Goal: Task Accomplishment & Management: Use online tool/utility

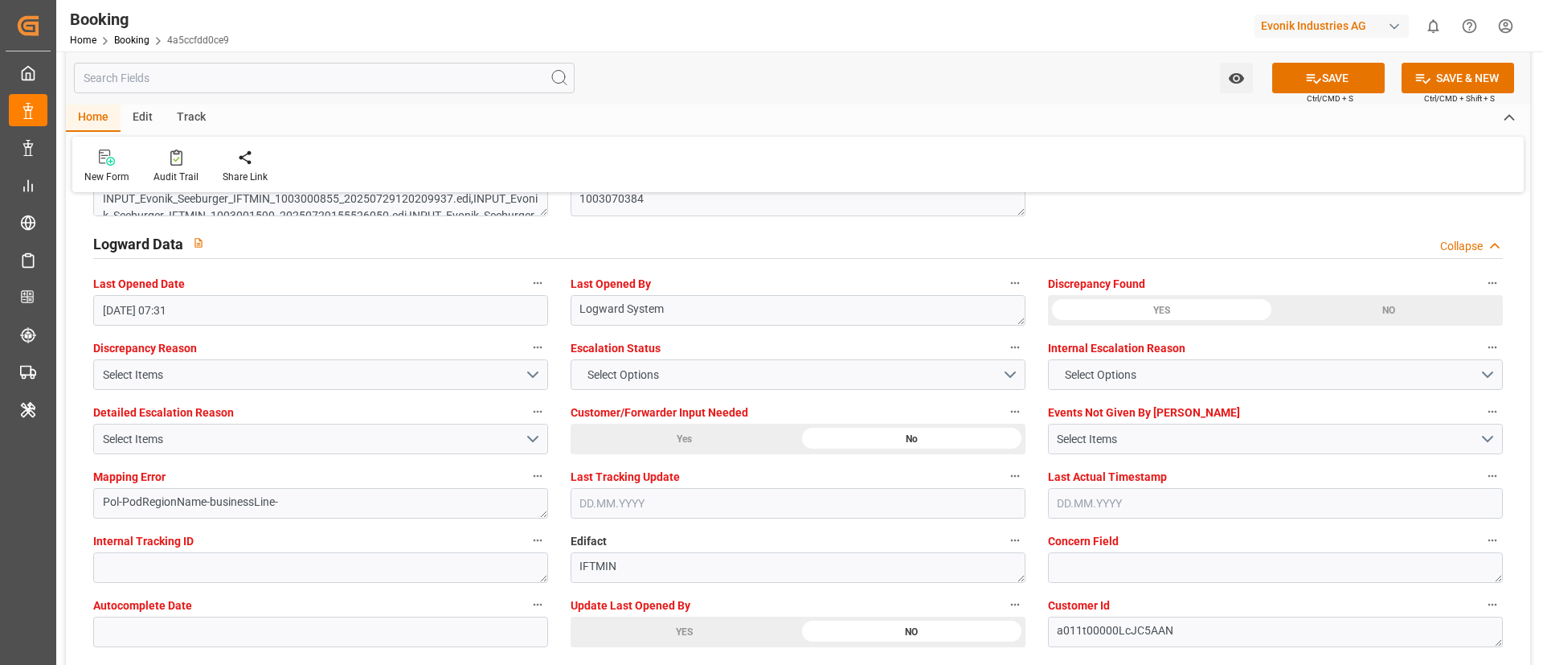
scroll to position [3014, 0]
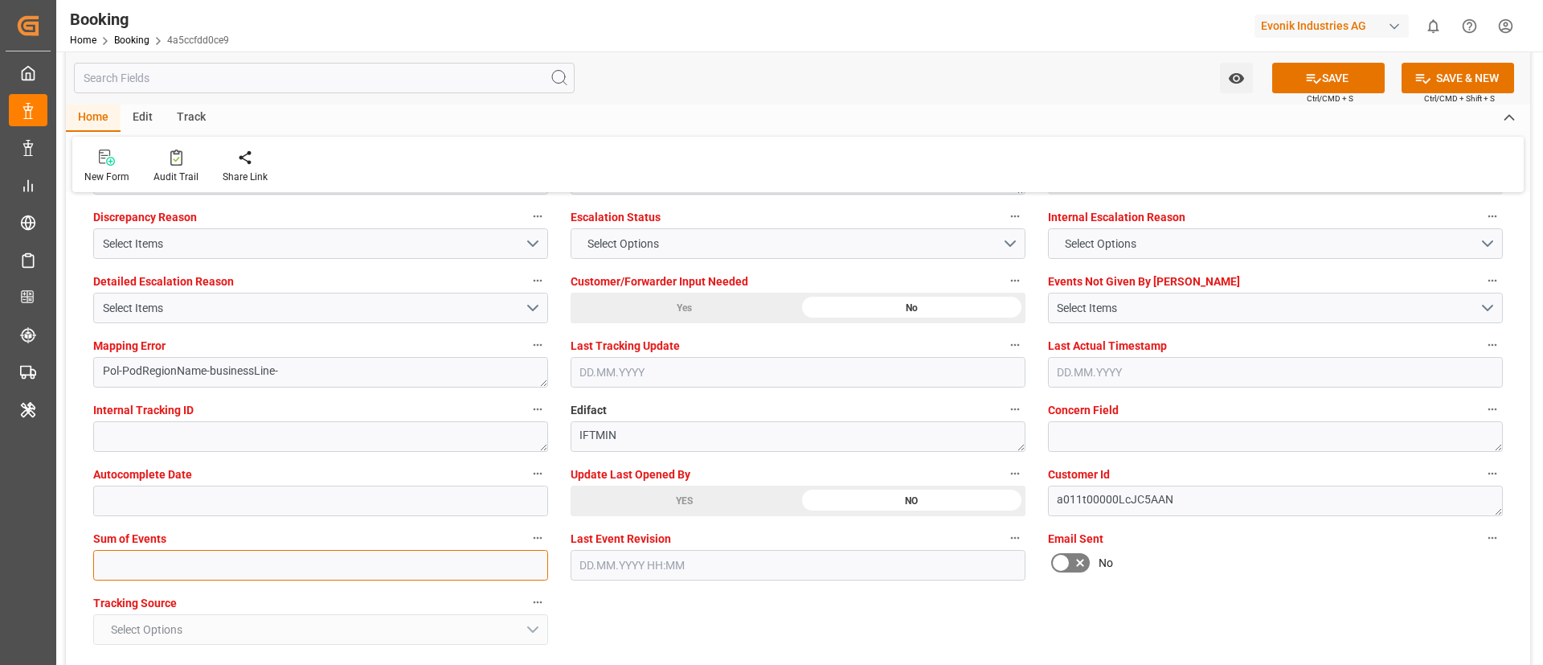
click at [310, 562] on input "text" at bounding box center [320, 565] width 455 height 31
type input "0"
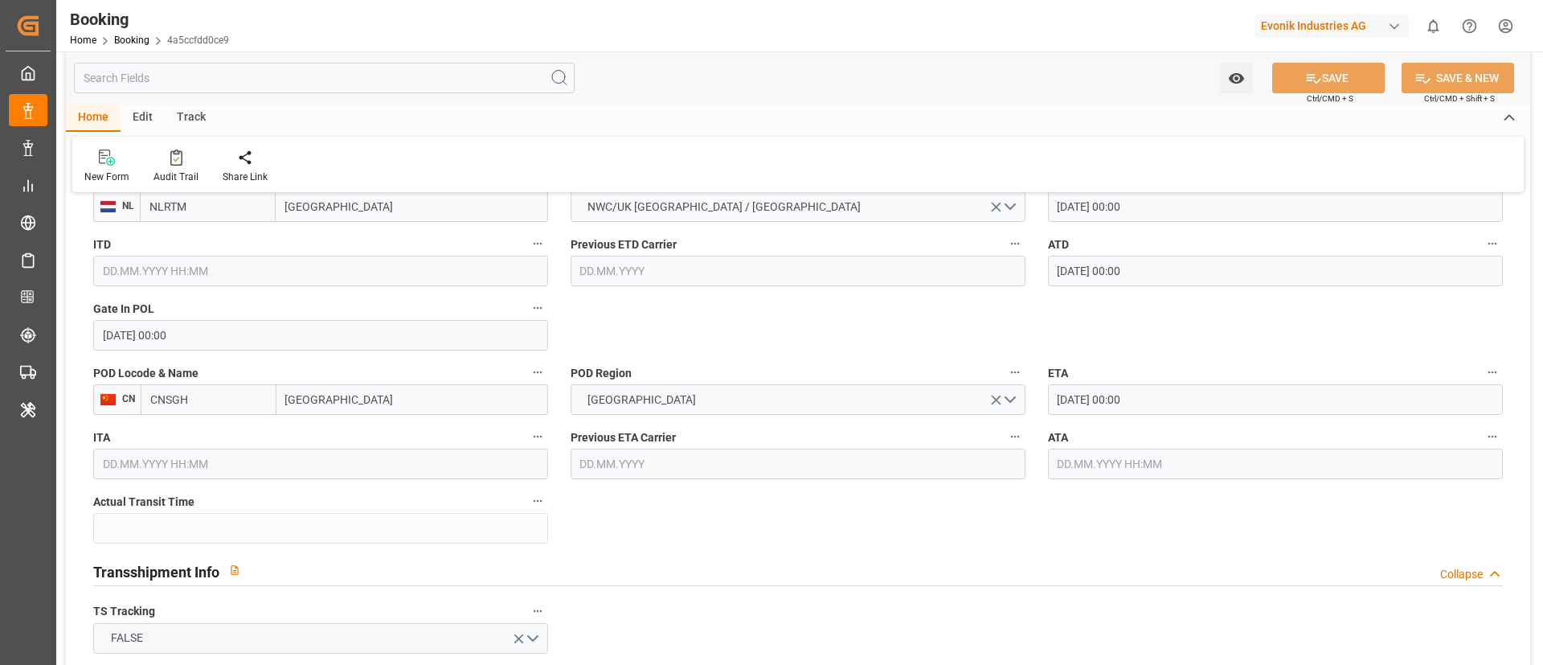
scroll to position [1206, 0]
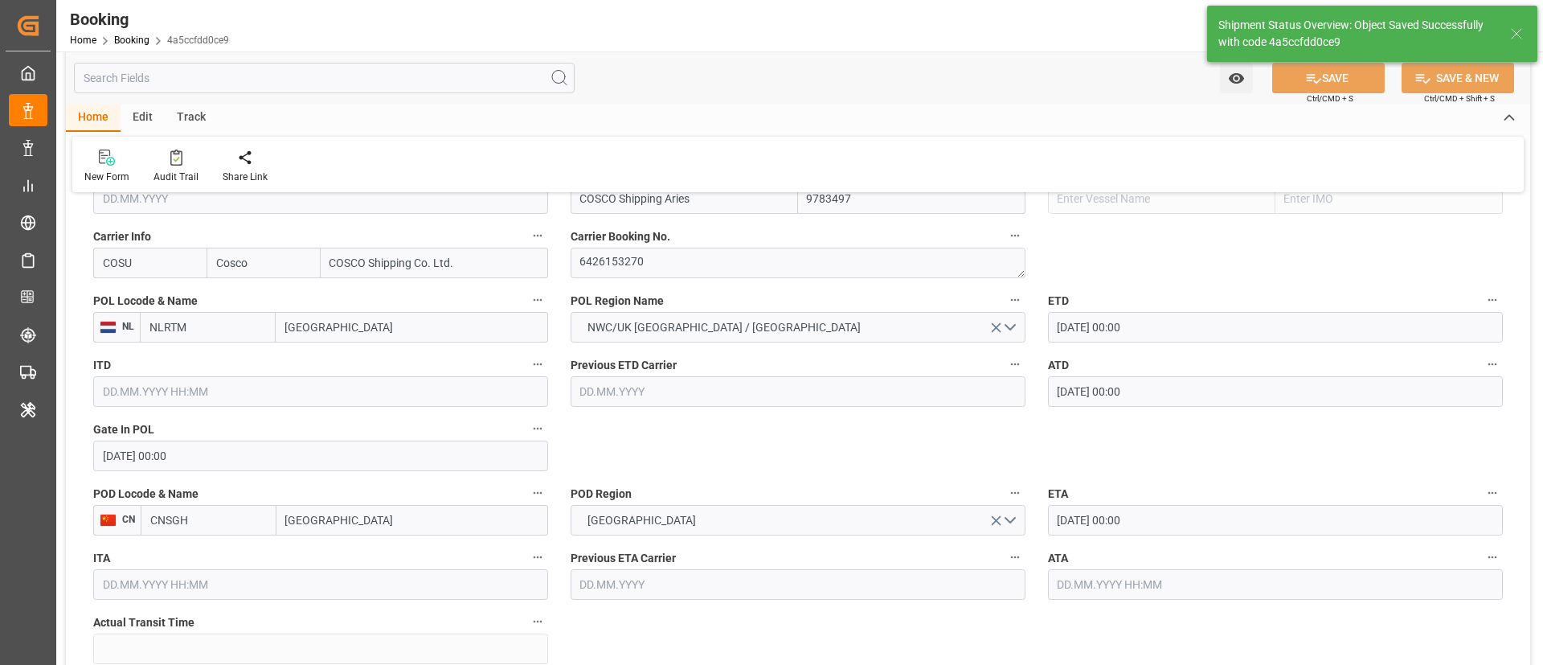
type input "30.08.2025 00:00"
type input "14.10.2025 00:00"
type input "03.09.2025 10:27"
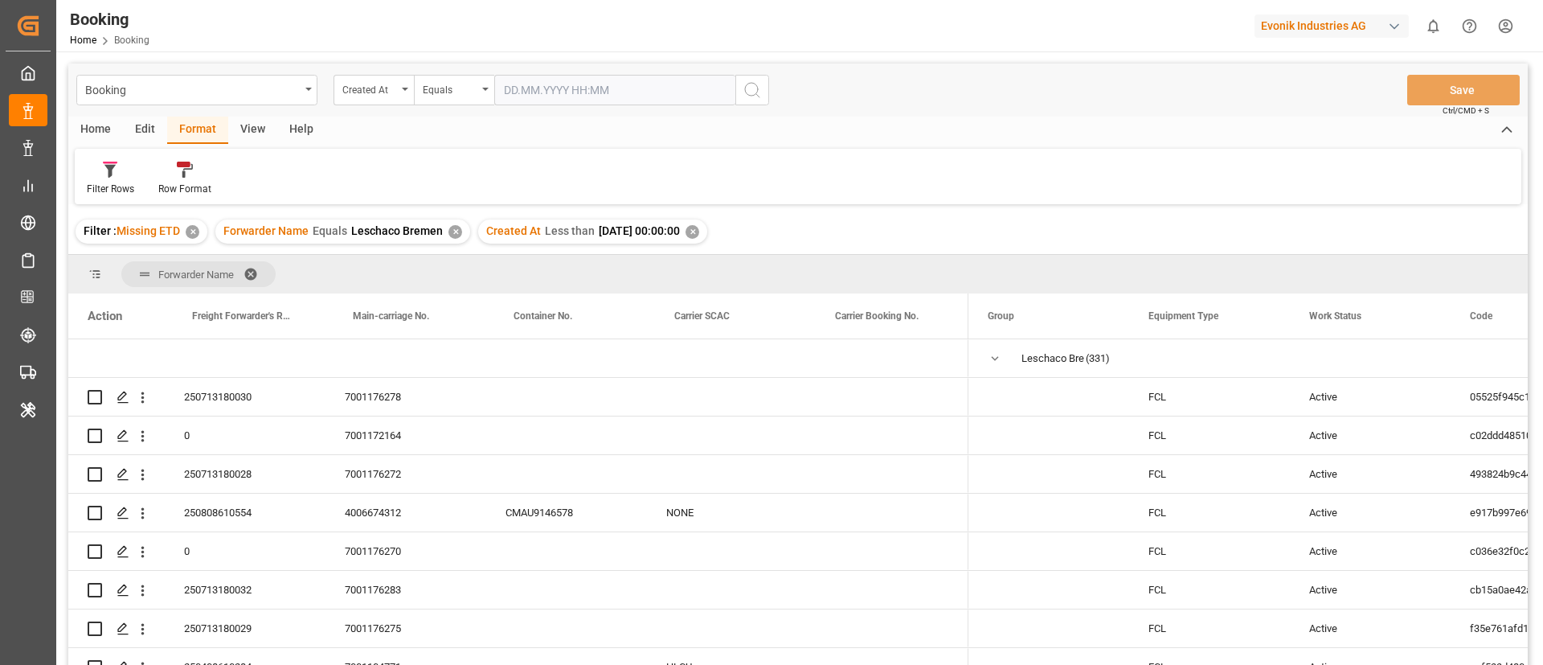
scroll to position [1447, 0]
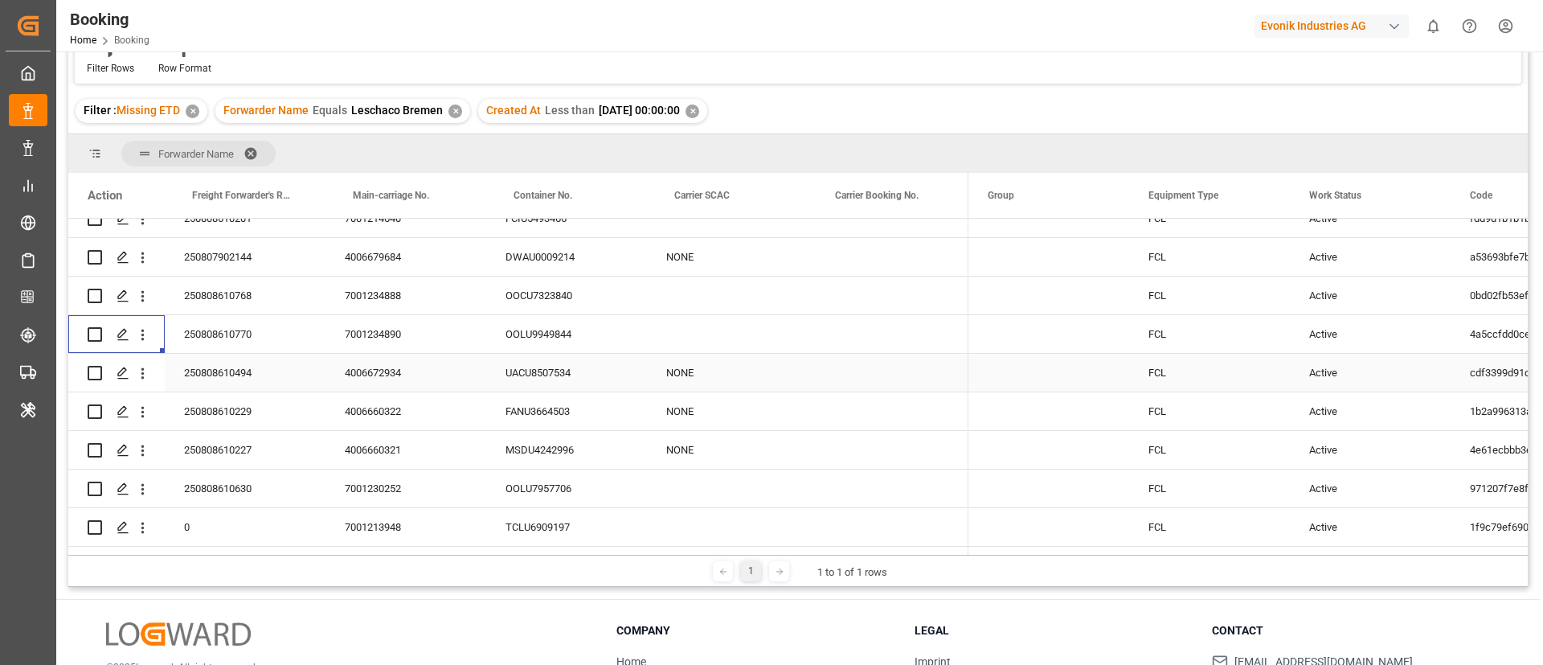
click at [254, 375] on div "250808610494" at bounding box center [245, 373] width 161 height 38
click at [375, 380] on div "4006672934" at bounding box center [406, 373] width 161 height 38
click at [146, 381] on icon "open menu" at bounding box center [142, 373] width 17 height 17
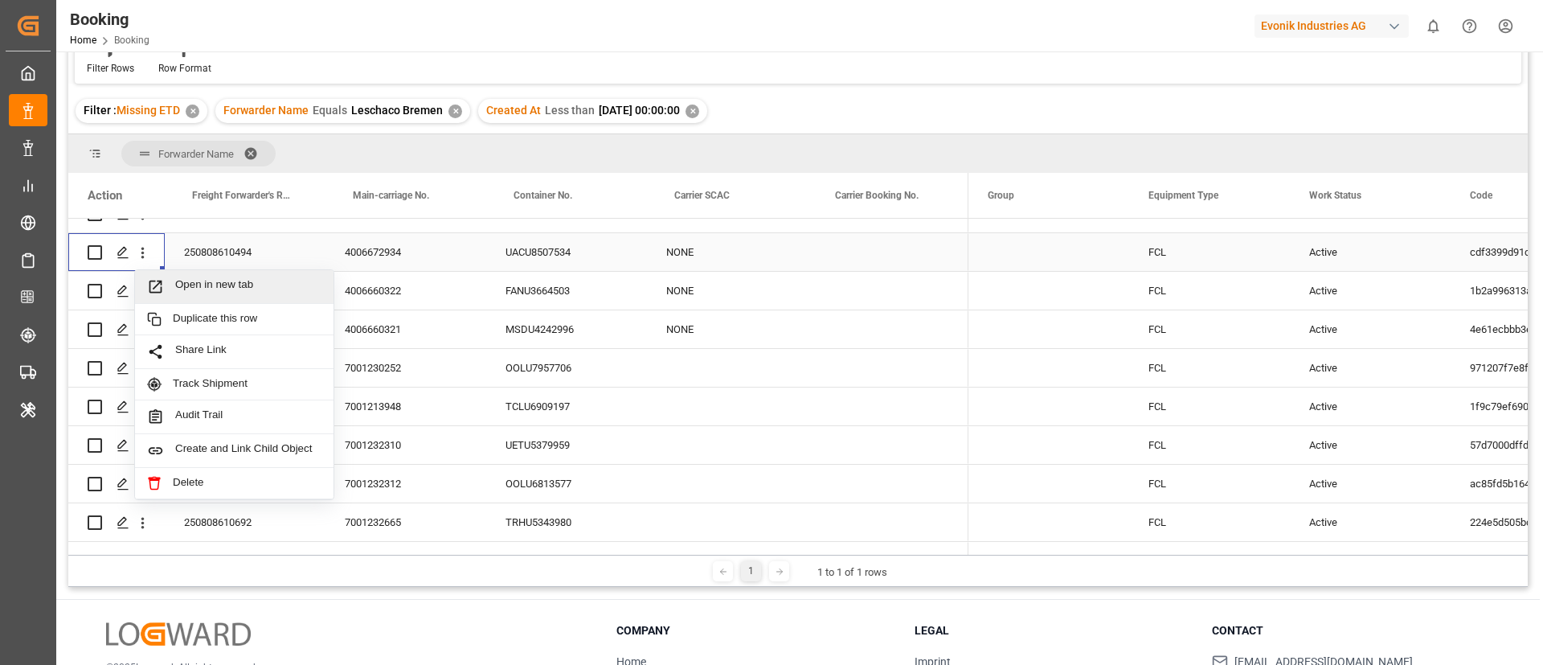
click at [186, 285] on span "Open in new tab" at bounding box center [248, 286] width 146 height 17
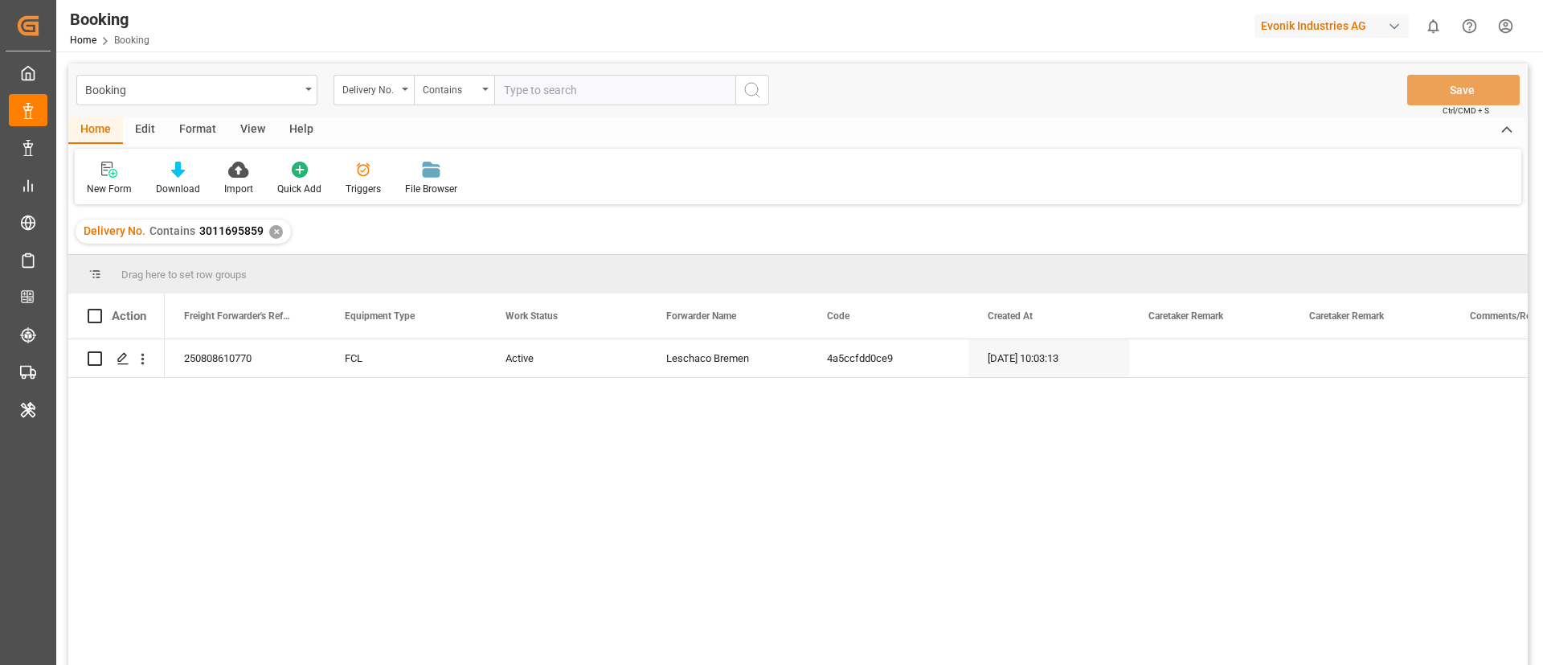
click at [560, 94] on input "text" at bounding box center [614, 90] width 241 height 31
paste input "3011679942"
type input "3011679942"
click at [747, 86] on icon "search button" at bounding box center [752, 89] width 19 height 19
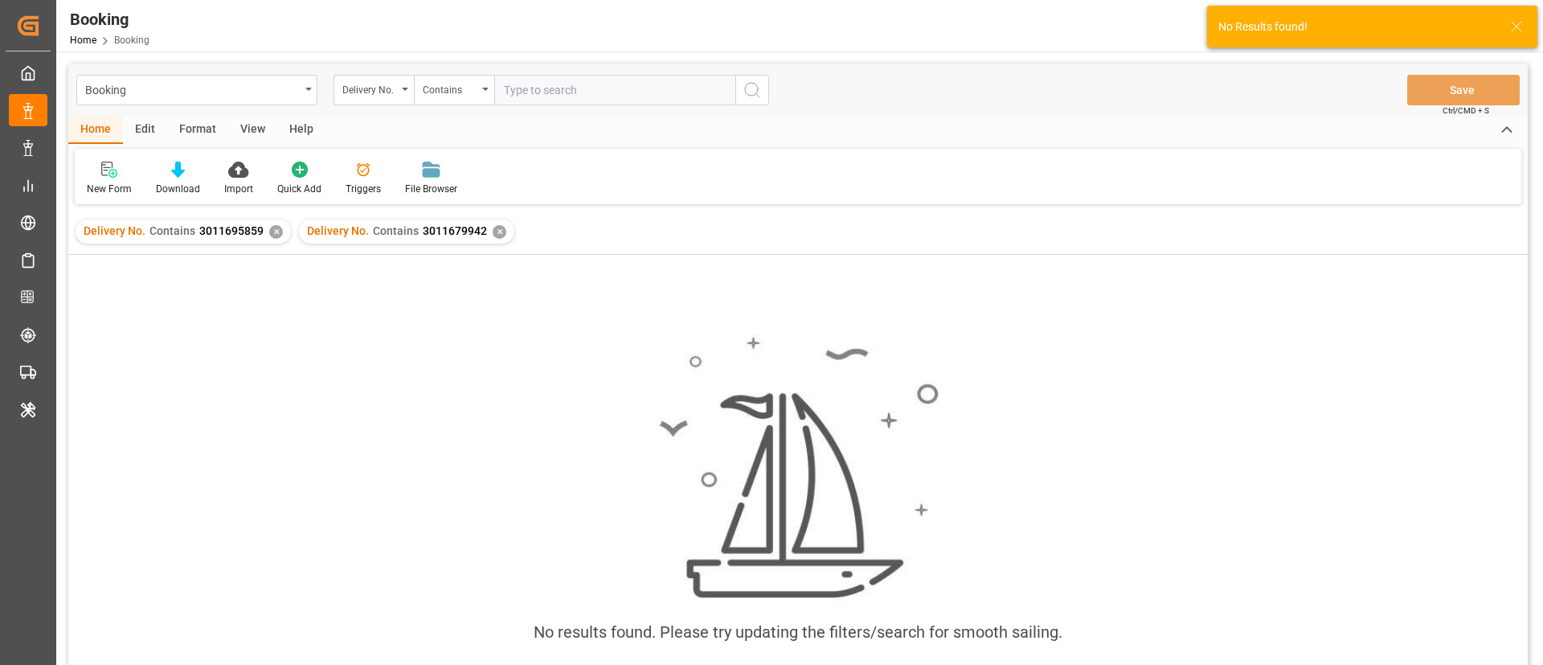
click at [271, 228] on div "✕" at bounding box center [276, 232] width 14 height 14
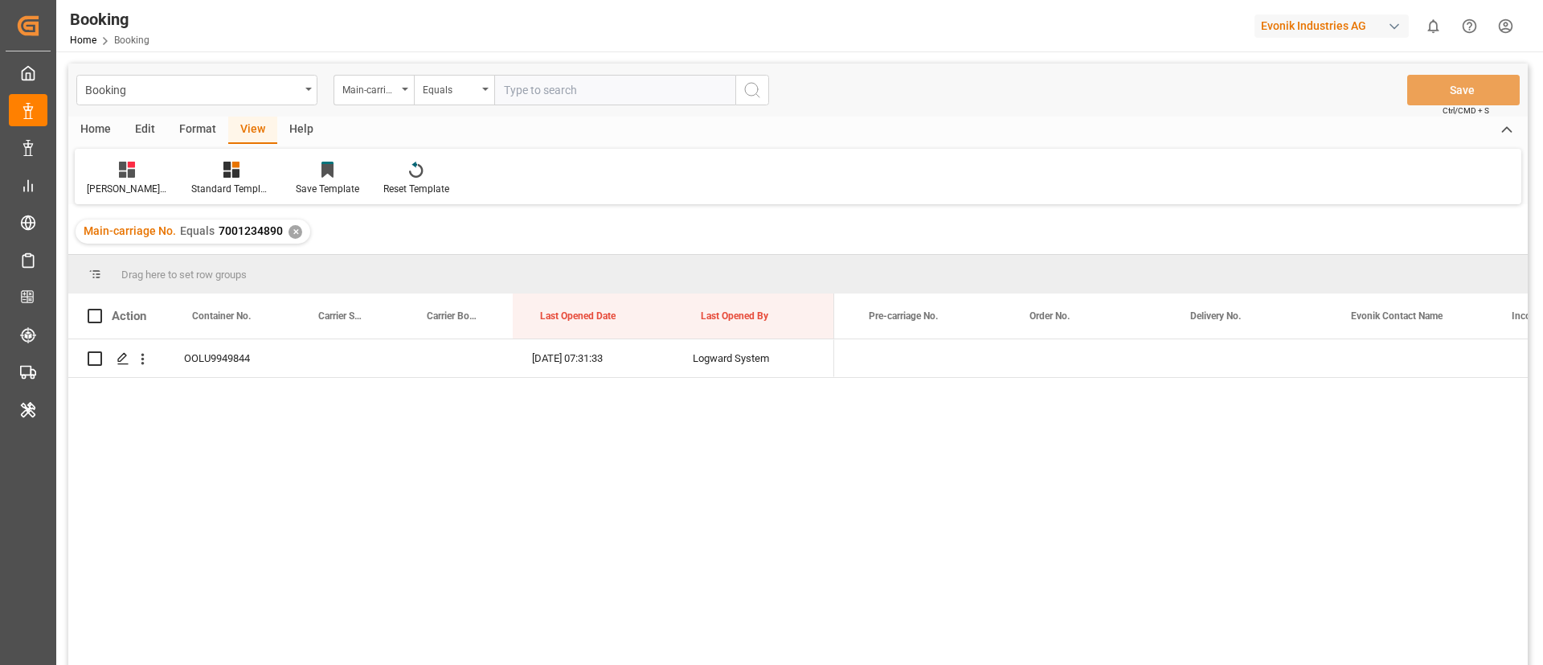
scroll to position [0, 2236]
click at [595, 96] on input "text" at bounding box center [614, 90] width 241 height 31
paste input "4006672934"
type input "4006672934"
click at [758, 92] on icon "search button" at bounding box center [752, 89] width 19 height 19
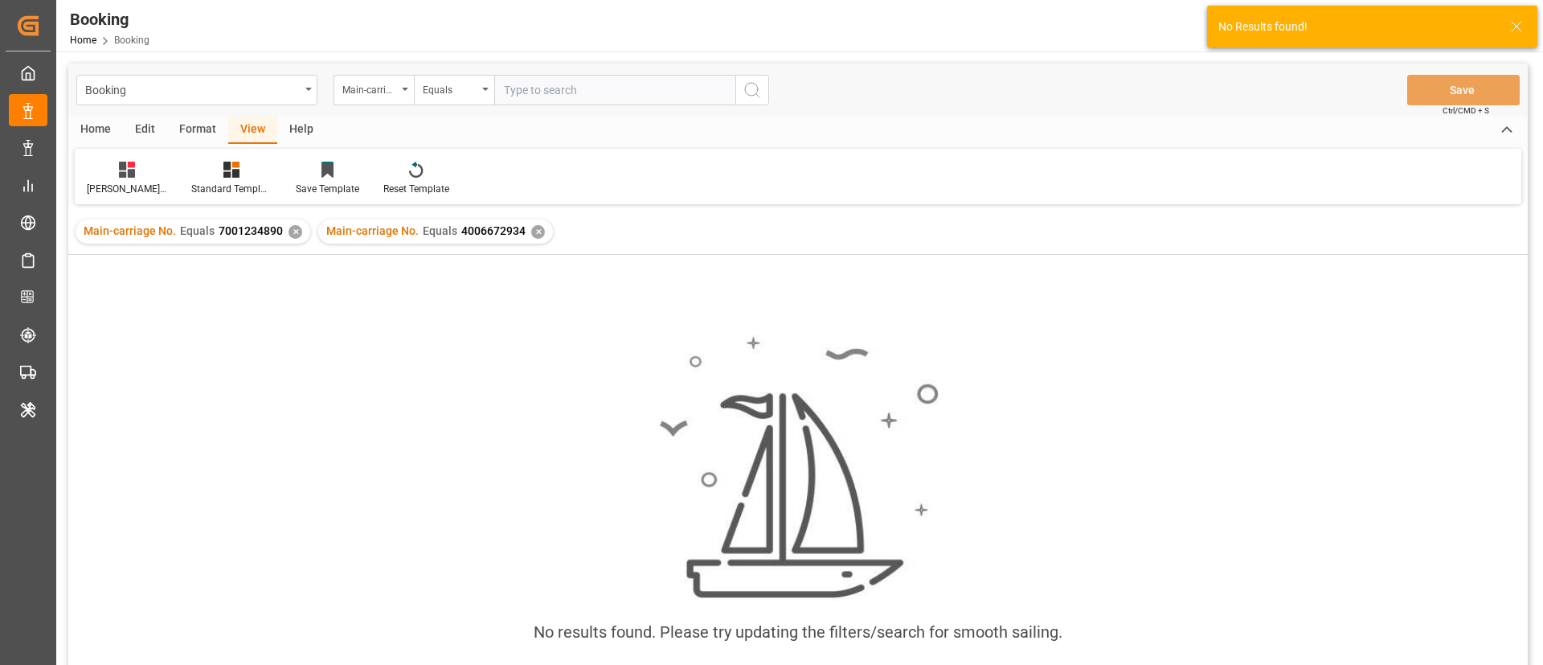
click at [292, 229] on div "✕" at bounding box center [296, 232] width 14 height 14
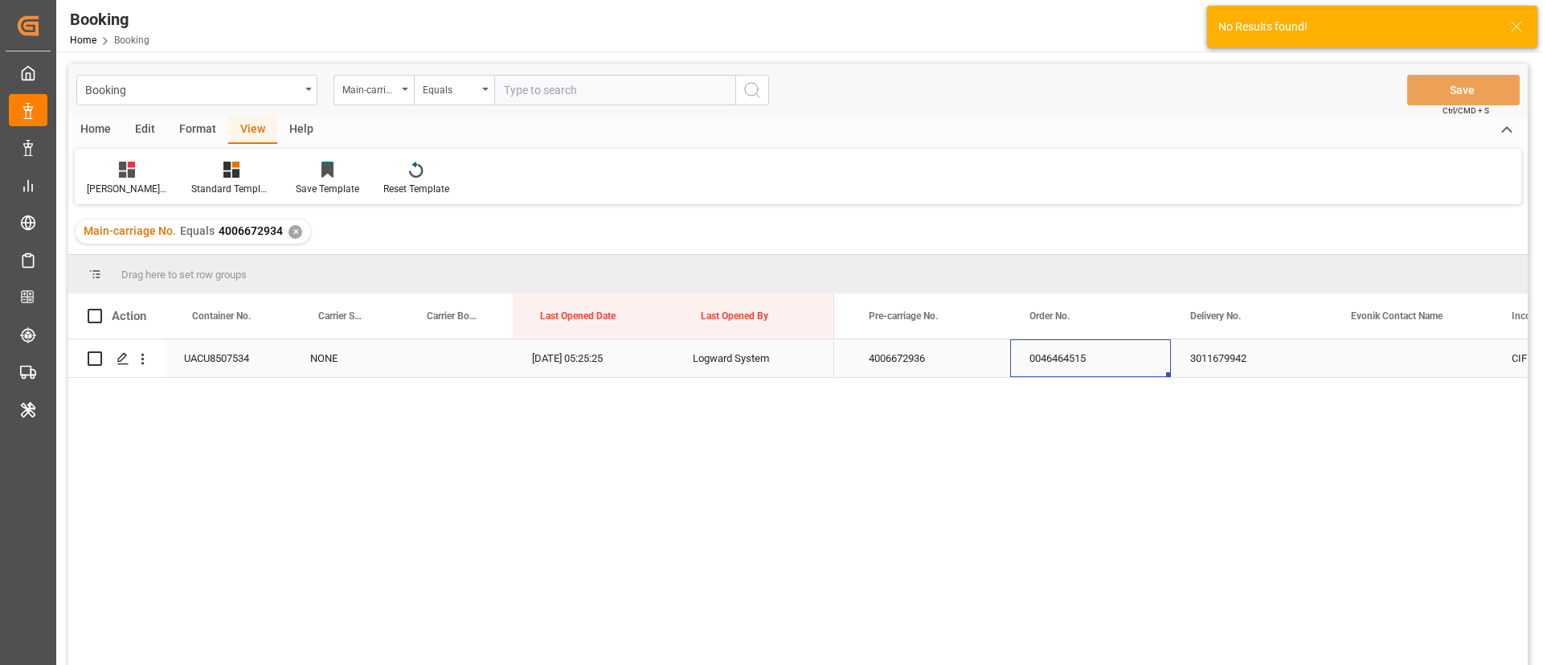
click at [1049, 362] on div "0046464515" at bounding box center [1090, 358] width 161 height 38
click at [1229, 364] on div "3011679942" at bounding box center [1251, 358] width 161 height 38
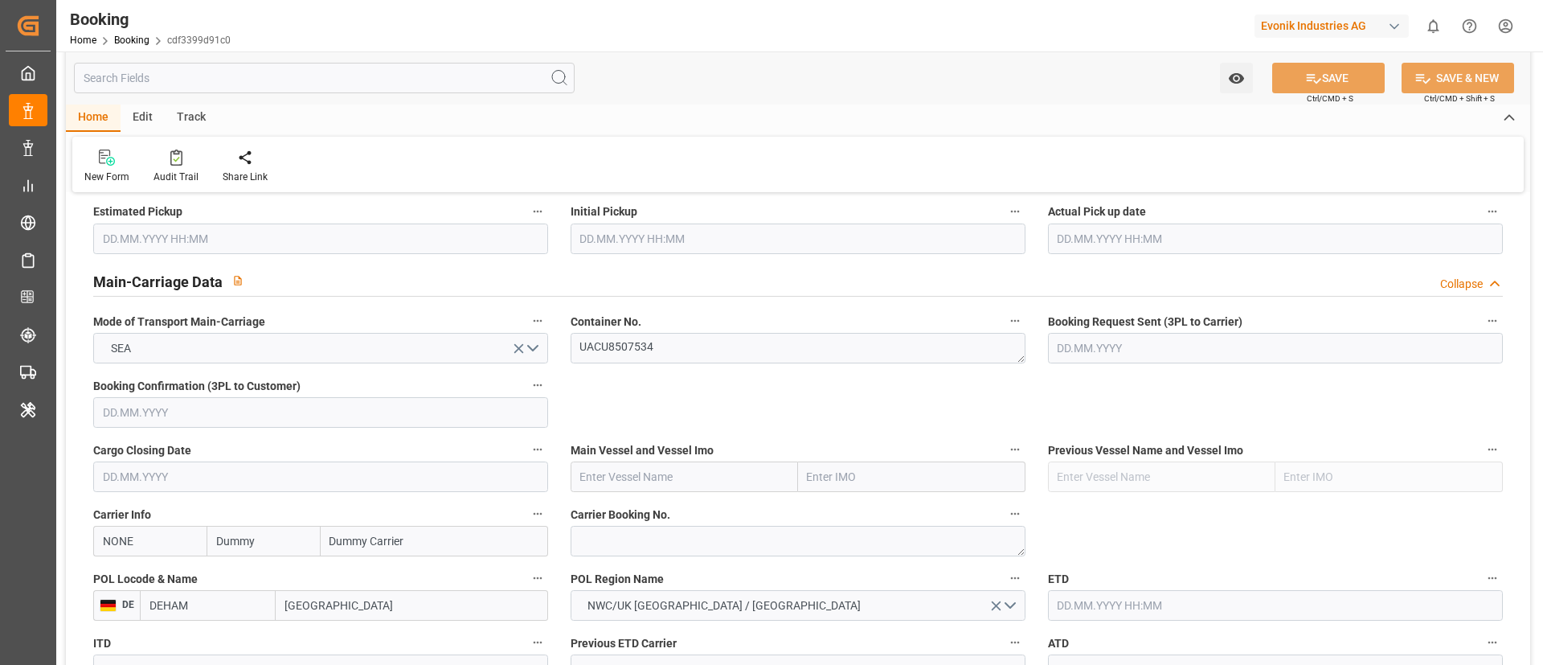
scroll to position [965, 0]
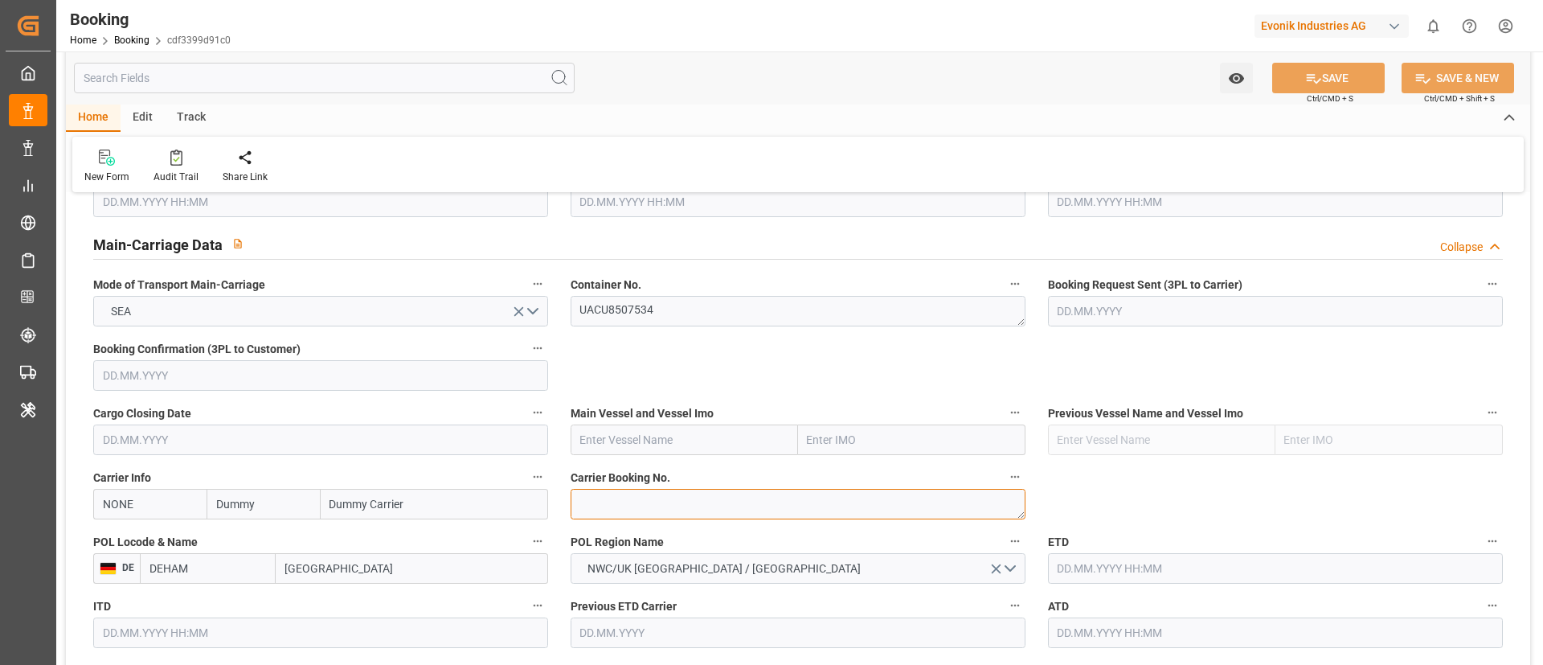
click at [652, 502] on textarea at bounding box center [798, 504] width 455 height 31
paste textarea "14721869"
type textarea "14721869"
click at [137, 503] on input "NONE" at bounding box center [149, 504] width 113 height 31
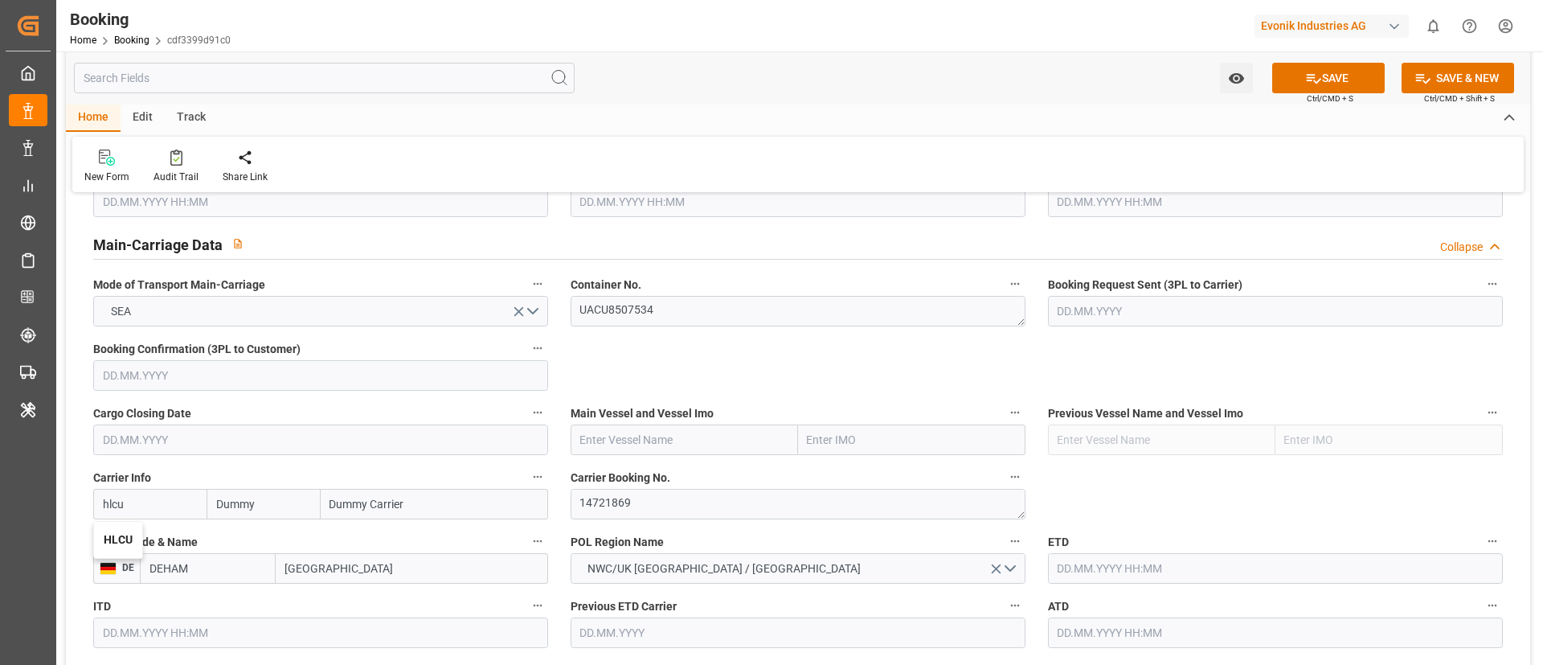
drag, startPoint x: 118, startPoint y: 537, endPoint x: 751, endPoint y: 516, distance: 633.0
click at [120, 536] on b "HLCU" at bounding box center [118, 539] width 29 height 13
type input "HLCU"
type input "Hapag [PERSON_NAME]"
type input "Hapag [PERSON_NAME] Aktiengesellschaft"
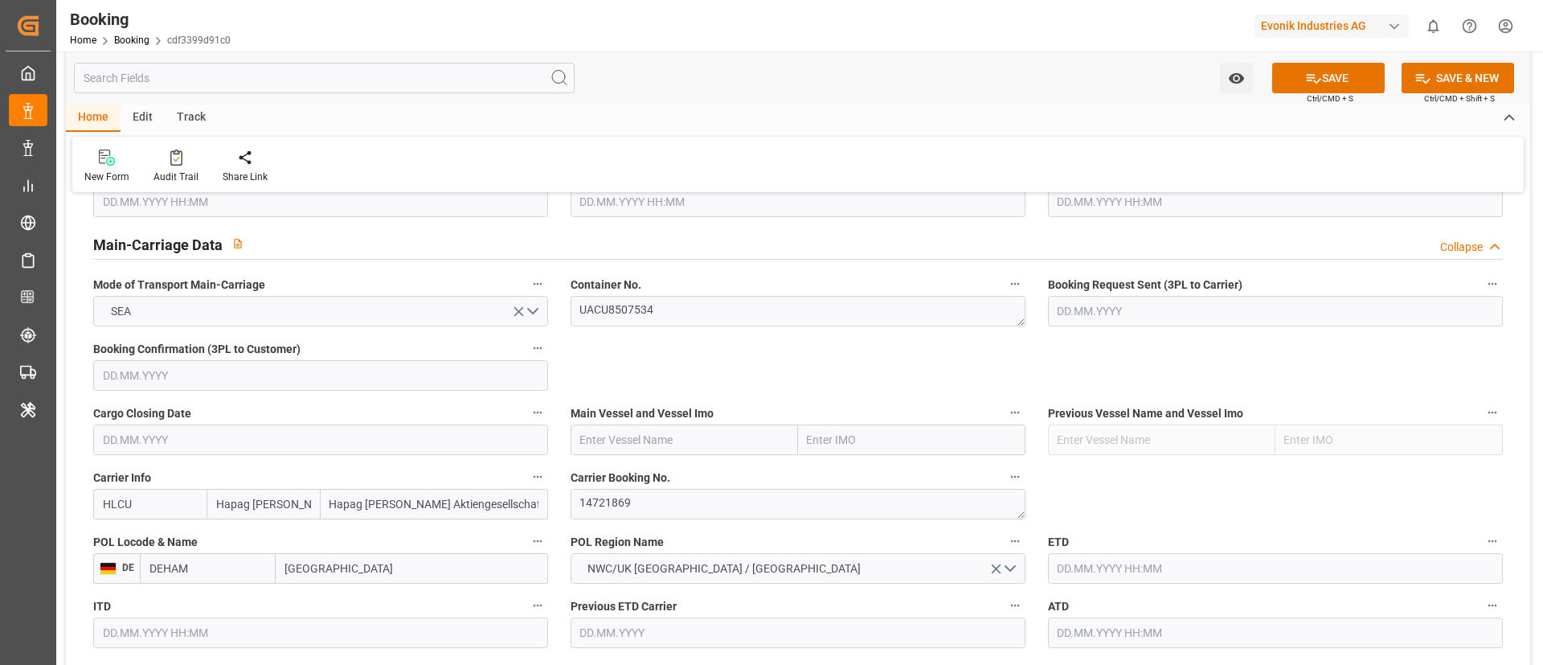
type input "HLCU"
click at [363, 569] on input "Hamburg" at bounding box center [412, 568] width 273 height 31
paste input "BREMERHAVEN"
type input "BREMERHAVEN"
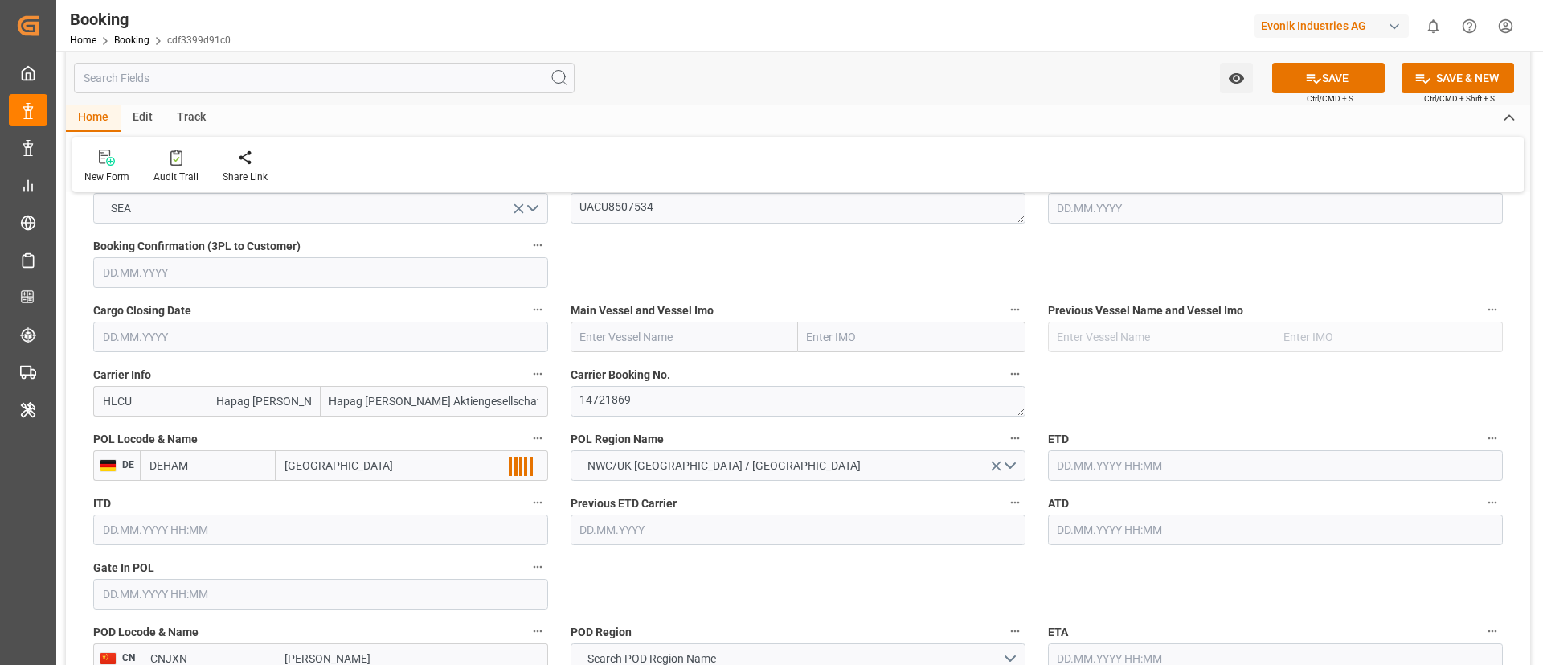
scroll to position [1085, 0]
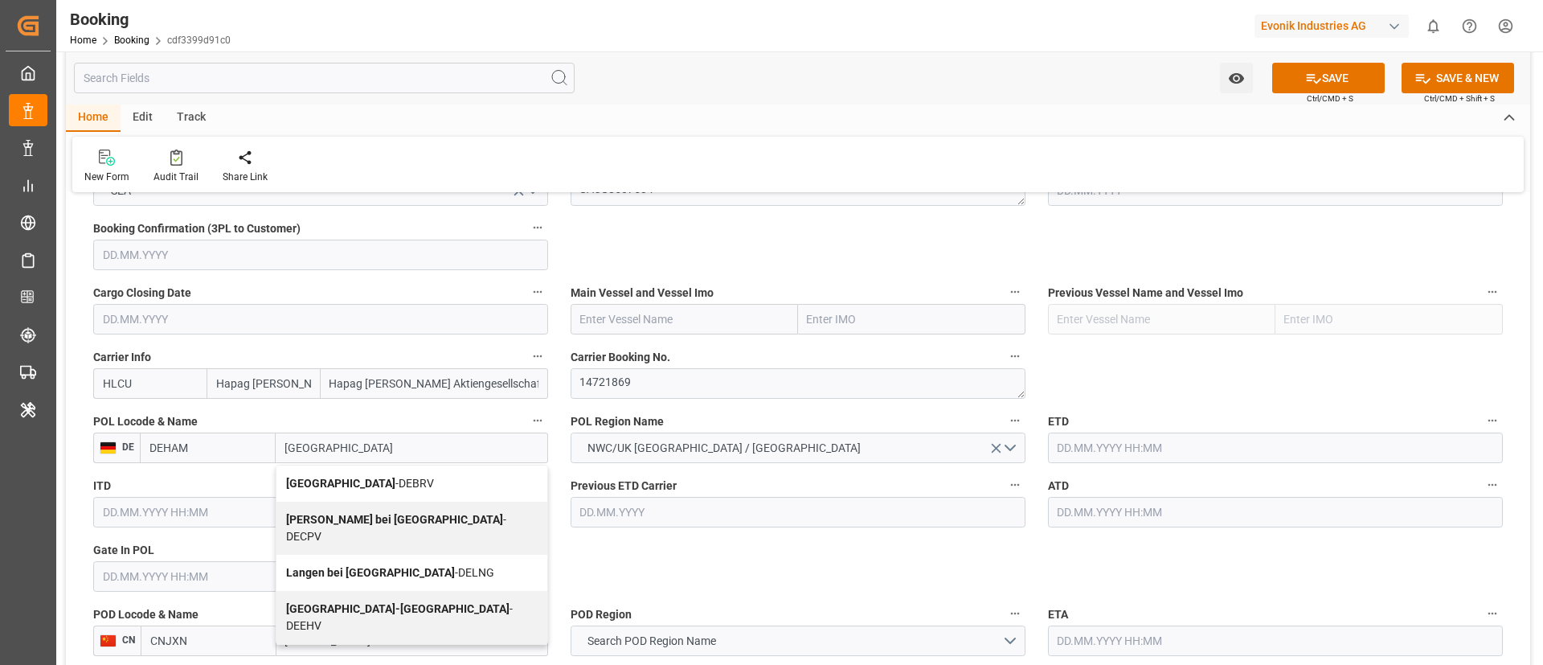
click at [353, 482] on b "Bremerhaven" at bounding box center [340, 483] width 109 height 13
type input "DEBRV"
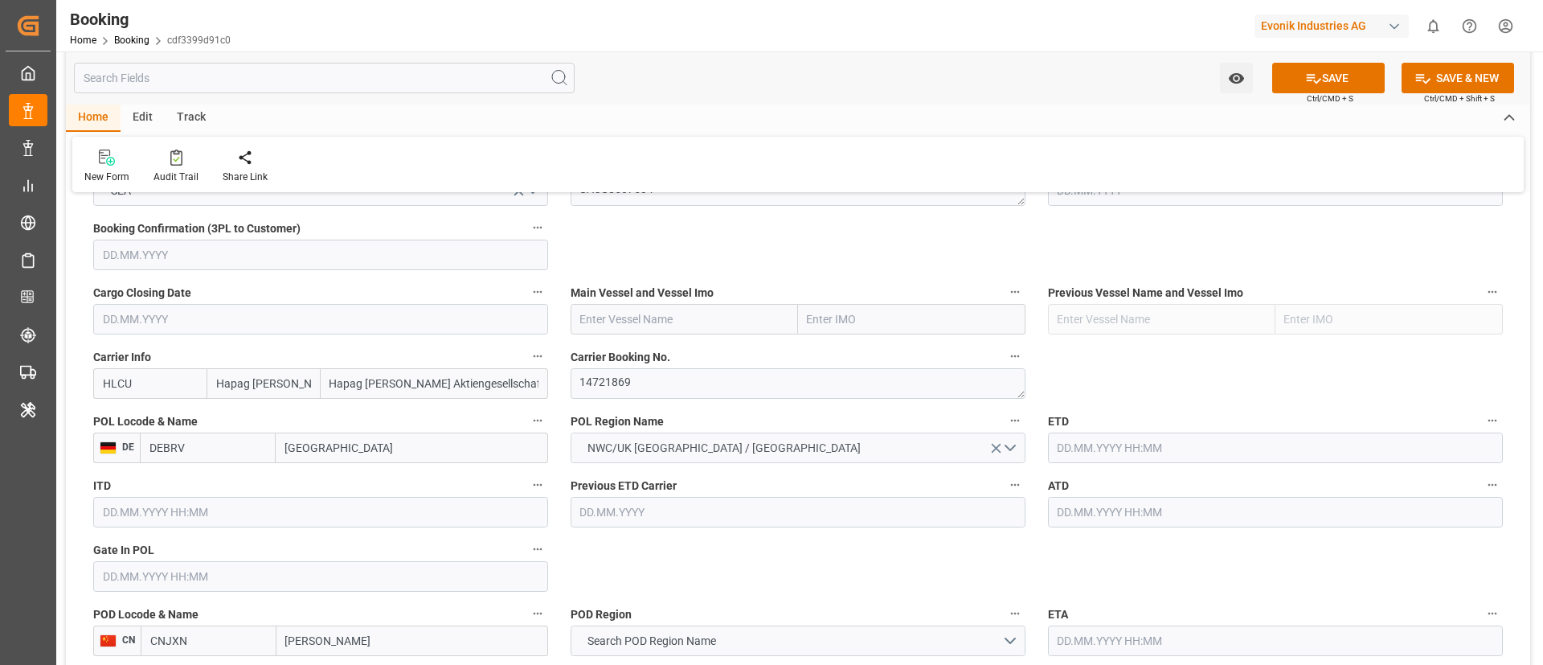
type input "Bremerhaven"
click at [706, 321] on input "text" at bounding box center [684, 319] width 227 height 31
paste input "BUSAN EXPRESS"
click at [666, 353] on b "BUSAN EXPRESS" at bounding box center [625, 354] width 88 height 13
type input "BUSAN EXPRESS"
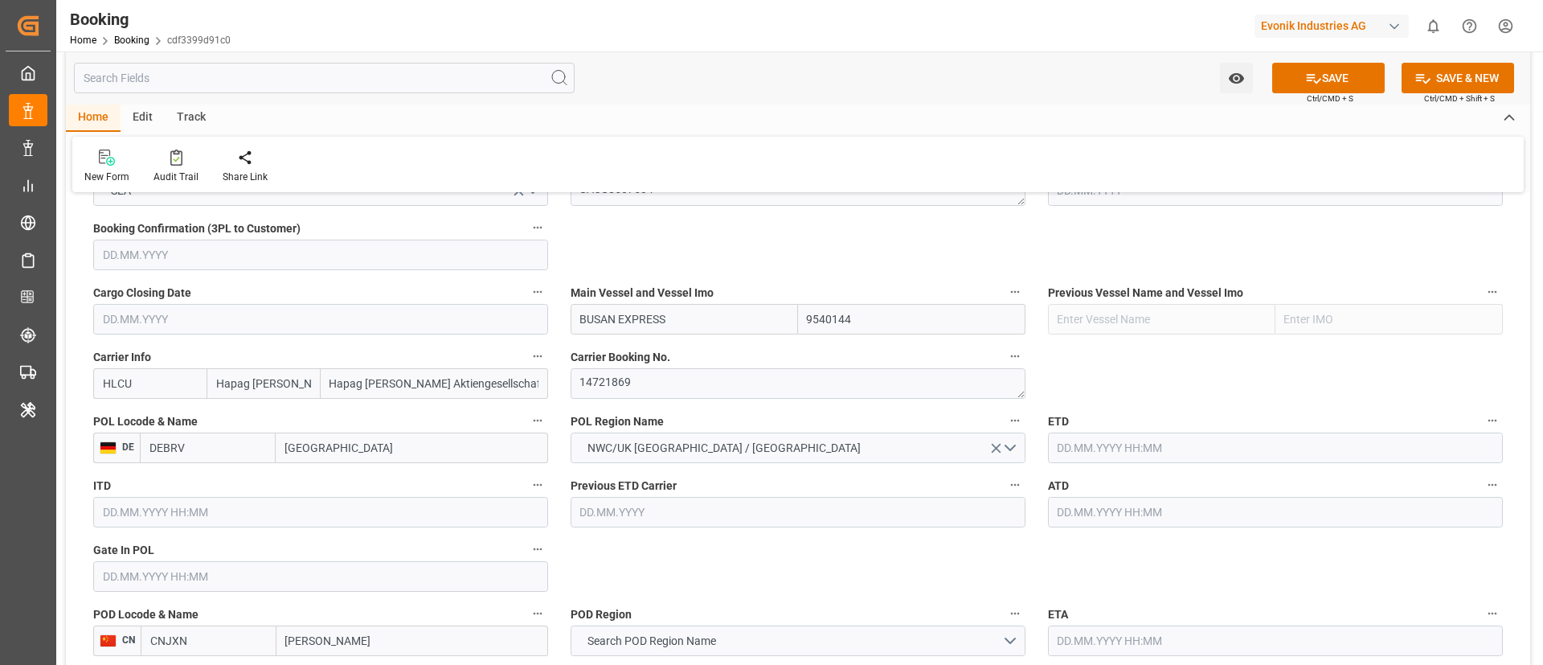
type input "9540144"
type input "BUSAN EXPRESS"
click at [271, 574] on input "text" at bounding box center [320, 576] width 455 height 31
paste input "2025-08-15"
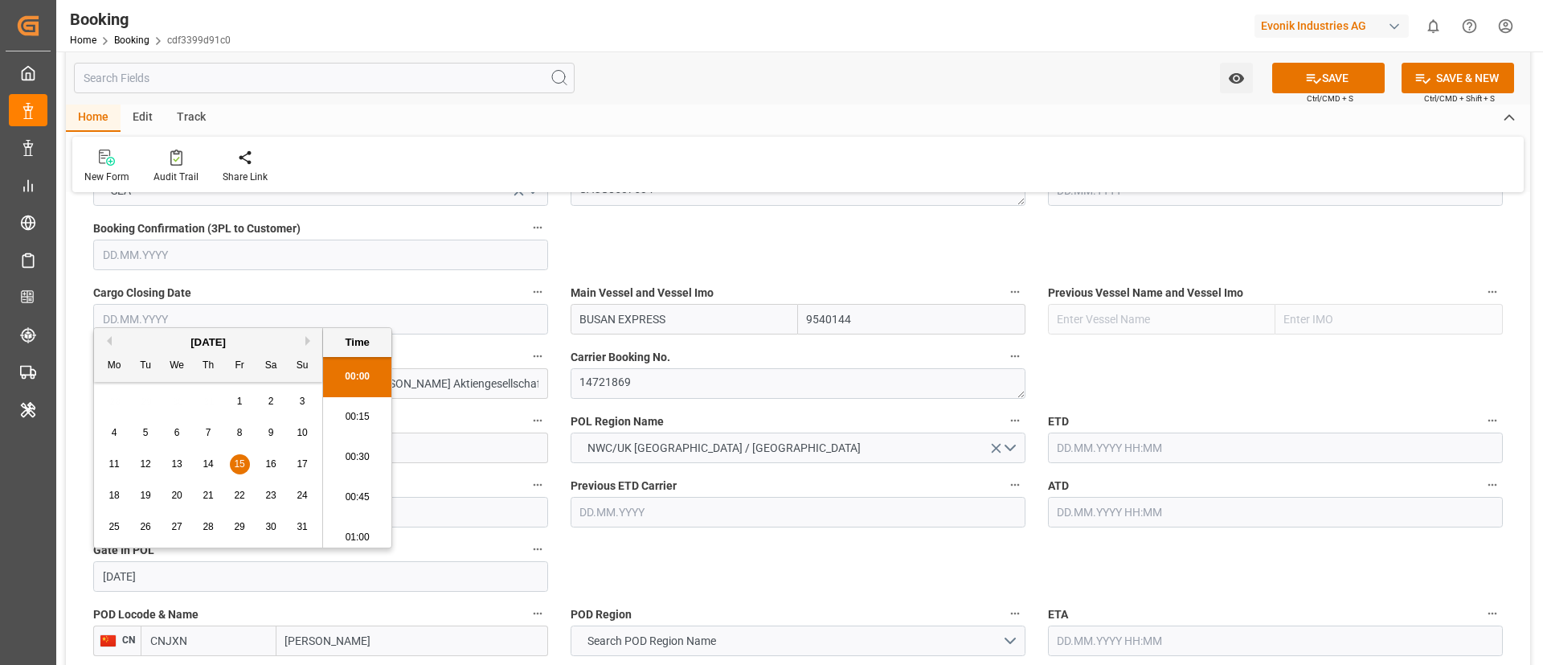
scroll to position [2498, 0]
type input "15.08.2025 00:00"
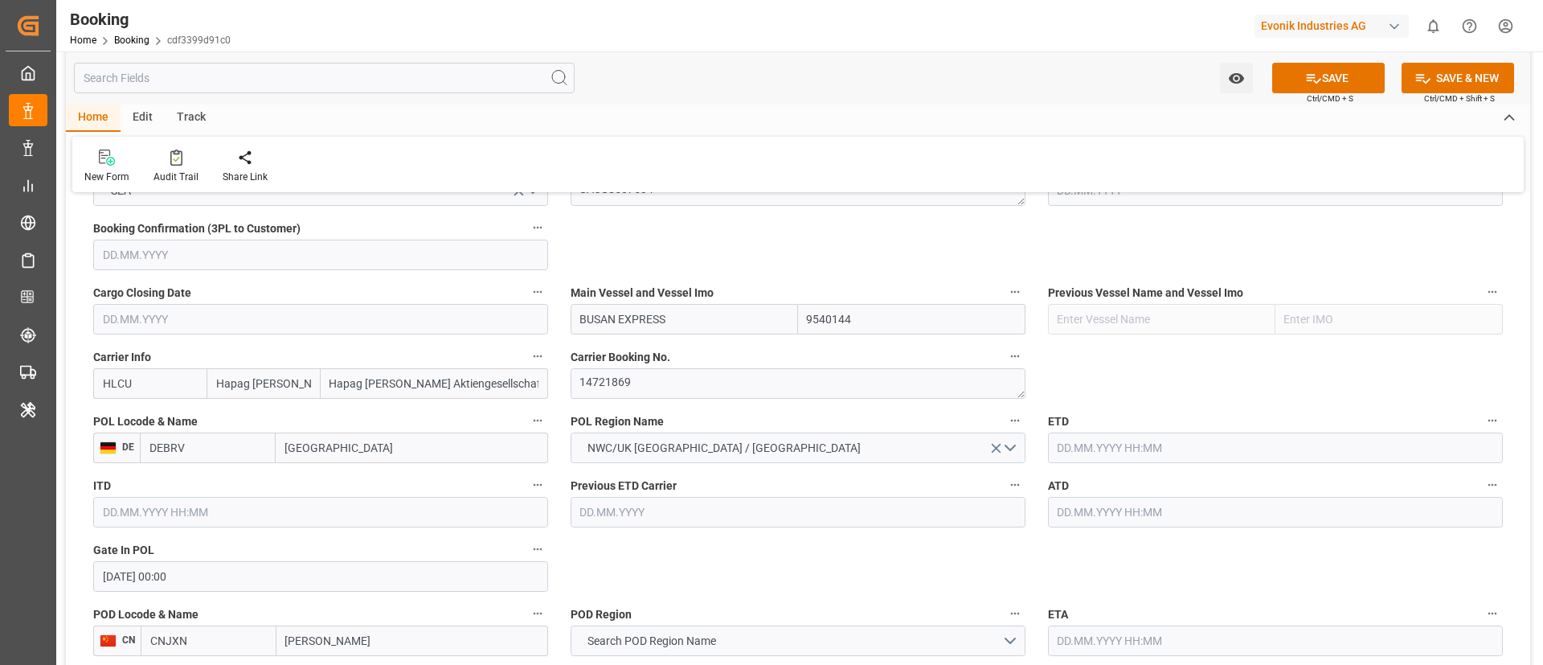
click at [1113, 508] on input "text" at bounding box center [1275, 512] width 455 height 31
paste input "2025-08-20"
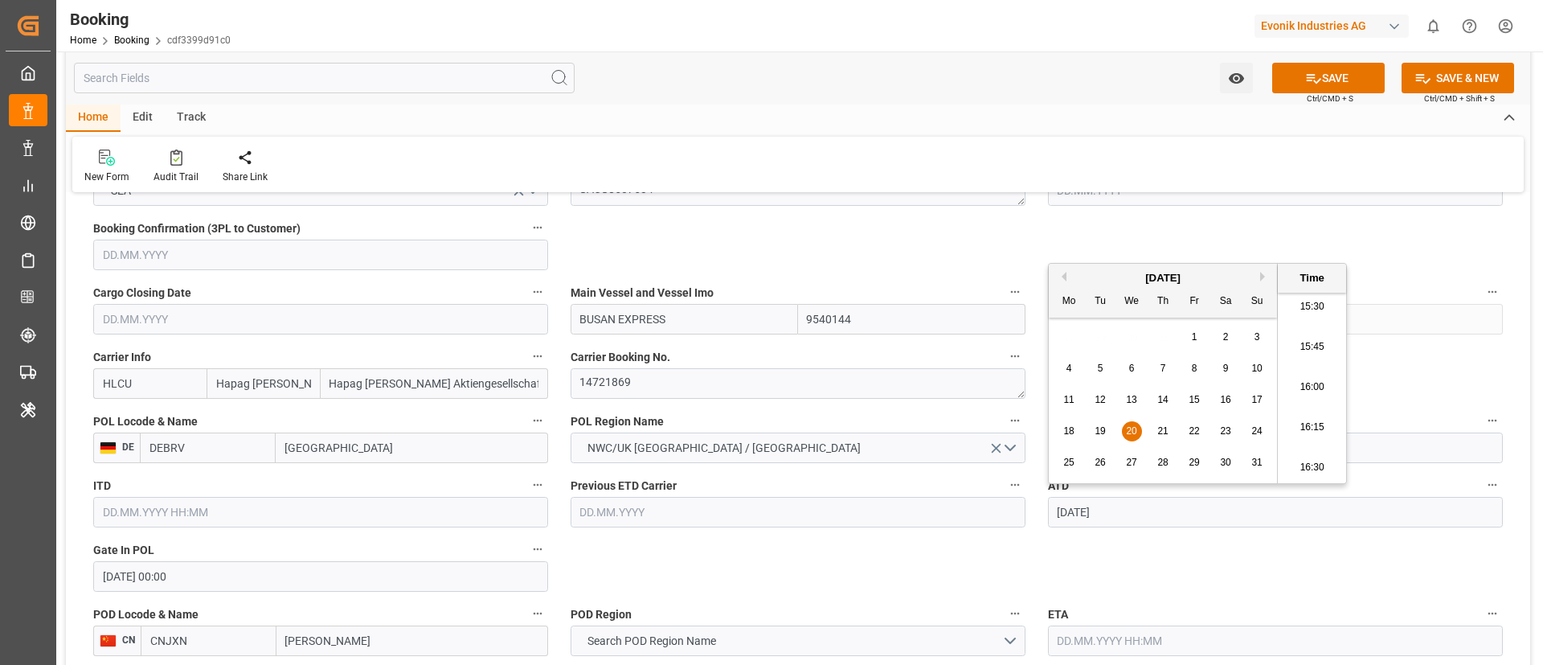
type input "20.08.2025 00:00"
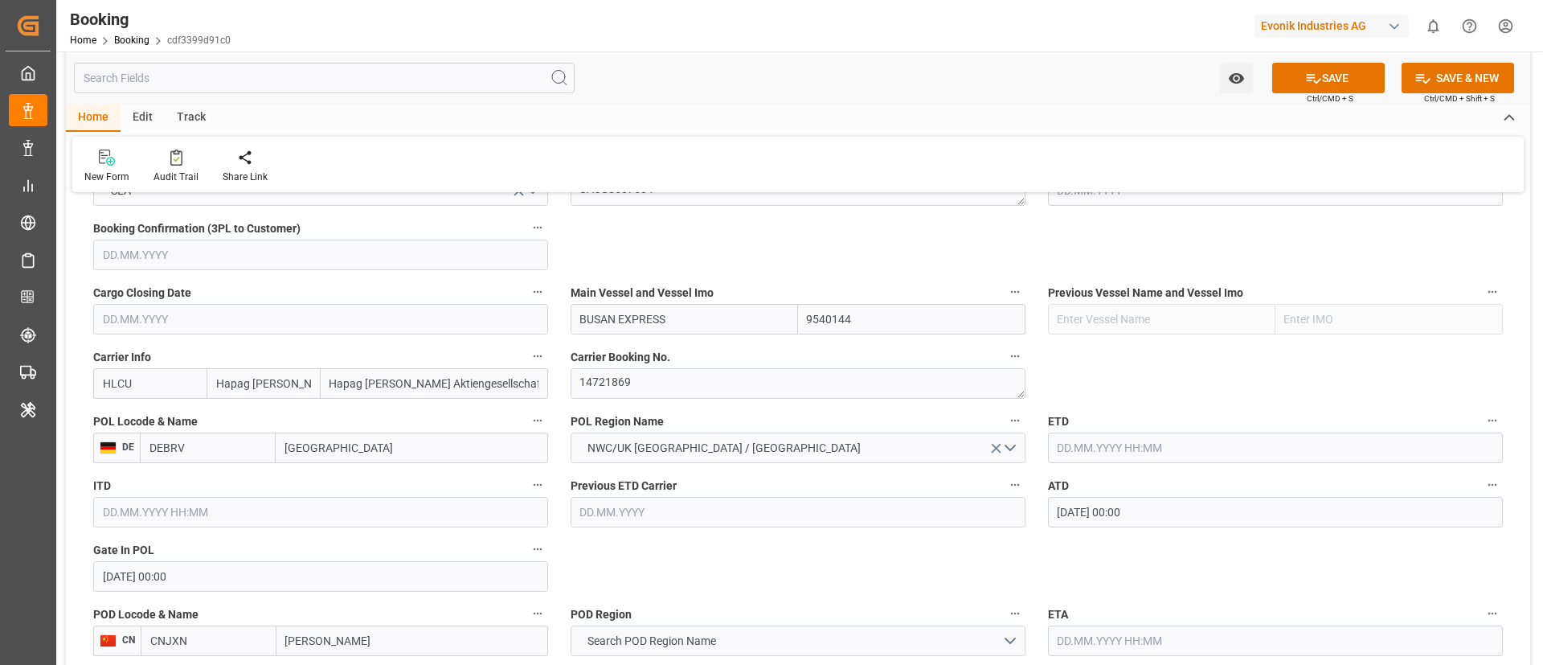
click at [1135, 514] on input "20.08.2025 00:00" at bounding box center [1275, 512] width 455 height 31
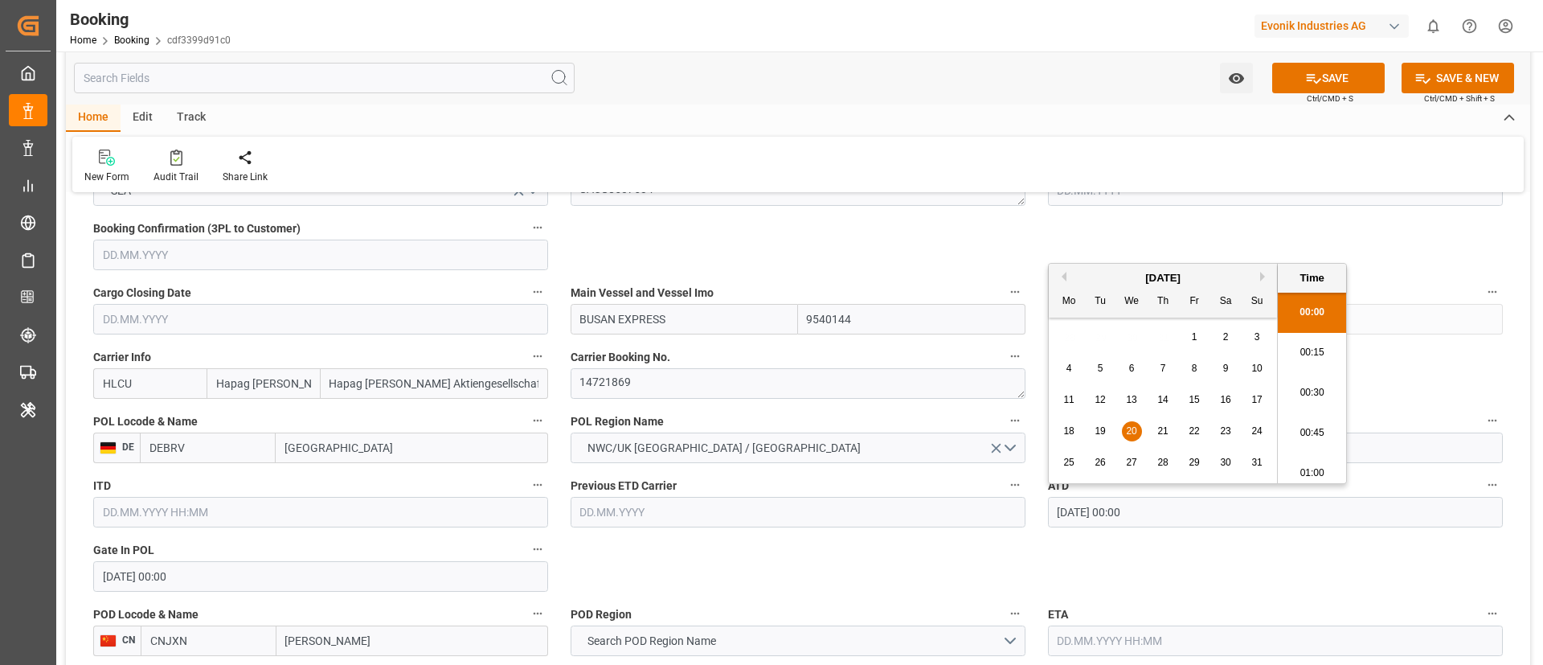
click at [1135, 514] on input "20.08.2025 00:00" at bounding box center [1275, 512] width 455 height 31
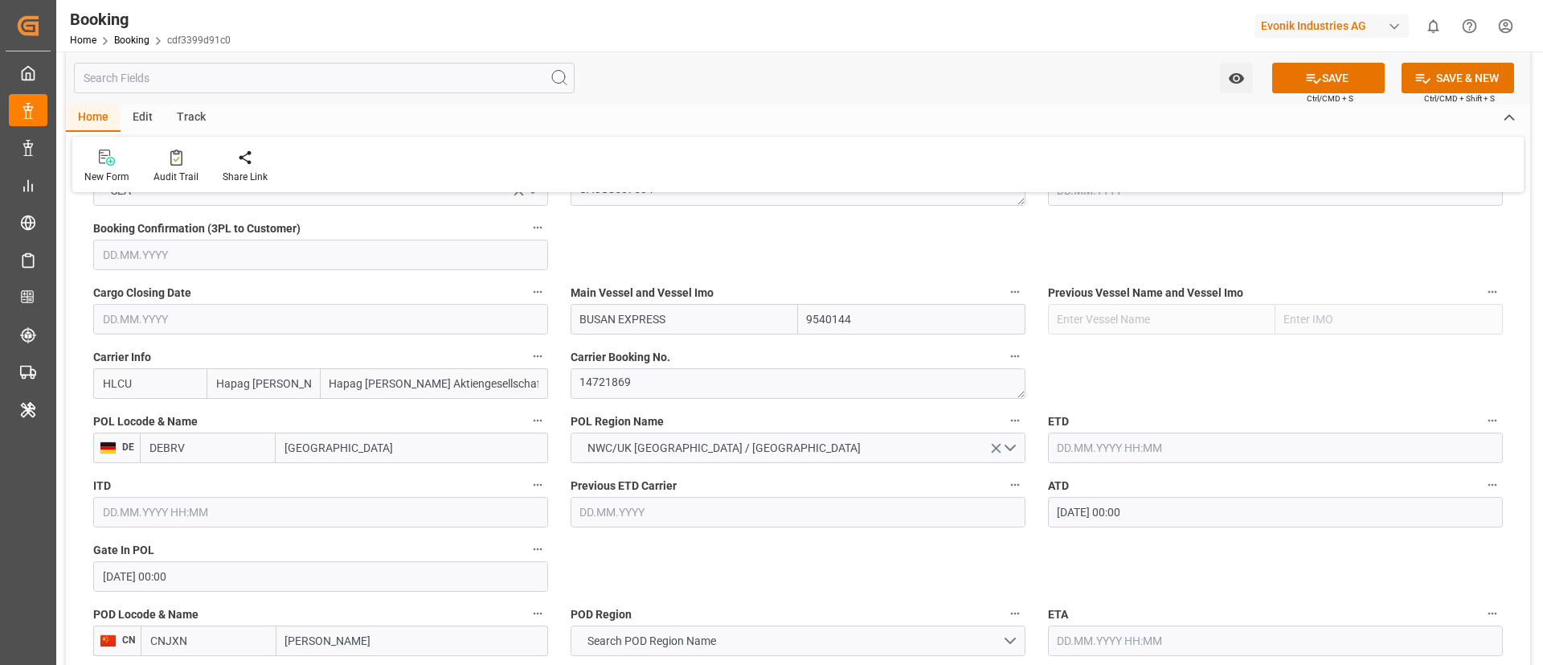
click at [1093, 444] on input "text" at bounding box center [1275, 447] width 455 height 31
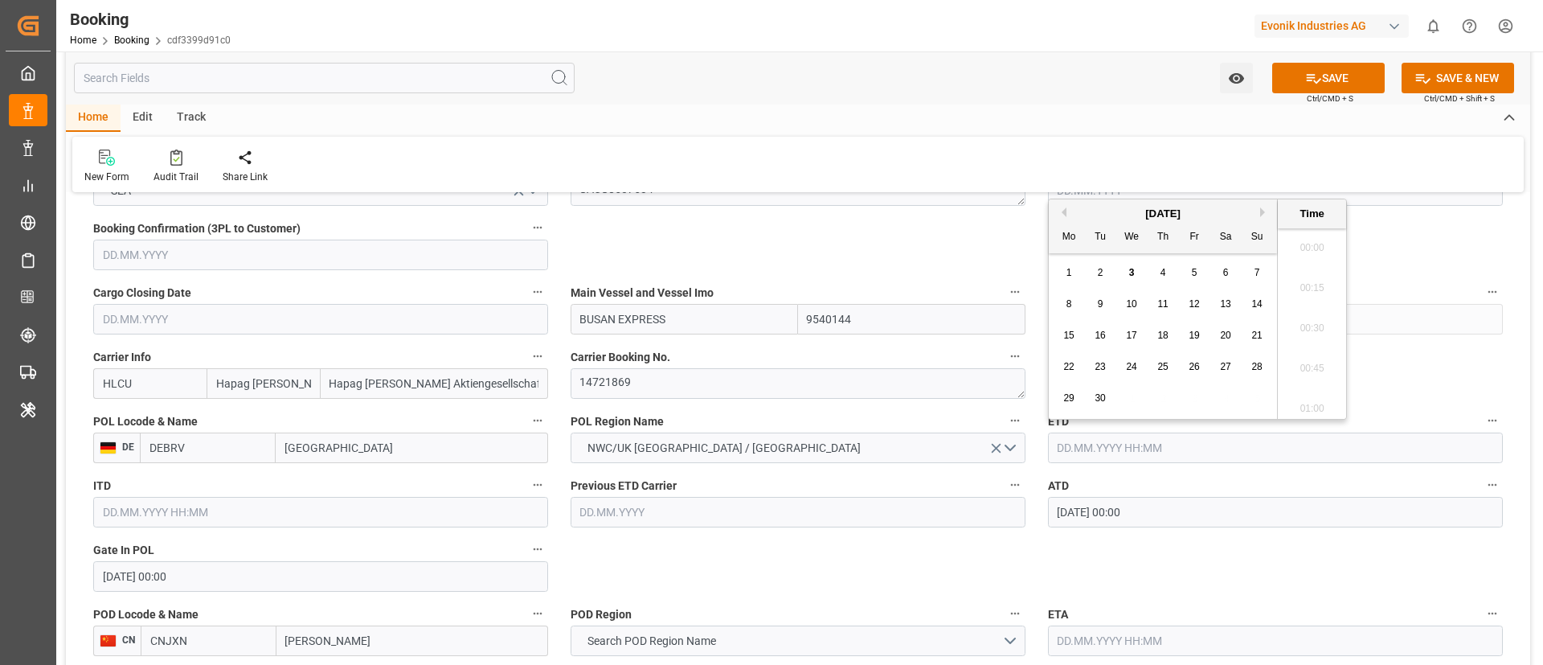
paste input "20.08.2025 00:00"
type input "20.08.2025 00:00"
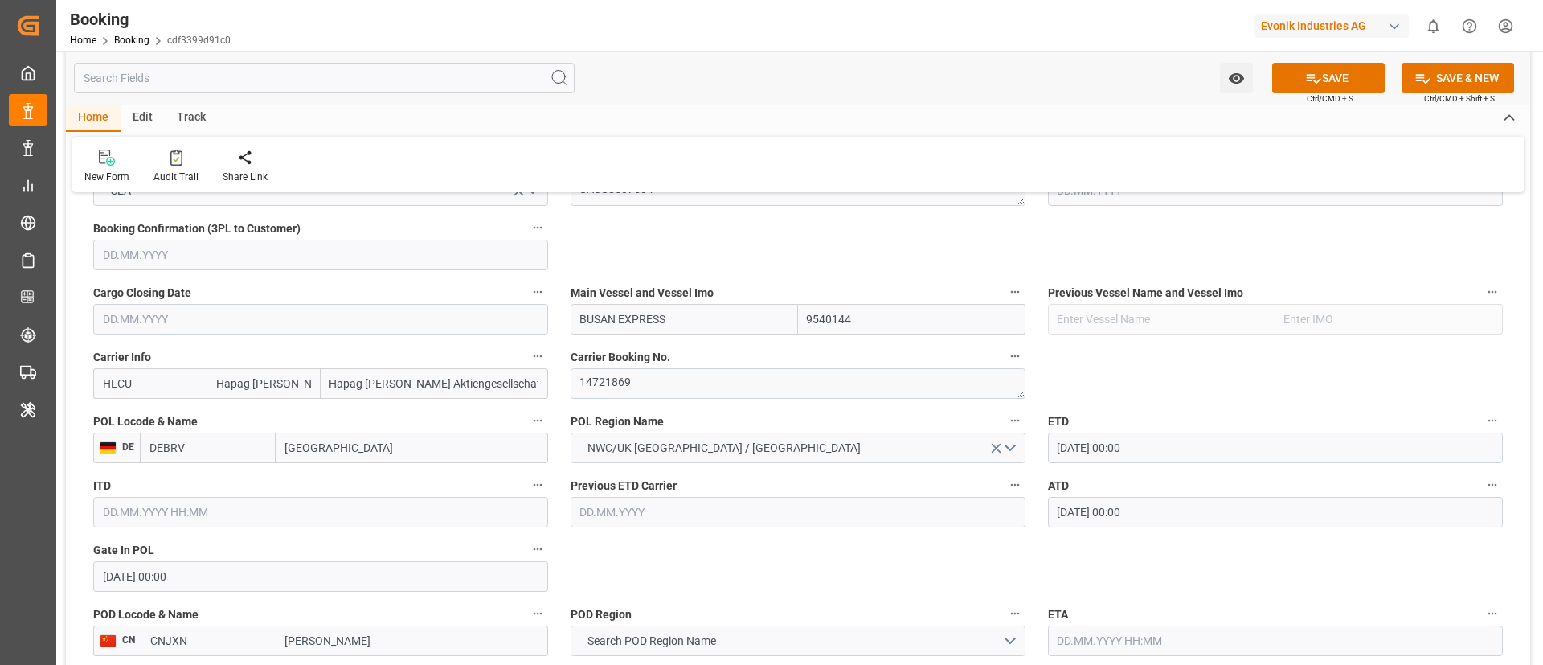
scroll to position [1206, 0]
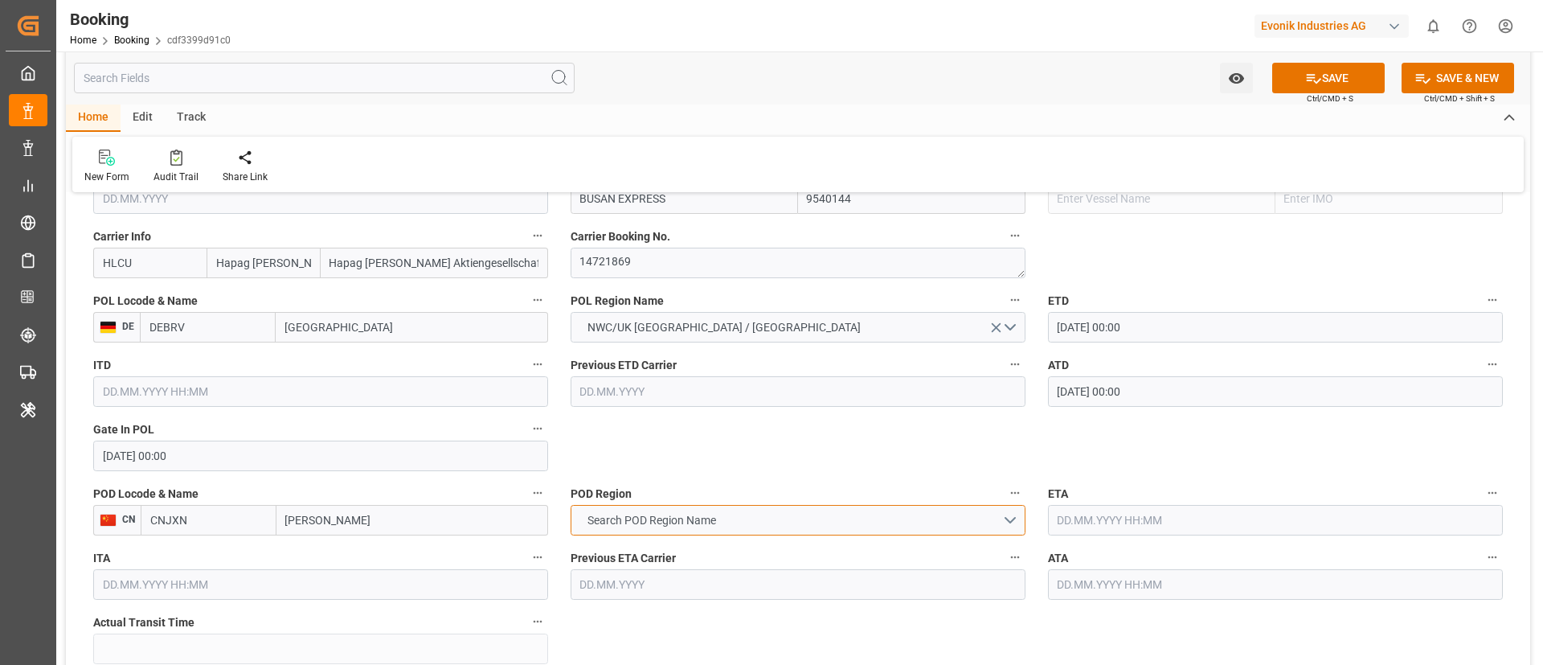
click at [717, 514] on span "Search POD Region Name" at bounding box center [652, 520] width 145 height 17
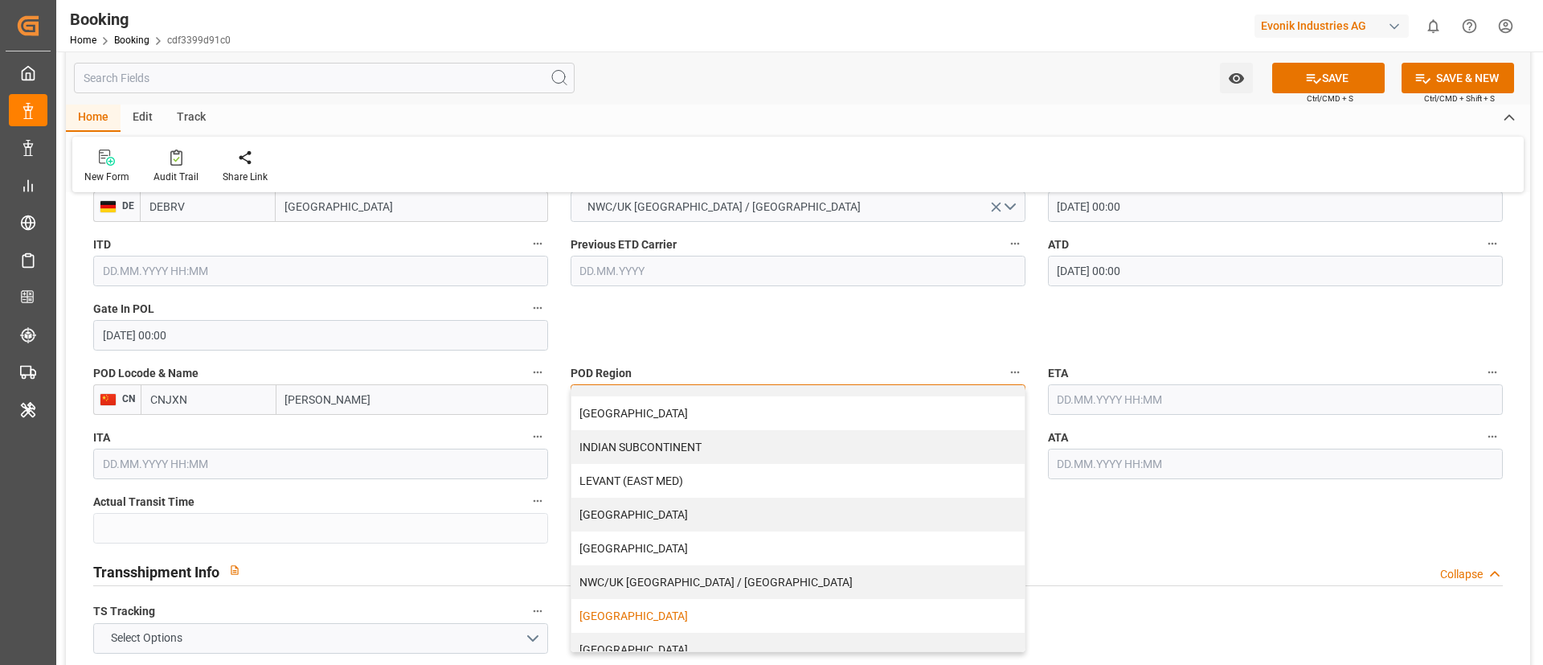
scroll to position [223, 0]
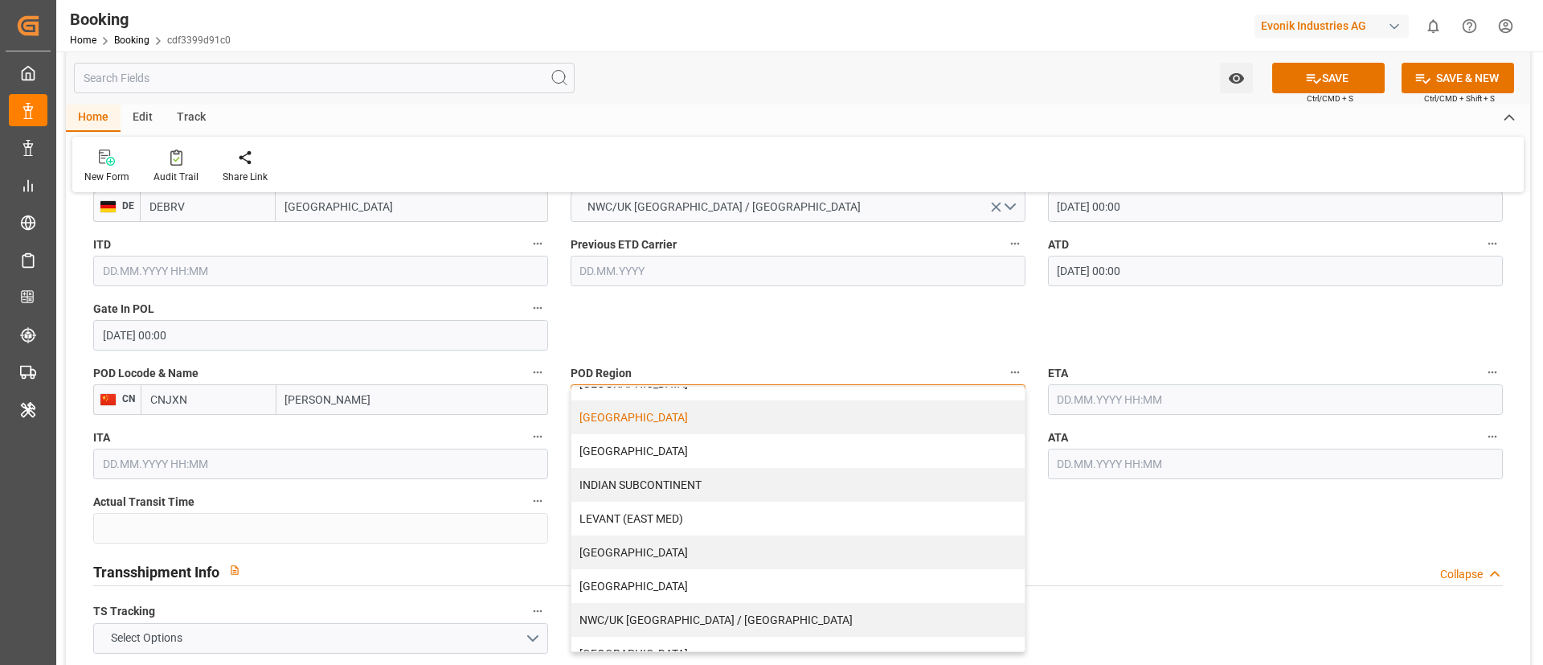
click at [605, 421] on div "CHINA" at bounding box center [798, 417] width 453 height 34
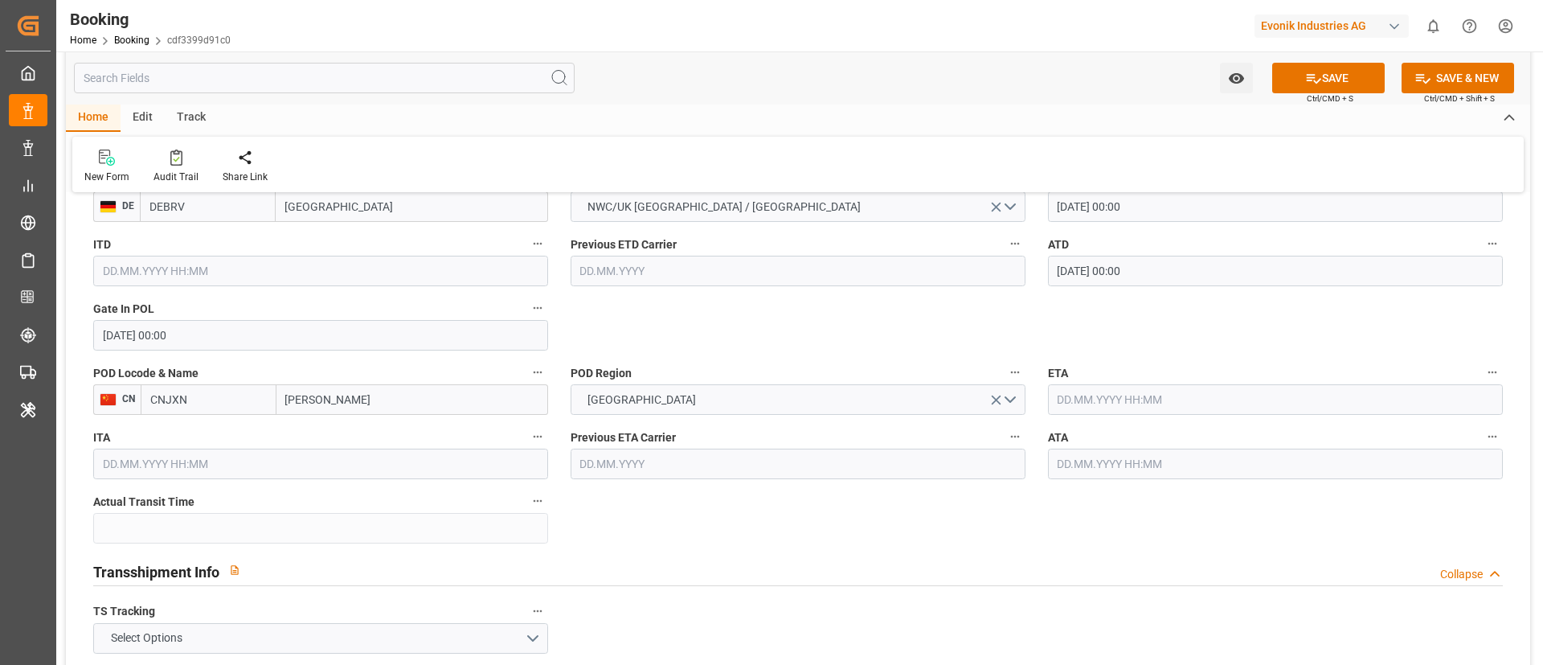
click at [1091, 402] on input "text" at bounding box center [1275, 399] width 455 height 31
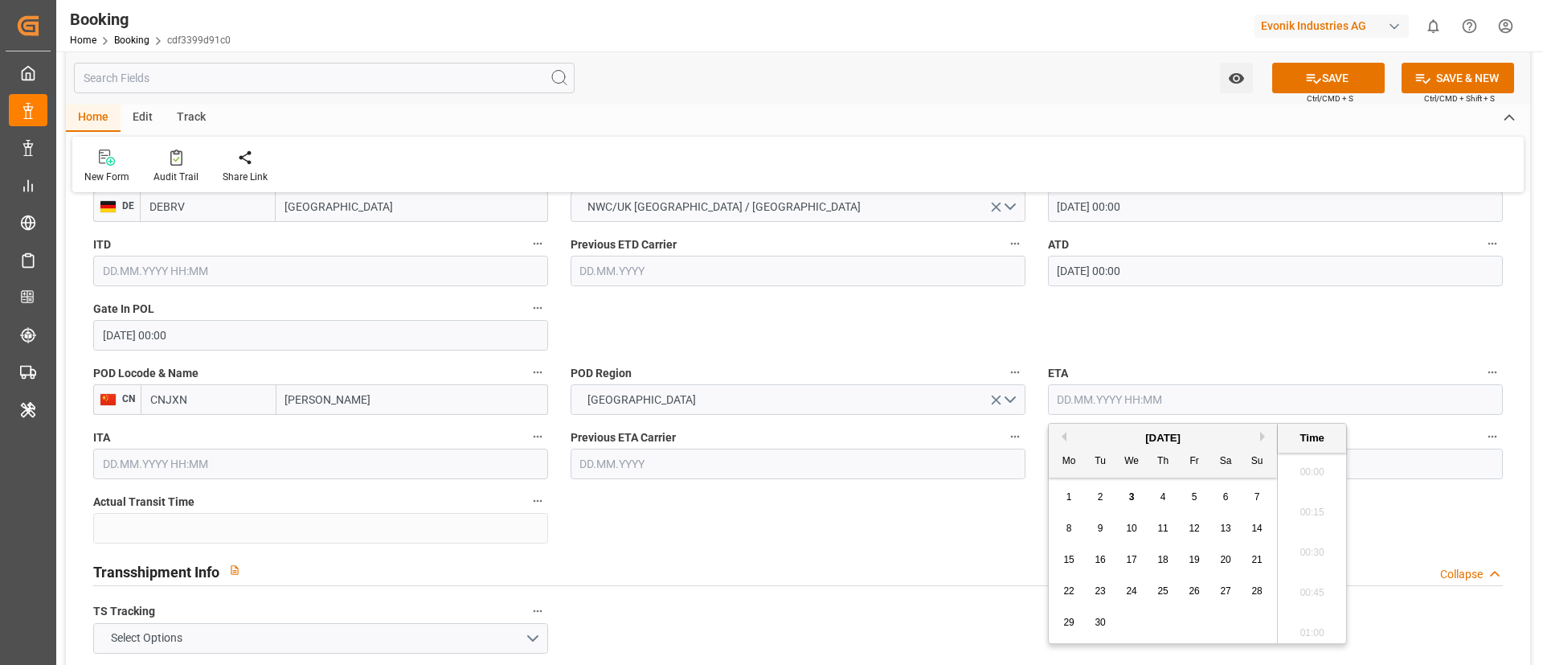
scroll to position [2498, 0]
click at [1264, 434] on button "Next Month" at bounding box center [1265, 437] width 10 height 10
click at [1105, 621] on span "28" at bounding box center [1100, 622] width 10 height 11
type input "28.10.2025 00:00"
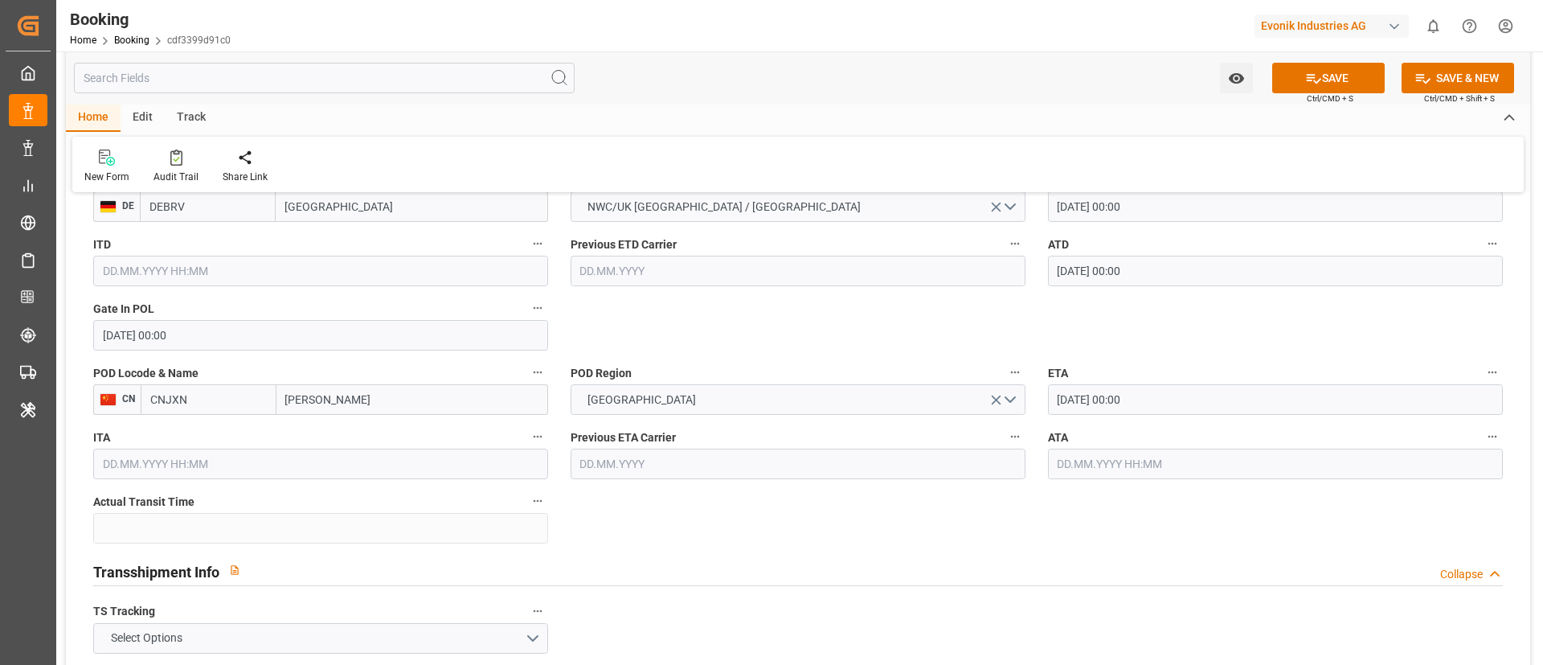
scroll to position [1568, 0]
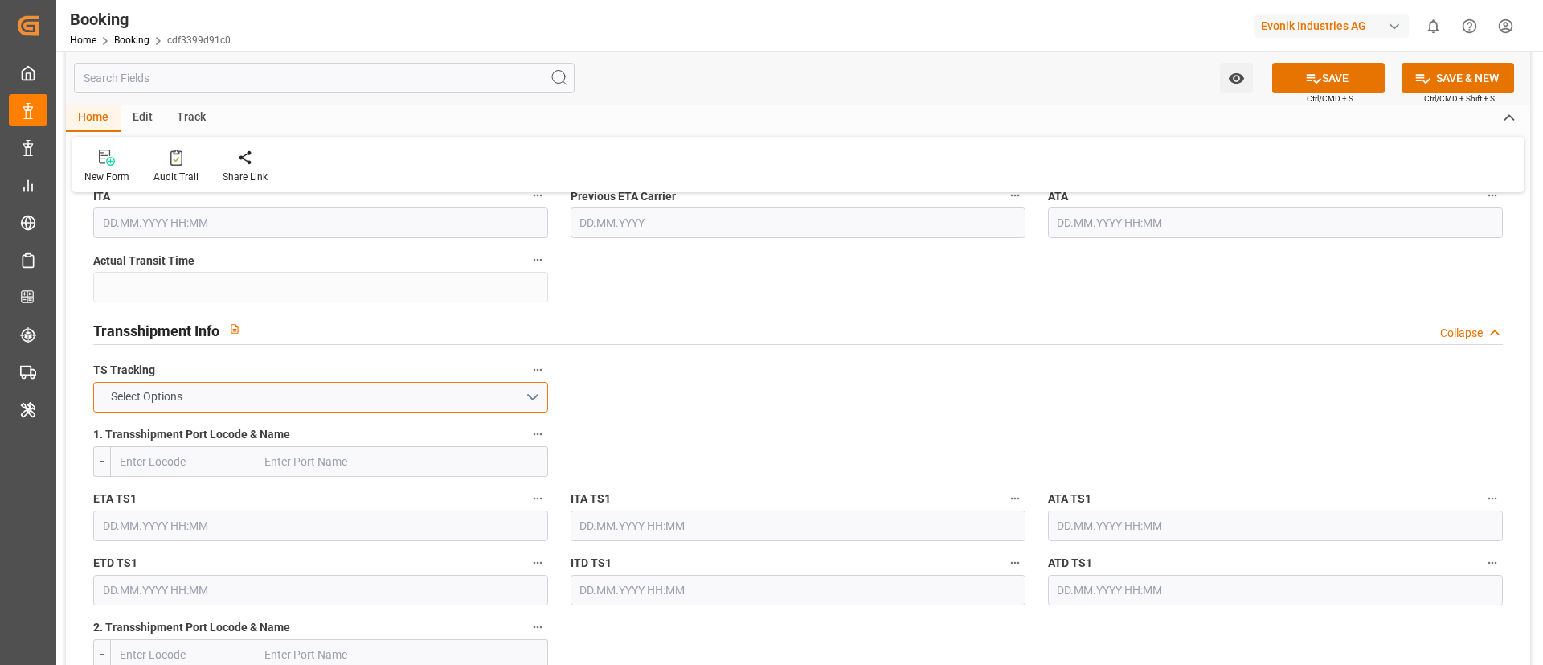
click at [453, 404] on button "Select Options" at bounding box center [320, 397] width 455 height 31
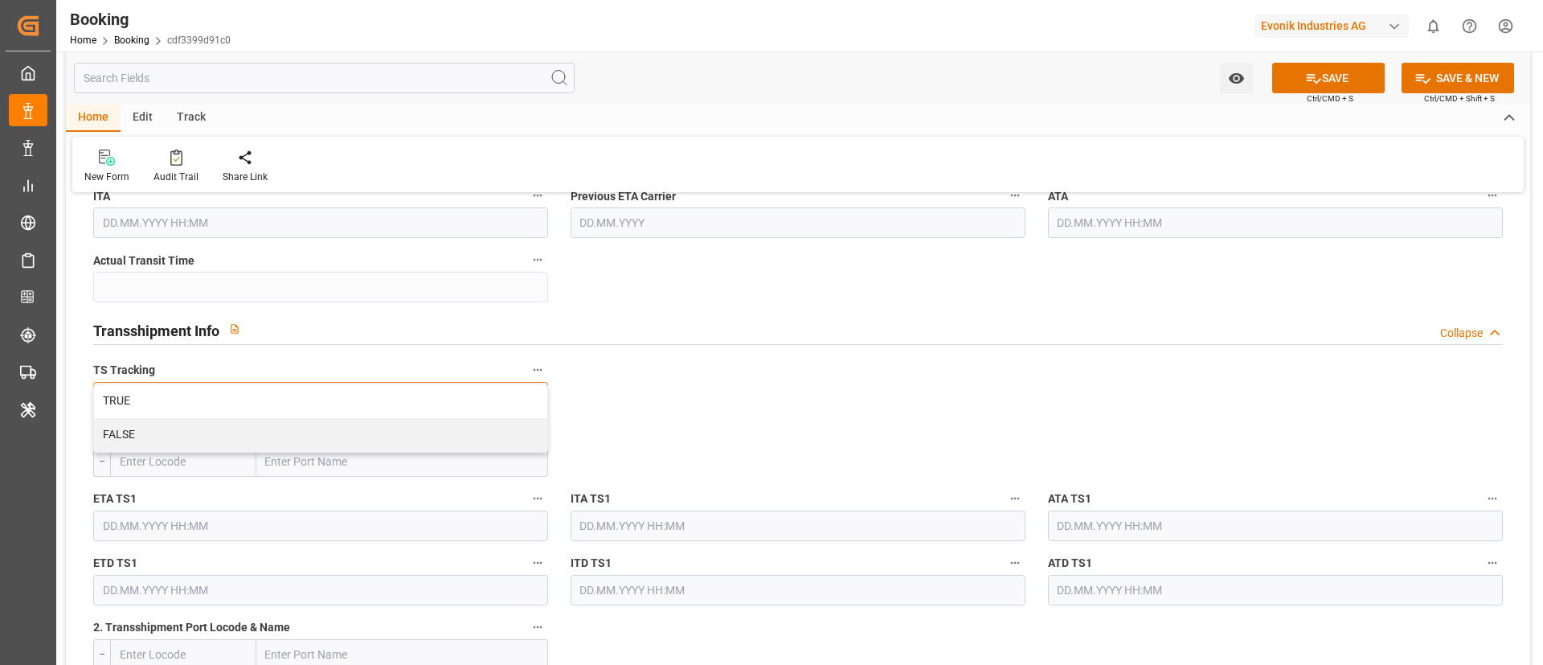
click at [453, 404] on div "TRUE" at bounding box center [320, 401] width 453 height 34
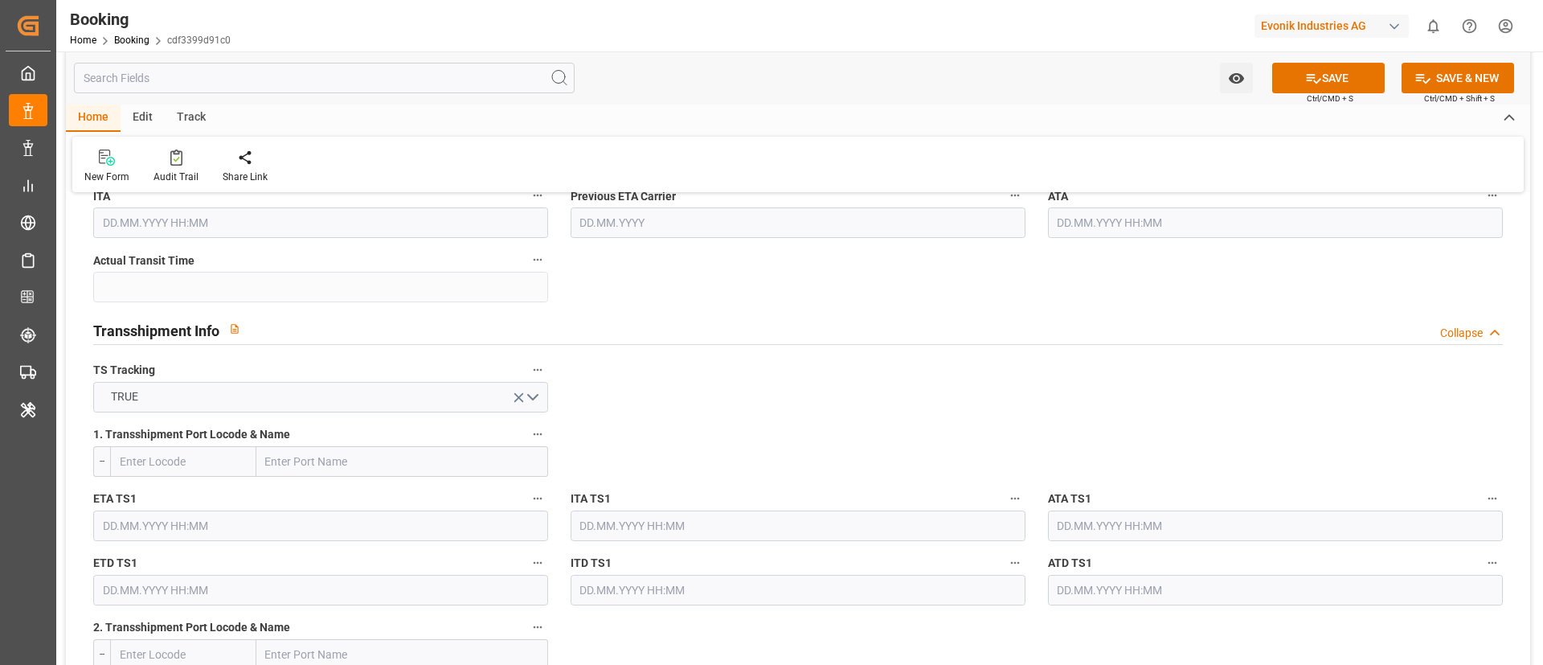
click at [322, 461] on input "text" at bounding box center [402, 461] width 292 height 31
paste input "SINGAPORE"
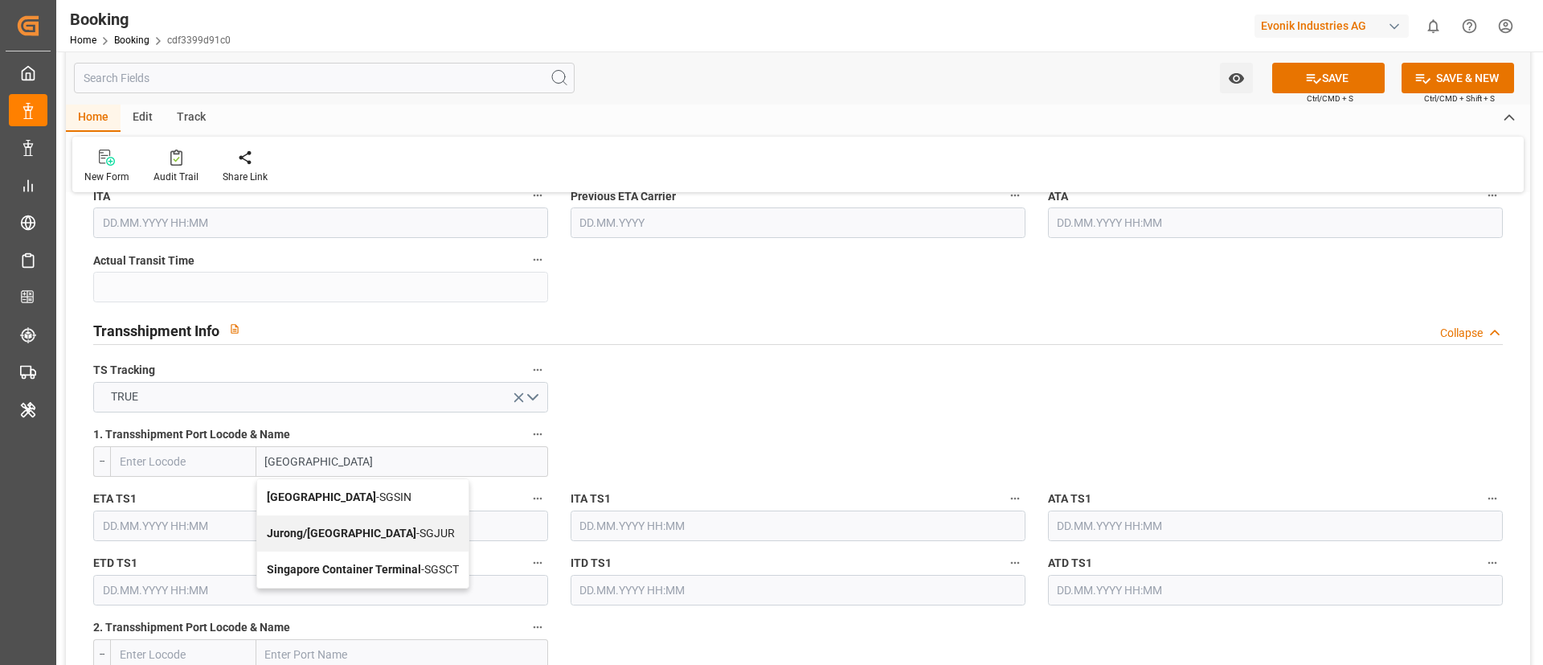
click at [328, 496] on span "Singapore - SGSIN" at bounding box center [339, 496] width 145 height 13
type input "Singapore"
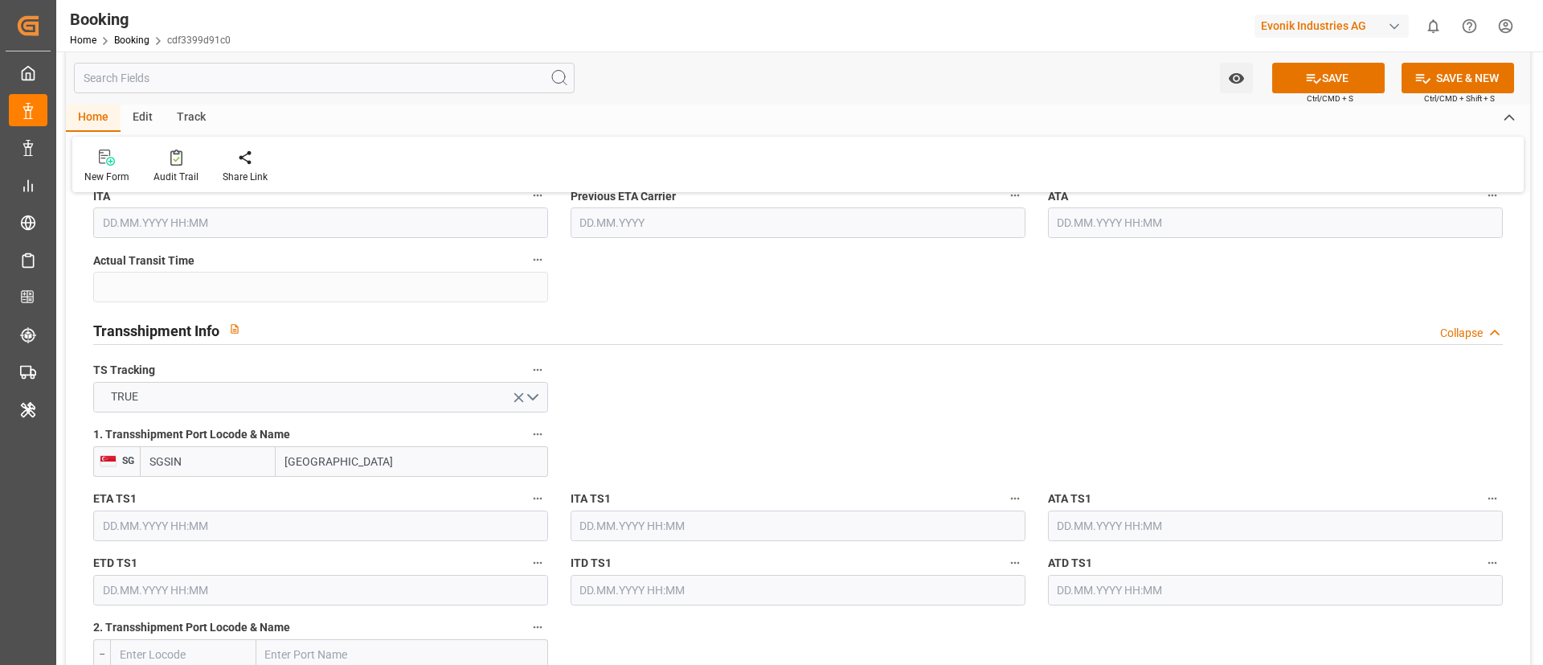
type input "SGSIN"
click at [256, 530] on input "text" at bounding box center [320, 525] width 455 height 31
paste input "2025-09-26"
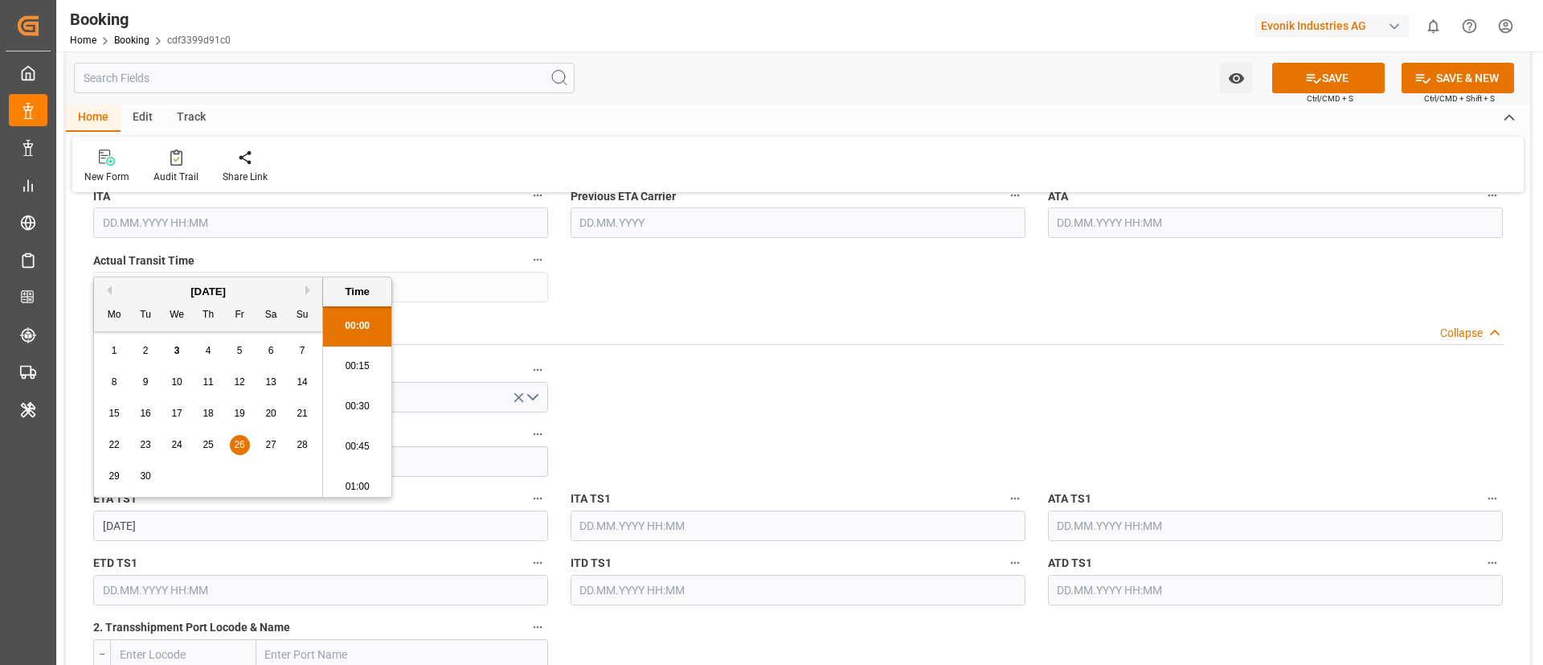
scroll to position [2498, 0]
type input "26.09.2025 00:00"
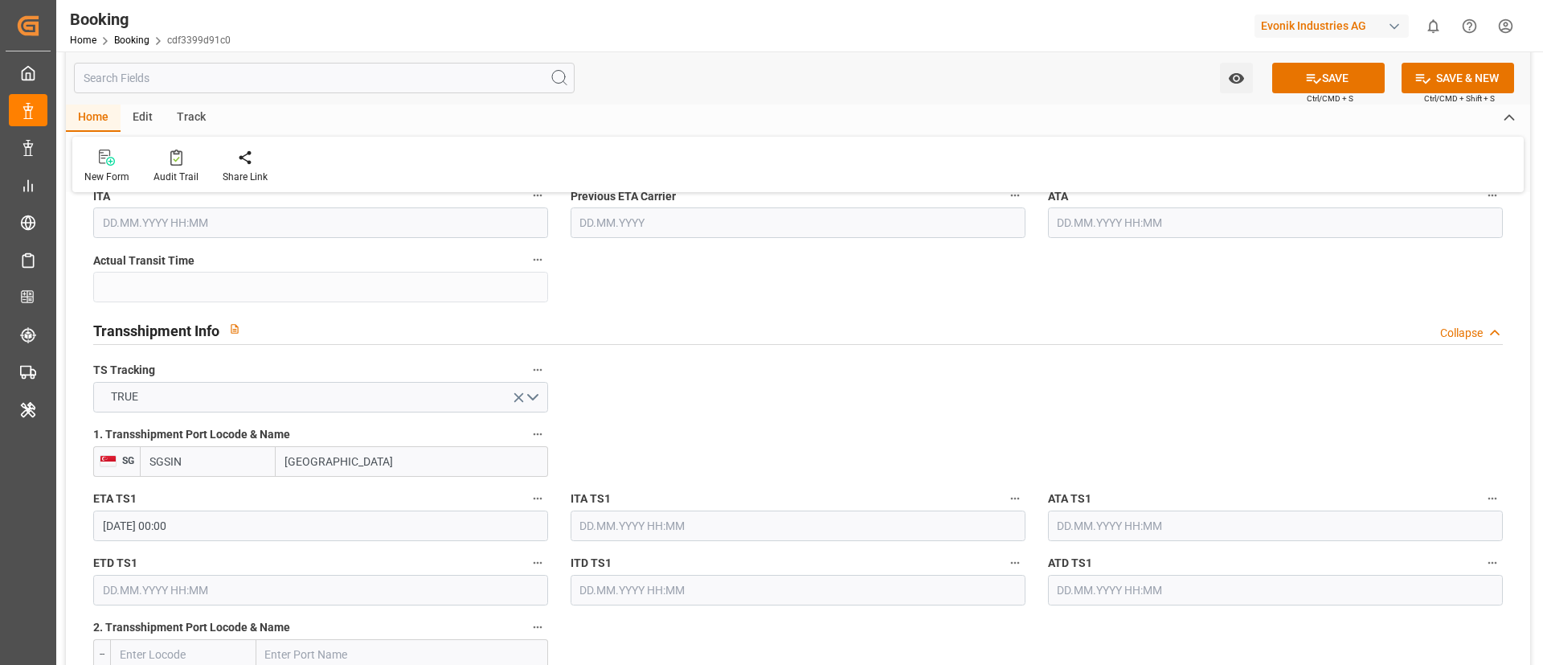
scroll to position [1688, 0]
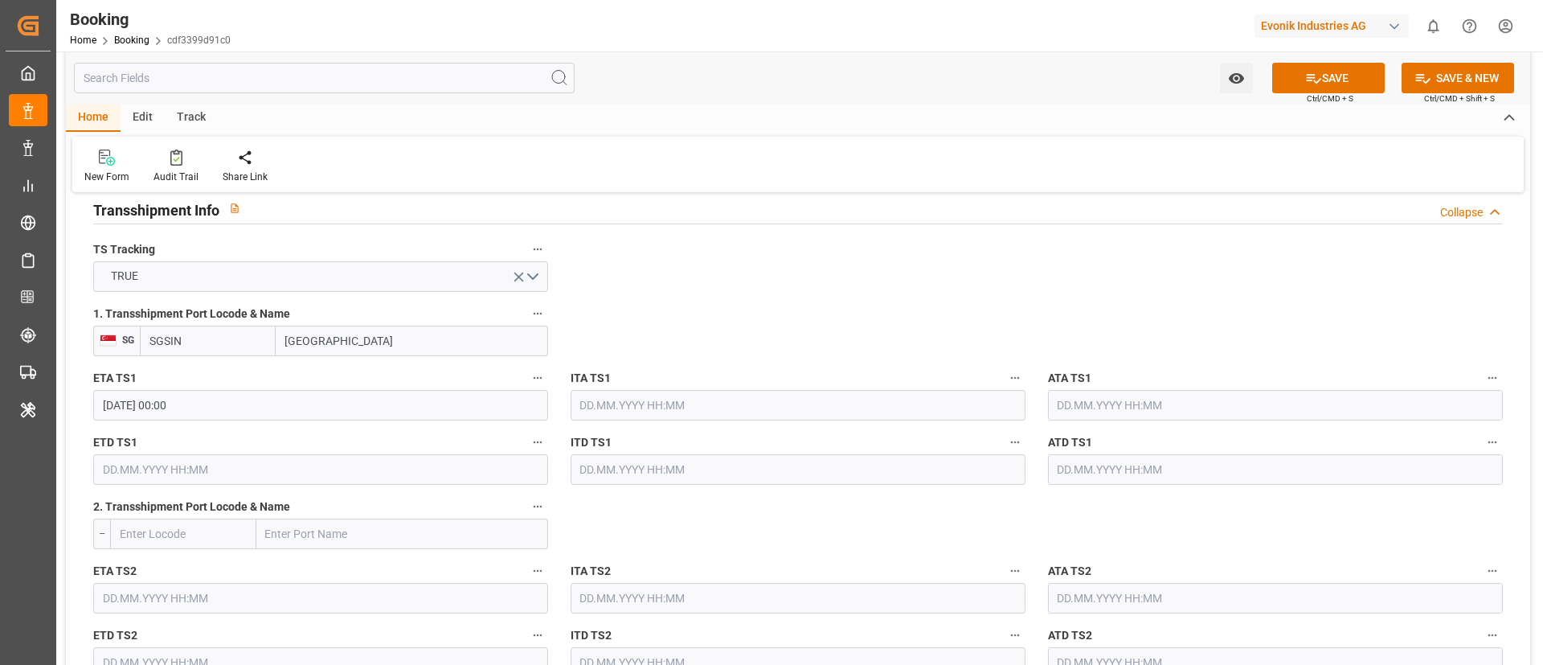
click at [271, 468] on input "text" at bounding box center [320, 469] width 455 height 31
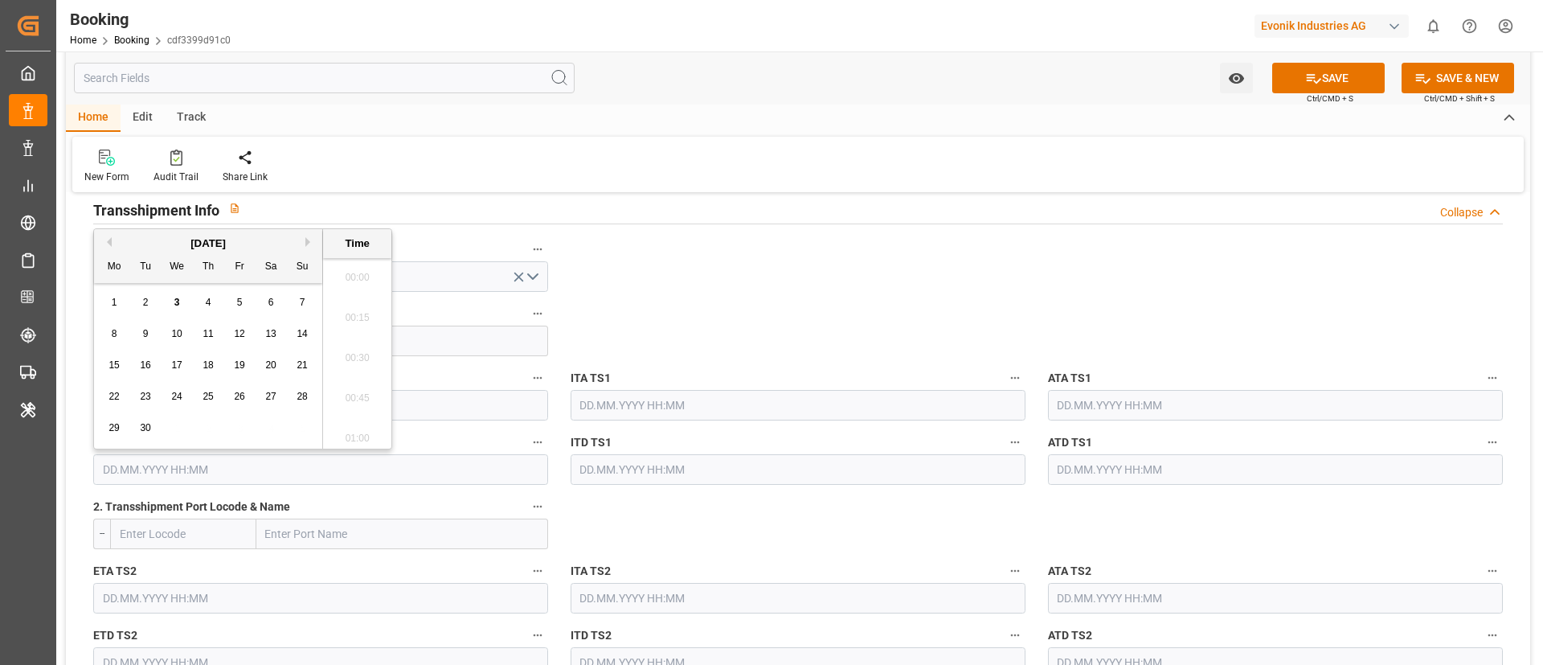
paste input "2025-10-12"
type input "12.10.2025 00:00"
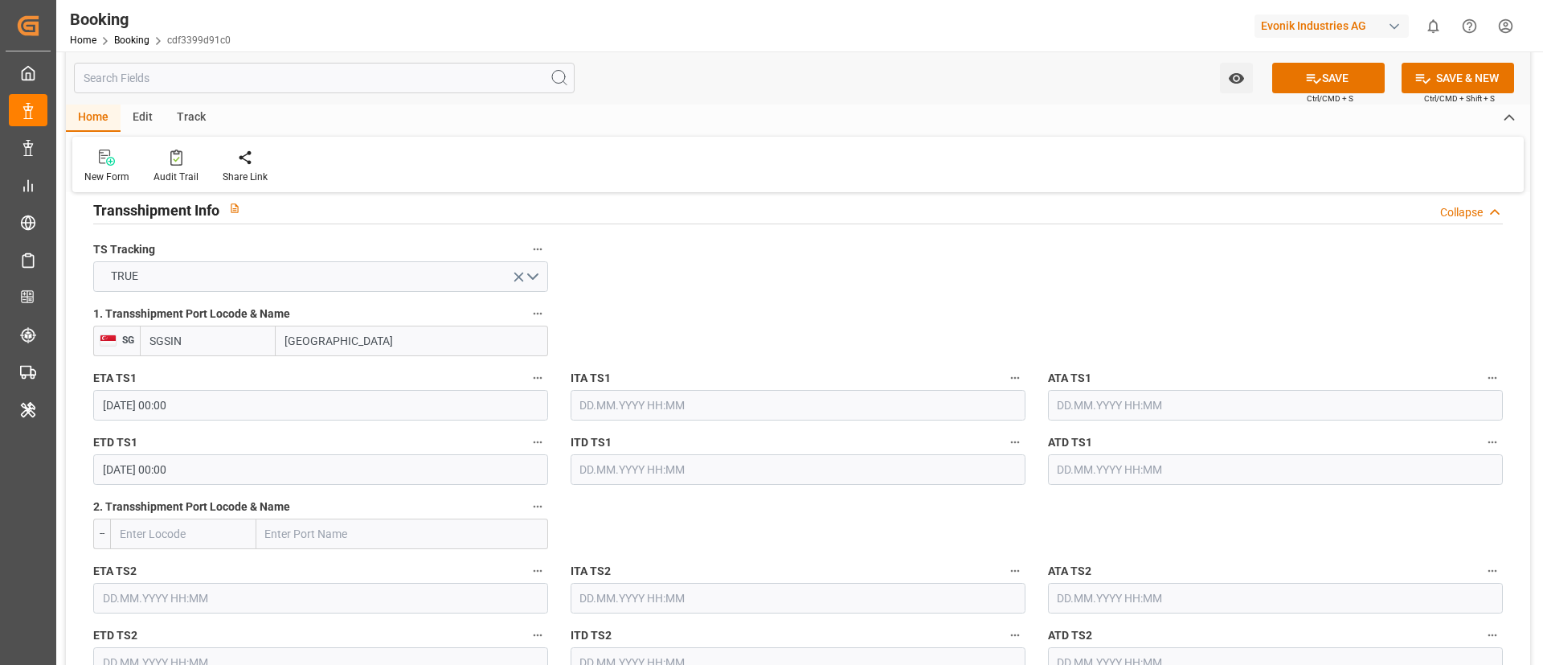
click at [299, 527] on input "text" at bounding box center [402, 533] width 292 height 31
paste input "HONG KONG"
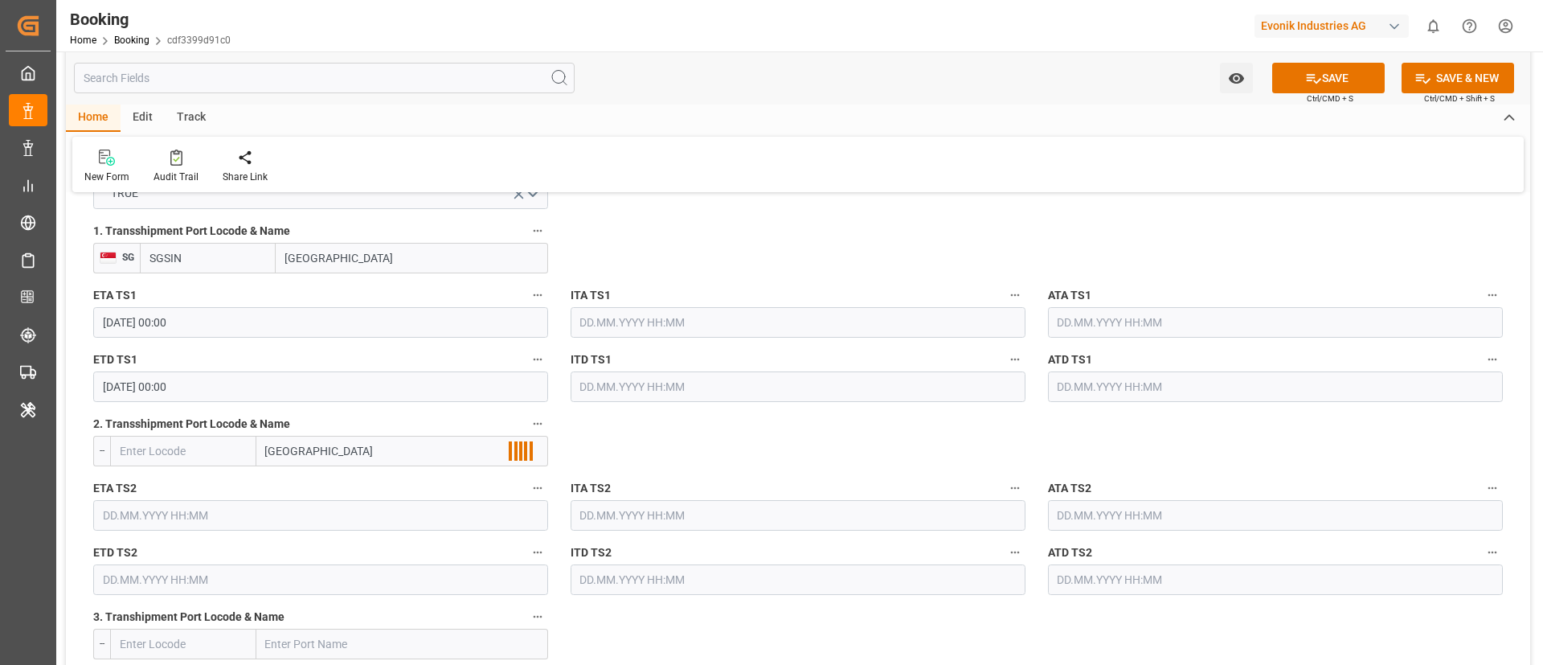
scroll to position [1809, 0]
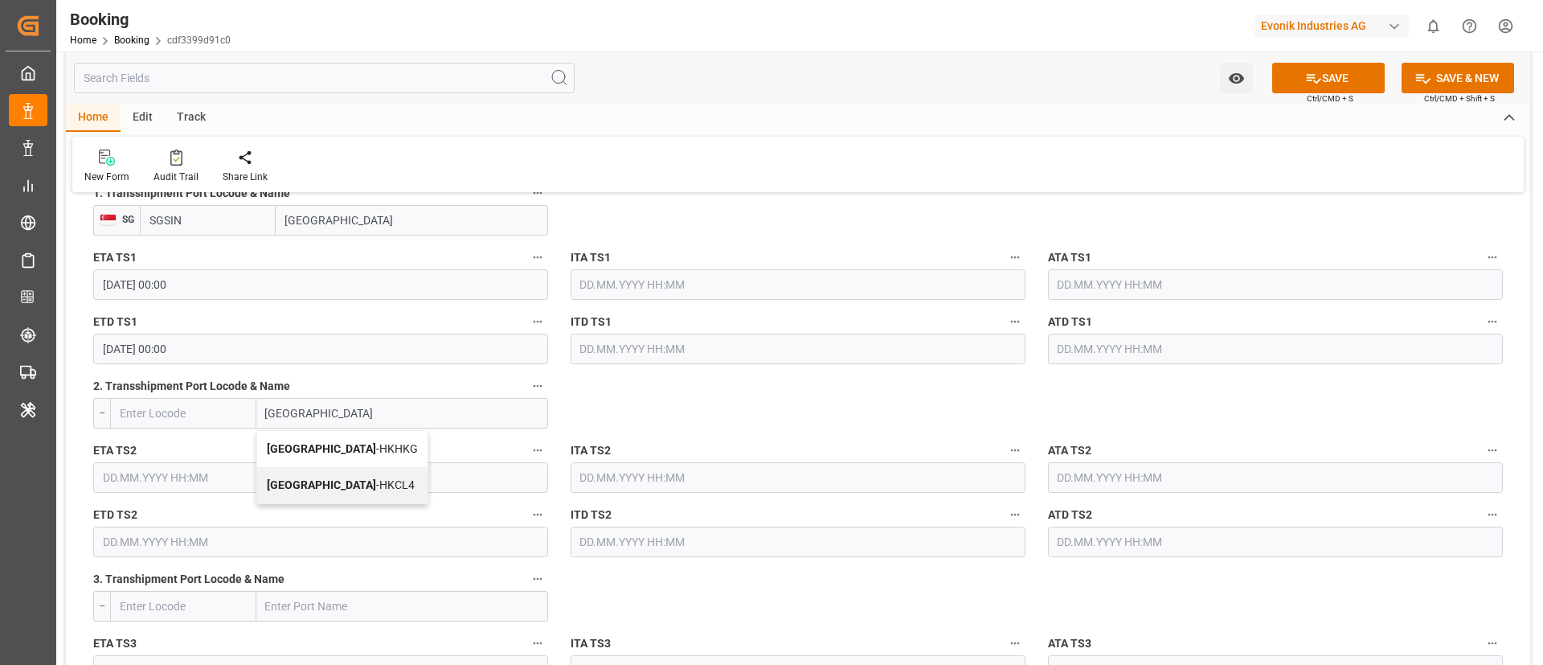
click at [353, 448] on span "Hong Kong - HKHKG" at bounding box center [342, 448] width 151 height 13
type input "Hong Kong"
type input "HKHKG"
click at [253, 473] on input "text" at bounding box center [320, 477] width 455 height 31
paste input "2025-10-18"
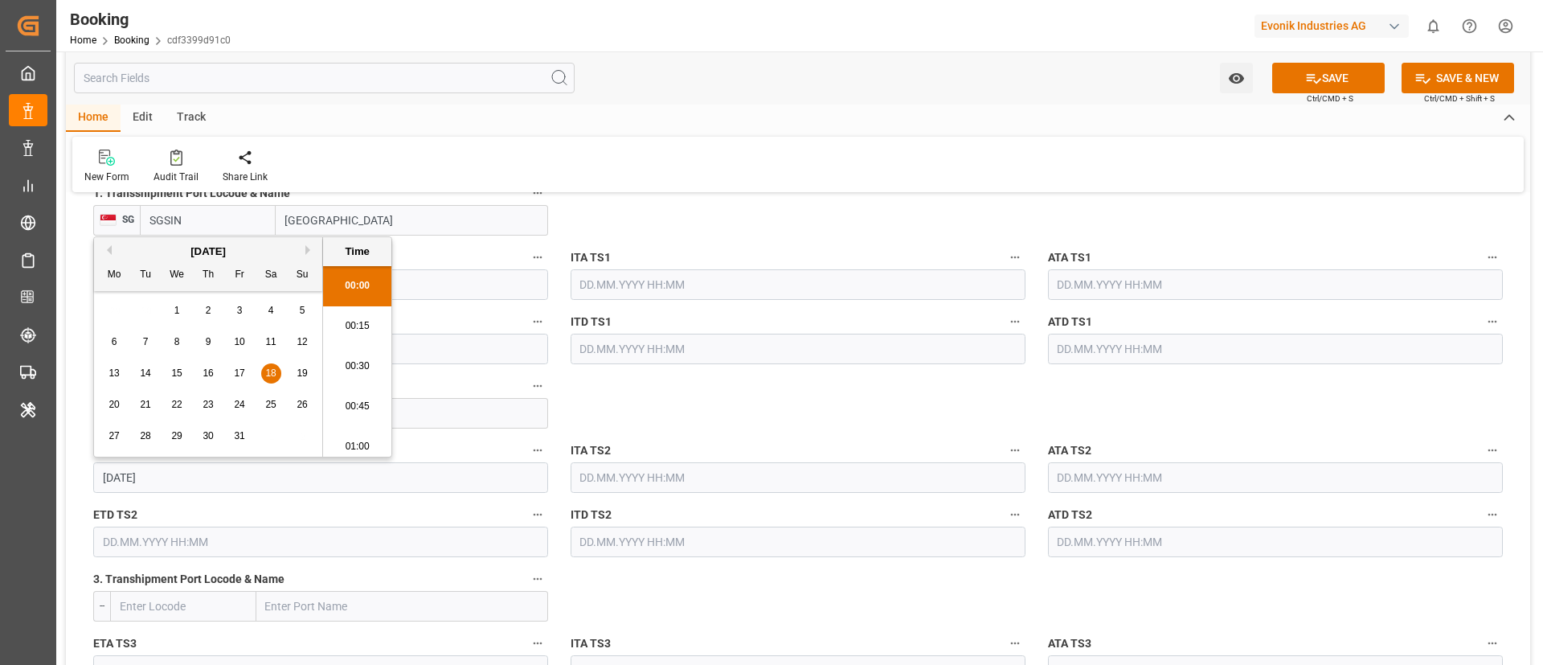
type input "18.10.2025 00:00"
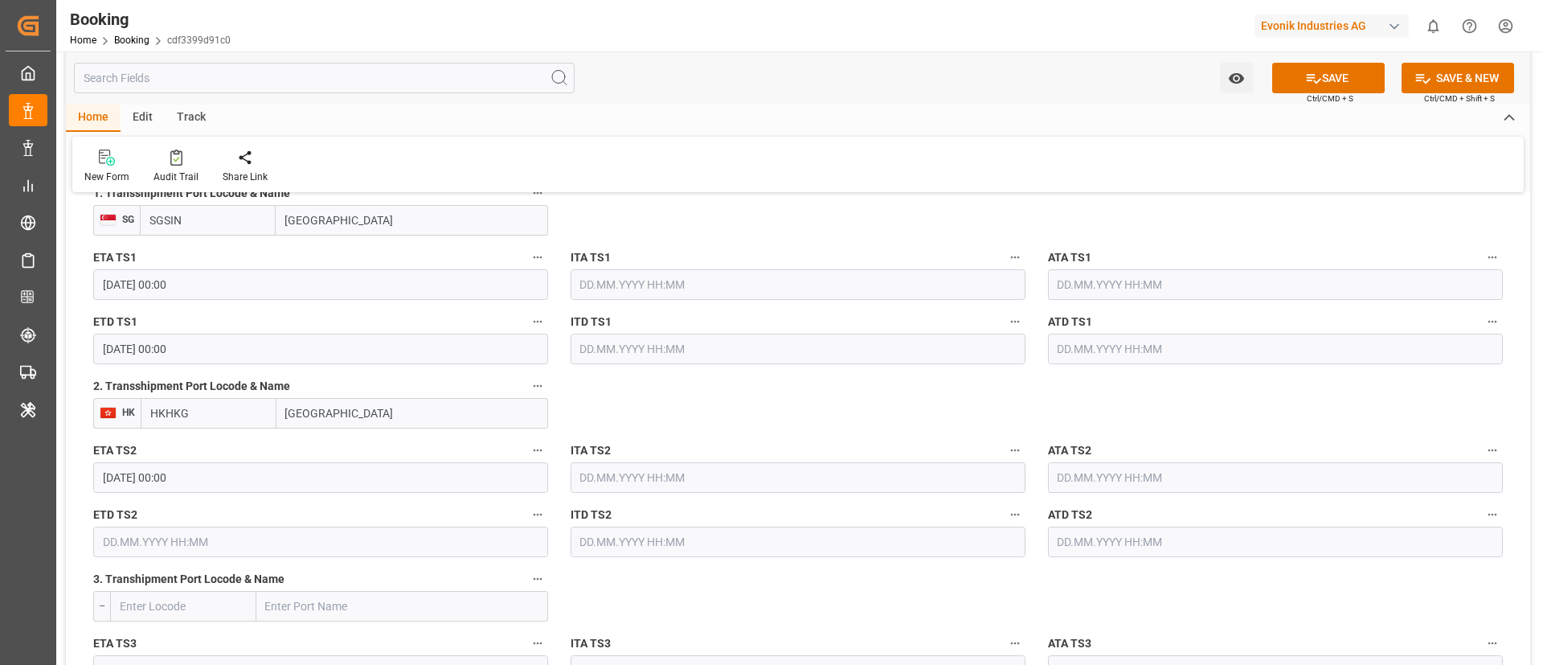
click at [186, 546] on input "text" at bounding box center [320, 542] width 455 height 31
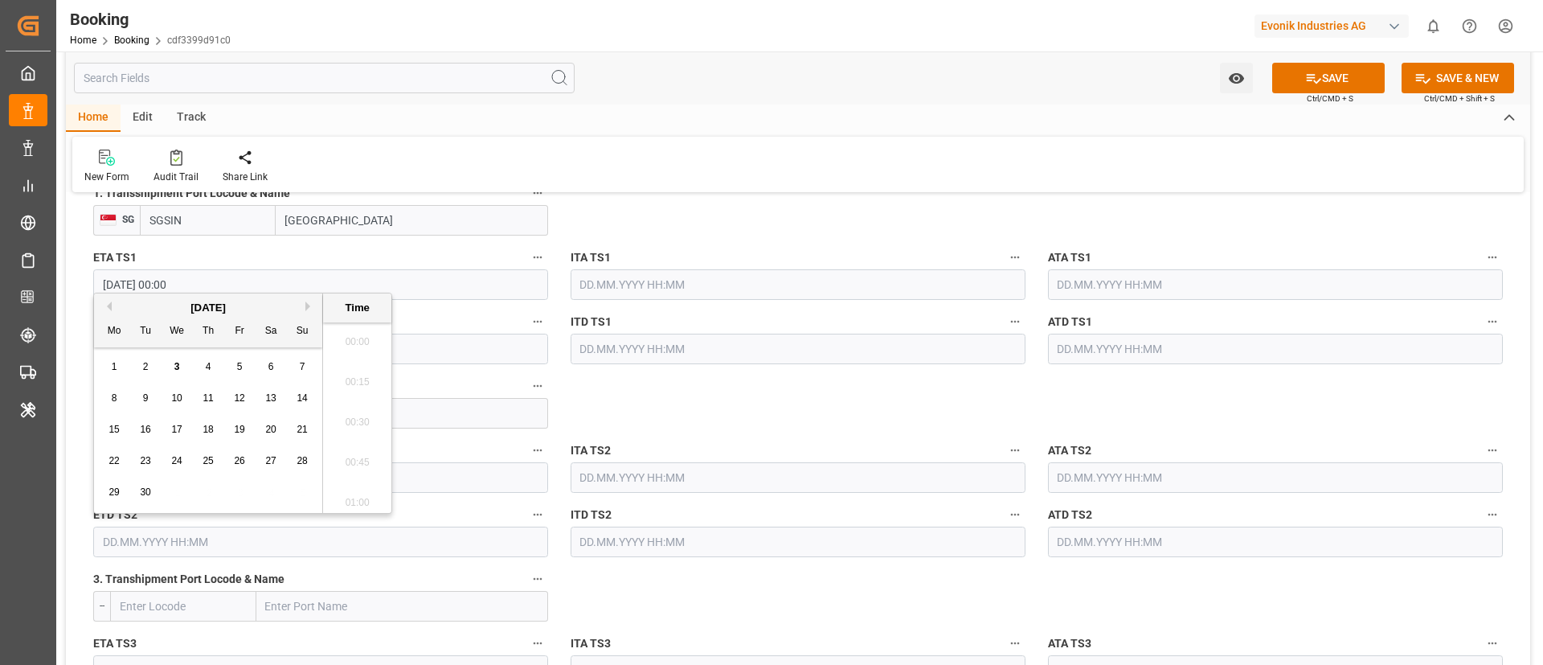
scroll to position [2498, 0]
click at [308, 307] on button "Next Month" at bounding box center [310, 306] width 10 height 10
click at [306, 428] on span "19" at bounding box center [302, 429] width 10 height 11
type input "19.10.2025 00:00"
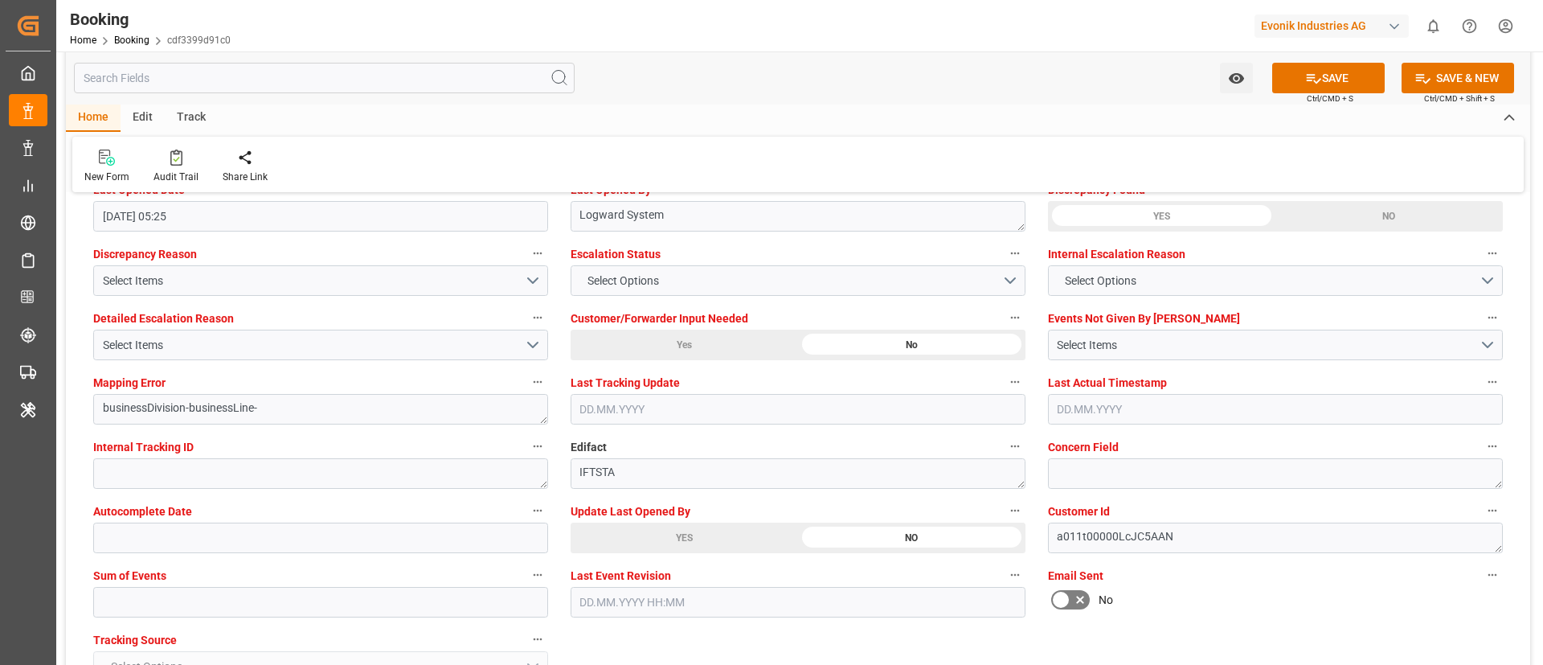
scroll to position [3014, 0]
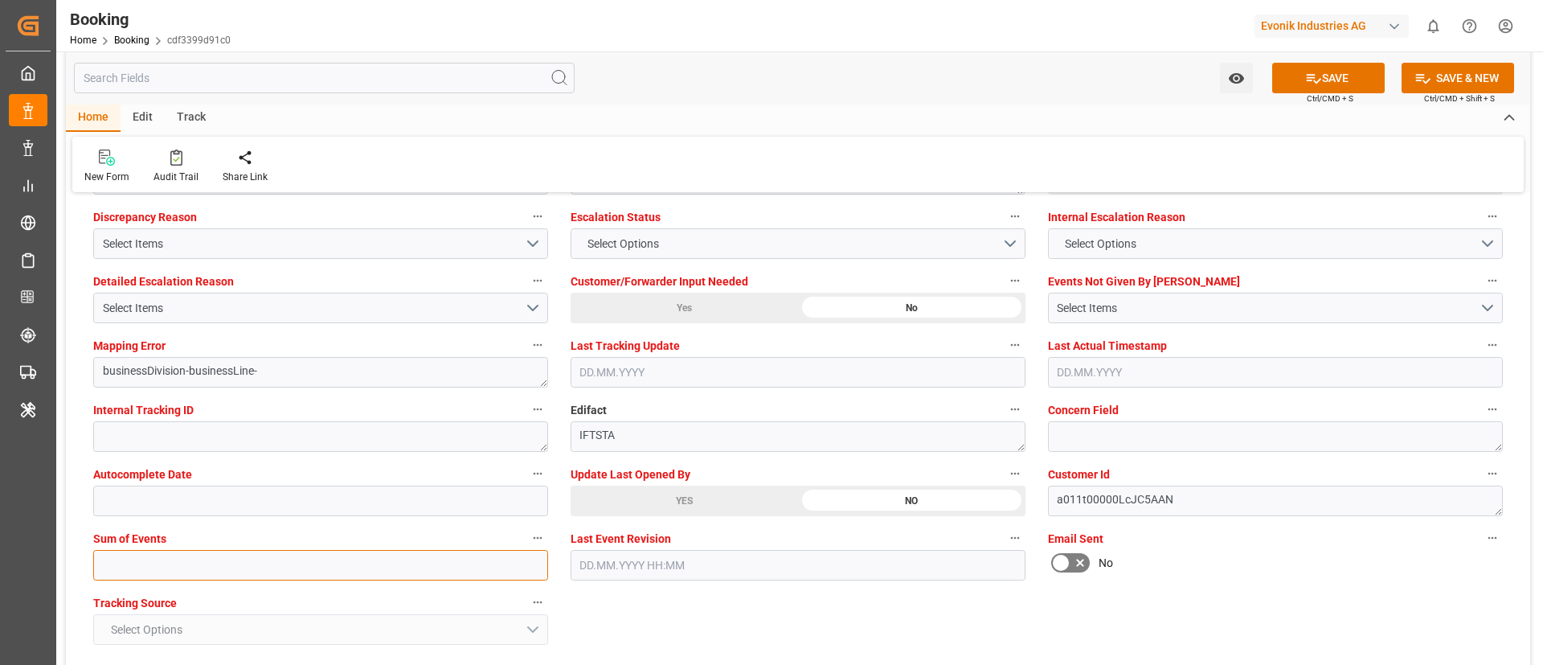
click at [314, 564] on input "text" at bounding box center [320, 565] width 455 height 31
type input "0"
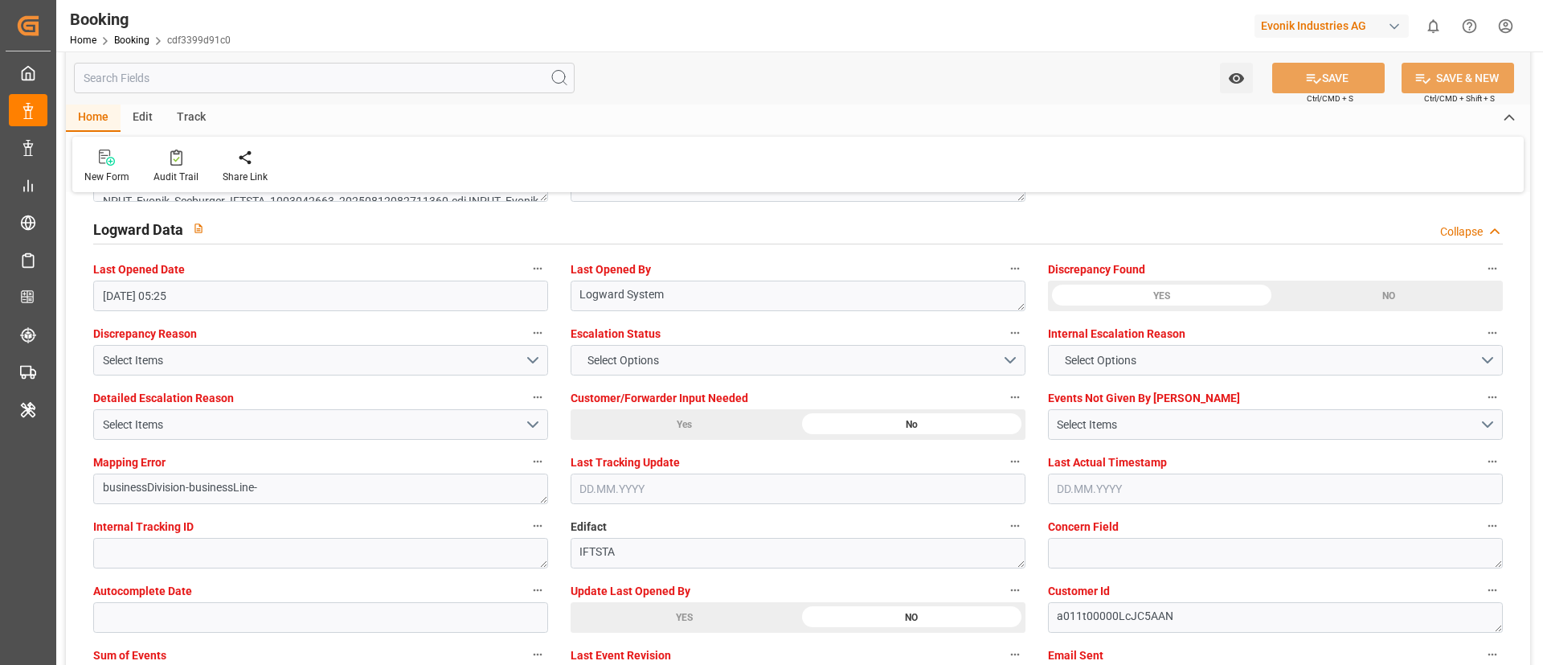
scroll to position [2894, 0]
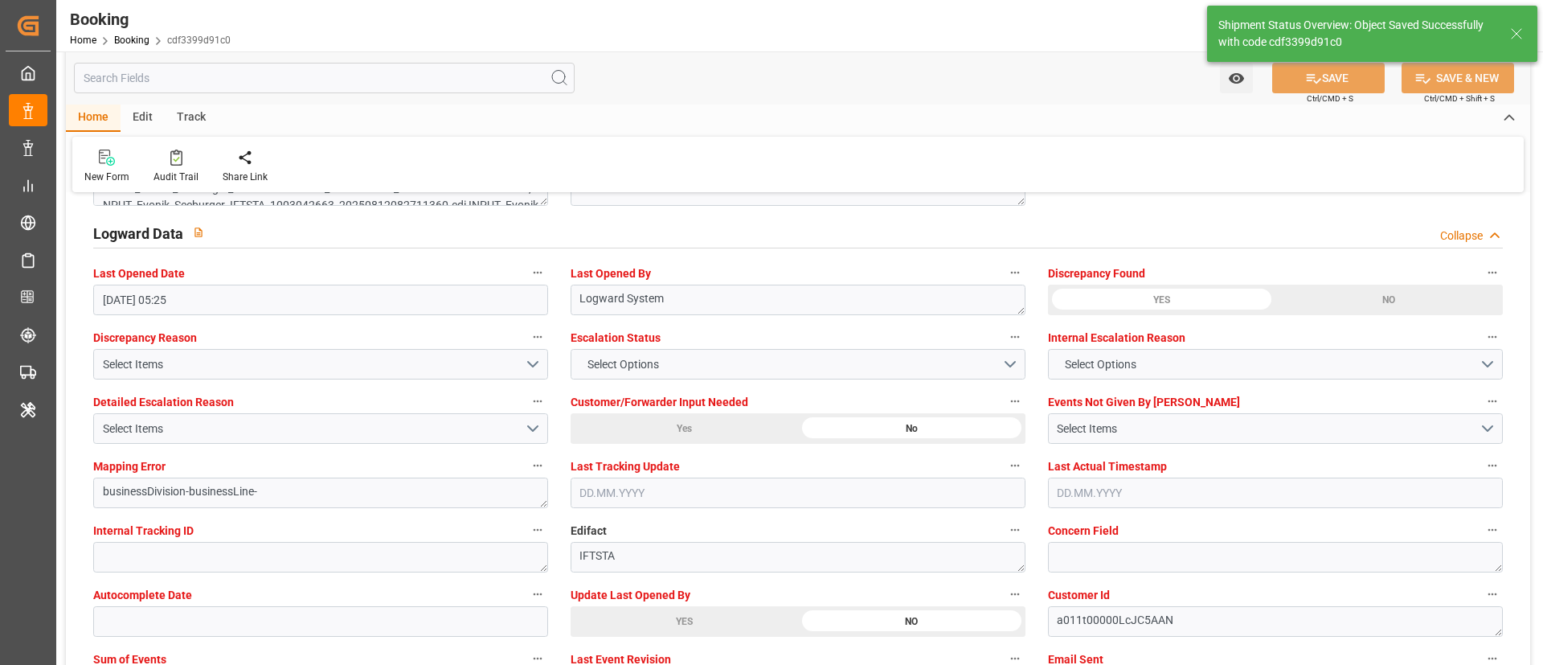
type textarea "NWC/UK North West Continent / UK_CNJXN_HLCU_AT-SE"
type textarea "Vismitha Mahadev"
type textarea "Yes"
type input "20.08.2025 00:00"
type input "28.10.2025 00:00"
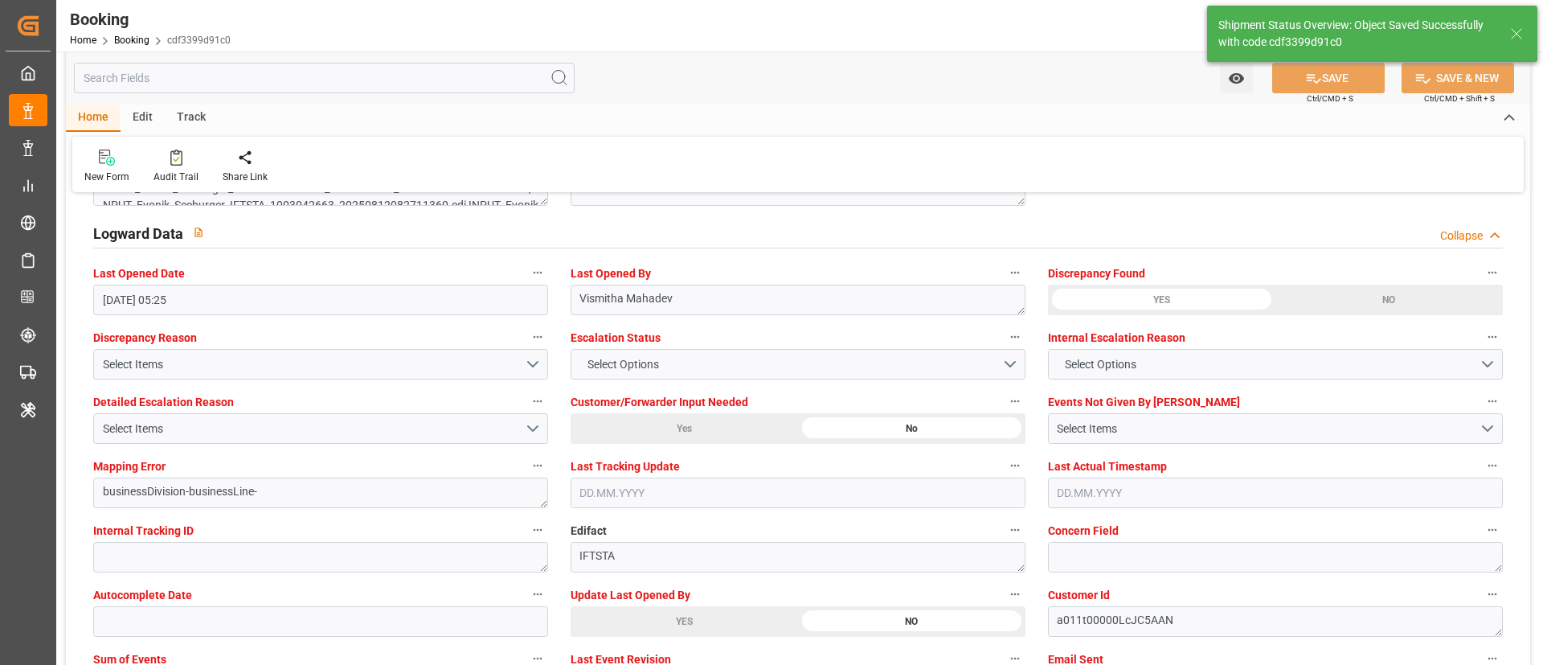
type input "26.09.2025 00:00"
type input "12.10.2025 00:00"
type input "18.10.2025 00:00"
type input "19.10.2025 00:00"
type input "03.09.2025 10:35"
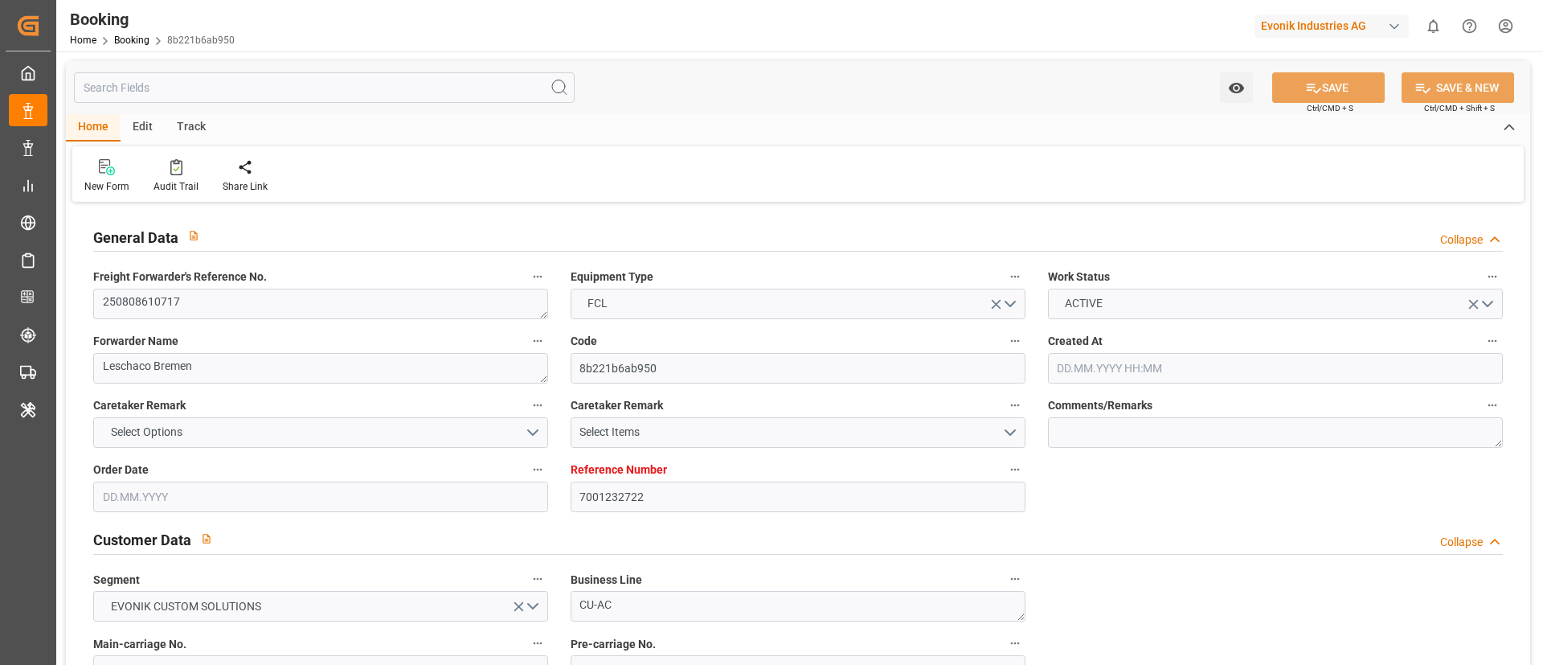
type input "7001232722"
type input "OOCL"
type input "Orient Overseas Container Line Ltd"
type input "EUNWC"
type input "USNYC"
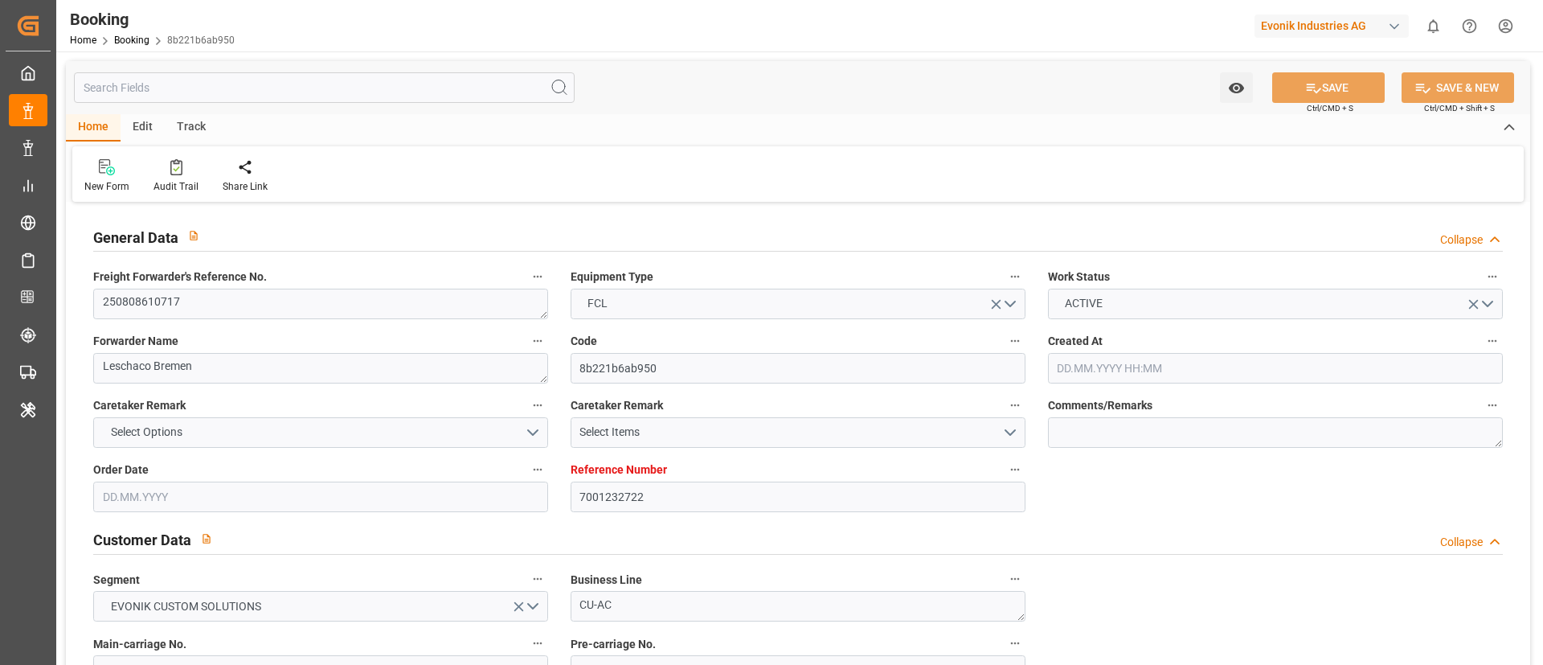
type input "[DATE] 12:15"
type input "[DATE]"
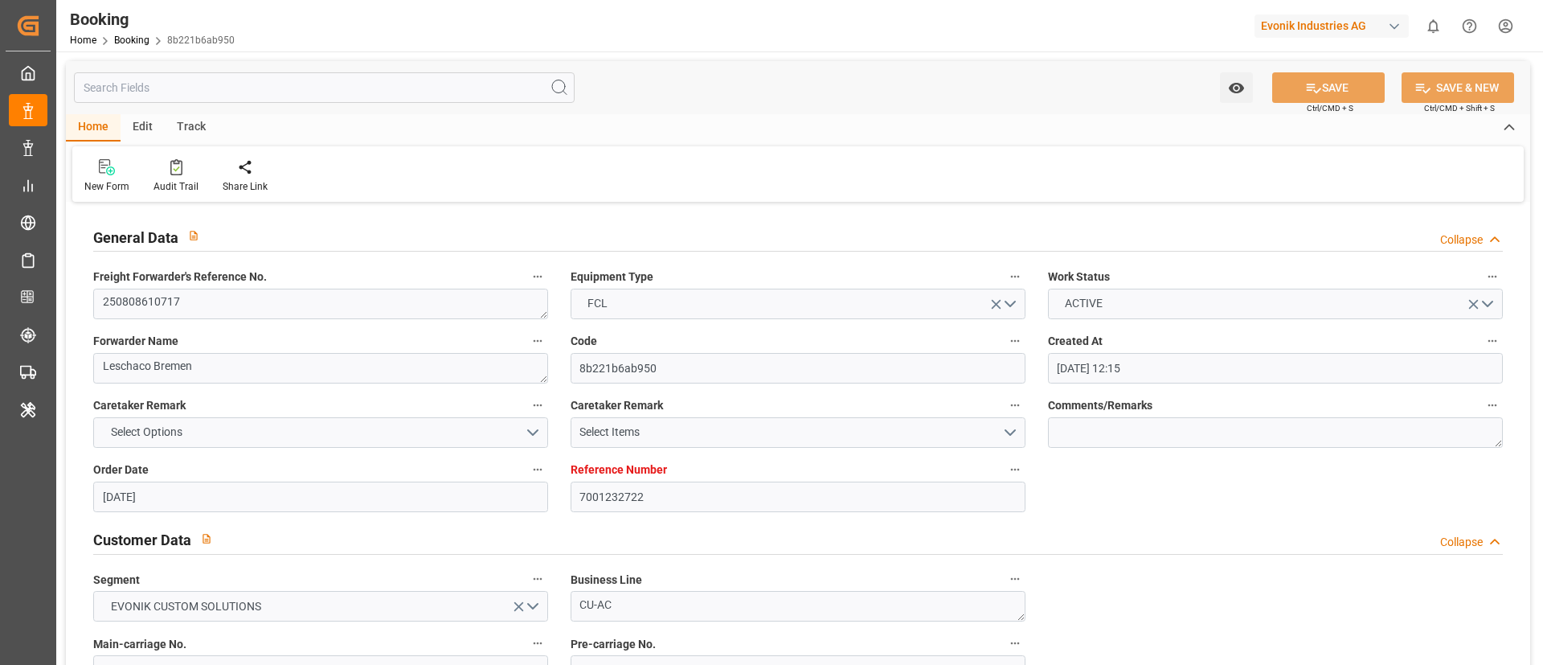
type input "[DATE]"
type input "[DATE] 13:05"
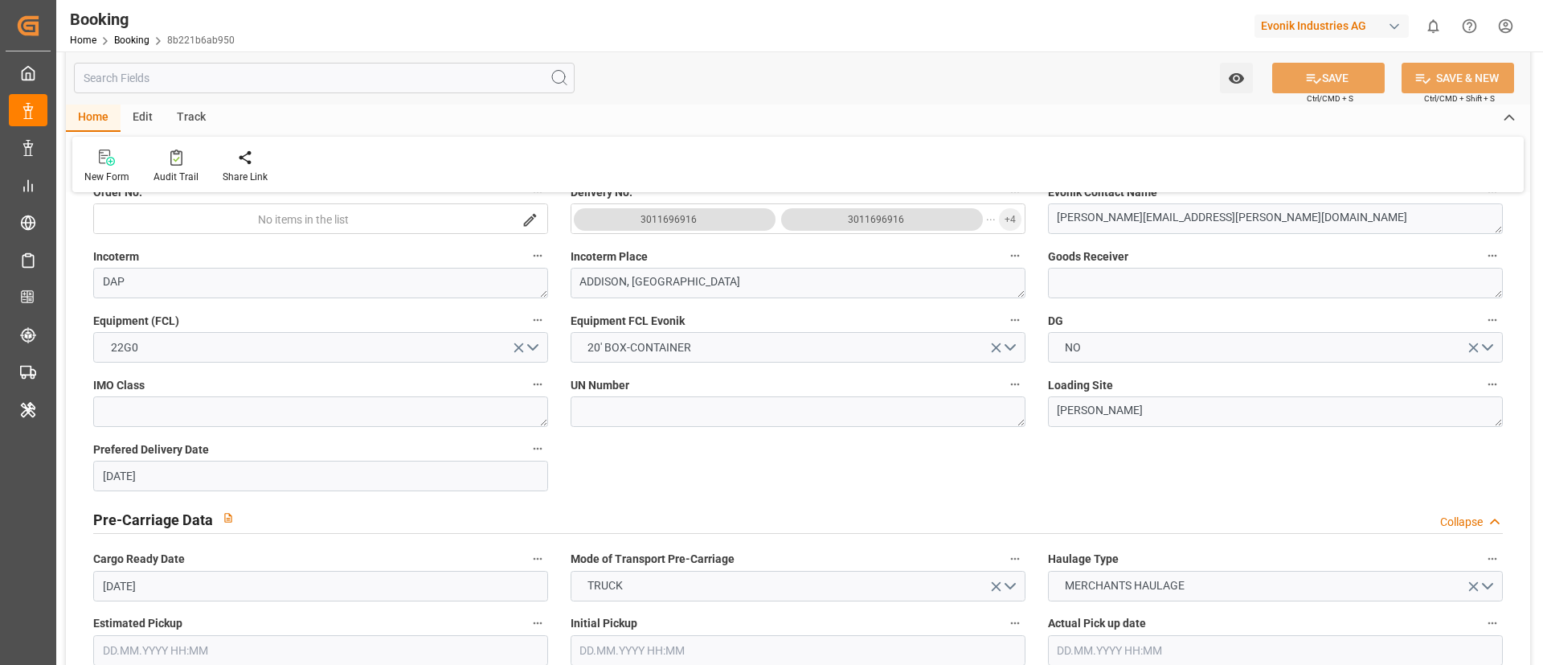
scroll to position [482, 0]
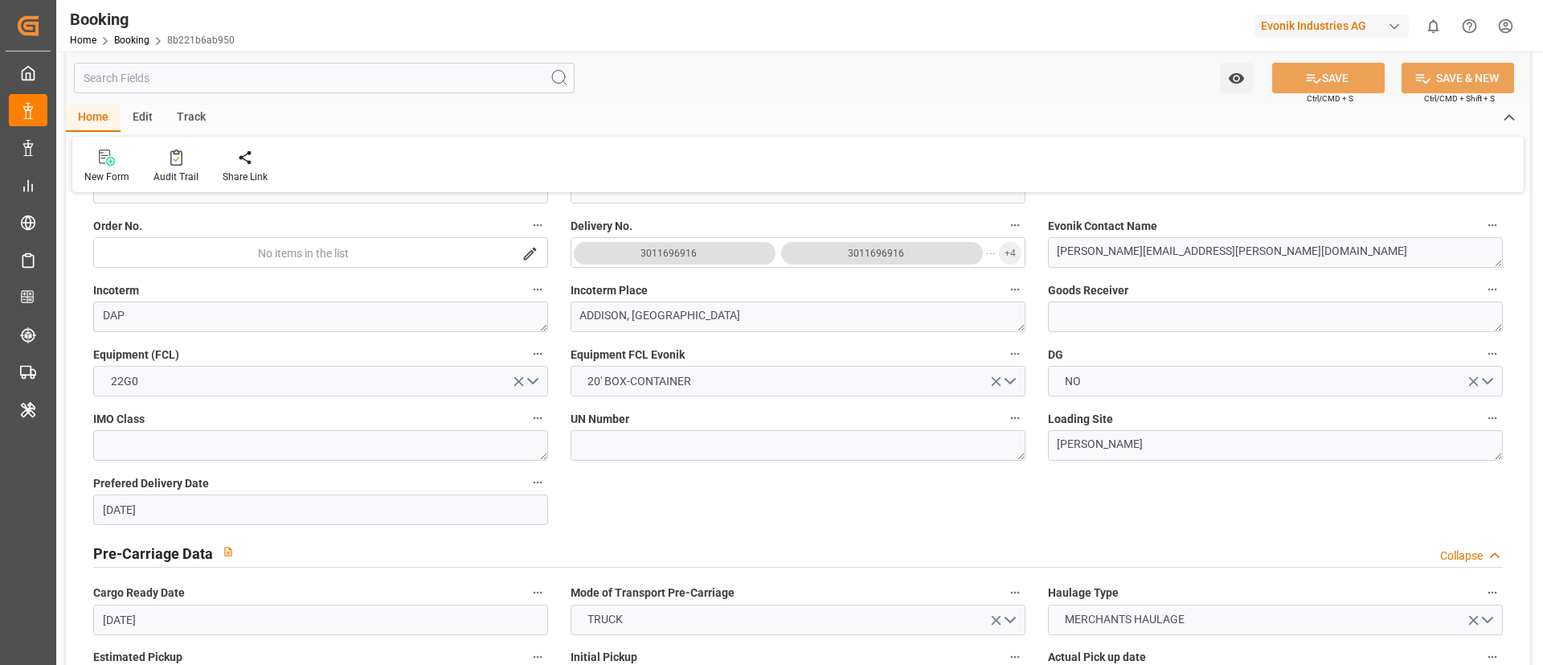
click at [697, 251] on div "3011696916" at bounding box center [669, 253] width 56 height 16
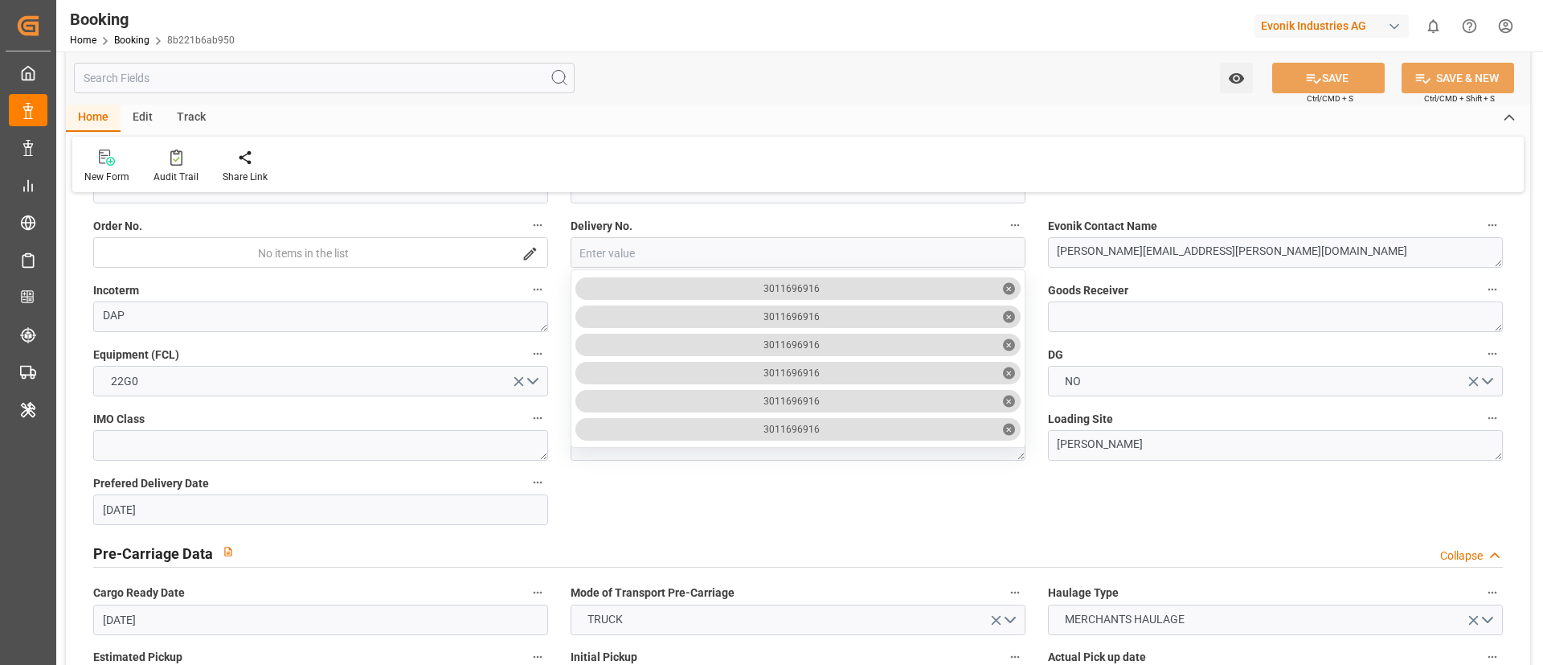
click at [872, 254] on input "close menu" at bounding box center [798, 253] width 453 height 31
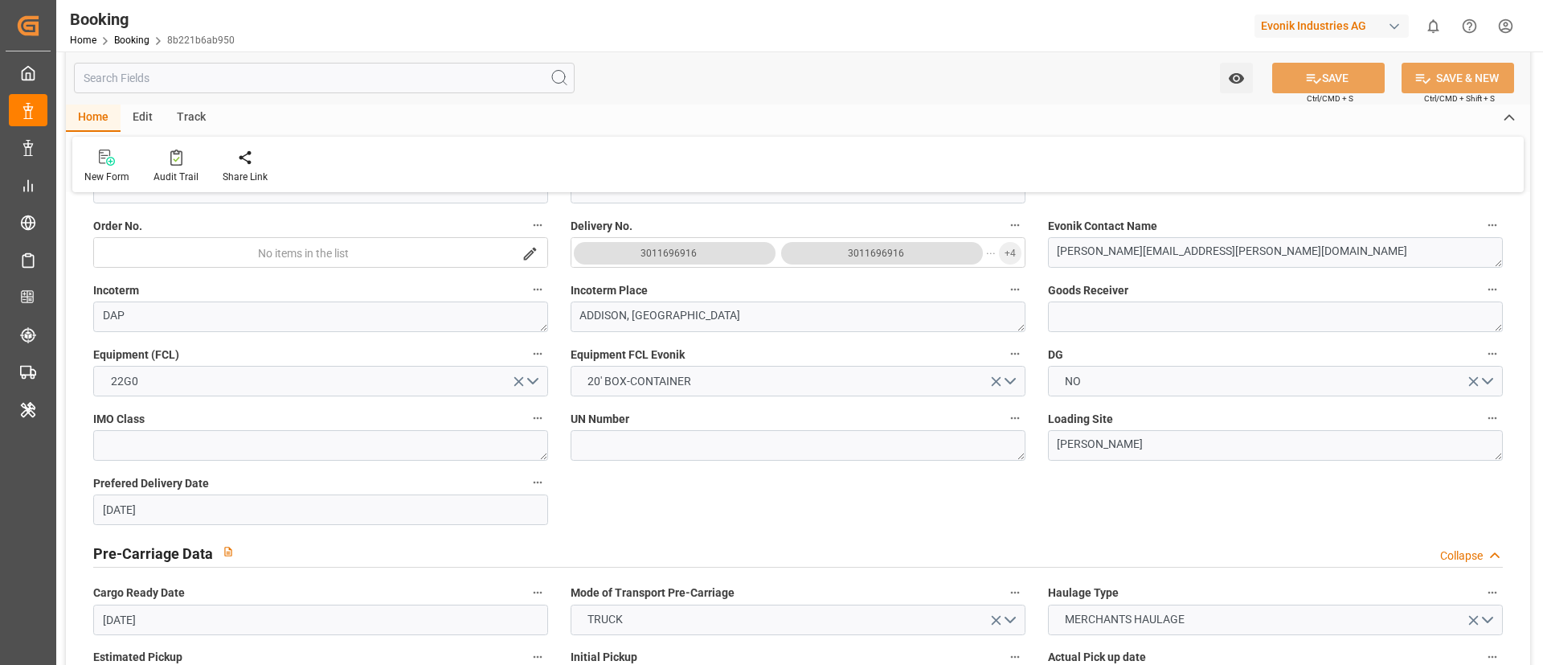
click at [808, 256] on button "3011696916" at bounding box center [882, 253] width 202 height 23
click at [1010, 248] on span "+ 4" at bounding box center [1010, 253] width 11 height 26
click at [1011, 245] on span "+ 4" at bounding box center [1010, 253] width 11 height 26
click at [1010, 374] on button "20' BOX-CONTAINER" at bounding box center [798, 381] width 455 height 31
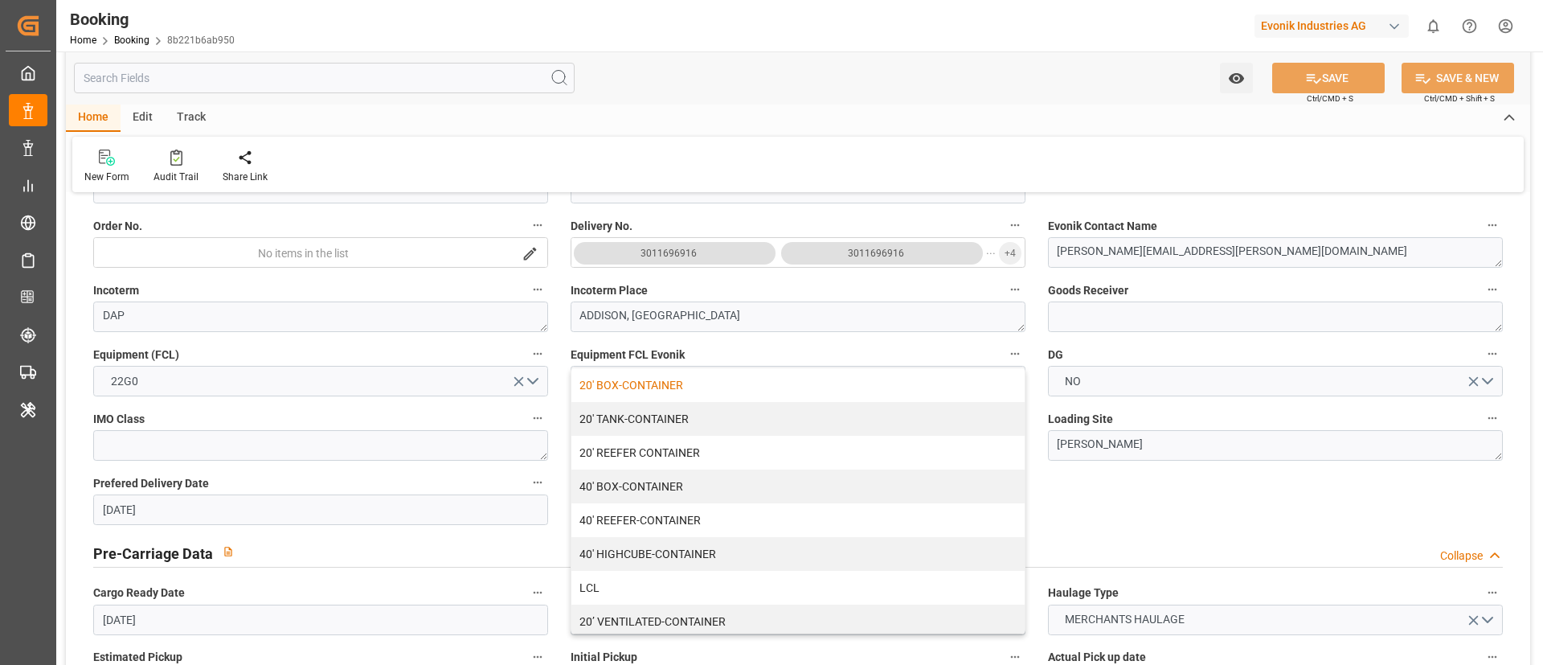
click at [981, 281] on label "Incoterm Place" at bounding box center [798, 290] width 455 height 23
click at [1005, 281] on button "Incoterm Place" at bounding box center [1015, 289] width 21 height 21
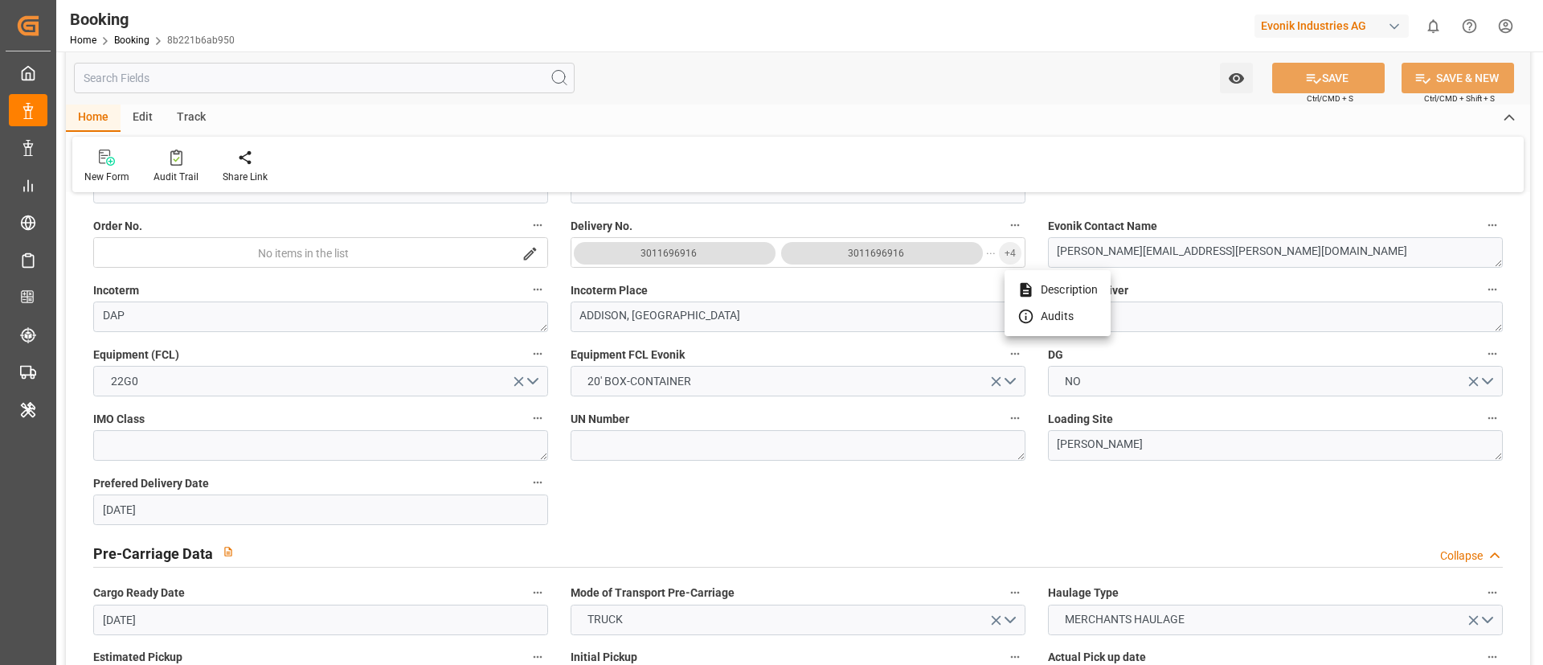
drag, startPoint x: 1183, startPoint y: 508, endPoint x: 855, endPoint y: 530, distance: 329.5
click at [855, 530] on div at bounding box center [771, 332] width 1543 height 665
click at [1017, 224] on icon "button" at bounding box center [1015, 225] width 13 height 13
click at [1025, 252] on icon at bounding box center [1026, 252] width 17 height 17
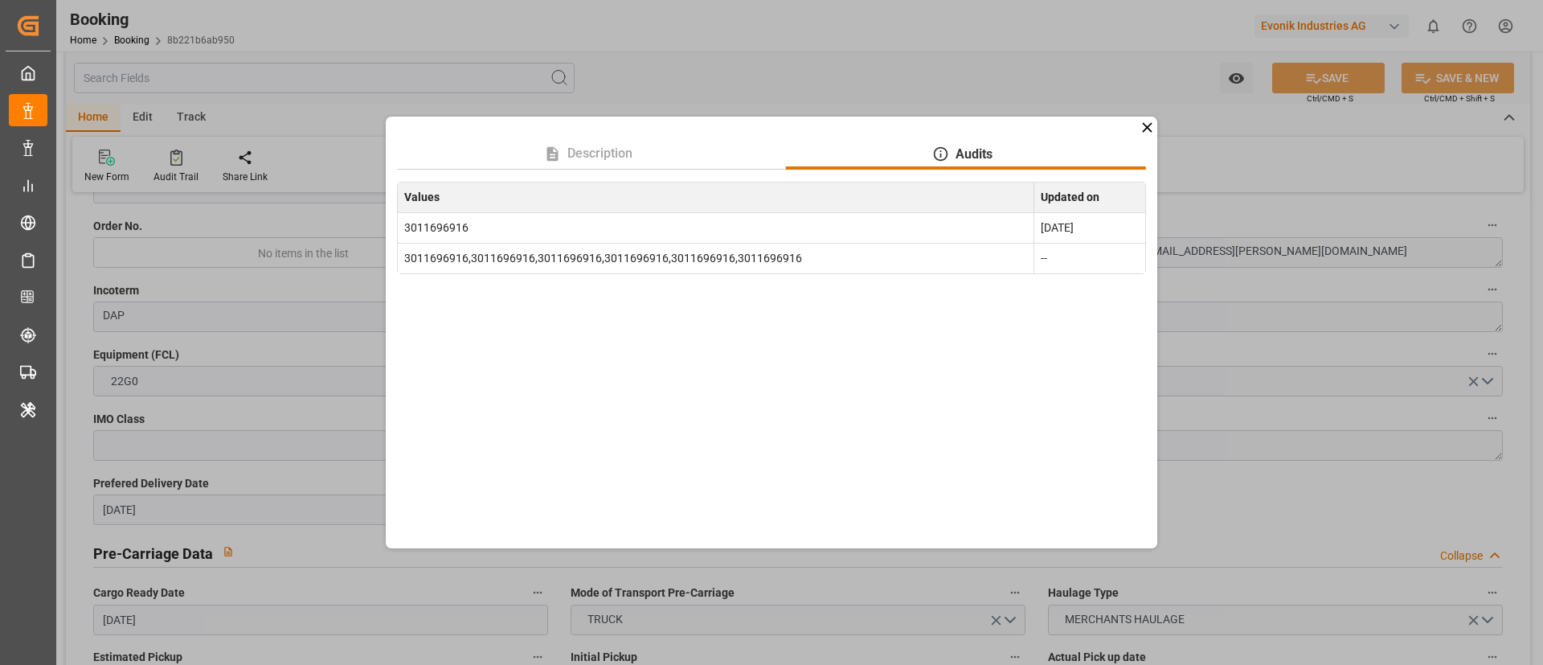
click at [1147, 120] on icon at bounding box center [1147, 127] width 17 height 17
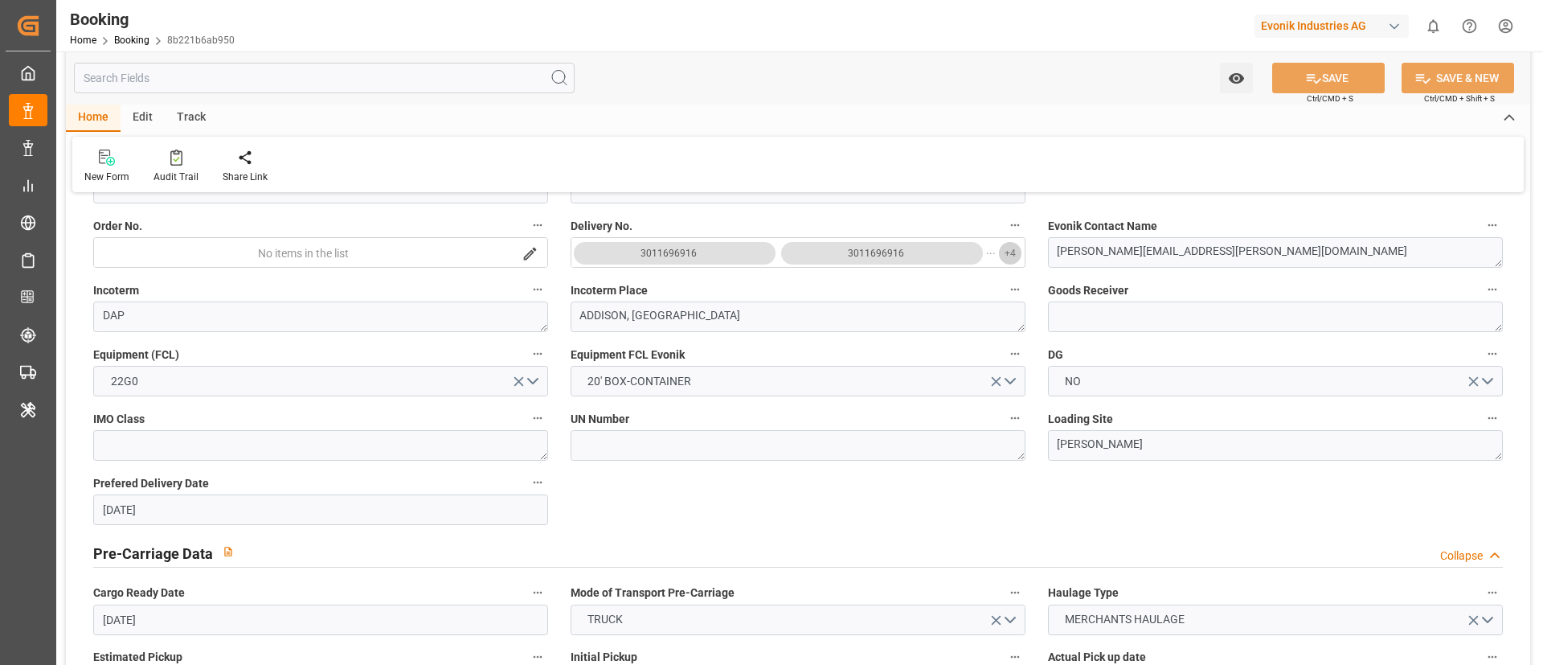
click at [1018, 259] on button "+ 4" at bounding box center [1010, 253] width 23 height 23
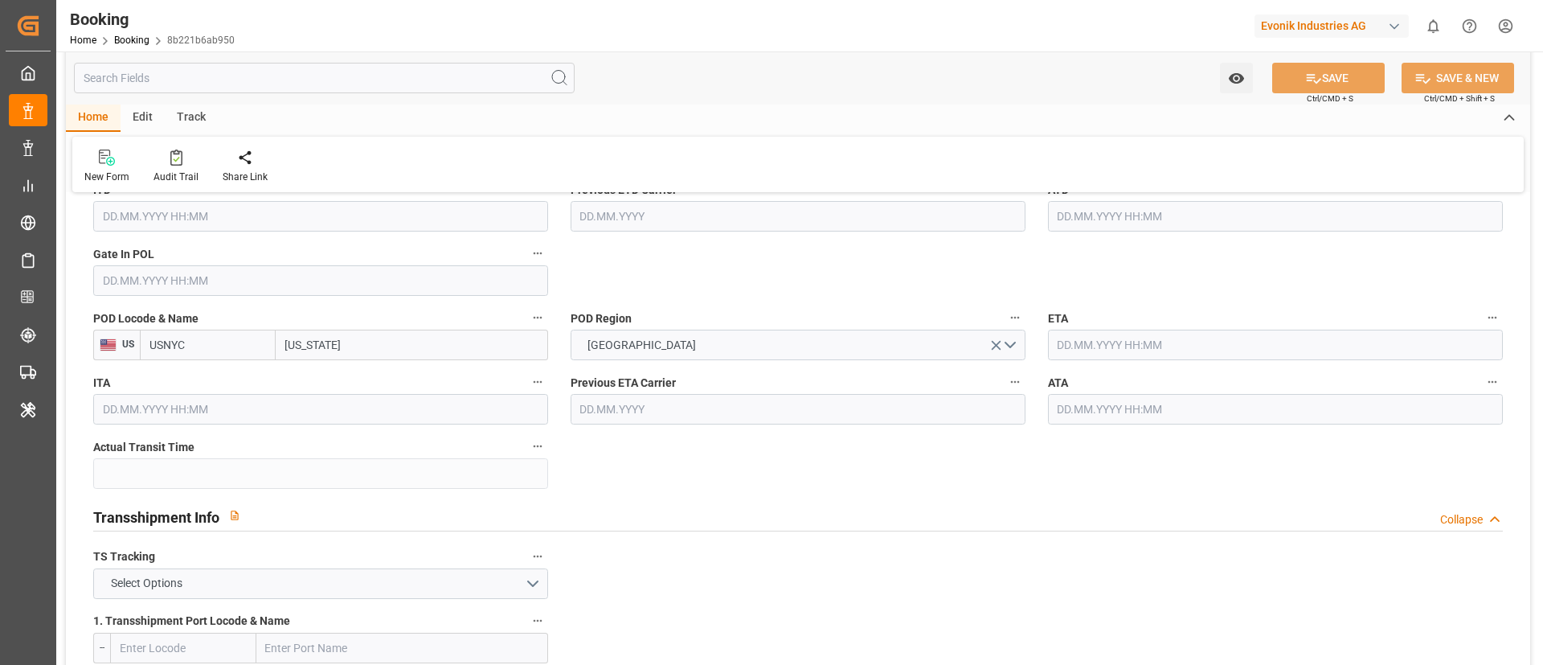
scroll to position [1376, 0]
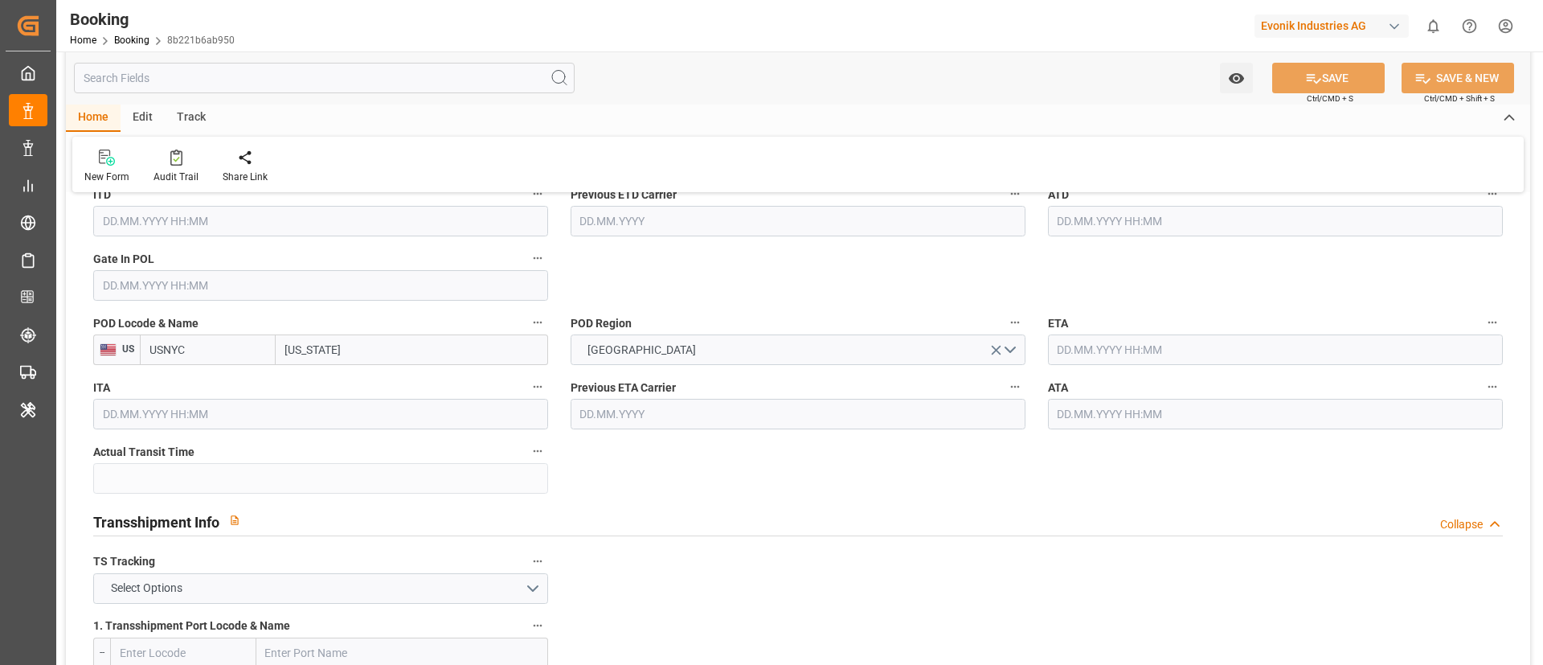
click at [361, 345] on input "[US_STATE]" at bounding box center [412, 349] width 273 height 31
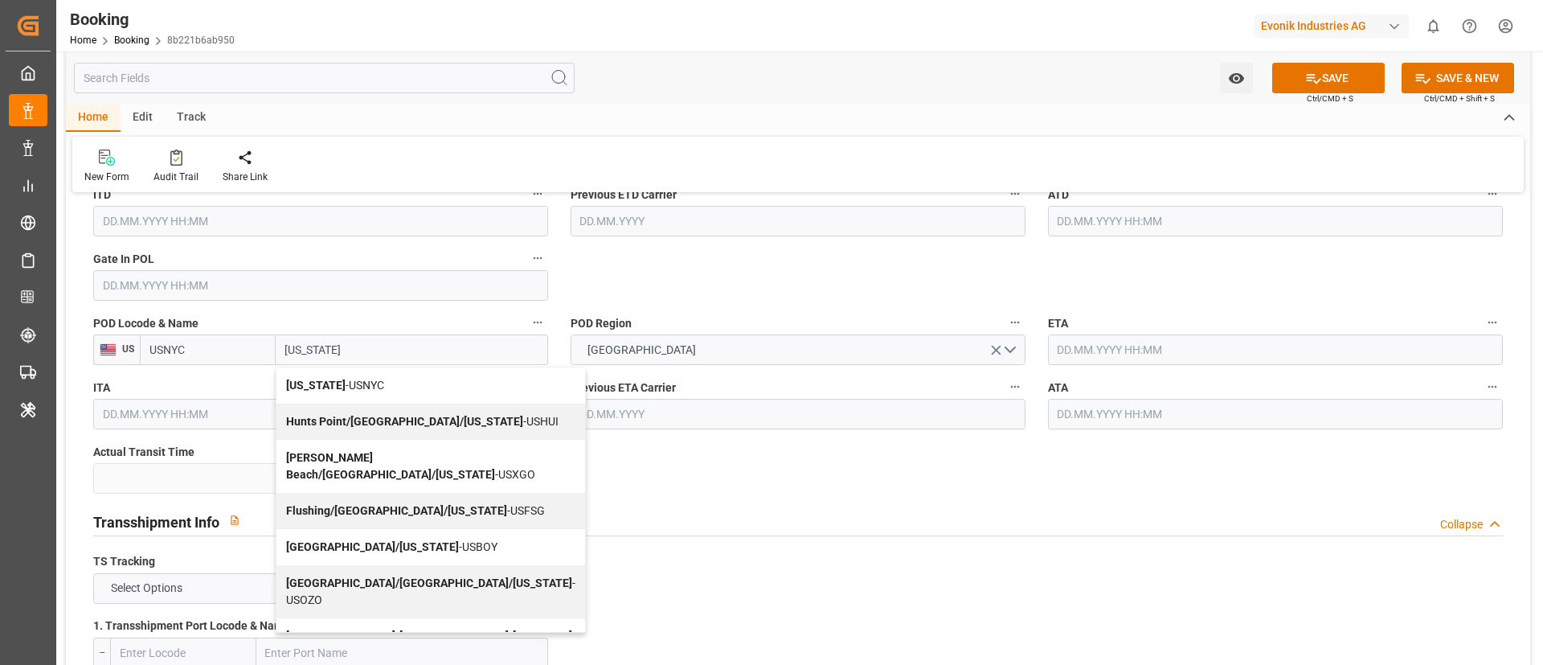
click at [354, 387] on span "New York - USNYC" at bounding box center [335, 385] width 98 height 13
type input "[US_STATE]"
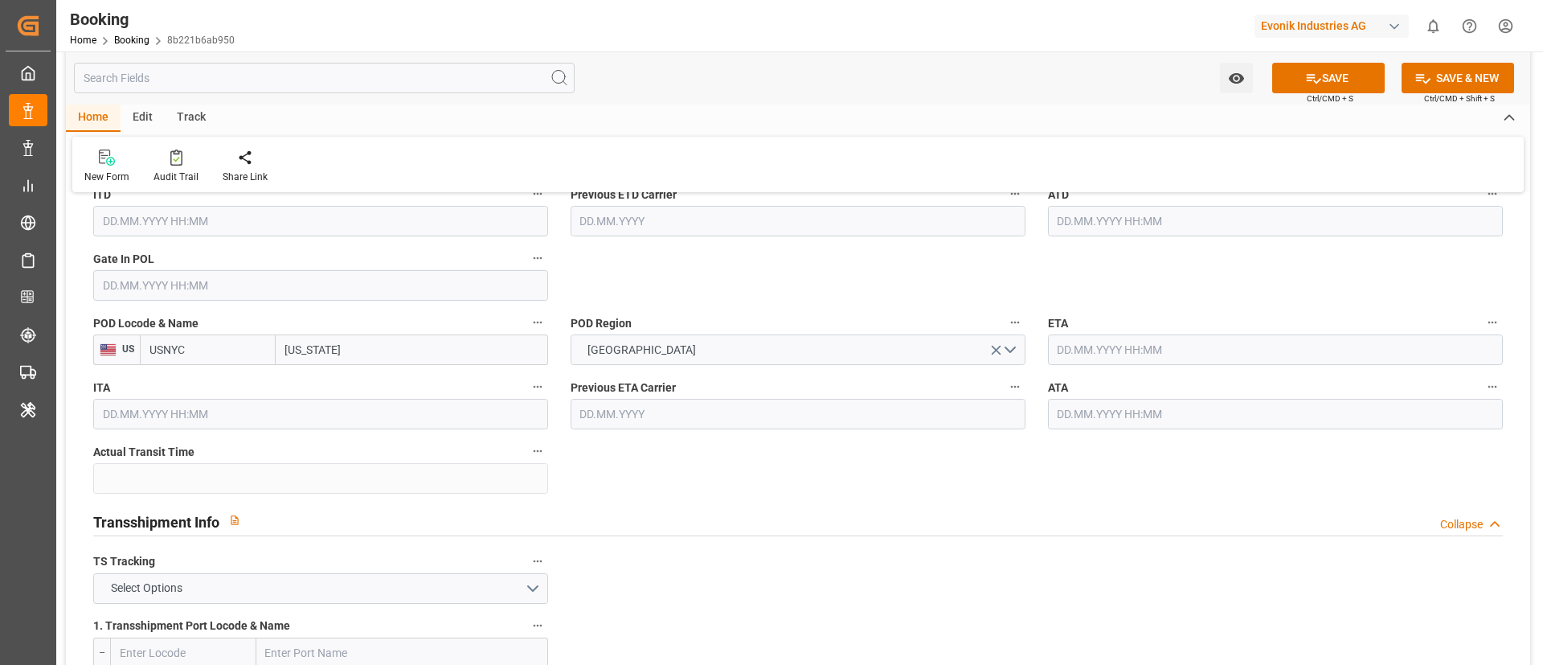
click at [1314, 61] on div "Watch Option SAVE Ctrl/CMD + S SAVE & NEW Ctrl/CMD + Shift + S" at bounding box center [798, 77] width 1465 height 53
click at [1312, 78] on icon at bounding box center [1313, 78] width 17 height 17
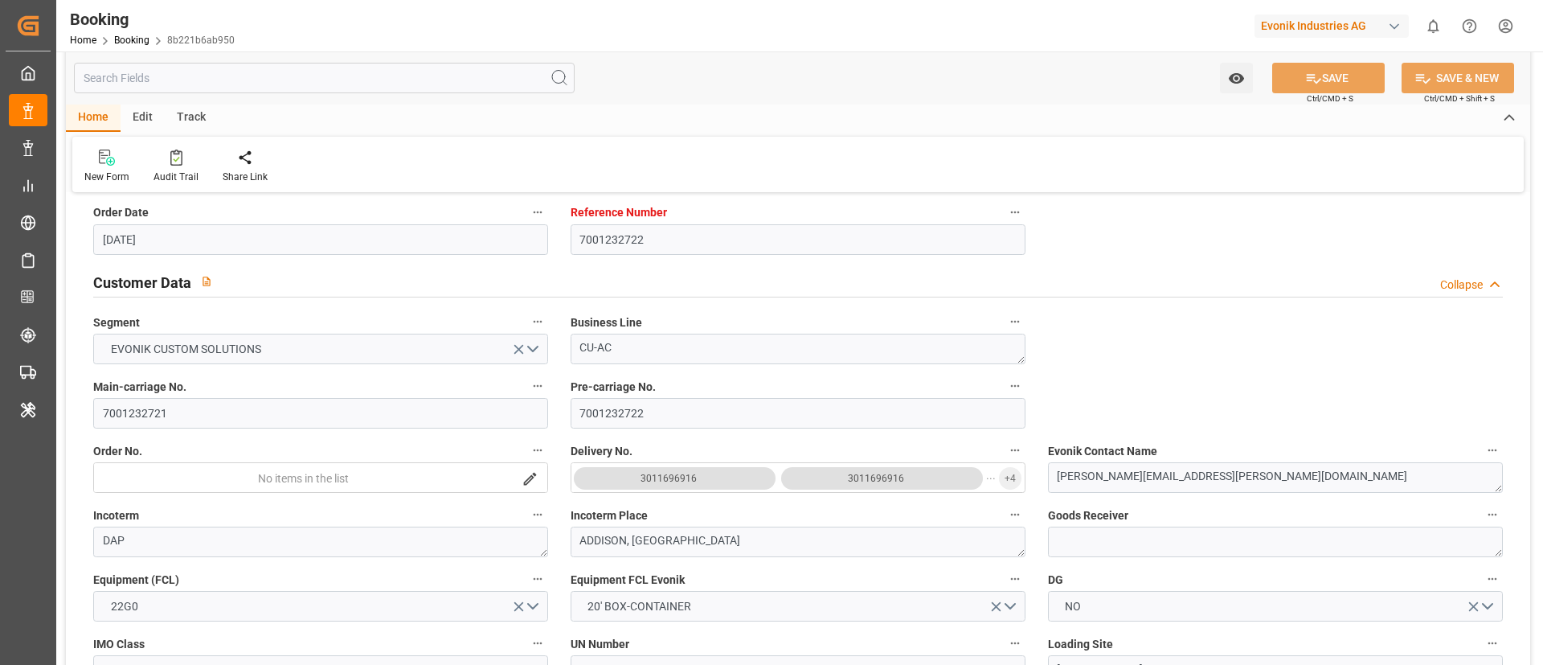
scroll to position [258, 0]
drag, startPoint x: 118, startPoint y: 62, endPoint x: 104, endPoint y: 111, distance: 51.1
click at [104, 111] on div "Watch Option SAVE Ctrl/CMD + S SAVE & NEW Ctrl/CMD + Shift + S Home Edit Track …" at bounding box center [798, 121] width 1465 height 141
click at [193, 72] on input "text" at bounding box center [324, 78] width 501 height 31
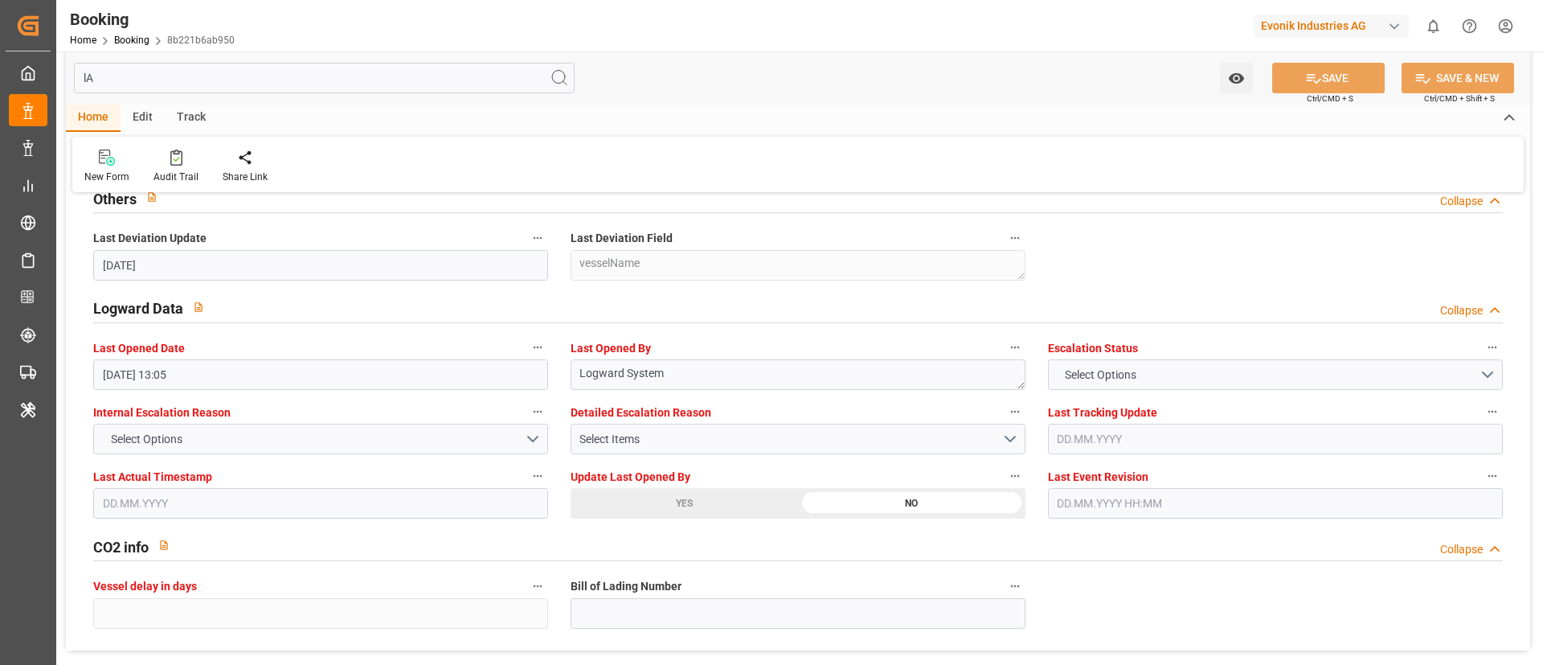
scroll to position [0, 0]
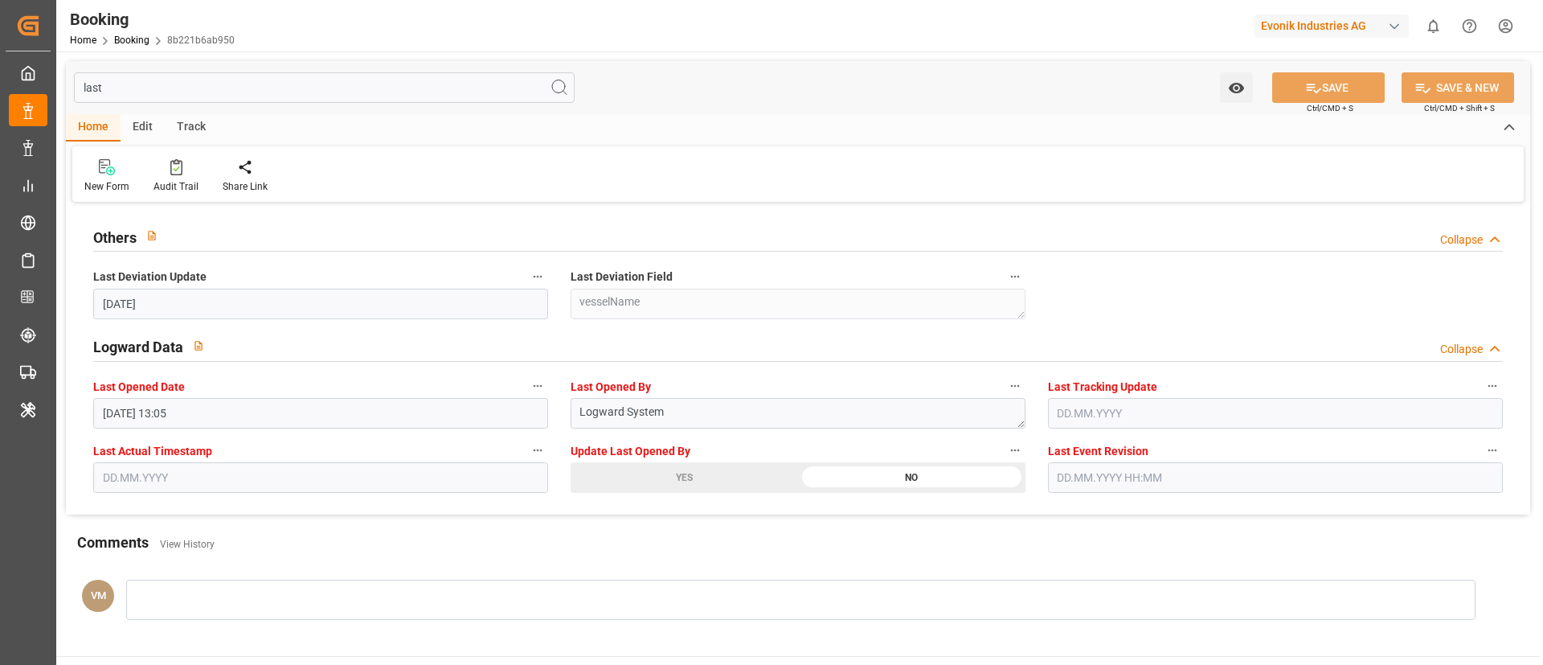
type input "last"
click at [698, 415] on textarea "Logward System" at bounding box center [798, 413] width 455 height 31
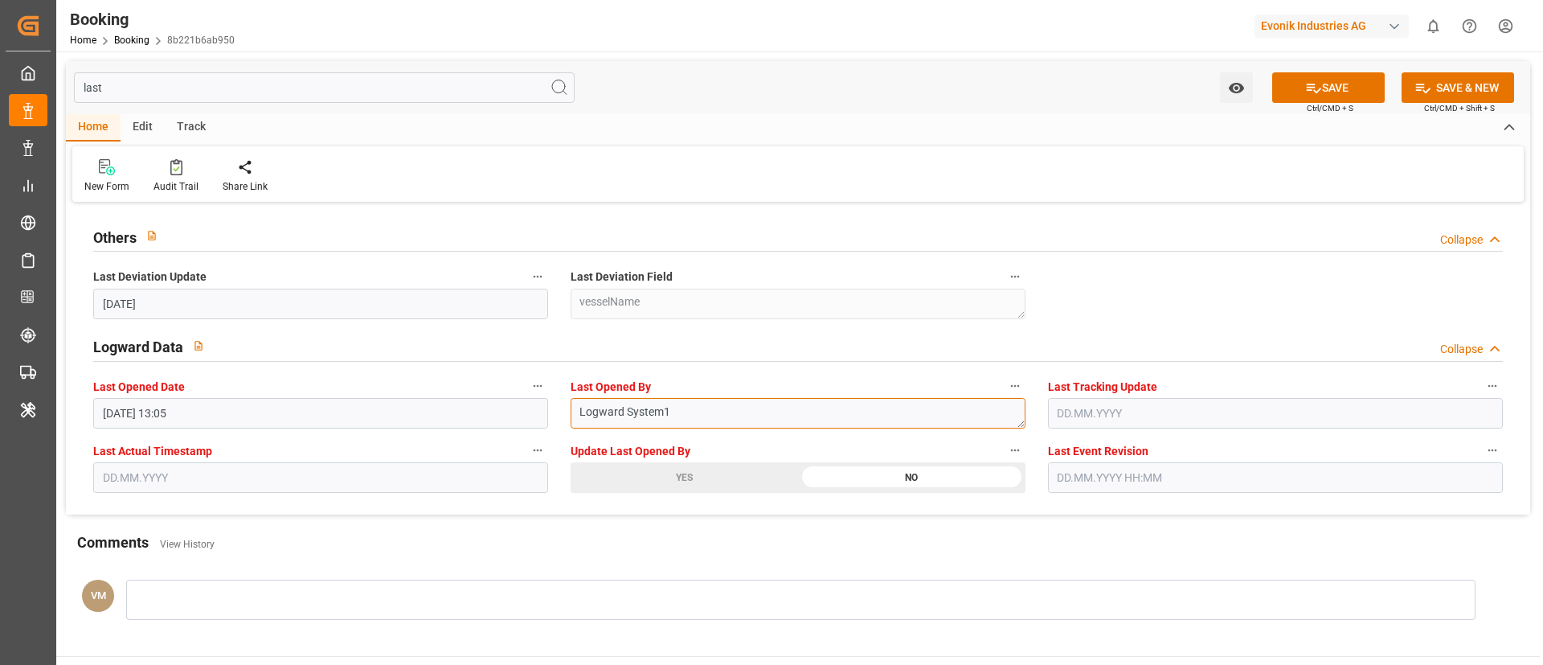
type textarea "Logward System"
click at [1214, 253] on div "Others Collapse" at bounding box center [798, 238] width 1432 height 46
click at [396, 93] on input "last" at bounding box center [324, 87] width 501 height 31
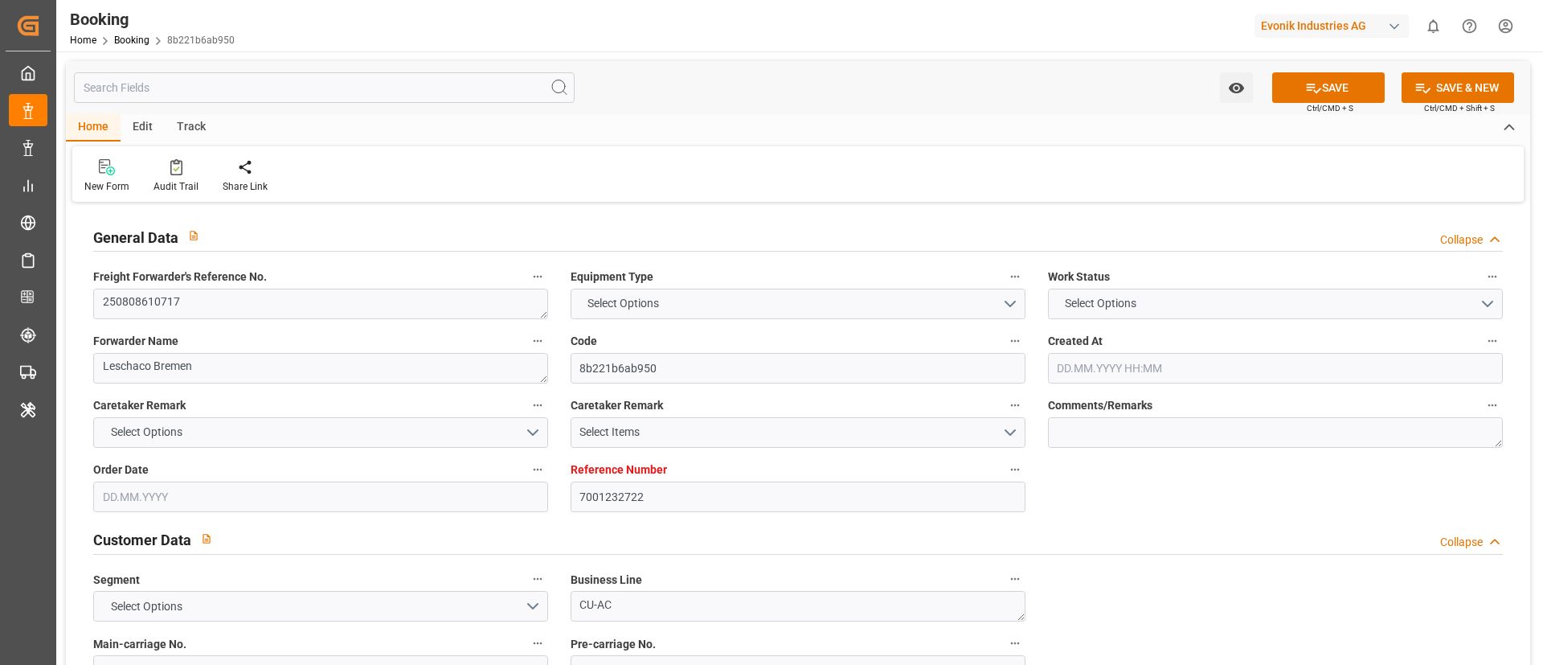
type textarea "250808610717"
type textarea "Leschaco Bremen"
type input "8b221b6ab950"
type input "7001232722"
type textarea "CU-AC"
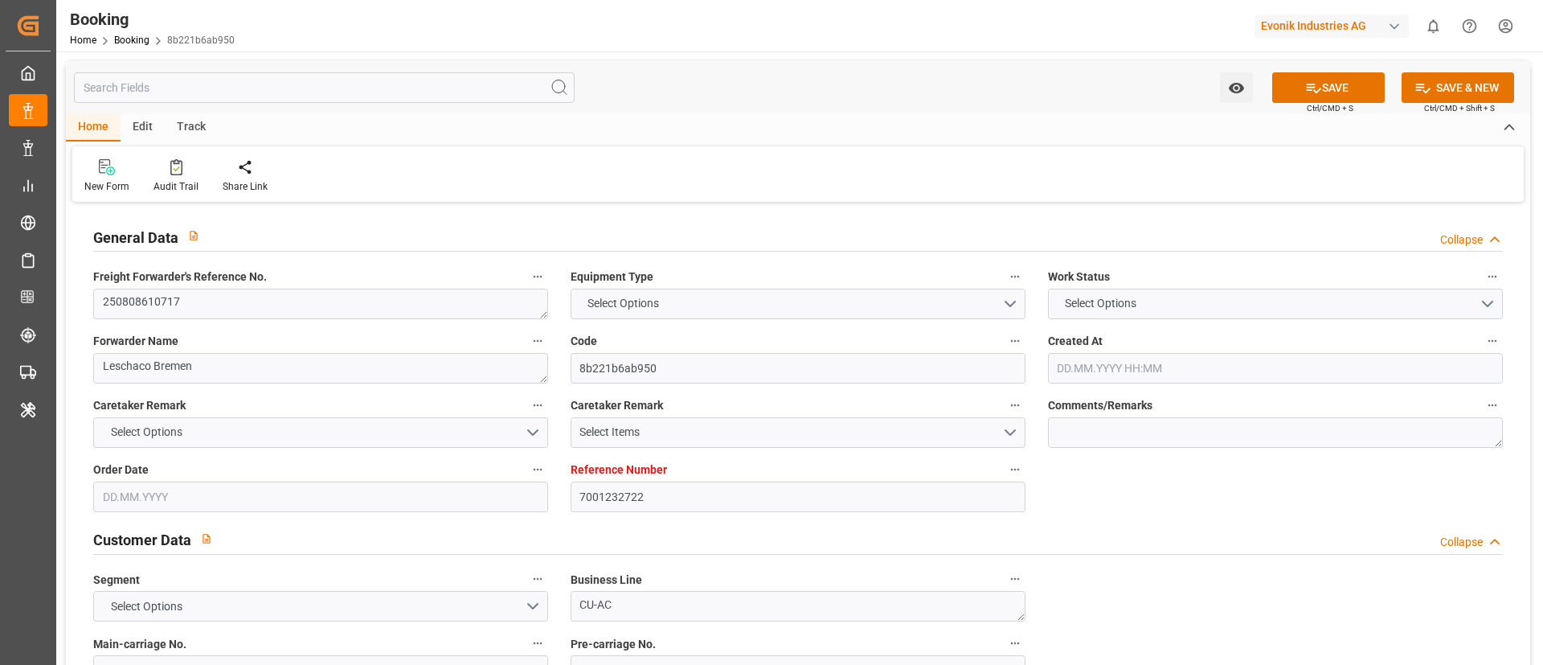
type input "7001232721"
type textarea "[PERSON_NAME][EMAIL_ADDRESS][PERSON_NAME][DOMAIN_NAME]"
type textarea "DAP"
type textarea "ADDISON, [GEOGRAPHIC_DATA]"
type textarea "[PERSON_NAME]"
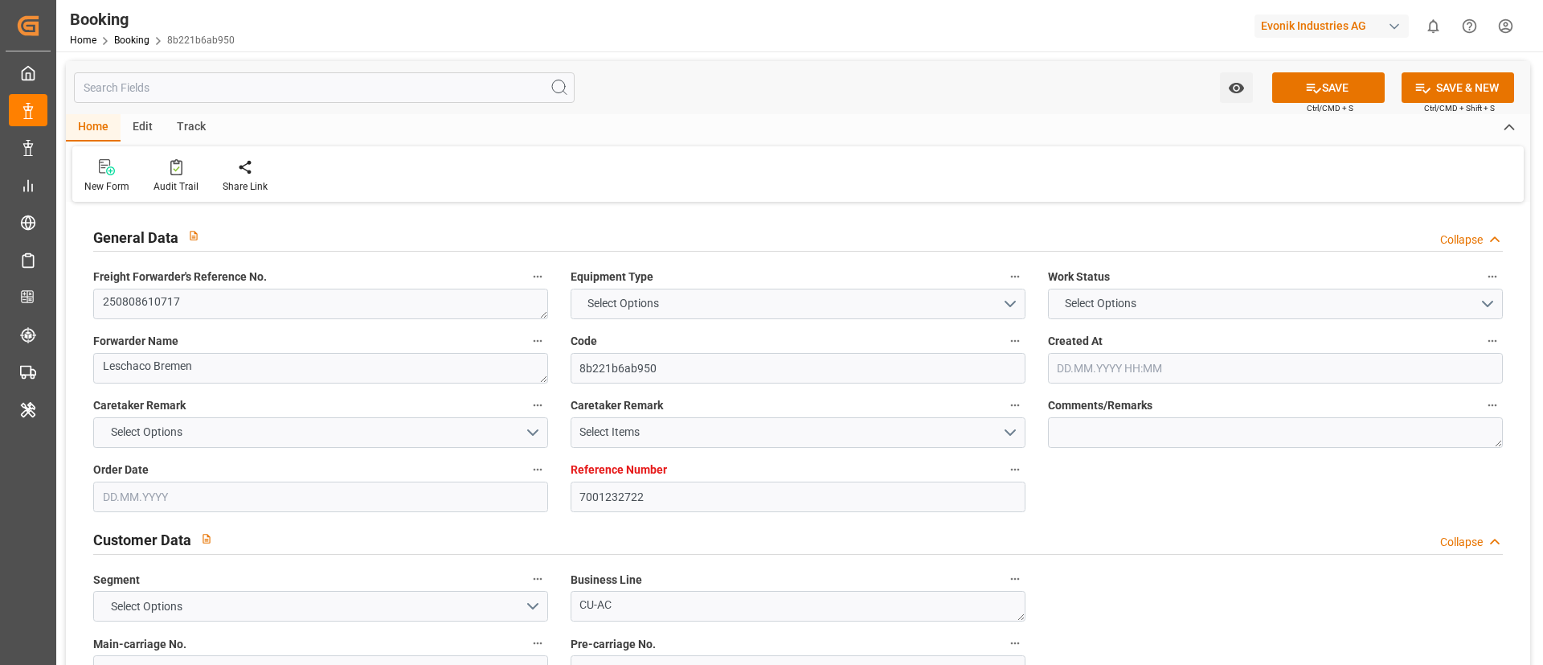
type textarea "BSIU2598481"
type input "OOLU"
type input "NWC / EU"
type input "[US_STATE]"
type textarea "INPUT_Evonik_Seeburger_IFTSTA_1003075546_20250821150420337.edi"
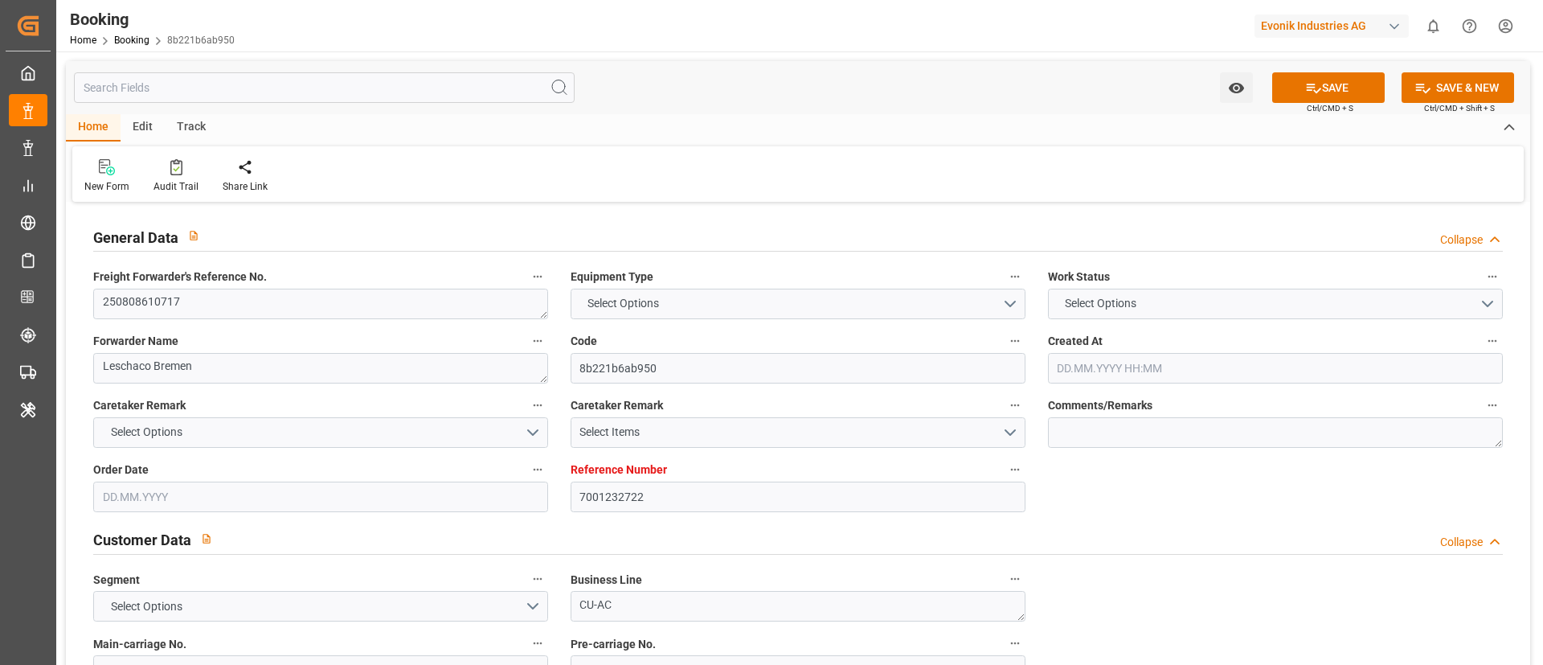
type textarea "NWC/[GEOGRAPHIC_DATA] [GEOGRAPHIC_DATA] Continent / [GEOGRAPHIC_DATA]-AC"
type textarea "INPUT_Evonik_Seeburger_IFTMIN_1002991445_20250725141011643.edi,INPUT_Evonik_See…"
type textarea "1003075546"
type textarea "Pol-PodRegionName-PolName-businessDivision-businessLine-"
type textarea "IFTSTA"
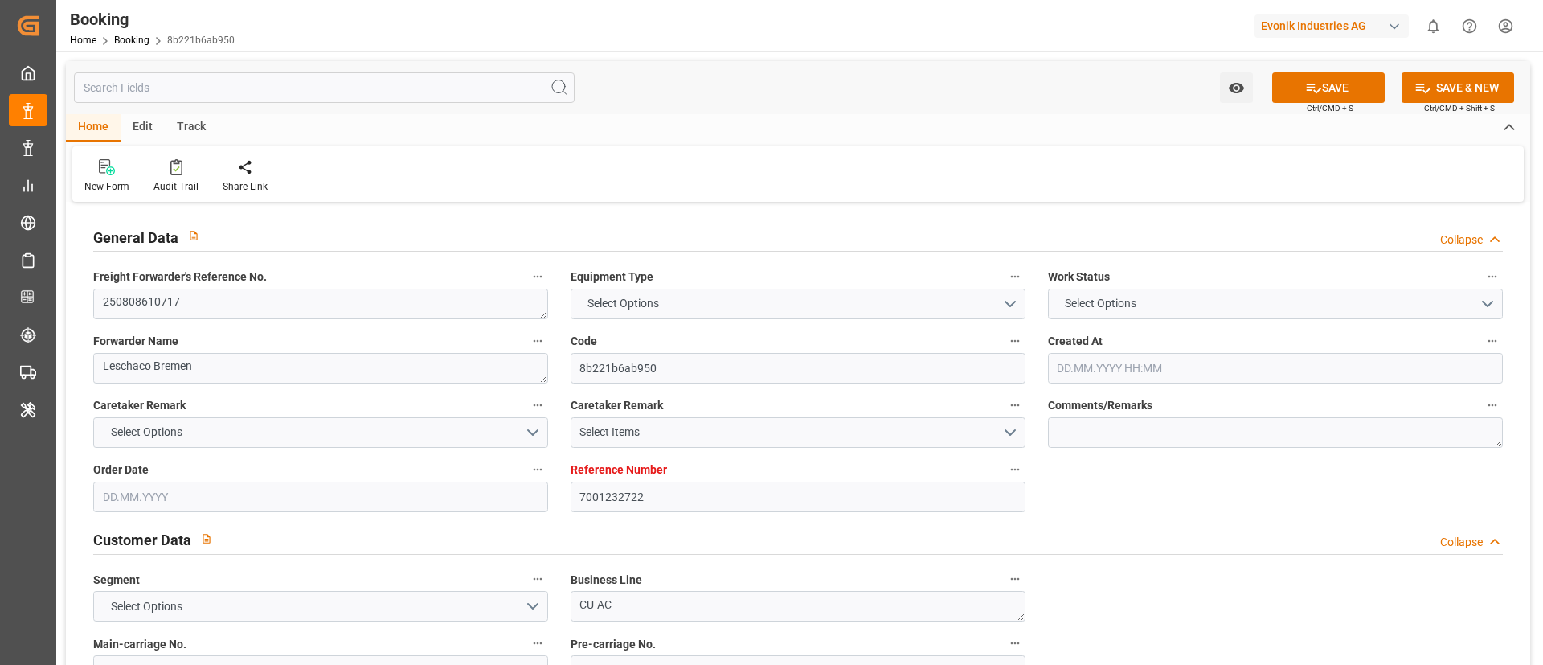
type textarea "a011t00000LcJC5AAN"
type textarea "No"
type input "7001232722"
type input "OOCL"
type input "Orient Overseas Container Line Ltd"
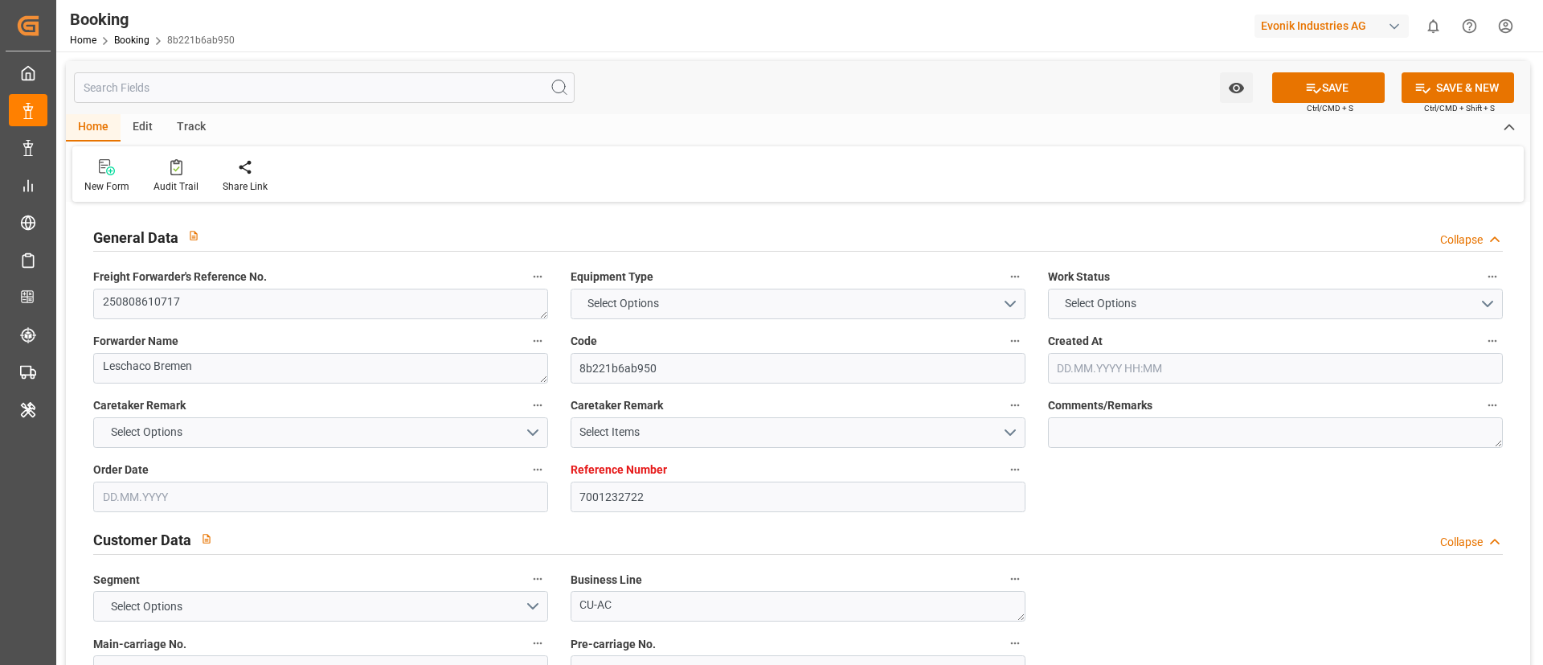
type input "EUNWC"
type input "USNYC"
type input "[DATE] 12:15"
type input "[DATE]"
type input "21.09.2025"
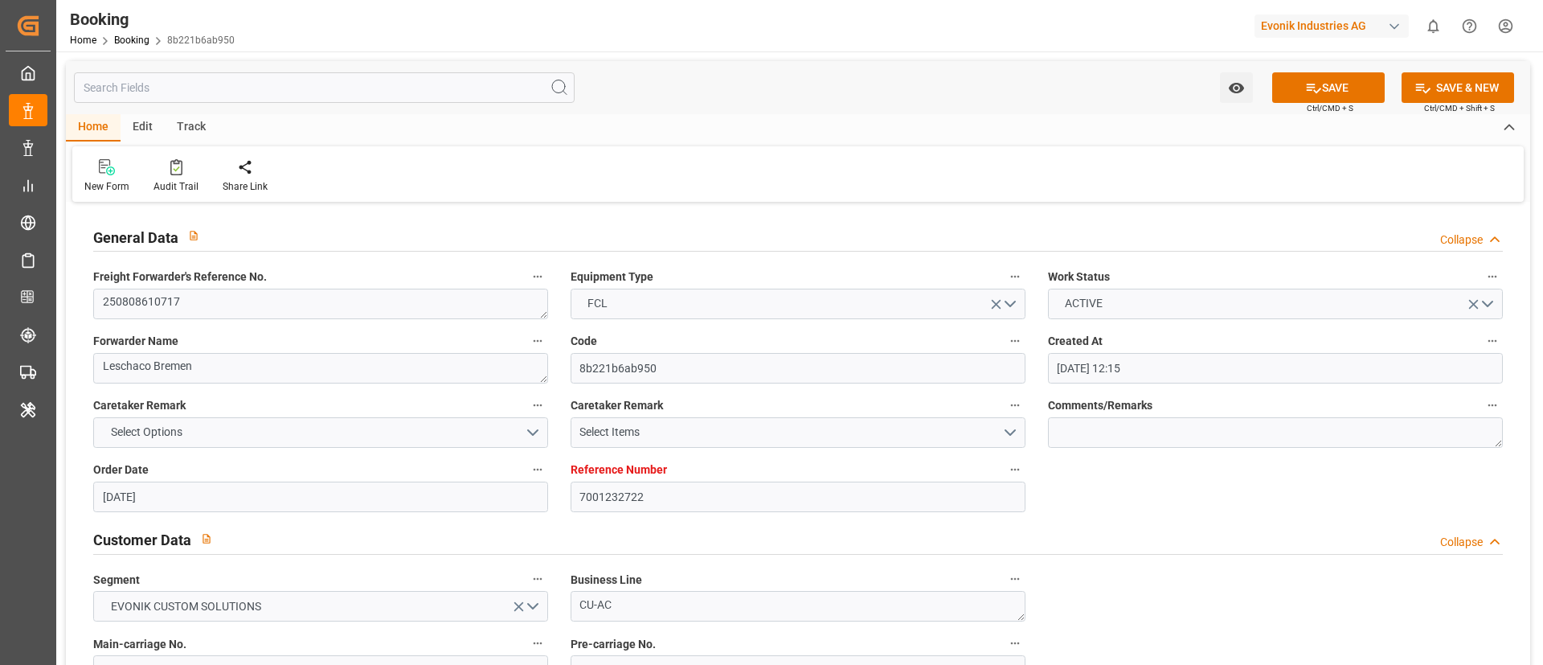
type input "22.08.2025"
type input "28.07.2025"
type input "29.07.2025"
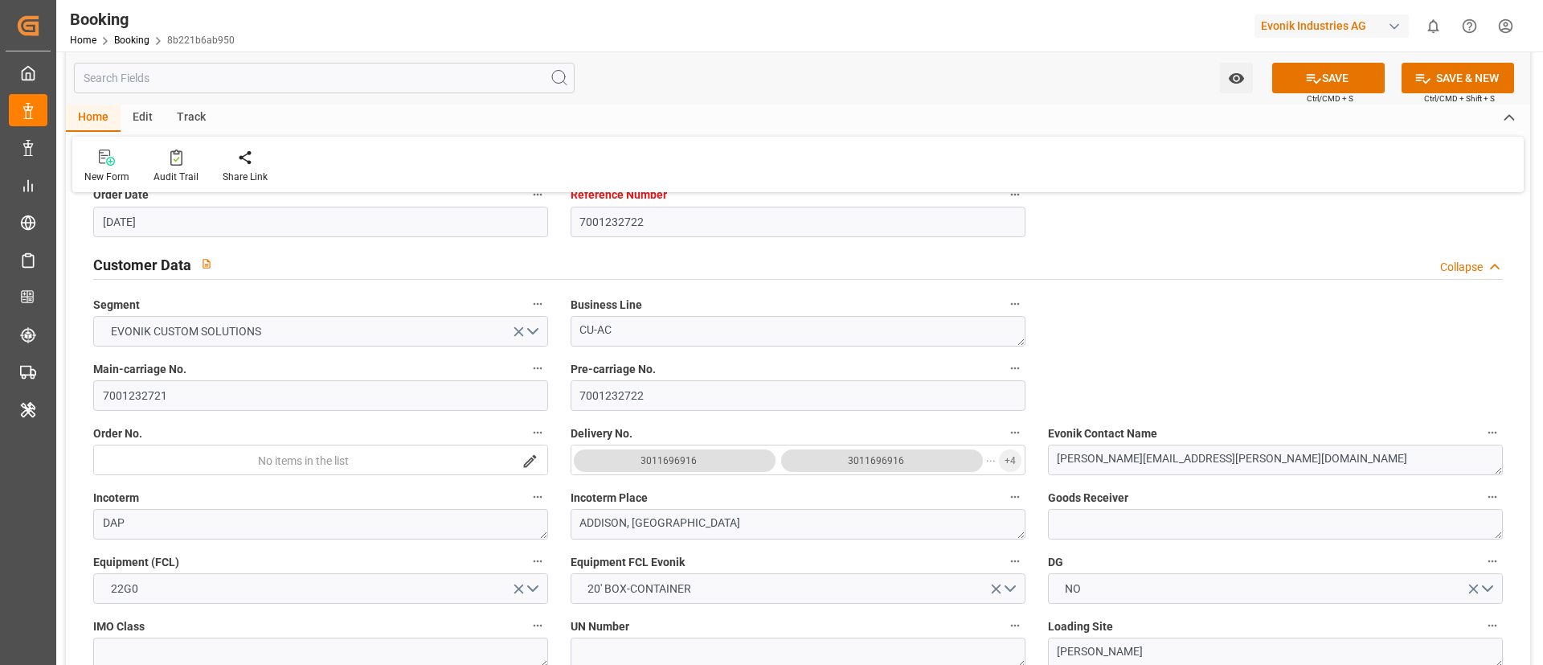
scroll to position [277, 0]
click at [780, 455] on div "3011696916 3011696916 ..." at bounding box center [784, 459] width 424 height 23
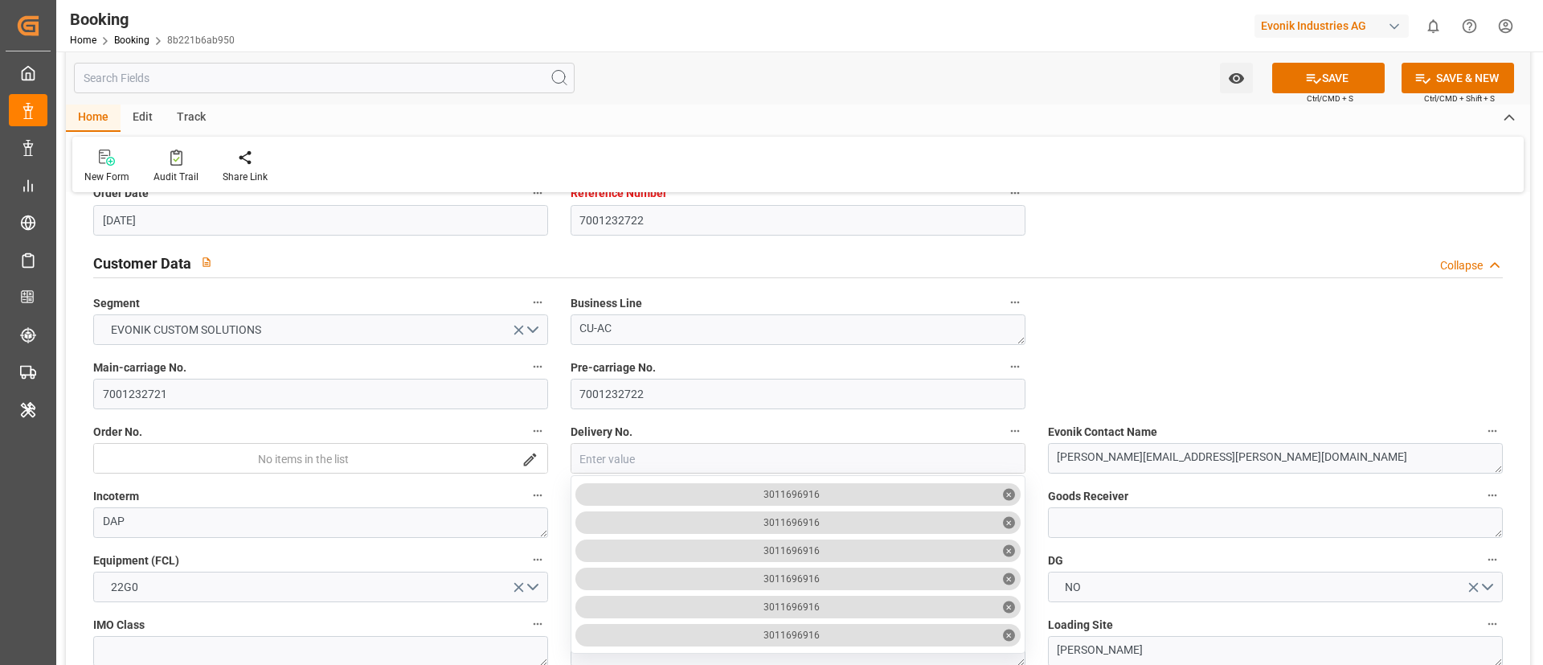
type input "r"
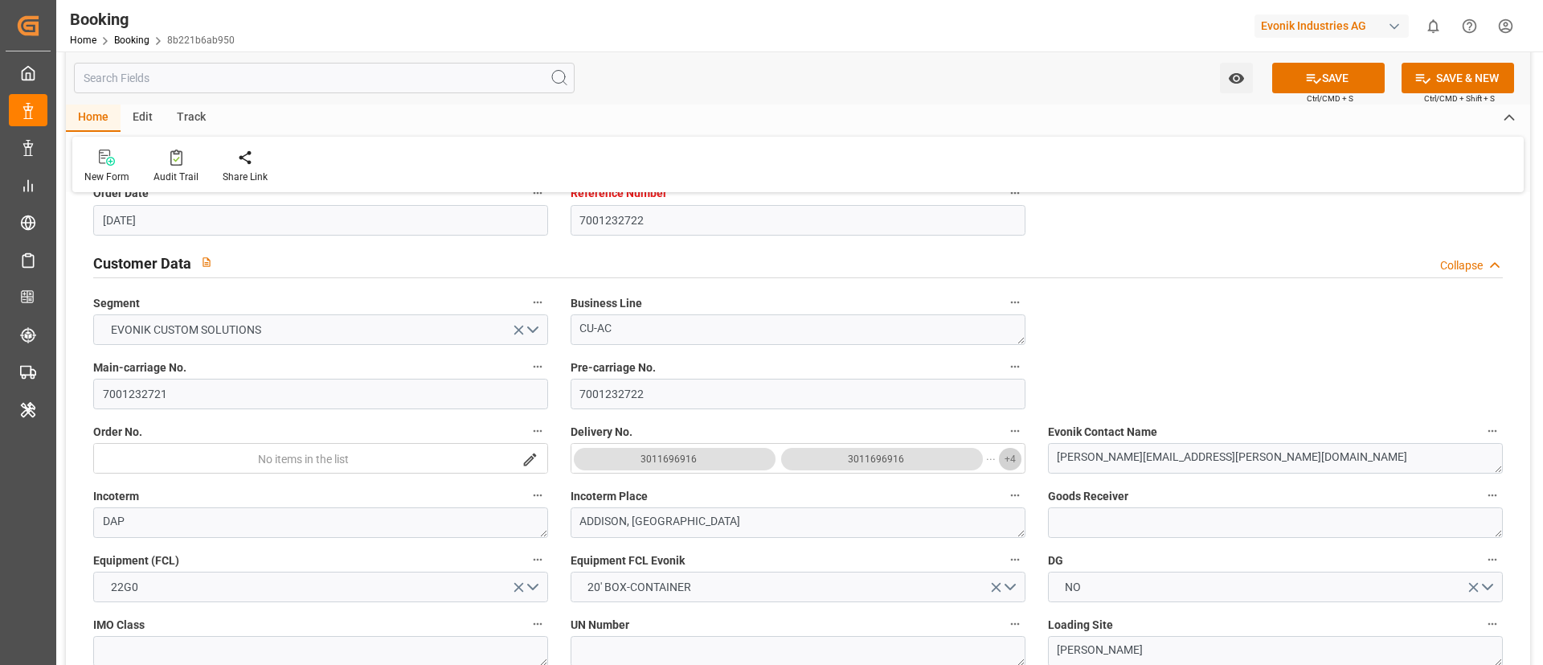
click at [1006, 466] on span "+ 4" at bounding box center [1010, 459] width 11 height 26
click at [1009, 494] on icon "button" at bounding box center [1015, 495] width 13 height 13
click at [994, 462] on div at bounding box center [771, 332] width 1543 height 665
click at [1023, 454] on button "3011696916 3011696916 ... + 4" at bounding box center [798, 458] width 455 height 31
click at [1006, 464] on span "+ 4" at bounding box center [1010, 459] width 11 height 26
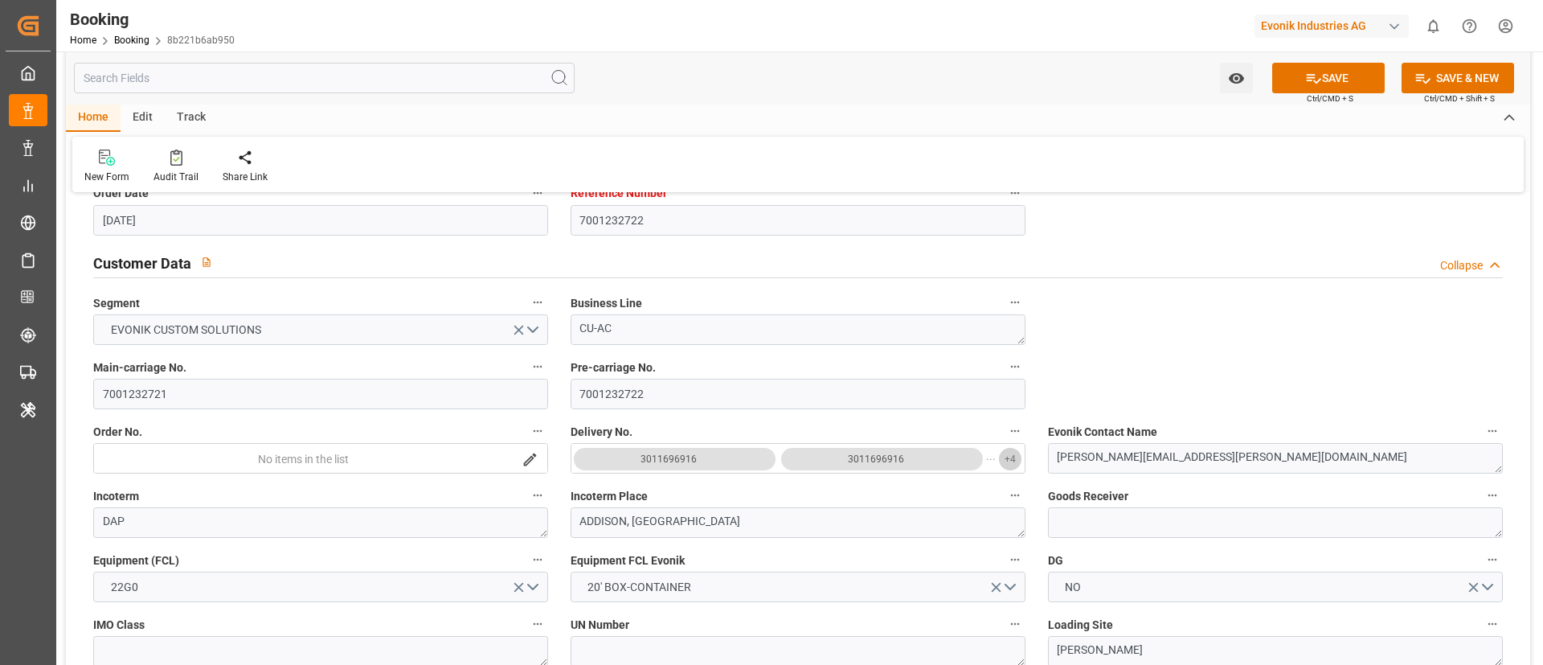
click at [1020, 455] on button "+ 4" at bounding box center [1010, 459] width 23 height 23
click at [1011, 456] on span "+ 4" at bounding box center [1010, 459] width 11 height 26
click at [1011, 461] on span "+ 4" at bounding box center [1010, 459] width 11 height 26
click at [1014, 457] on span "+ 4" at bounding box center [1010, 459] width 11 height 26
click at [1012, 458] on span "+ 4" at bounding box center [1010, 459] width 11 height 26
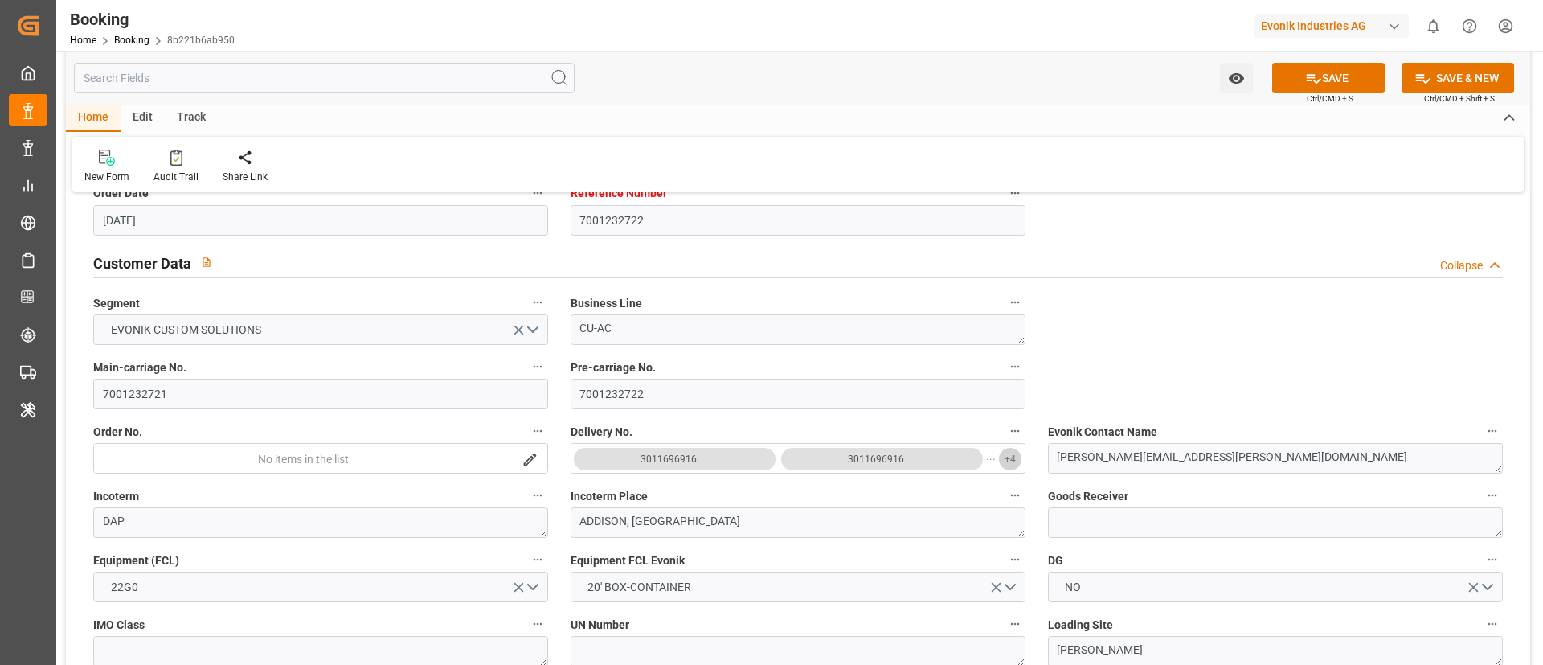
click at [1013, 463] on span "+ 4" at bounding box center [1010, 459] width 11 height 26
click at [1009, 461] on span "+ 4" at bounding box center [1010, 459] width 11 height 26
click at [1006, 462] on span "+ 4" at bounding box center [1010, 459] width 11 height 26
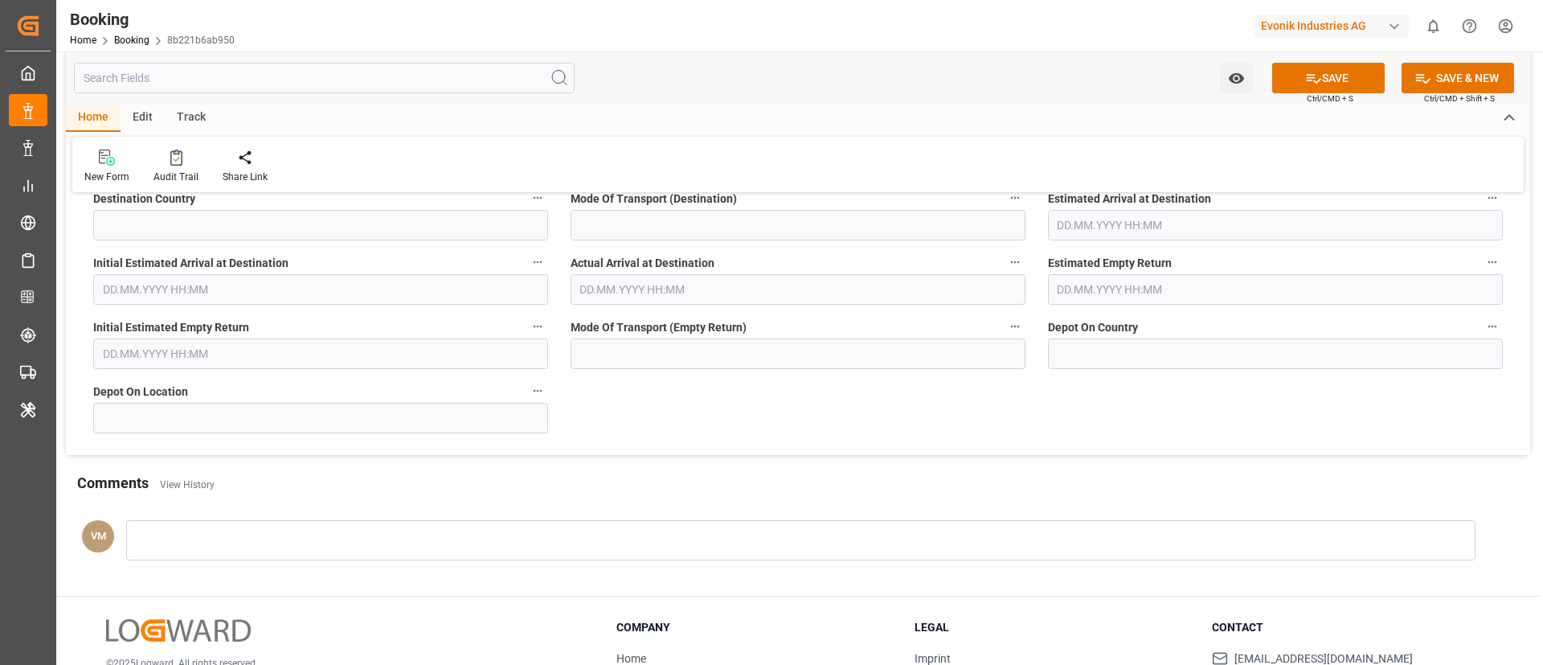
scroll to position [7015, 0]
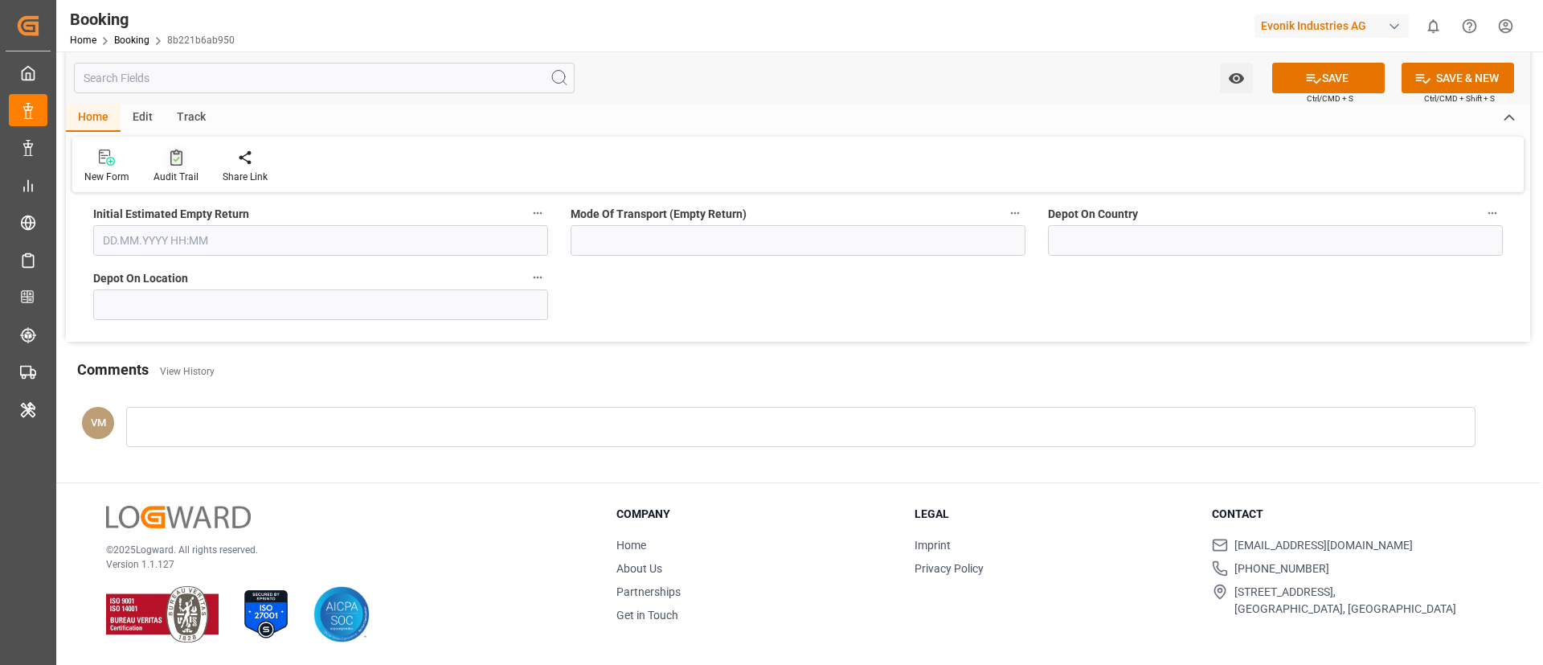
click at [178, 157] on icon at bounding box center [176, 158] width 12 height 16
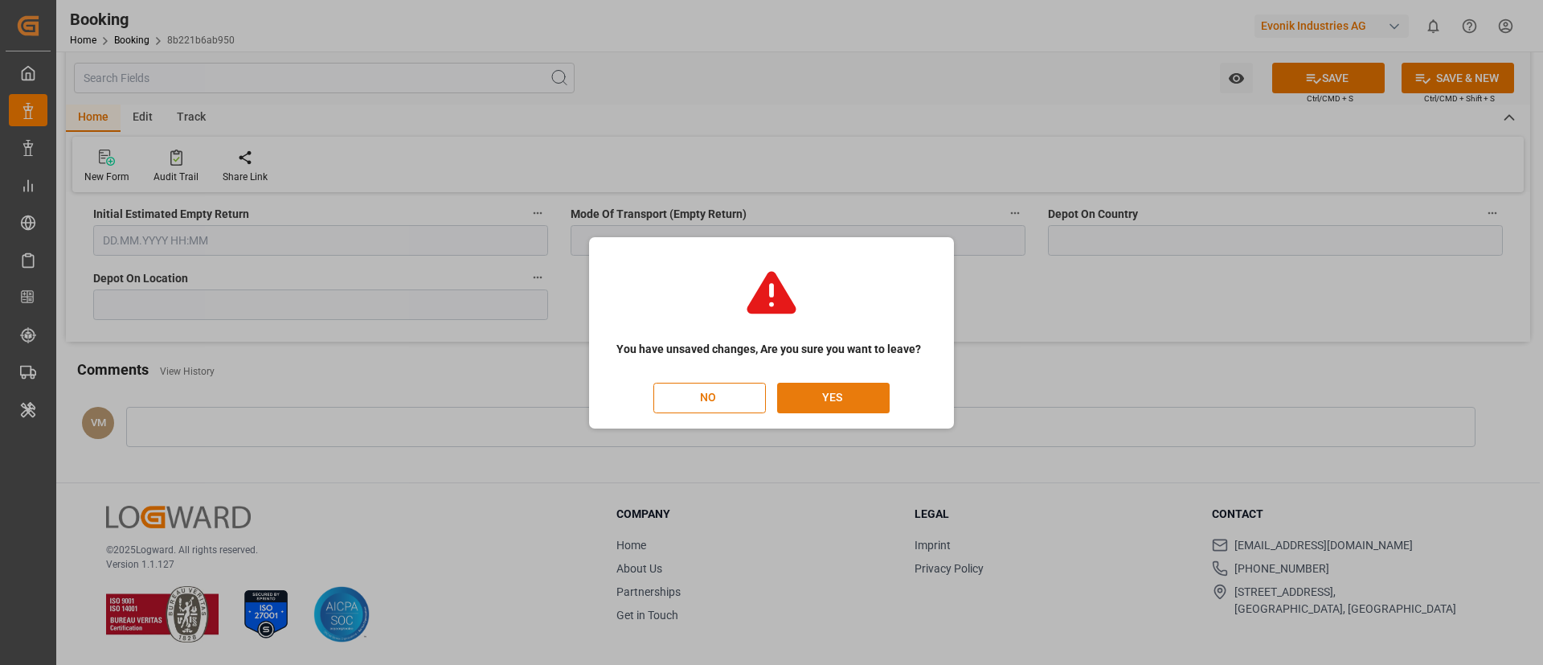
click at [859, 389] on button "YES" at bounding box center [833, 398] width 113 height 31
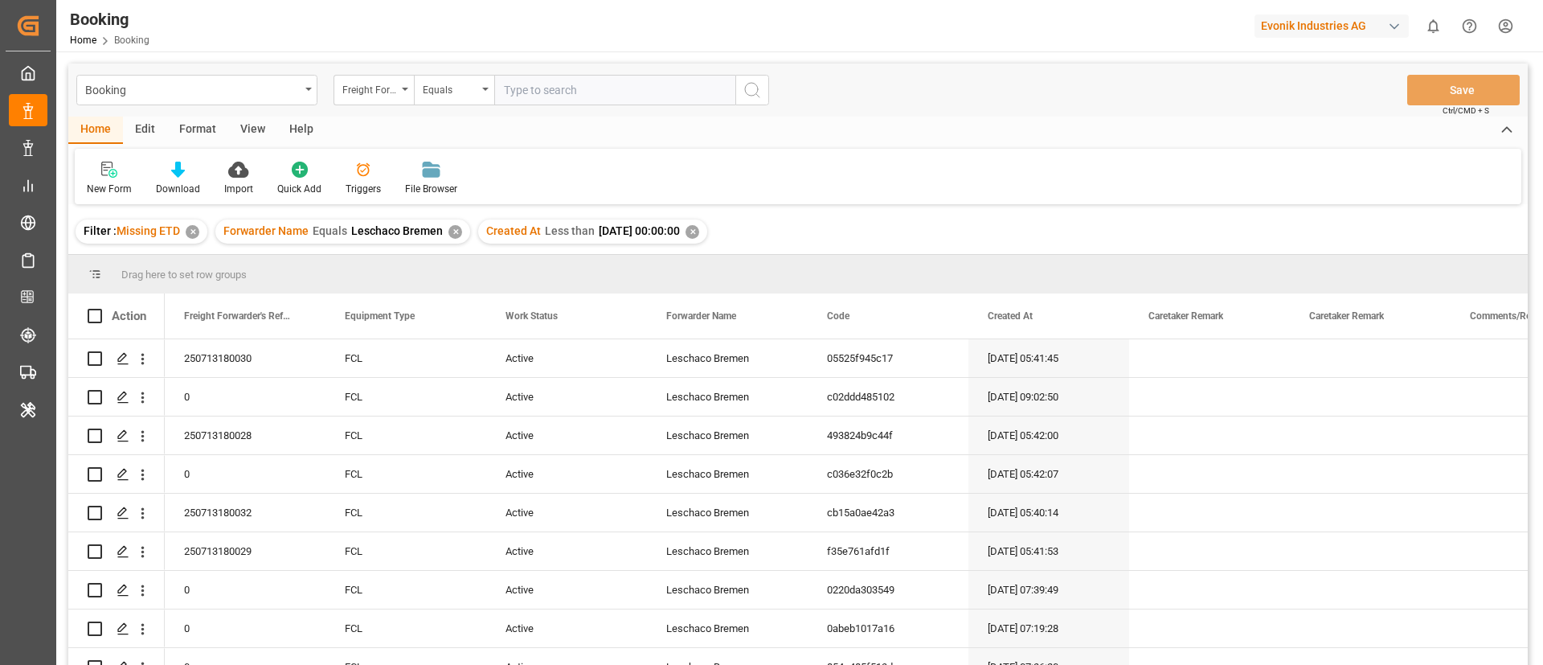
click at [255, 131] on div "View" at bounding box center [252, 130] width 49 height 27
click at [104, 186] on div "Default" at bounding box center [102, 189] width 31 height 14
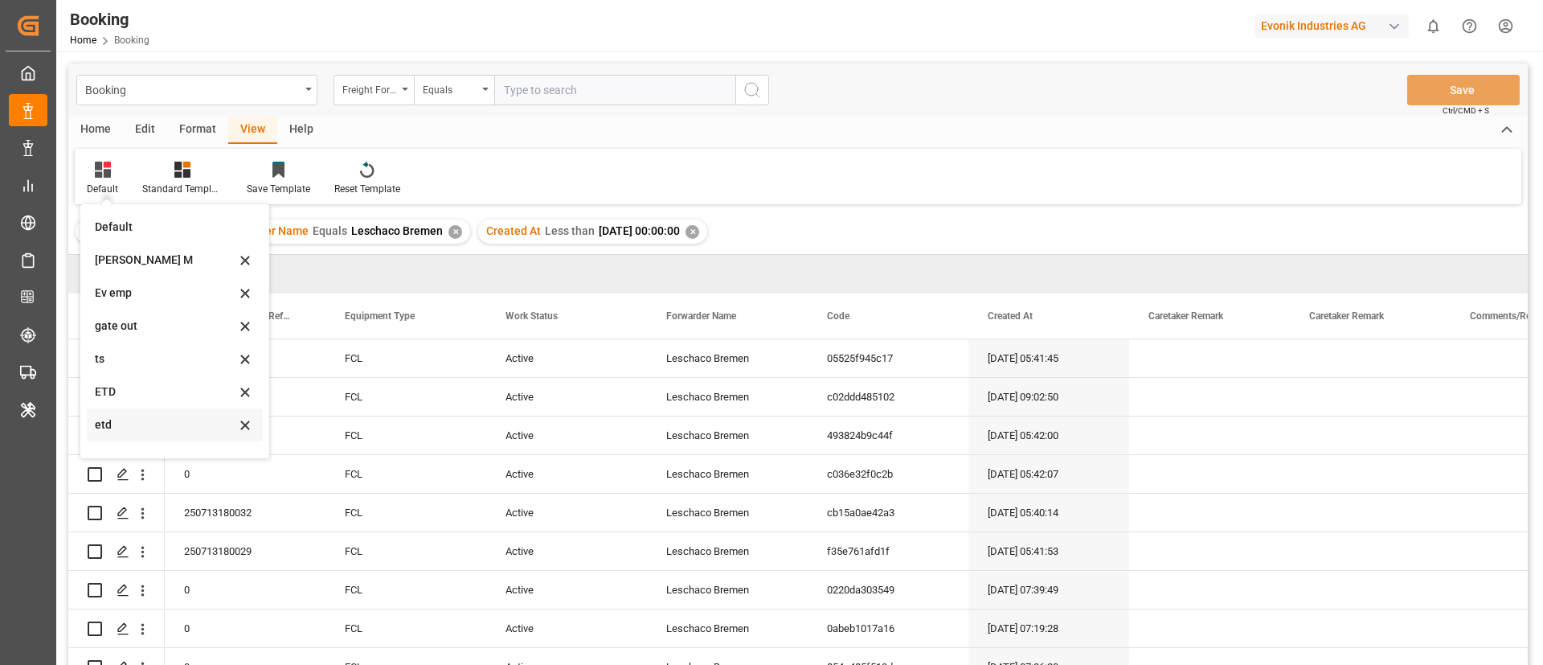
click at [135, 420] on div "etd" at bounding box center [165, 424] width 141 height 17
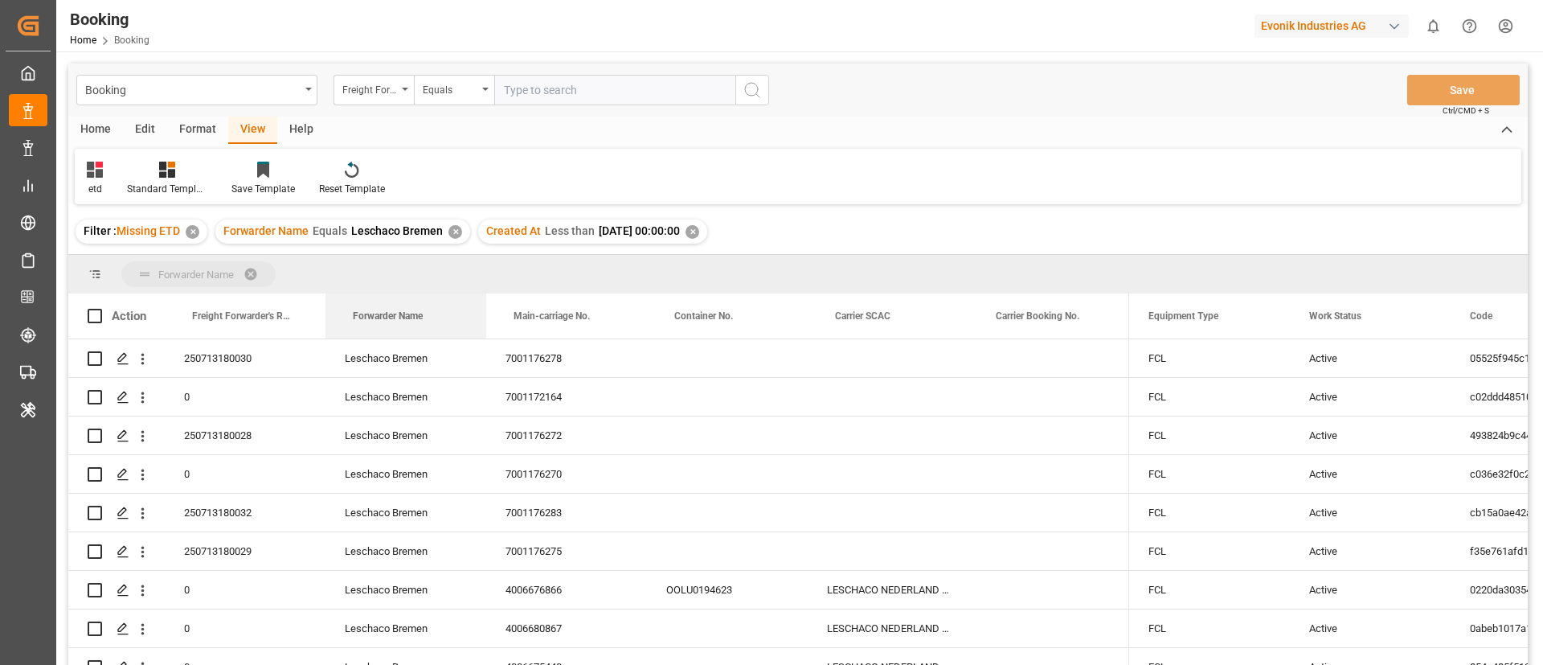
drag, startPoint x: 395, startPoint y: 318, endPoint x: 546, endPoint y: 314, distance: 151.2
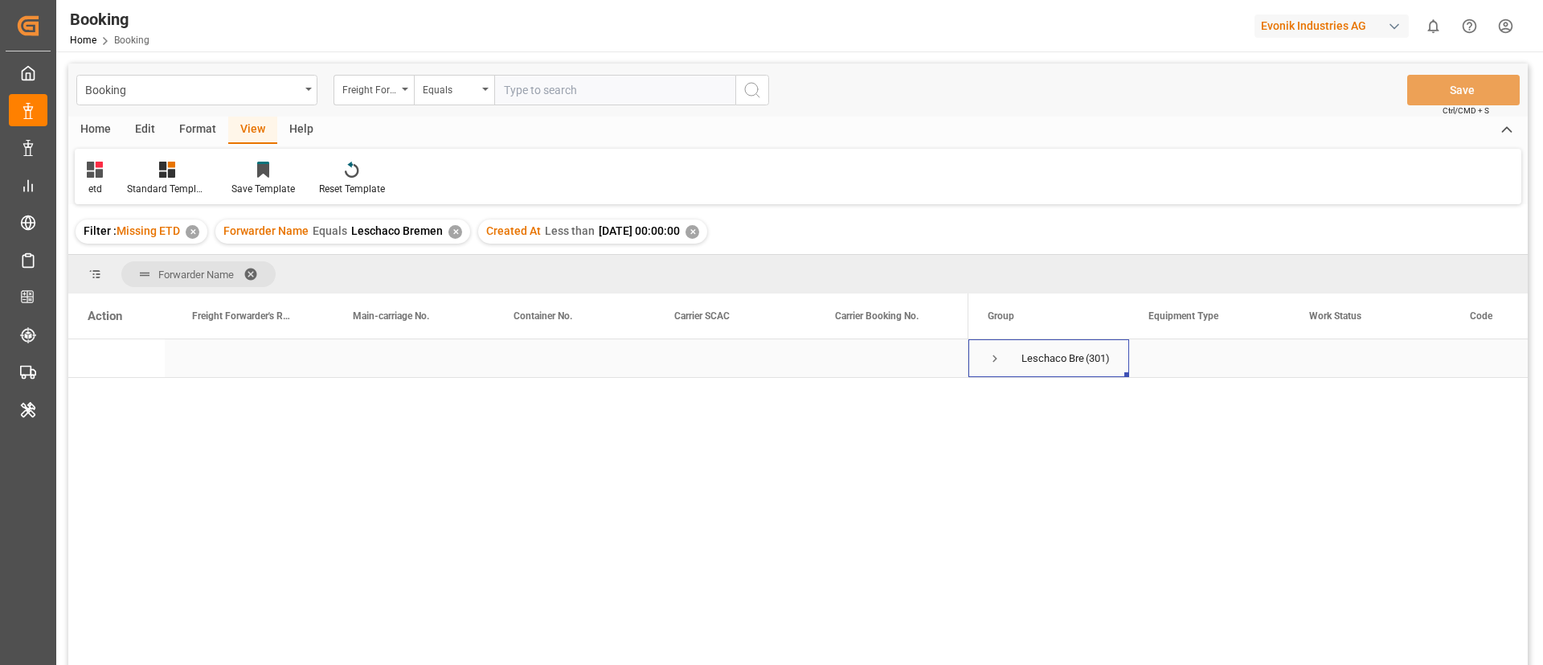
click at [995, 358] on span "Press SPACE to select this row." at bounding box center [995, 358] width 14 height 14
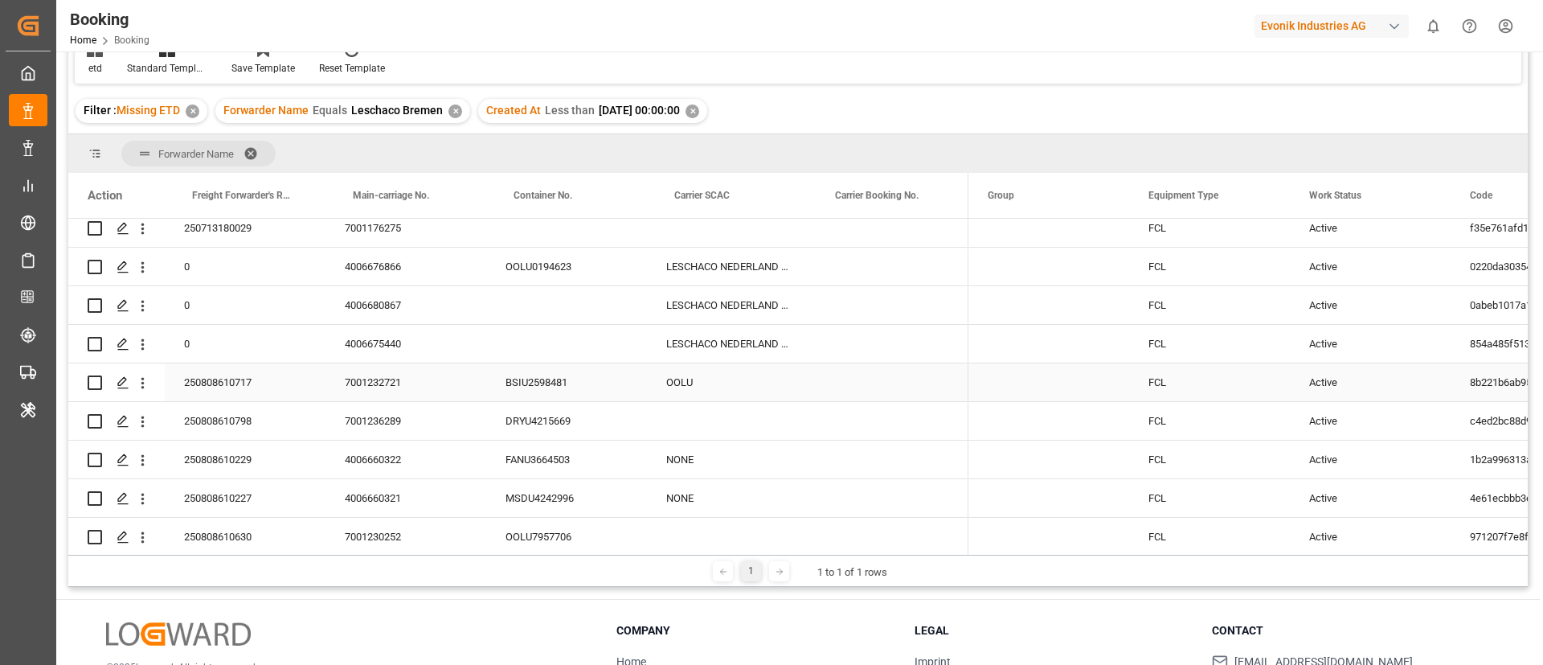
scroll to position [362, 0]
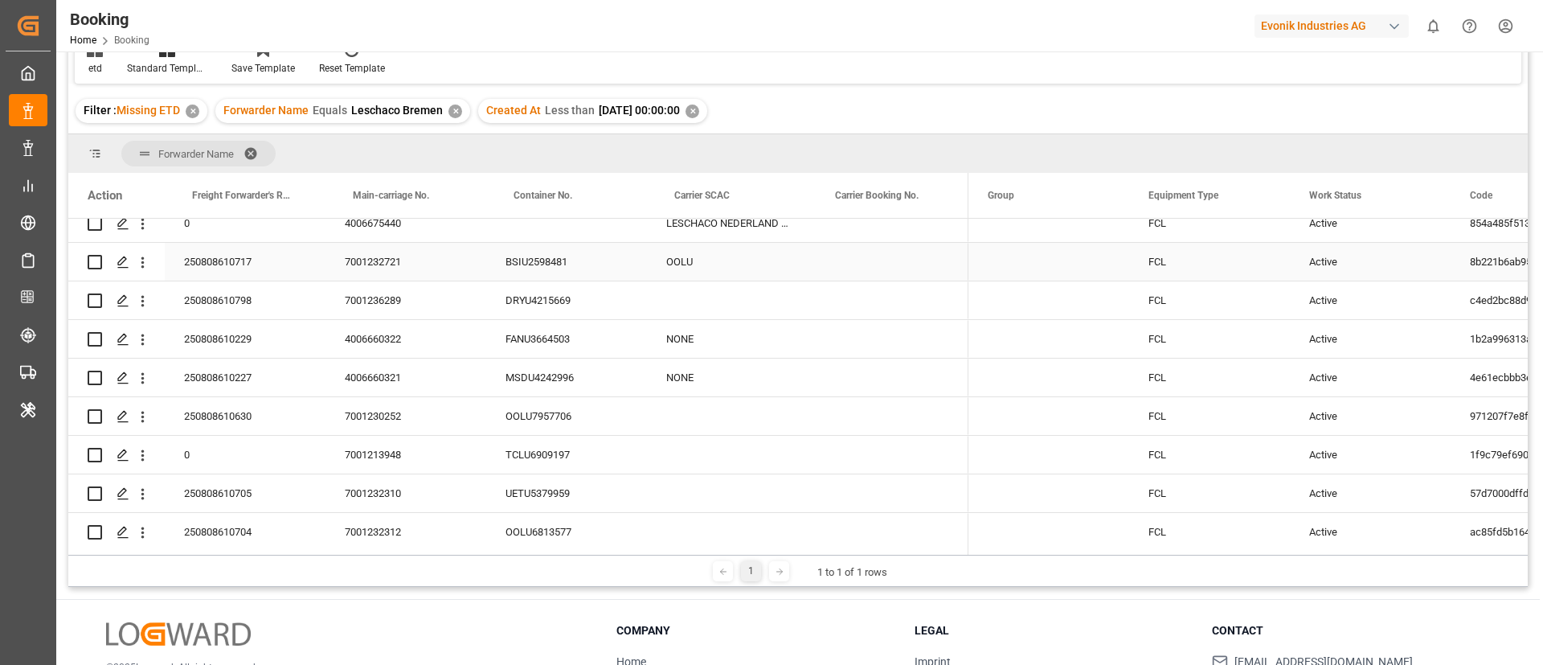
click at [242, 275] on div "250808610717" at bounding box center [245, 262] width 161 height 38
click at [355, 256] on div "7001232721" at bounding box center [406, 262] width 161 height 38
click at [140, 260] on icon "open menu" at bounding box center [142, 262] width 17 height 17
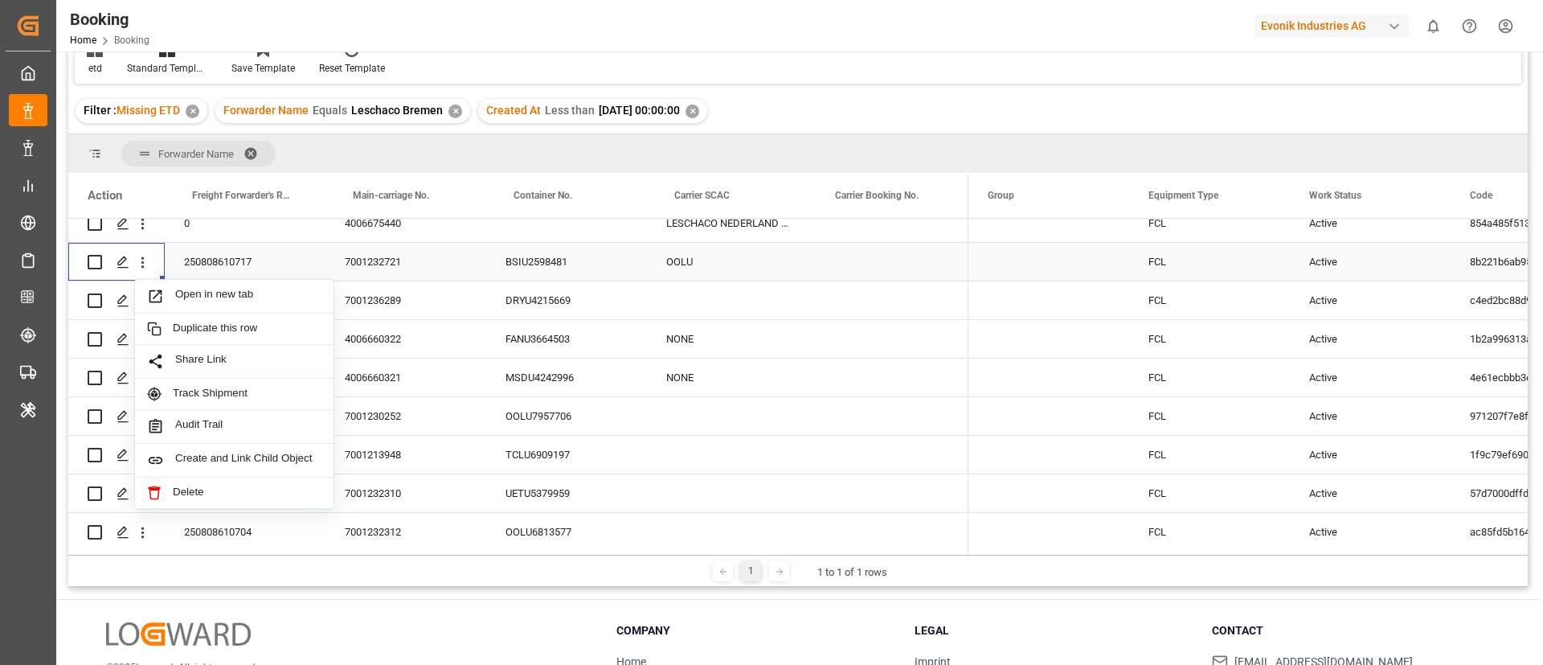
click at [208, 296] on span "Open in new tab" at bounding box center [248, 296] width 146 height 17
click at [242, 303] on div "250808610798" at bounding box center [245, 300] width 161 height 38
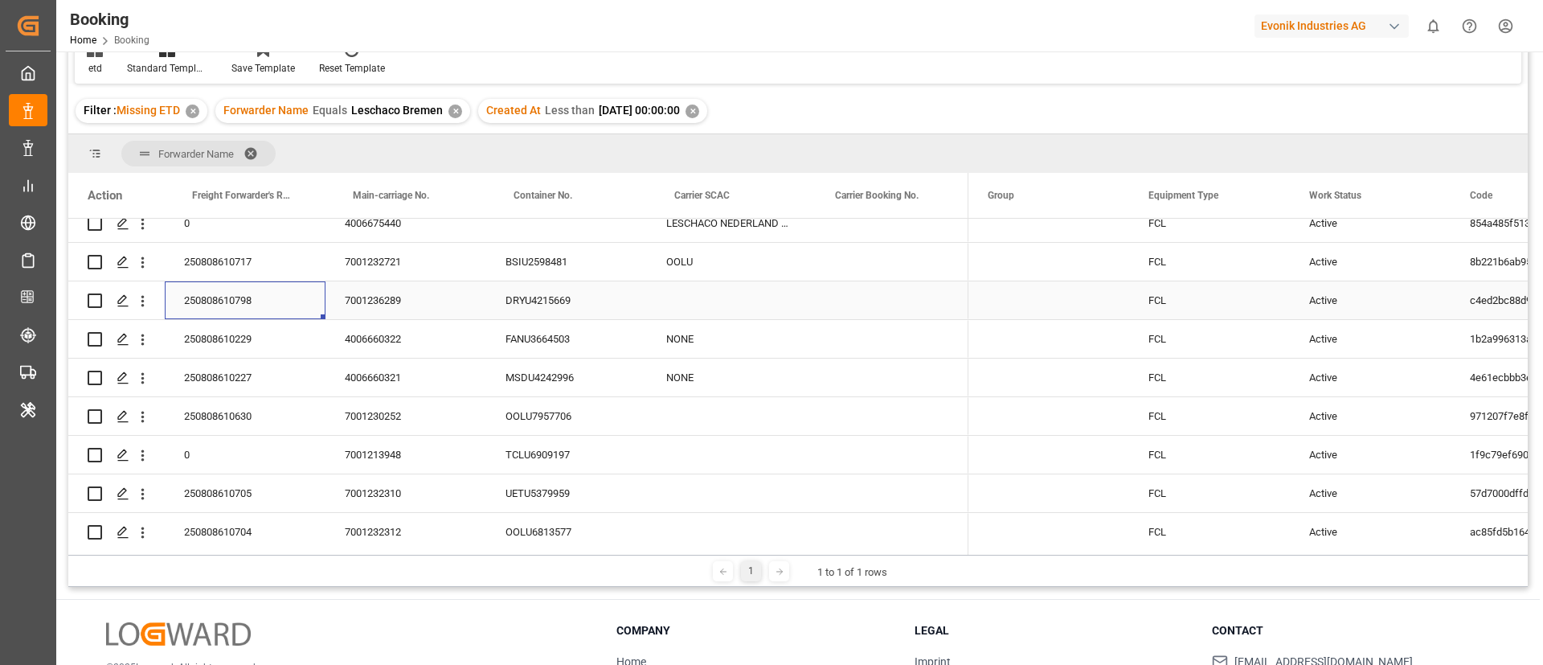
click at [384, 305] on div "7001236289" at bounding box center [406, 300] width 161 height 38
click at [144, 311] on button "open menu" at bounding box center [142, 300] width 17 height 31
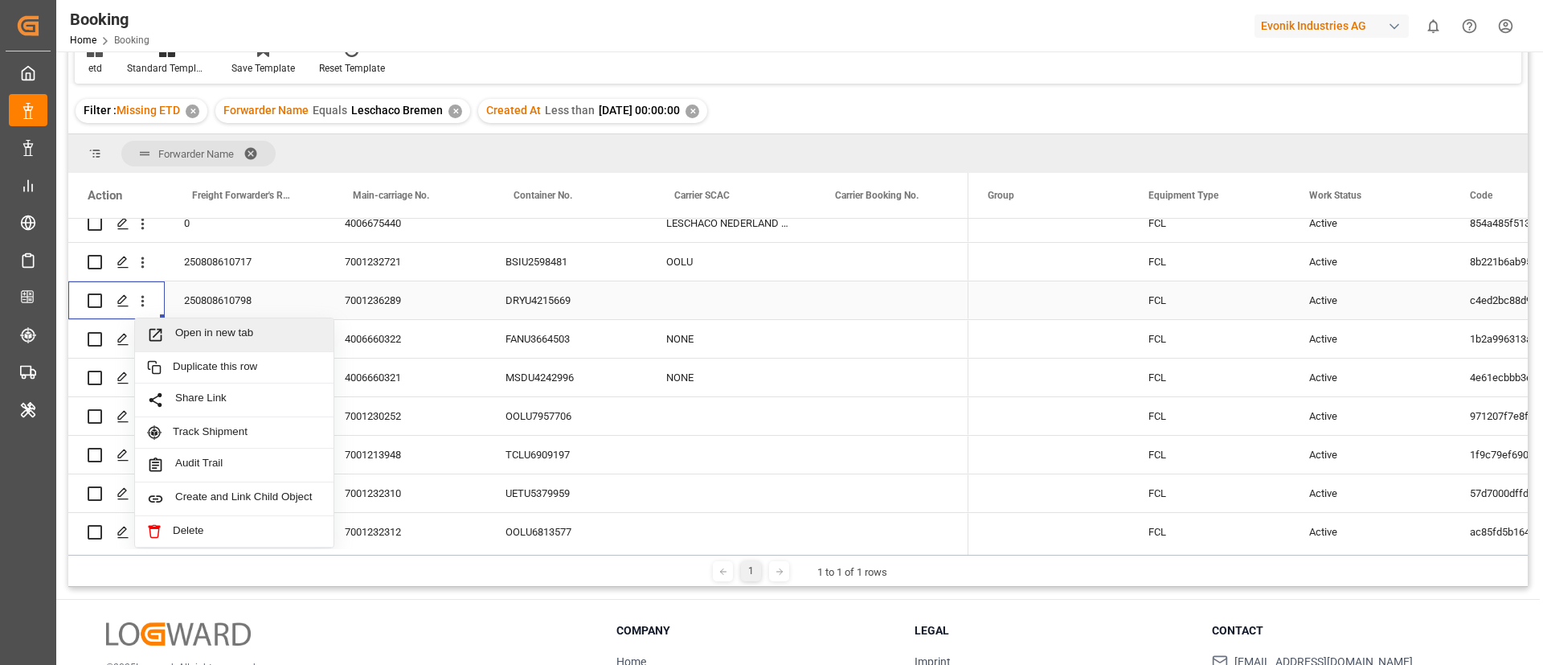
click at [216, 338] on span "Open in new tab" at bounding box center [248, 334] width 146 height 17
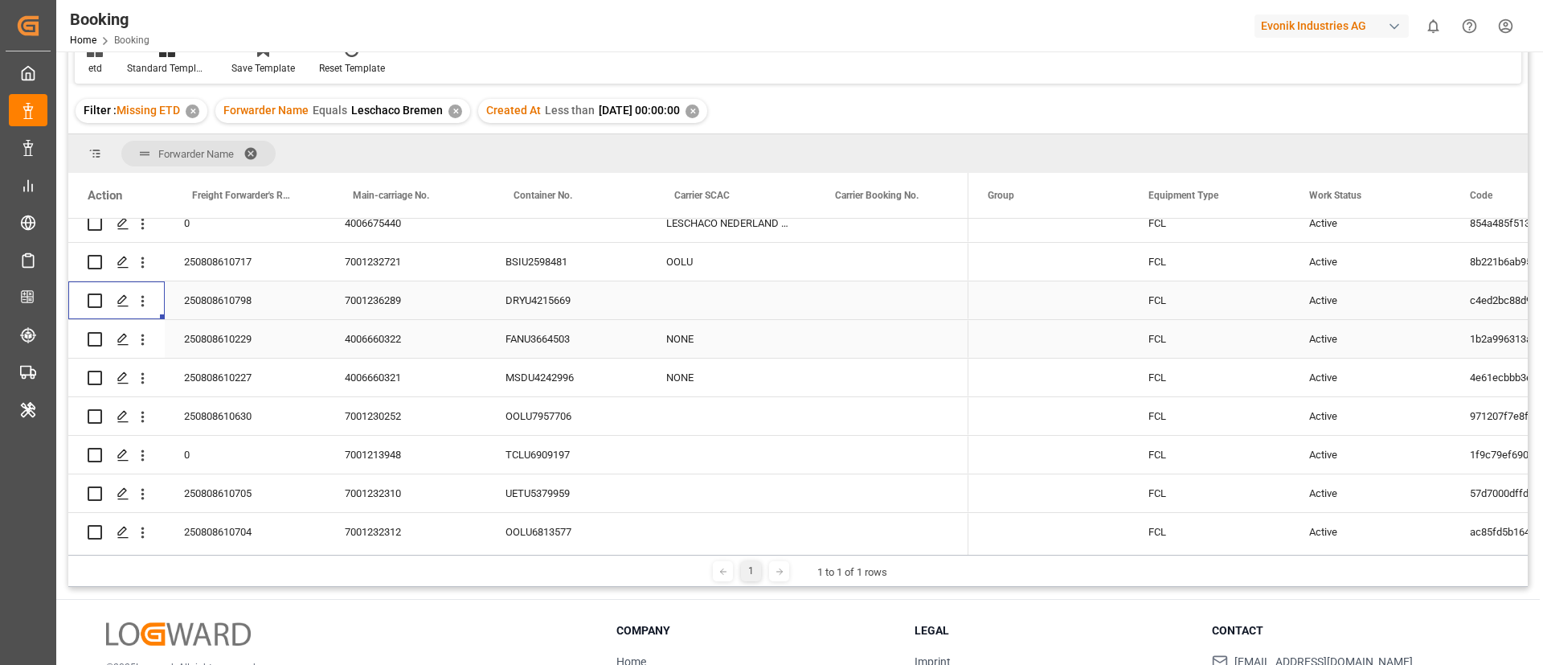
click at [244, 348] on div "250808610229" at bounding box center [245, 339] width 161 height 38
click at [388, 343] on div "4006660322" at bounding box center [406, 339] width 161 height 38
click at [143, 342] on icon "open menu" at bounding box center [142, 339] width 17 height 17
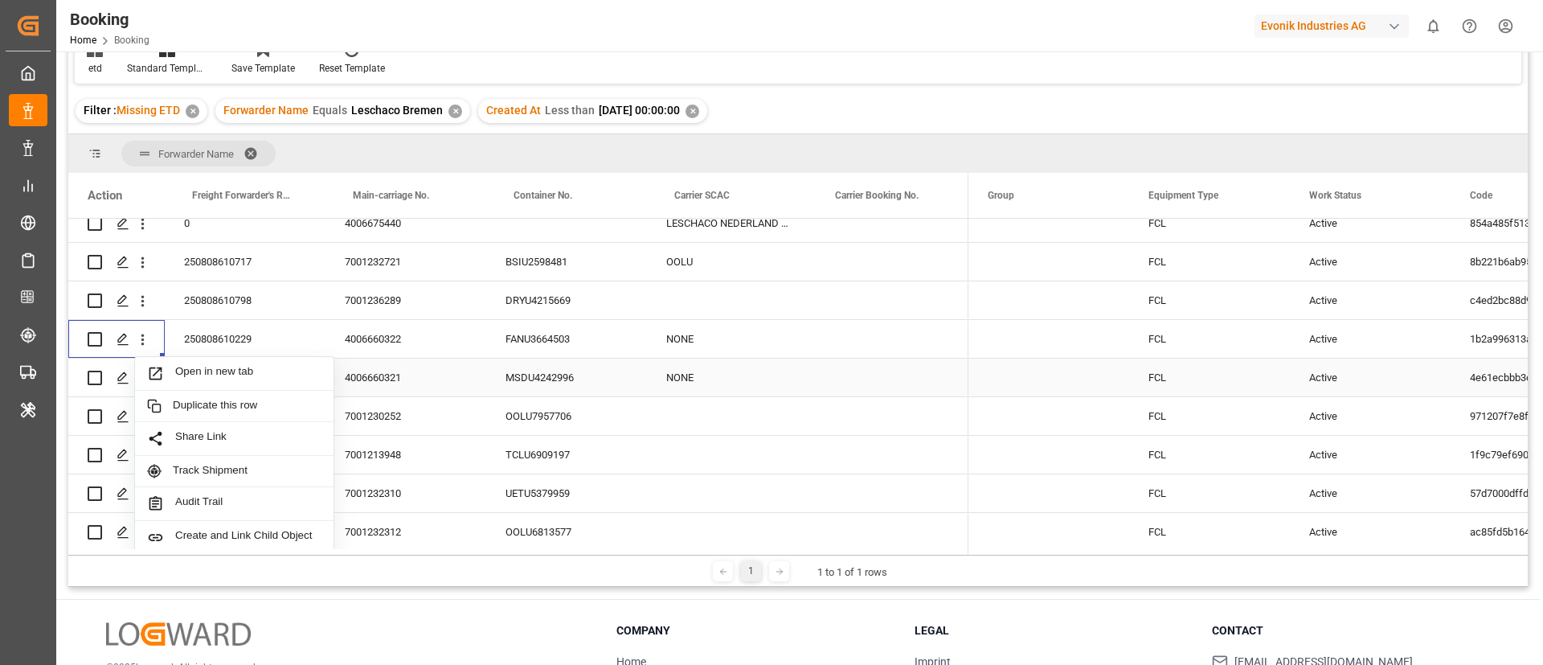
click at [186, 368] on span "Open in new tab" at bounding box center [248, 373] width 146 height 17
click at [244, 370] on div "250808610227" at bounding box center [245, 378] width 161 height 38
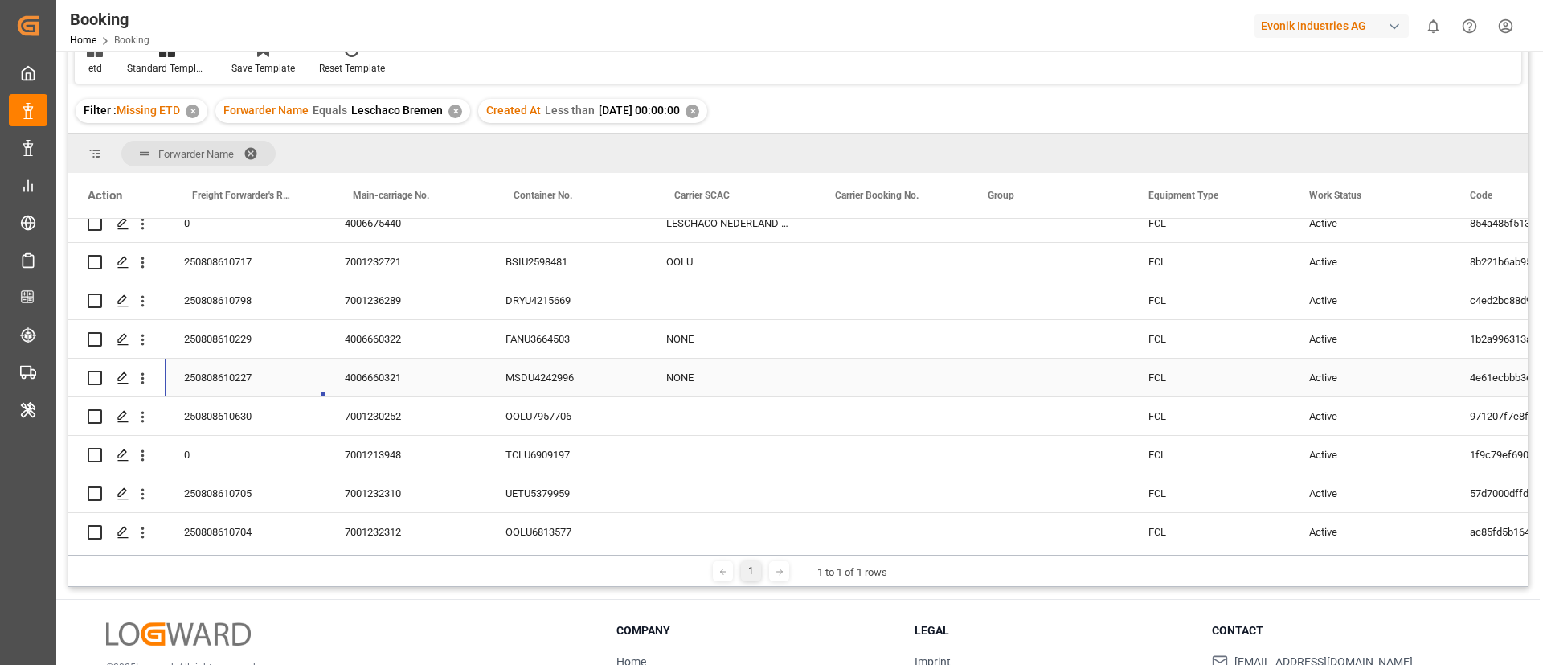
click at [383, 373] on div "4006660321" at bounding box center [406, 378] width 161 height 38
click at [145, 381] on icon "open menu" at bounding box center [142, 378] width 17 height 17
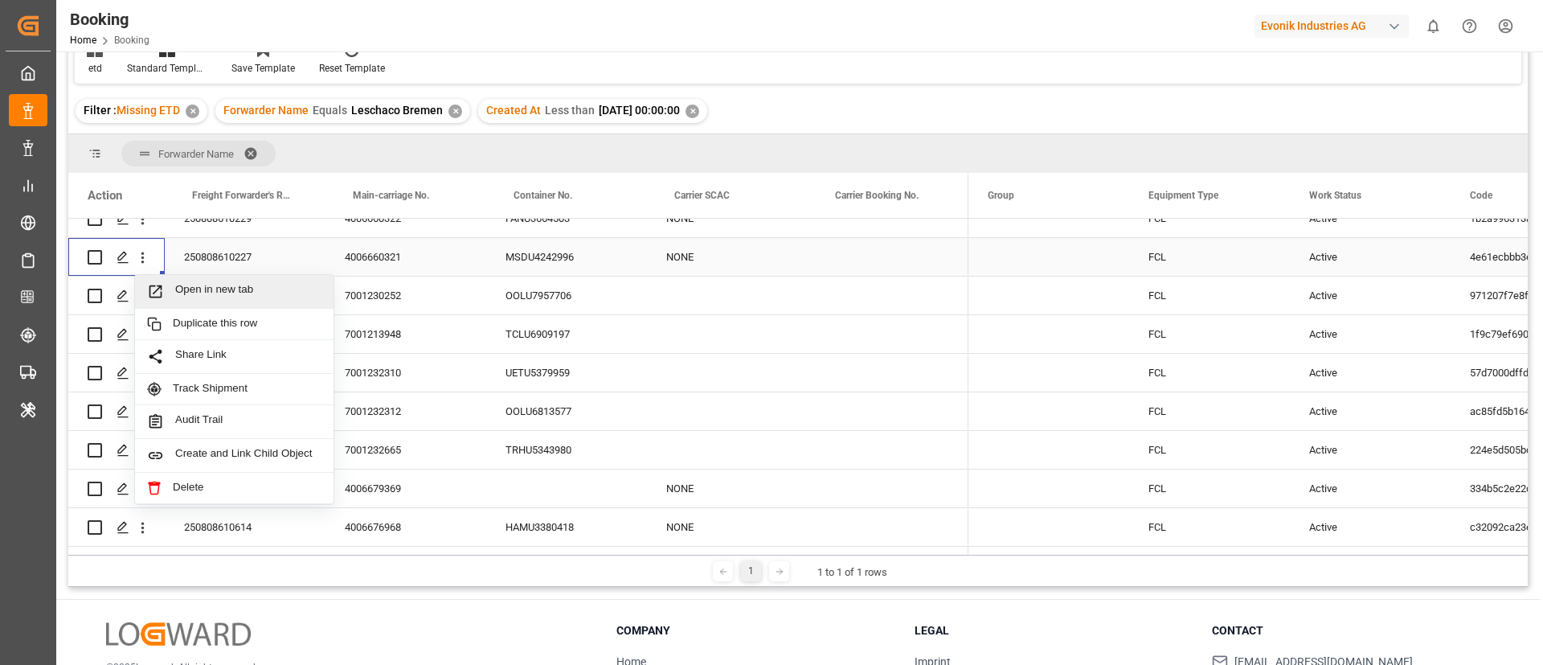
click at [192, 293] on span "Open in new tab" at bounding box center [248, 291] width 146 height 17
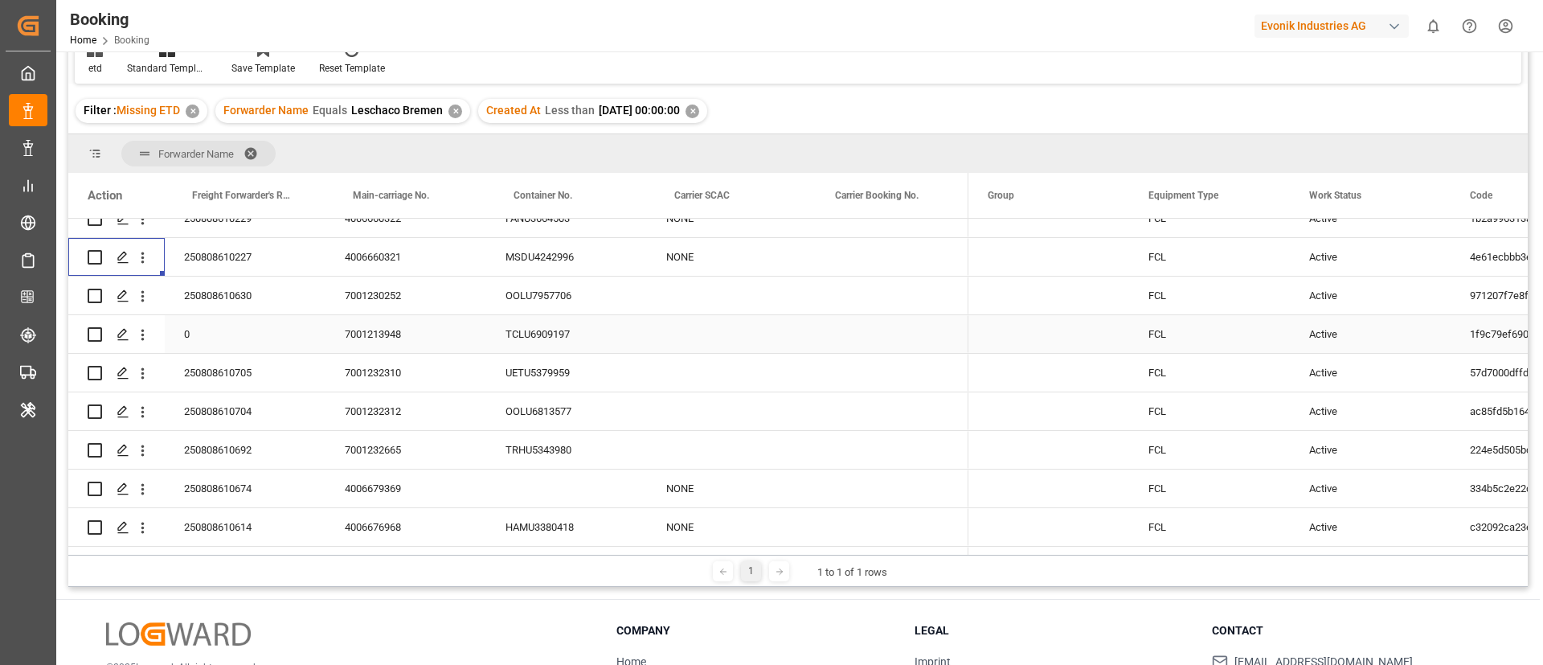
click at [224, 298] on div "250808610630" at bounding box center [245, 296] width 161 height 38
click at [359, 293] on div "7001230252" at bounding box center [406, 296] width 161 height 38
click at [147, 297] on icon "open menu" at bounding box center [142, 296] width 17 height 17
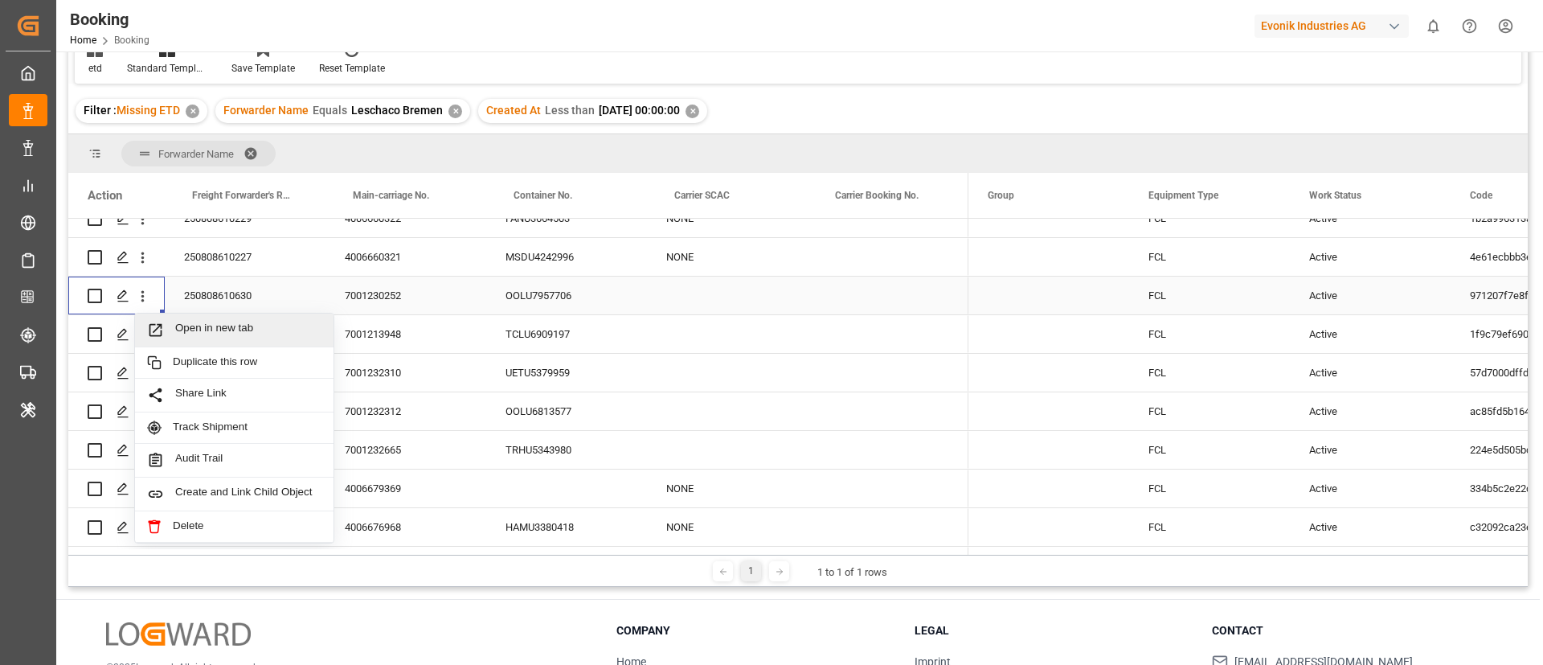
click at [185, 326] on span "Open in new tab" at bounding box center [248, 330] width 146 height 17
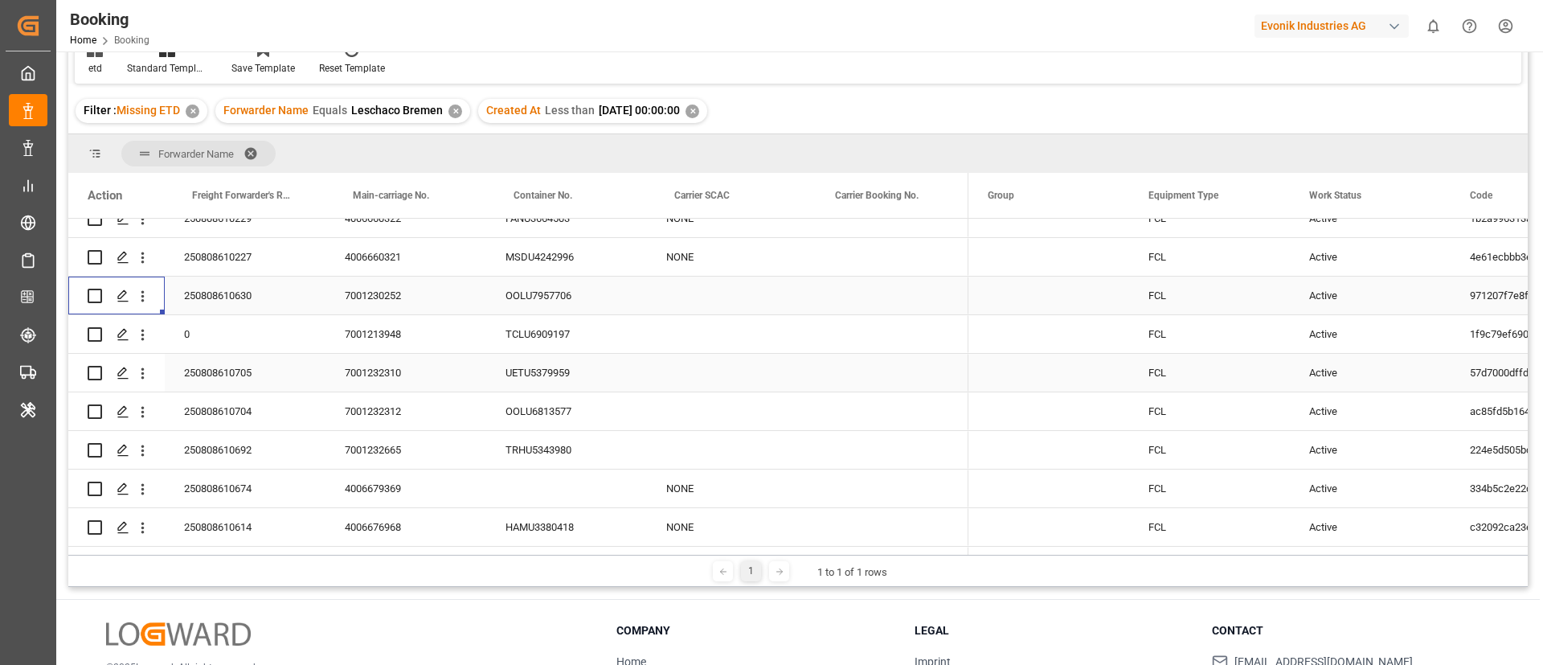
click at [244, 364] on div "250808610705" at bounding box center [245, 373] width 161 height 38
click at [363, 376] on div "7001232310" at bounding box center [406, 373] width 161 height 38
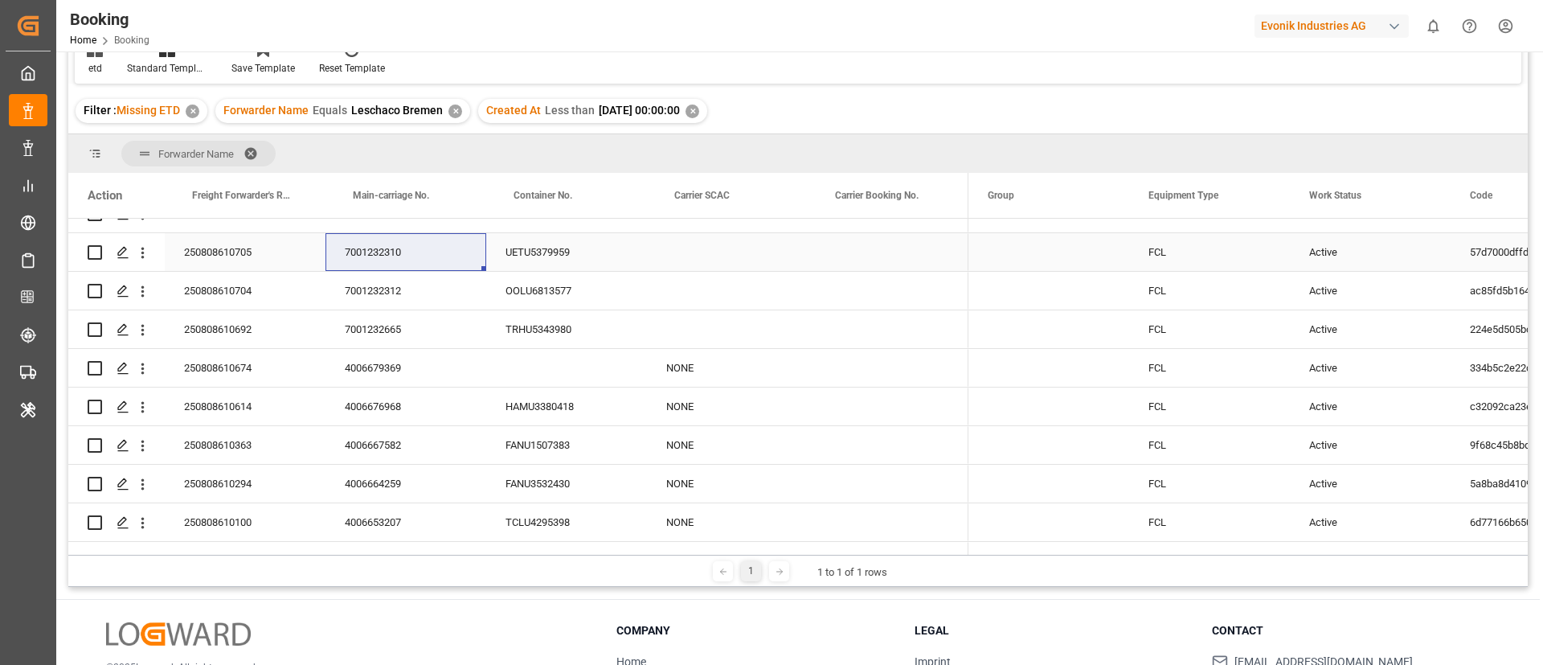
click at [141, 252] on icon "open menu" at bounding box center [142, 252] width 17 height 17
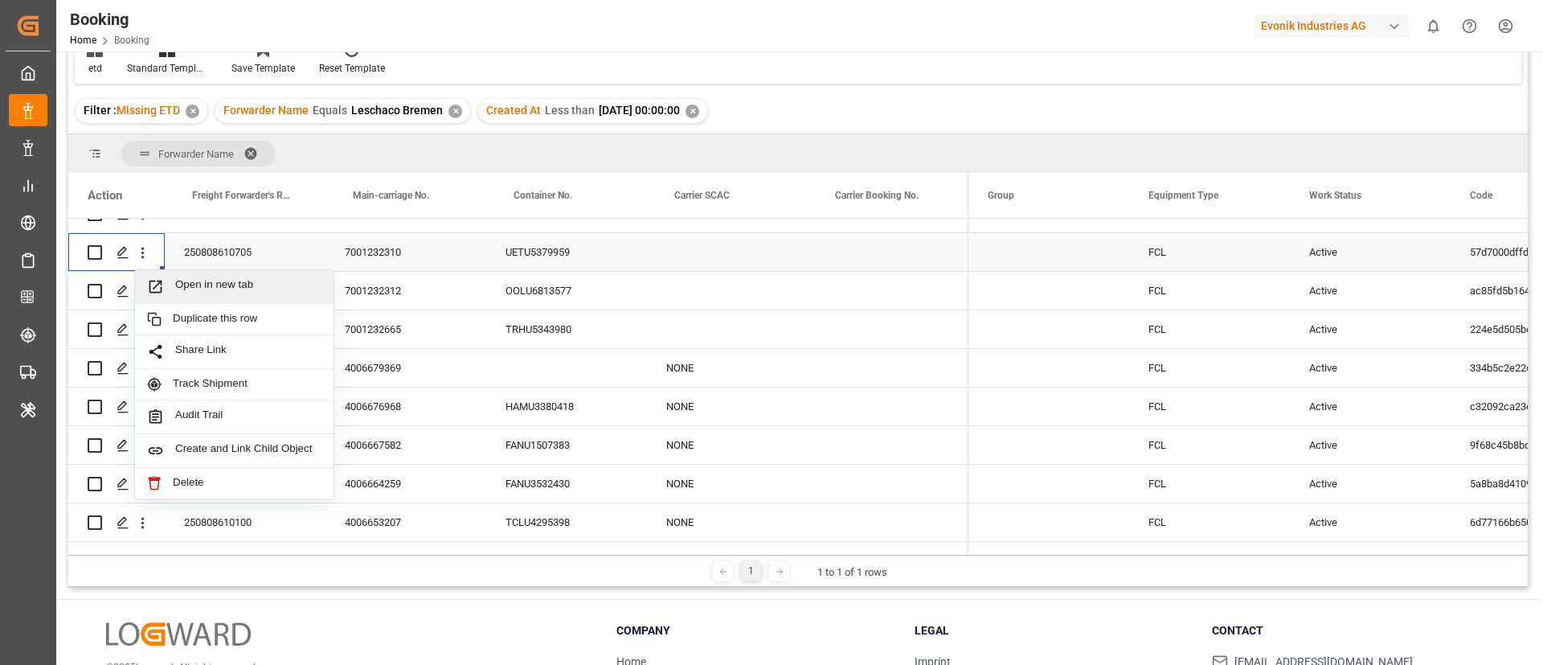
click at [207, 293] on span "Open in new tab" at bounding box center [248, 286] width 146 height 17
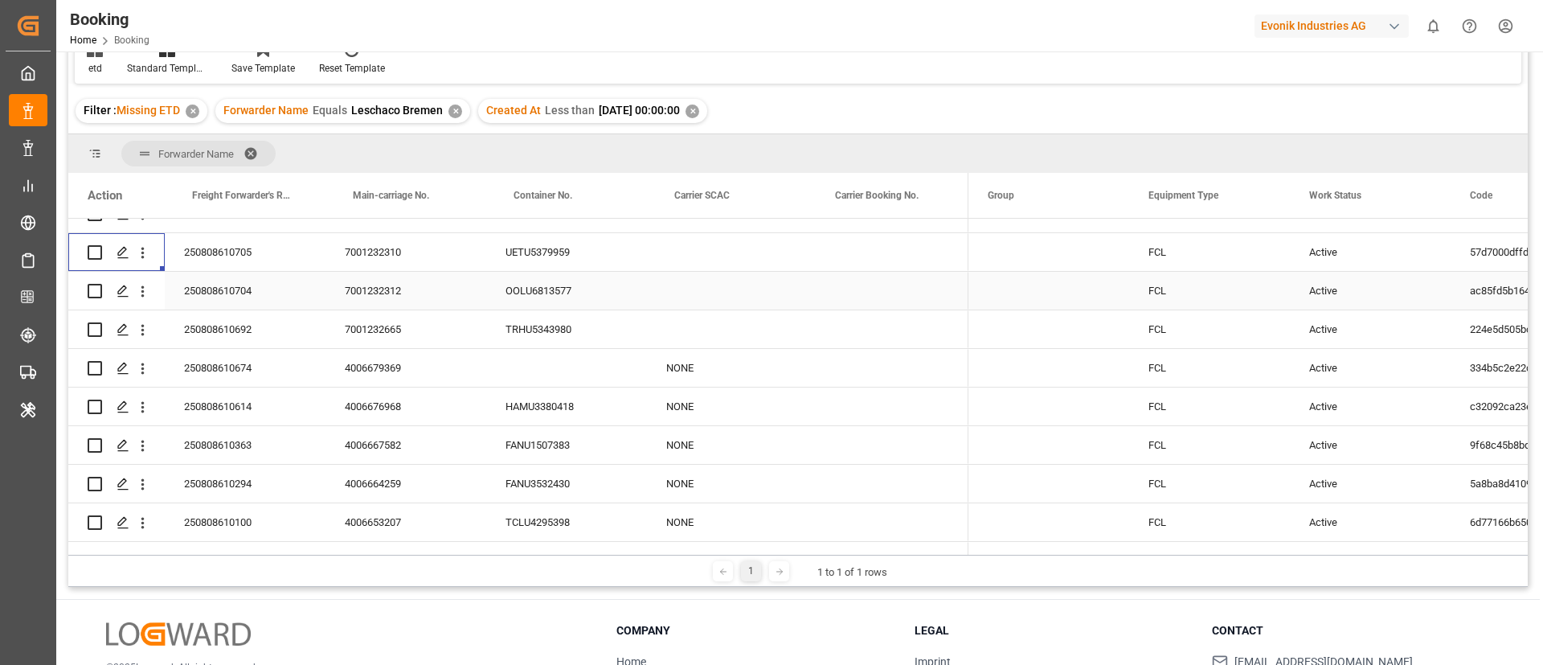
click at [221, 295] on div "250808610704" at bounding box center [245, 291] width 161 height 38
click at [405, 296] on div "7001232312" at bounding box center [406, 291] width 161 height 38
click at [145, 290] on icon "open menu" at bounding box center [142, 291] width 17 height 17
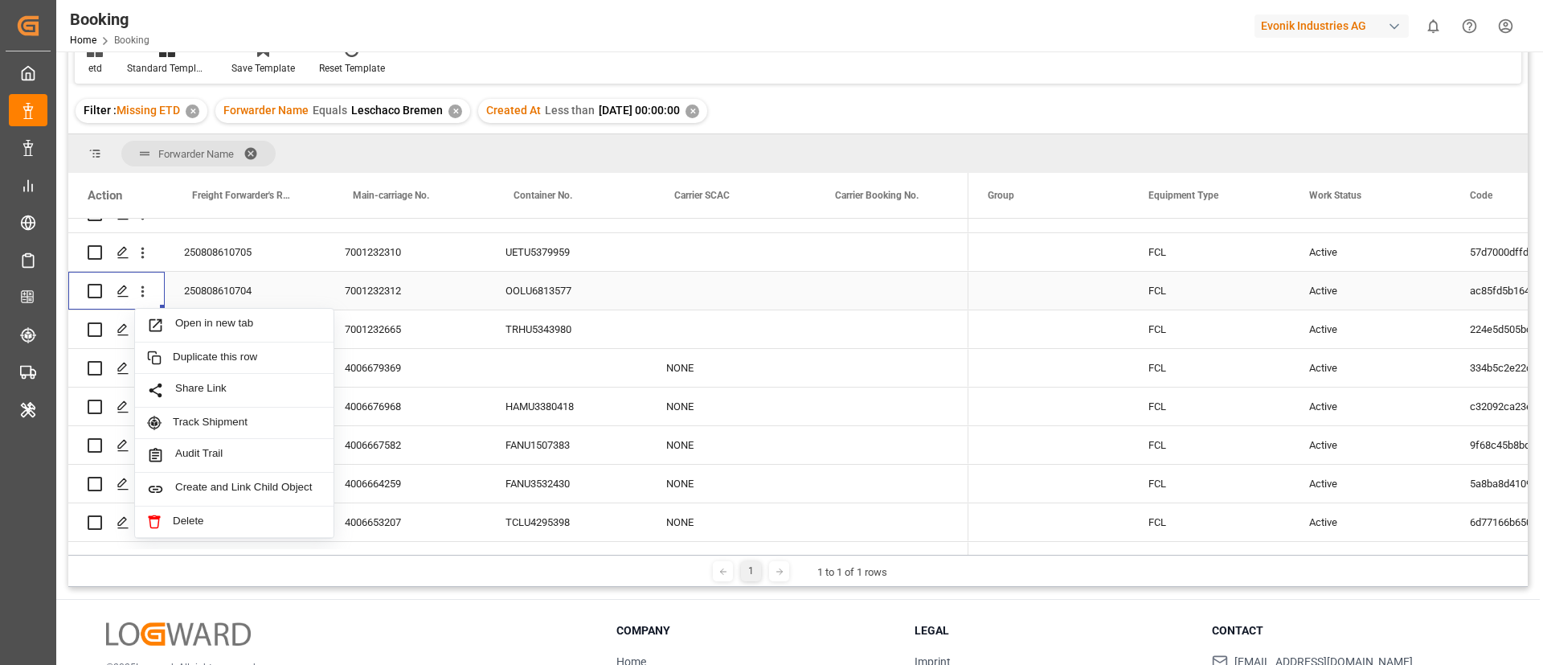
click at [192, 320] on span "Open in new tab" at bounding box center [248, 325] width 146 height 17
click at [213, 334] on div "250808610692" at bounding box center [245, 329] width 161 height 38
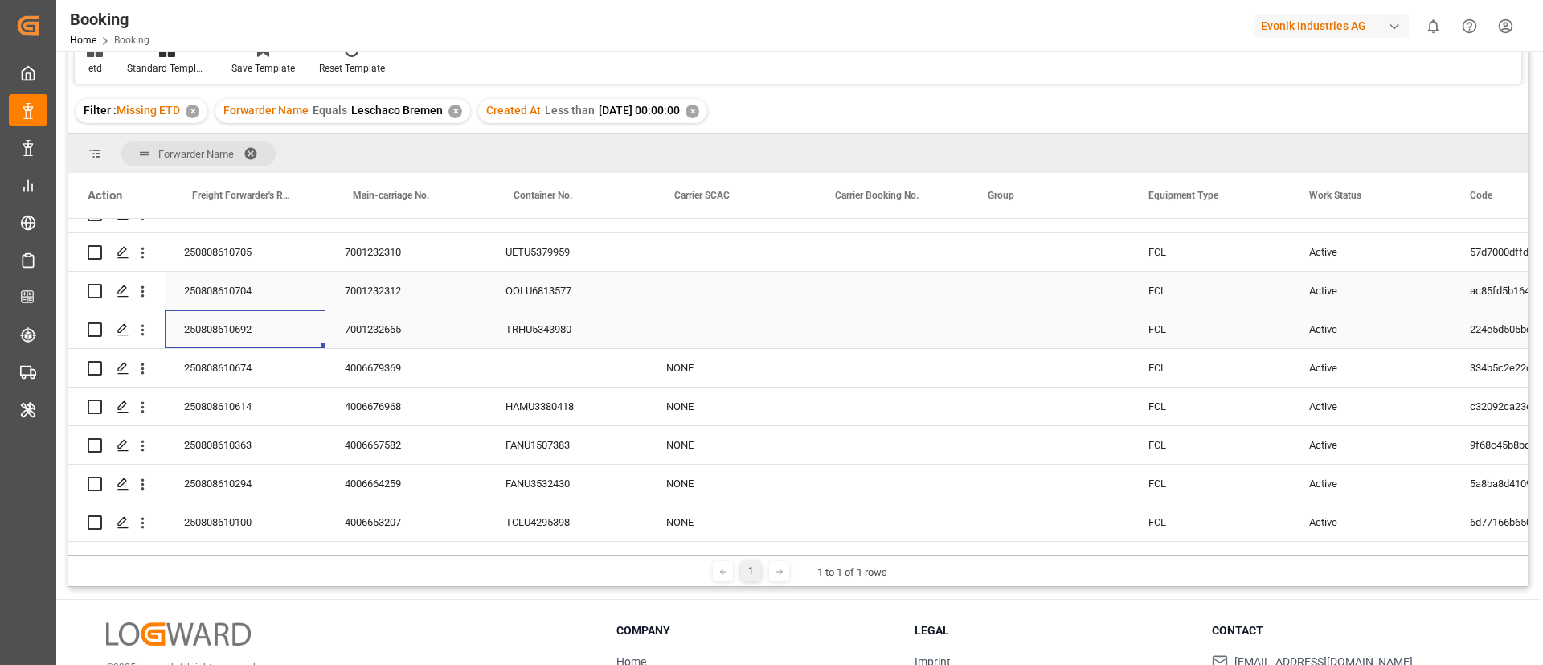
click at [370, 334] on div "7001232665" at bounding box center [406, 329] width 161 height 38
click at [147, 330] on icon "open menu" at bounding box center [142, 330] width 17 height 17
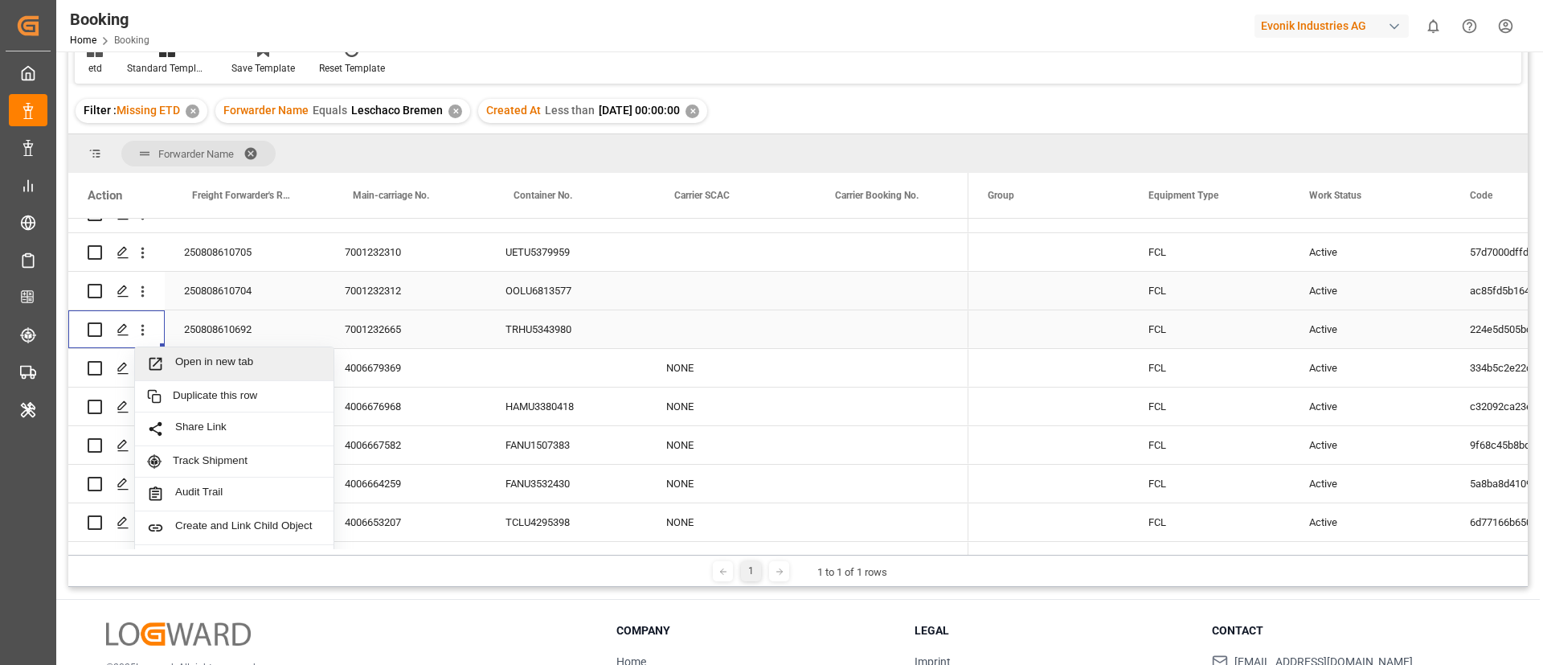
click at [181, 362] on span "Open in new tab" at bounding box center [248, 363] width 146 height 17
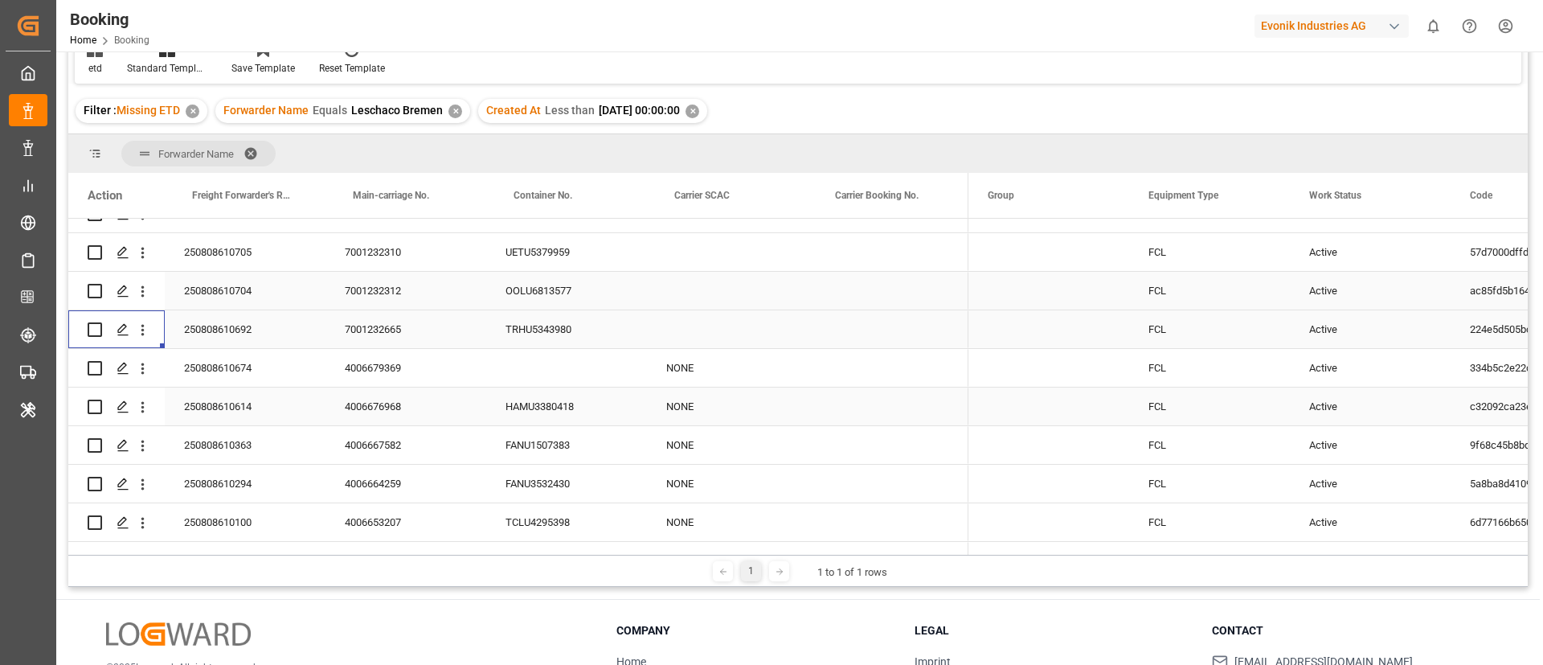
click at [227, 379] on div "250808610674" at bounding box center [245, 368] width 161 height 38
click at [363, 363] on div "4006679369" at bounding box center [406, 368] width 161 height 38
click at [147, 372] on icon "open menu" at bounding box center [142, 368] width 17 height 17
click at [198, 400] on span "Open in new tab" at bounding box center [248, 402] width 146 height 17
click at [236, 416] on div "250808610614" at bounding box center [245, 406] width 161 height 38
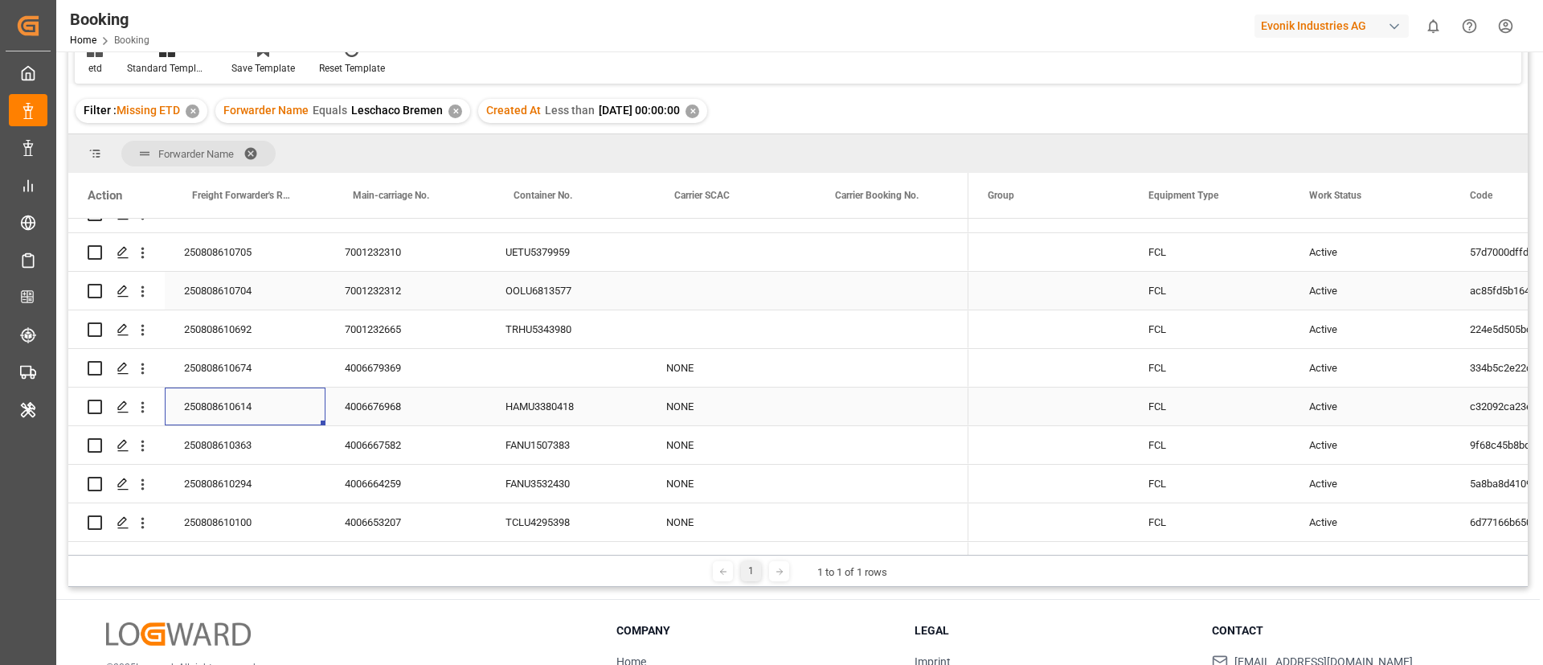
click at [383, 409] on div "4006676968" at bounding box center [406, 406] width 161 height 38
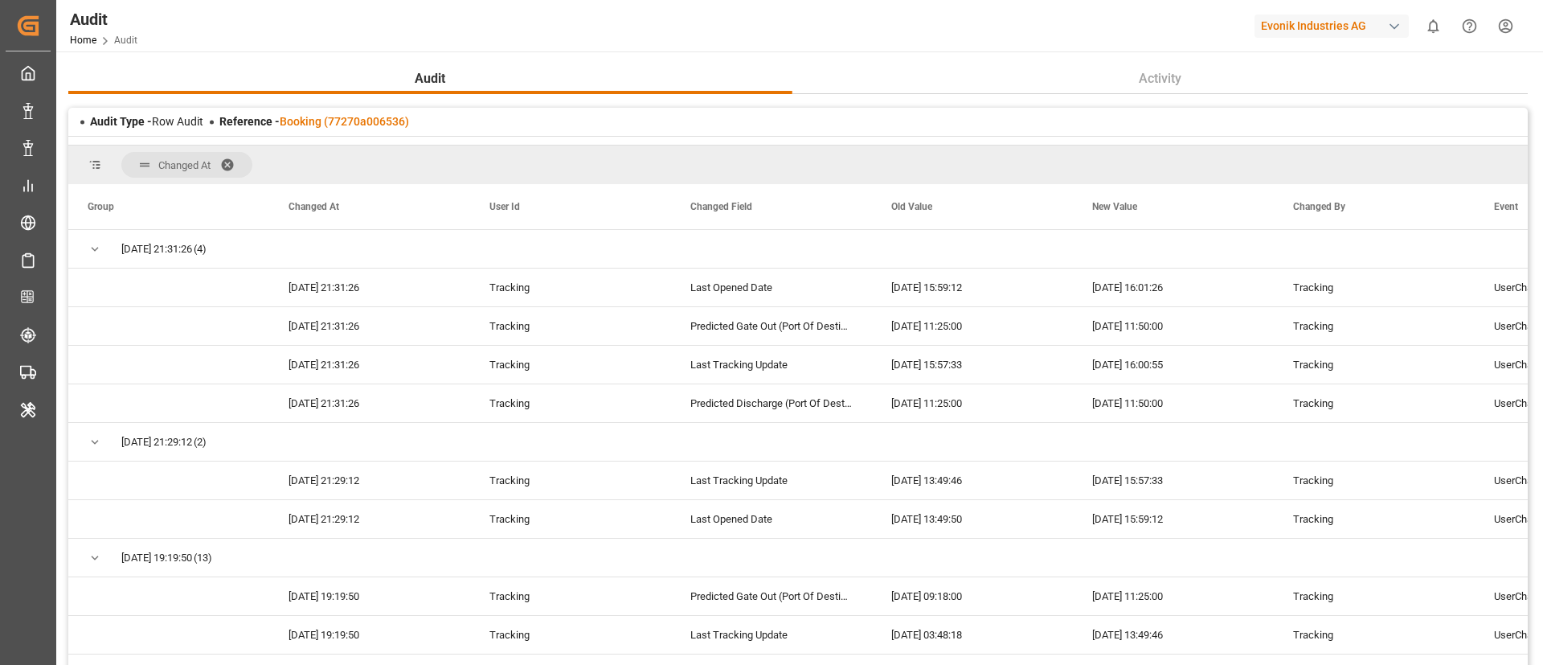
scroll to position [3497, 0]
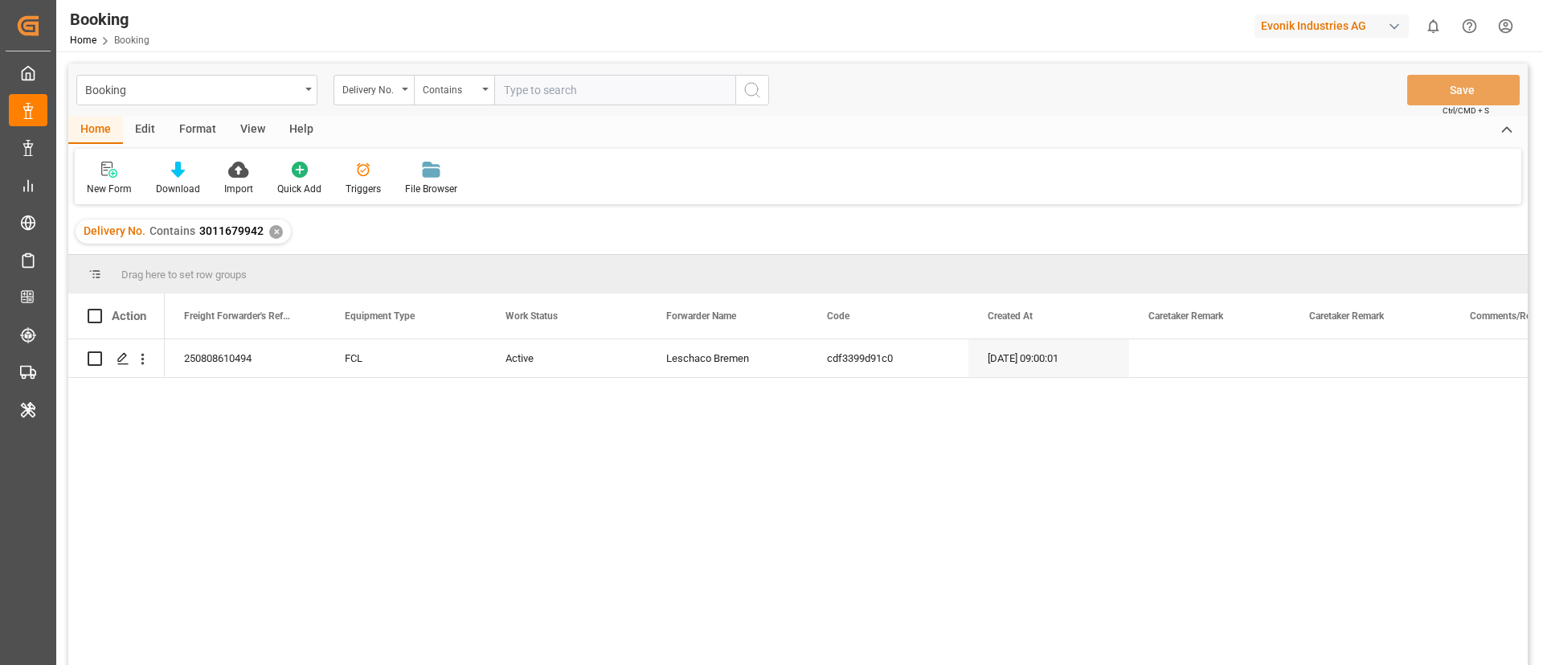
click at [614, 100] on input "text" at bounding box center [614, 90] width 241 height 31
paste input "3011711437"
type input "3011711437"
click at [761, 88] on icon "search button" at bounding box center [752, 89] width 19 height 19
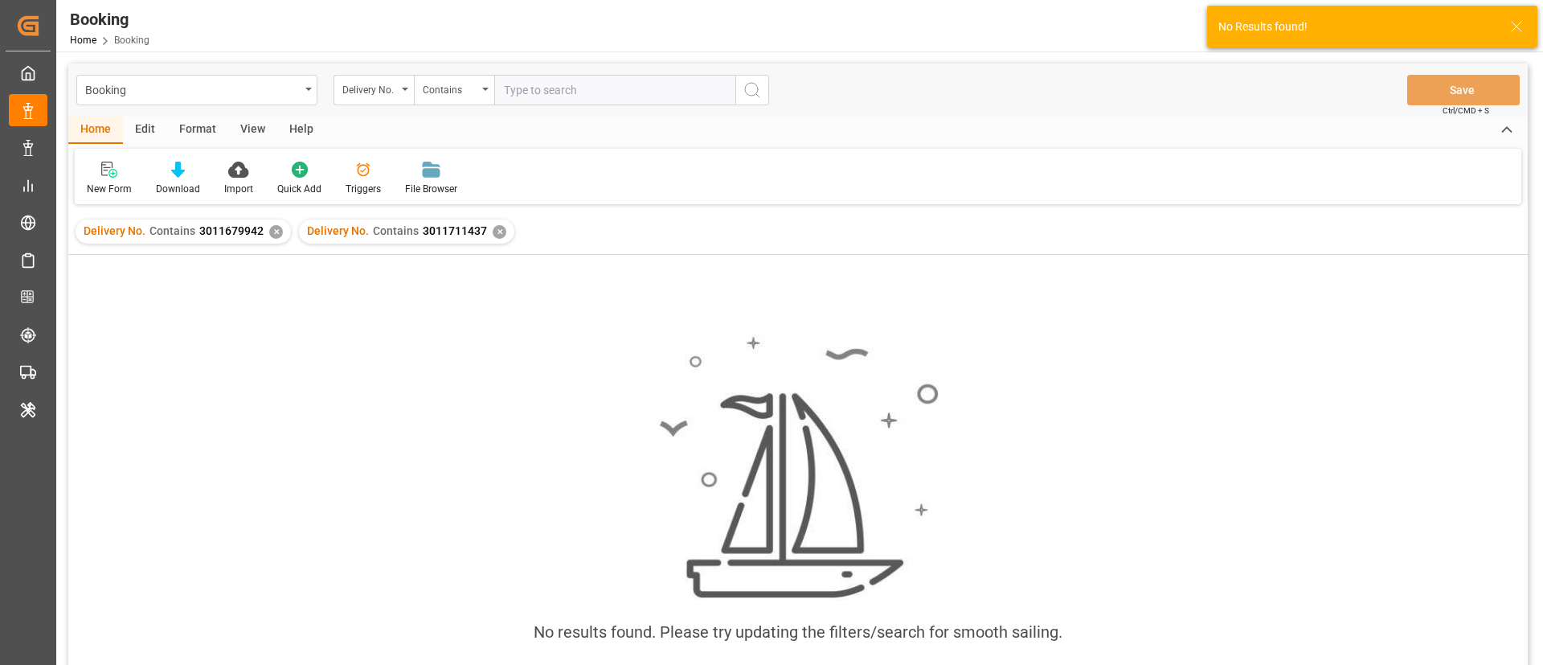
click at [279, 236] on div "✕" at bounding box center [276, 232] width 14 height 14
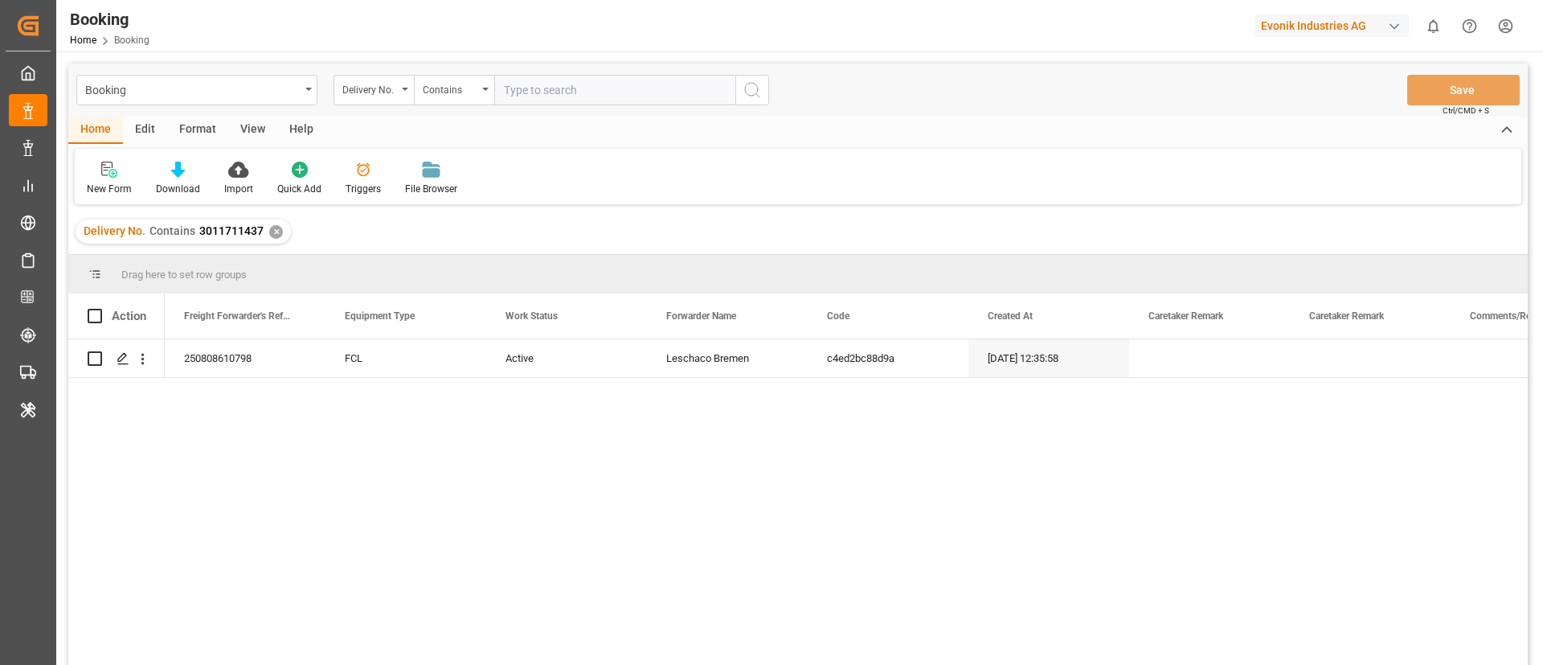
click at [576, 93] on input "text" at bounding box center [614, 90] width 241 height 31
paste input "3011648355"
type input "3011648355"
click at [752, 89] on icon "search button" at bounding box center [752, 89] width 19 height 19
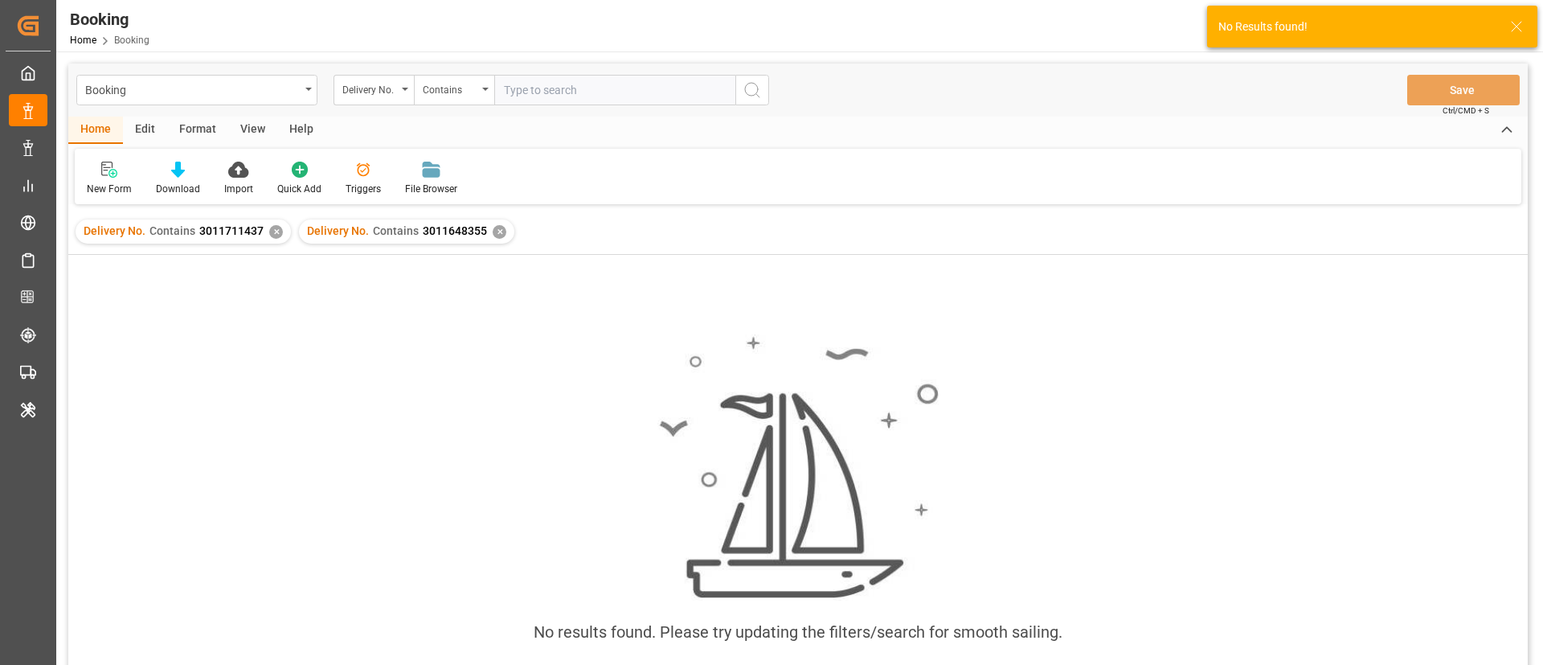
click at [275, 235] on div "✕" at bounding box center [276, 232] width 14 height 14
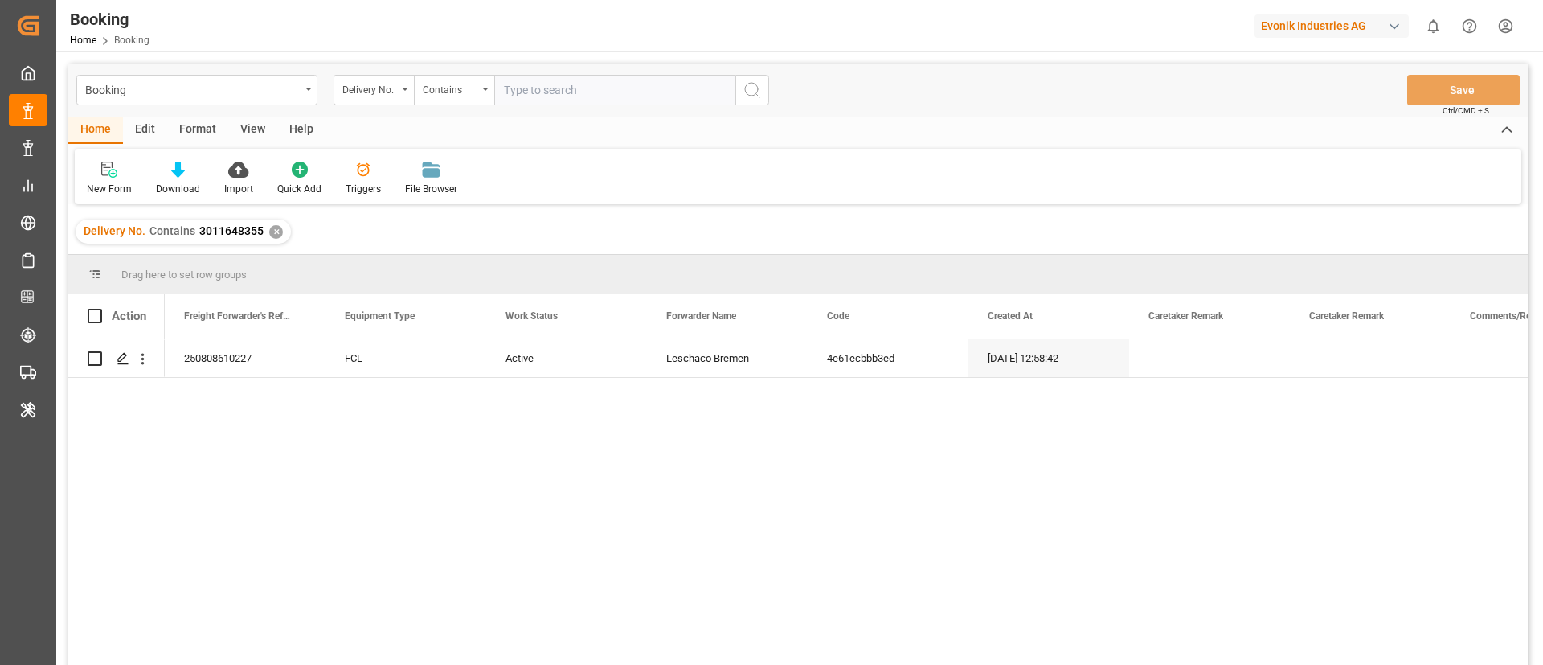
click at [625, 95] on input "text" at bounding box center [614, 90] width 241 height 31
paste input "3011689329"
type input "3011689329"
click at [757, 83] on icon "search button" at bounding box center [752, 89] width 19 height 19
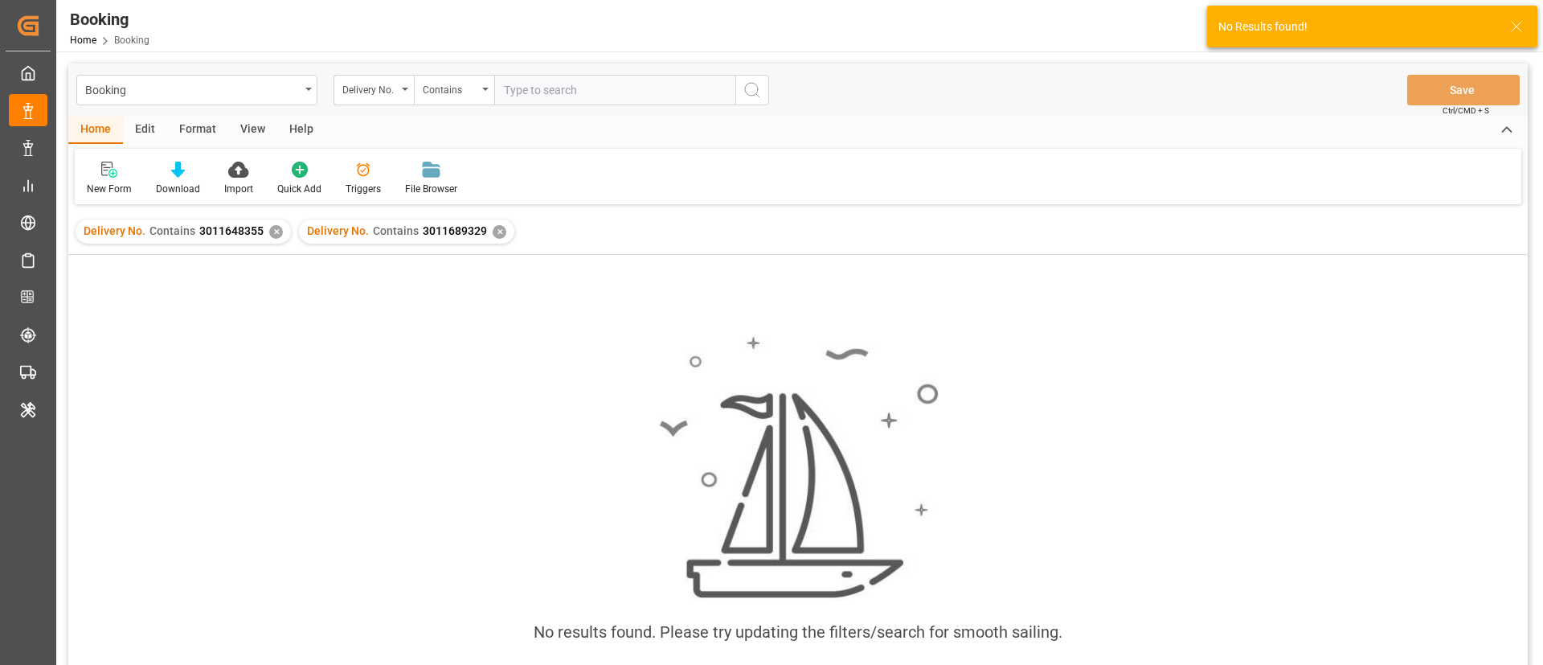
click at [271, 230] on div "✕" at bounding box center [276, 232] width 14 height 14
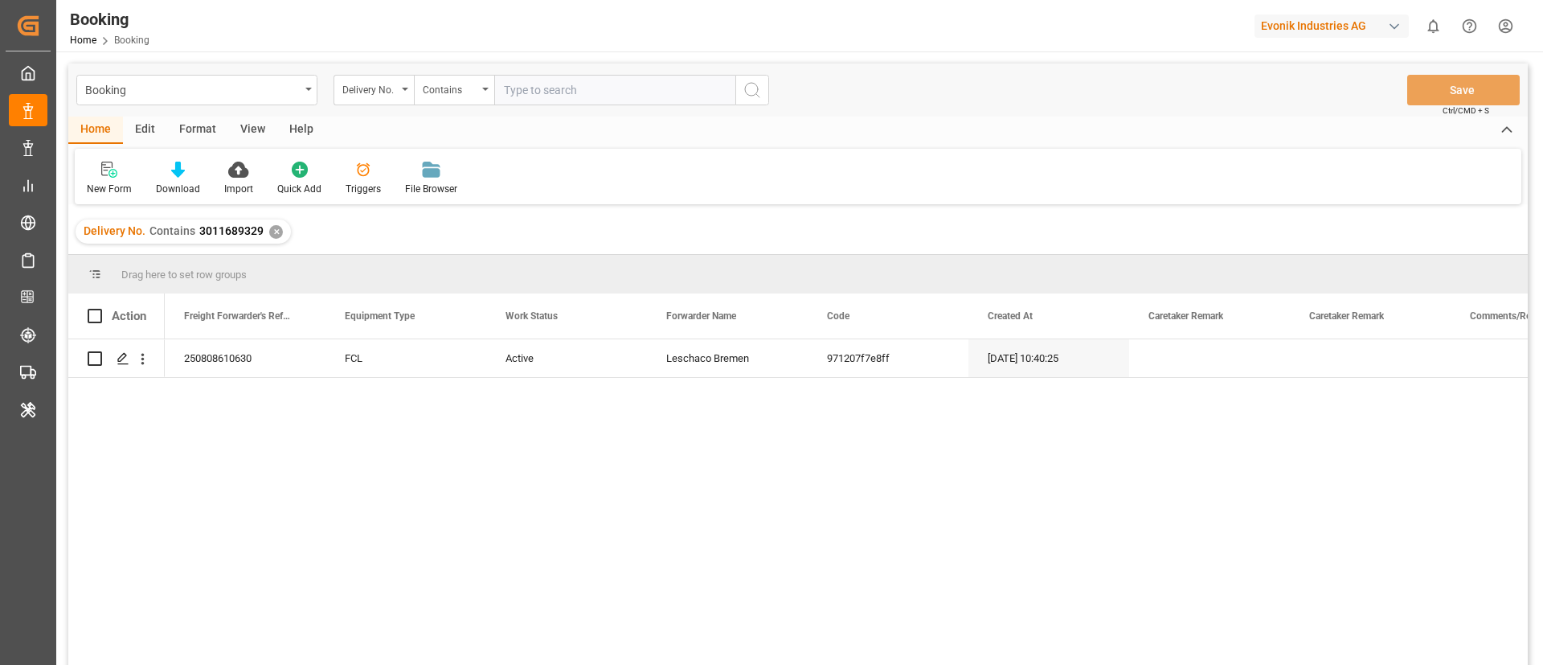
click at [609, 88] on input "text" at bounding box center [614, 90] width 241 height 31
paste input "3011695825"
type input "3011695825"
click at [756, 92] on icon "search button" at bounding box center [752, 89] width 19 height 19
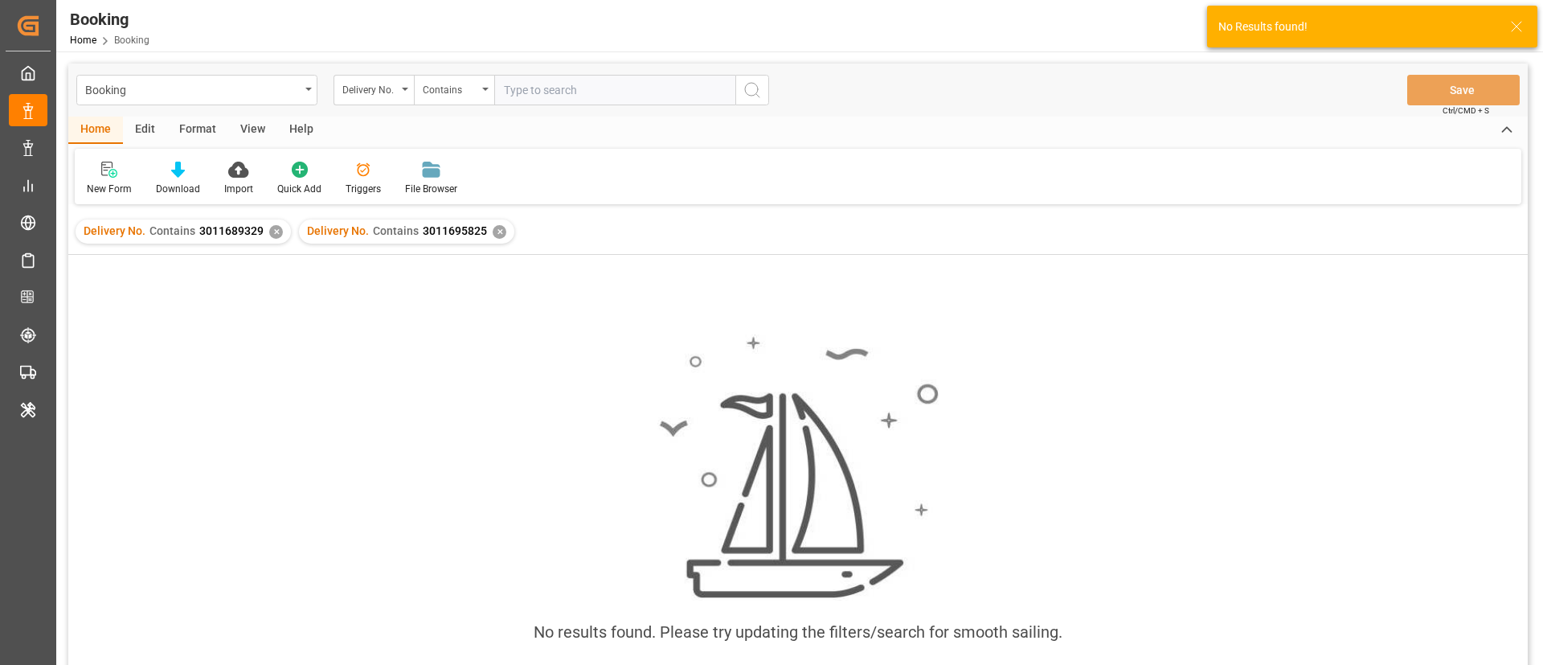
click at [273, 232] on div "✕" at bounding box center [276, 232] width 14 height 14
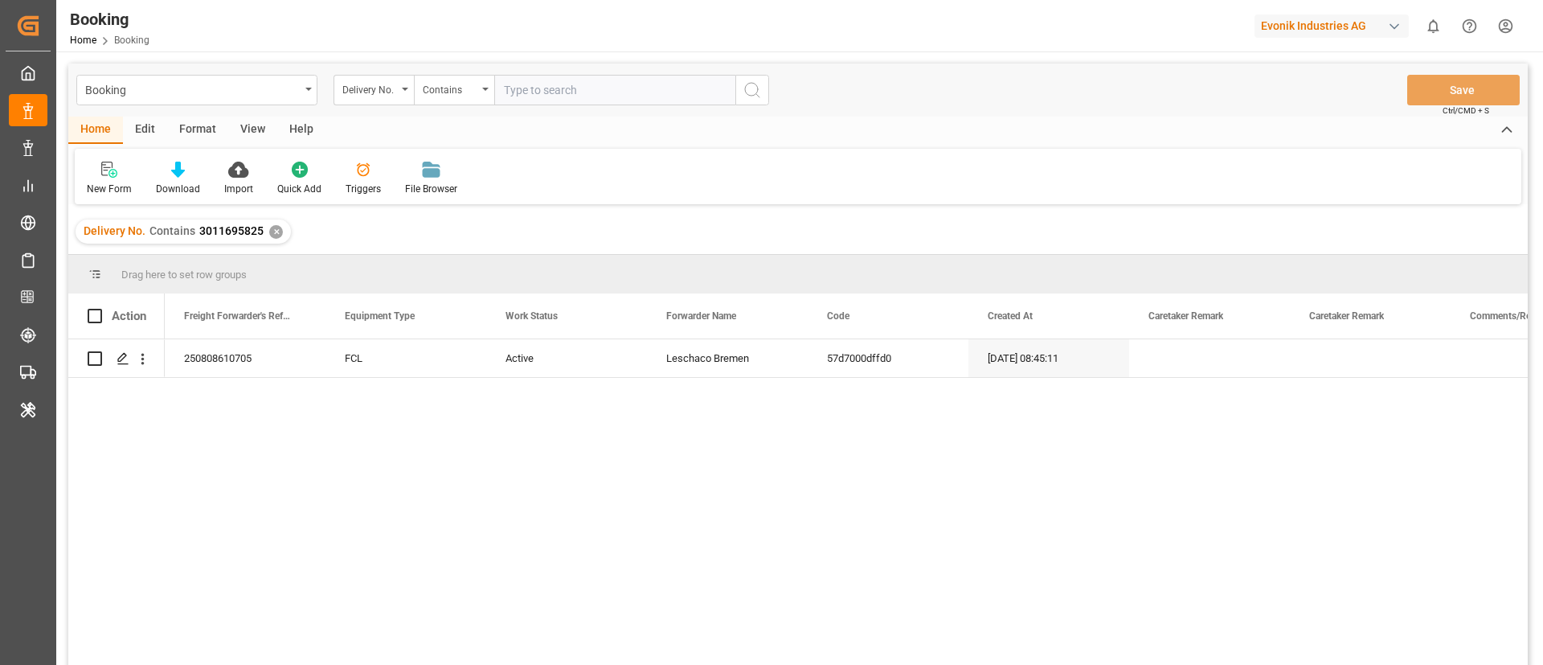
click at [596, 95] on input "text" at bounding box center [614, 90] width 241 height 31
paste input "3011696366"
type input "3011696366"
click at [743, 88] on icon "search button" at bounding box center [752, 89] width 19 height 19
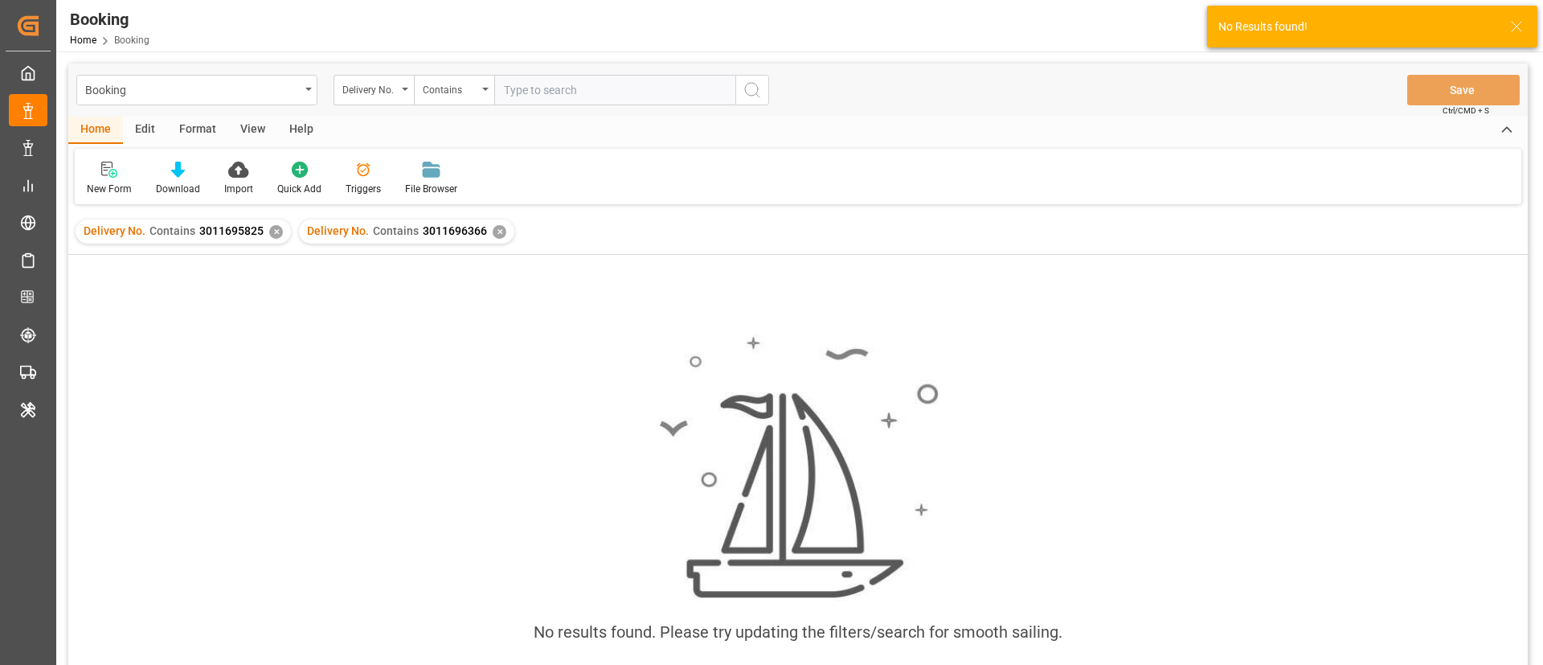
click at [269, 231] on div "✕" at bounding box center [276, 232] width 14 height 14
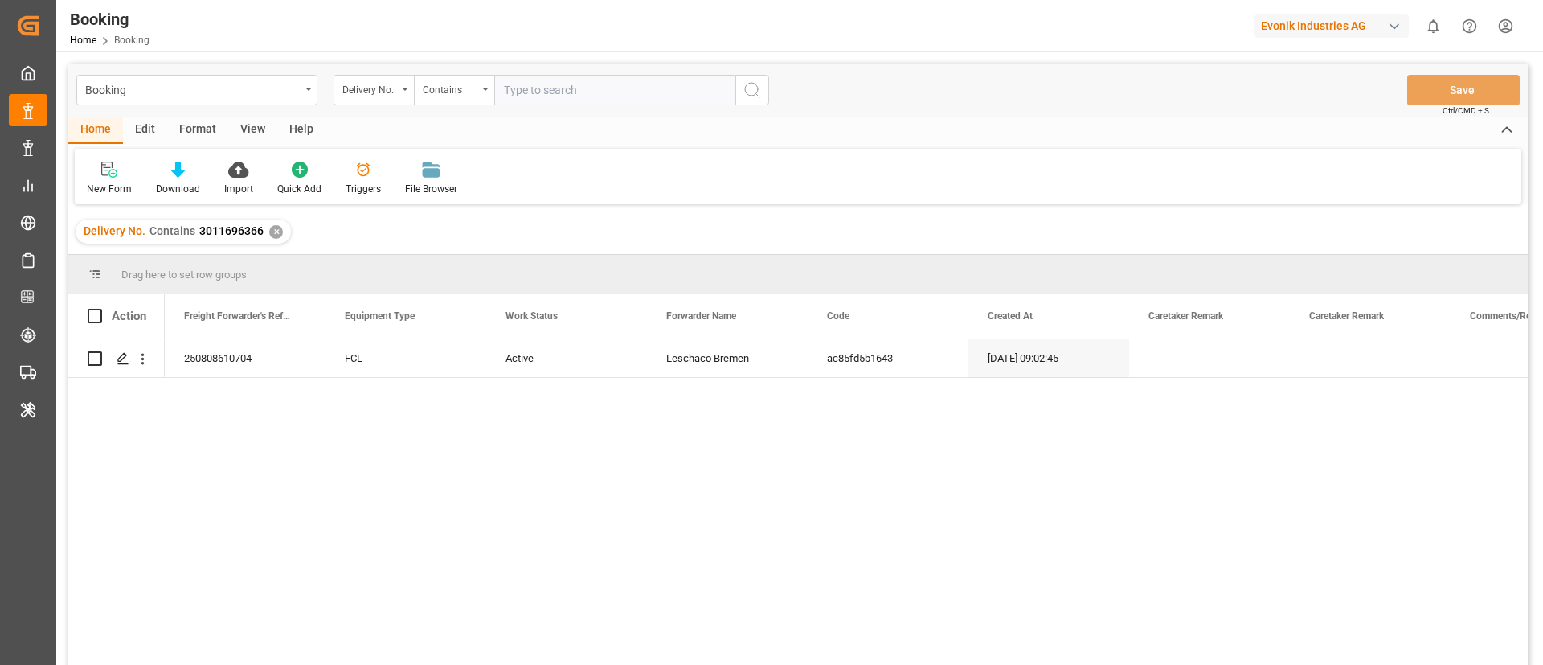
click at [594, 89] on input "text" at bounding box center [614, 90] width 241 height 31
paste input "3011698869"
type input "3011698869"
click at [754, 89] on icon "search button" at bounding box center [752, 89] width 19 height 19
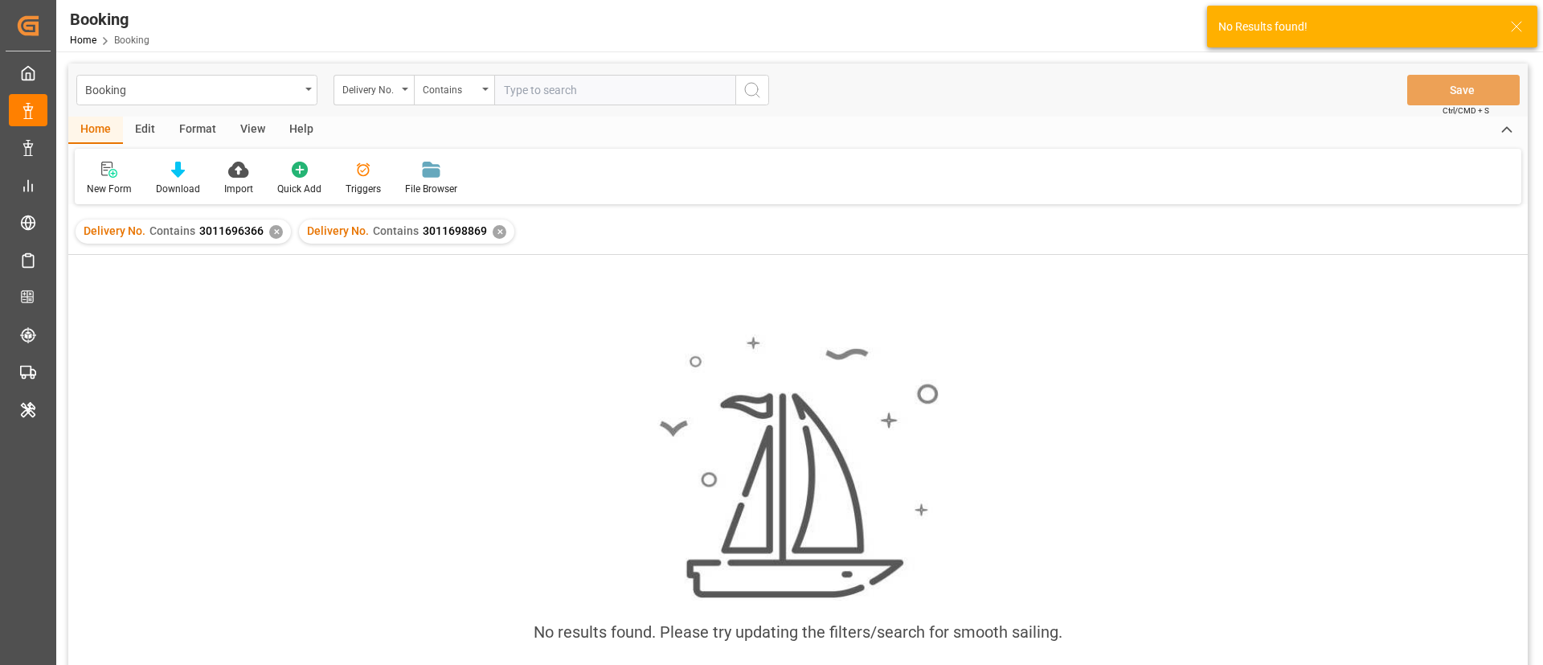
click at [277, 229] on div "✕" at bounding box center [276, 232] width 14 height 14
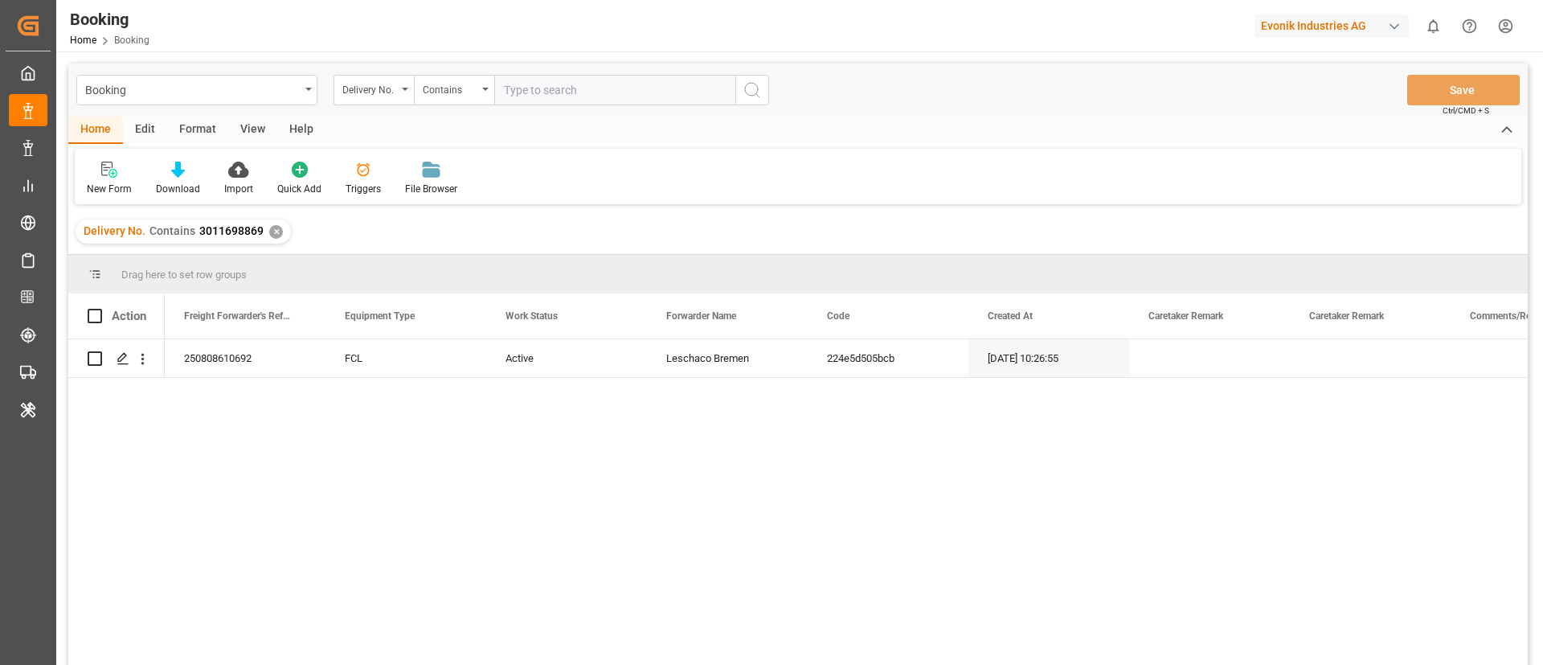
click at [590, 76] on input "text" at bounding box center [614, 90] width 241 height 31
paste input "3011697814"
type input "3011697814"
click at [756, 84] on icon "search button" at bounding box center [752, 89] width 19 height 19
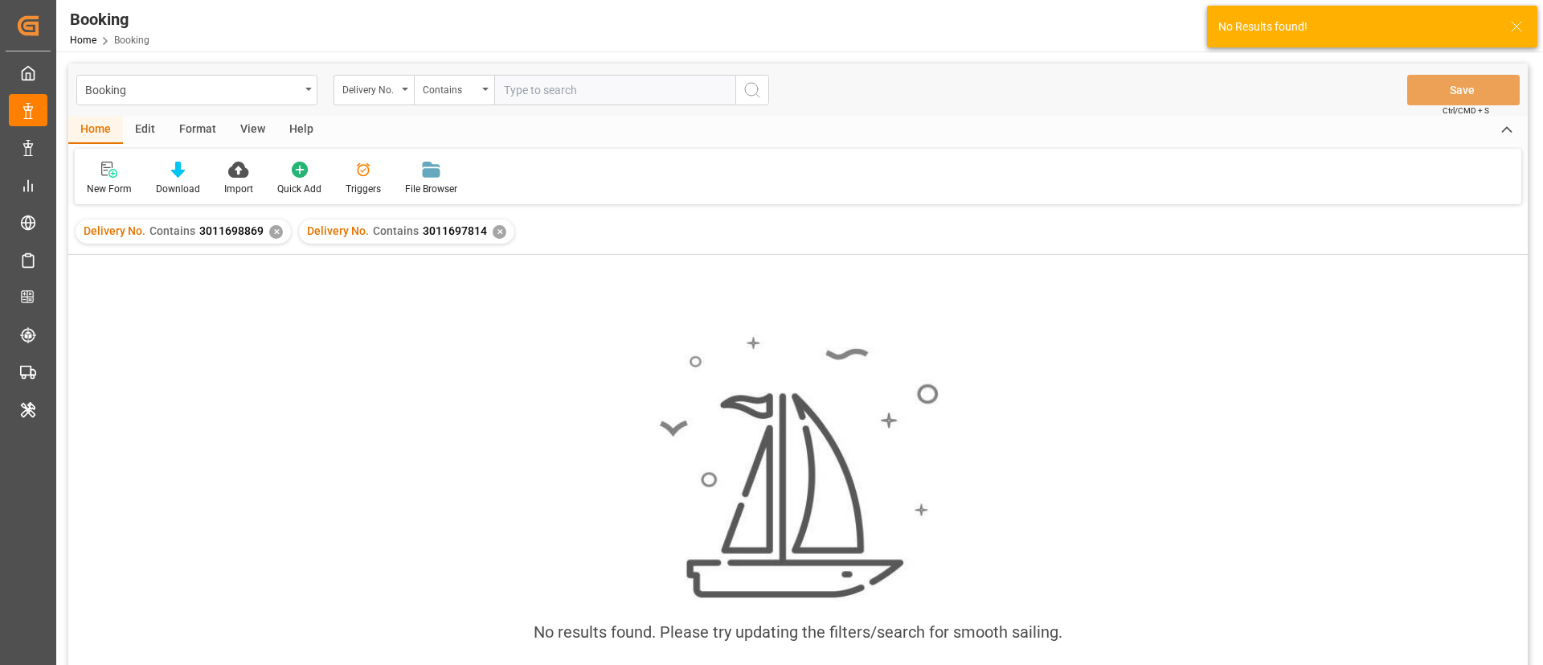
click at [273, 233] on div "✕" at bounding box center [276, 232] width 14 height 14
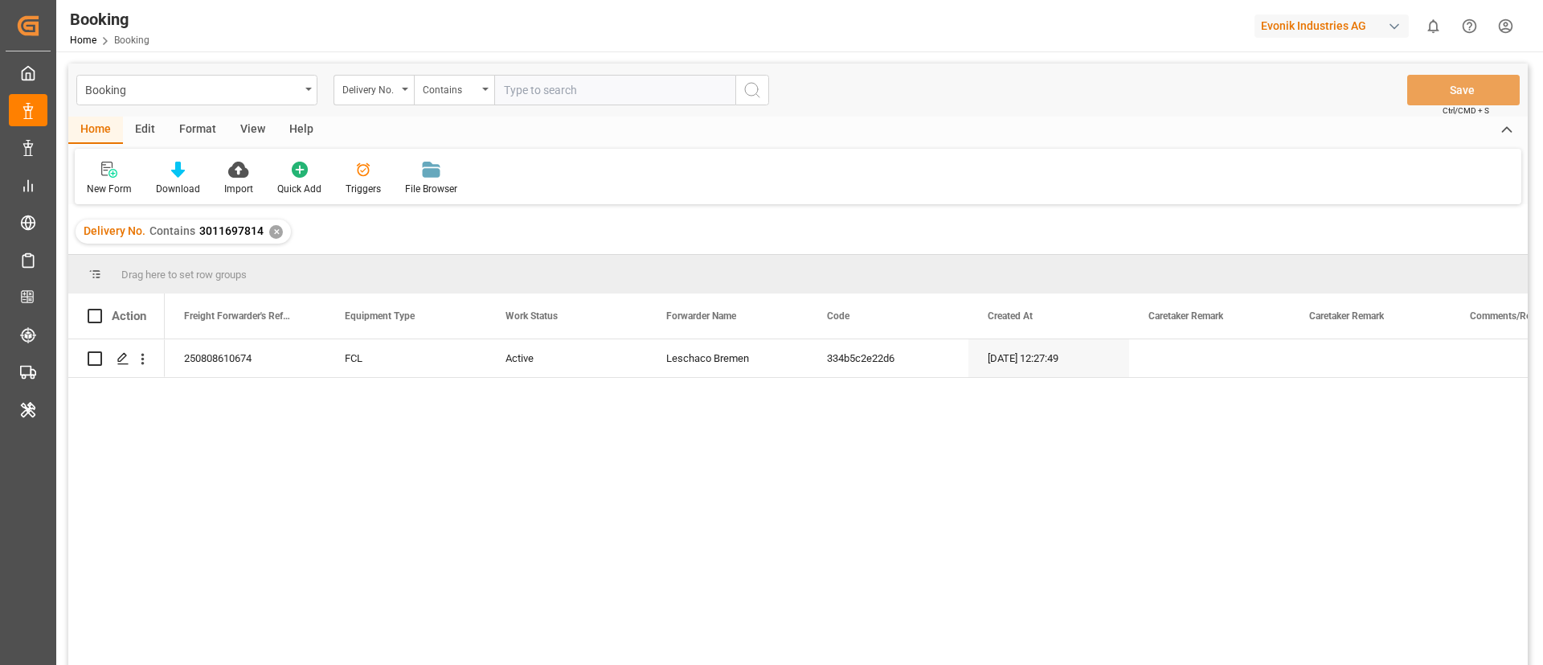
click at [588, 96] on input "text" at bounding box center [614, 90] width 241 height 31
paste input "3011690917"
type input "3011690917"
click at [749, 91] on icon "search button" at bounding box center [752, 89] width 19 height 19
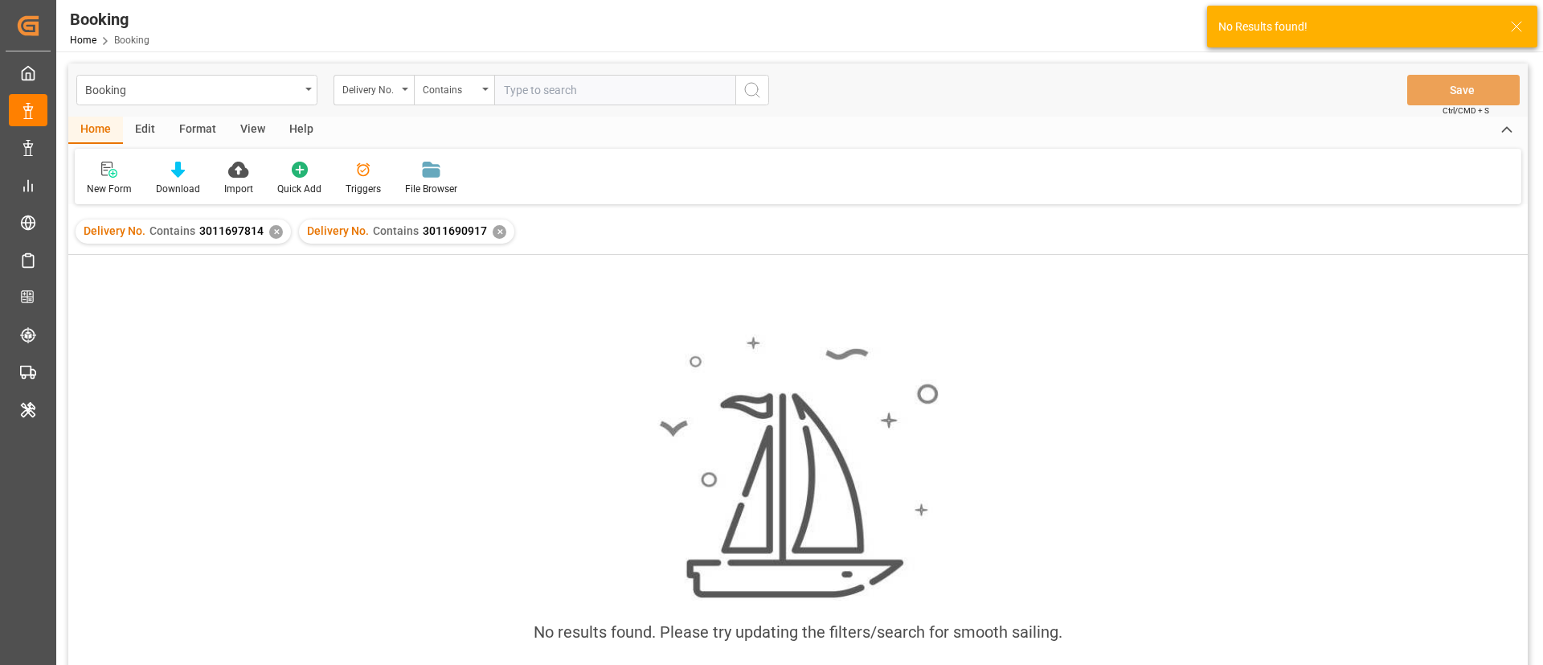
click at [273, 229] on div "✕" at bounding box center [276, 232] width 14 height 14
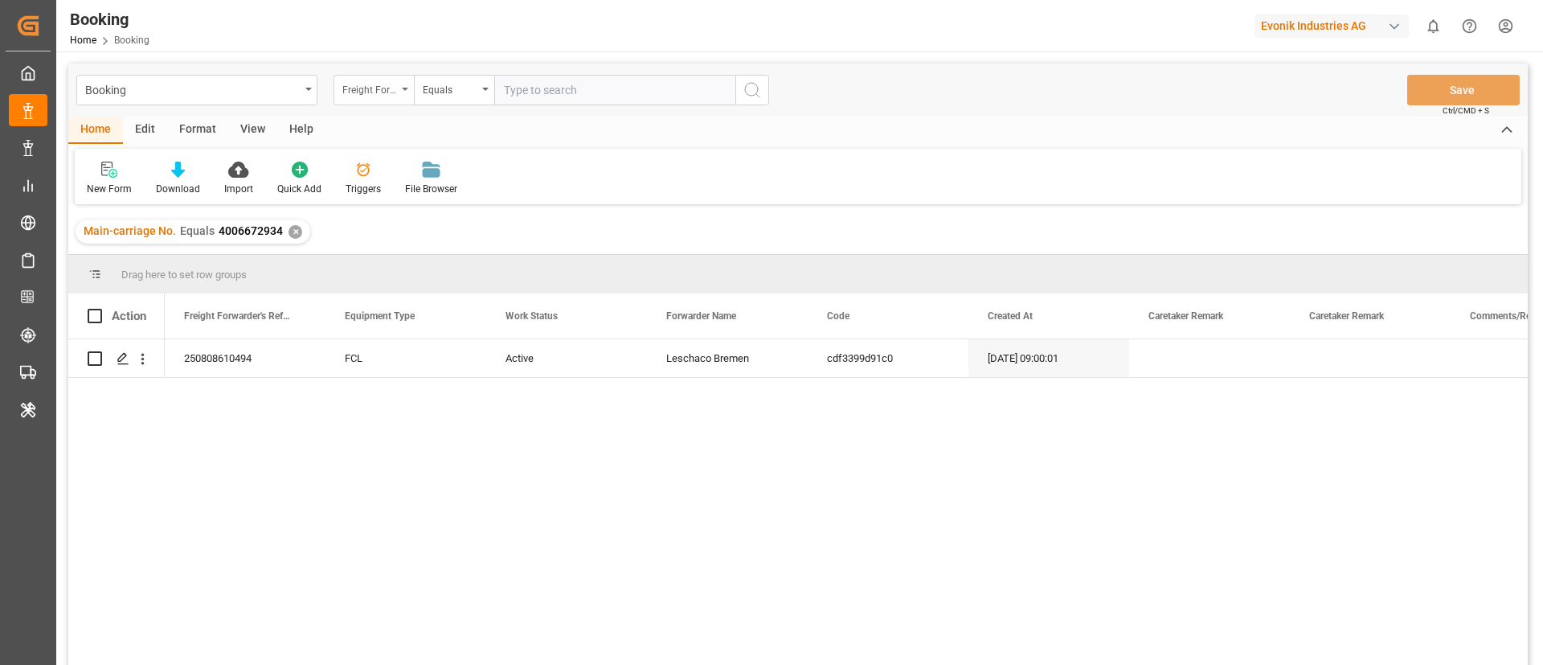
click at [385, 92] on div "Freight Forwarder's Reference No." at bounding box center [369, 88] width 55 height 18
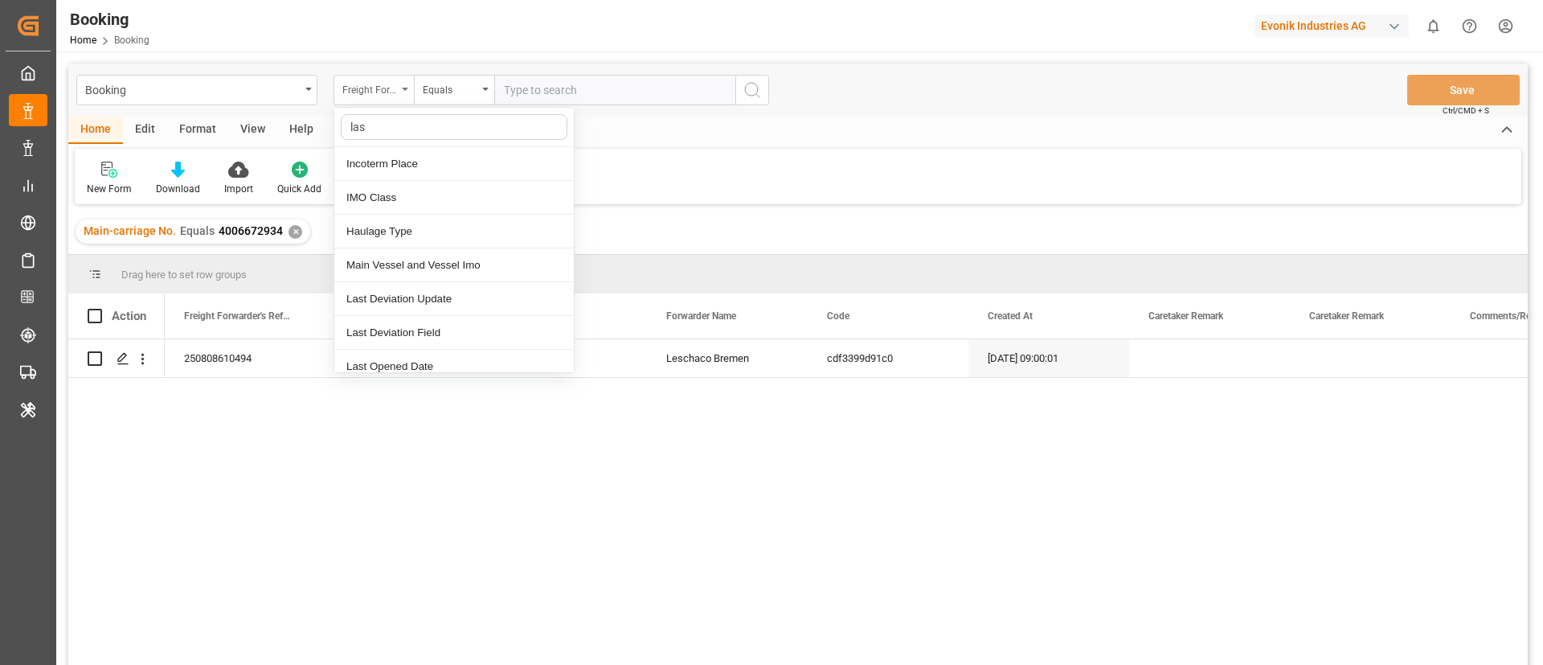
type input "last"
click at [396, 227] on div "Last Opened Date" at bounding box center [454, 232] width 240 height 34
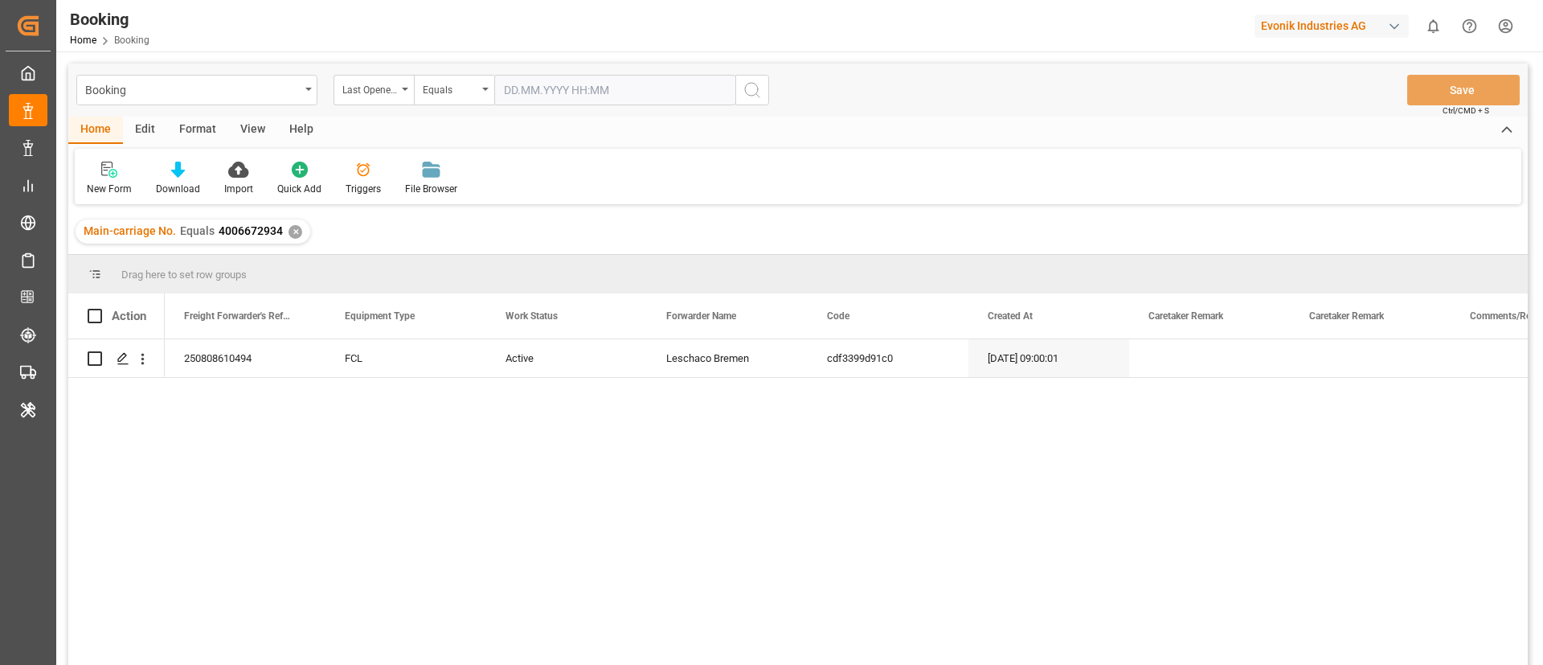
click at [534, 88] on input "text" at bounding box center [614, 90] width 241 height 31
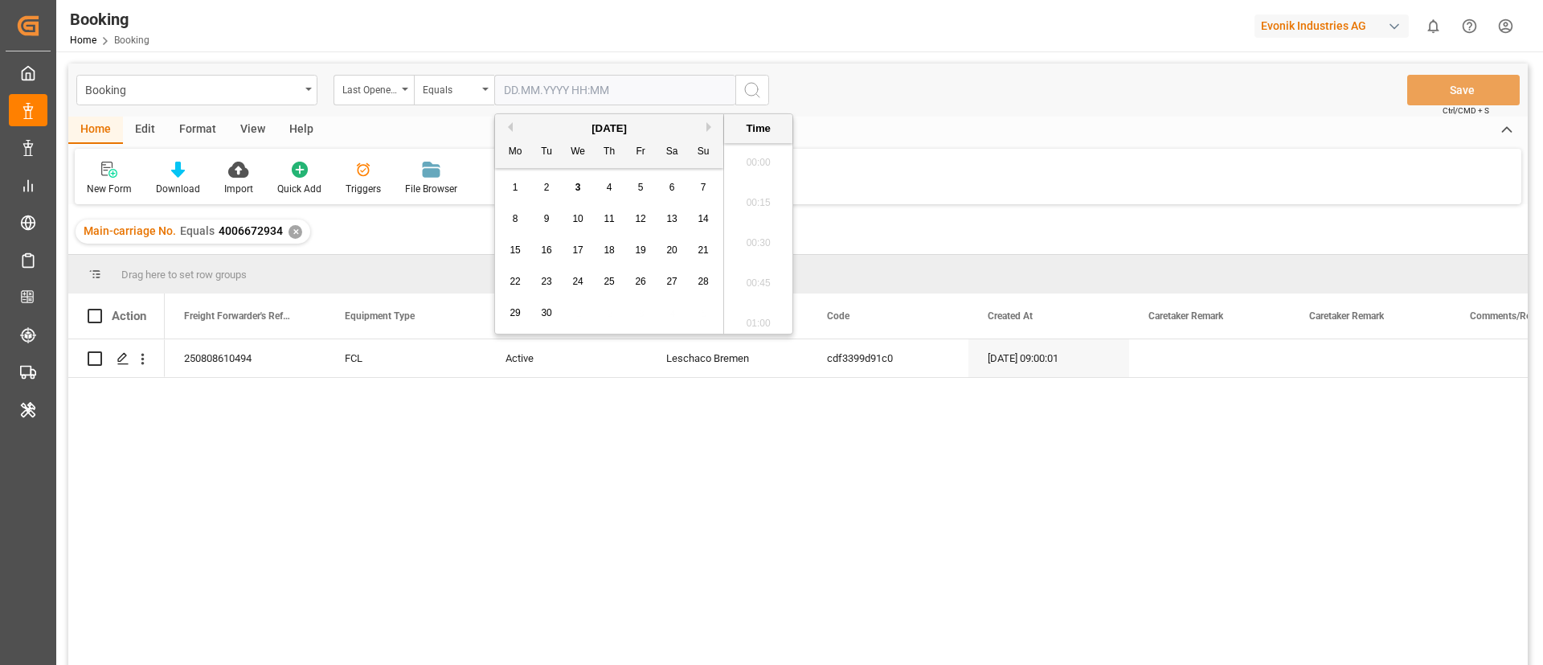
scroll to position [2578, 0]
click at [581, 187] on div "3" at bounding box center [578, 187] width 20 height 19
type input "[DATE] 00:00"
click at [754, 86] on icon "search button" at bounding box center [752, 89] width 19 height 19
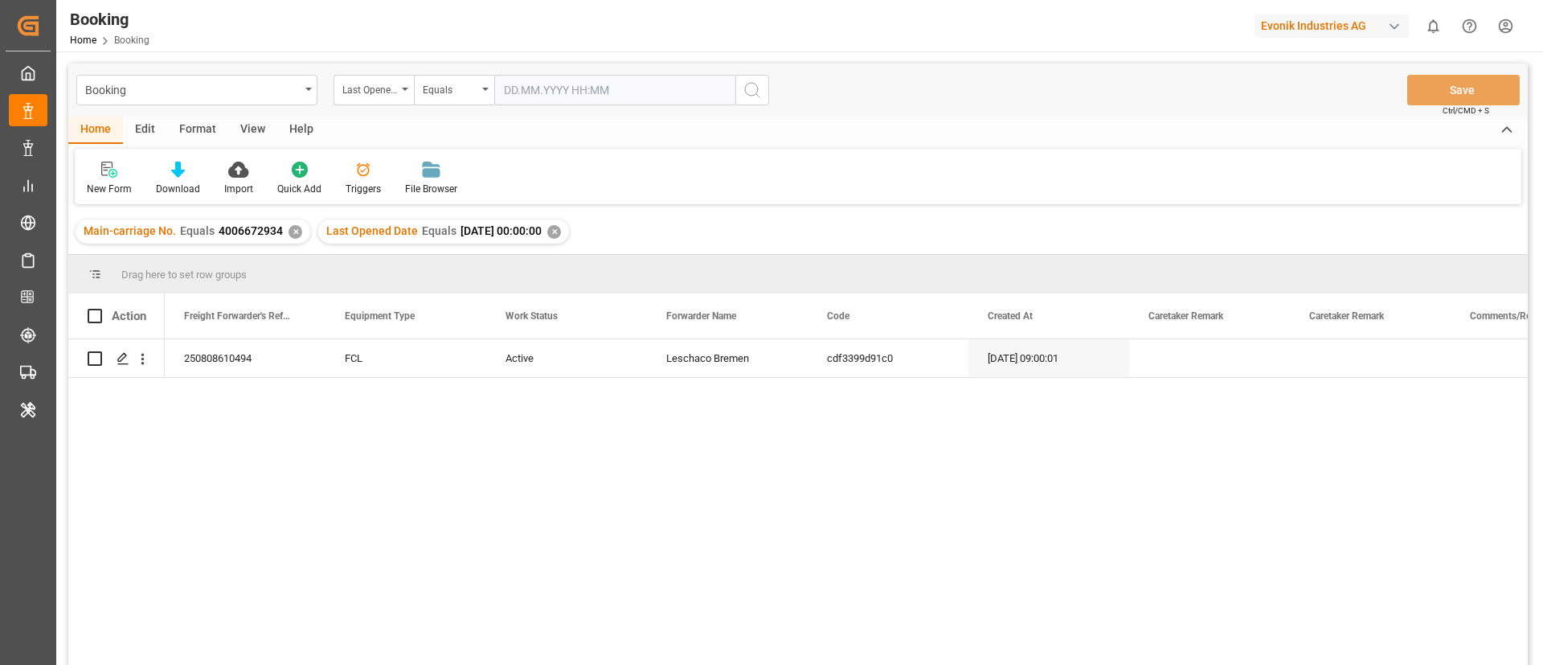
click at [291, 232] on div "✕" at bounding box center [296, 232] width 14 height 14
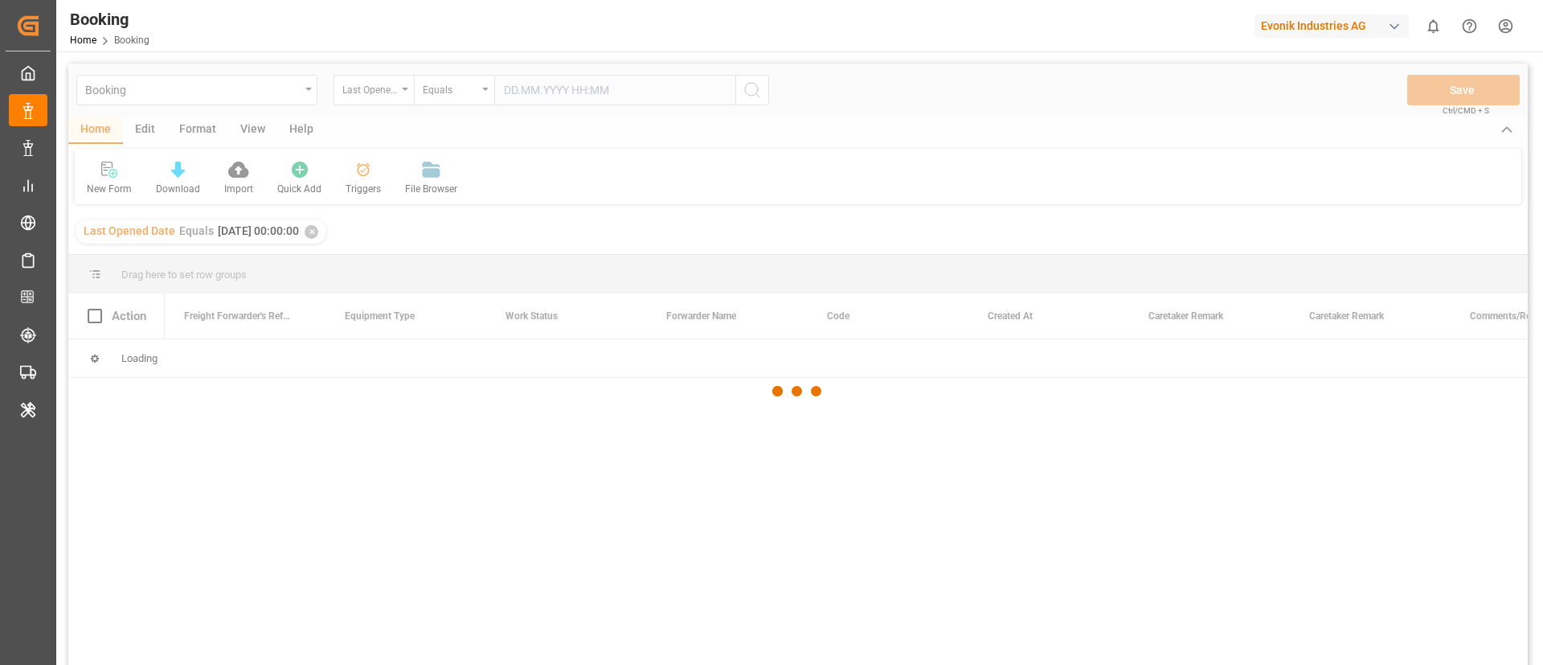
click at [256, 128] on div "View" at bounding box center [252, 130] width 49 height 27
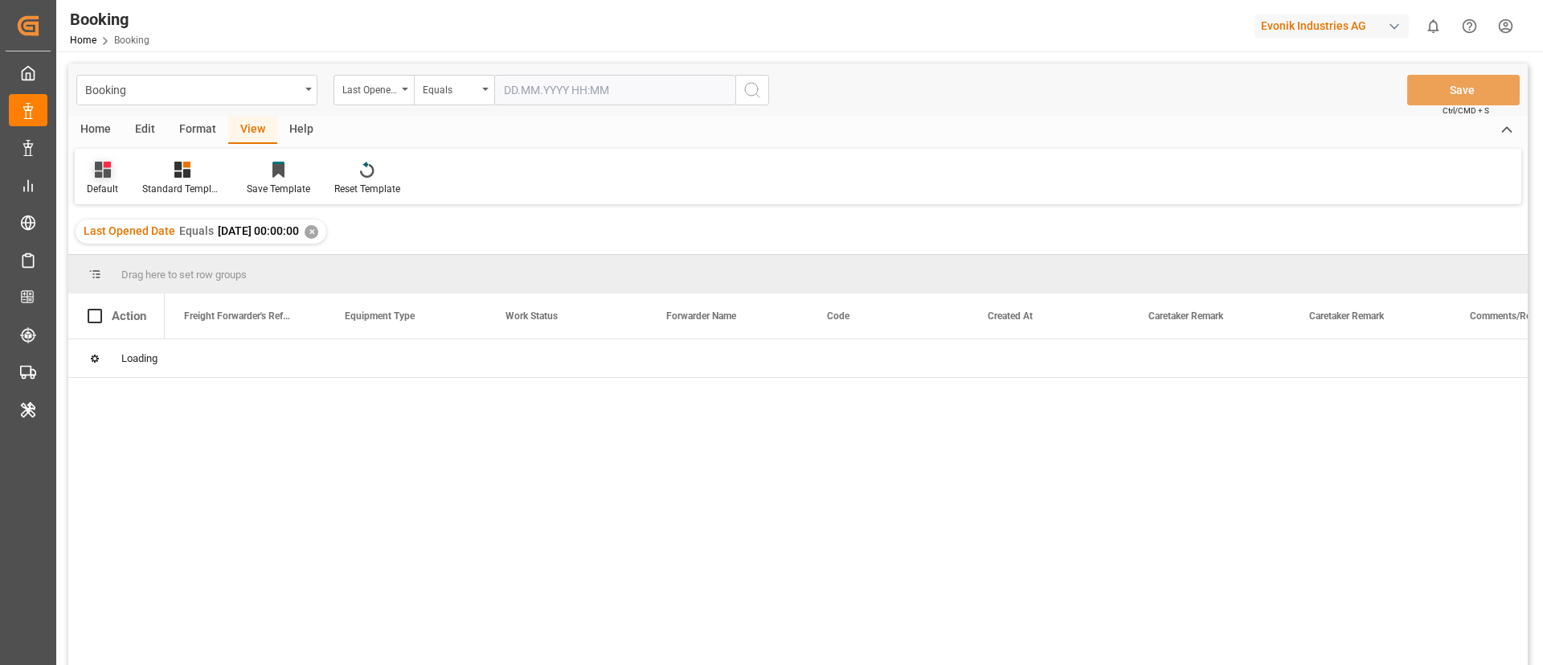
click at [99, 172] on icon at bounding box center [103, 170] width 16 height 16
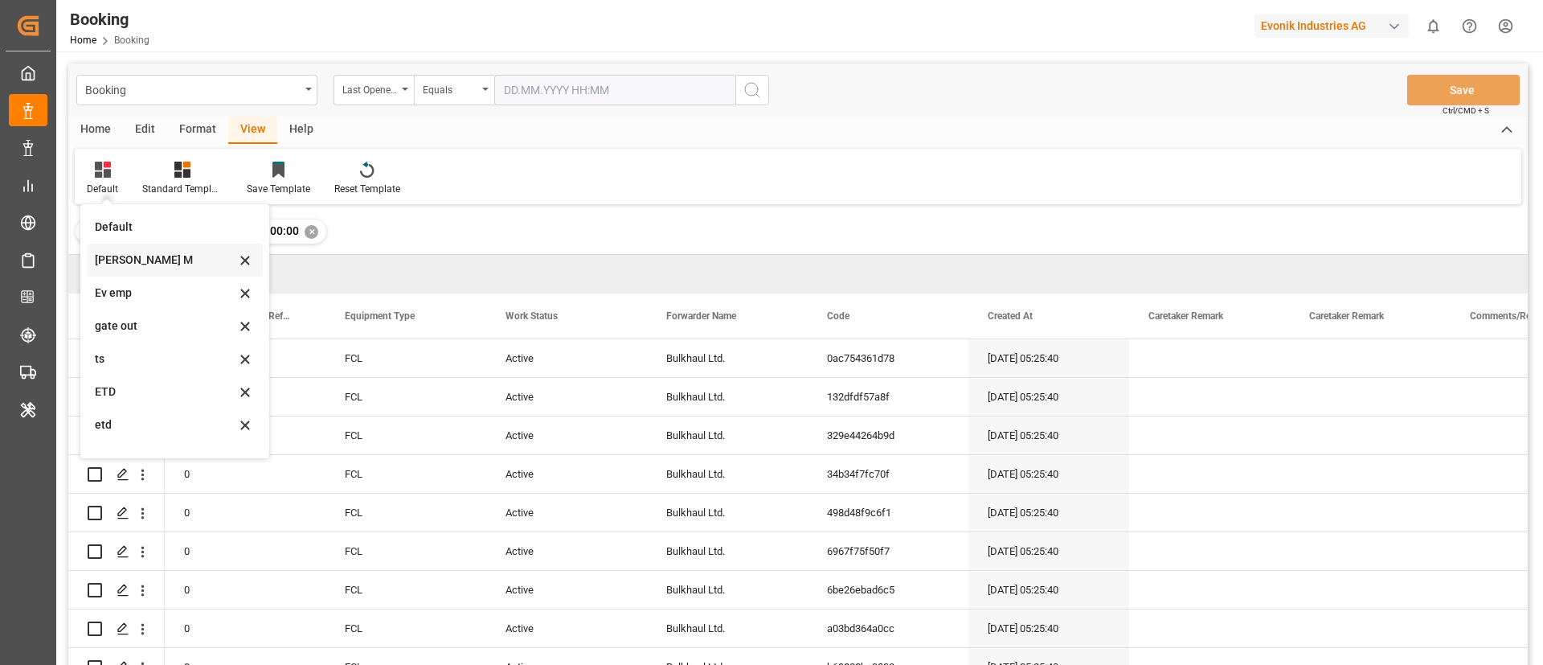
click at [150, 259] on div "[PERSON_NAME] M" at bounding box center [165, 260] width 141 height 17
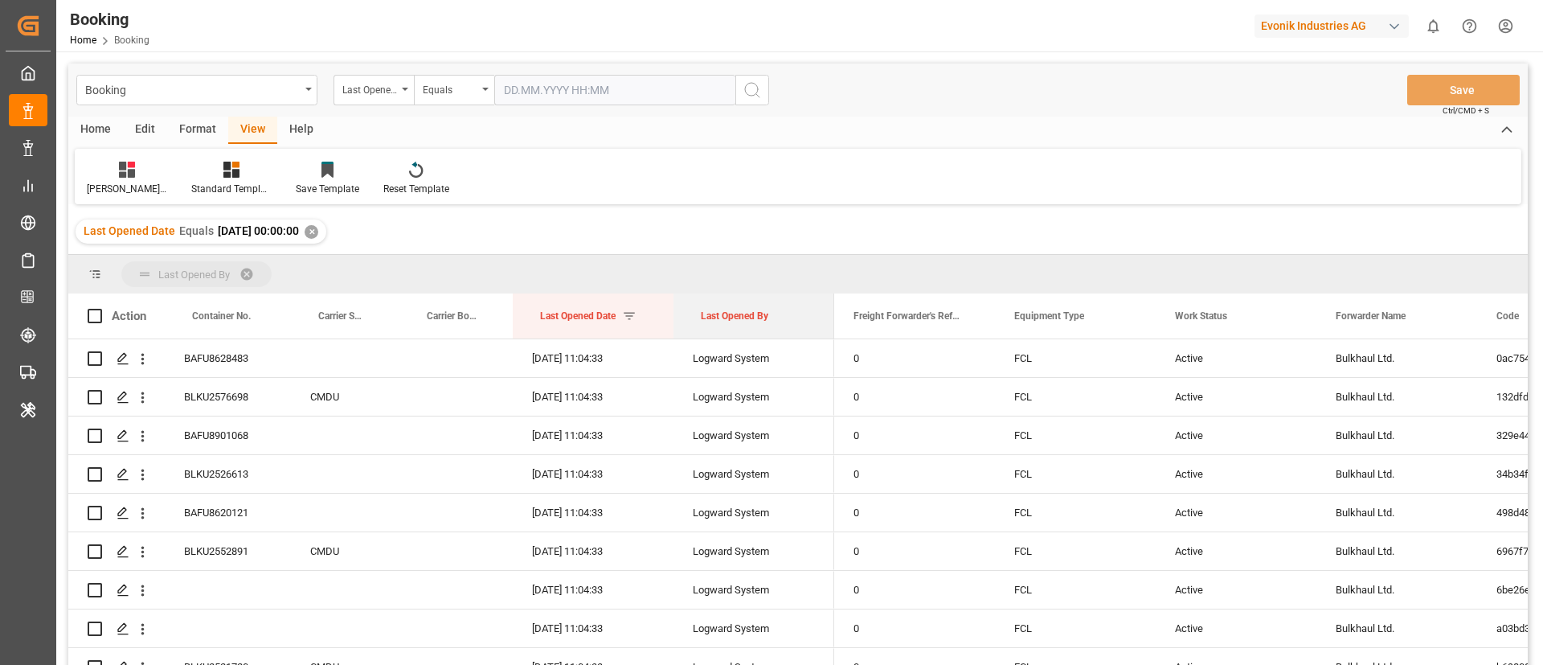
drag, startPoint x: 715, startPoint y: 322, endPoint x: 712, endPoint y: 271, distance: 51.5
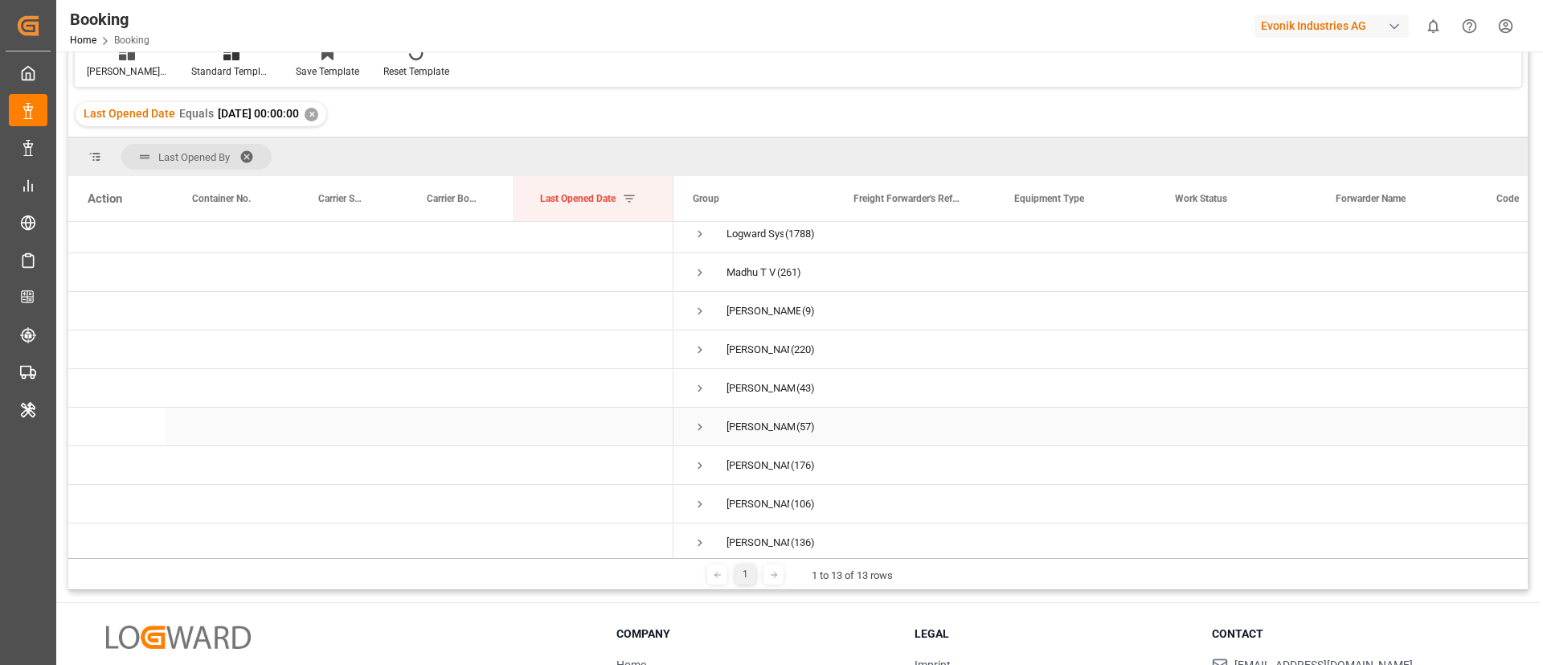
scroll to position [177, 0]
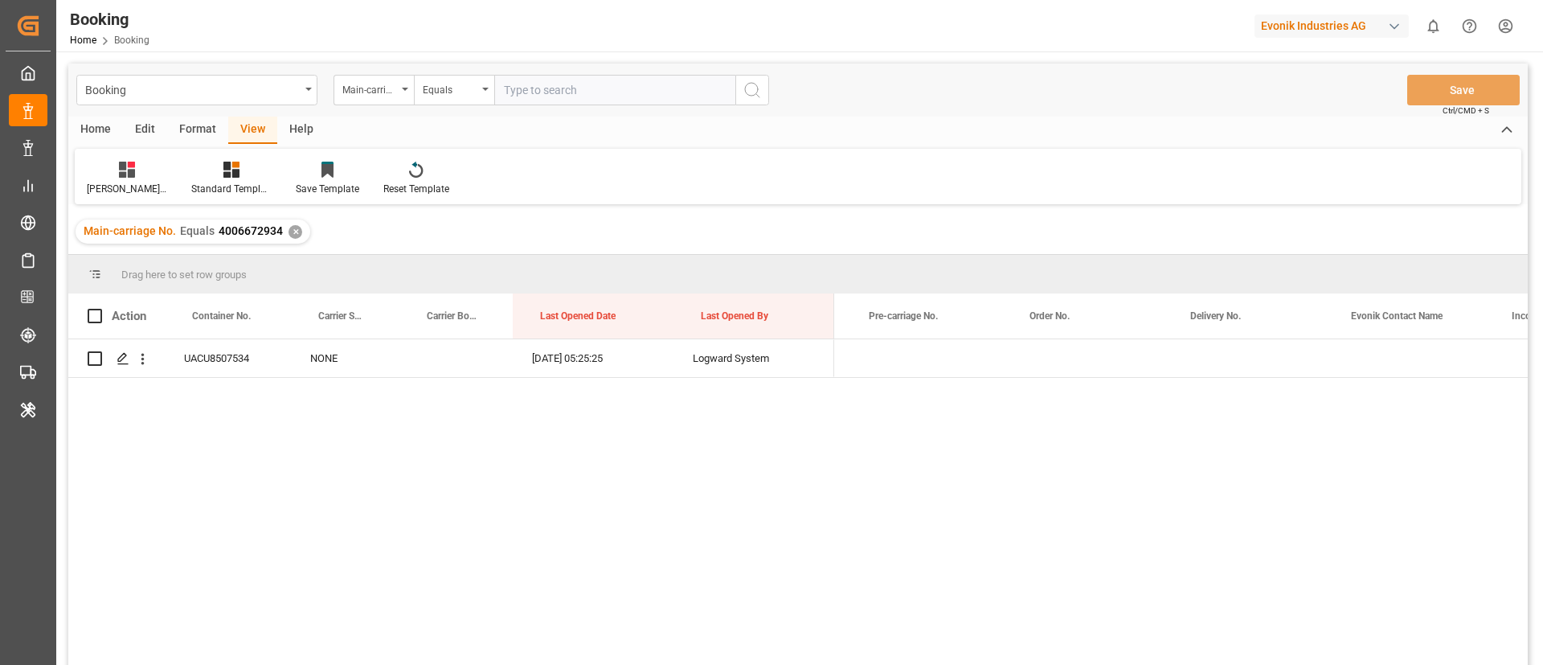
click at [590, 92] on input "text" at bounding box center [614, 90] width 241 height 31
paste input "7001232721"
type input "7001232721"
click at [759, 86] on icon "search button" at bounding box center [752, 89] width 19 height 19
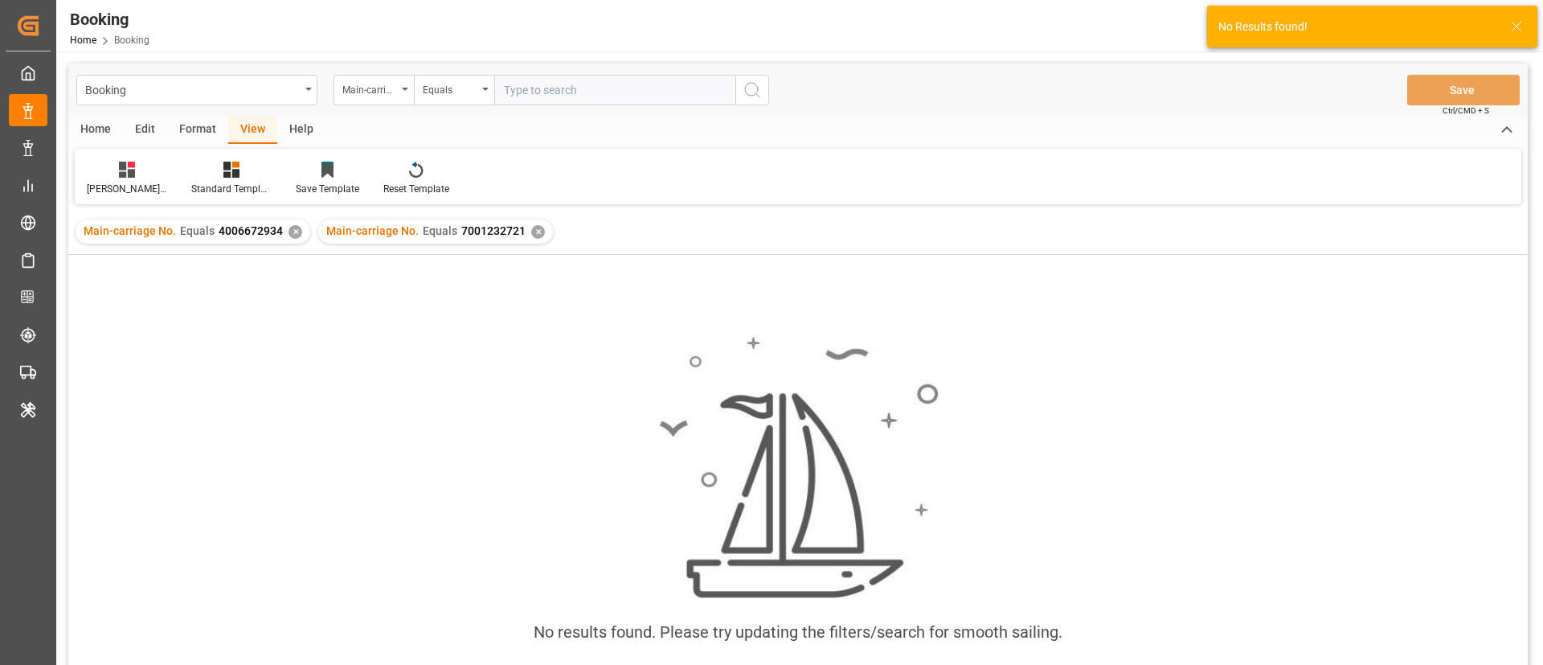
click at [292, 230] on div "✕" at bounding box center [296, 232] width 14 height 14
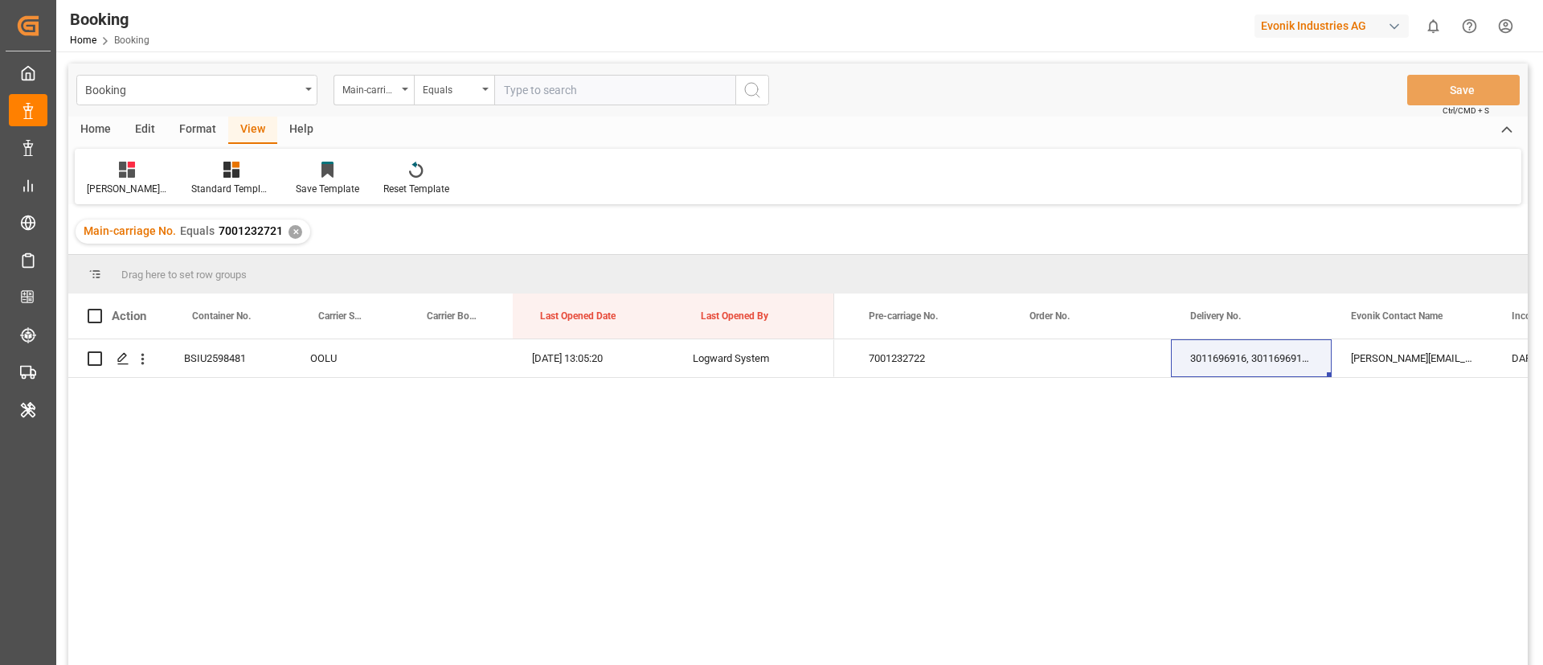
click at [598, 93] on input "text" at bounding box center [614, 90] width 241 height 31
paste input "7001236289"
type input "7001236289"
click at [743, 89] on icon "search button" at bounding box center [752, 89] width 19 height 19
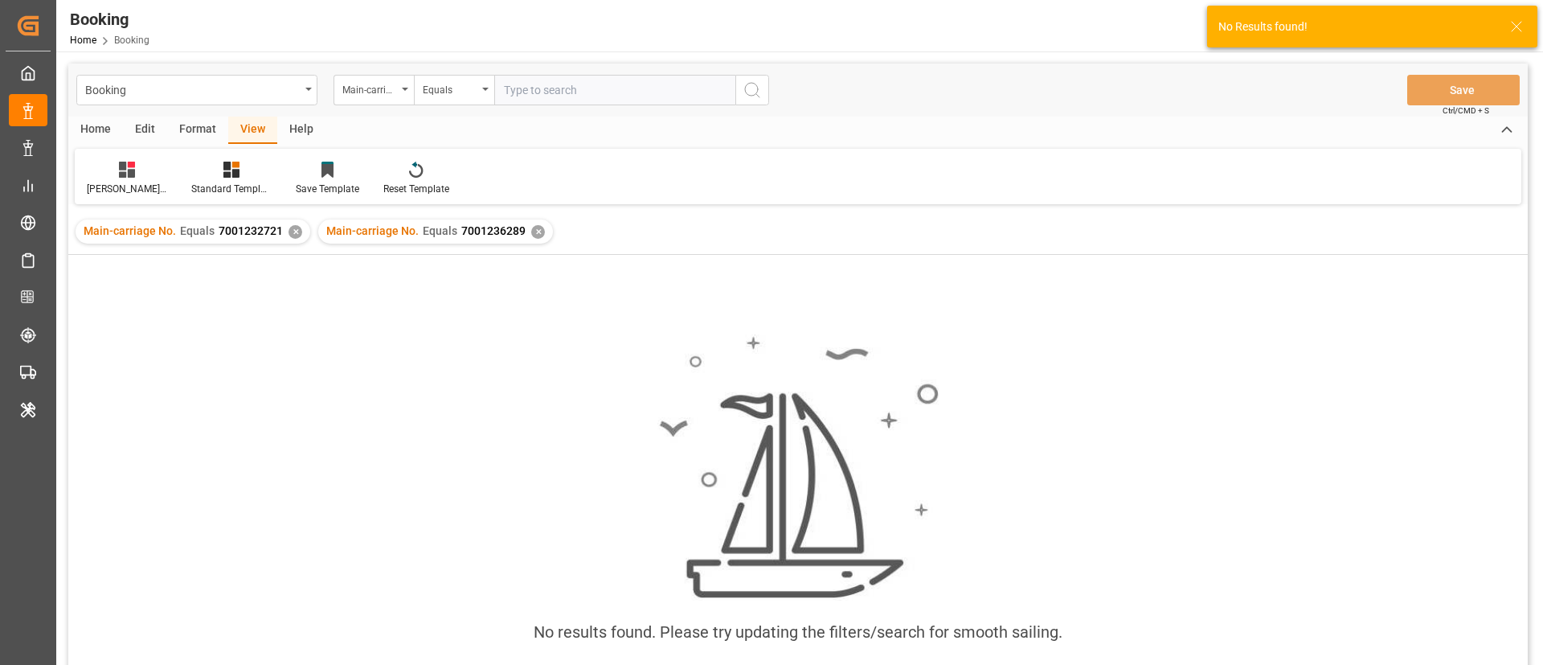
click at [290, 228] on div "✕" at bounding box center [296, 232] width 14 height 14
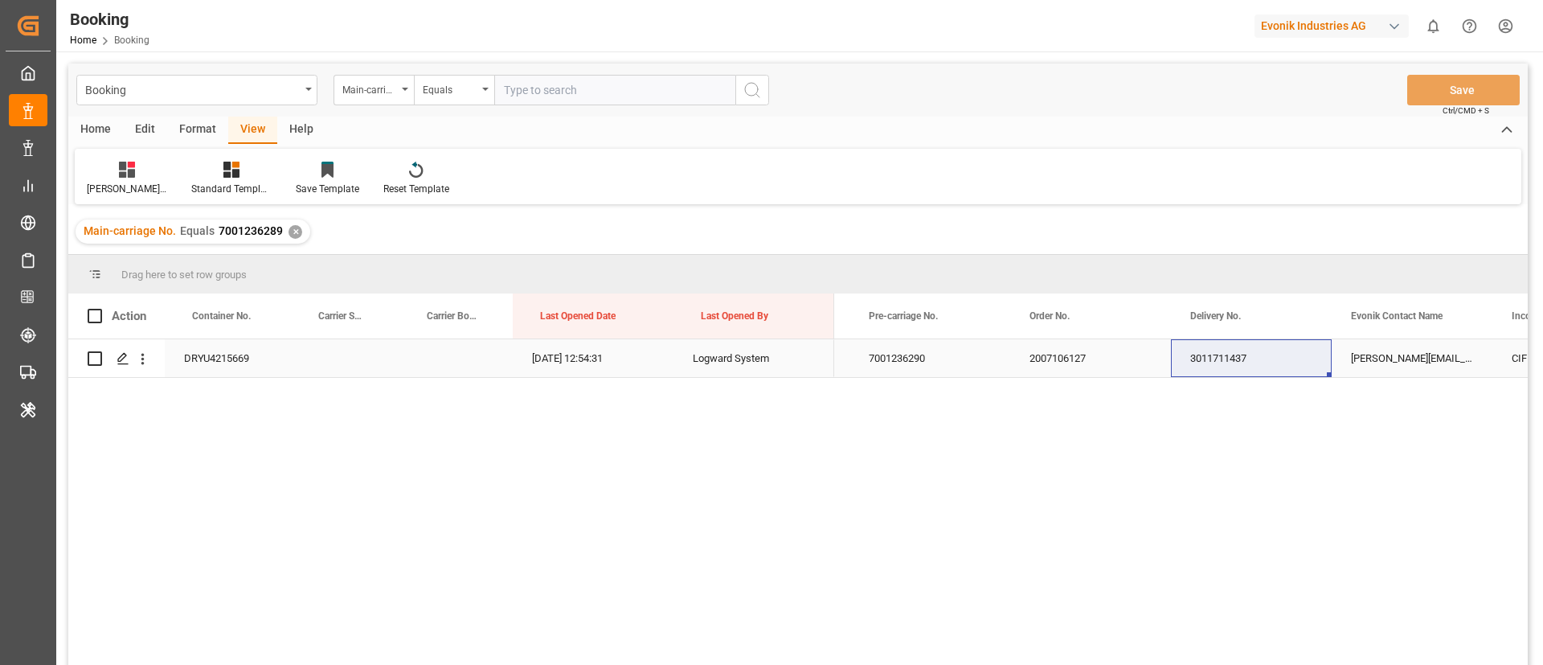
click at [1108, 355] on div "2007106127" at bounding box center [1090, 358] width 161 height 38
click at [1181, 360] on div "3011711437" at bounding box center [1251, 358] width 161 height 38
click at [612, 85] on input "text" at bounding box center [614, 90] width 241 height 31
paste input "4006660322"
type input "4006660322"
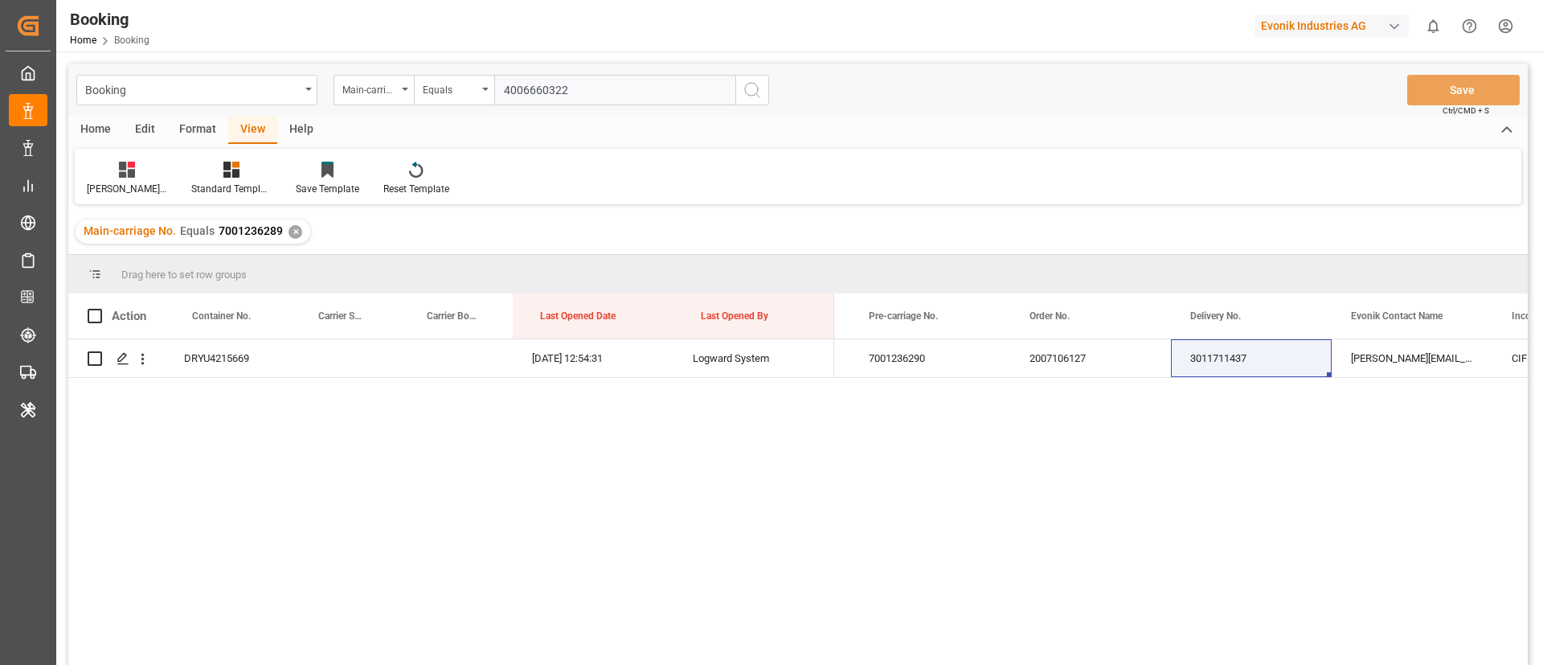
click at [755, 87] on icon "search button" at bounding box center [752, 89] width 19 height 19
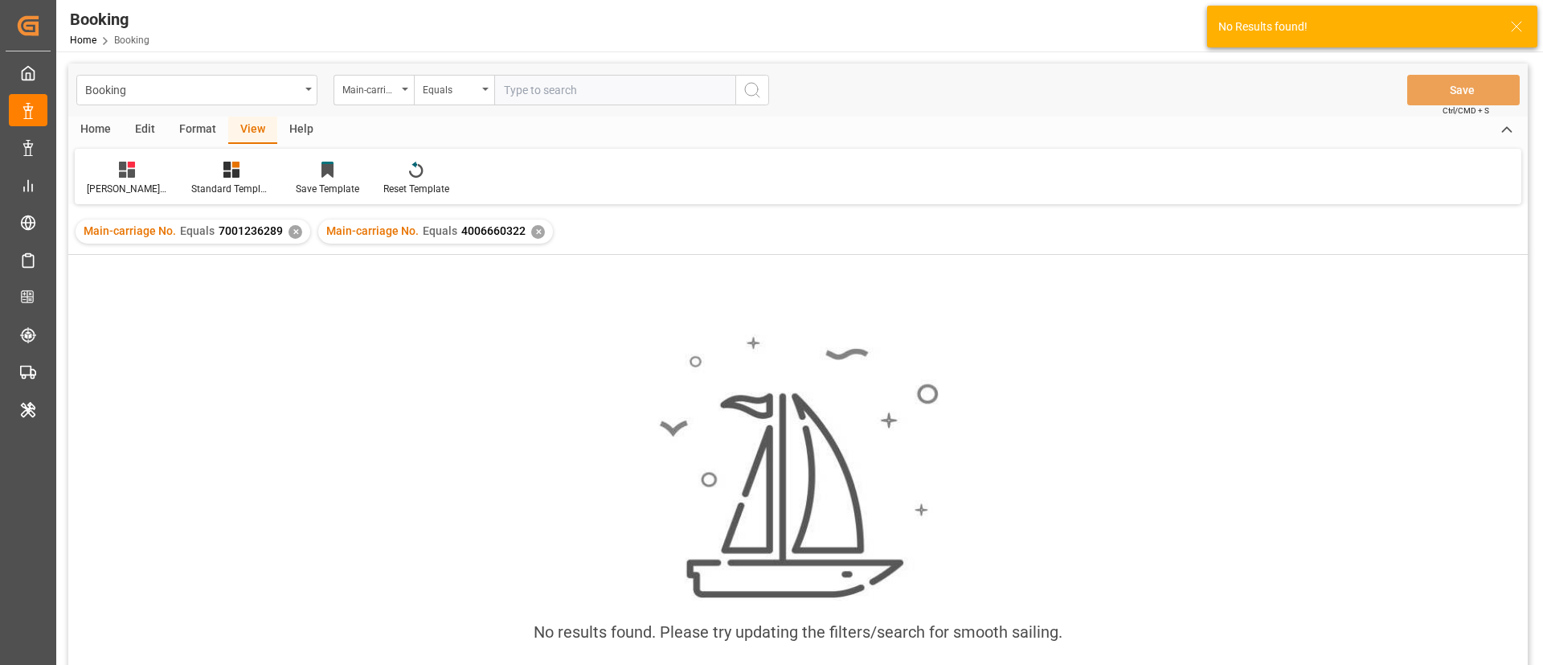
click at [293, 232] on div "✕" at bounding box center [296, 232] width 14 height 14
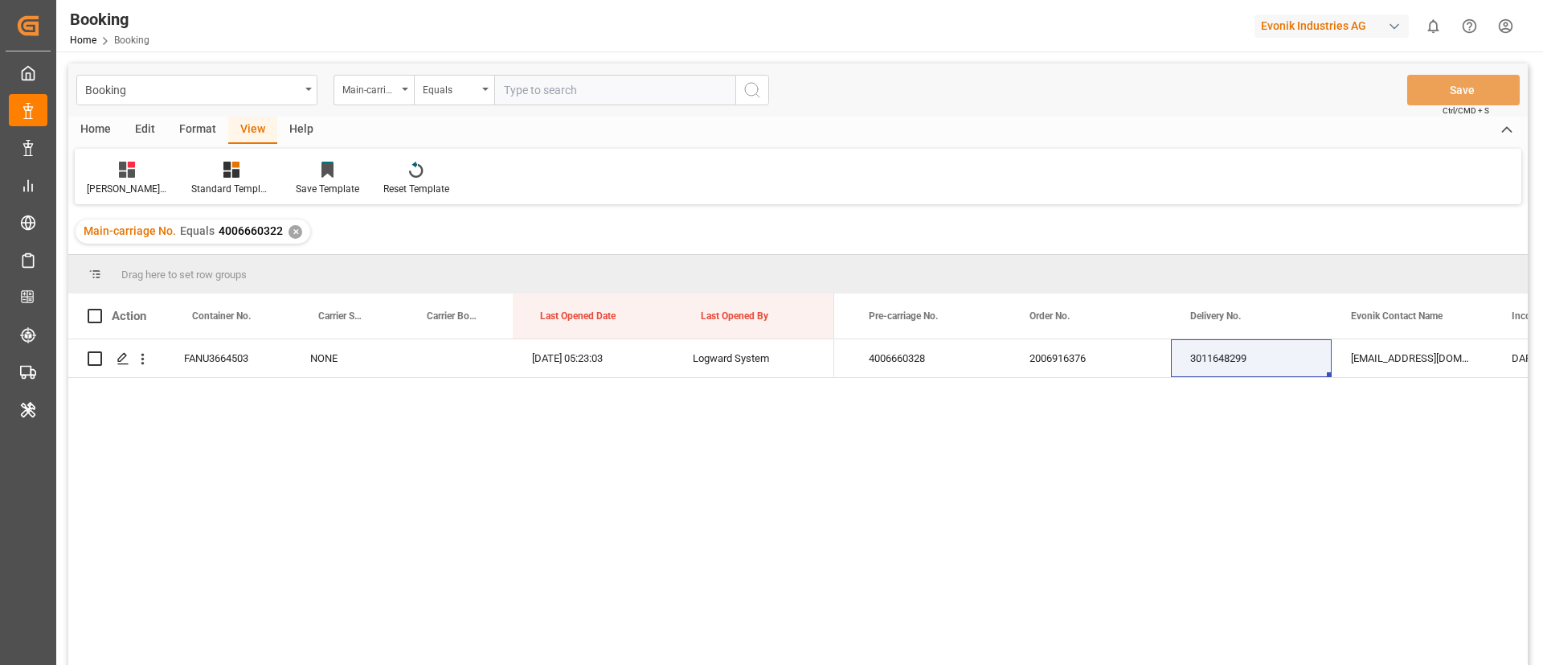
click at [633, 104] on input "text" at bounding box center [614, 90] width 241 height 31
paste input "4006660321"
type input "4006660321"
click at [759, 87] on icon "search button" at bounding box center [752, 89] width 19 height 19
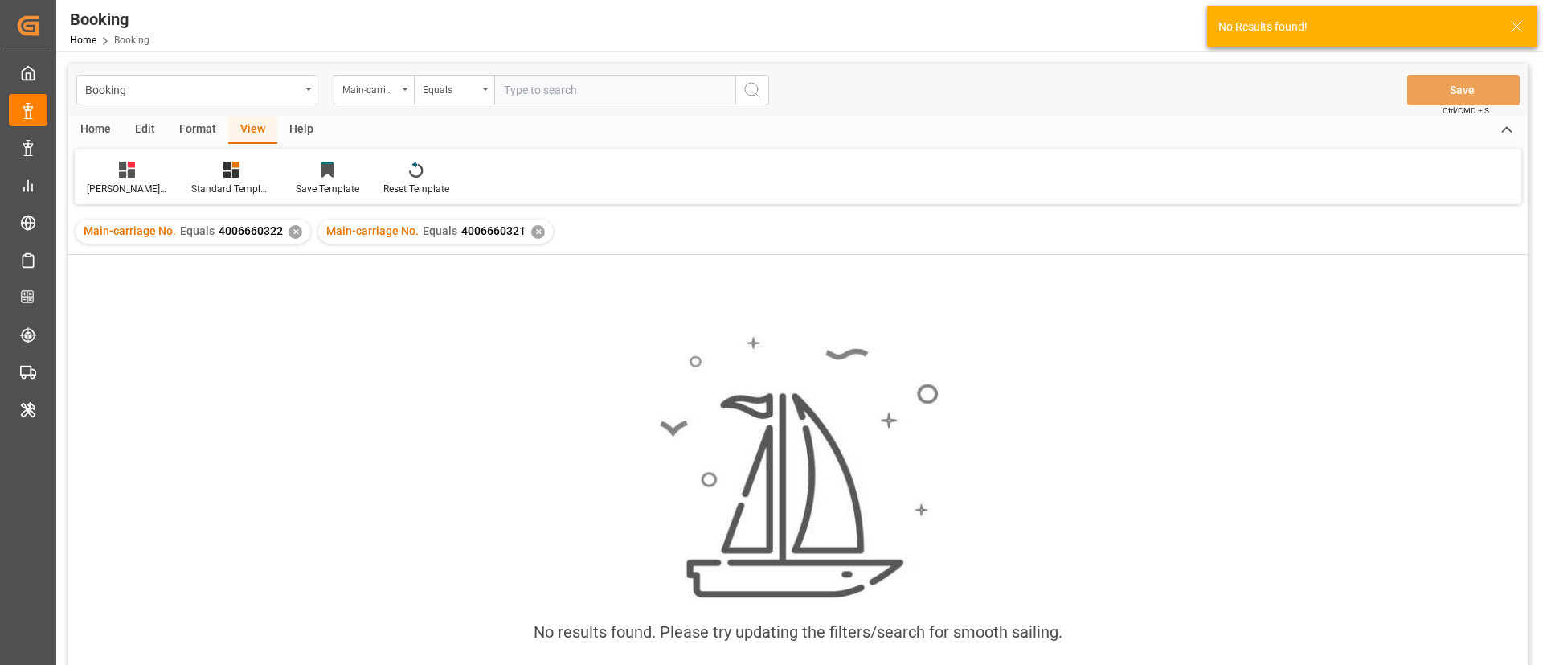
click at [289, 235] on div "✕" at bounding box center [296, 232] width 14 height 14
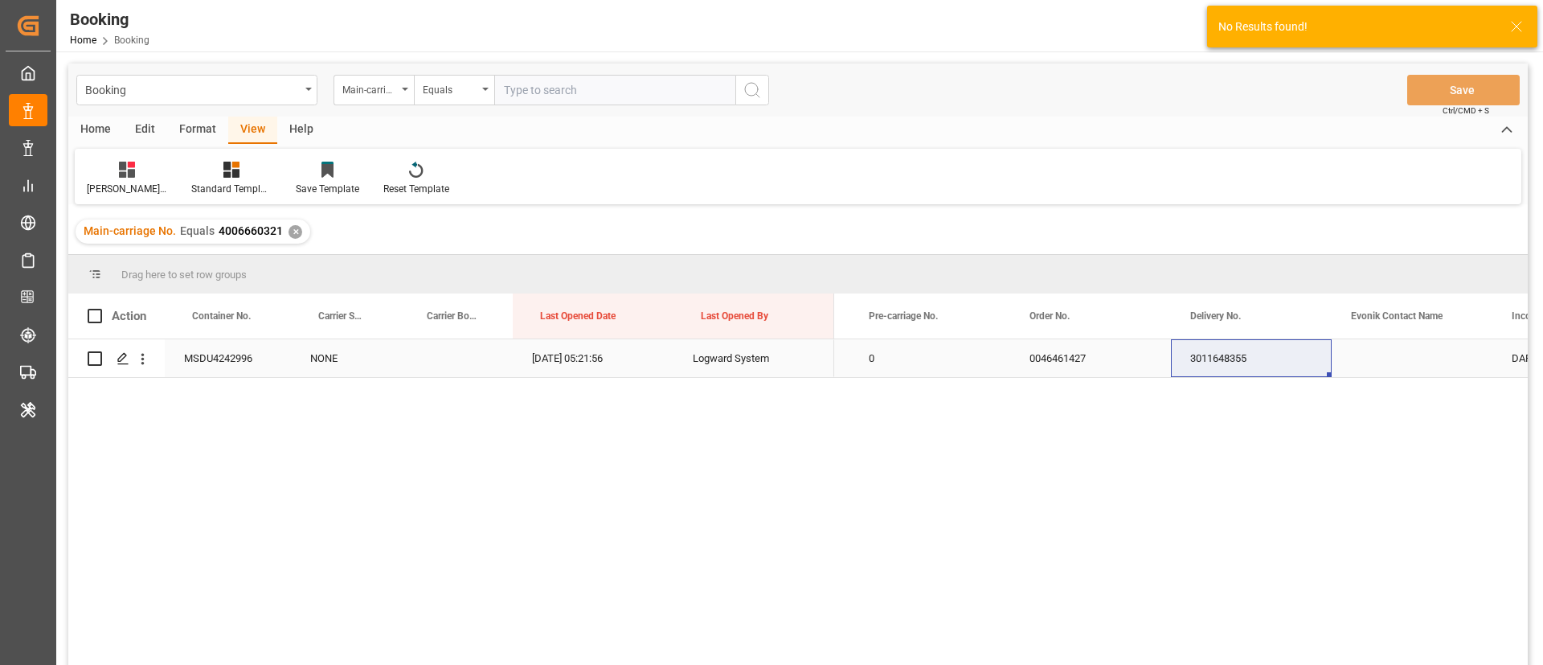
click at [1080, 361] on div "0046461427" at bounding box center [1090, 358] width 161 height 38
click at [1267, 360] on div "3011648355" at bounding box center [1251, 358] width 161 height 38
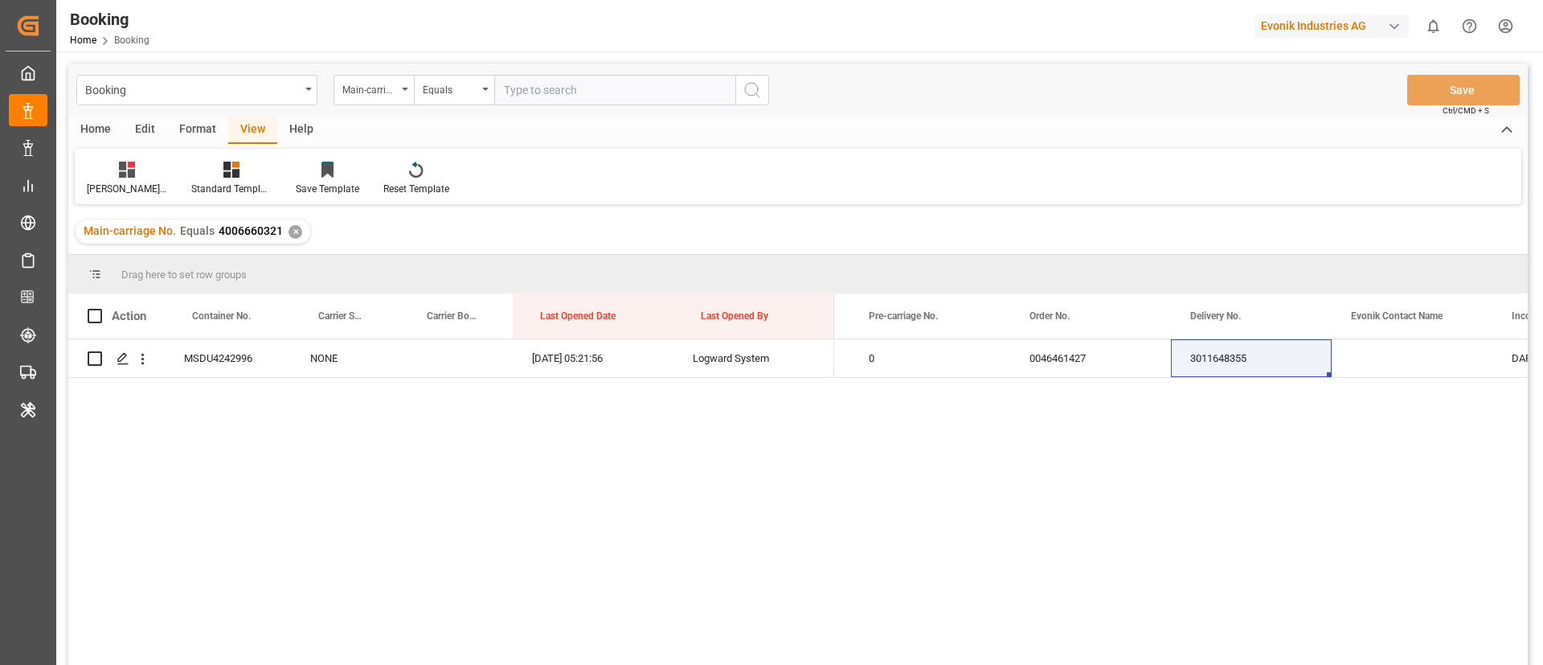
click at [607, 101] on input "text" at bounding box center [614, 90] width 241 height 31
paste input "7001230252"
type input "7001230252"
click at [756, 90] on icon "search button" at bounding box center [752, 89] width 19 height 19
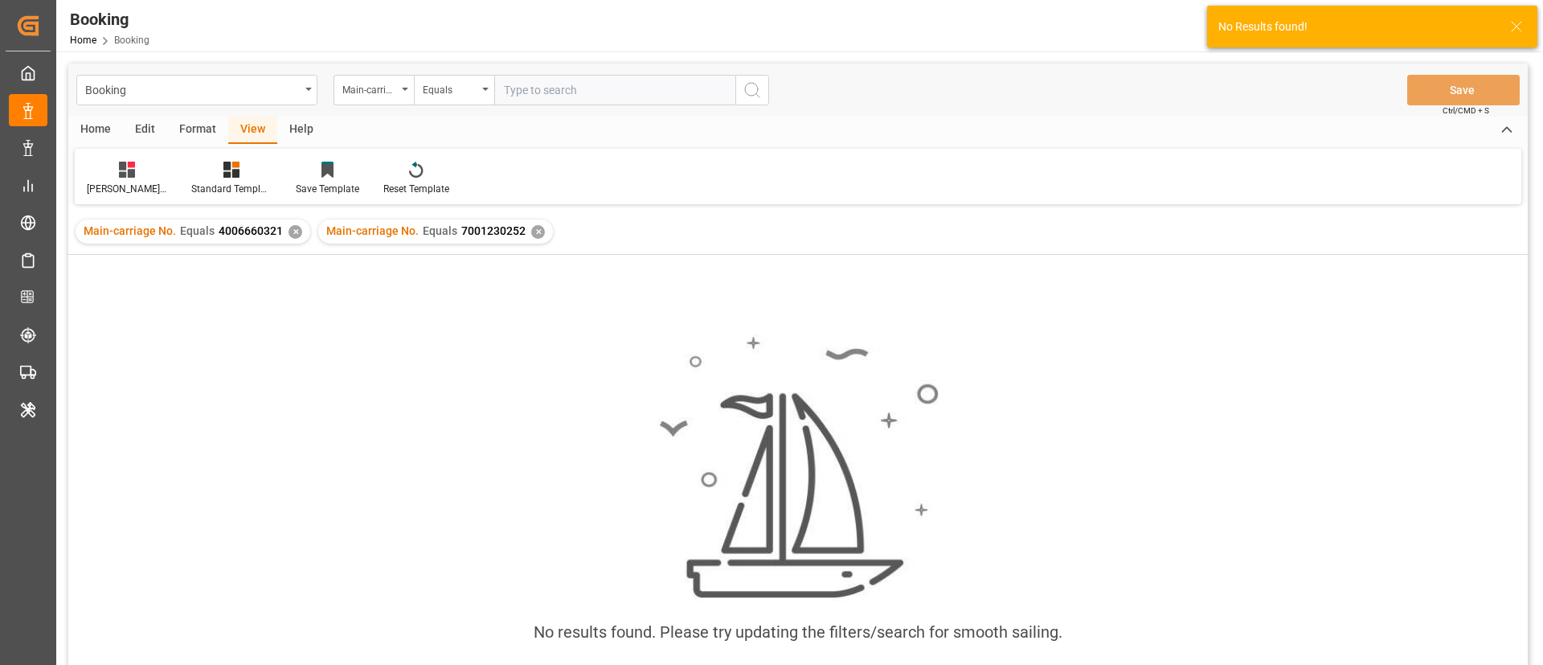
click at [289, 231] on div "✕" at bounding box center [296, 232] width 14 height 14
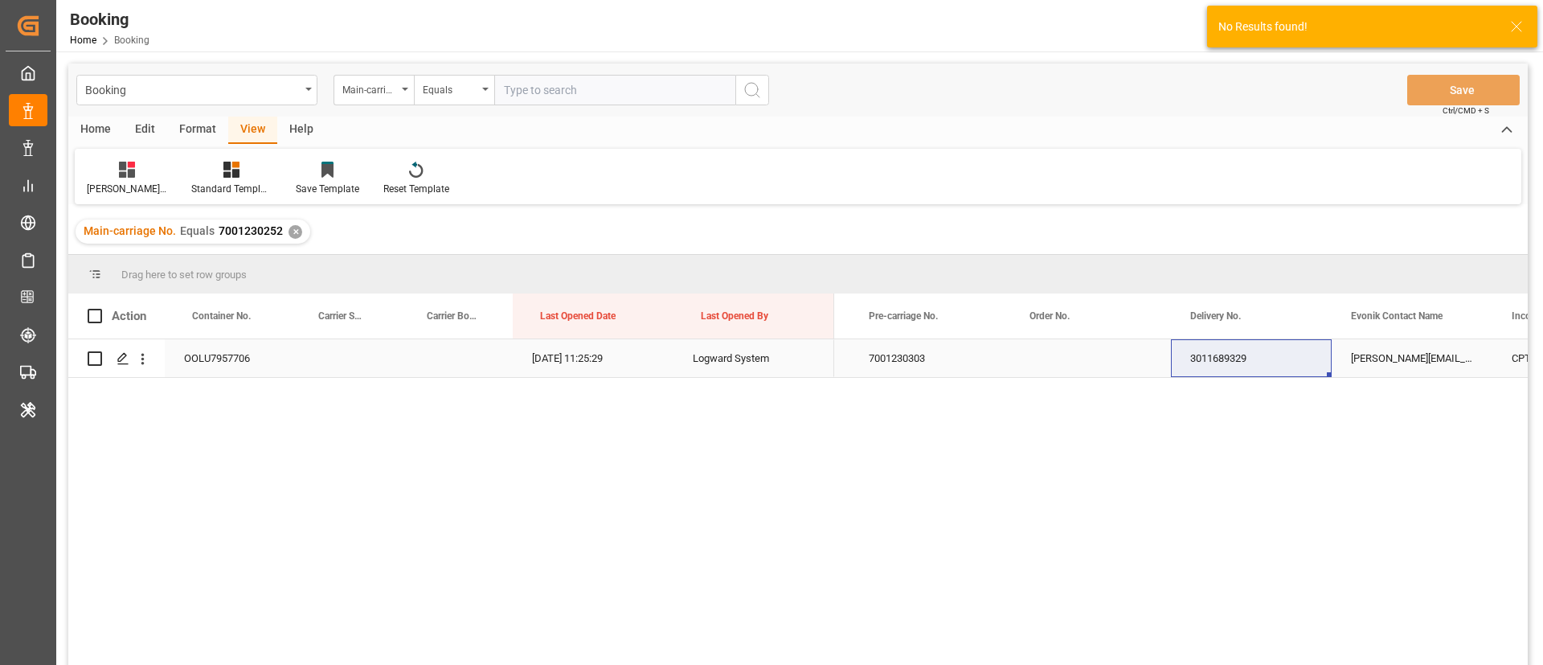
click at [1088, 367] on div "Press SPACE to select this row." at bounding box center [1090, 358] width 161 height 38
click at [1215, 357] on div "3011689329" at bounding box center [1251, 358] width 161 height 38
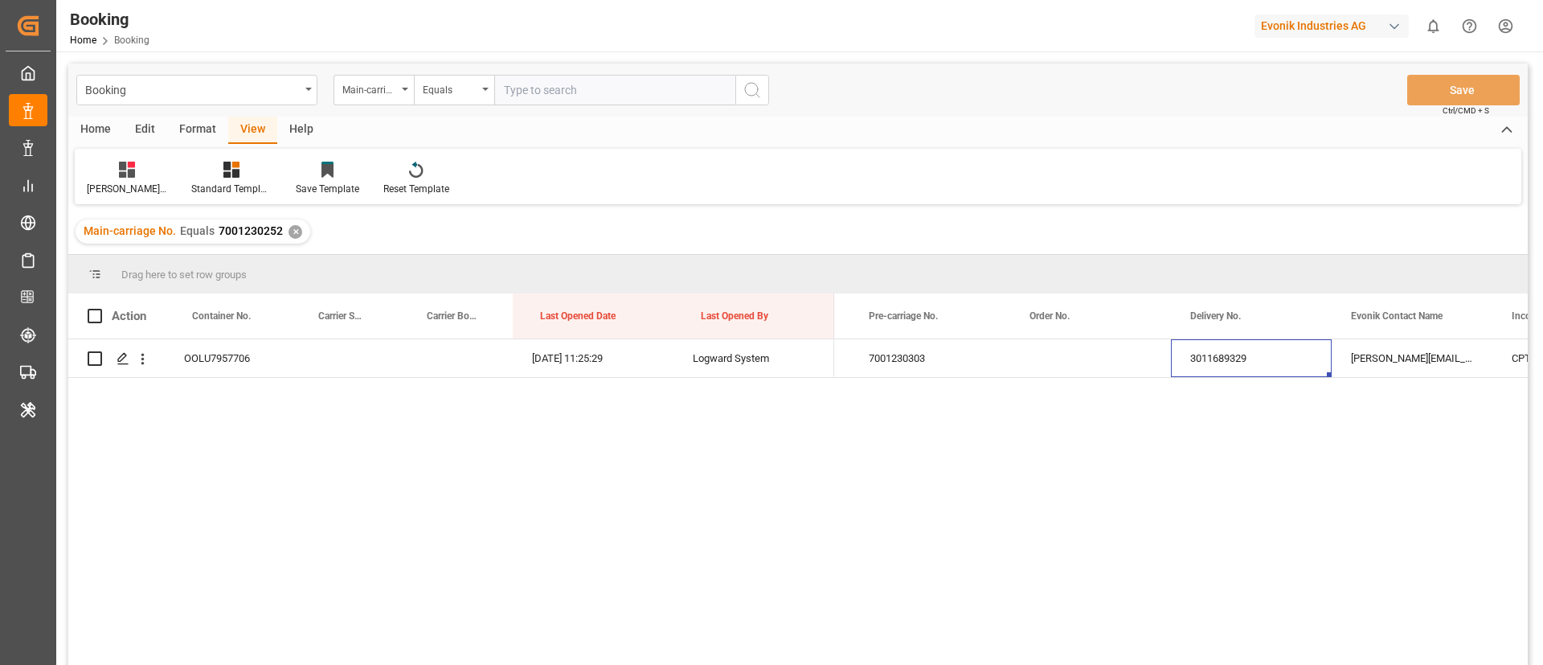
click at [613, 82] on input "text" at bounding box center [614, 90] width 241 height 31
paste input "7001232310"
type input "7001232310"
click at [760, 90] on icon "search button" at bounding box center [752, 89] width 19 height 19
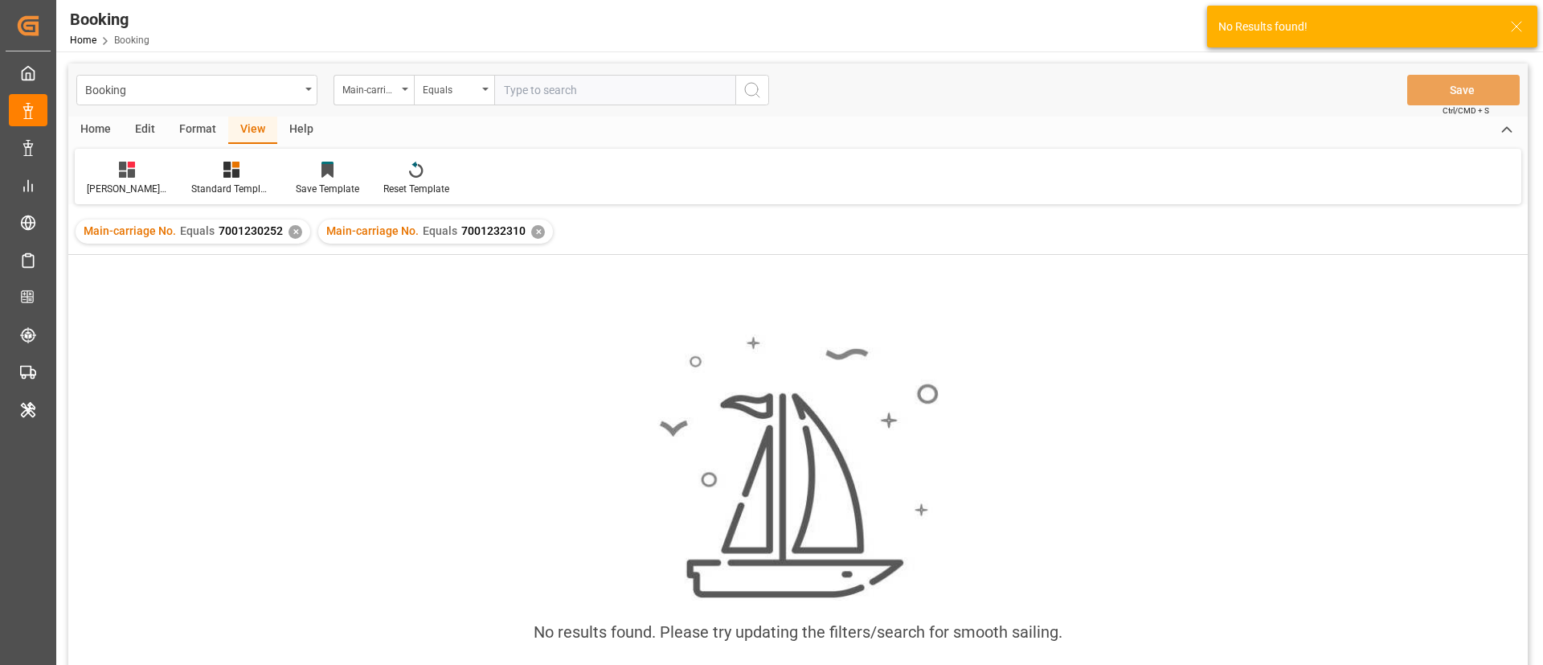
click at [294, 235] on div "✕" at bounding box center [296, 232] width 14 height 14
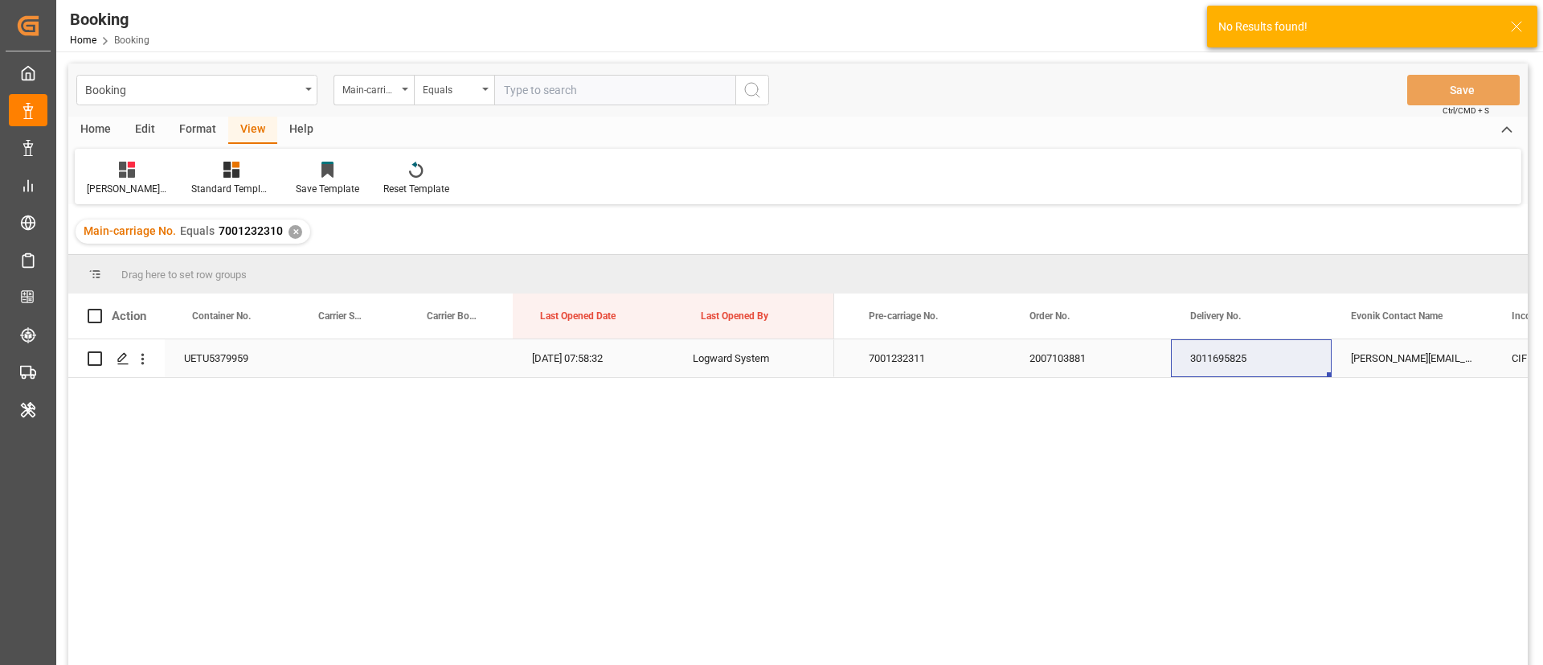
click at [1018, 355] on div "2007103881" at bounding box center [1090, 358] width 161 height 38
click at [1244, 358] on div "3011695825" at bounding box center [1251, 358] width 161 height 38
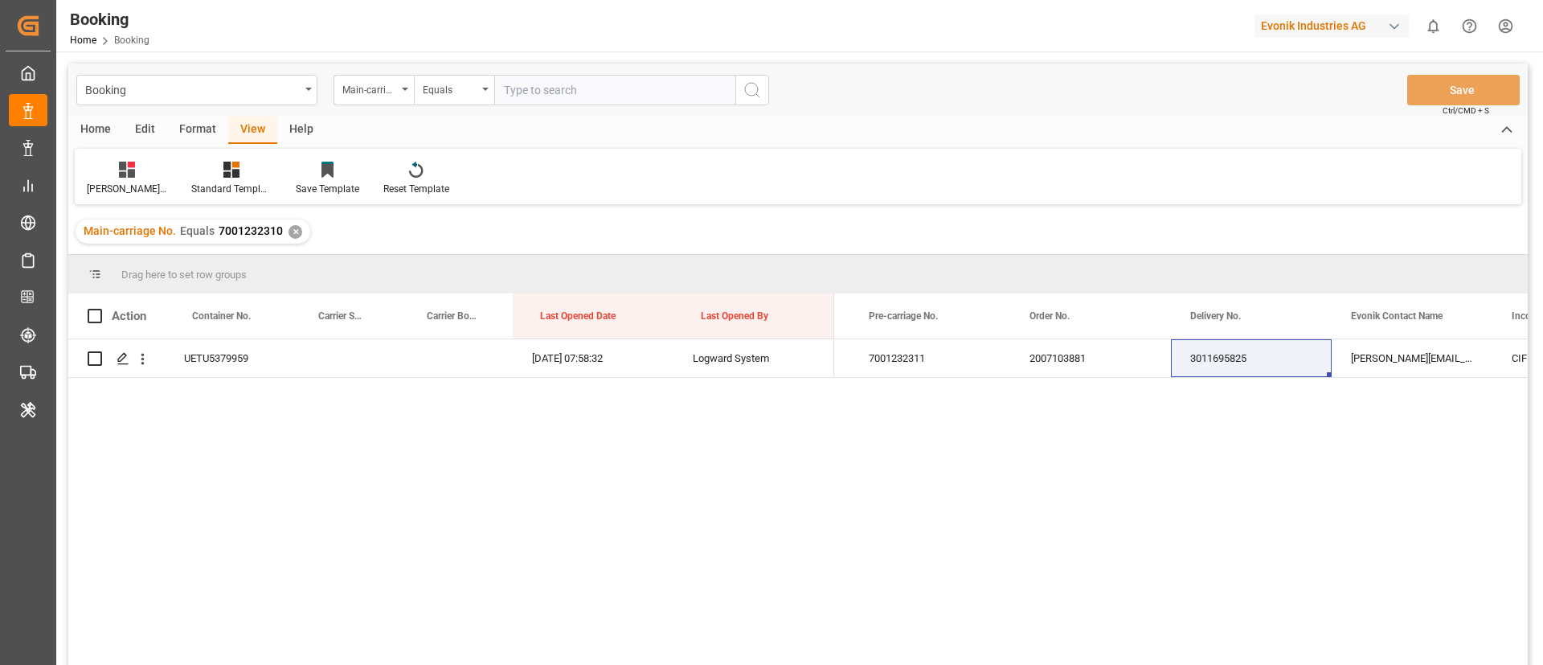
click at [596, 83] on input "text" at bounding box center [614, 90] width 241 height 31
paste input "7001232312"
type input "7001232312"
click at [750, 91] on icon "search button" at bounding box center [752, 89] width 19 height 19
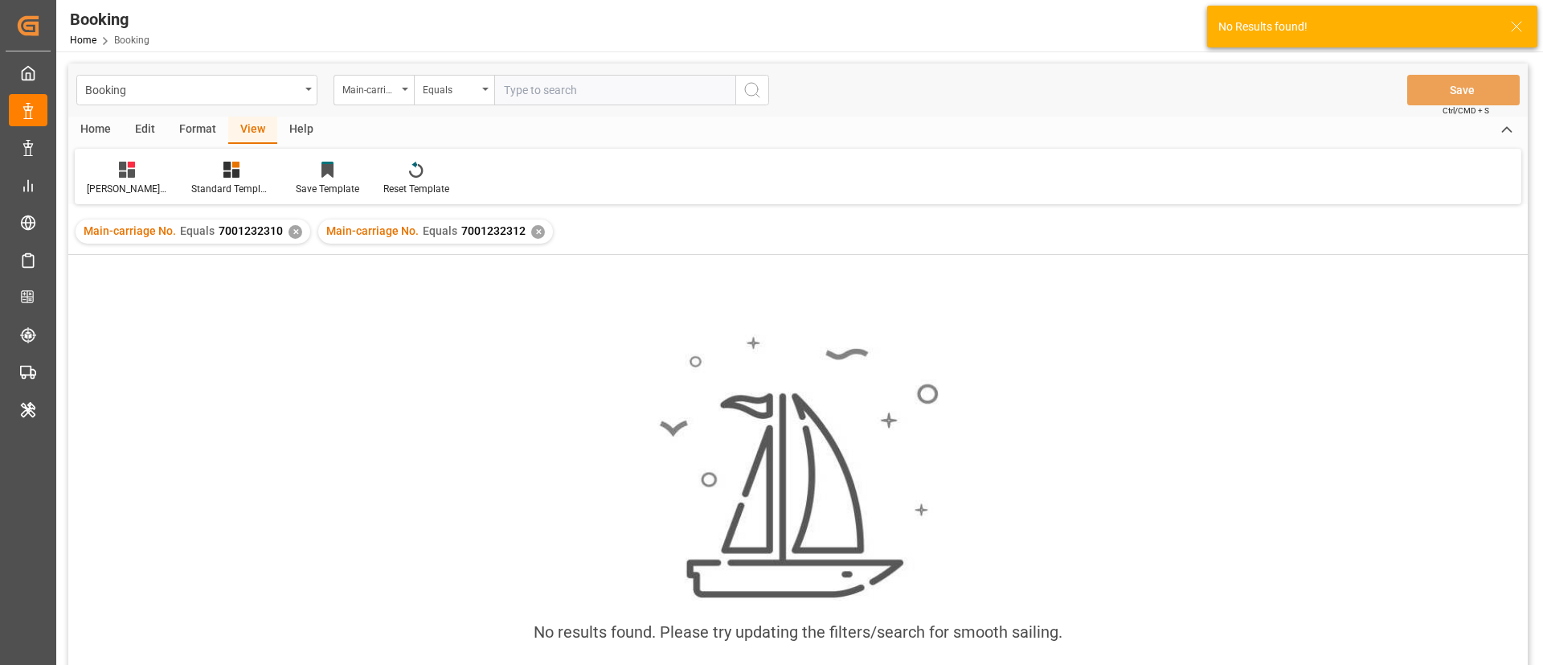
click at [293, 231] on div "✕" at bounding box center [296, 232] width 14 height 14
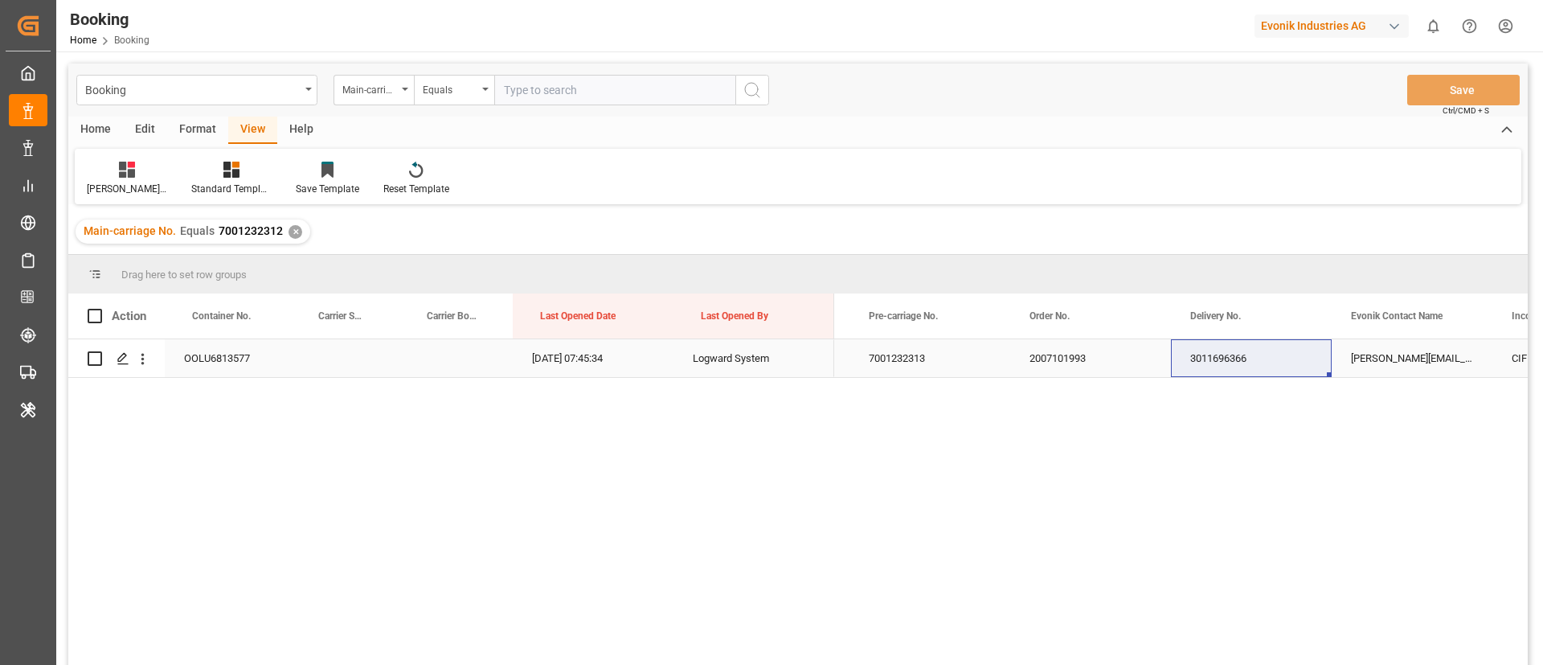
click at [1069, 352] on div "2007101993" at bounding box center [1090, 358] width 161 height 38
click at [1201, 359] on div "3011696366" at bounding box center [1251, 358] width 161 height 38
click at [622, 88] on input "text" at bounding box center [614, 90] width 241 height 31
paste input "7001232665"
type input "7001232665"
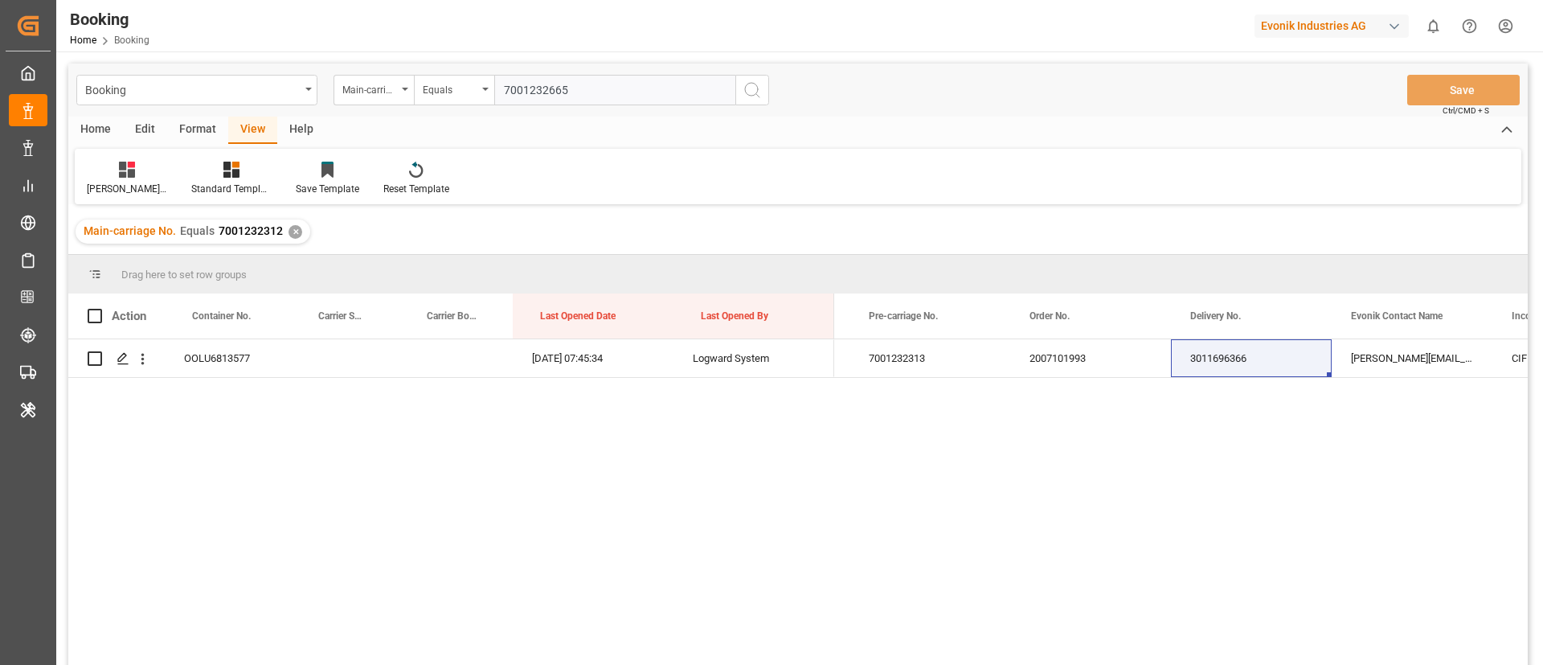
click at [746, 94] on icon "search button" at bounding box center [752, 89] width 19 height 19
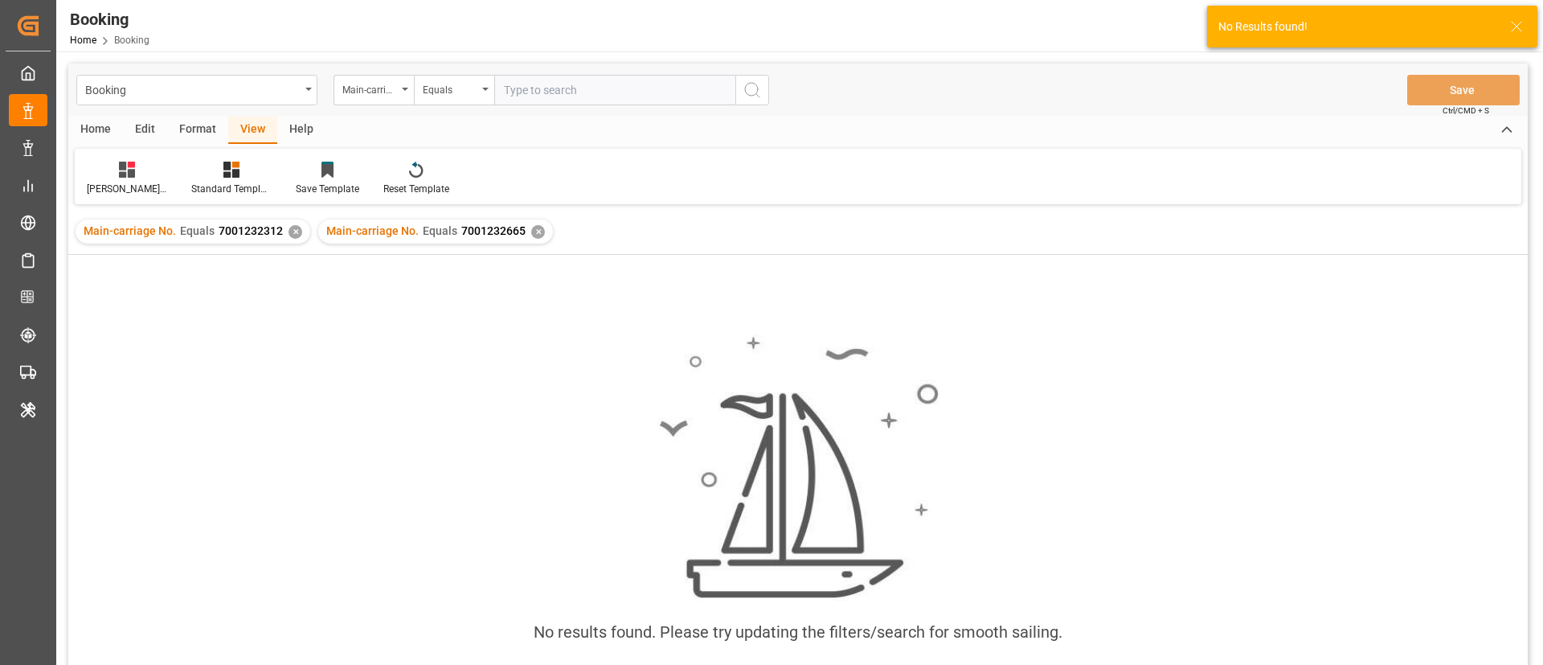
click at [291, 229] on div "✕" at bounding box center [296, 232] width 14 height 14
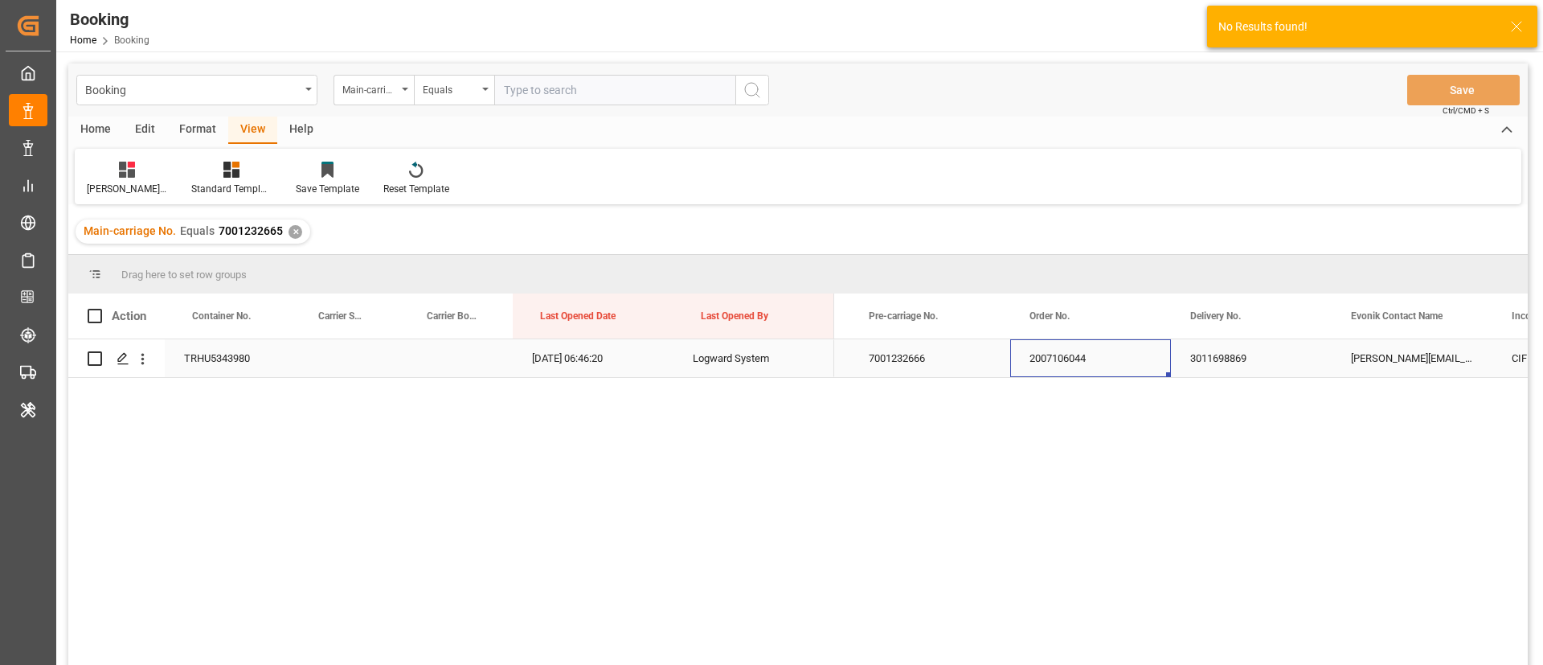
click at [1070, 357] on div "2007106044" at bounding box center [1090, 358] width 161 height 38
click at [1205, 357] on div "3011698869" at bounding box center [1251, 358] width 161 height 38
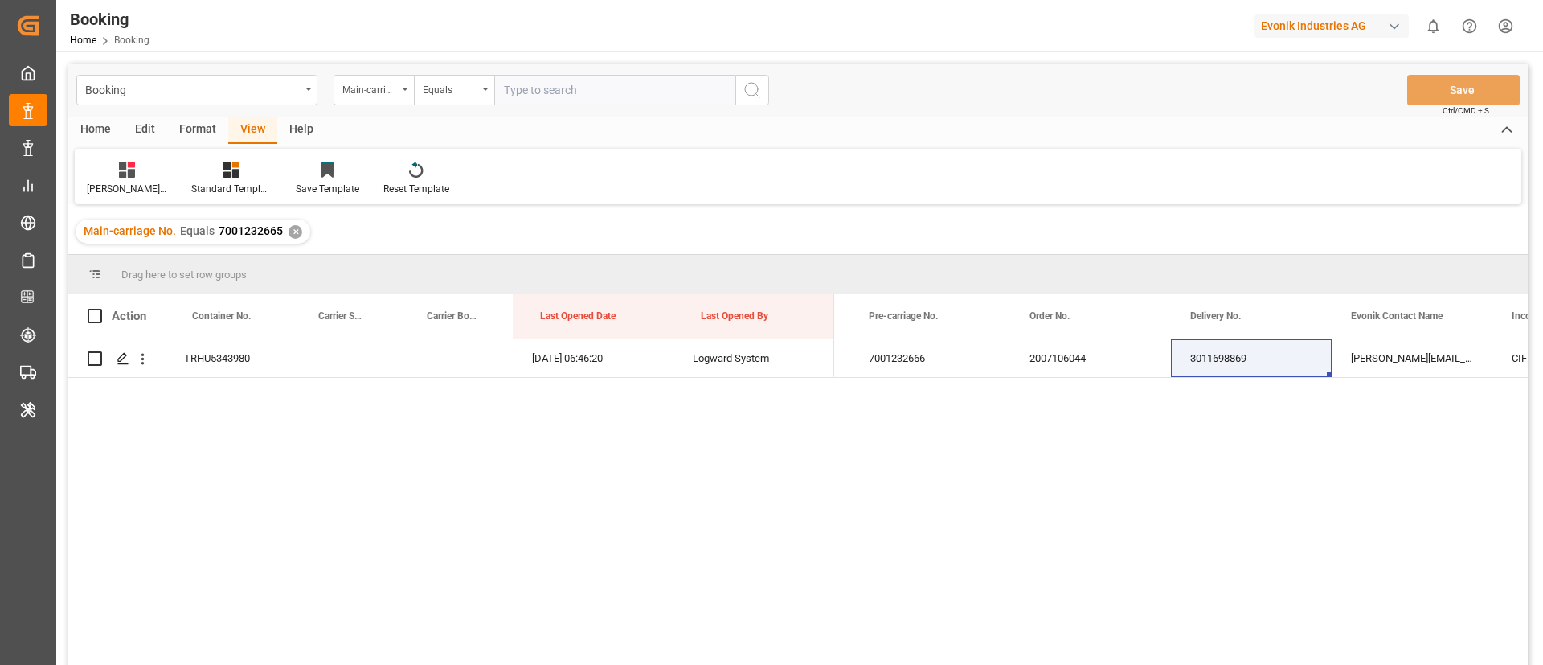
click at [655, 83] on input "text" at bounding box center [614, 90] width 241 height 31
paste input "4006679369"
type input "4006679369"
click at [752, 96] on circle "search button" at bounding box center [751, 89] width 13 height 13
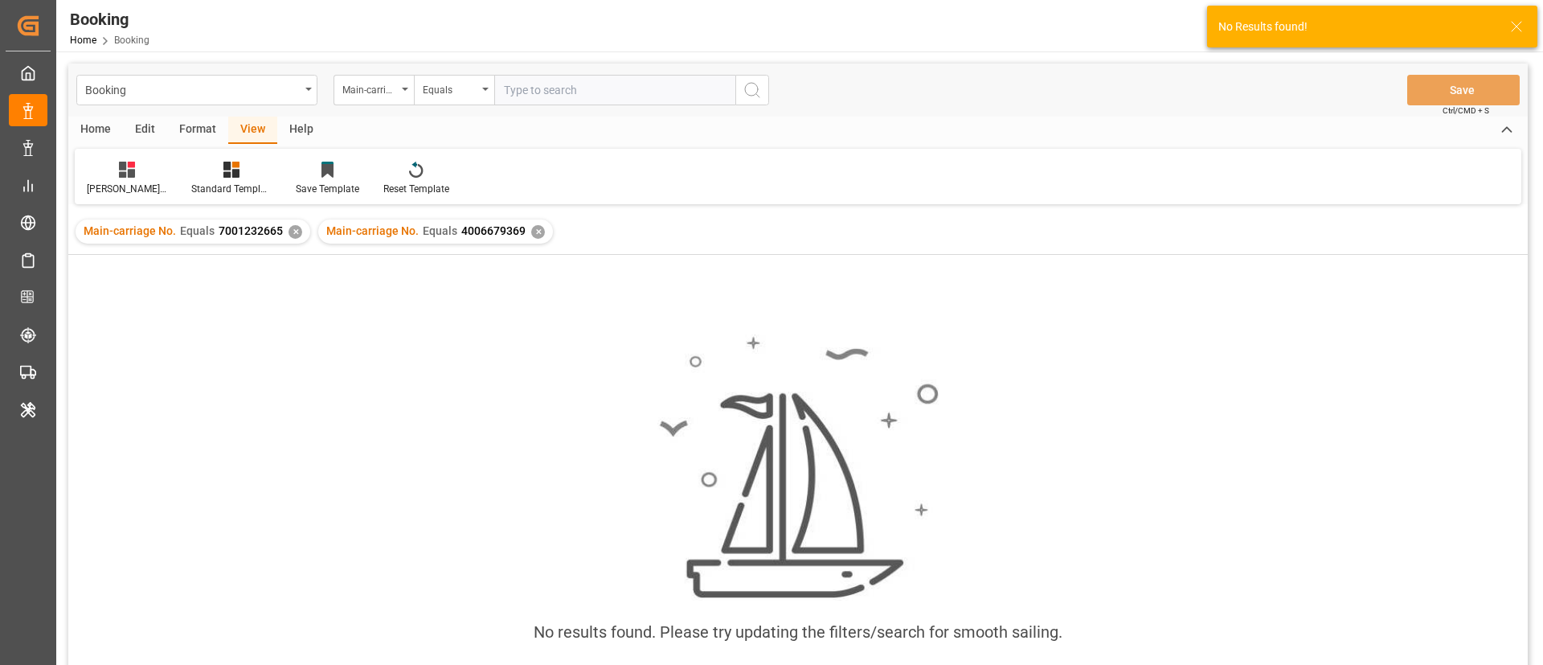
click at [293, 235] on div "✕" at bounding box center [296, 232] width 14 height 14
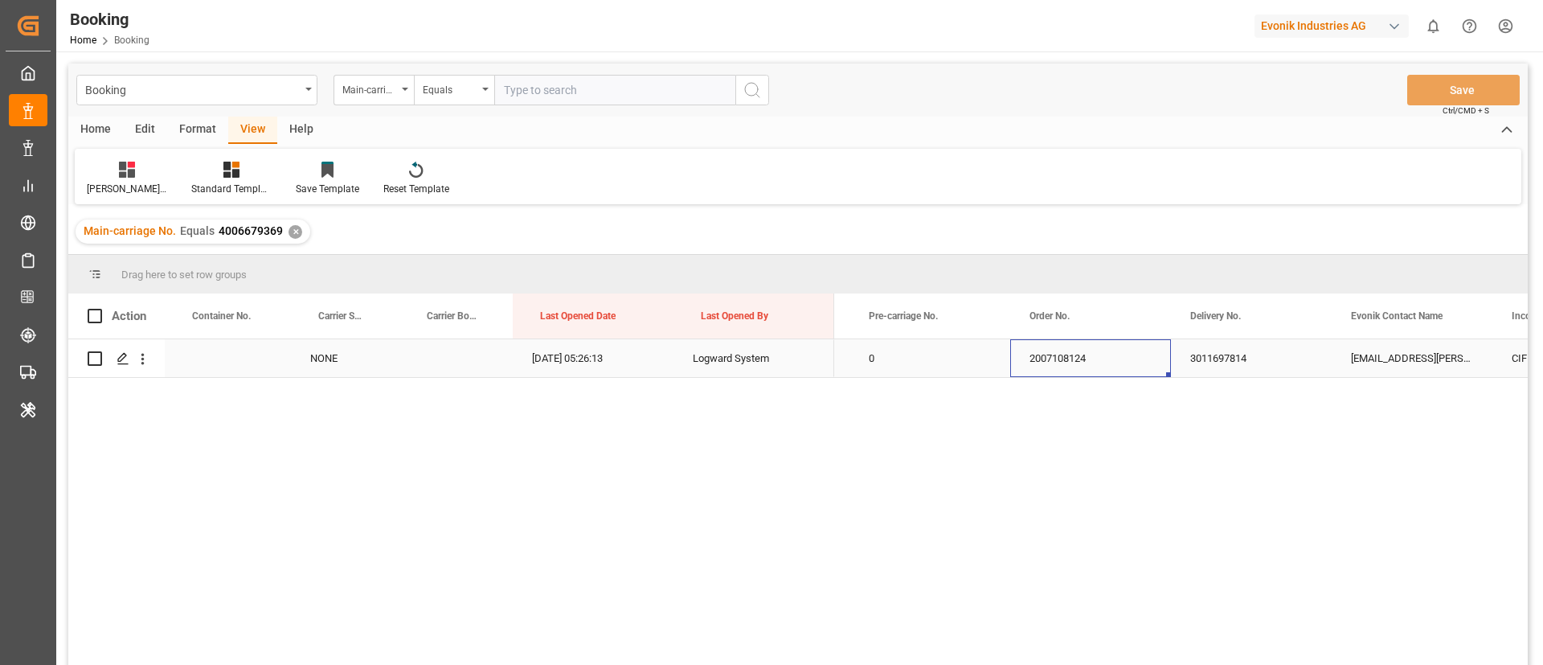
click at [1086, 375] on div "2007108124" at bounding box center [1090, 358] width 161 height 38
click at [1203, 355] on div "3011697814" at bounding box center [1251, 358] width 161 height 38
click at [609, 88] on input "text" at bounding box center [614, 90] width 241 height 31
paste input "4006676968"
type input "4006676968"
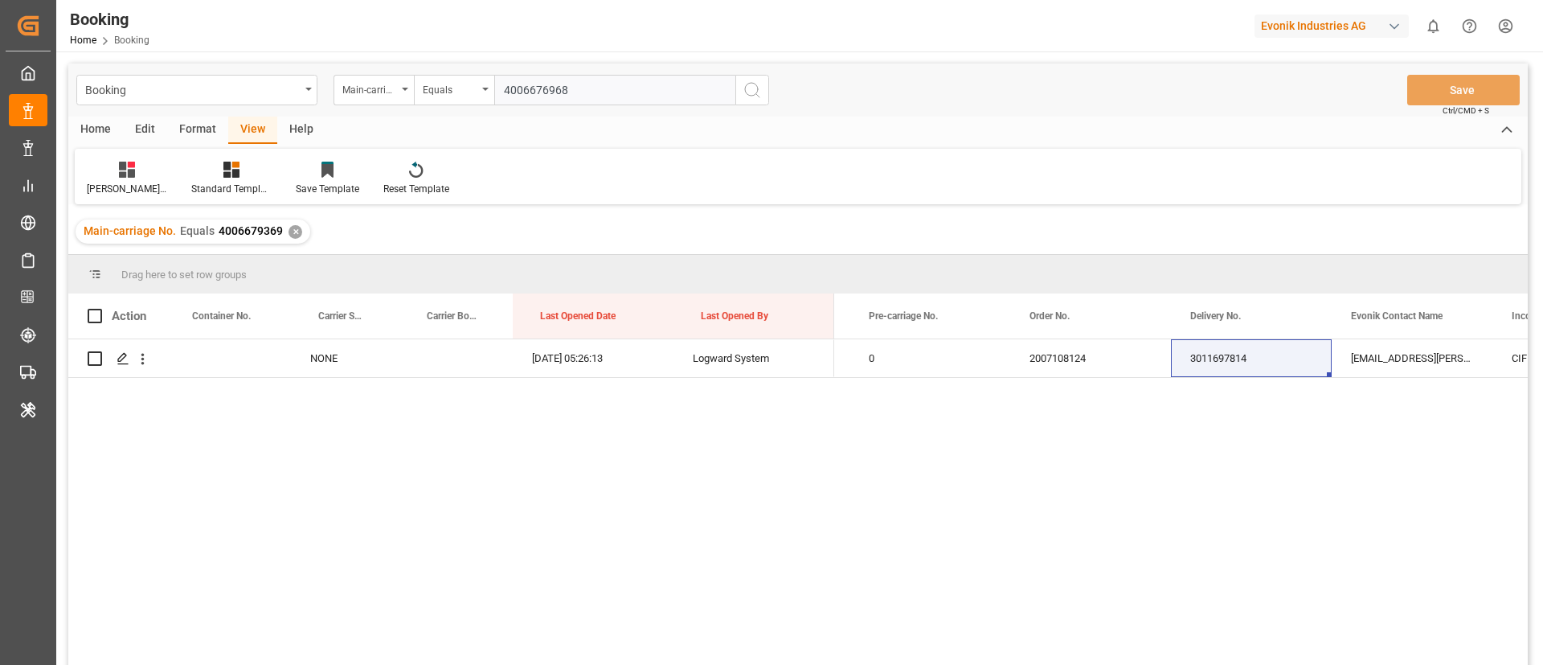
click at [749, 92] on icon "search button" at bounding box center [752, 89] width 19 height 19
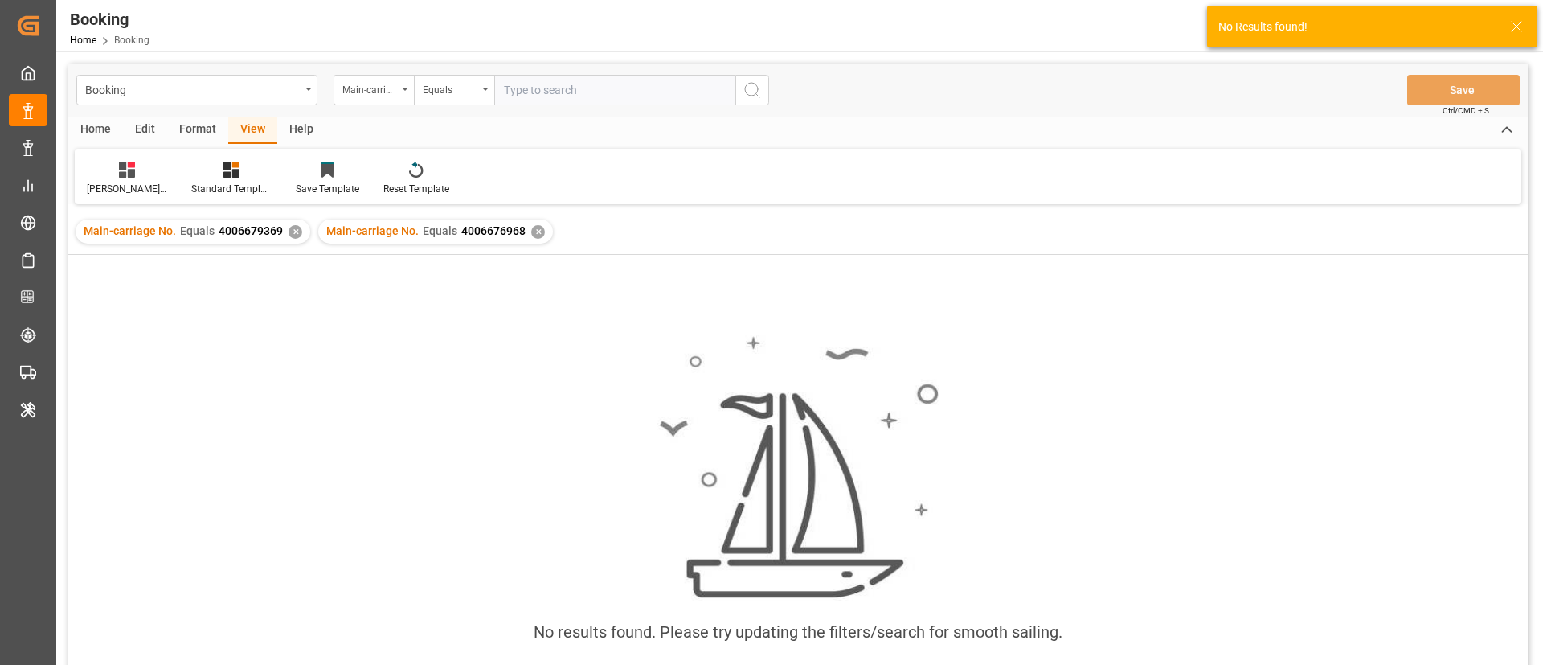
click at [296, 233] on div "✕" at bounding box center [296, 232] width 14 height 14
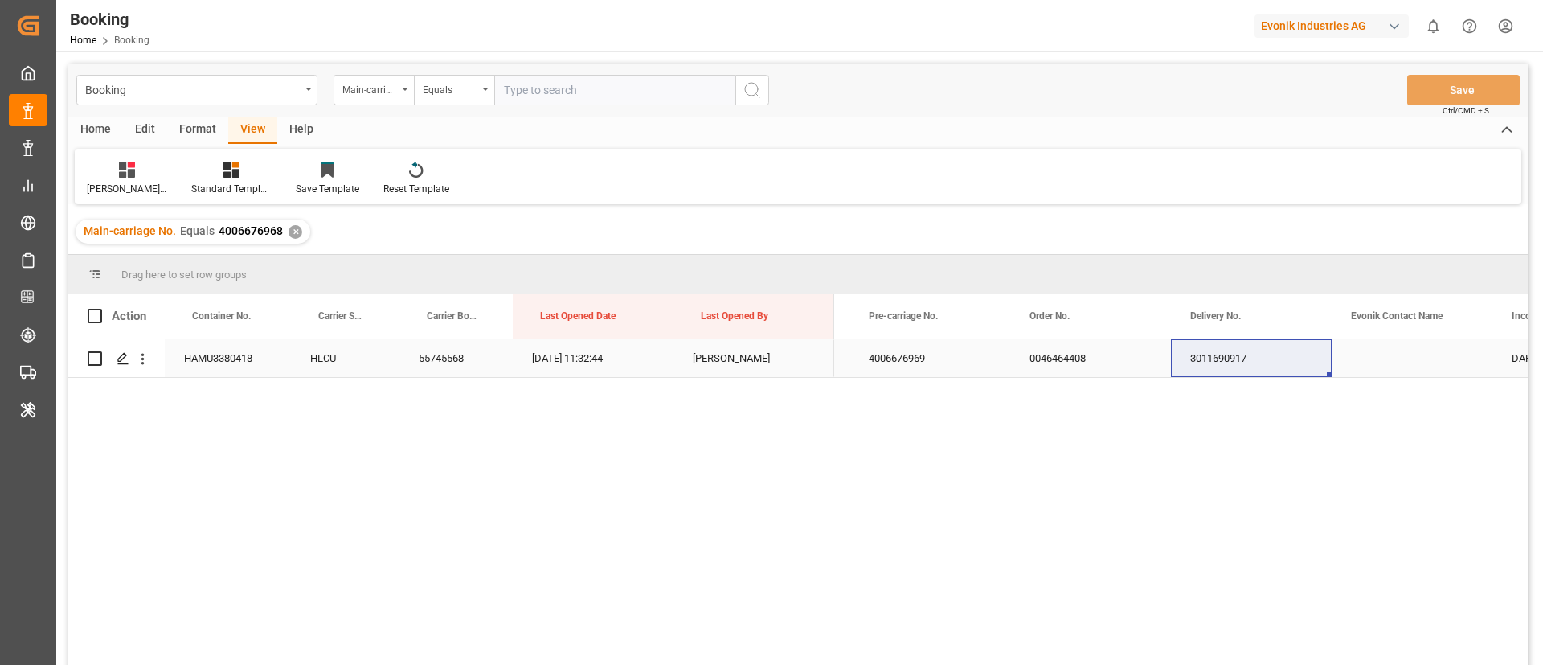
click at [1068, 363] on div "0046464408" at bounding box center [1090, 358] width 161 height 38
click at [1193, 372] on div "3011690917" at bounding box center [1251, 358] width 161 height 38
click at [640, 84] on input "text" at bounding box center [614, 90] width 241 height 31
paste input "7001232721"
type input "7001232721"
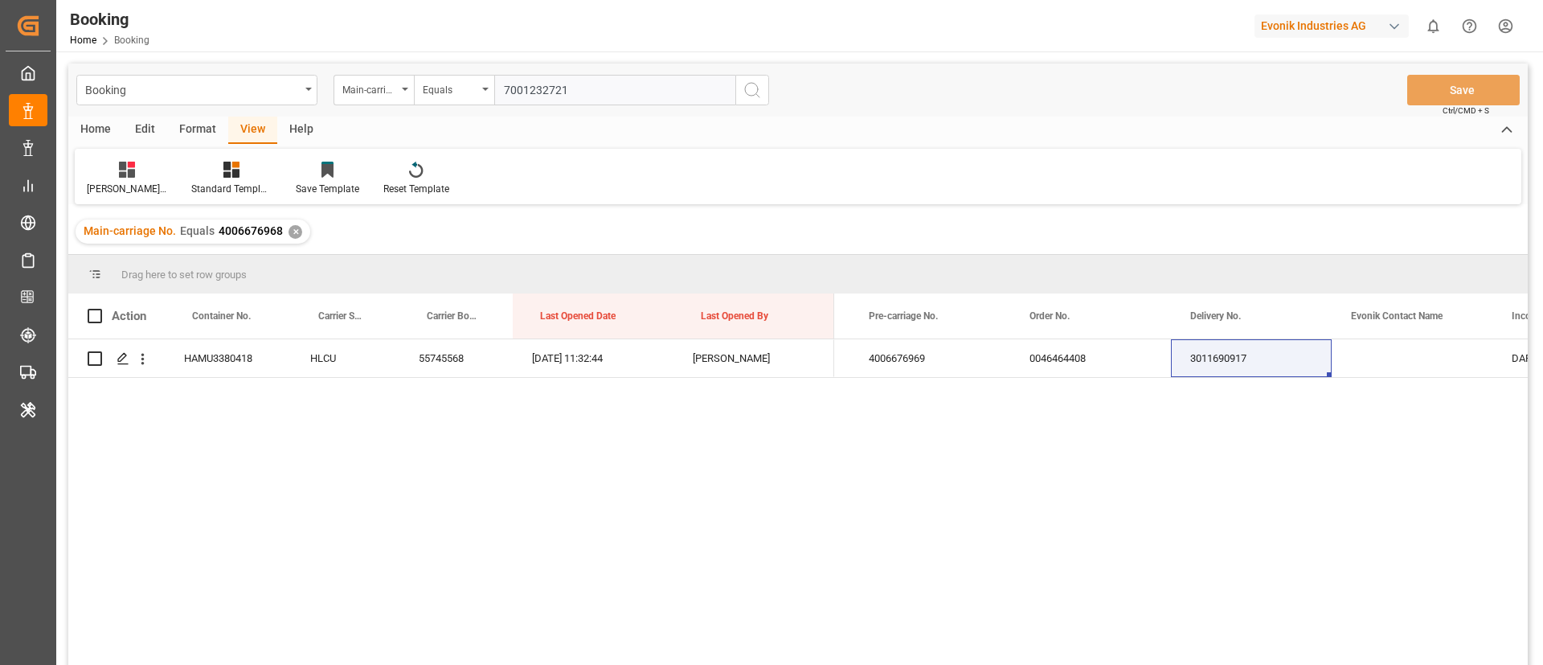
click at [754, 88] on icon "search button" at bounding box center [752, 89] width 19 height 19
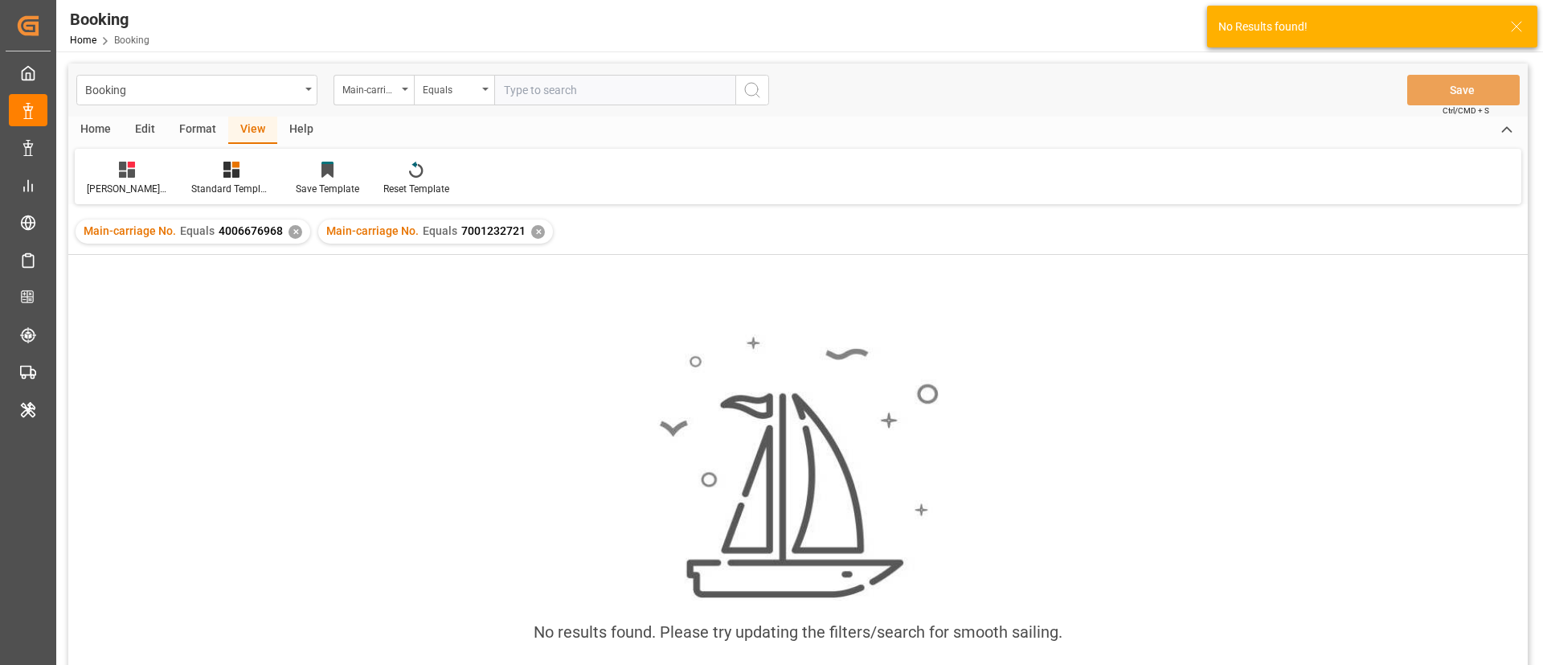
click at [295, 232] on div "✕" at bounding box center [296, 232] width 14 height 14
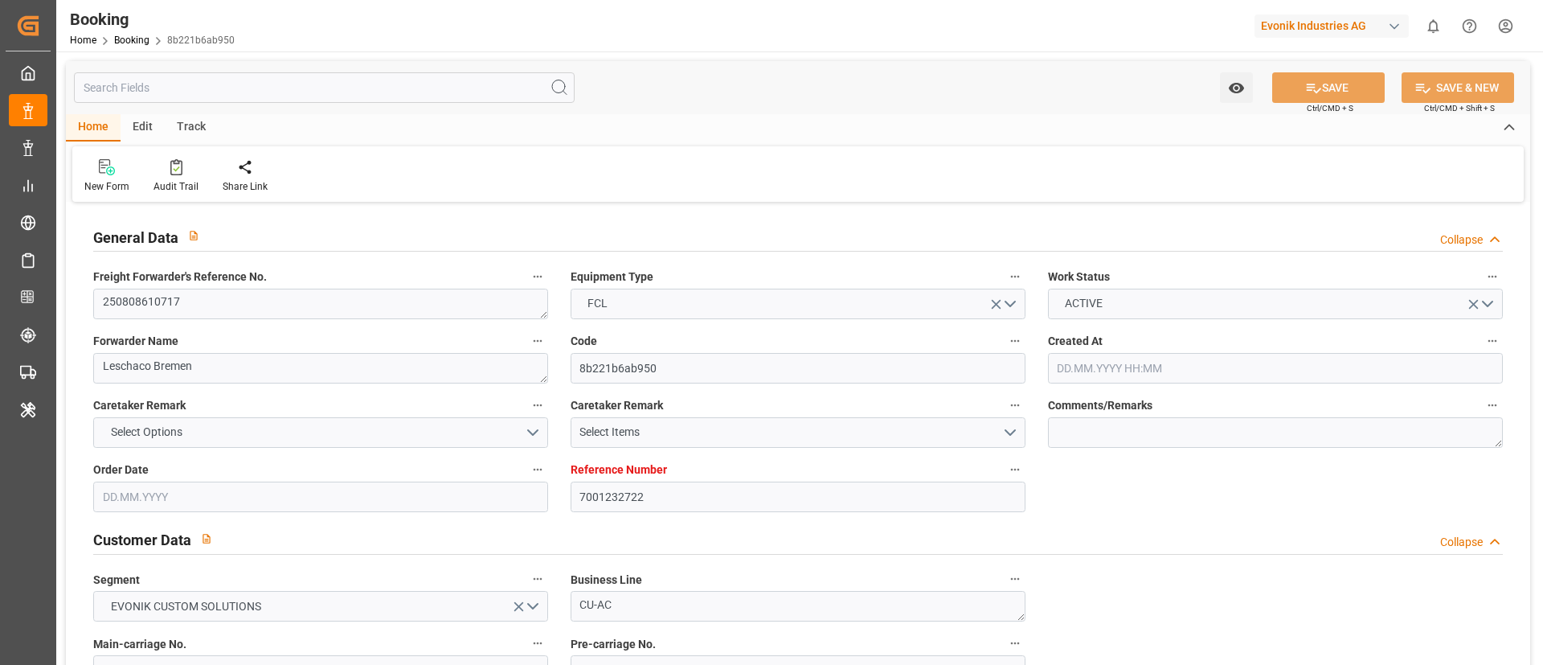
type input "7001232722"
type input "OOCL"
type input "Orient Overseas Container Line Ltd"
type input "EUNWC"
type input "USNYC"
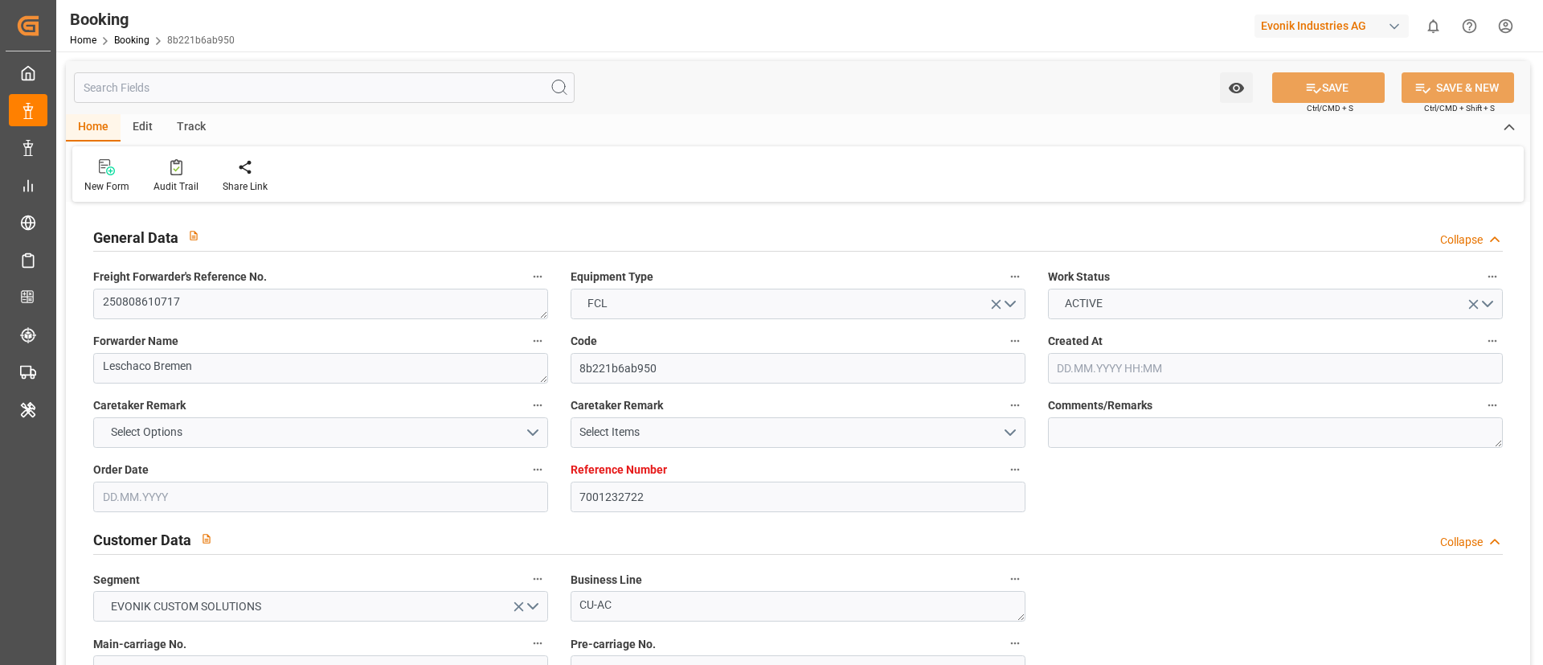
type input "[DATE] 12:15"
type input "[DATE]"
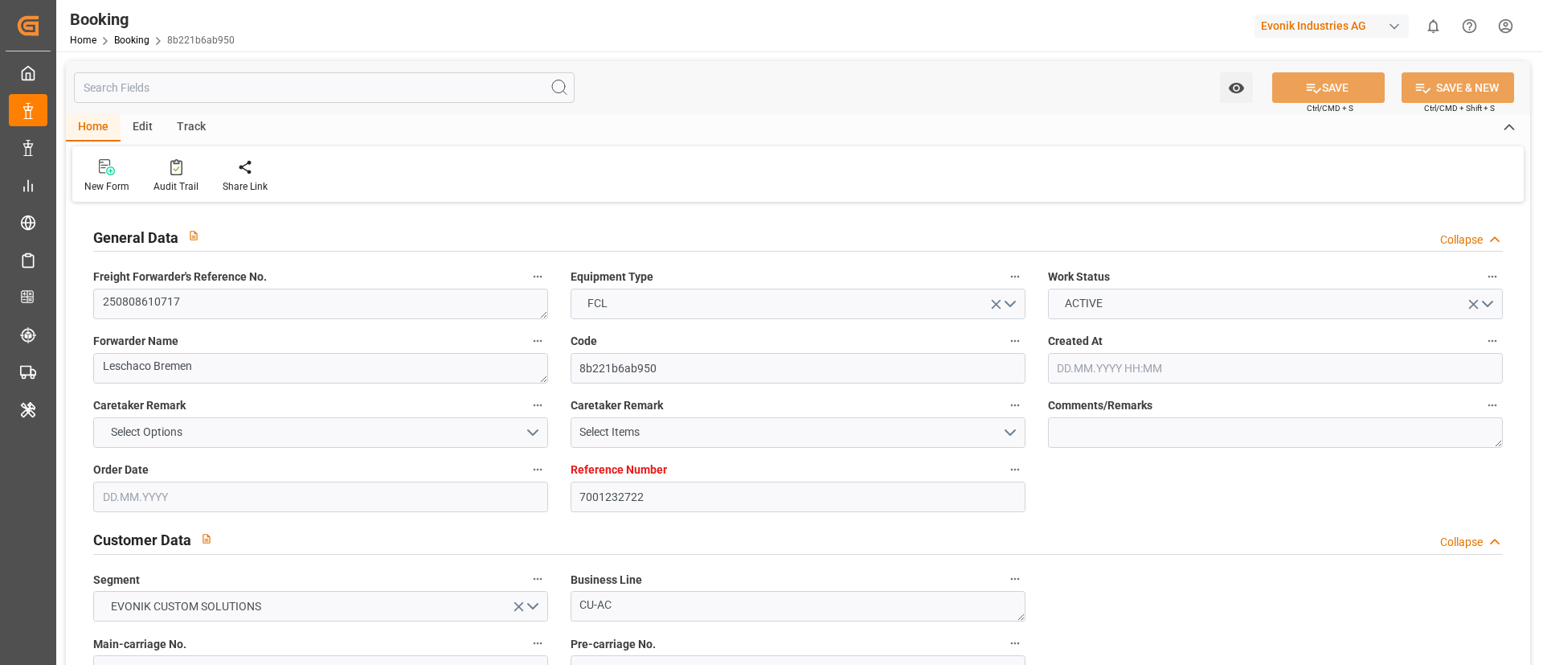
type input "[DATE]"
type input "[DATE] 13:05"
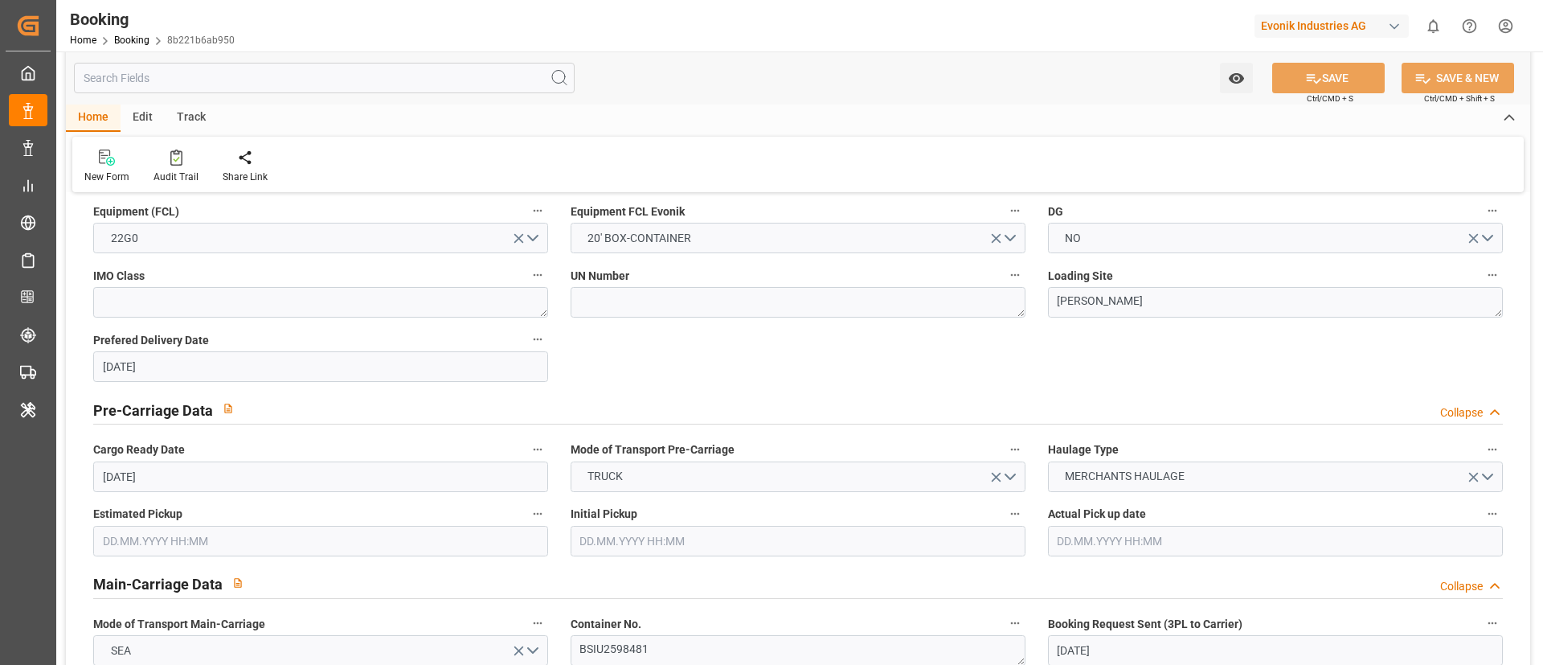
scroll to position [362, 0]
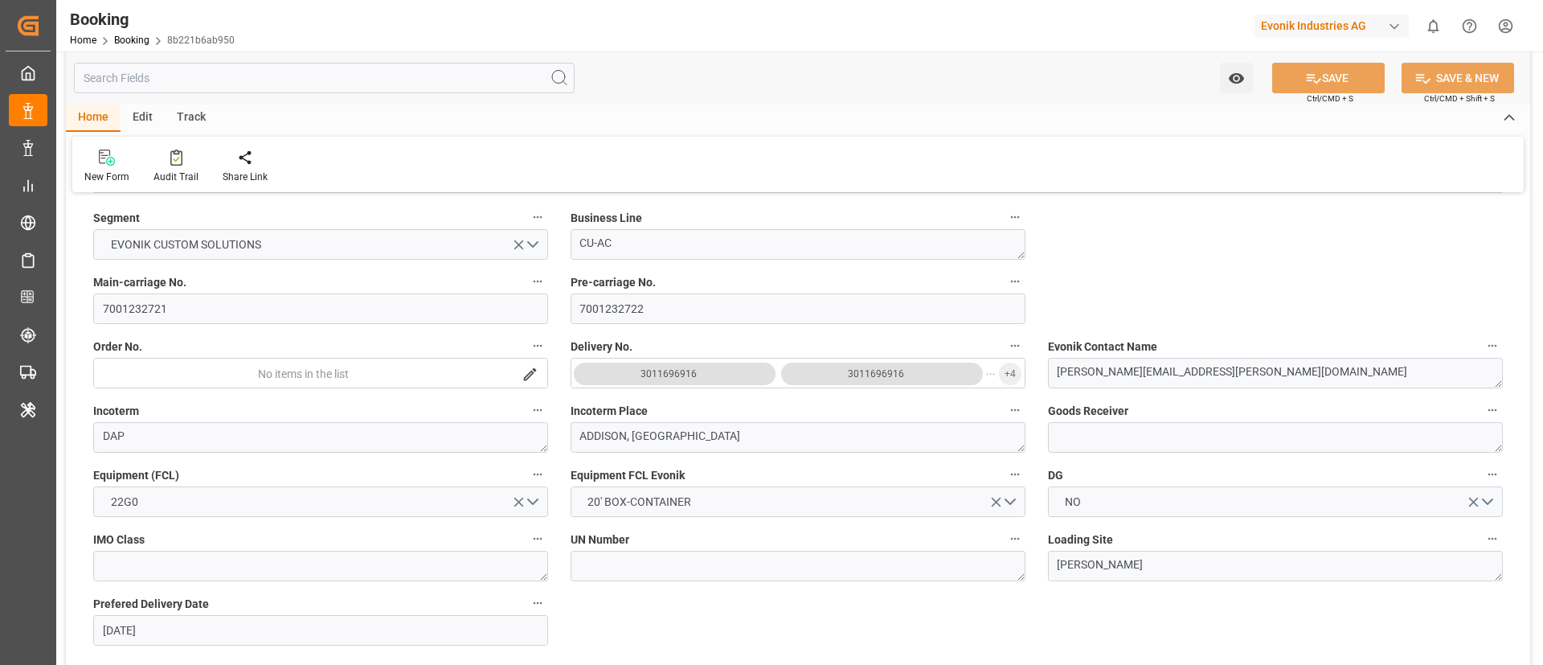
click at [709, 374] on button "3011696916" at bounding box center [675, 374] width 202 height 23
click at [1010, 406] on icon "button" at bounding box center [1015, 410] width 13 height 13
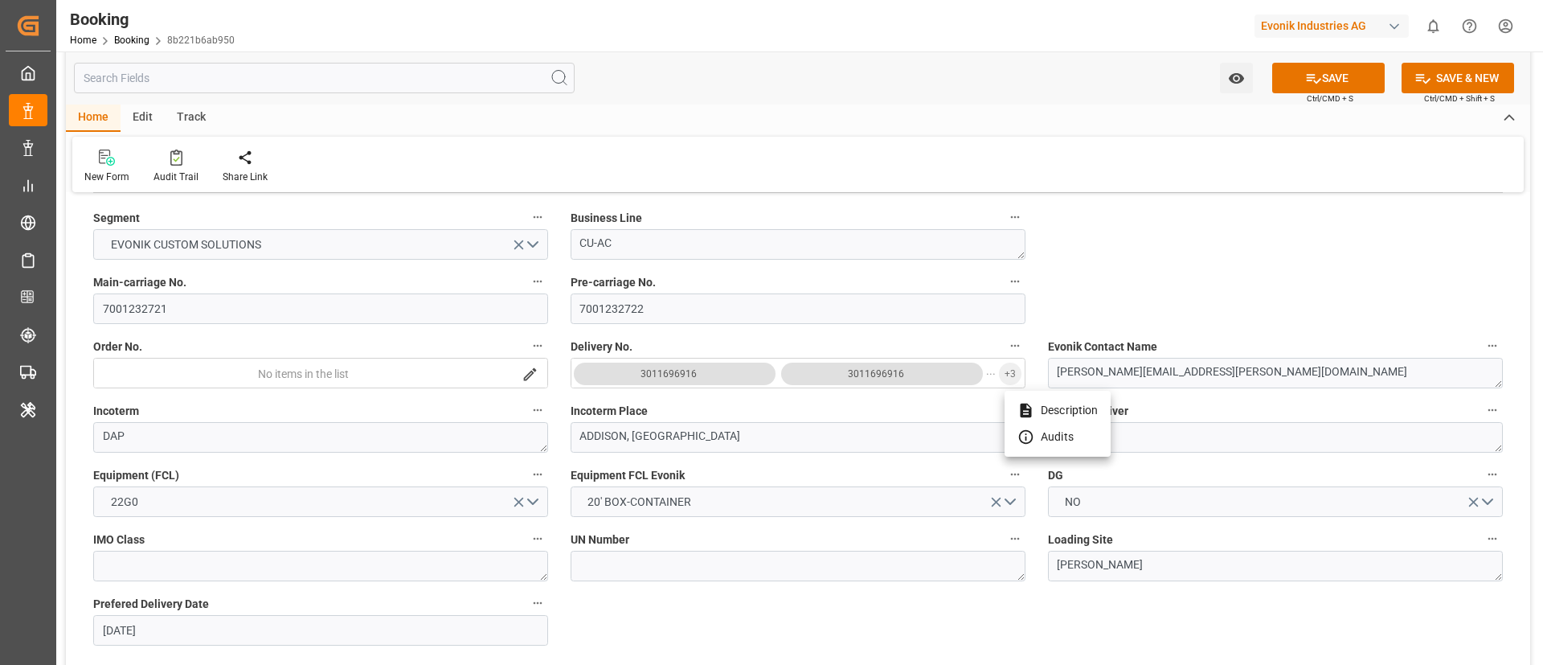
click at [950, 395] on div at bounding box center [771, 332] width 1543 height 665
click at [1004, 373] on button "+ 3" at bounding box center [1010, 374] width 23 height 23
click at [1006, 363] on span "+ 2" at bounding box center [1010, 374] width 11 height 26
click at [1010, 372] on span "+ 2" at bounding box center [1010, 374] width 11 height 26
click at [1010, 370] on span "+ 1" at bounding box center [1010, 374] width 11 height 26
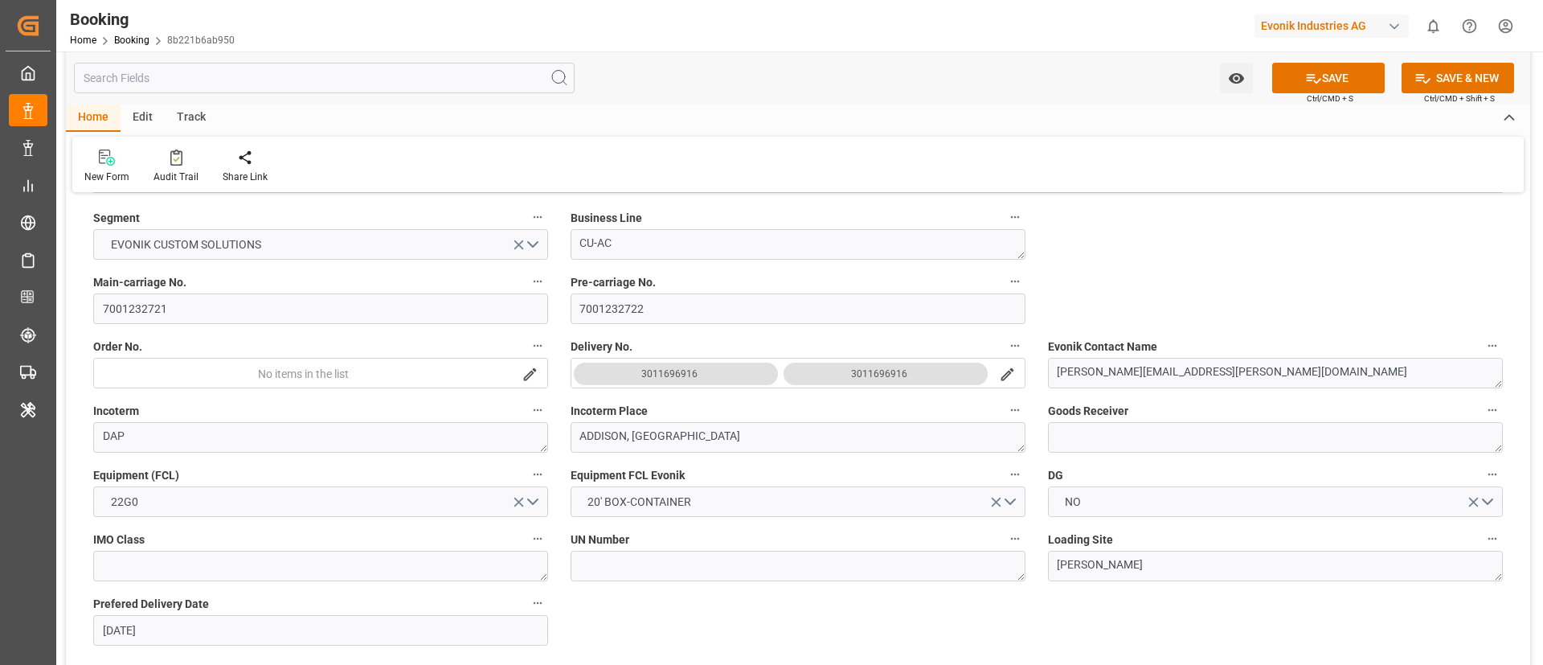
click at [1009, 374] on icon "search button" at bounding box center [1008, 374] width 13 height 13
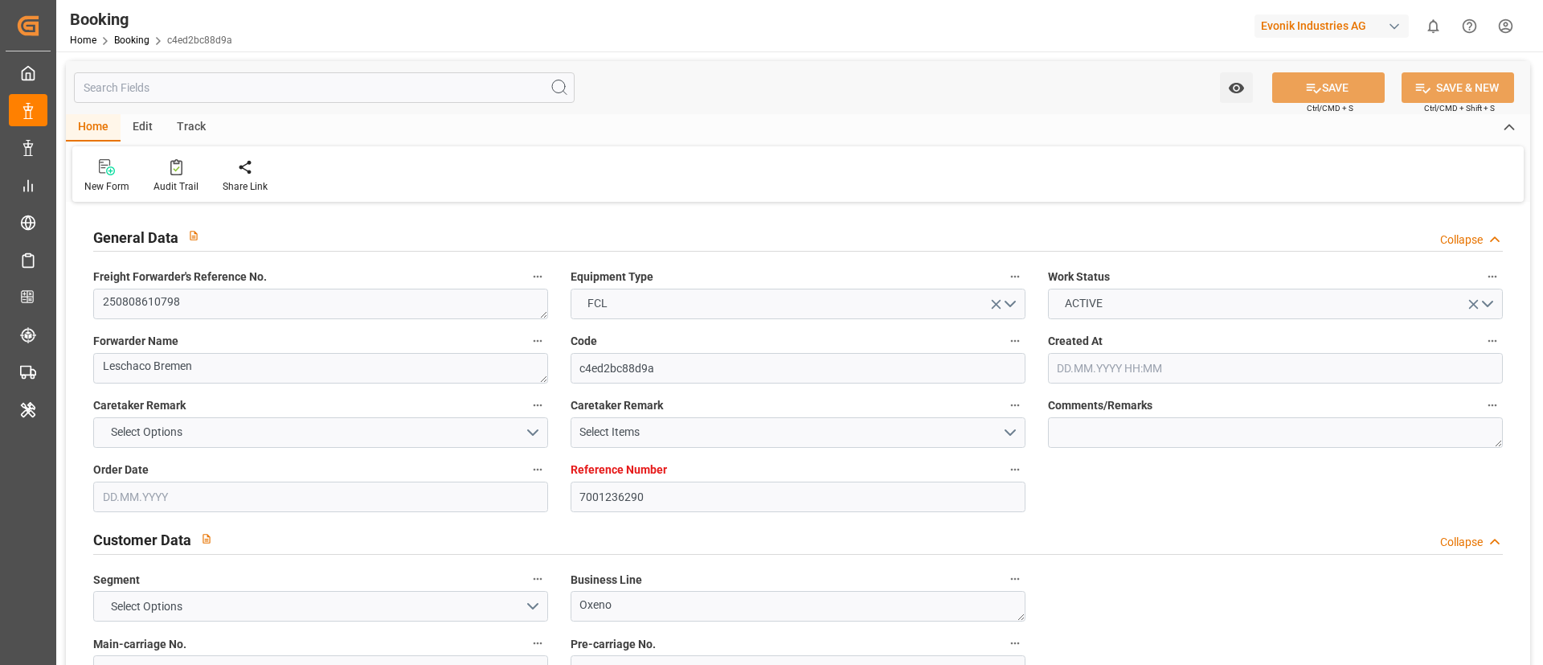
type input "7001236290"
type input "EUNWC"
type input "INNSA"
type input "[DATE] 12:35"
type input "[DATE]"
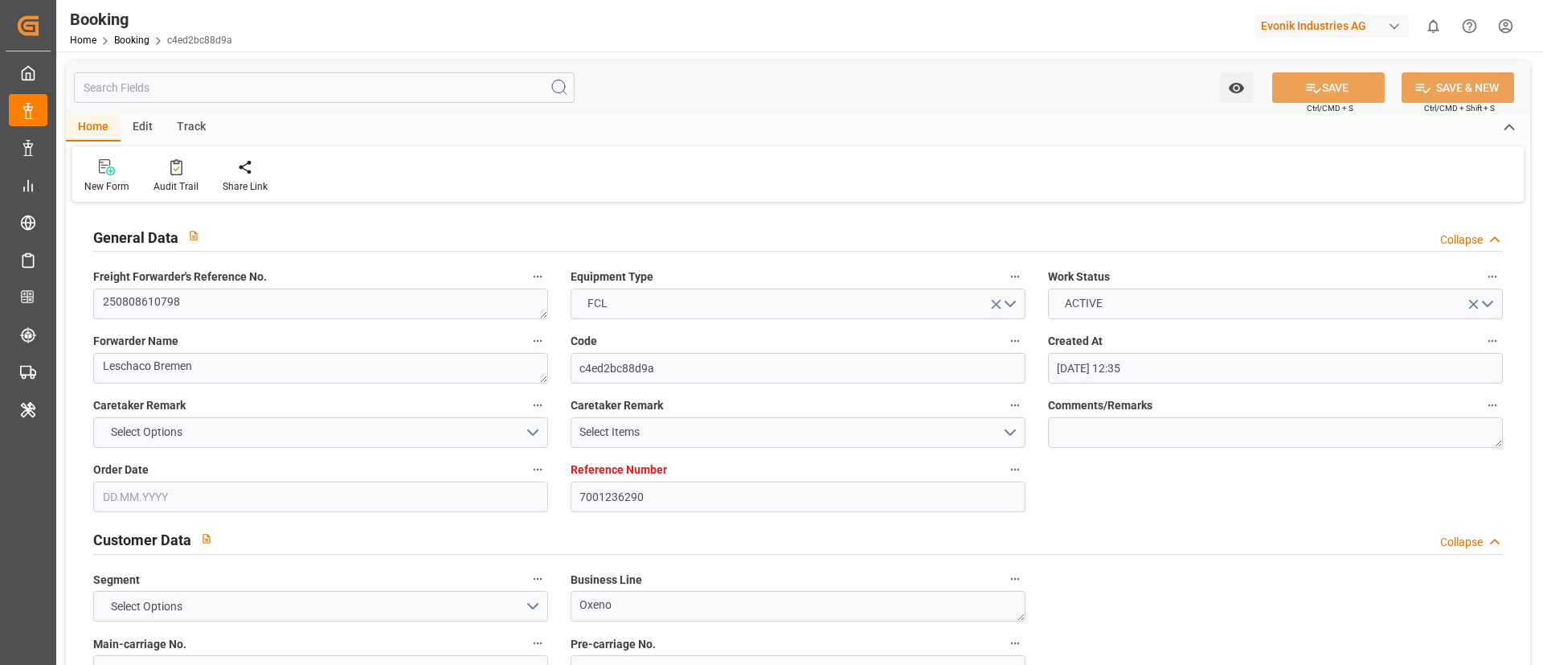
type input "[DATE]"
type input "[DATE] 12:54"
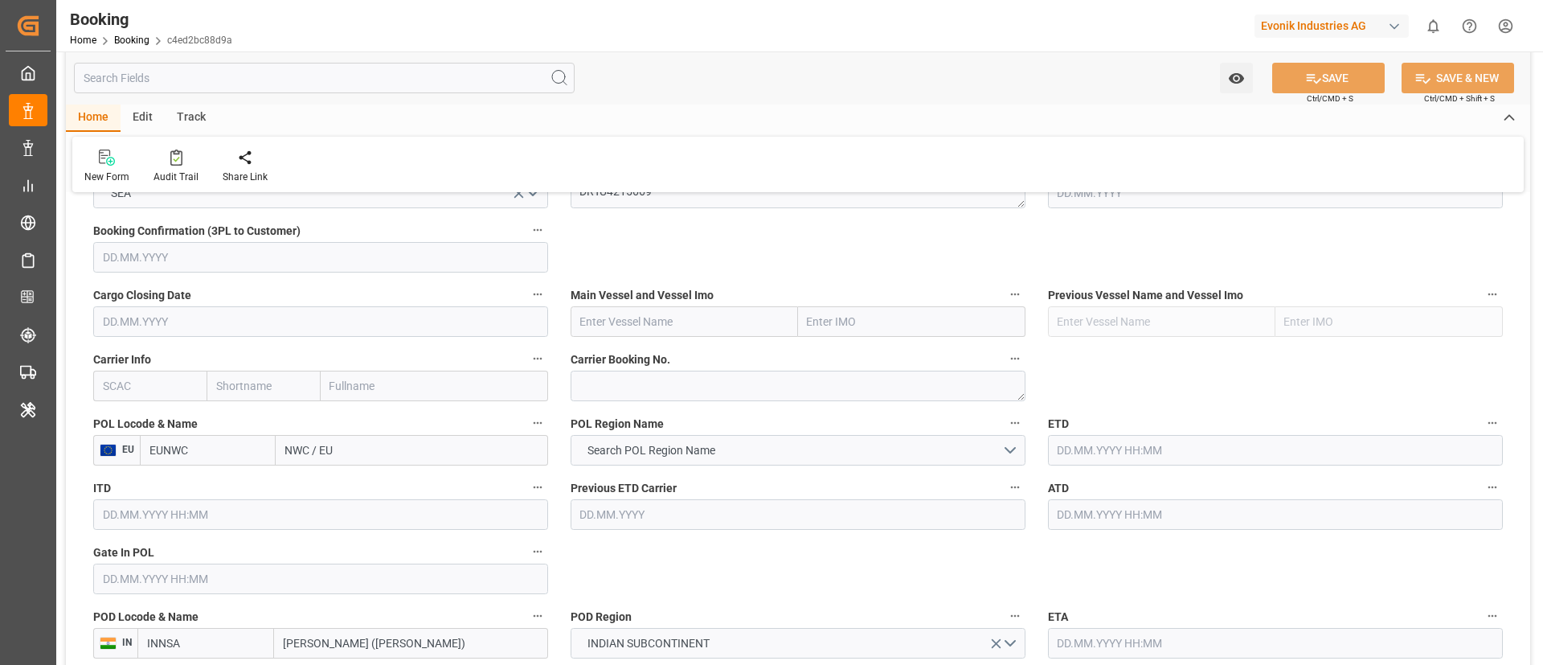
scroll to position [1085, 0]
click at [629, 383] on textarea at bounding box center [798, 383] width 455 height 31
paste textarea "HAMA44541200"
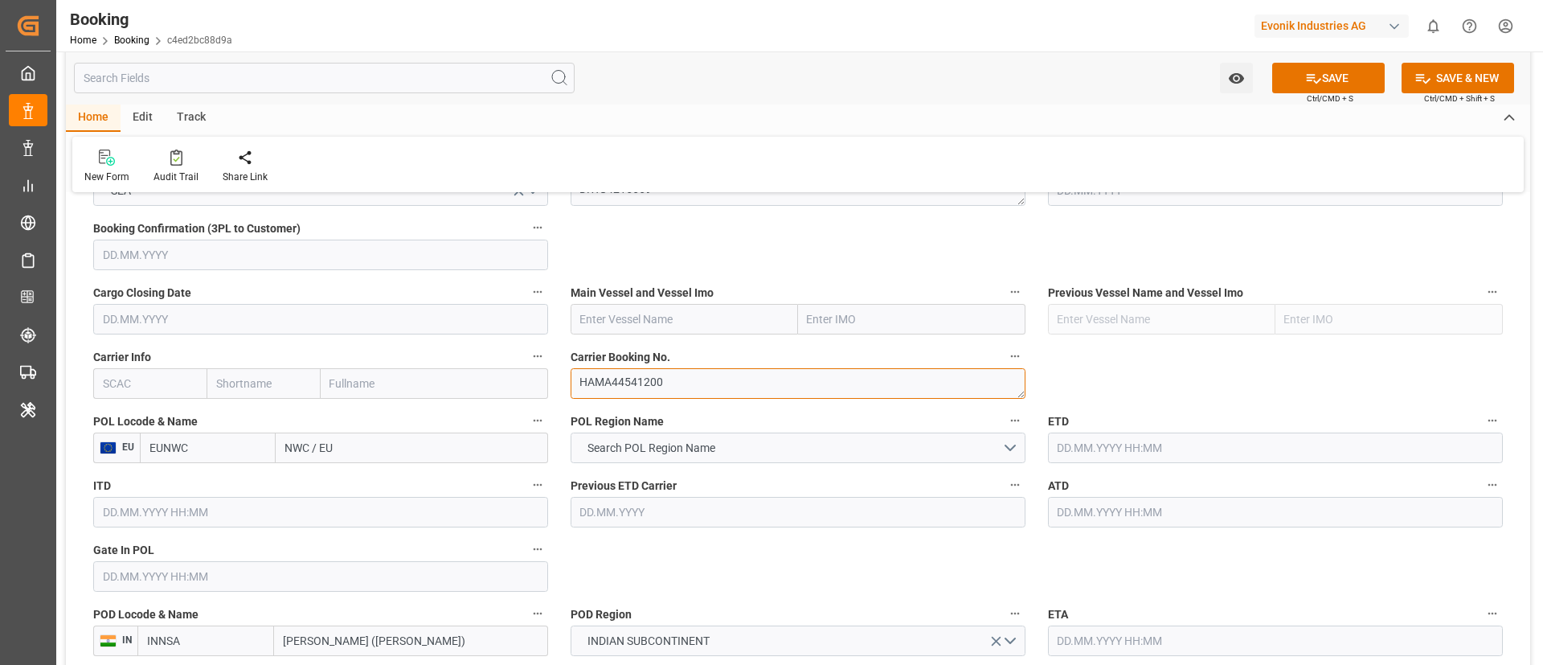
type textarea "HAMA44541200"
click at [148, 385] on input "text" at bounding box center [149, 383] width 113 height 31
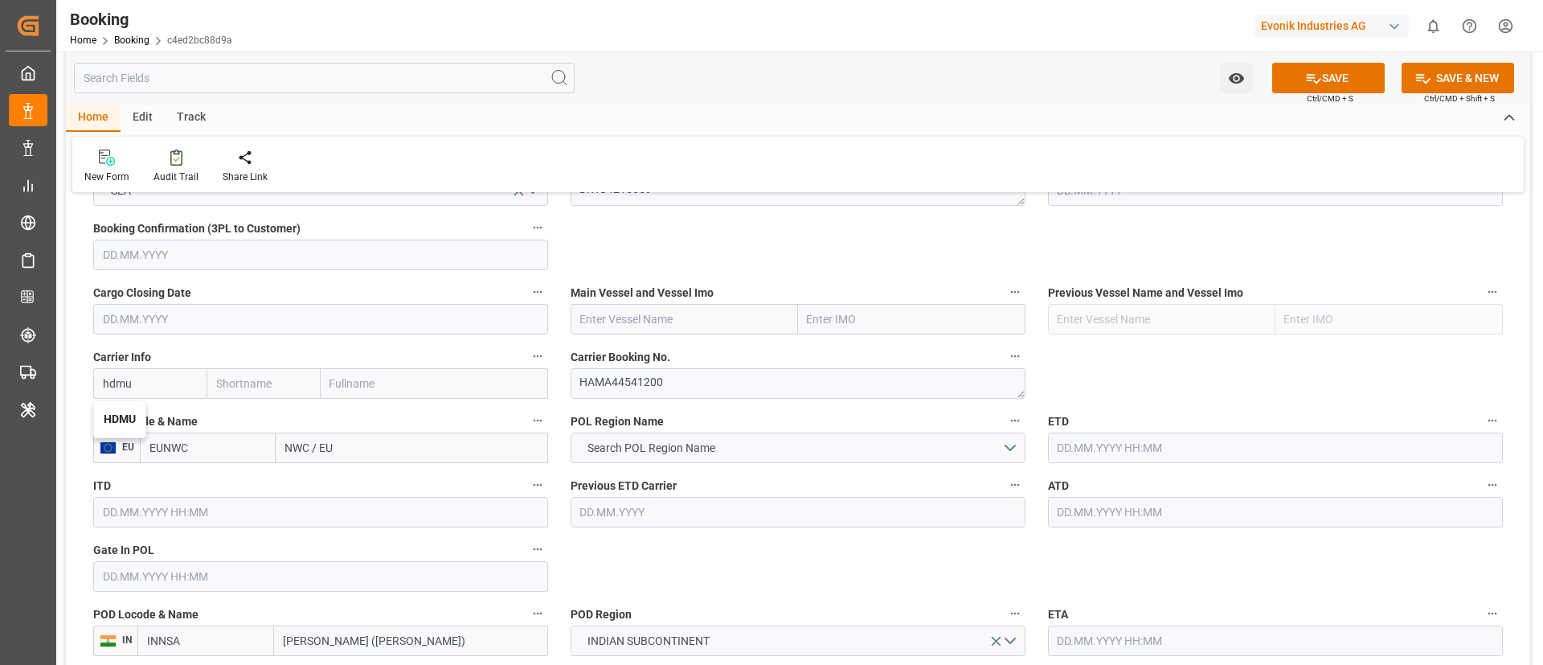
click at [121, 417] on b "HDMU" at bounding box center [120, 418] width 32 height 13
type input "HDMU"
type input "Hyundai"
type input "Hyundai Merchant Marine [DOMAIN_NAME]."
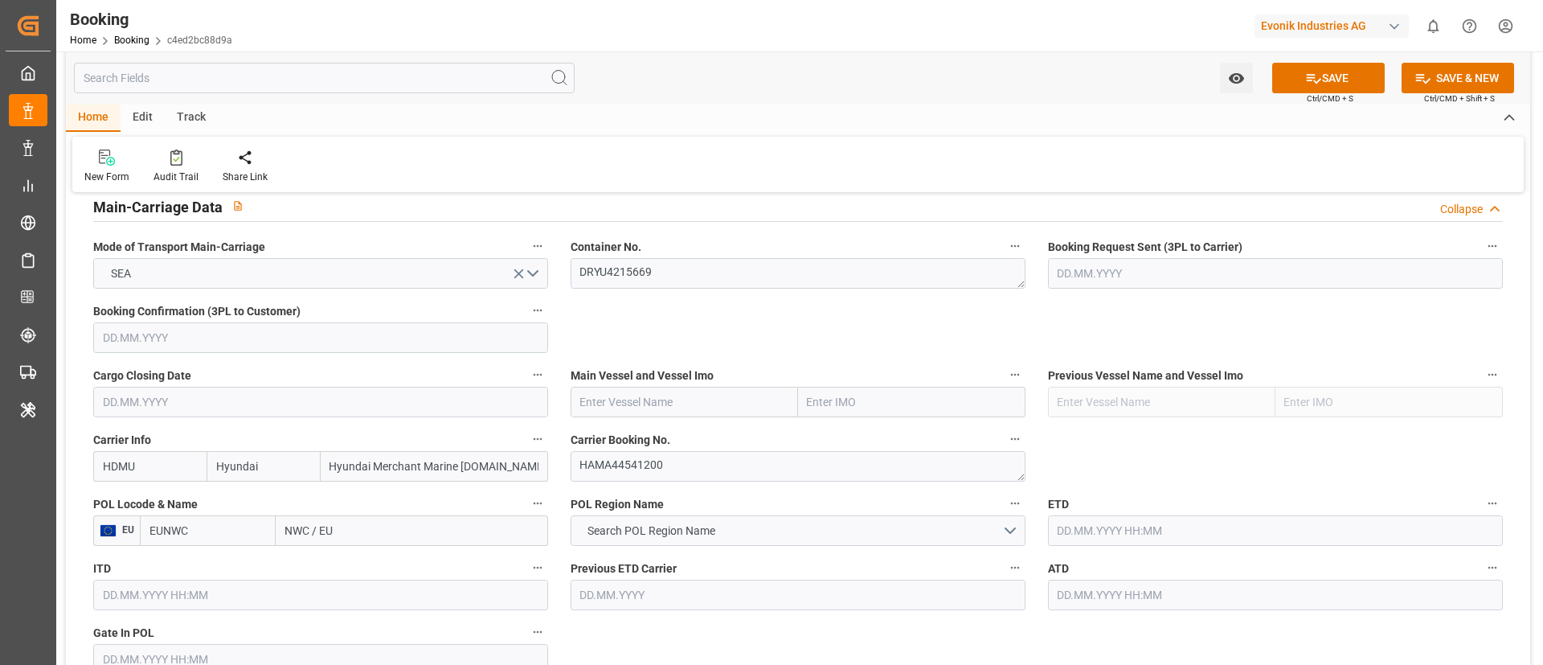
scroll to position [965, 0]
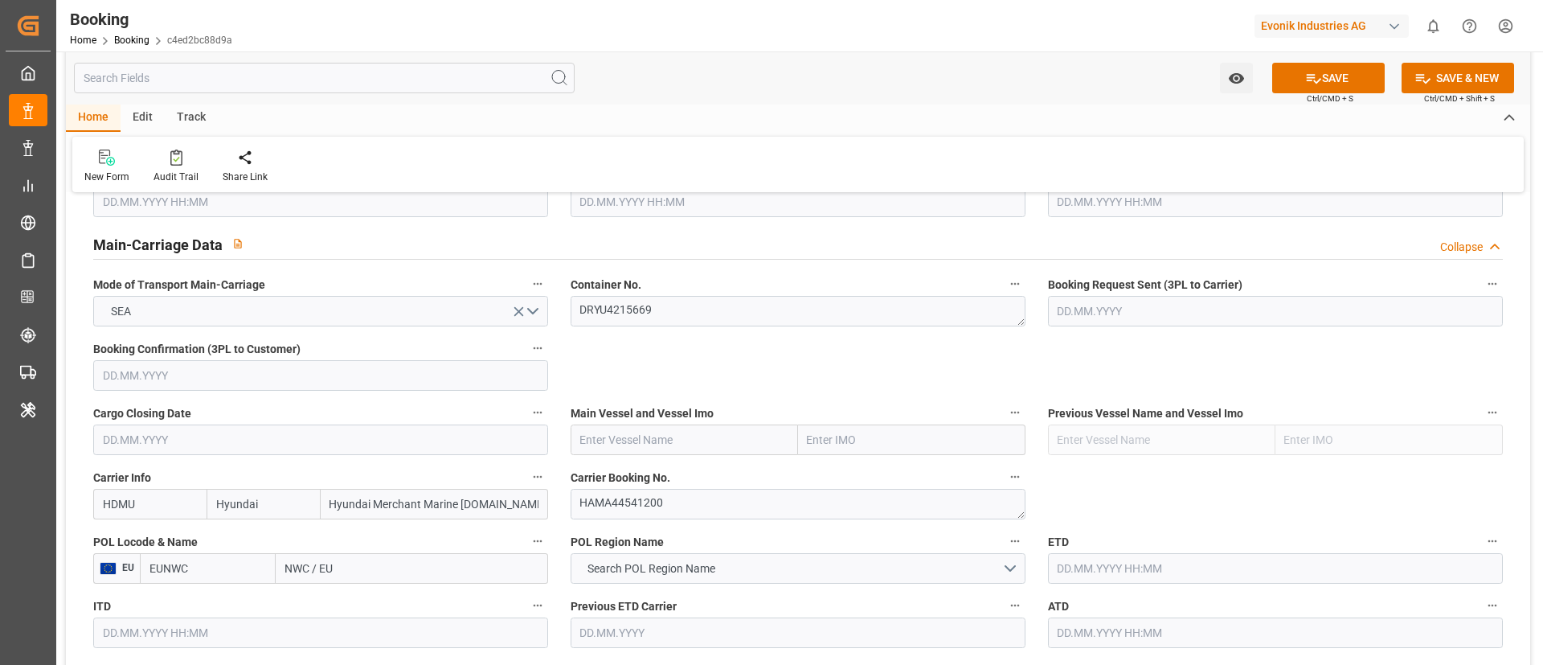
click at [648, 441] on input "text" at bounding box center [684, 439] width 227 height 31
paste input "ONE RELIABILITY"
click at [659, 479] on b "ONE RELIABILITY" at bounding box center [626, 475] width 90 height 13
type input "ONE RELIABILITY"
type input "9952737"
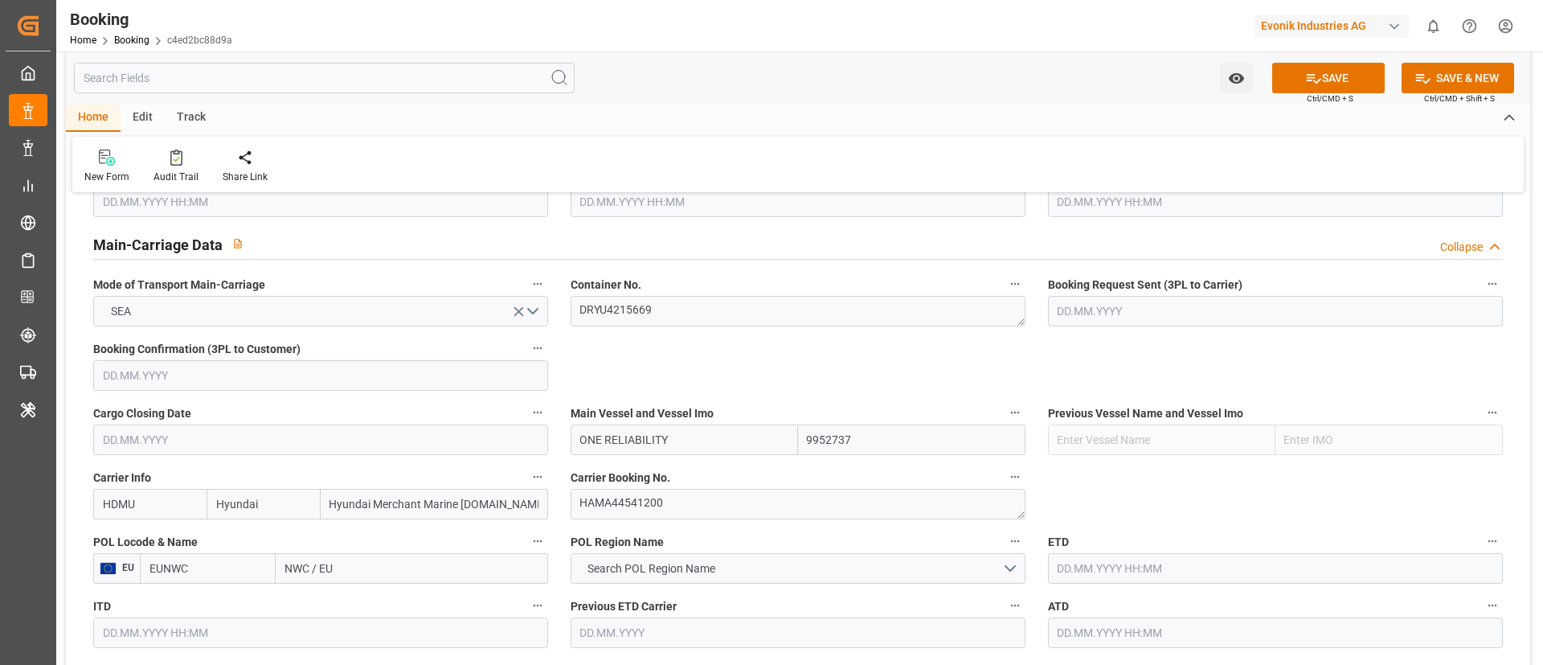
scroll to position [1085, 0]
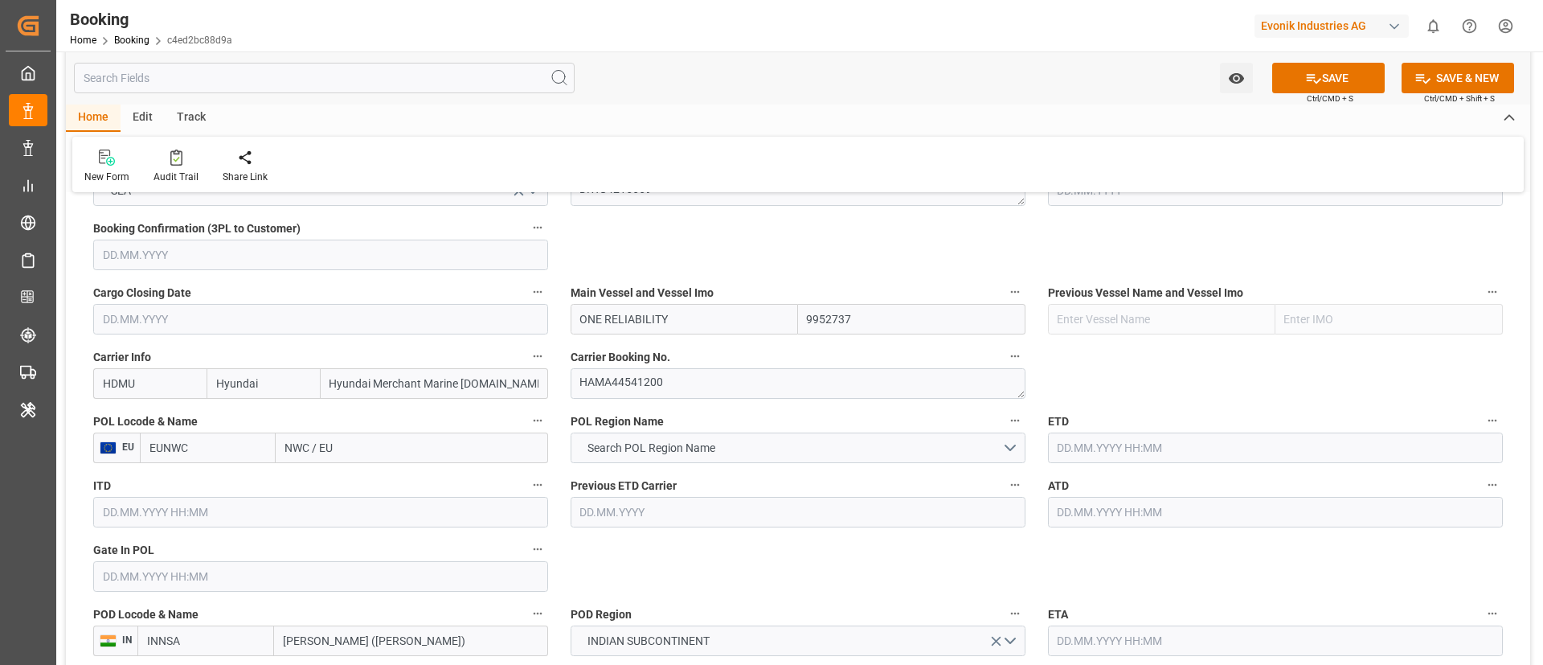
type input "ONE RELIABILITY"
click at [375, 448] on input "NWC / EU" at bounding box center [412, 447] width 273 height 31
paste input "ANTWERP"
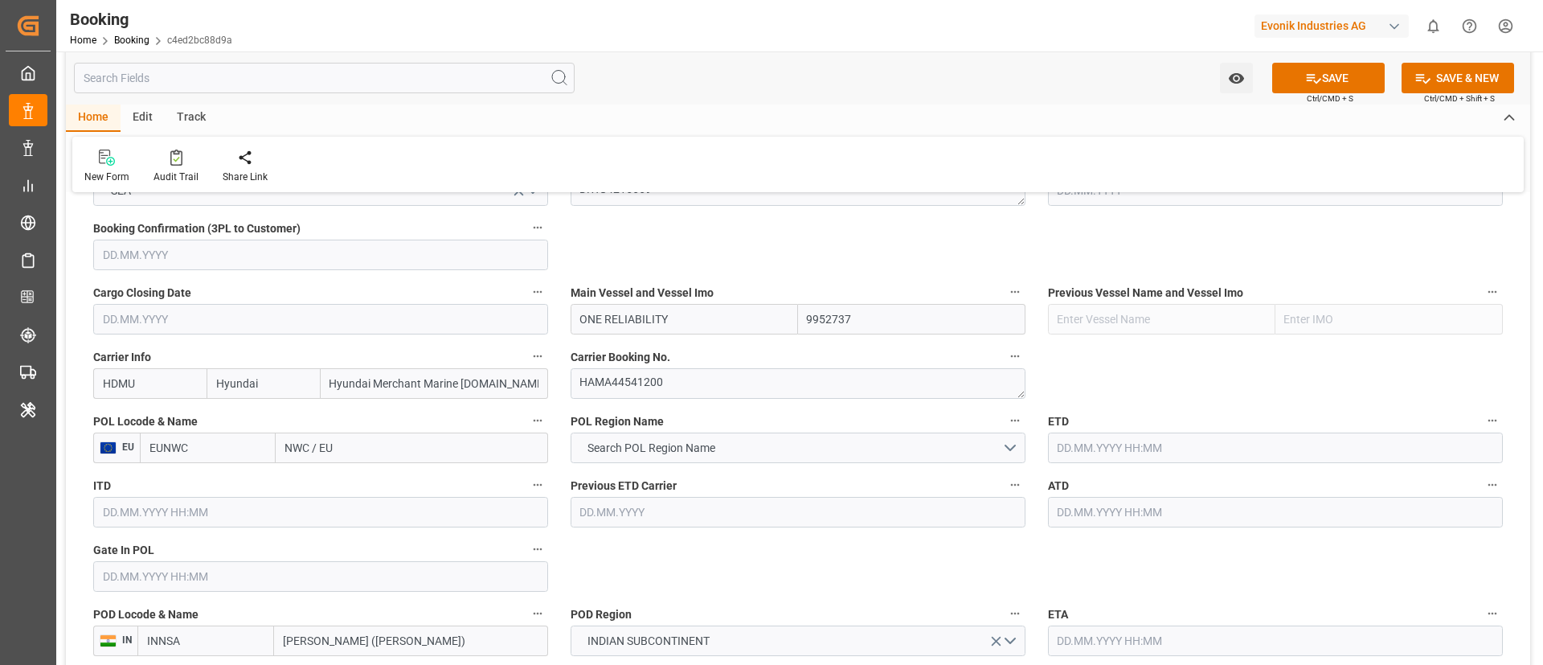
type input "ANTWERP"
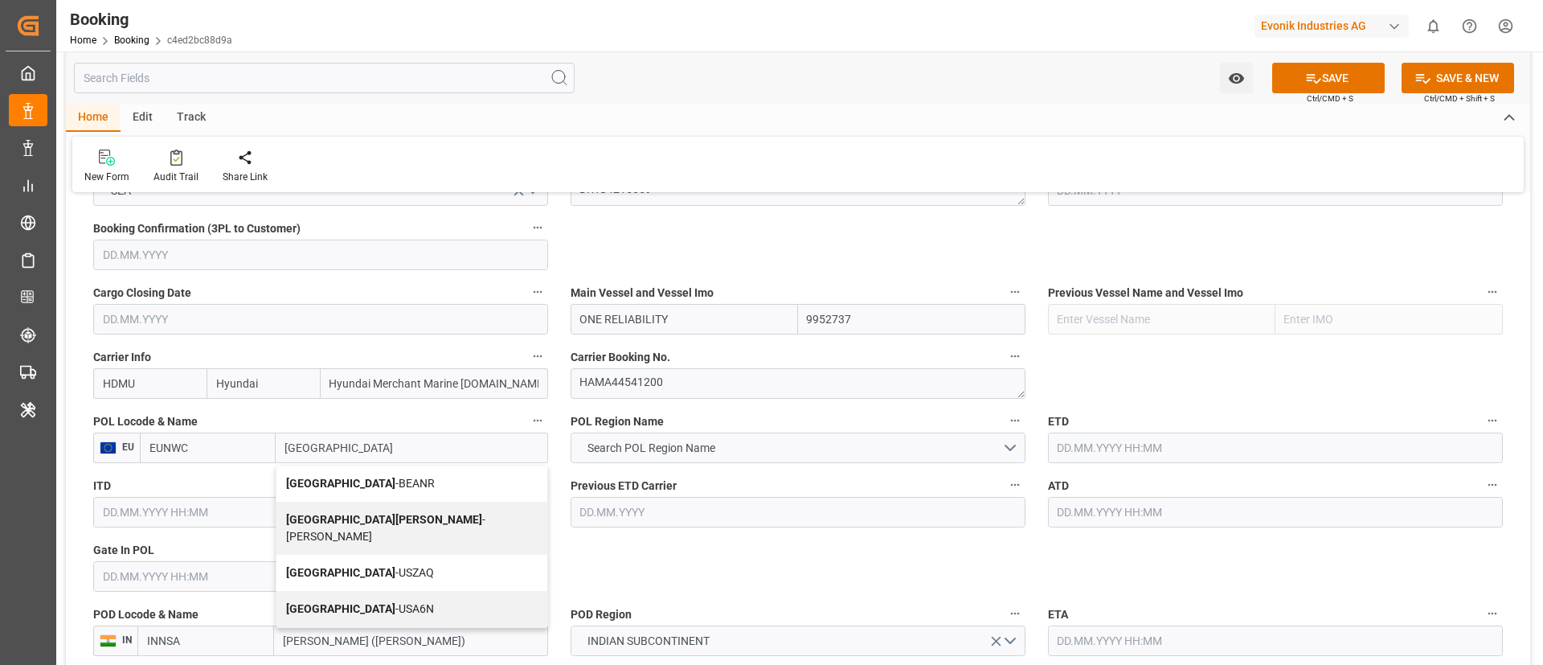
click at [338, 482] on span "Antwerp - BEANR" at bounding box center [360, 483] width 149 height 13
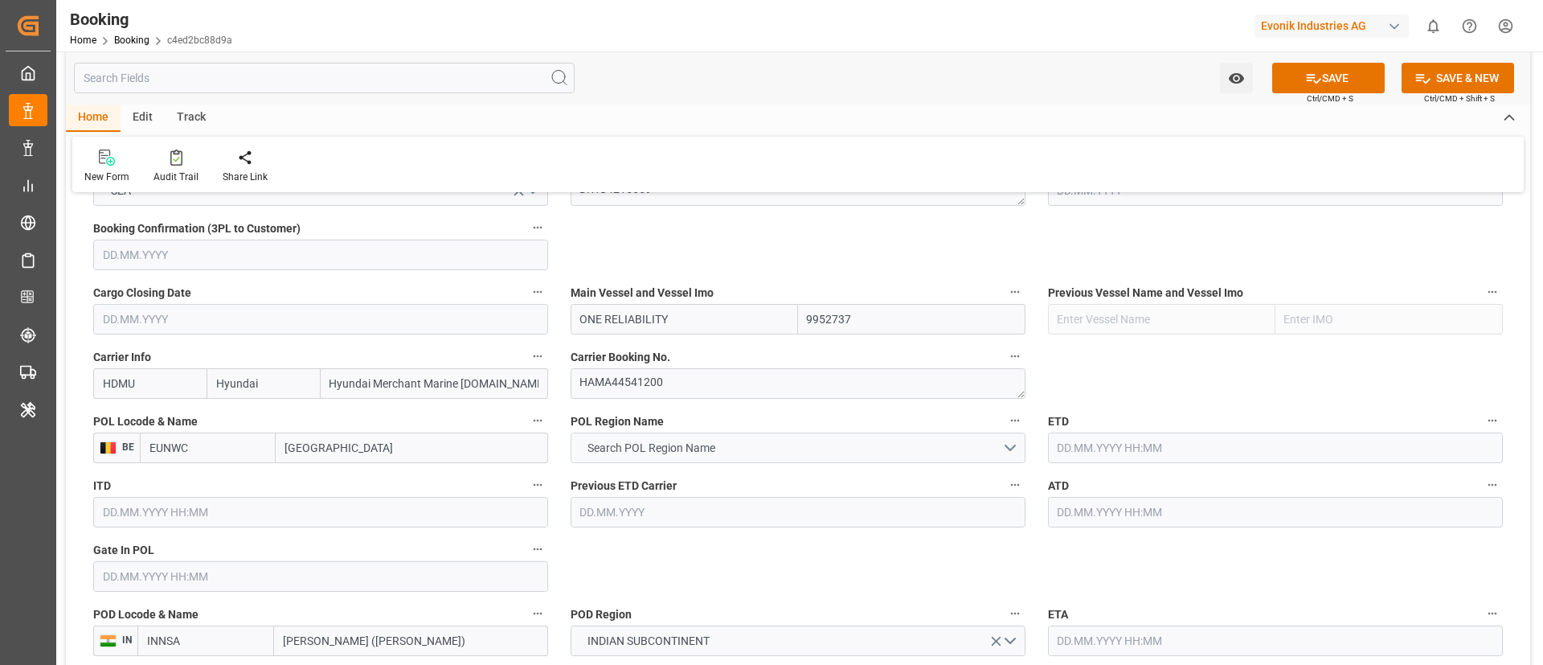
type input "BEANR"
type input "Antwerp"
click at [670, 449] on span "Search POL Region Name" at bounding box center [652, 448] width 144 height 17
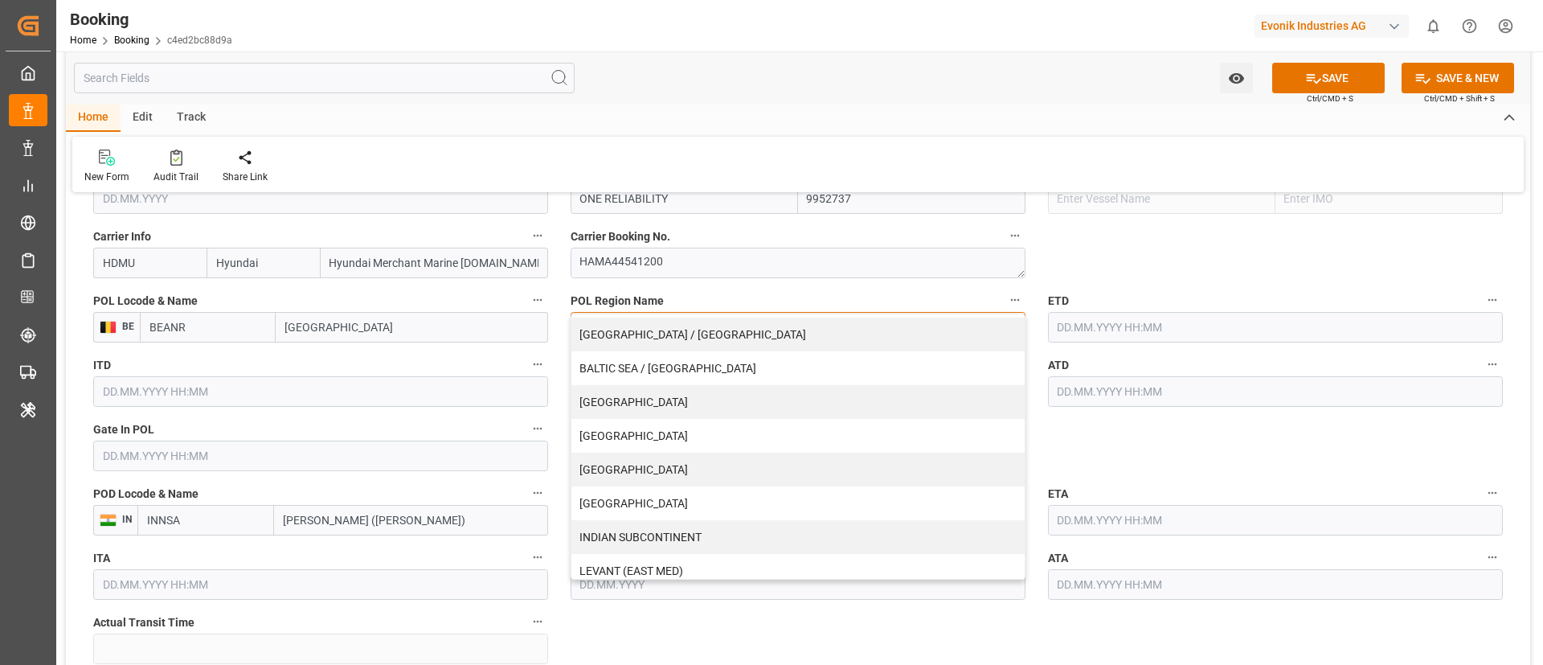
scroll to position [241, 0]
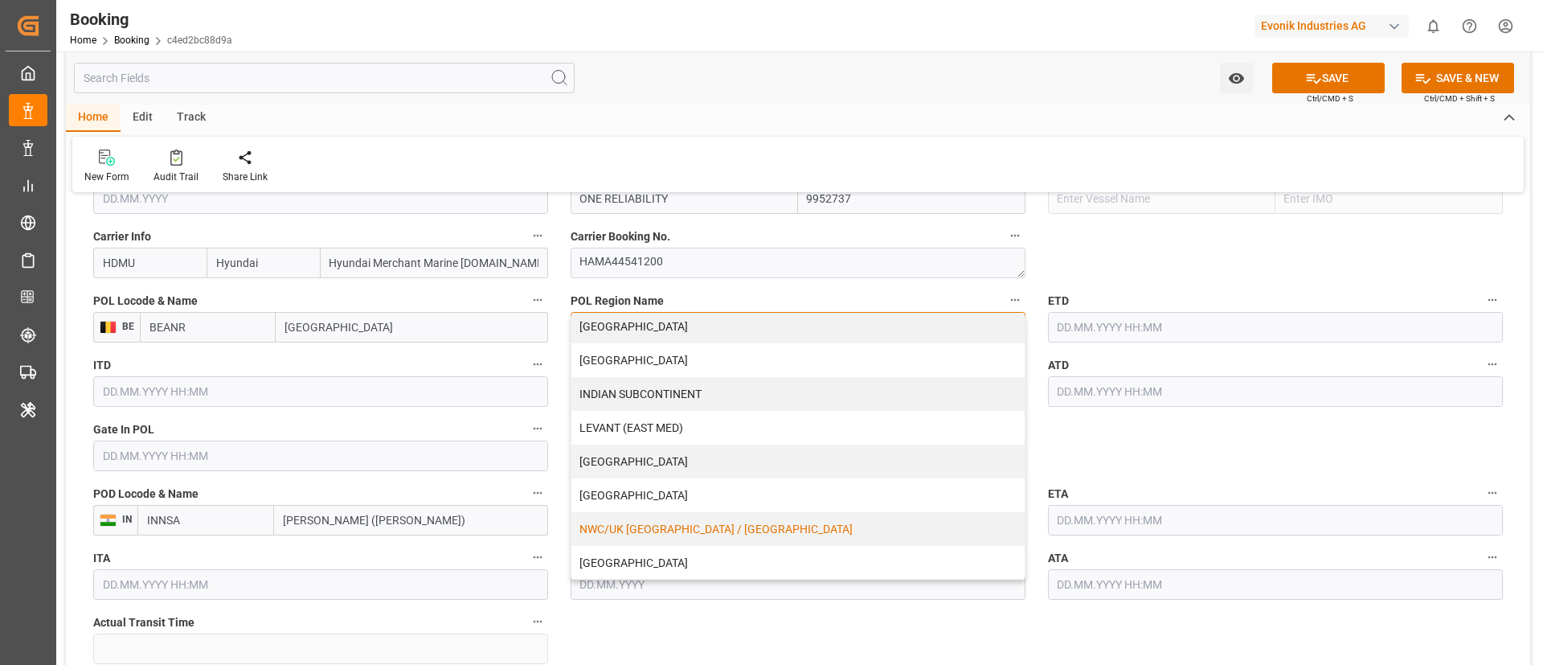
click at [642, 523] on div "NWC/UK [GEOGRAPHIC_DATA] / [GEOGRAPHIC_DATA]" at bounding box center [798, 529] width 453 height 34
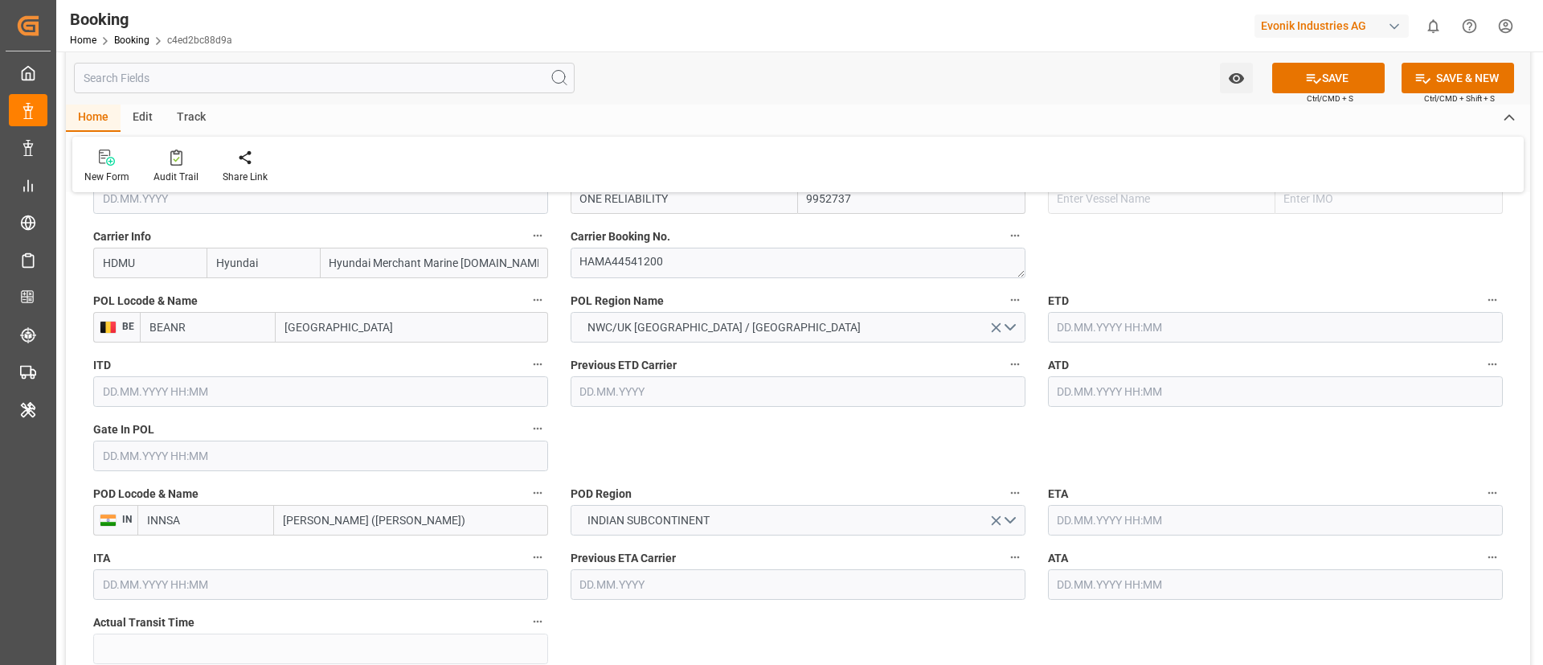
click at [215, 453] on input "text" at bounding box center [320, 456] width 455 height 31
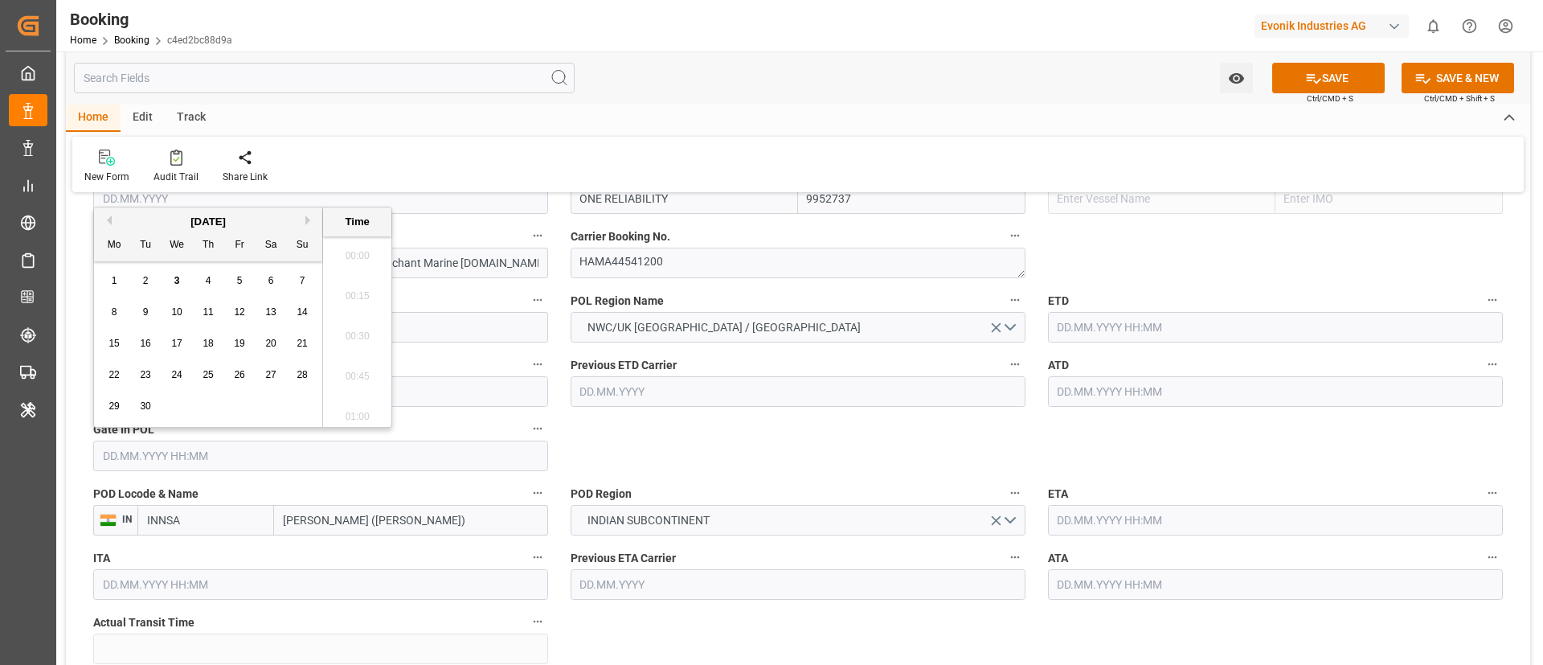
scroll to position [2578, 0]
click at [148, 277] on span "2" at bounding box center [146, 280] width 6 height 11
type input "02.09.2025 00:00"
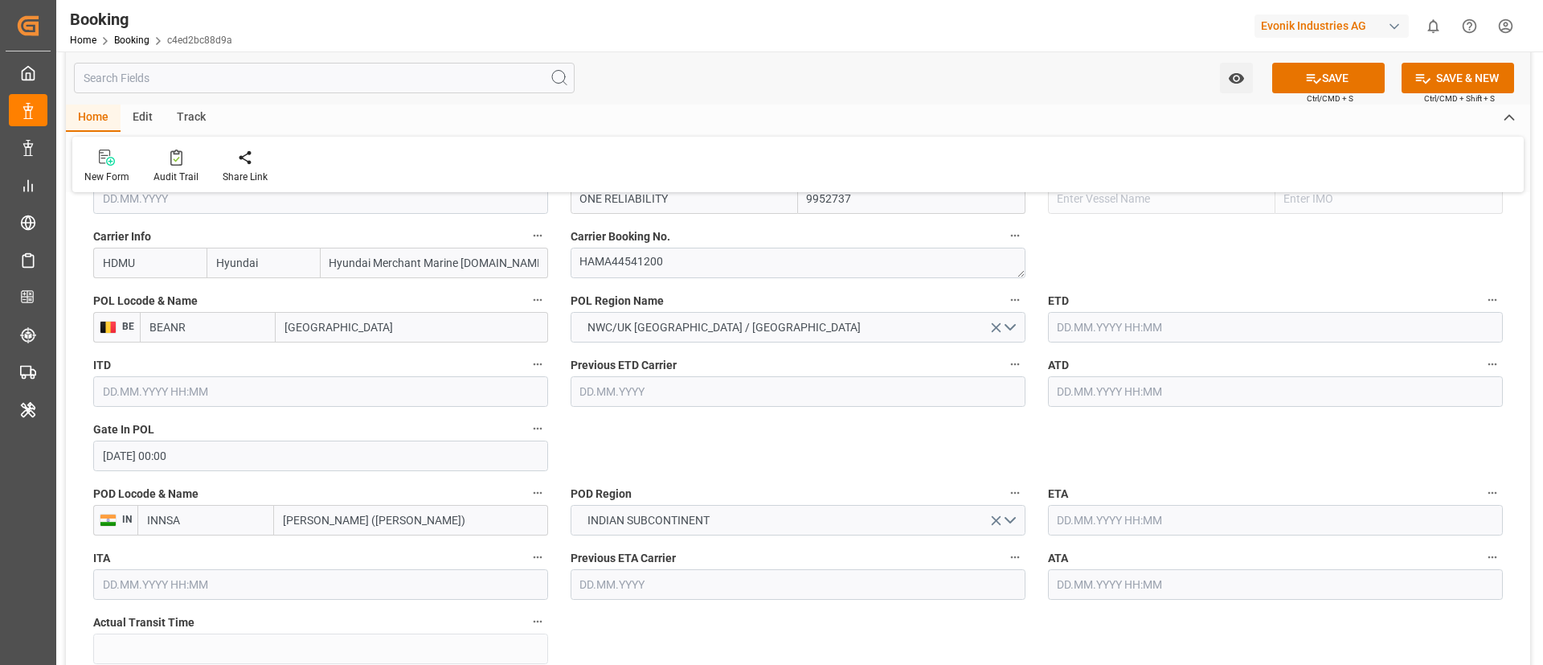
click at [1096, 330] on input "text" at bounding box center [1275, 327] width 455 height 31
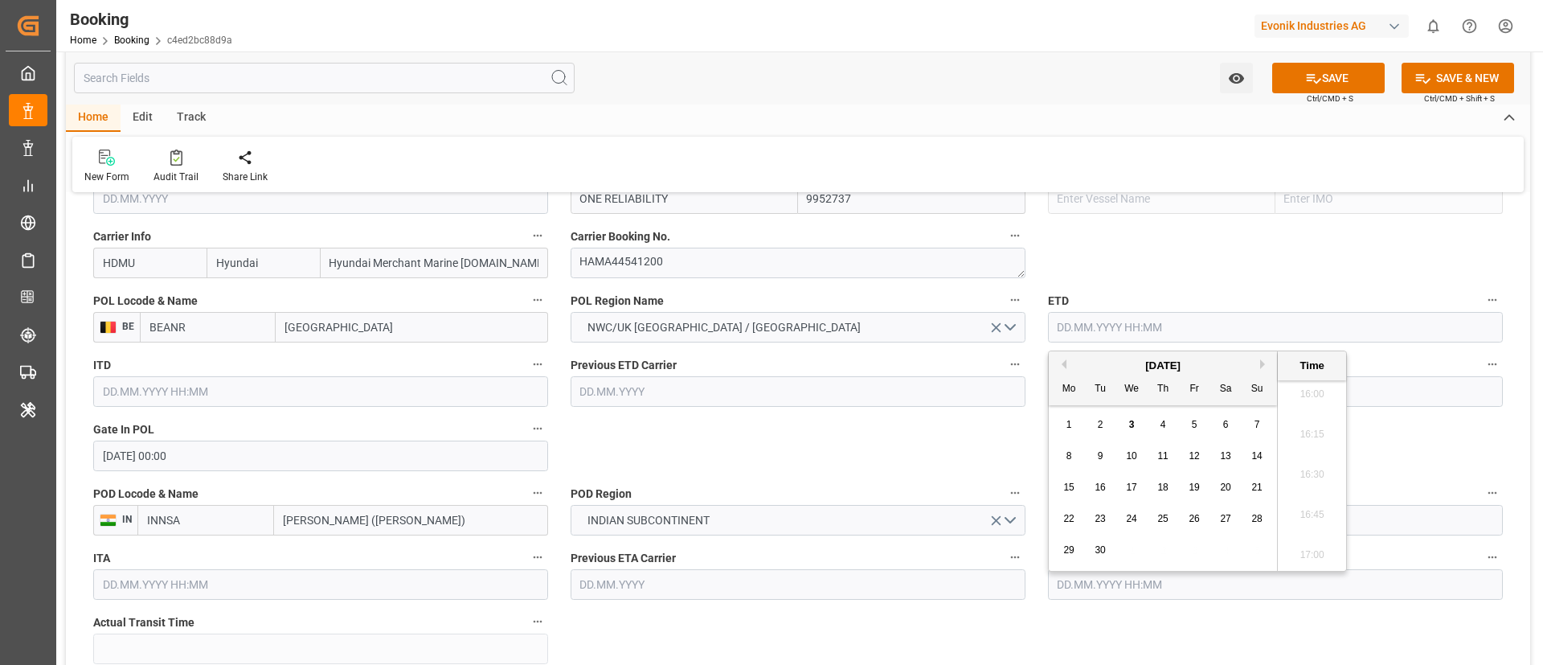
click at [1099, 424] on span "2" at bounding box center [1101, 424] width 6 height 11
type input "02.09.2025 00:00"
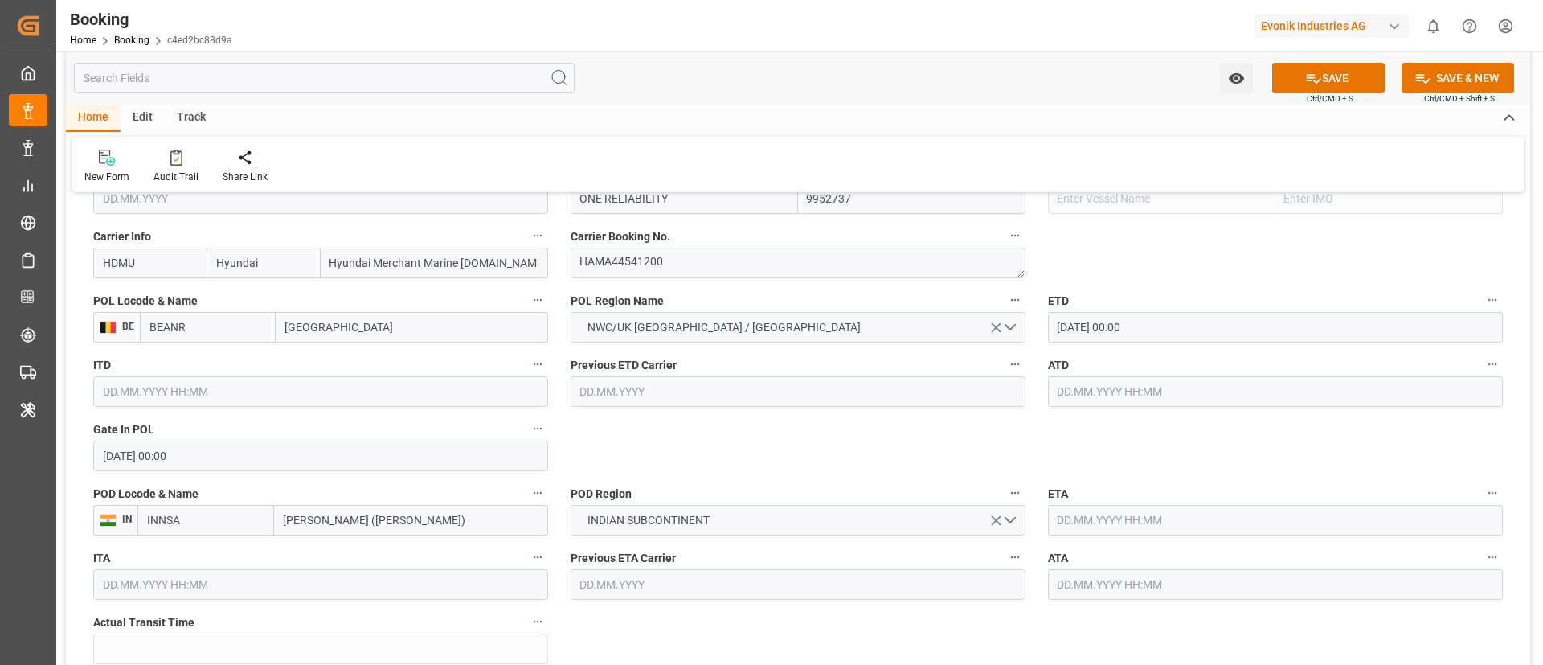
click at [1082, 390] on input "text" at bounding box center [1275, 391] width 455 height 31
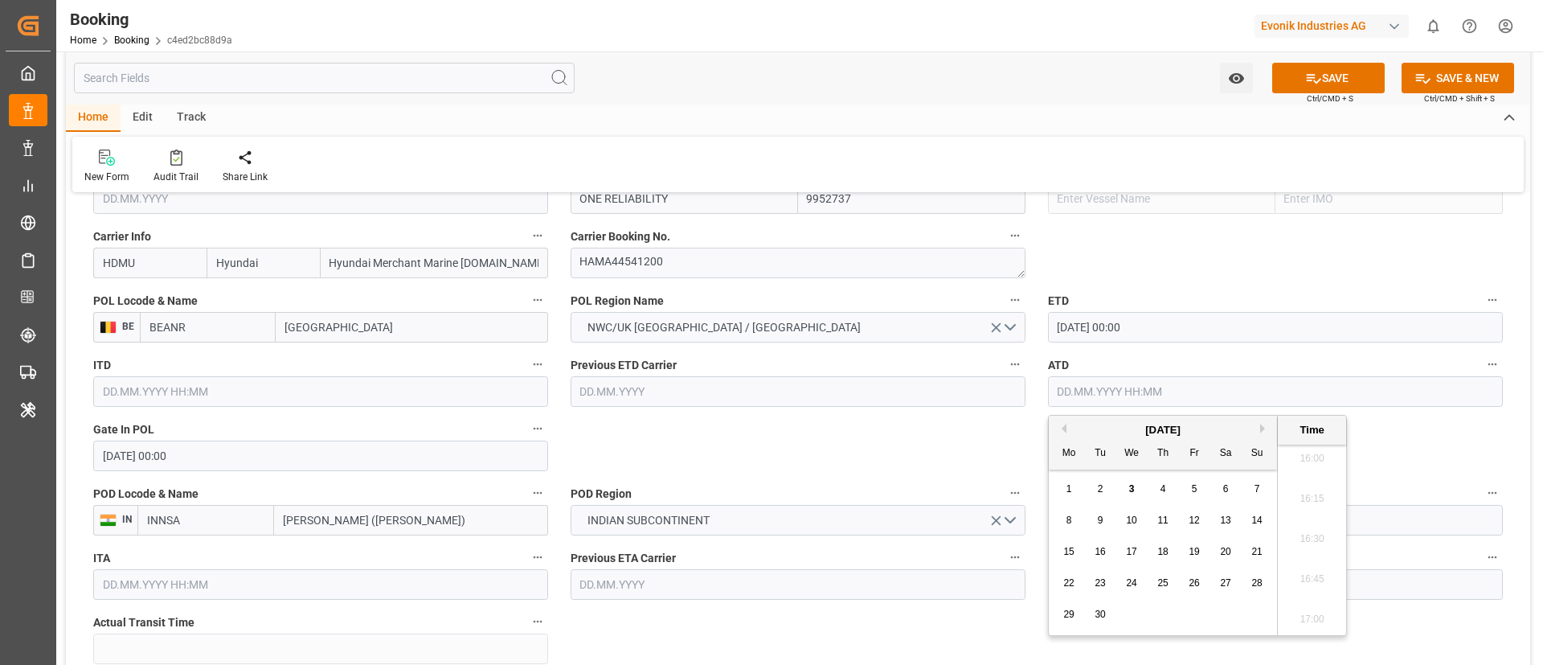
click at [1101, 490] on span "2" at bounding box center [1101, 488] width 6 height 11
type input "02.09.2025 00:00"
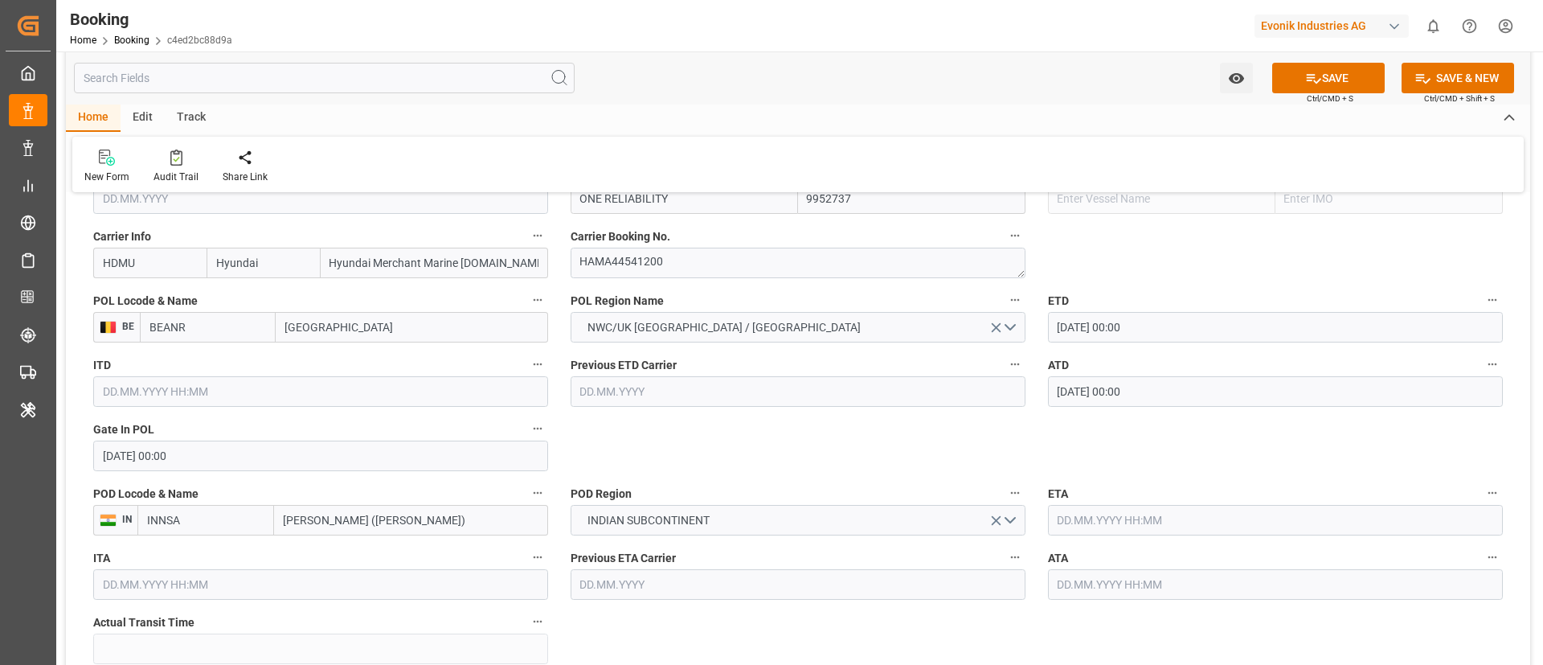
click at [1115, 515] on input "text" at bounding box center [1275, 520] width 455 height 31
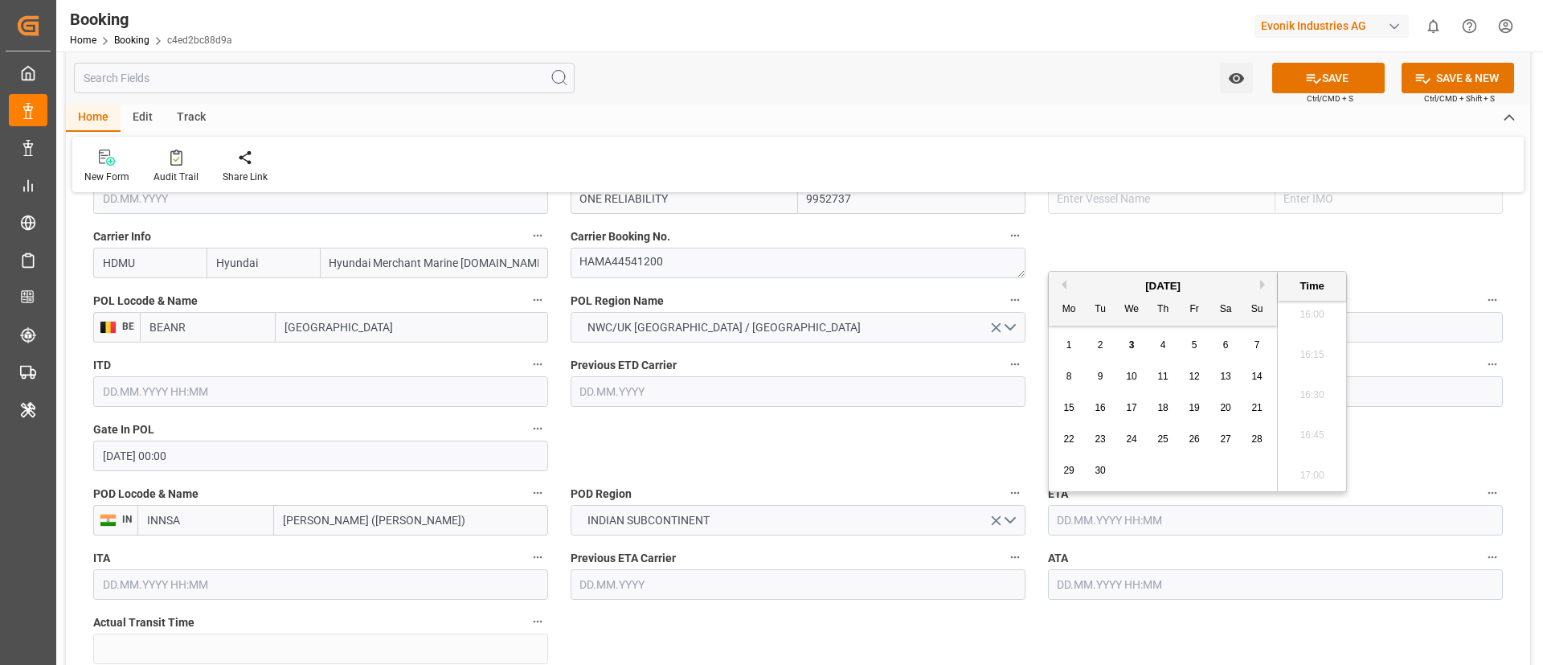
click at [1262, 280] on button "Next Month" at bounding box center [1265, 285] width 10 height 10
click at [1070, 408] on span "13" at bounding box center [1069, 407] width 10 height 11
type input "13.10.2025 00:00"
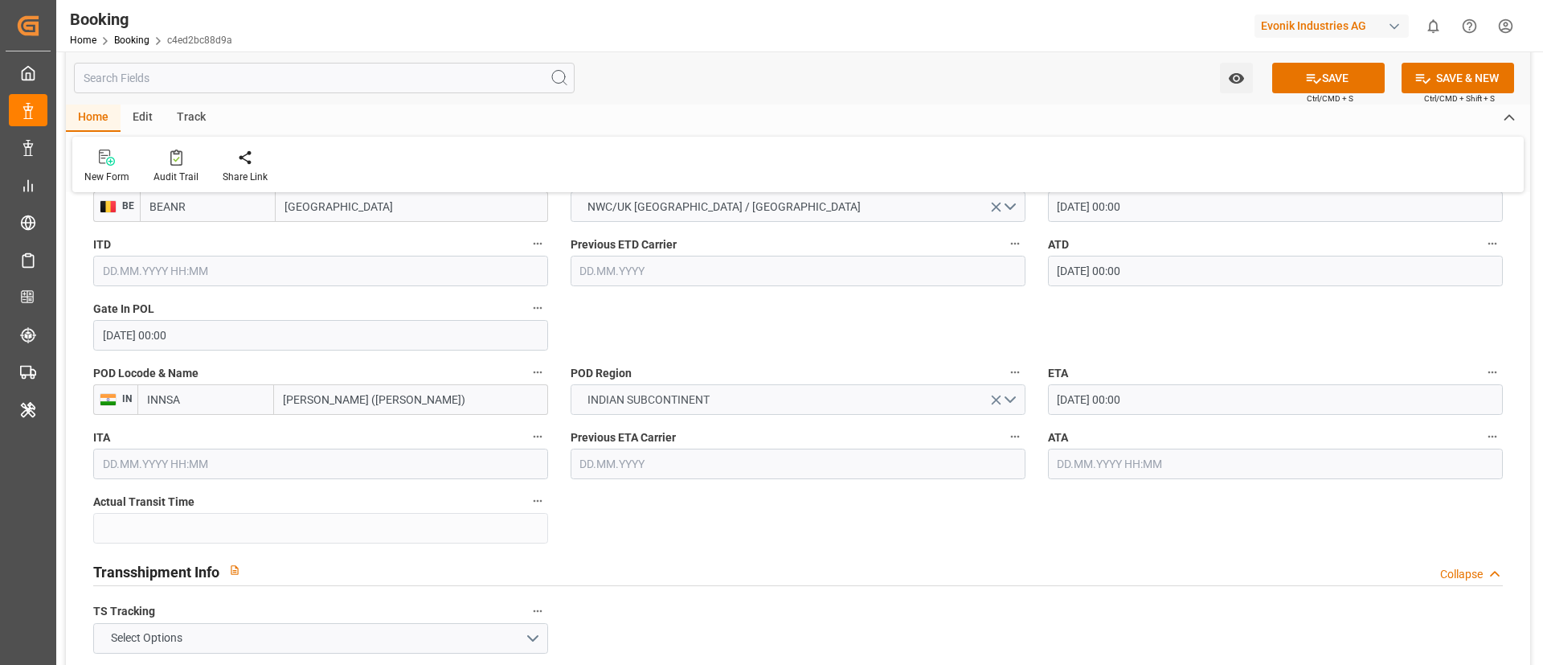
scroll to position [1568, 0]
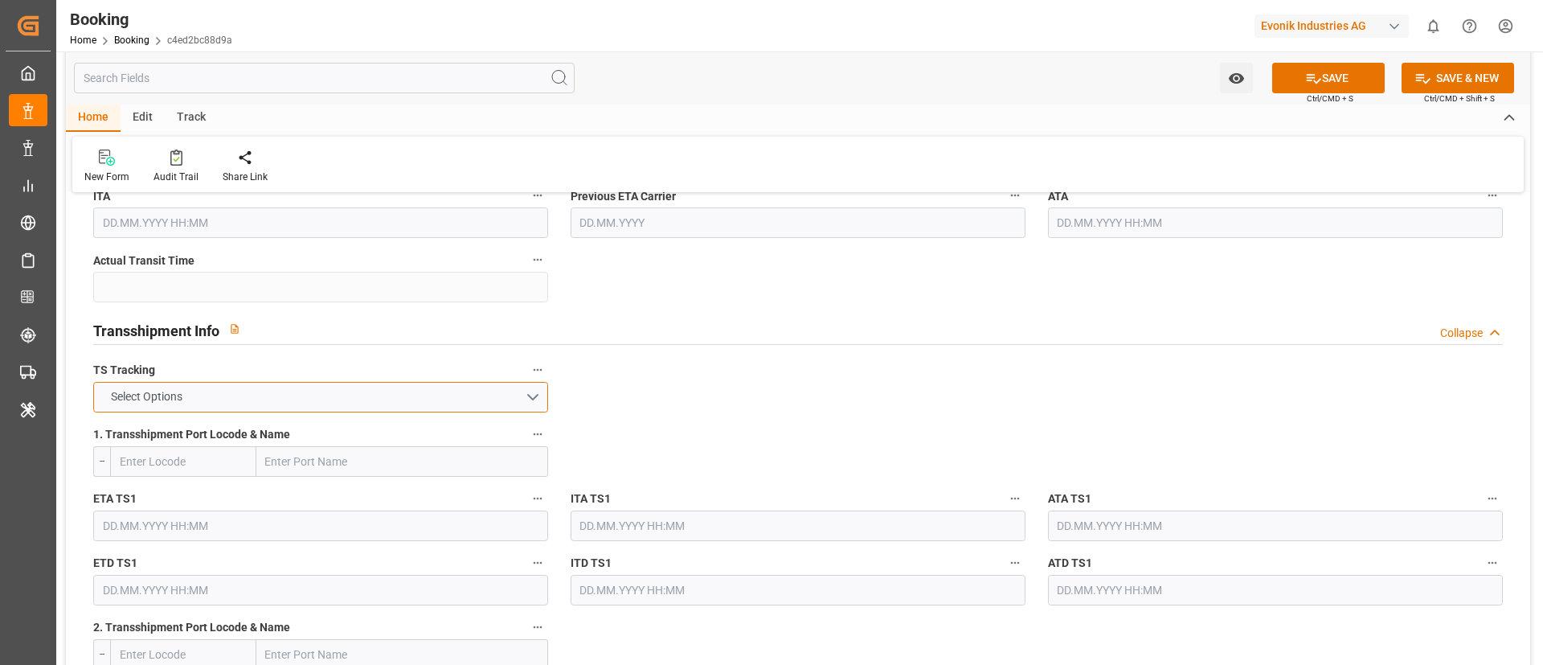
click at [435, 395] on button "Select Options" at bounding box center [320, 397] width 455 height 31
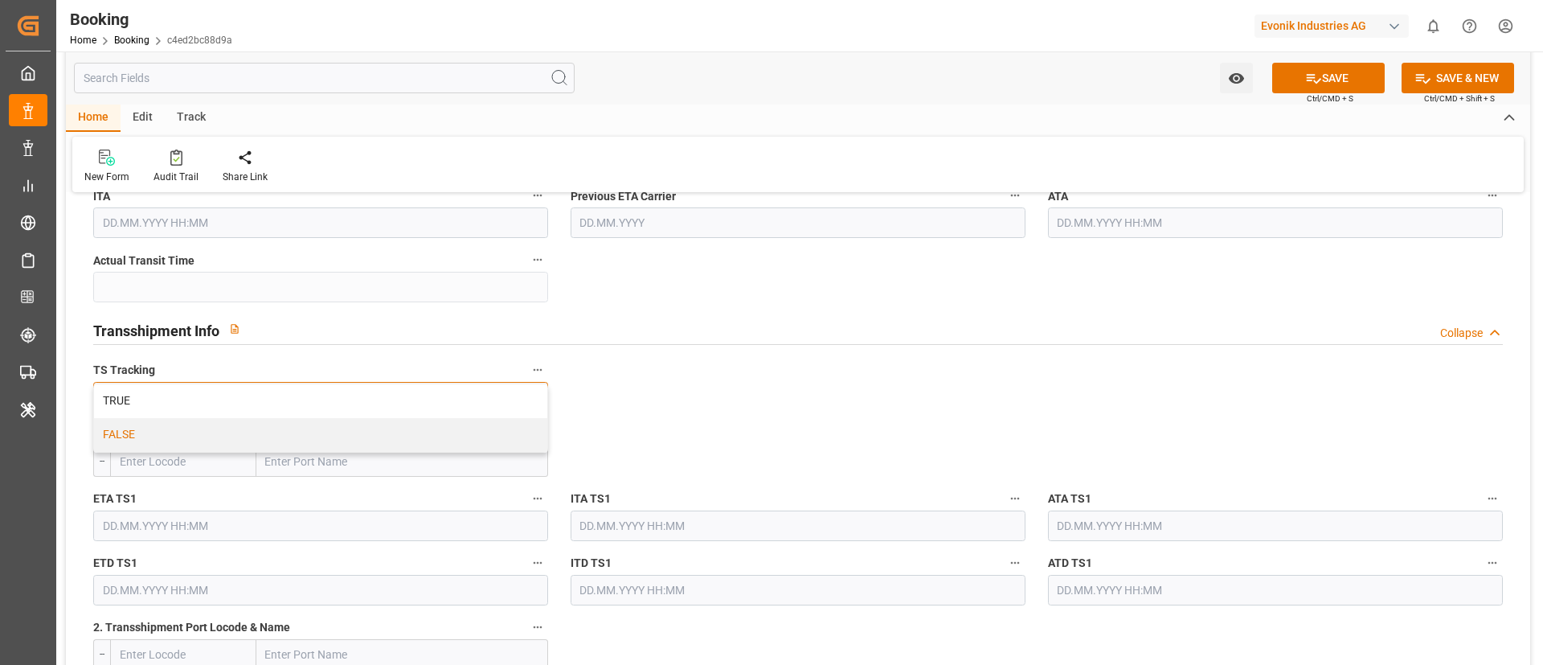
click at [413, 428] on div "FALSE" at bounding box center [320, 435] width 453 height 34
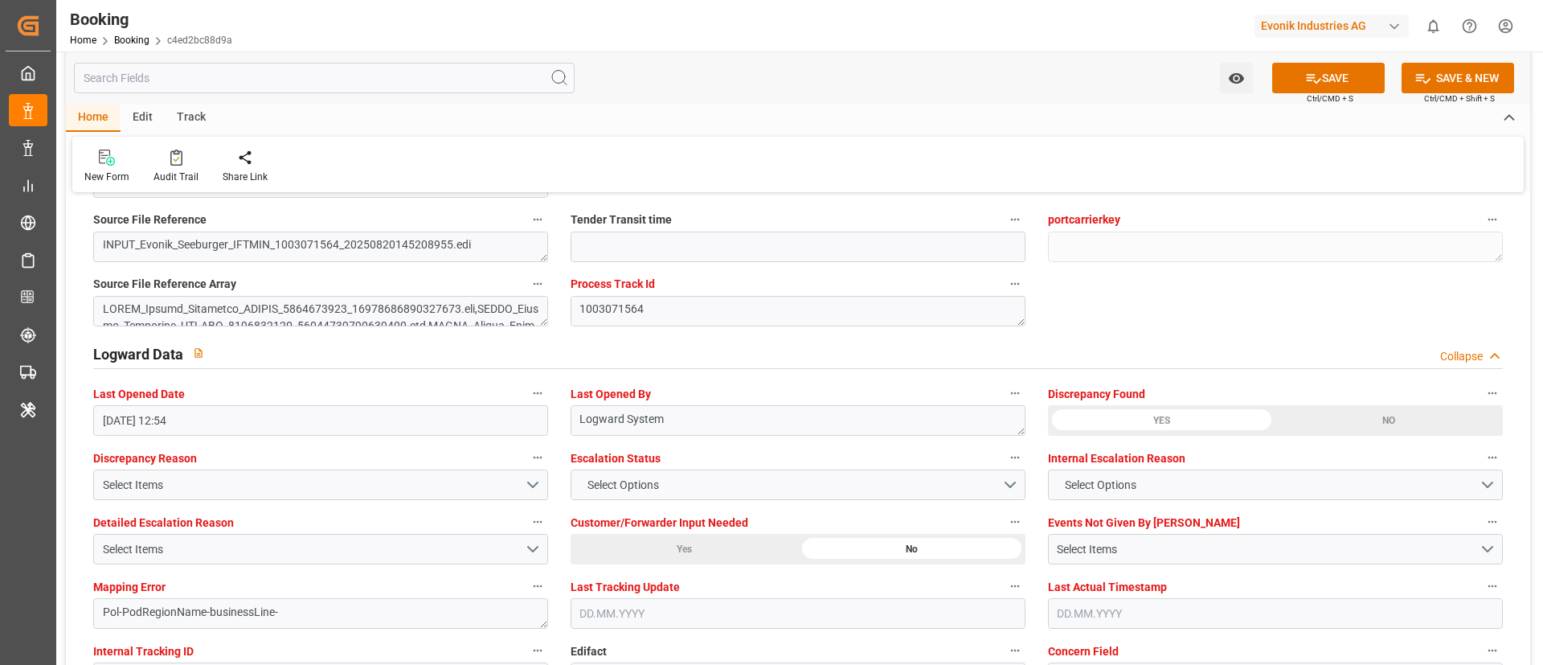
scroll to position [3014, 0]
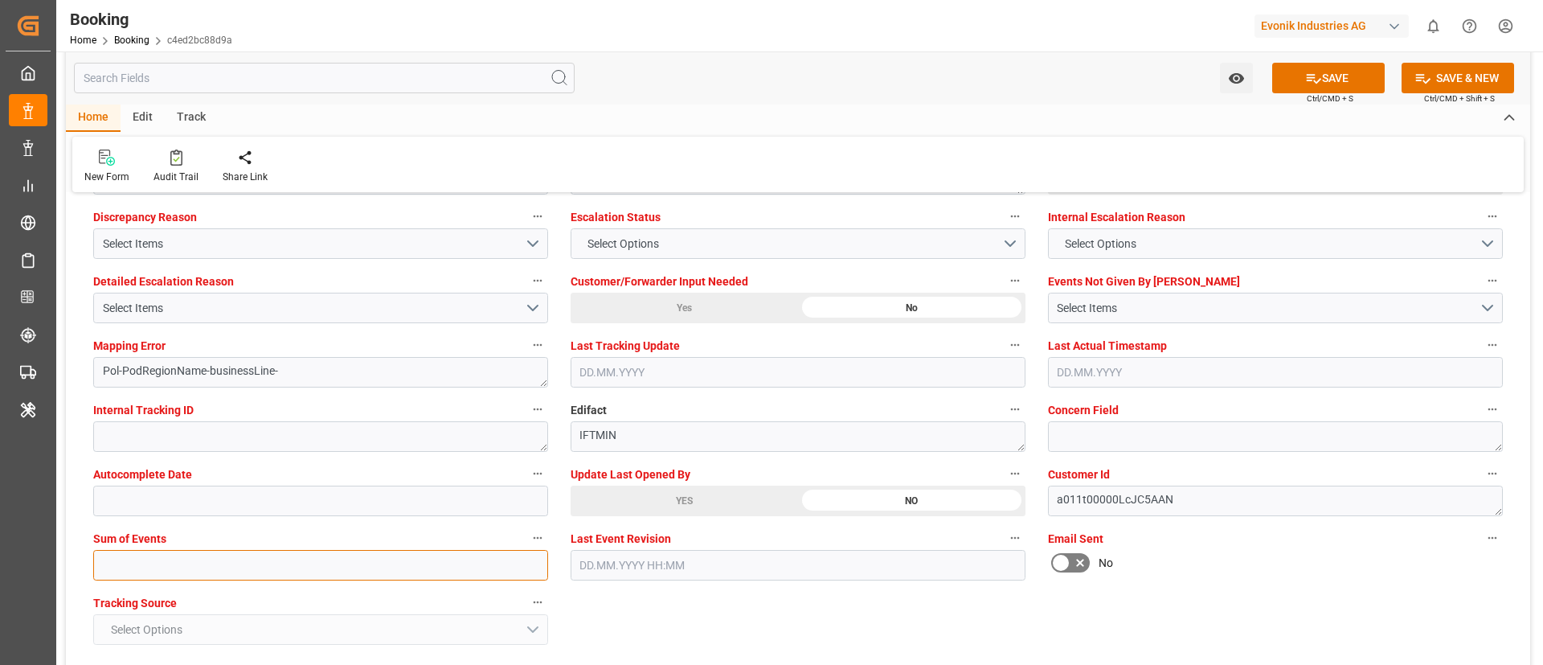
click at [331, 575] on input "text" at bounding box center [320, 565] width 455 height 31
type input "0"
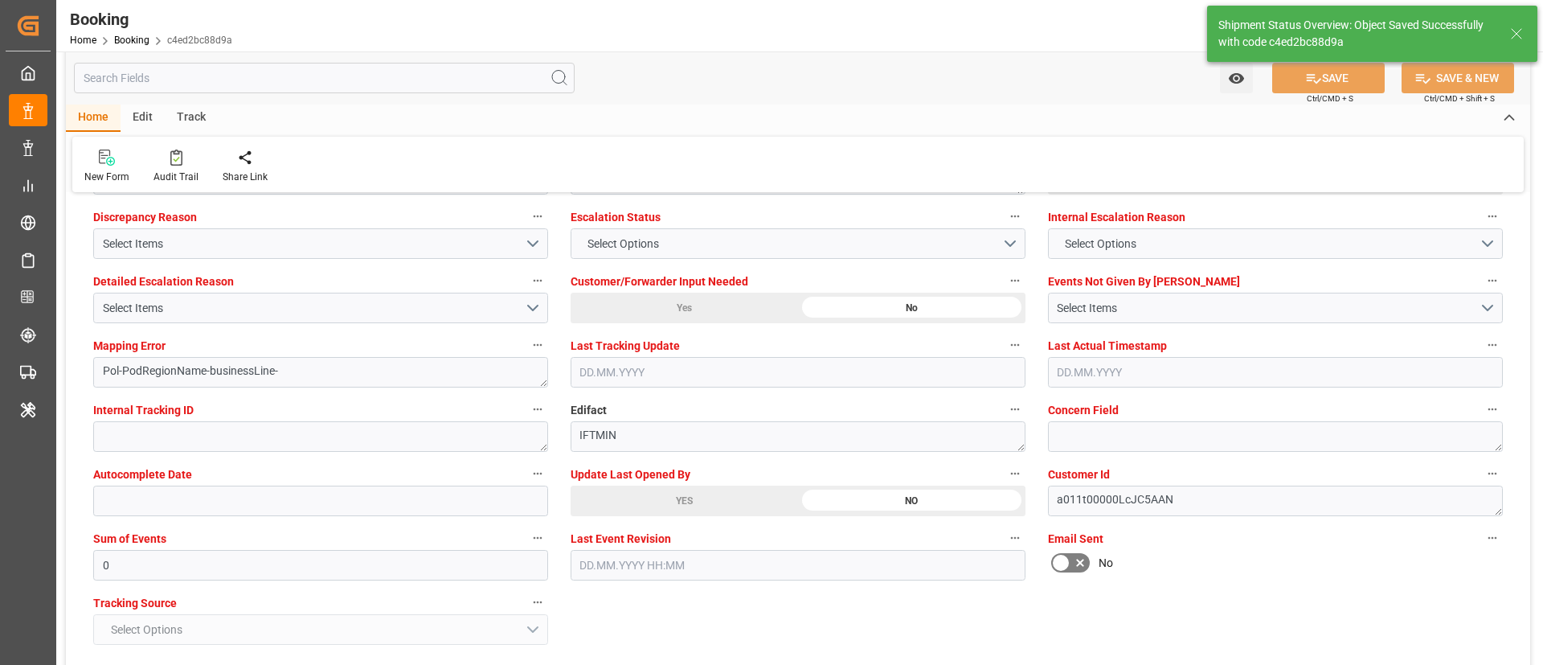
type textarea "NWC/UK North West Continent / UK_INNSA_HDMU_Oxeno"
type textarea "Vismitha Mahadev"
type textarea "businessLine-"
type input "ONE RELIABILITY"
type input "02.09.2025 00:00"
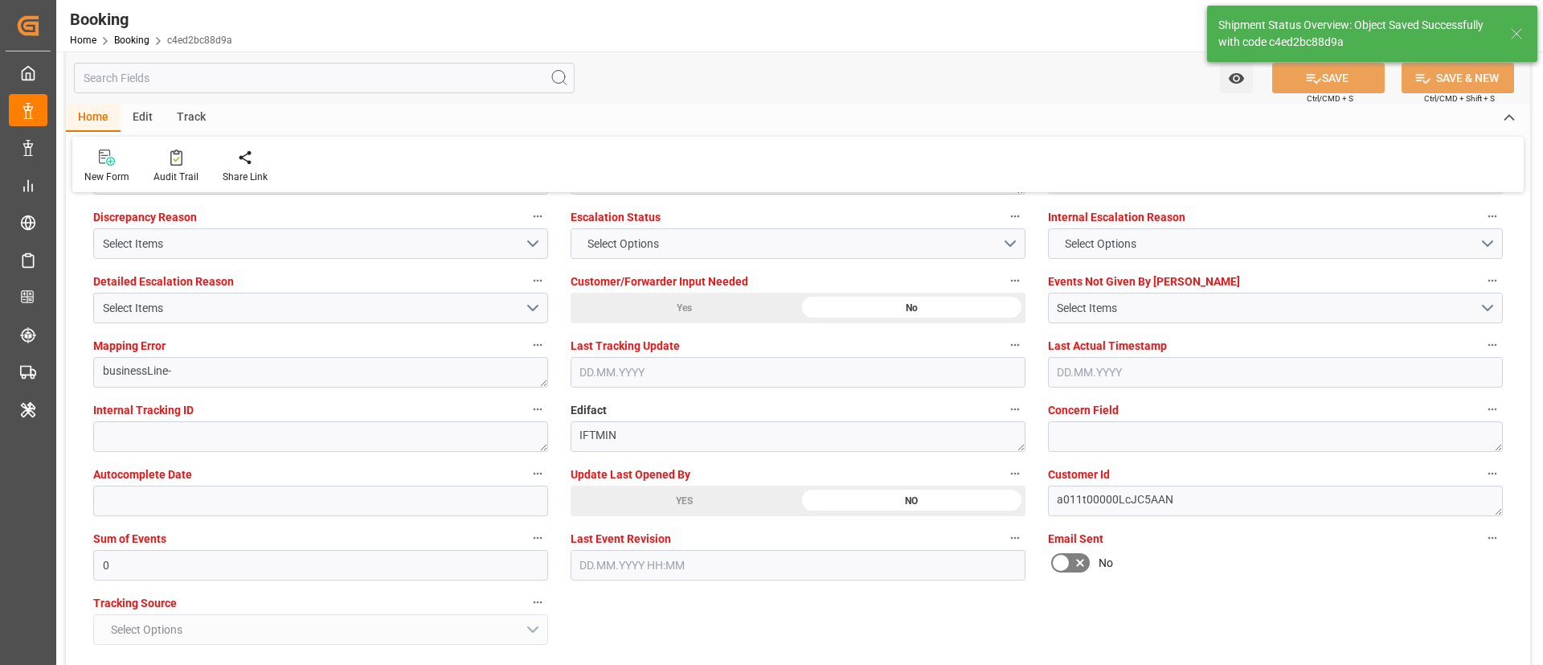
type input "13.10.2025 00:00"
type input "03.09.2025 11:10"
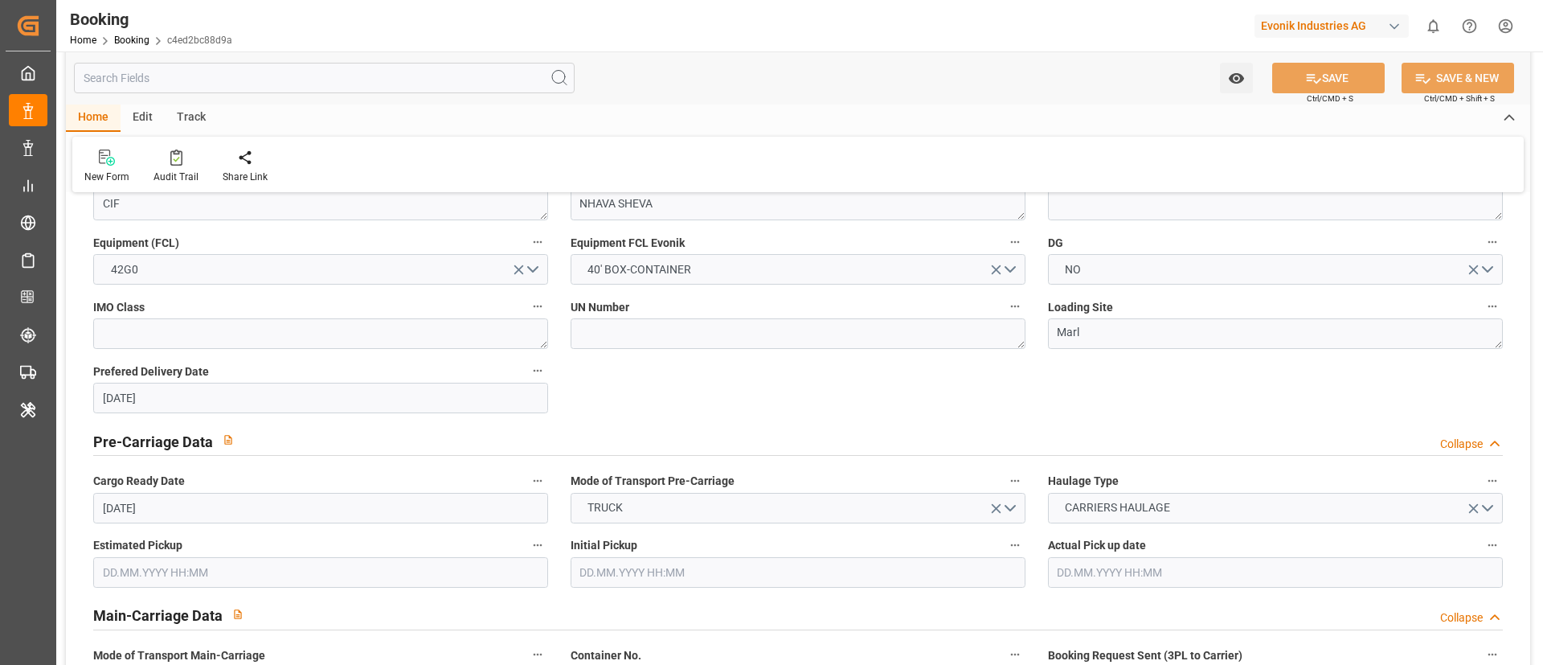
scroll to position [482, 0]
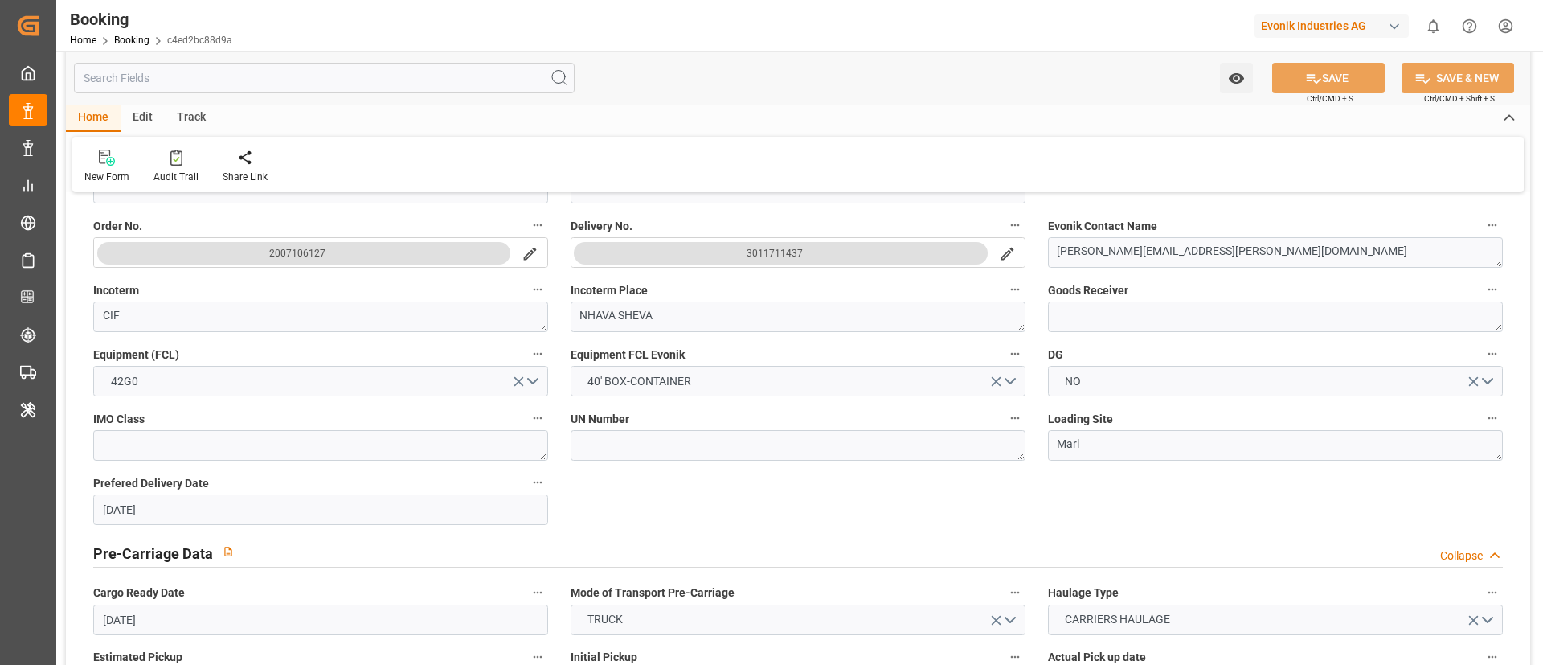
click at [1003, 255] on icon "search button" at bounding box center [1007, 253] width 17 height 17
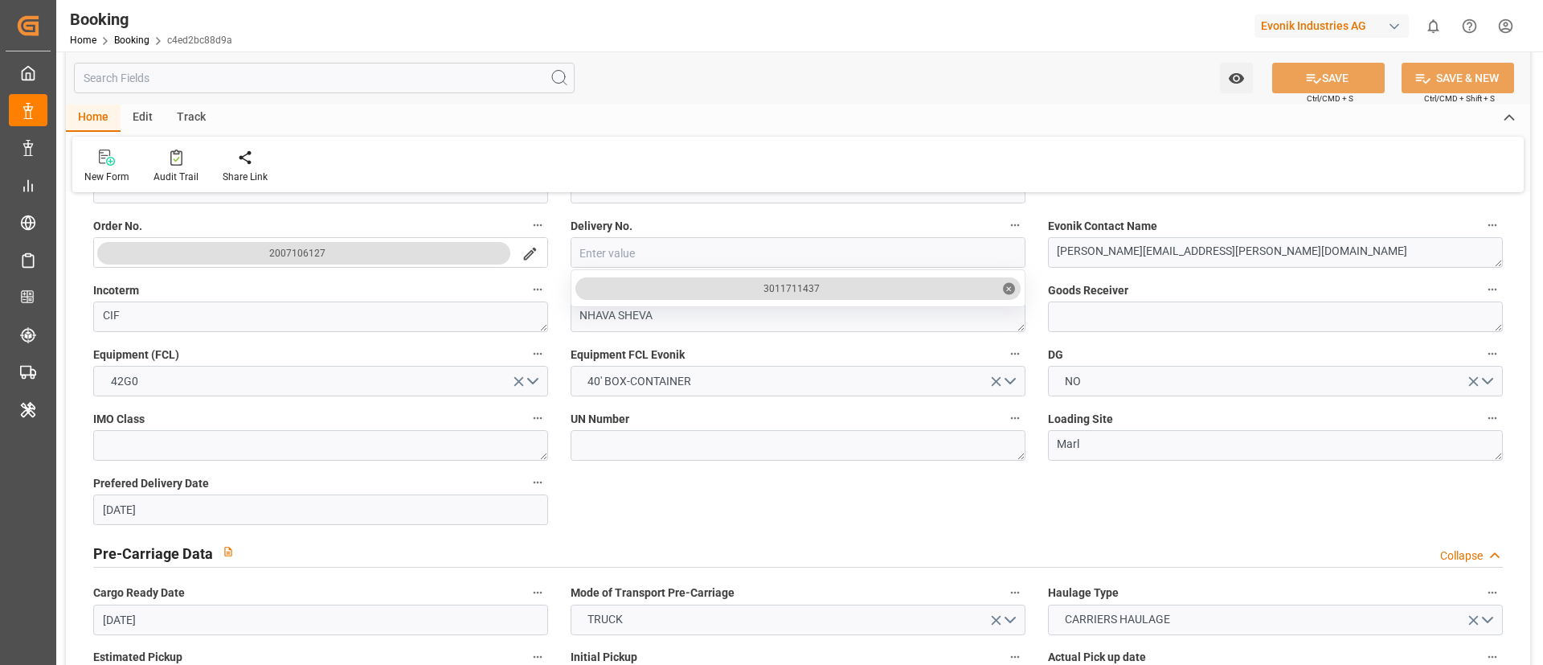
type input "3011735729"
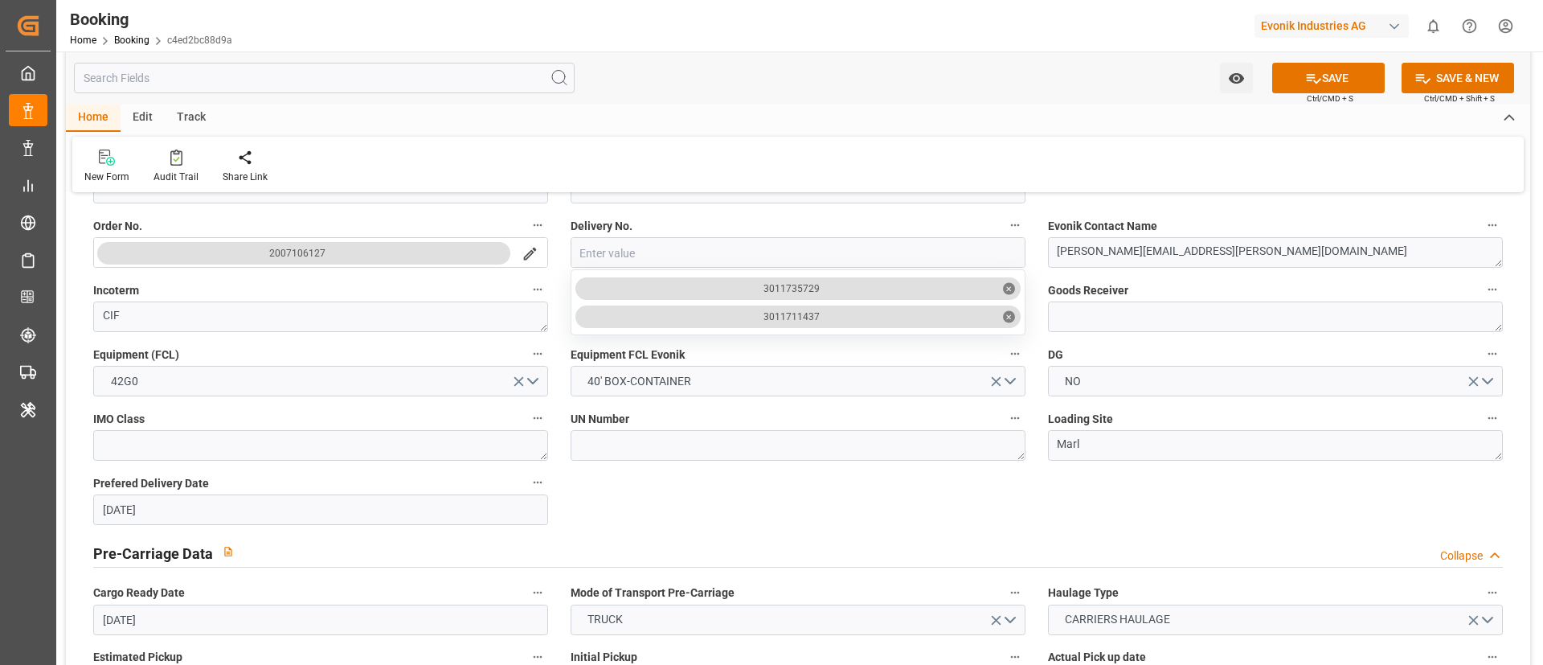
click at [865, 109] on div "Home Edit Track" at bounding box center [798, 118] width 1465 height 27
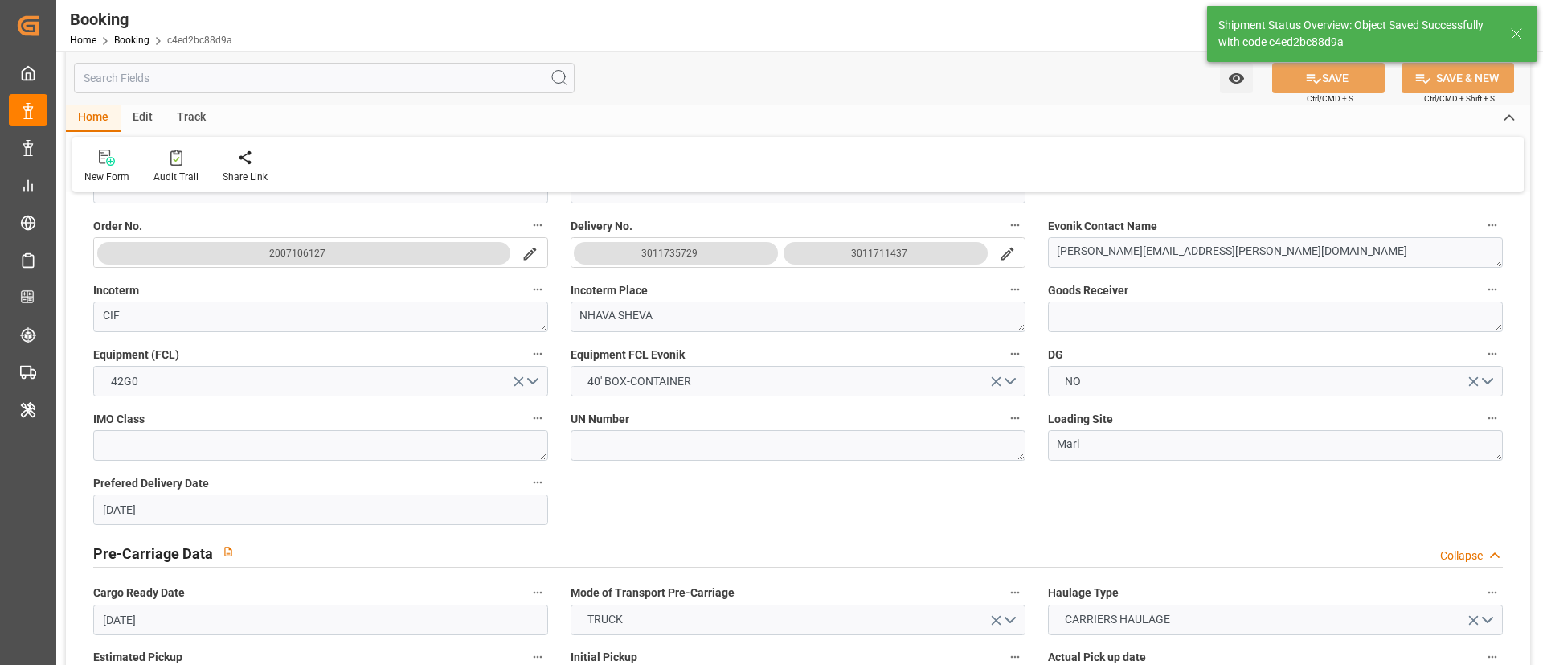
type input "03.09.2025 11:11"
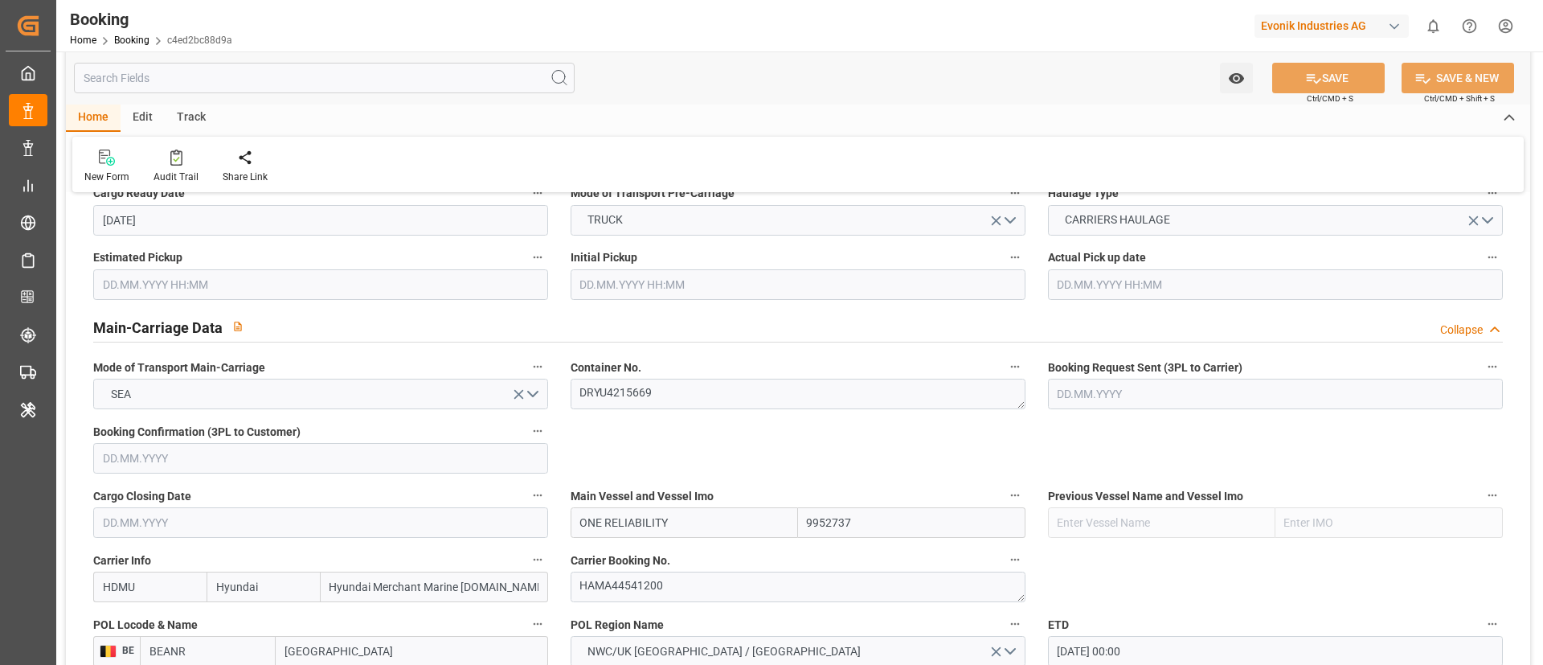
scroll to position [844, 0]
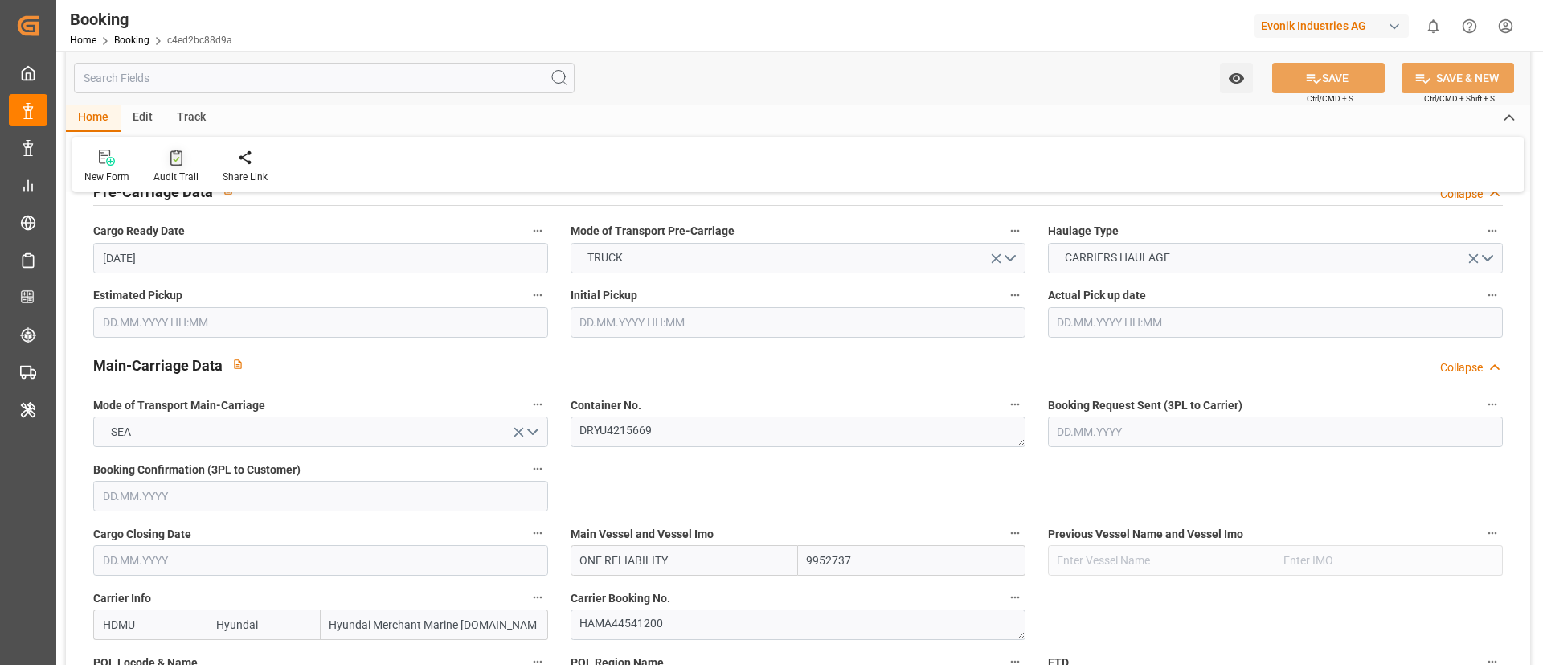
click at [161, 170] on div "Audit Trail" at bounding box center [176, 177] width 45 height 14
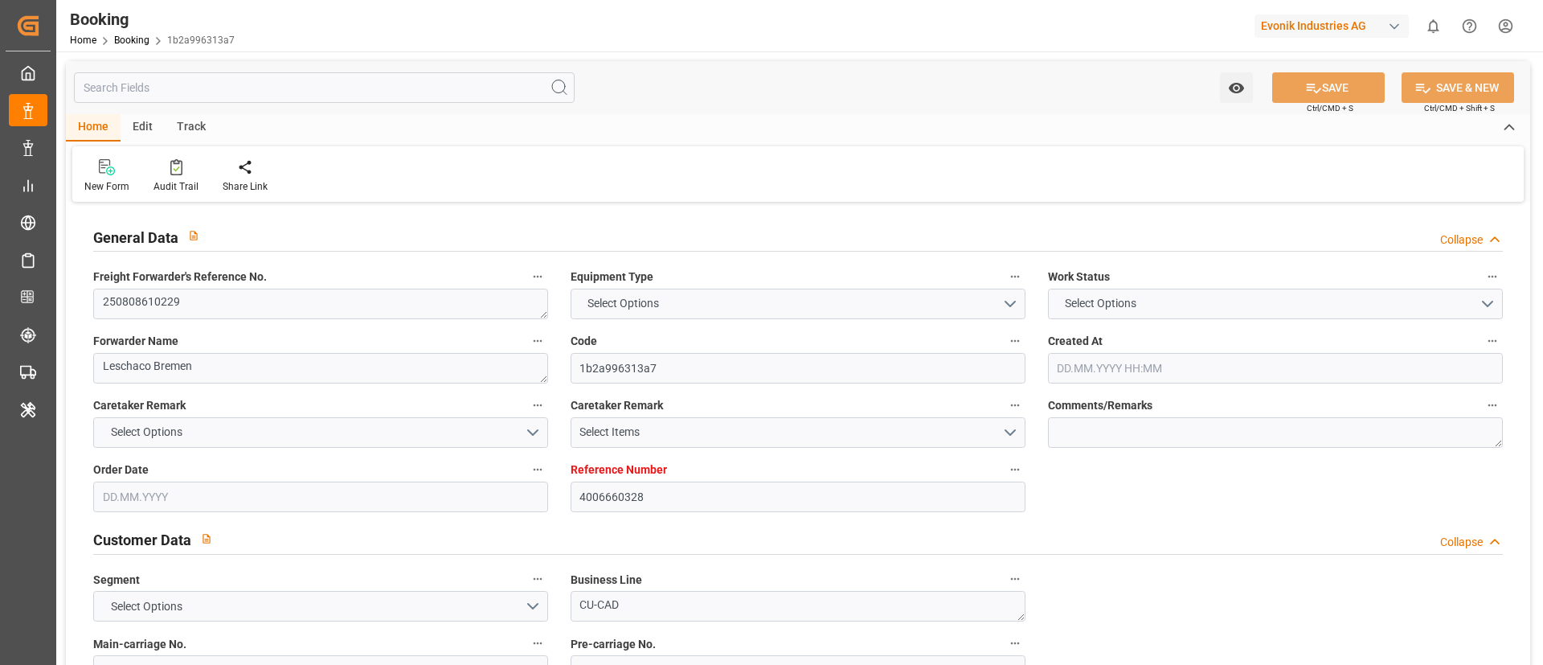
type textarea "250808610229"
type textarea "Leschaco Bremen"
type input "1b2a996313a7"
type input "4006660328"
type textarea "CU-CAD"
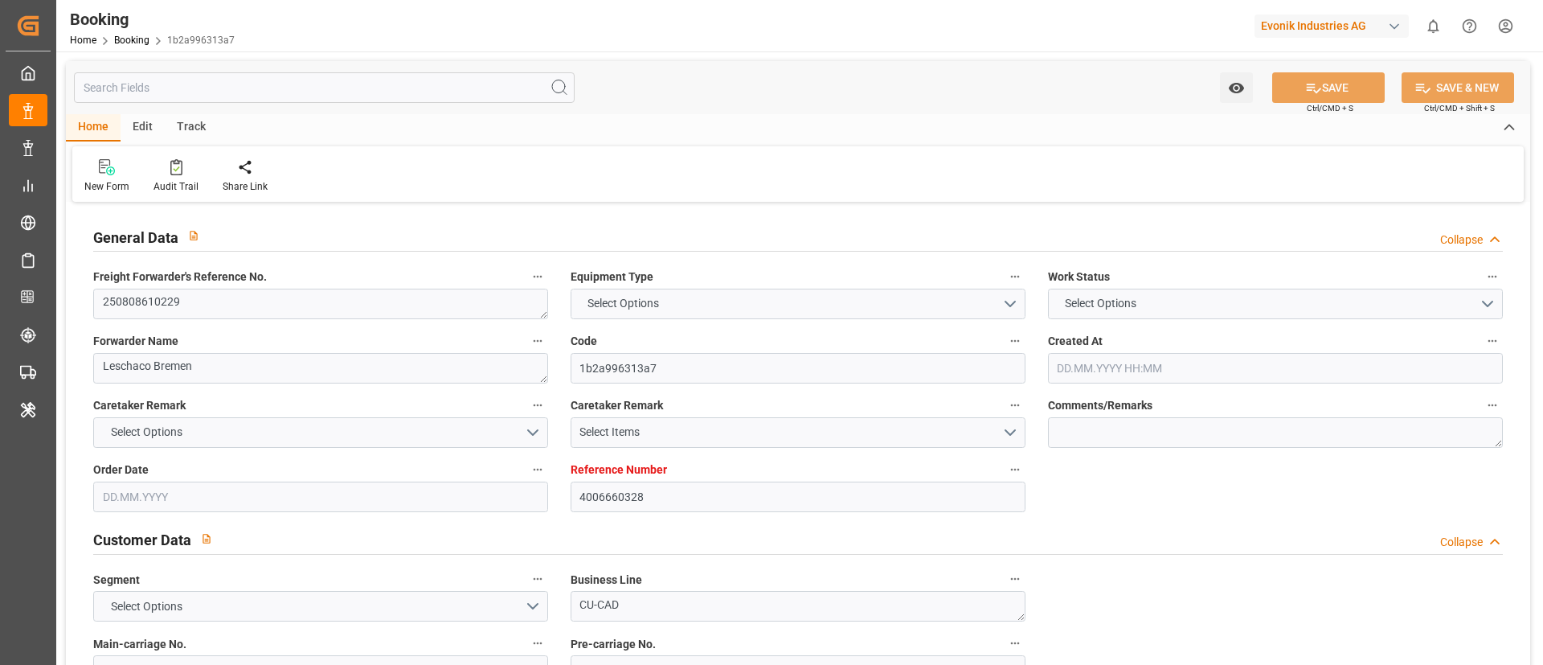
type input "4006660322"
type textarea "[EMAIL_ADDRESS][DOMAIN_NAME]"
type textarea "DAP"
type textarea "TALMO, [GEOGRAPHIC_DATA]"
type textarea "Evonik Plant 7000299321"
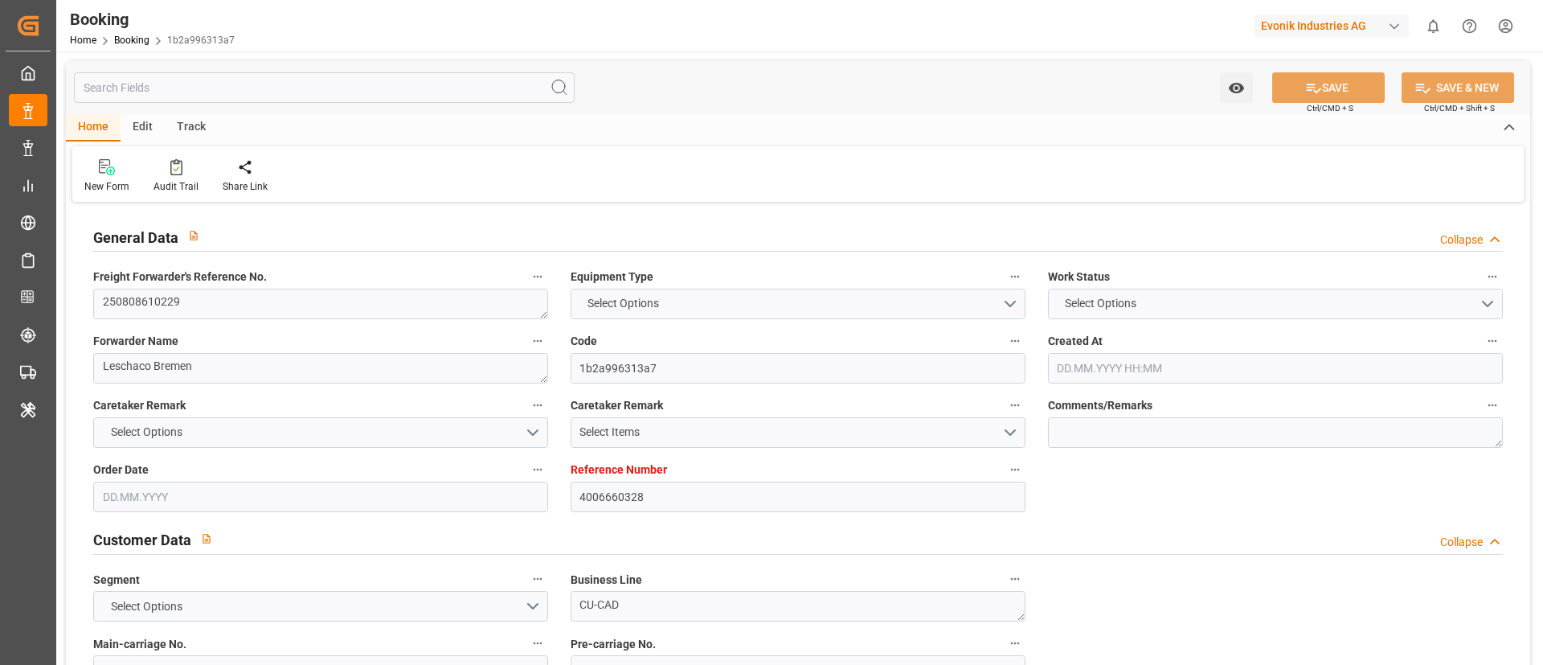
type textarea "Hombourg"
type textarea "FANU3664503"
type input "NONE"
type input "[GEOGRAPHIC_DATA]"
type input "Talmo"
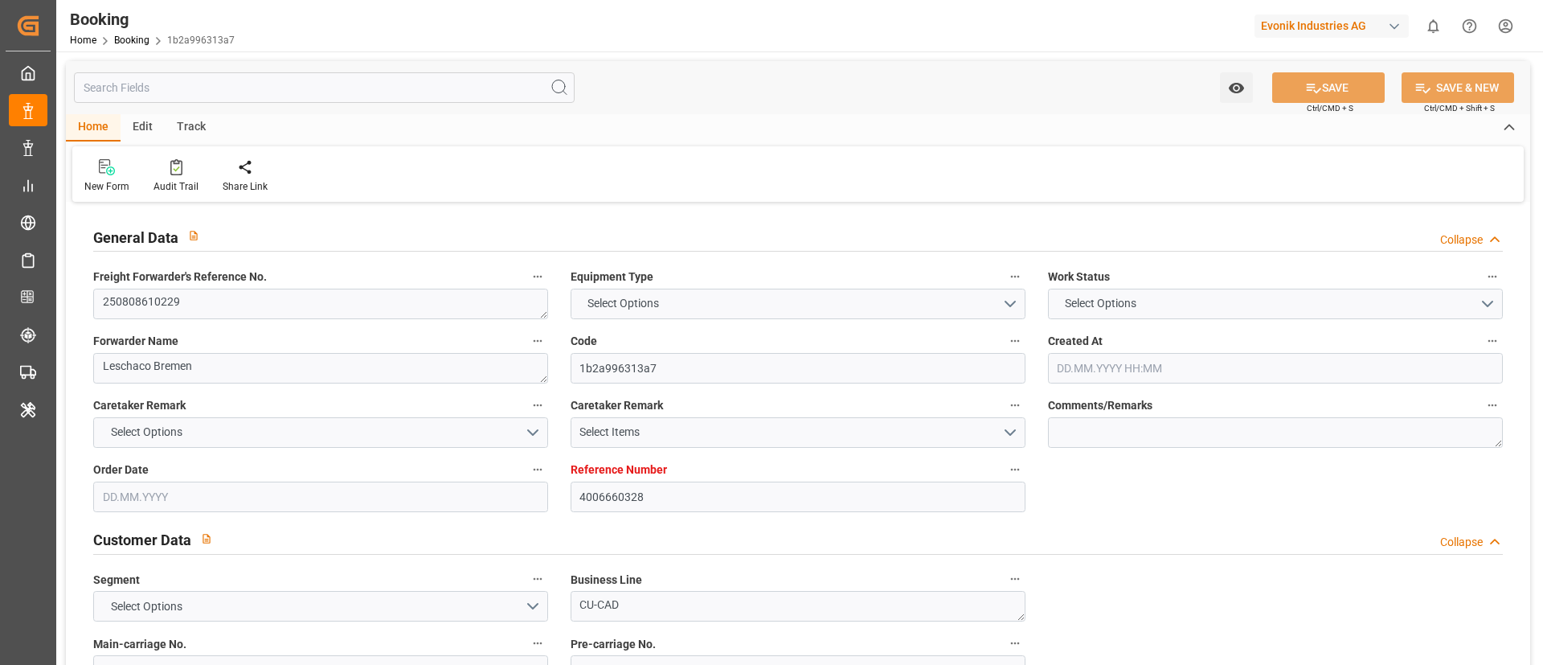
type textarea "vesselName"
type textarea "INPUT_Evonik_Seeburger_LoadTenderOcean_1003069984_20250820072017058.xml"
type textarea "NWC/[GEOGRAPHIC_DATA] [GEOGRAPHIC_DATA] Continent / [GEOGRAPHIC_DATA]-CAD"
type textarea "INPUT_Evonik_Seeburger_LoadTenderOcean_1002932195_20250708102653227.xml,INPUT_E…"
type textarea "1003069984"
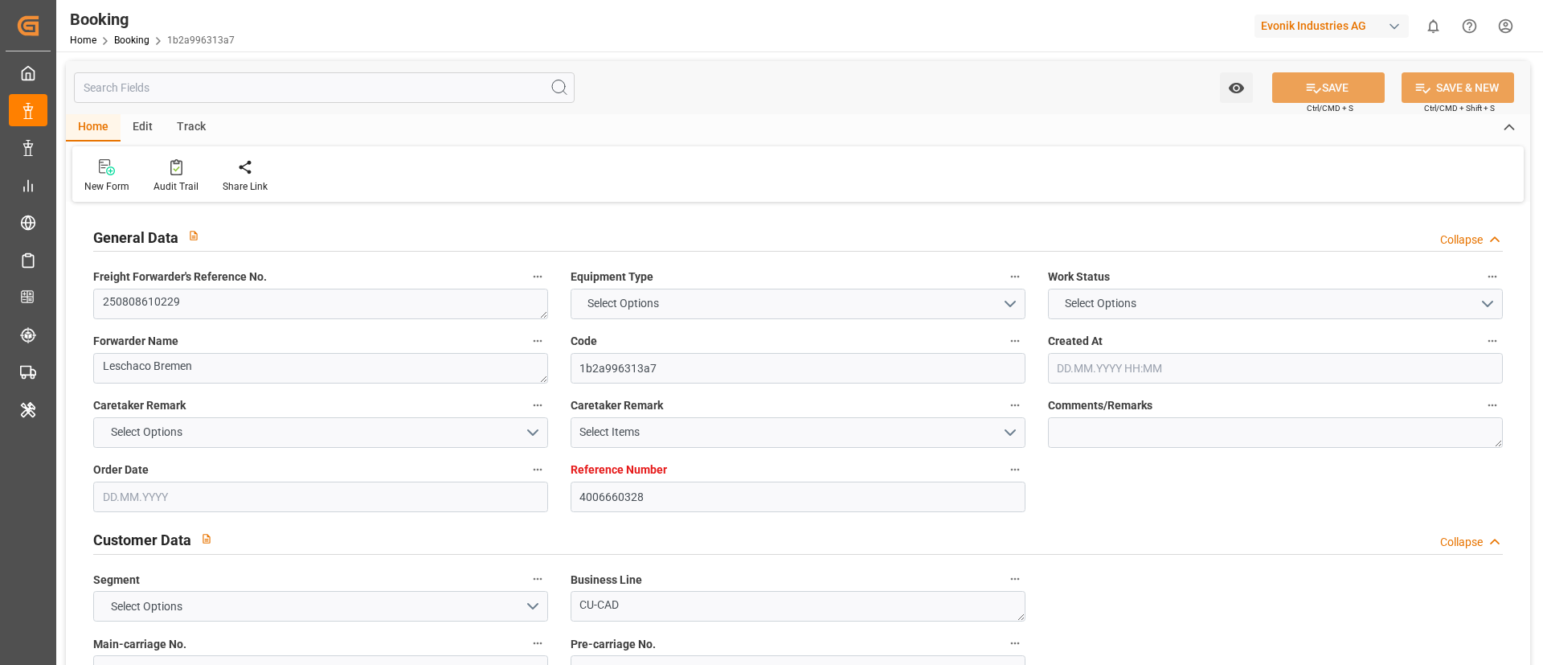
type textarea "Logward System"
type textarea "Pod-PodRegionName-PodCountry-businessDivision-businessLine-"
type textarea "IFTSTA"
type textarea "a011t00000LcJC5AAN"
type textarea "No"
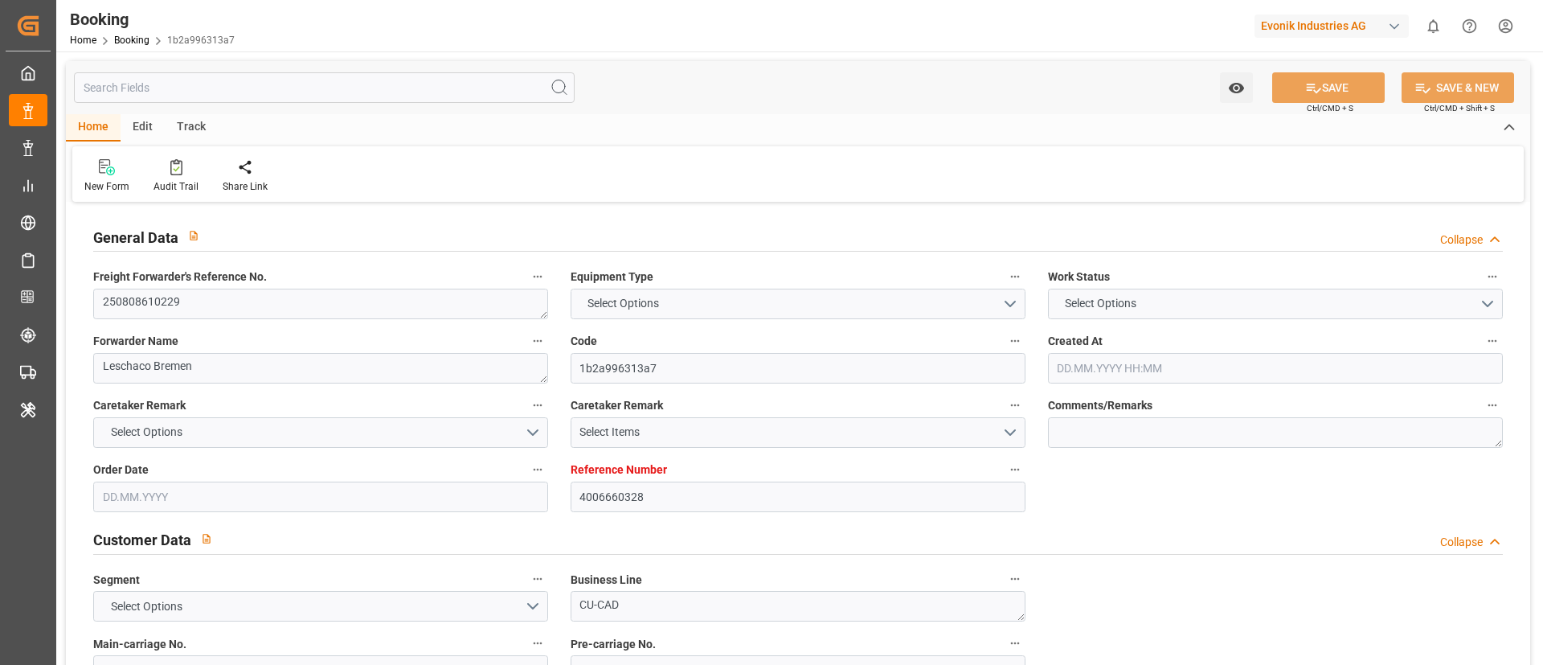
type input "4006660328"
type input "Dummy"
type input "Dummy Carrier"
type input "DEHAM"
type input "USTLO"
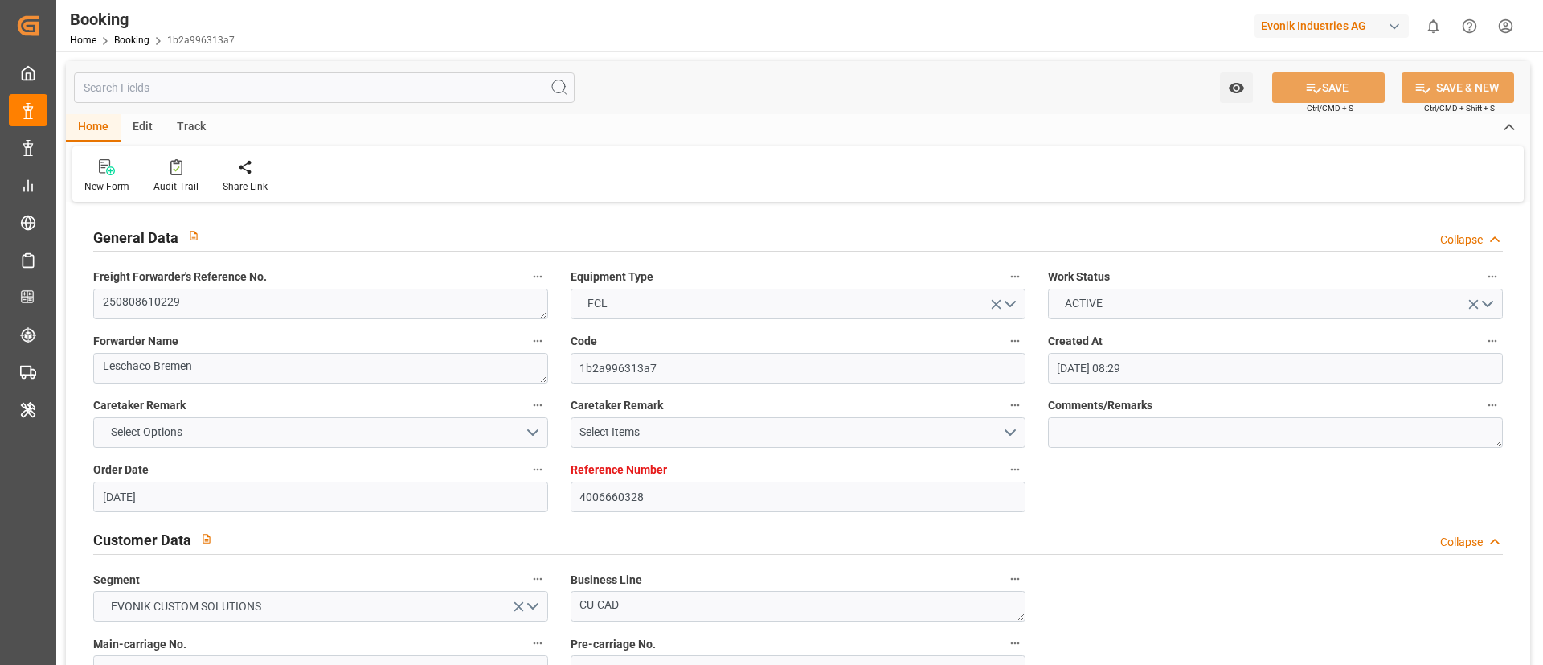
type input "[DATE] 08:29"
type input "[DATE]"
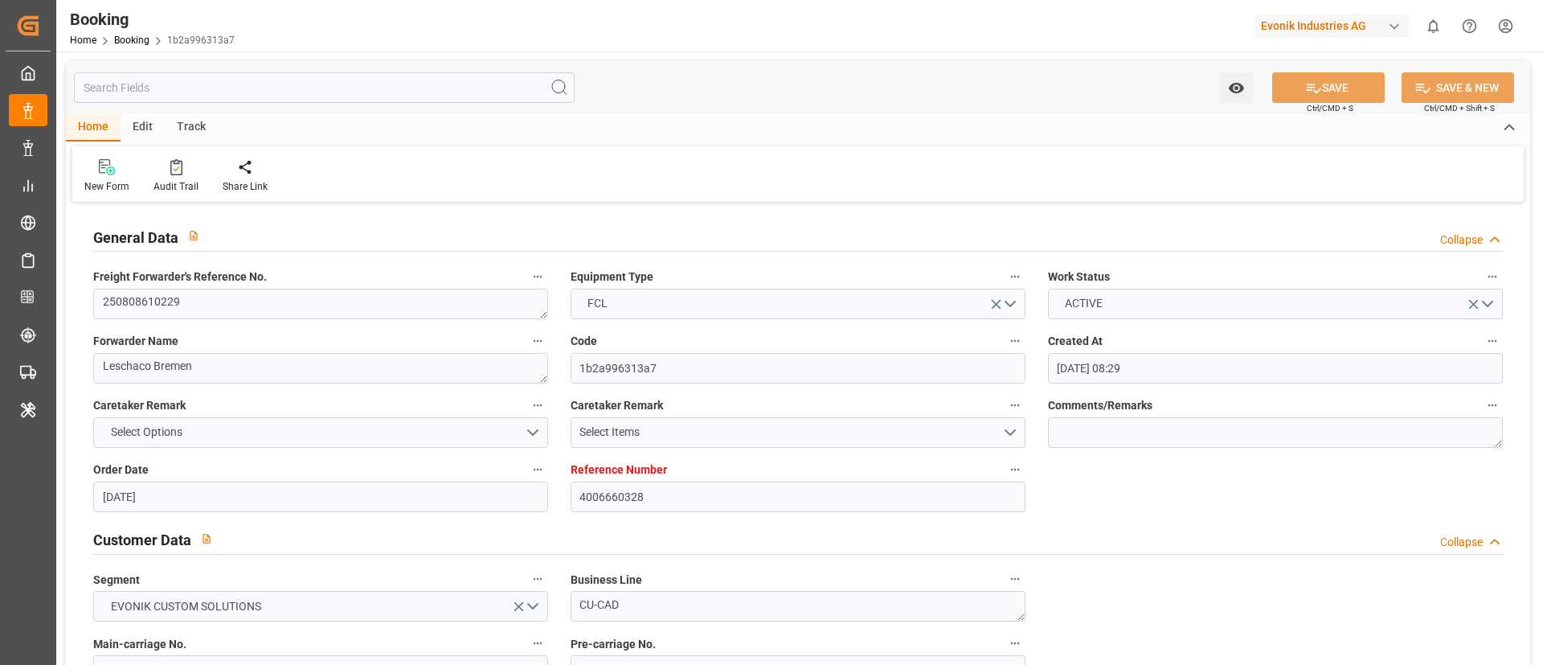
type input "[DATE] 05:23"
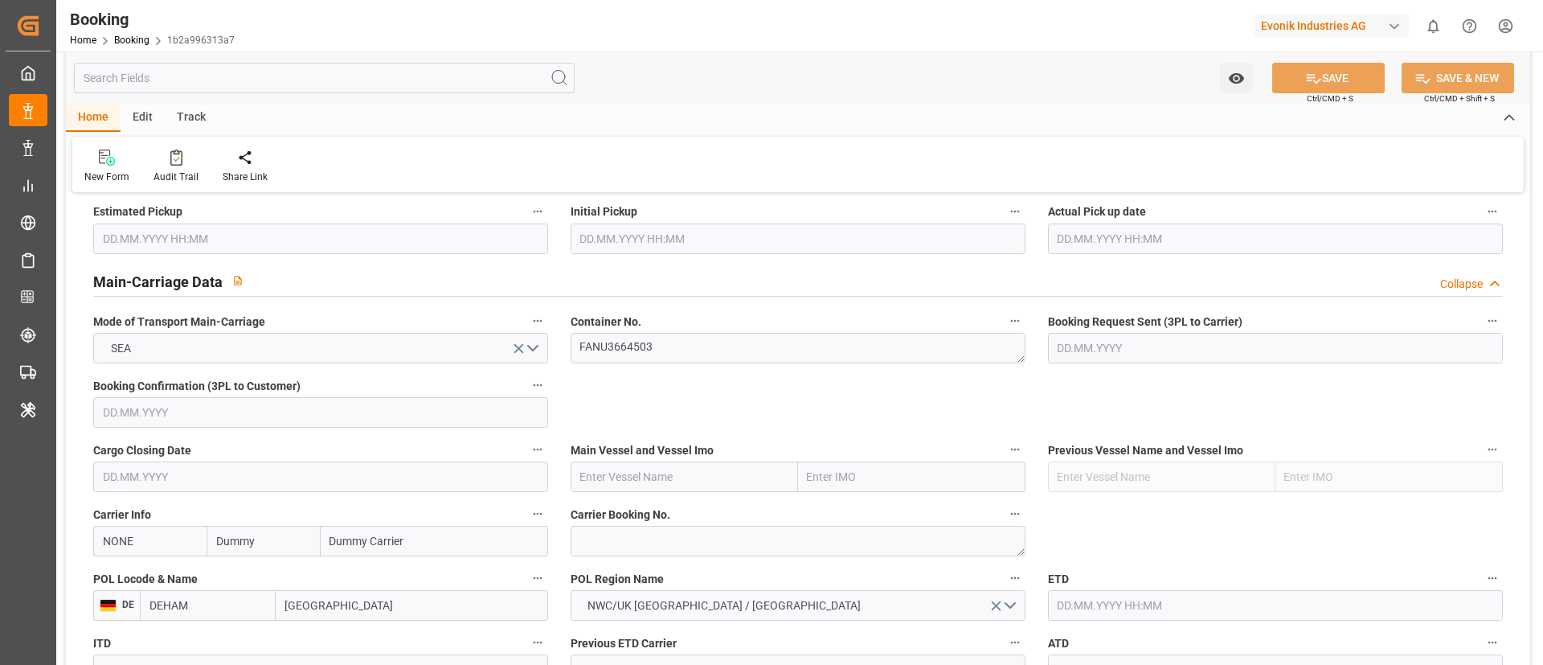
scroll to position [965, 0]
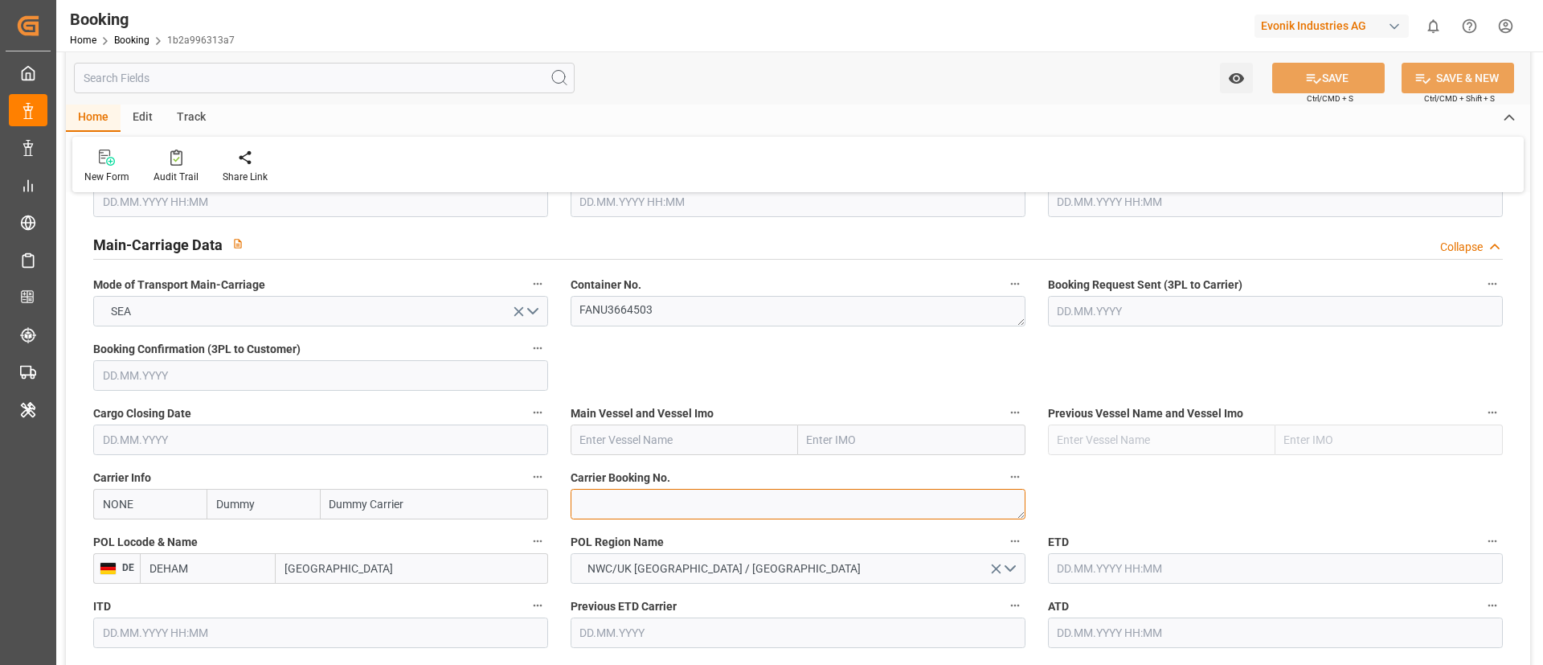
click at [629, 512] on textarea at bounding box center [798, 504] width 455 height 31
paste textarea "29925077"
type textarea "29925077"
click at [171, 502] on input "NONE" at bounding box center [149, 504] width 113 height 31
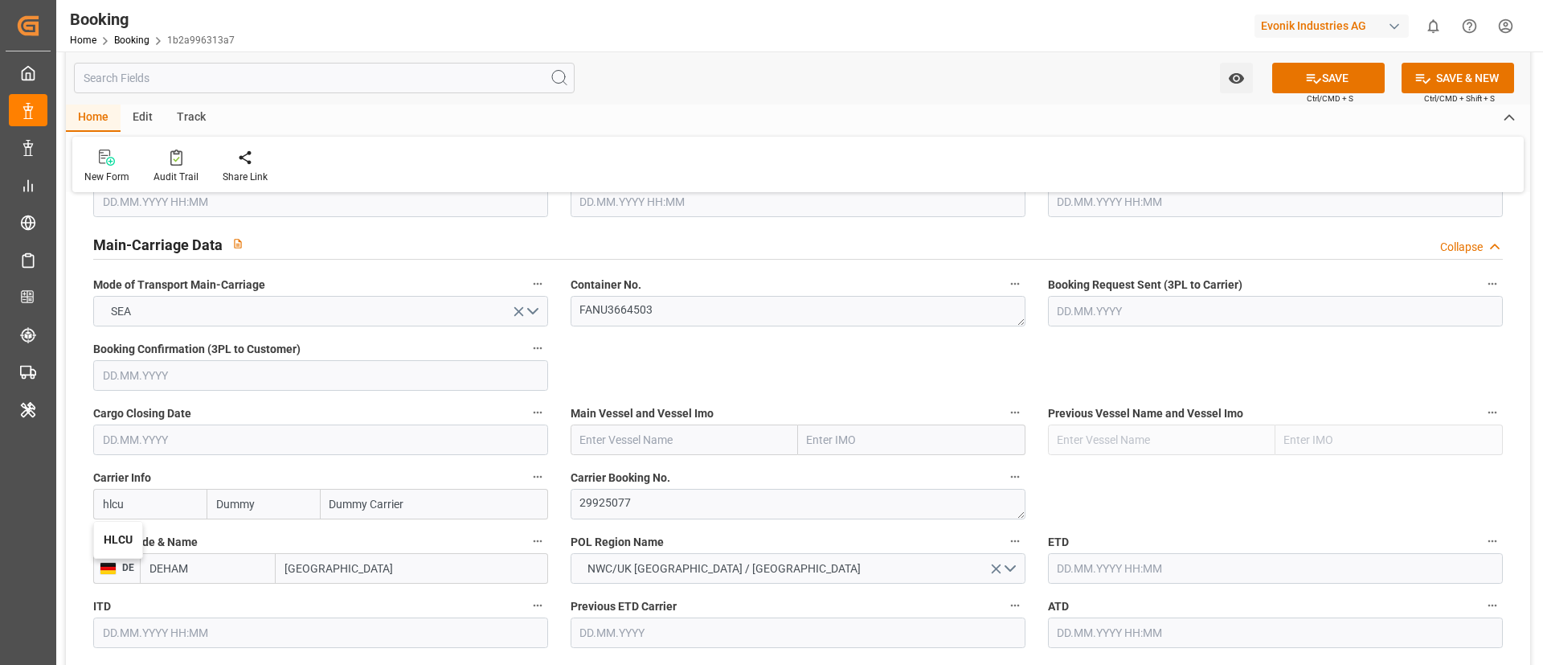
click at [120, 540] on b "HLCU" at bounding box center [118, 539] width 29 height 13
type input "HLCU"
type input "Hapag Lloyd"
type input "Hapag Lloyd Aktiengesellschaft"
click at [682, 431] on input "text" at bounding box center [684, 439] width 227 height 31
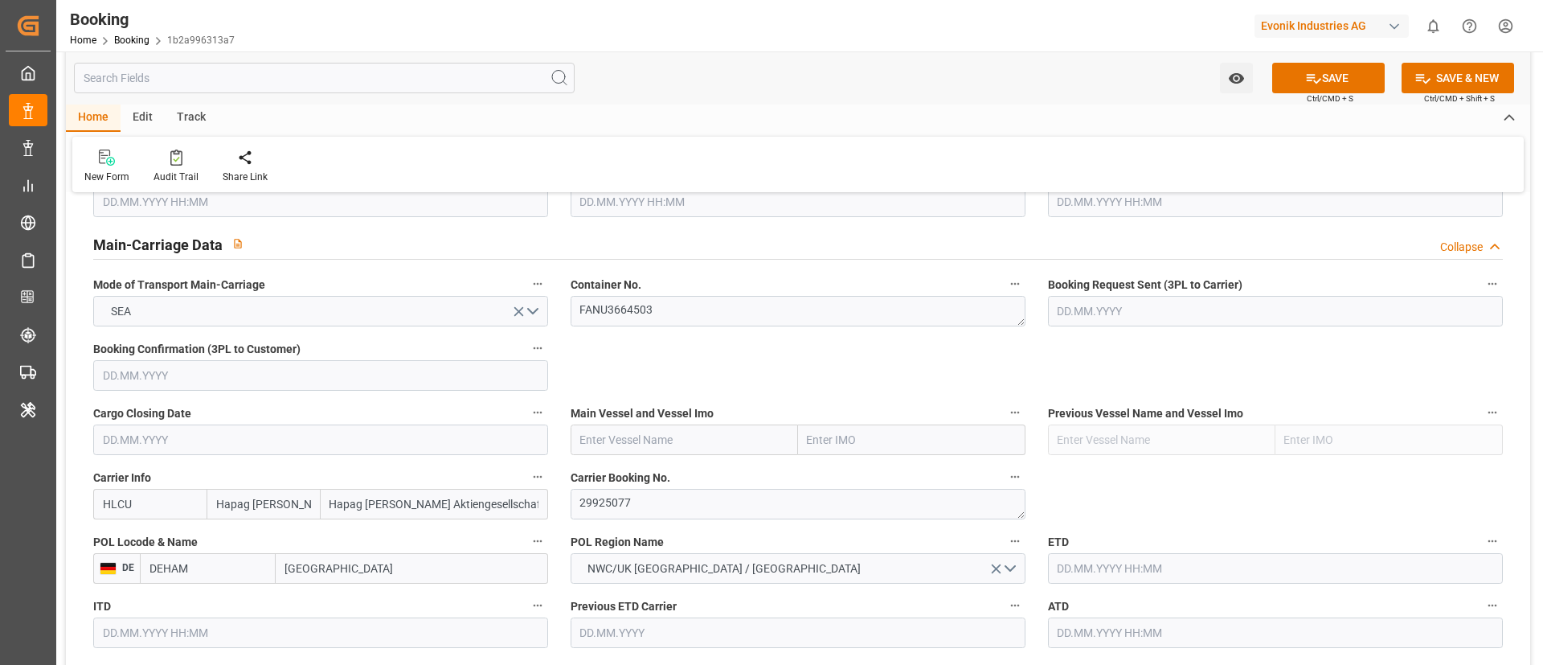
paste input "SUAPE EXPRESS"
click at [670, 477] on span "SUAPE EXPRESS - 9332858" at bounding box center [648, 475] width 135 height 13
type input "SUAPE EXPRESS"
type input "9332858"
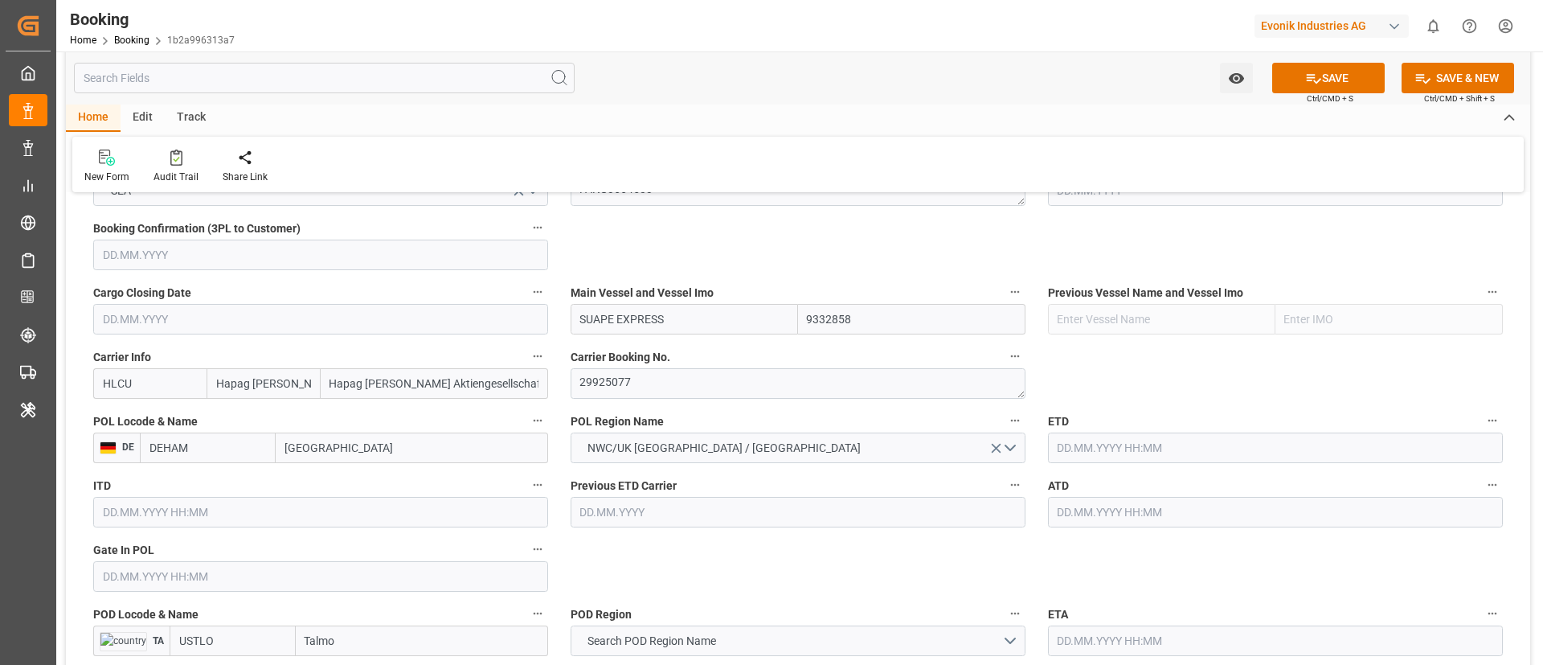
click at [181, 572] on input "text" at bounding box center [320, 576] width 455 height 31
paste input "2025-08-15"
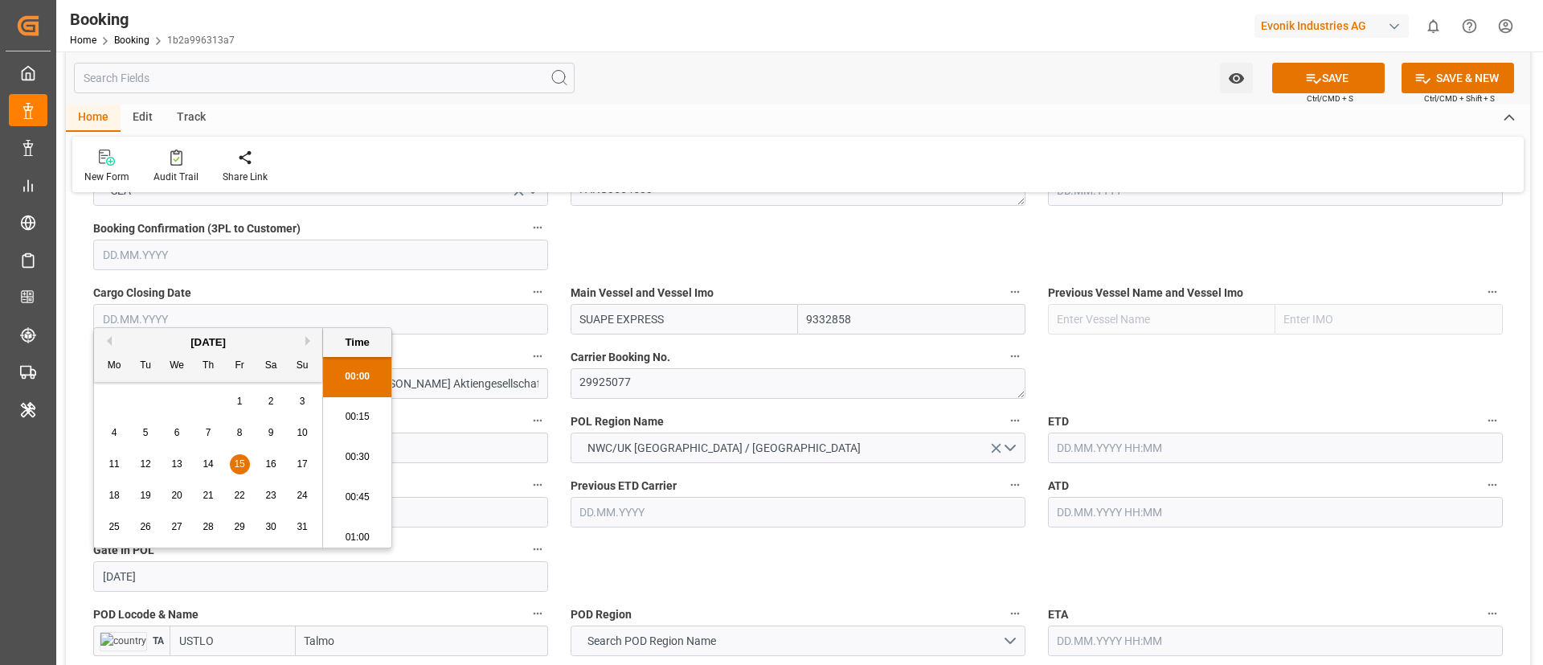
scroll to position [2578, 0]
click at [244, 465] on span "15" at bounding box center [239, 463] width 10 height 11
type input "15.08.2025 00:00"
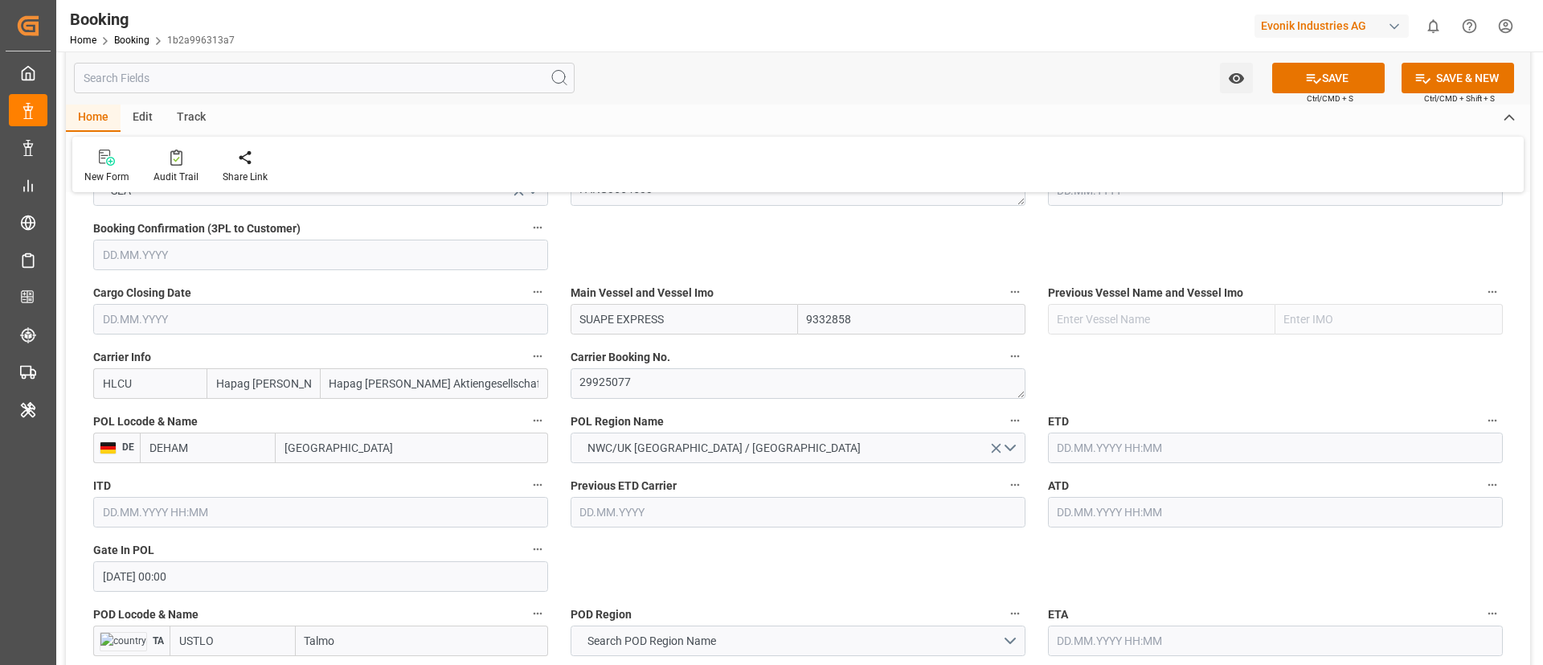
click at [1151, 507] on input "text" at bounding box center [1275, 512] width 455 height 31
paste input "2025-08-21"
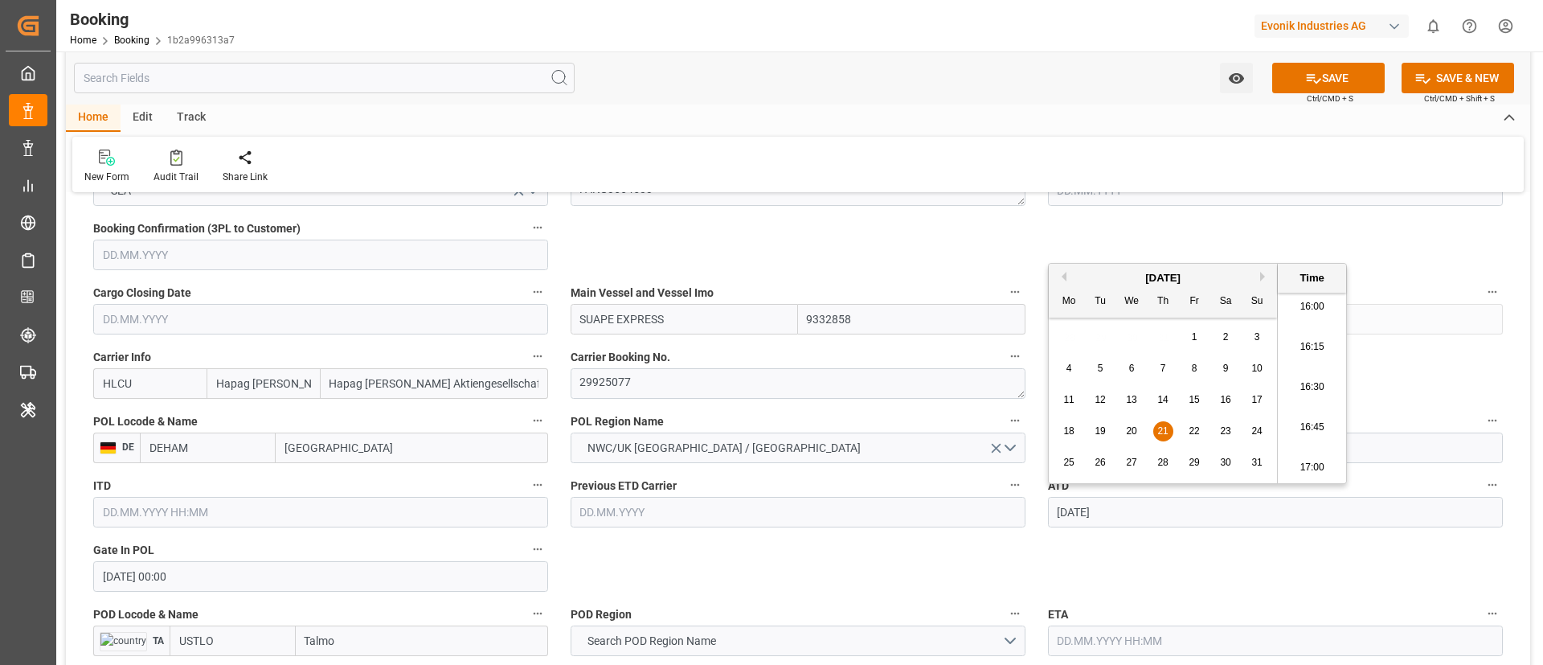
click at [1162, 430] on span "21" at bounding box center [1163, 430] width 10 height 11
type input "21.08.2025 00:00"
click at [1160, 507] on input "21.08.2025 00:00" at bounding box center [1275, 512] width 455 height 31
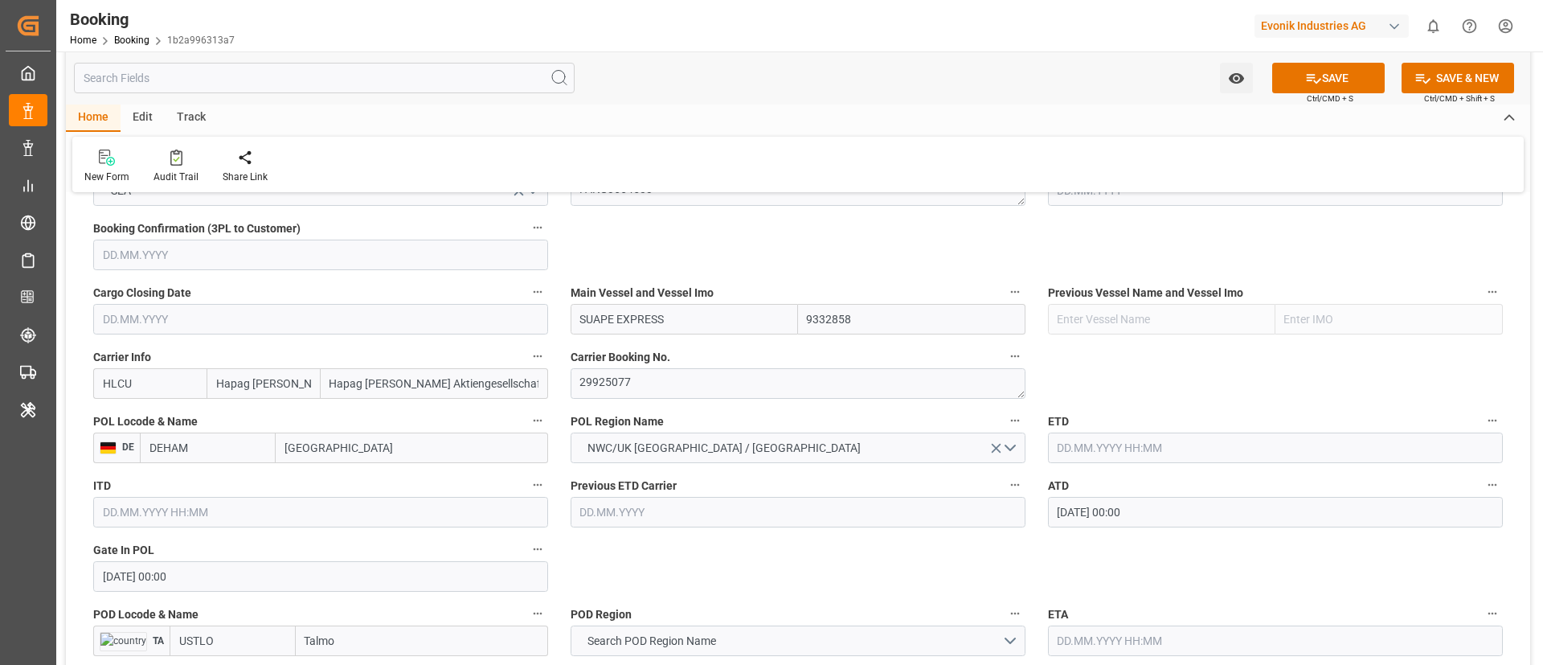
click at [1088, 446] on input "text" at bounding box center [1275, 447] width 455 height 31
paste input "21.08.2025 00:00"
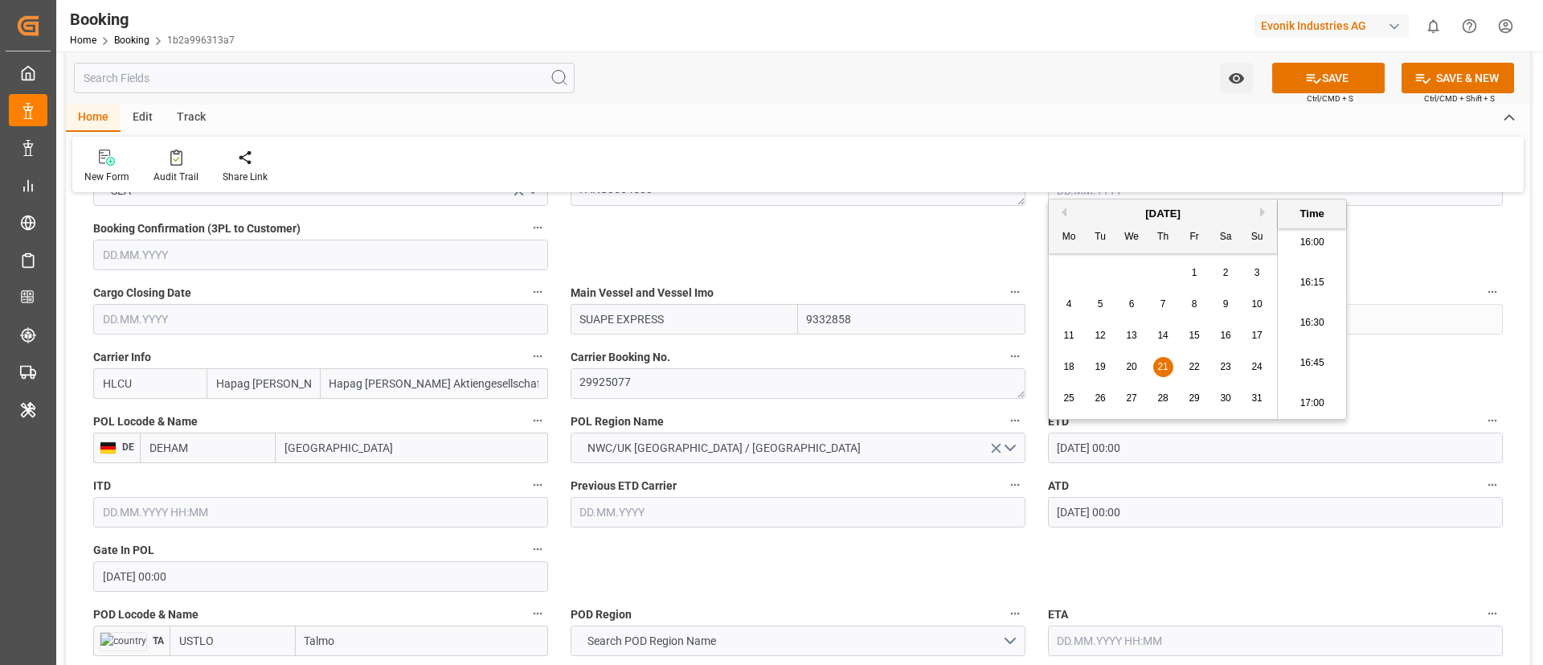
type input "21.08.2025 00:00"
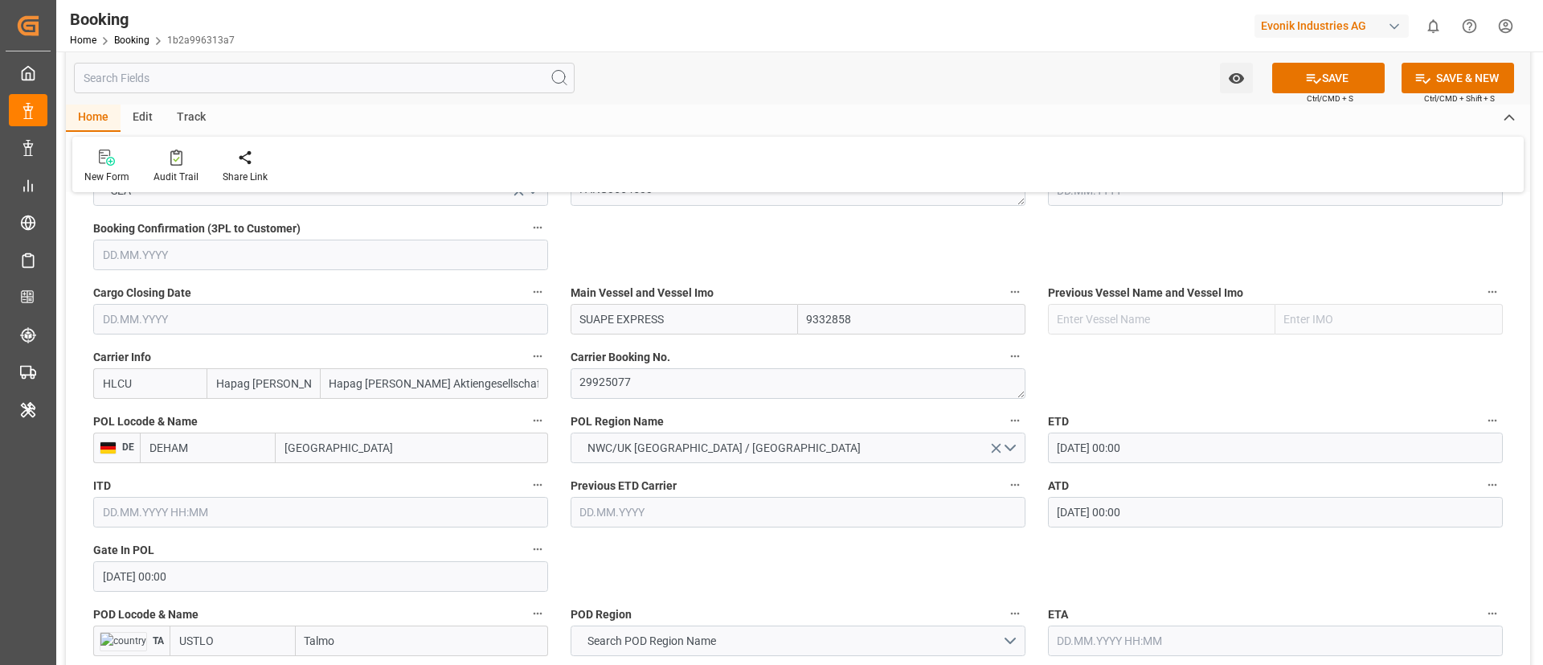
scroll to position [1206, 0]
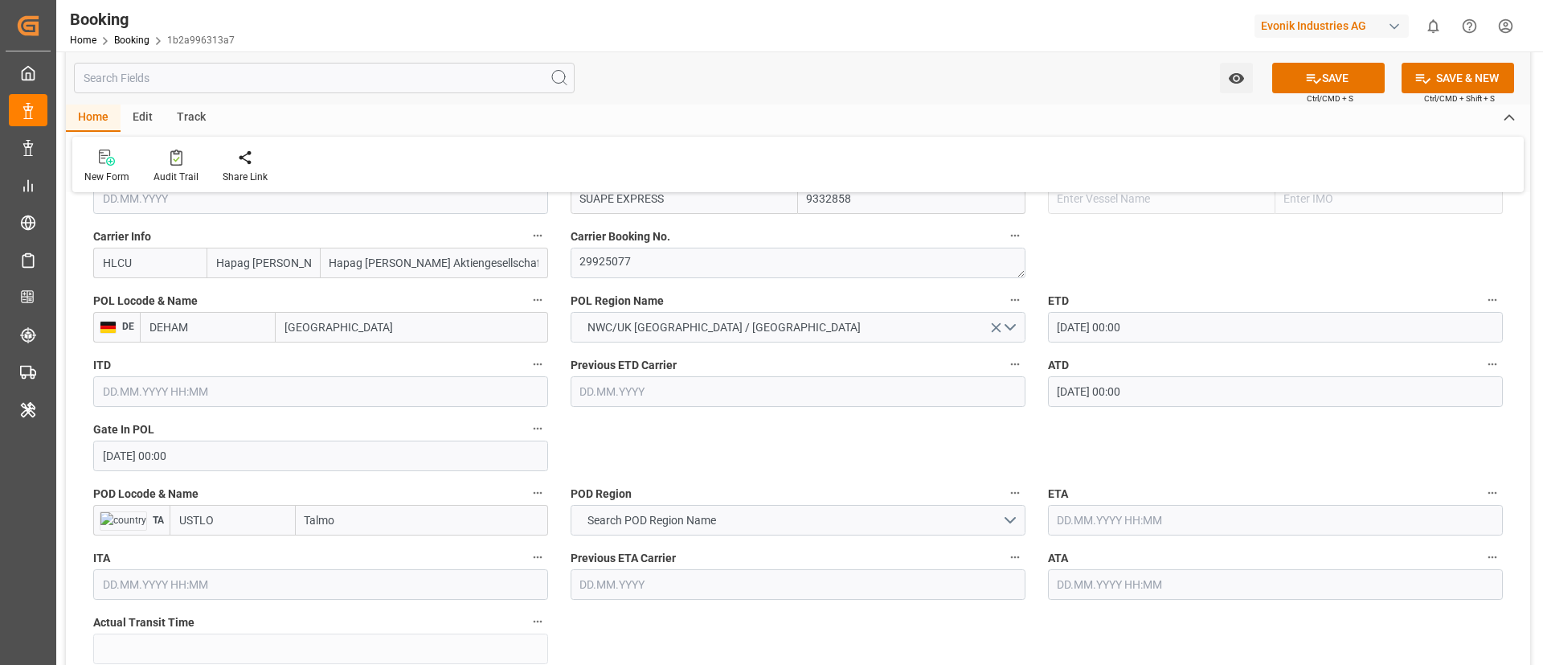
click at [368, 515] on input "Talmo" at bounding box center [422, 520] width 252 height 31
paste input "SAVANNAH"
type input "SAVANNAH"
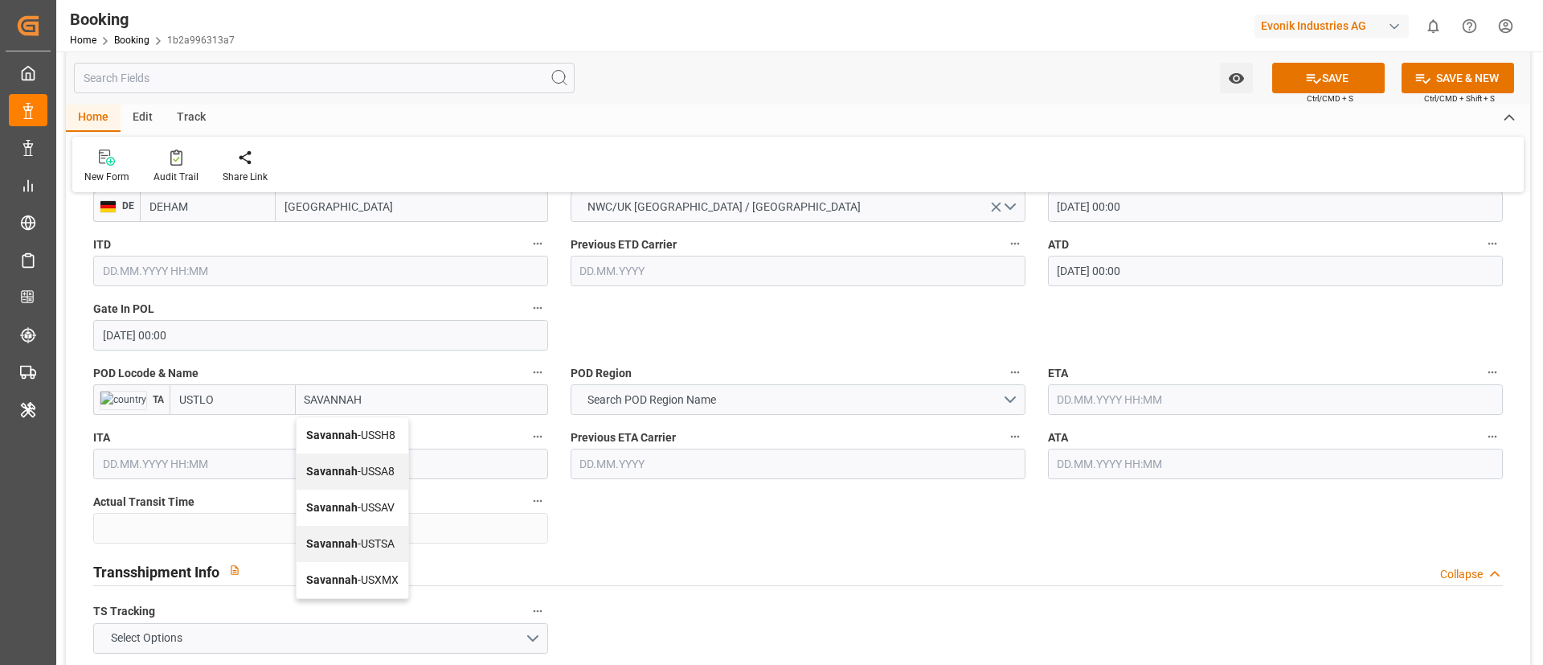
click at [376, 504] on span "Savannah - USSAV" at bounding box center [350, 507] width 88 height 13
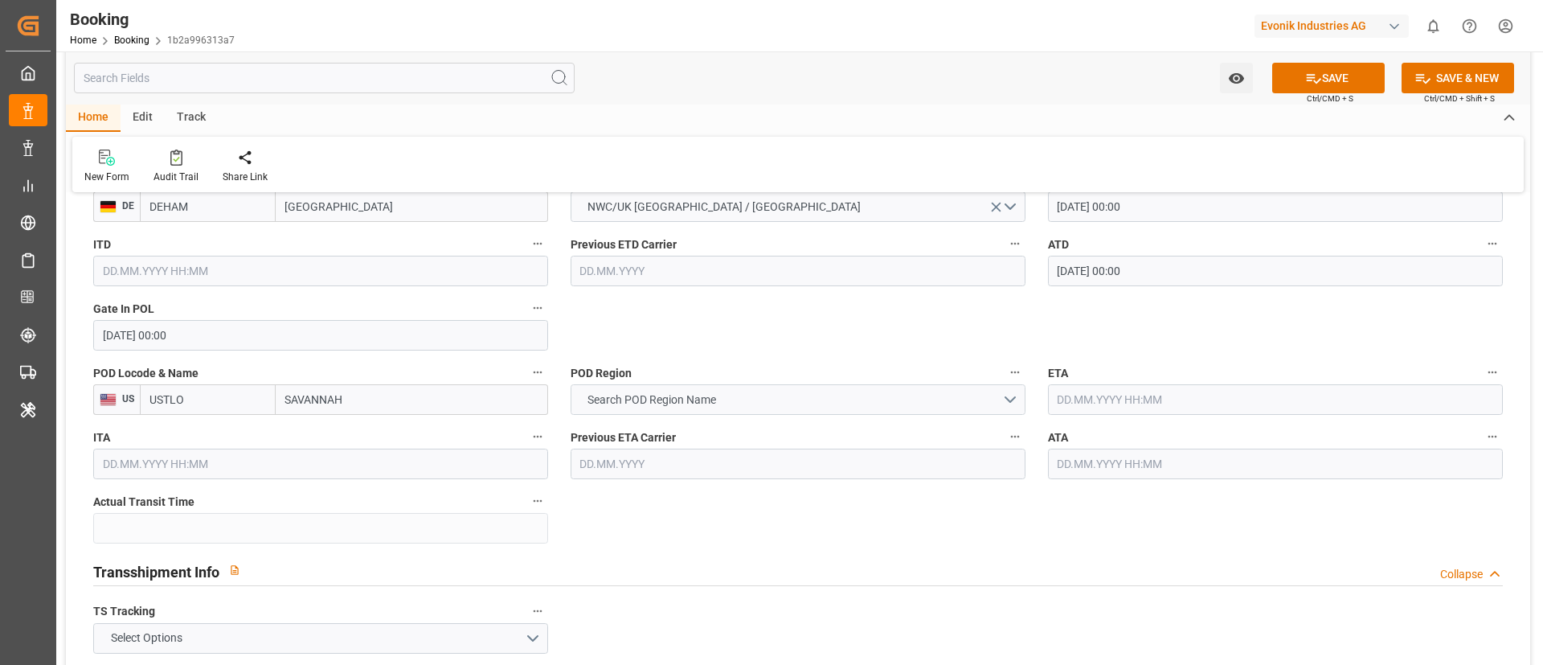
type input "USSAV"
type input "Savannah"
click at [719, 404] on span "Search POD Region Name" at bounding box center [652, 399] width 145 height 17
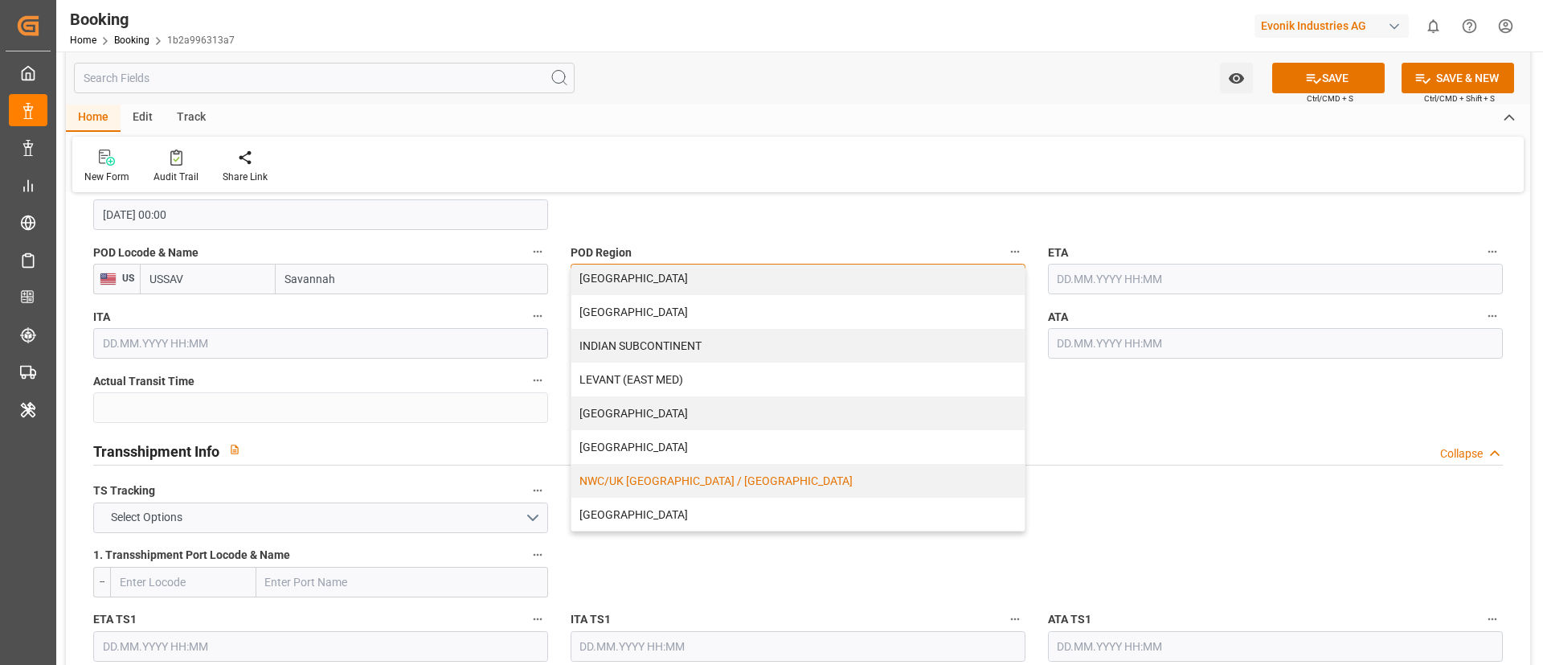
scroll to position [343, 0]
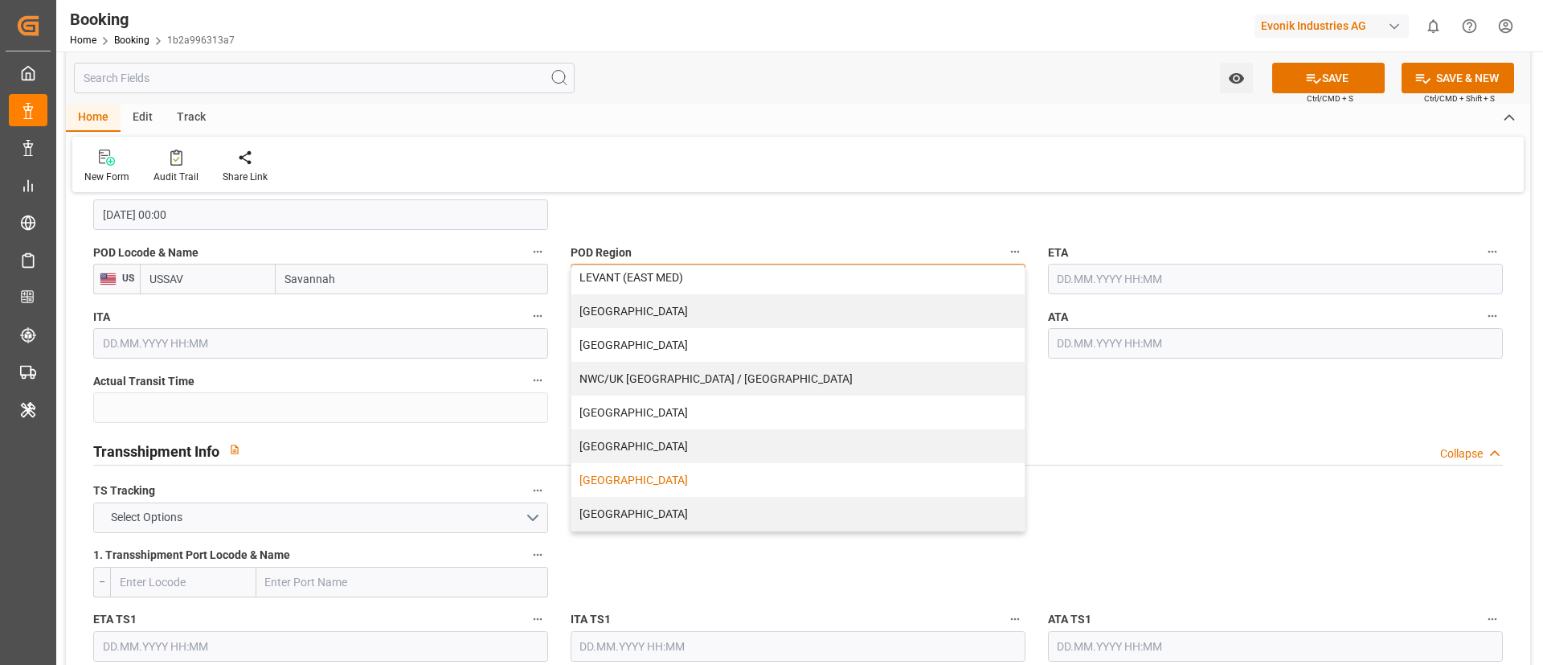
click at [612, 477] on div "[GEOGRAPHIC_DATA]" at bounding box center [798, 480] width 453 height 34
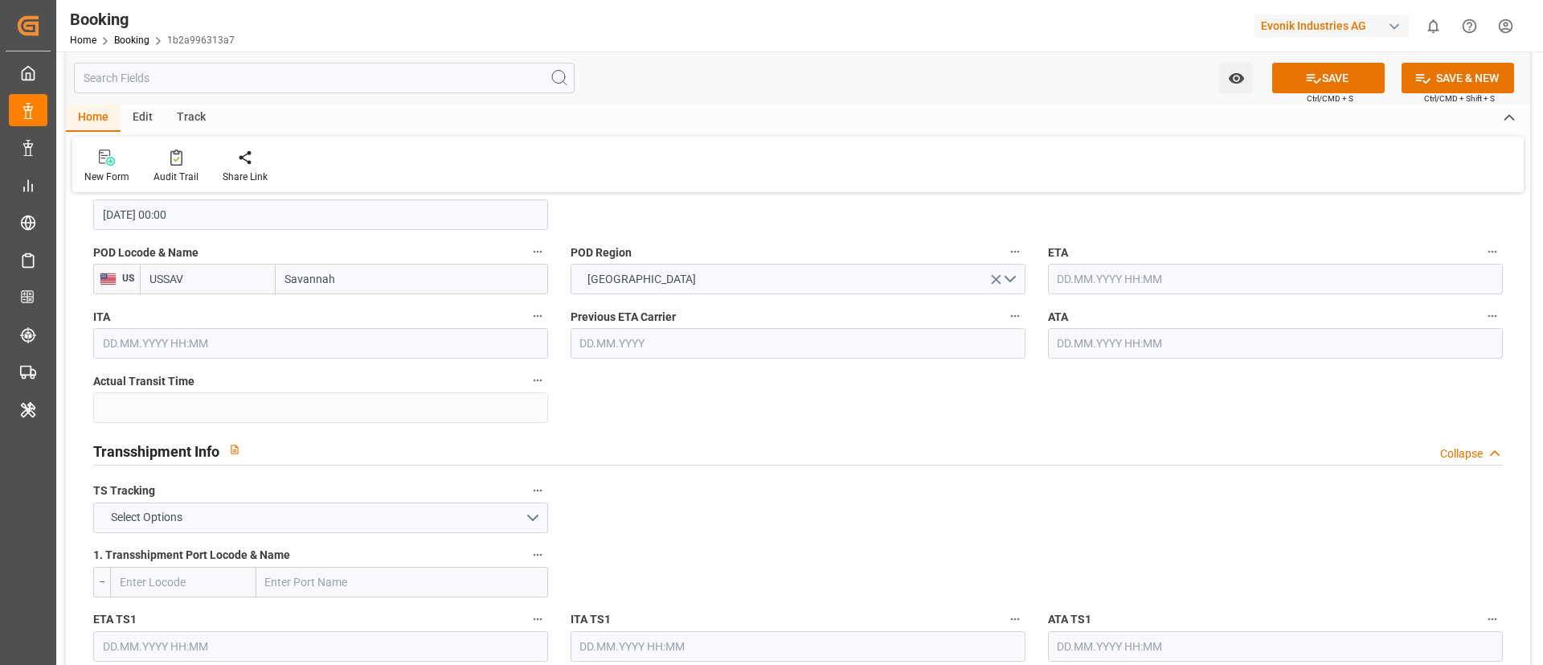
click at [1162, 282] on input "text" at bounding box center [1275, 279] width 455 height 31
paste input "2025-09-06"
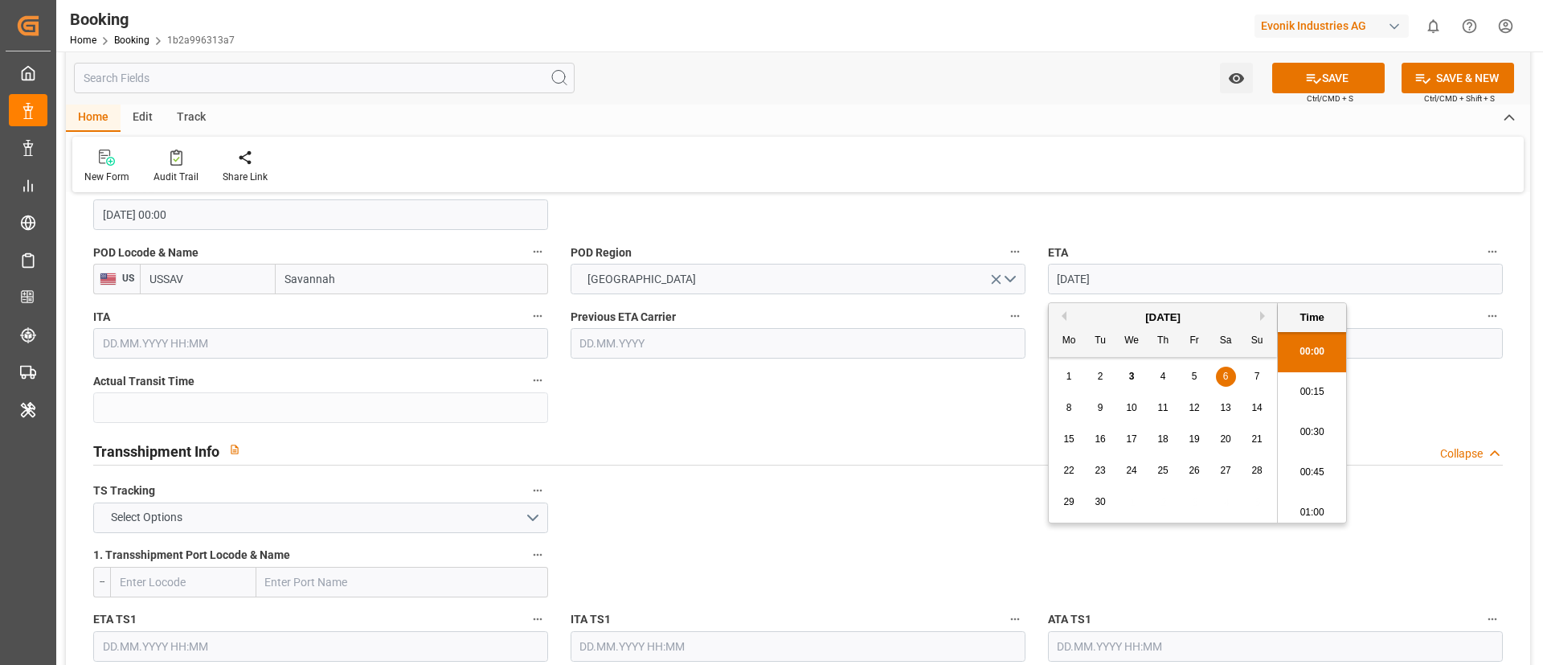
scroll to position [2578, 0]
click at [1230, 371] on div "6" at bounding box center [1226, 376] width 20 height 19
type input "06.09.2025 00:00"
click at [981, 95] on div "Watch Option SAVE Ctrl/CMD + S SAVE & NEW Ctrl/CMD + Shift + S" at bounding box center [798, 77] width 1465 height 53
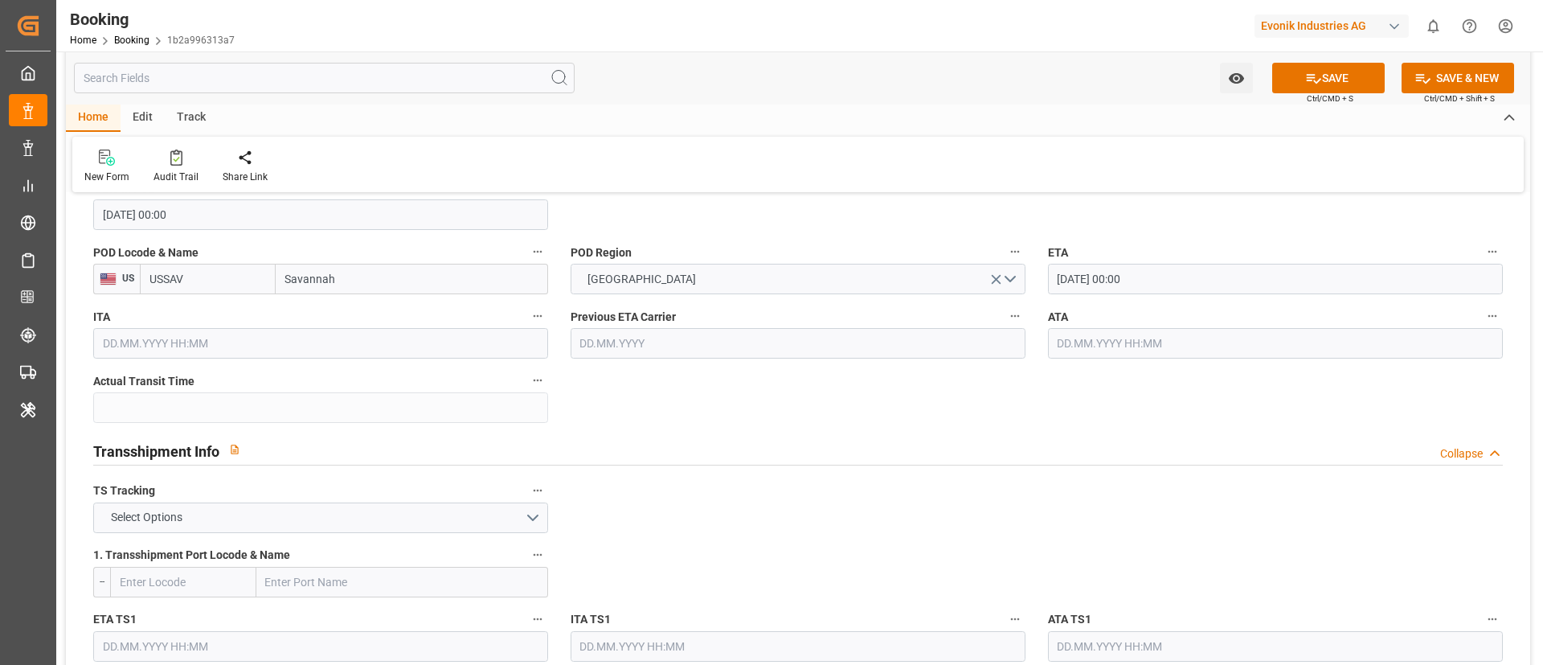
scroll to position [1568, 0]
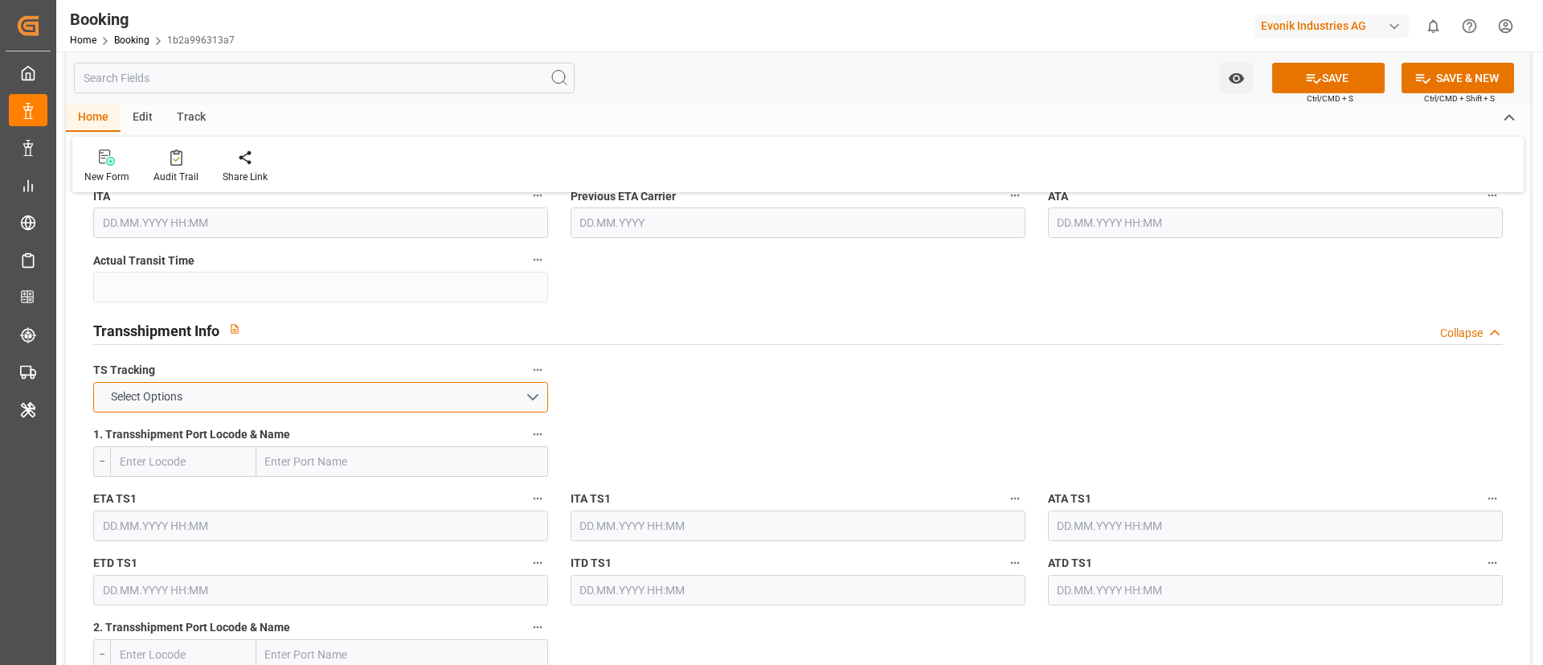
click at [440, 398] on button "Select Options" at bounding box center [320, 397] width 455 height 31
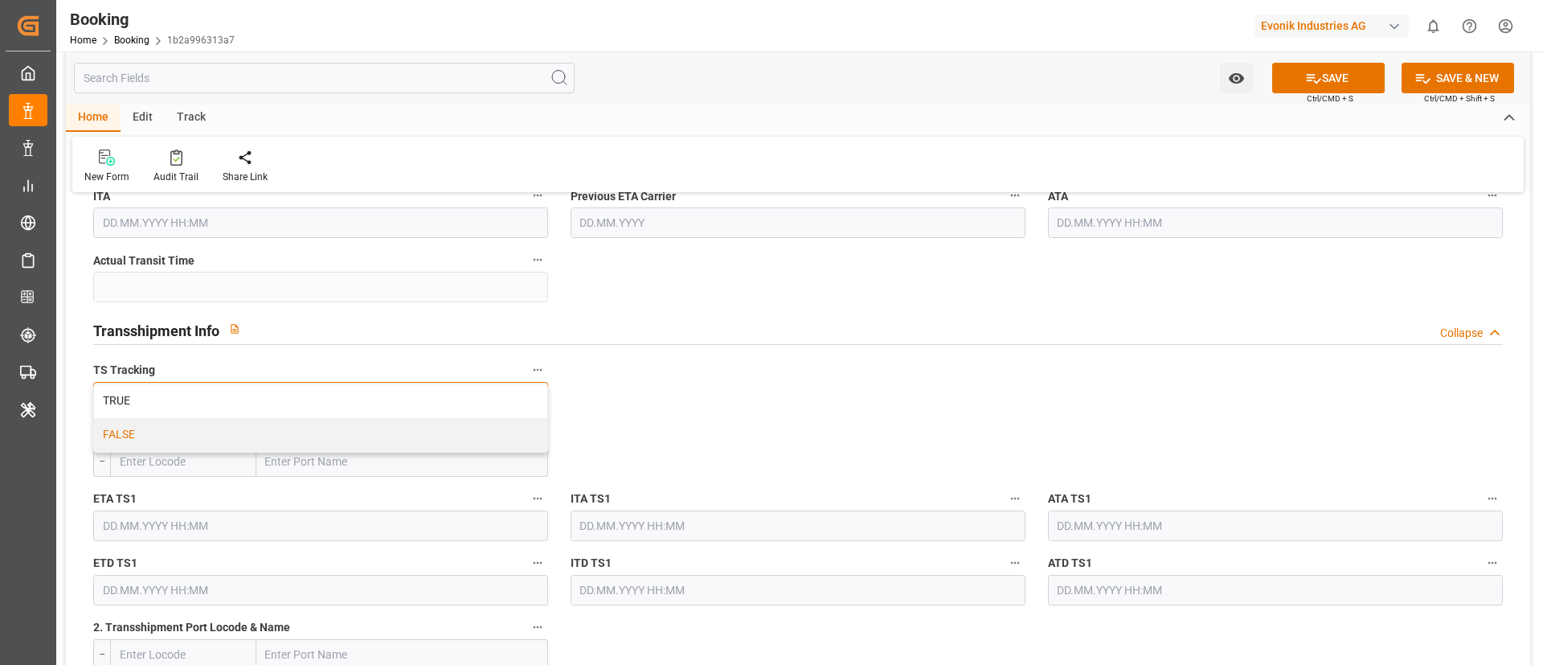
click at [407, 427] on div "FALSE" at bounding box center [320, 435] width 453 height 34
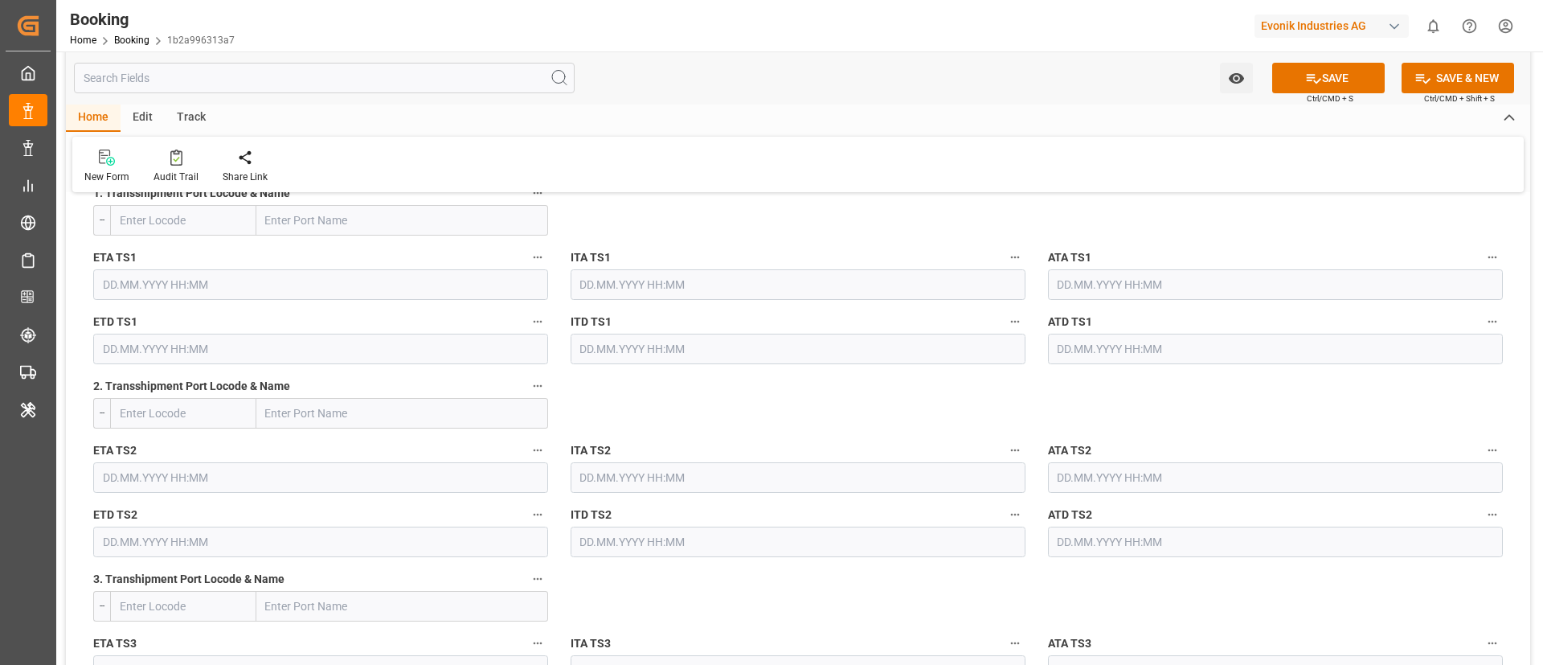
scroll to position [2291, 0]
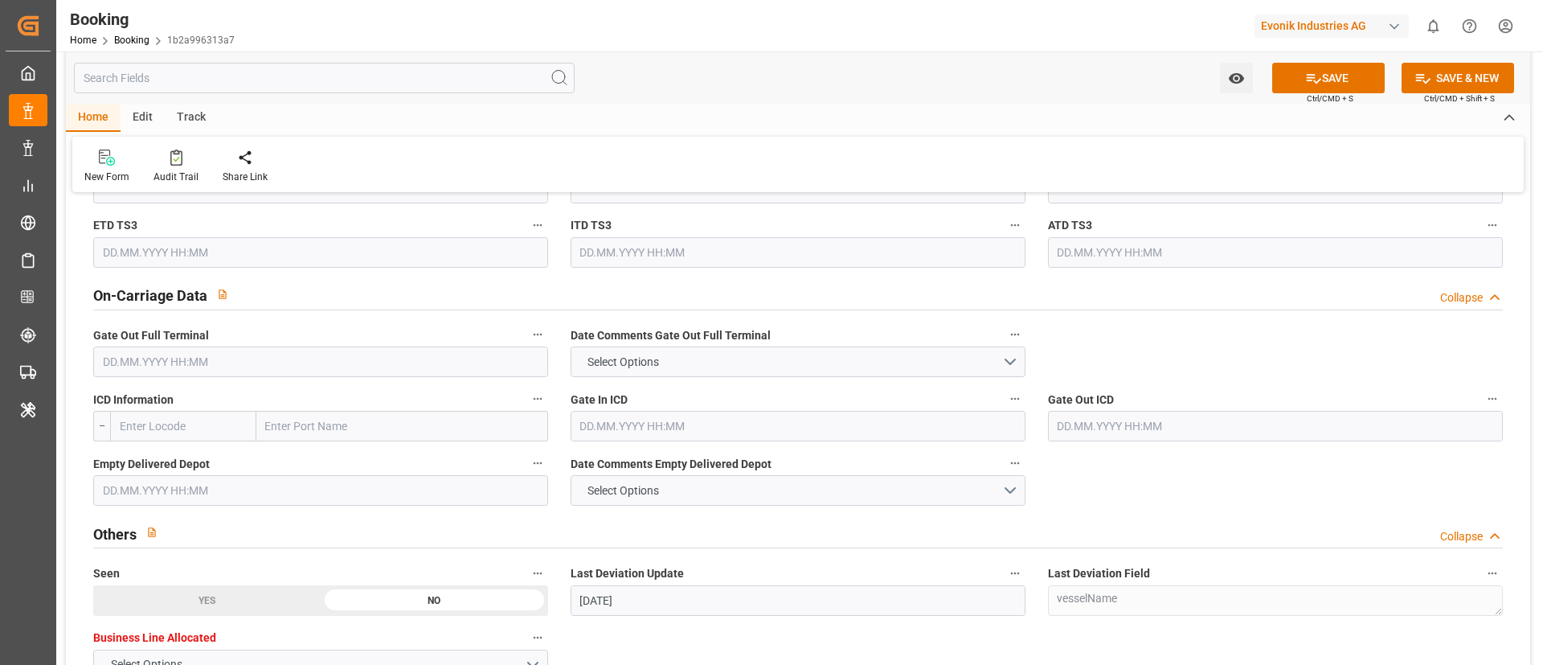
click at [329, 420] on input "text" at bounding box center [402, 426] width 292 height 31
paste input "ATLANTA"
type input "ATLANTA"
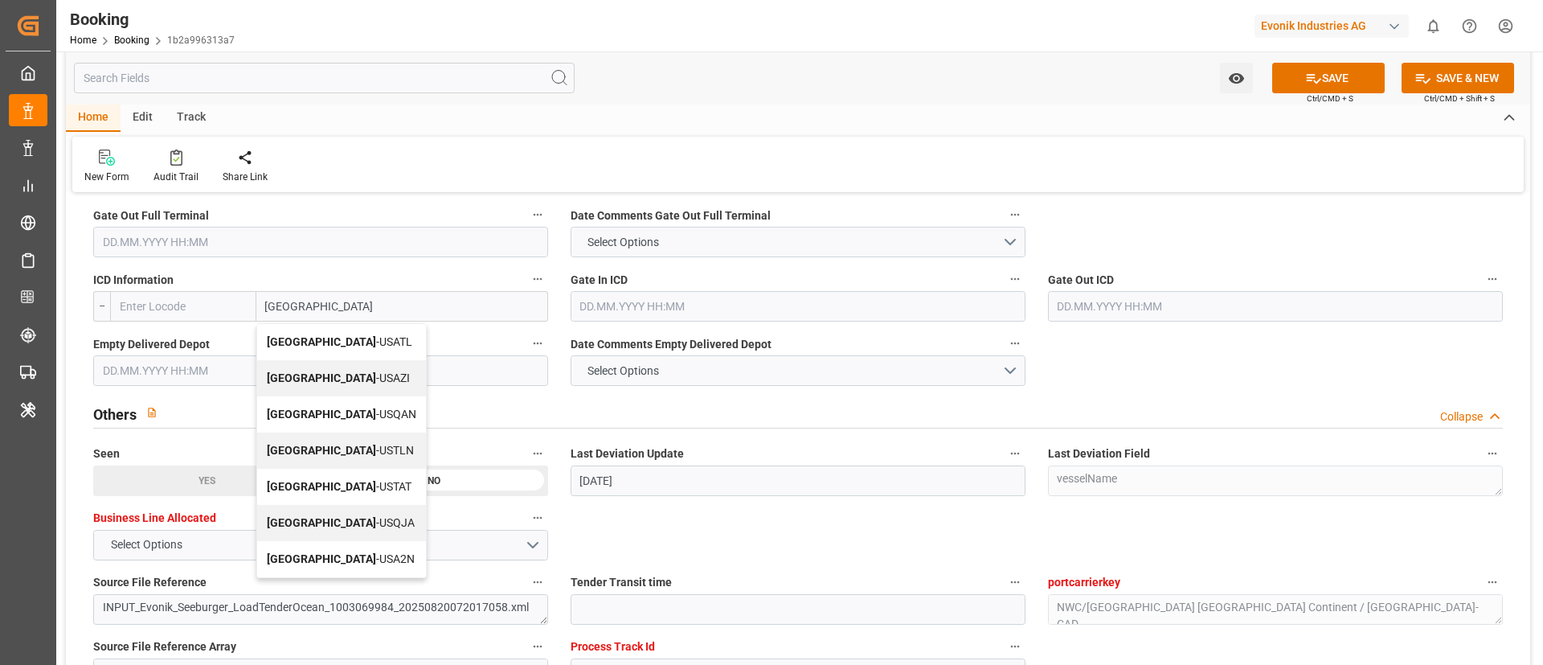
scroll to position [2412, 0]
click at [326, 345] on span "Atlanta - USATL" at bounding box center [339, 340] width 145 height 13
type input "USATL"
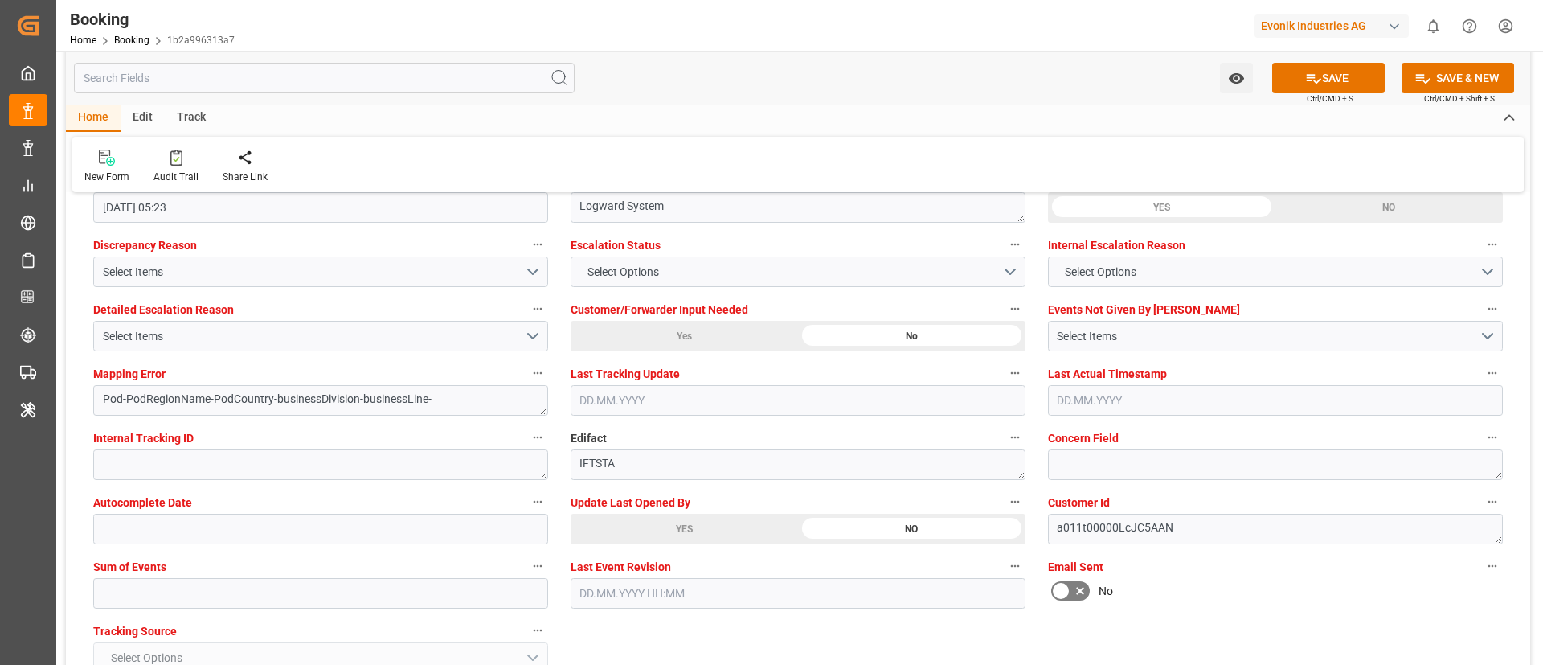
scroll to position [3014, 0]
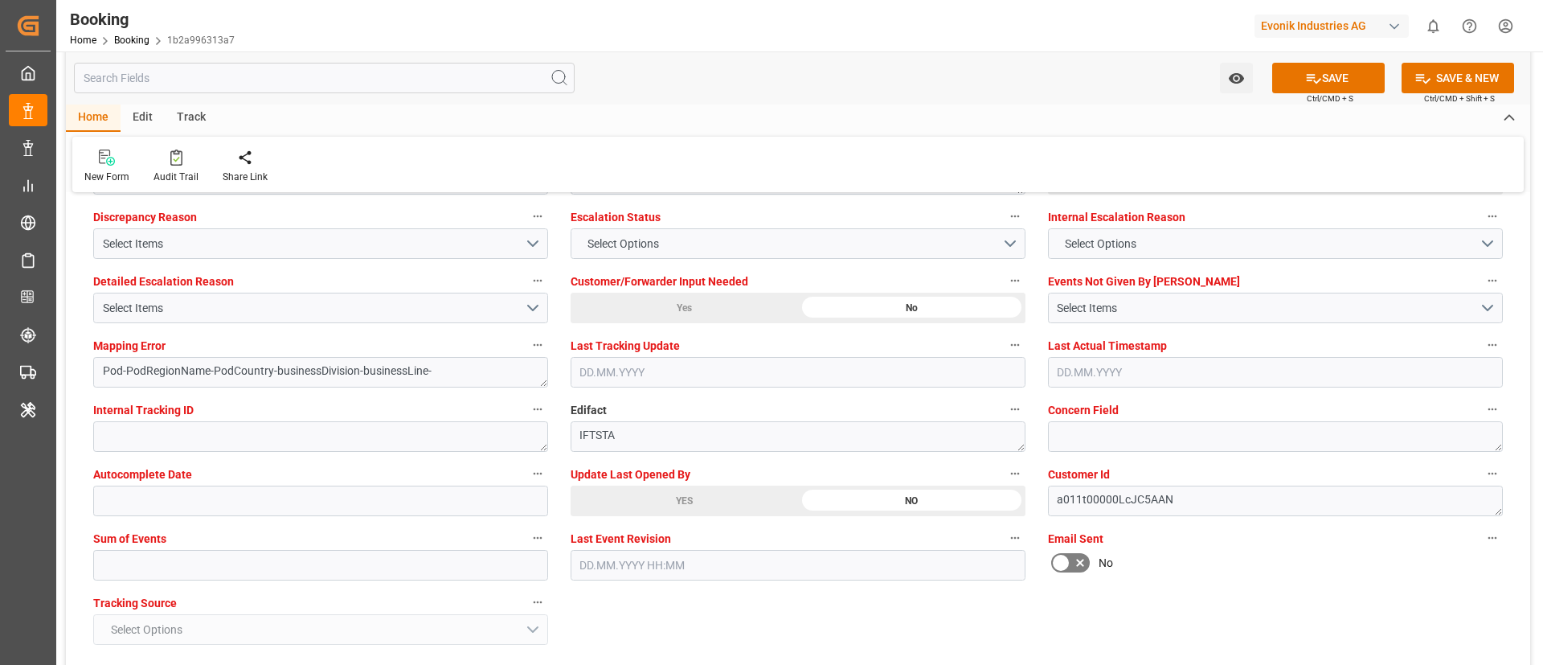
type input "Atlanta"
click at [250, 571] on input "text" at bounding box center [320, 565] width 455 height 31
type input "0"
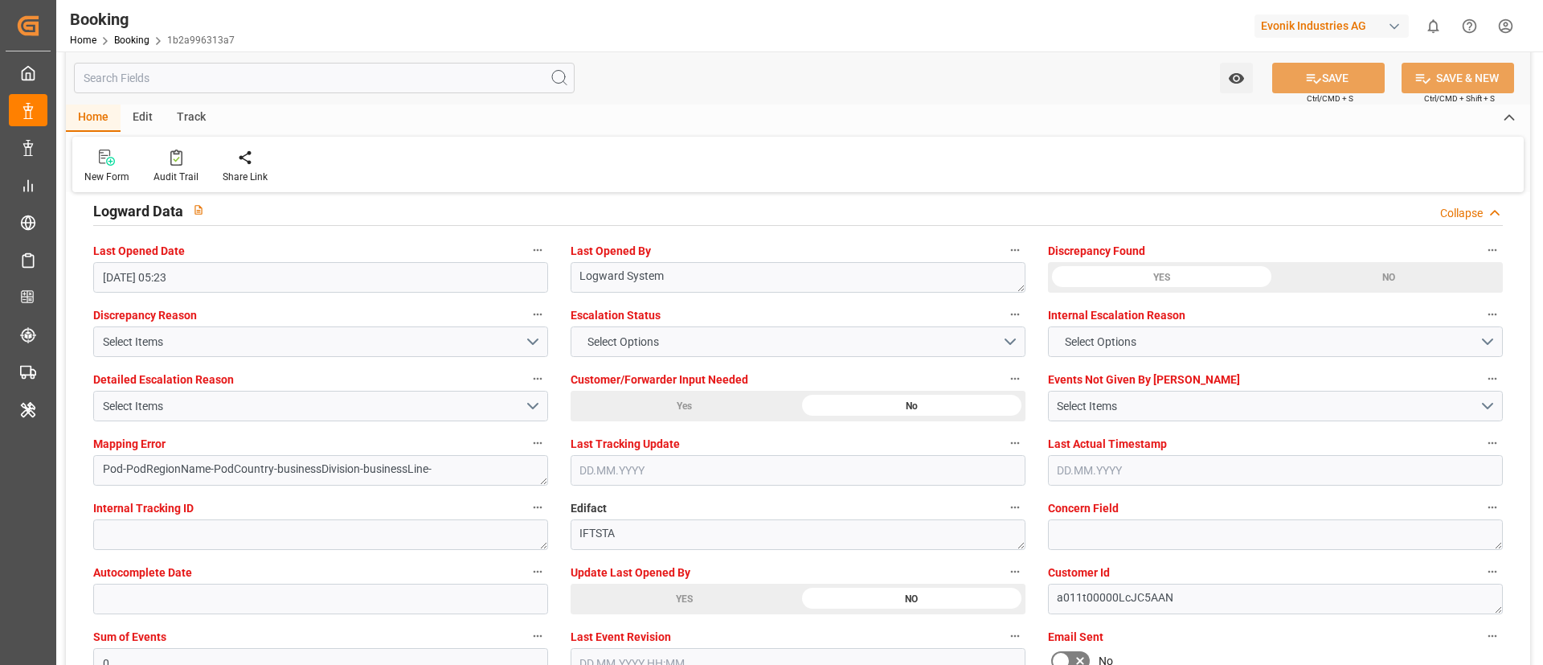
scroll to position [2894, 0]
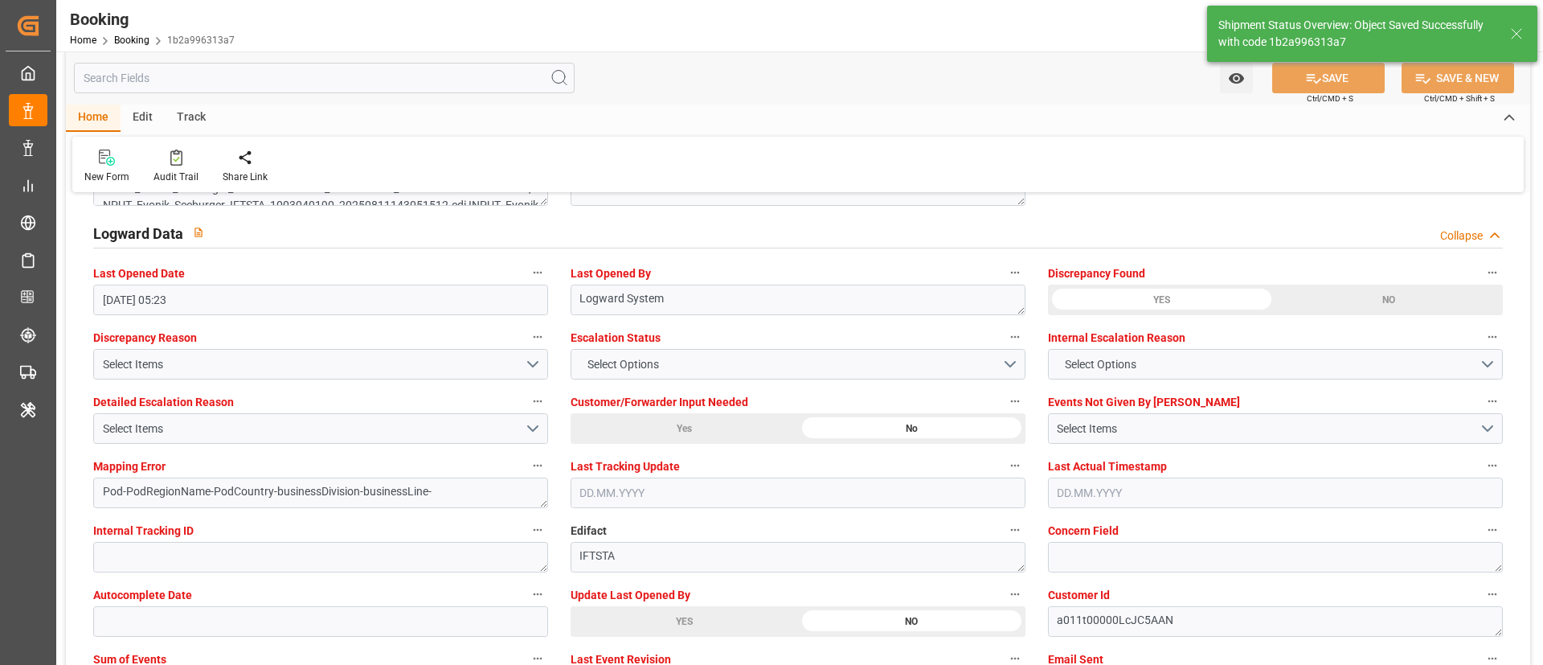
type textarea "NWC/UK North West Continent / UK_USSAV_HLCU_CU-CAD"
type textarea "Vismitha Mahadev"
type textarea "businessDivision-businessLine-"
type input "21.08.2025 00:00"
type input "06.09.2025 00:00"
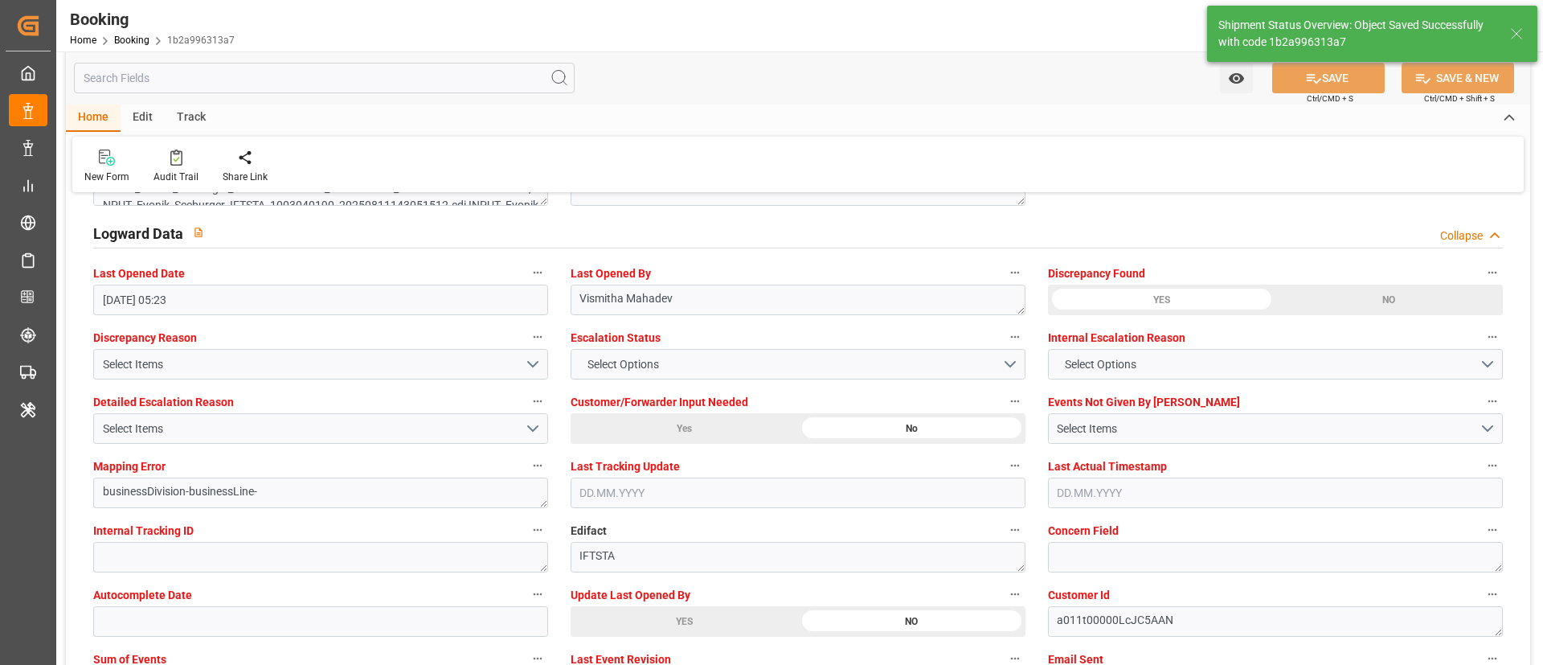
type input "03.09.2025 11:14"
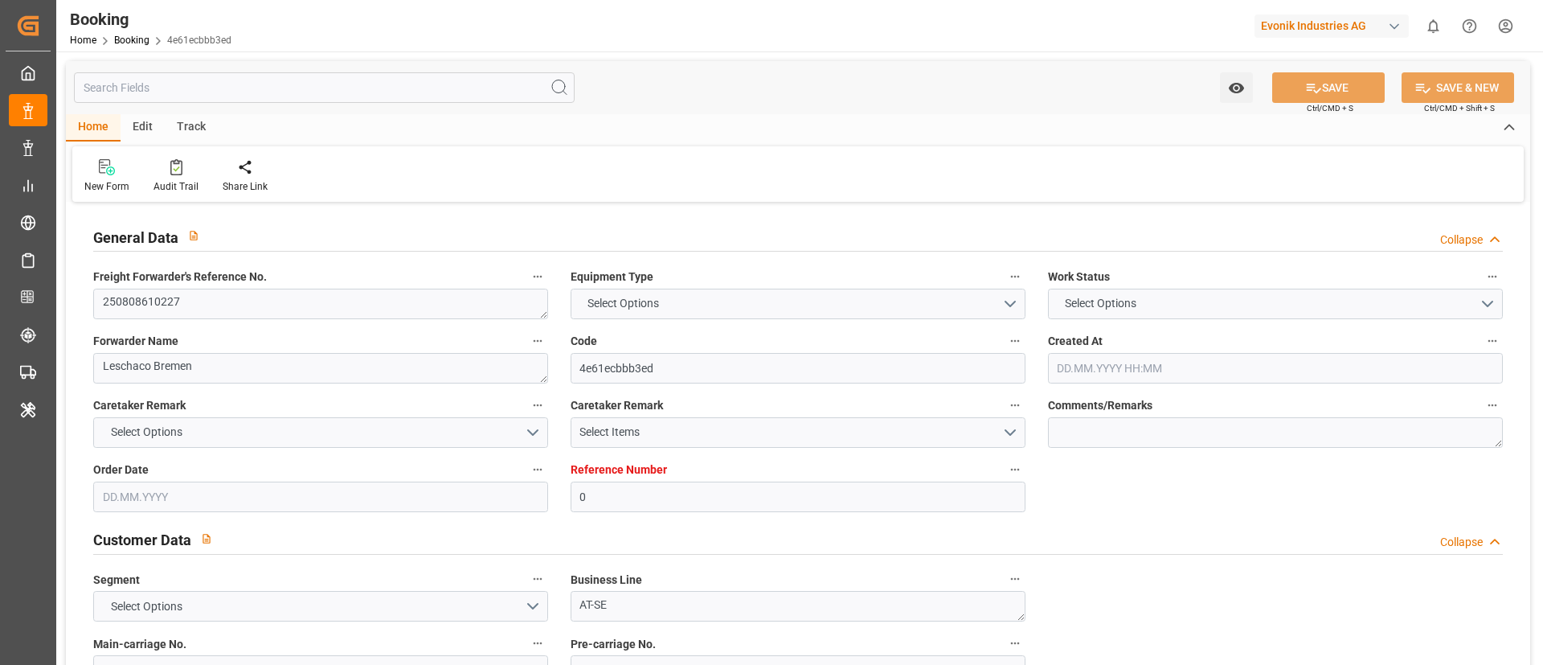
type textarea "250808610227"
type textarea "Leschaco Bremen"
type input "4e61ecbbb3ed"
type input "0"
type textarea "AT-SE"
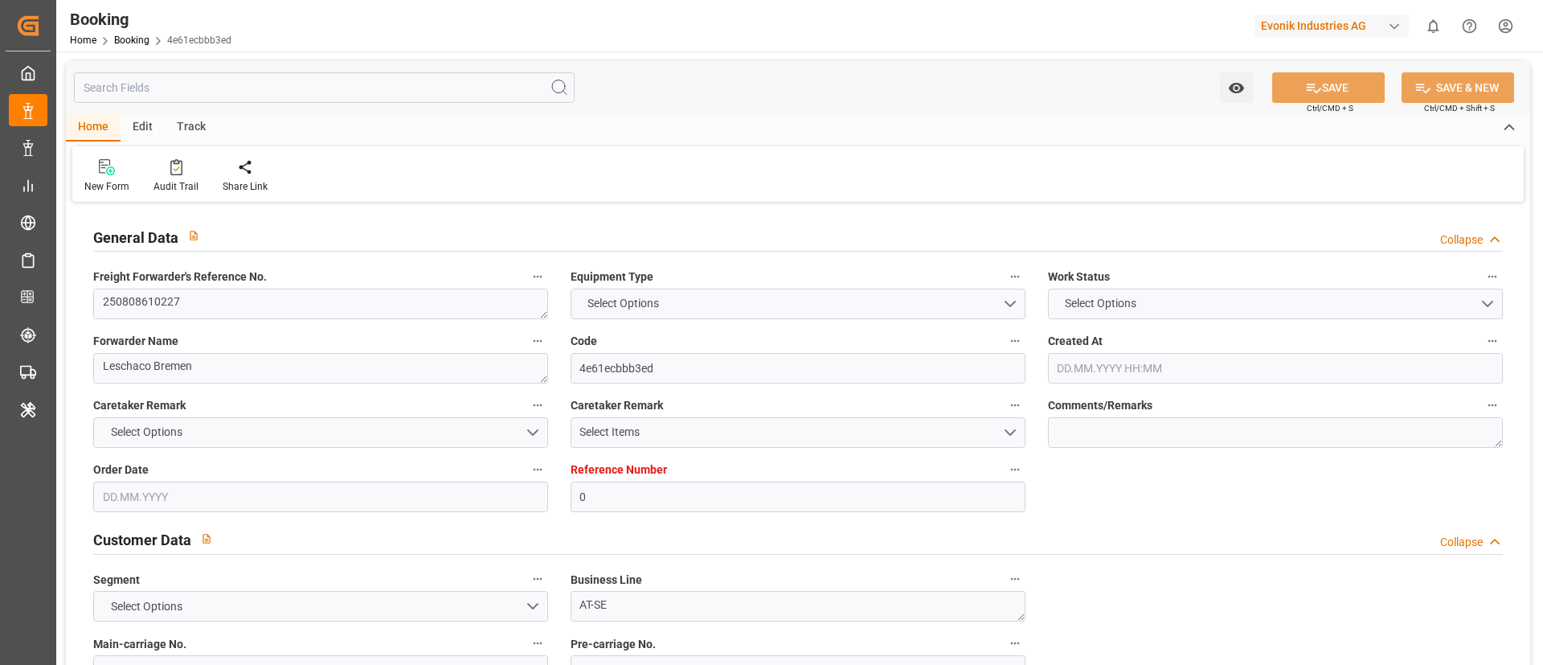
type input "4006660321"
type textarea "DAP"
type textarea "Mobile"
type textarea "Evonik Plant 0000503660"
type textarea "Hombourg"
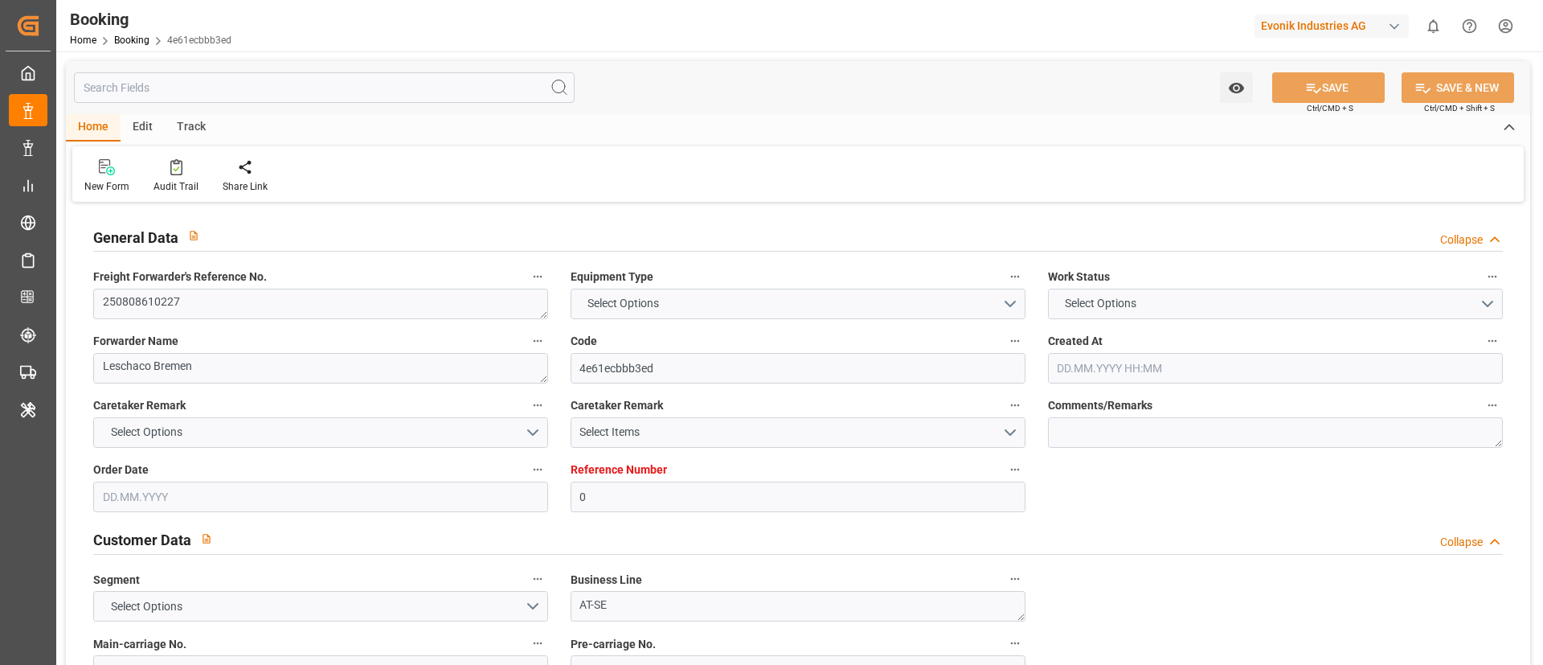
type textarea "MSDU4242996"
type input "NONE"
type input "[GEOGRAPHIC_DATA]"
type input "Mobile"
type textarea "INPUT_Evonik_Seeburger_LoadTenderOcean_1003069978_20250820071913939.xml"
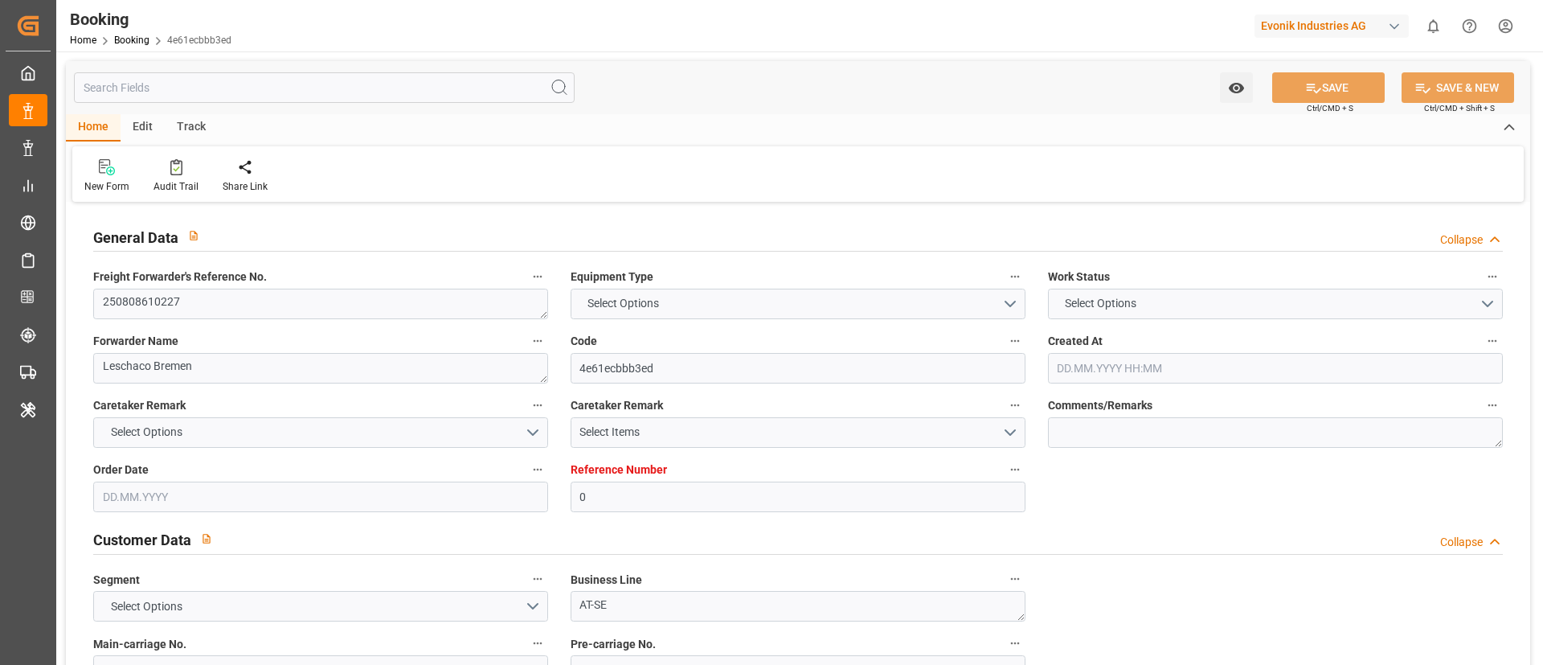
type textarea "NWC/[GEOGRAPHIC_DATA] [GEOGRAPHIC_DATA] Continent / [GEOGRAPHIC_DATA]-SE"
type textarea "INPUT_Evonik_Seeburger_LoadTenderOcean_1002965115_20250717145515019.xml,INPUT_E…"
type textarea "1003069978"
type textarea "Logward System"
type textarea "businessDivision-businessLine-"
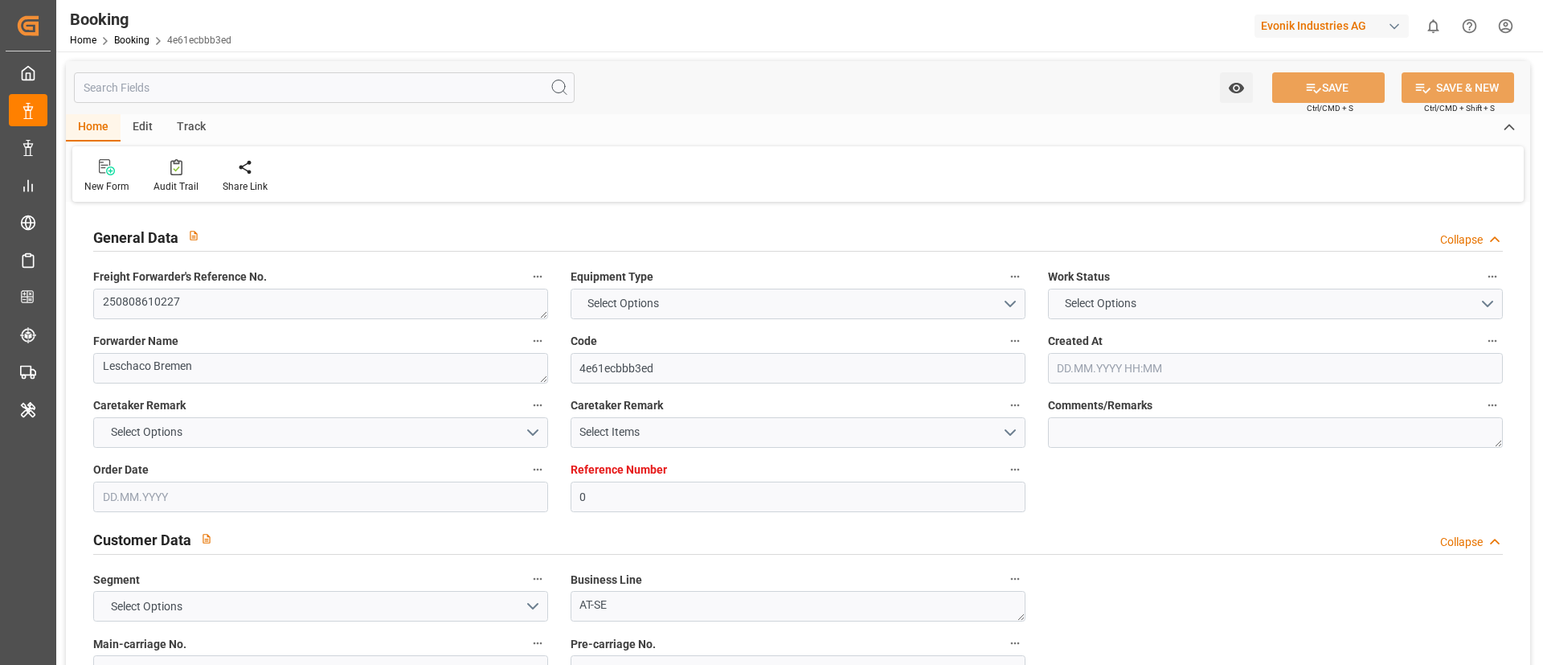
type textarea "EVONIK Load Tender XML"
type textarea "a011t00000LcJC5AAN"
type textarea "No"
type input "0"
type input "Dummy"
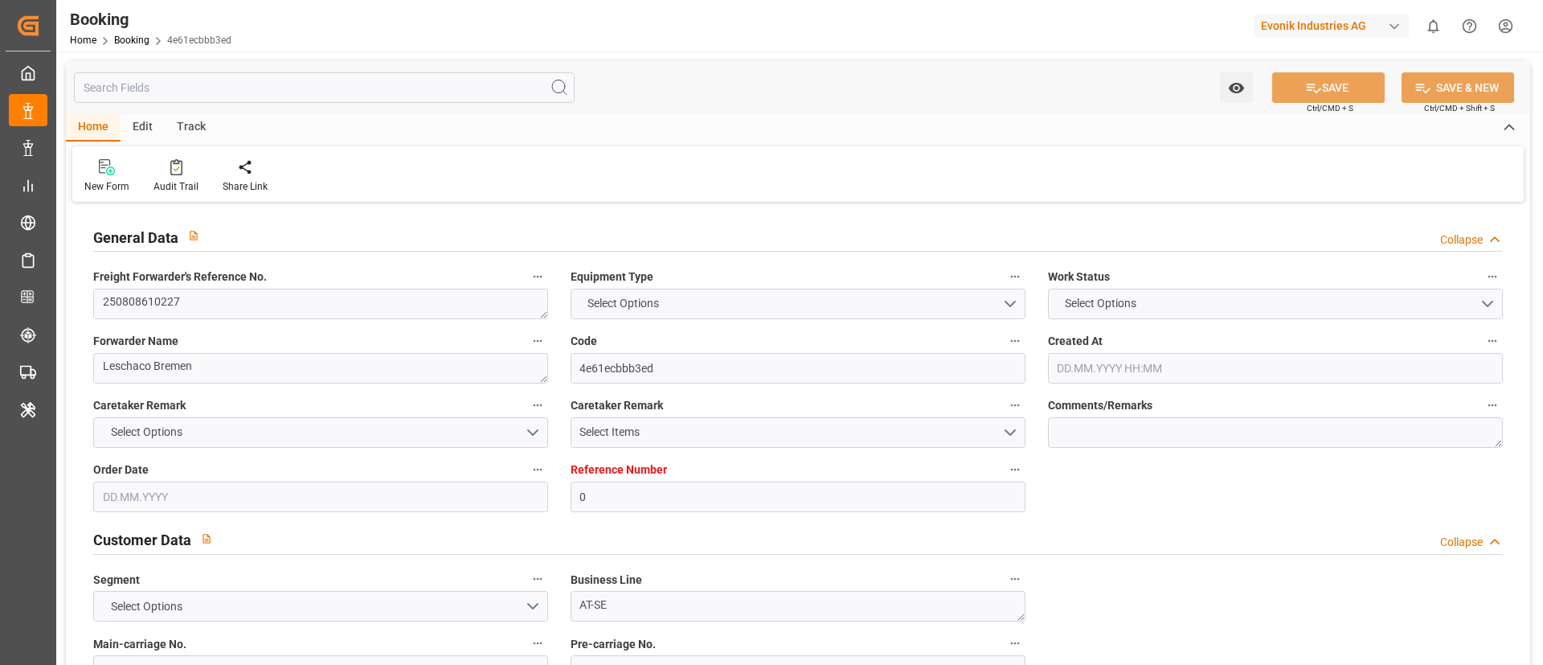
type input "Dummy Carrier"
type input "DEHAM"
type input "USMOB"
type input "[DATE] 12:58"
type input "[DATE]"
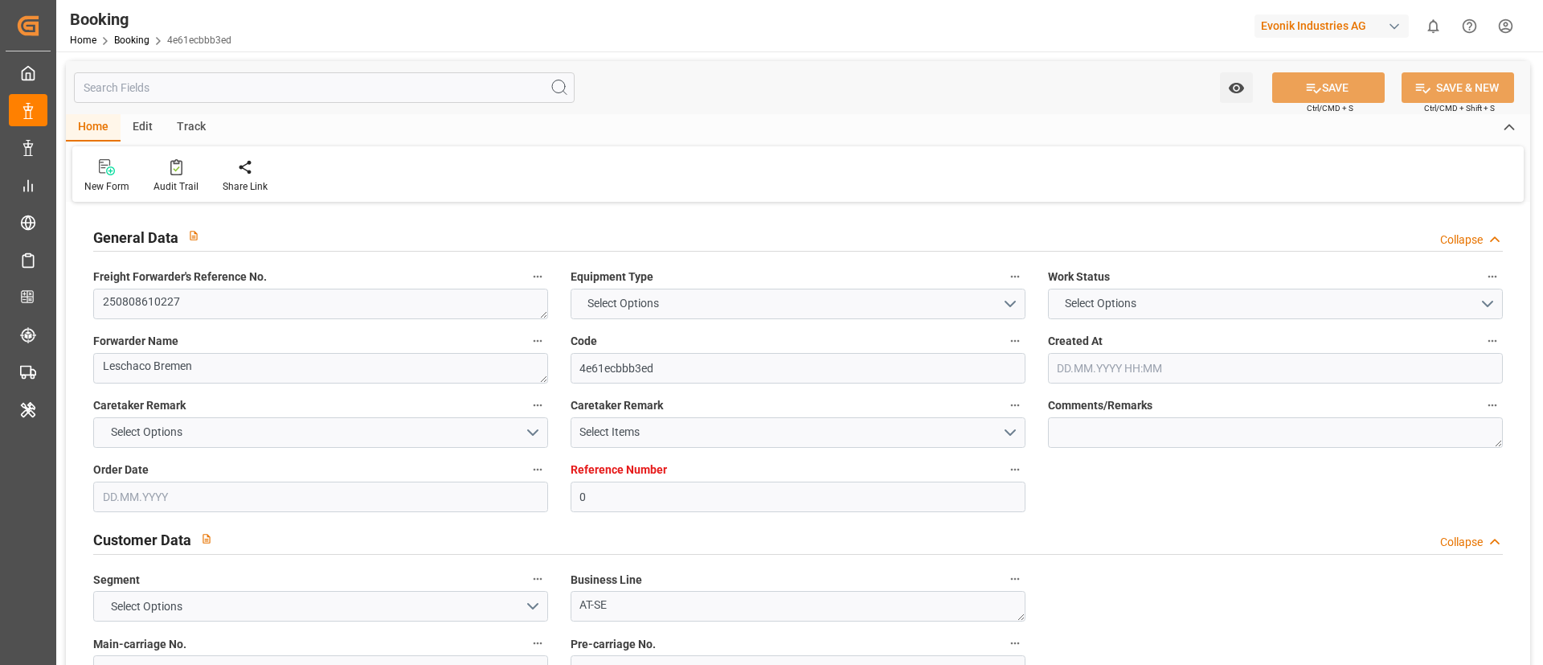
type input "[DATE]"
type input "[DATE] 05:21"
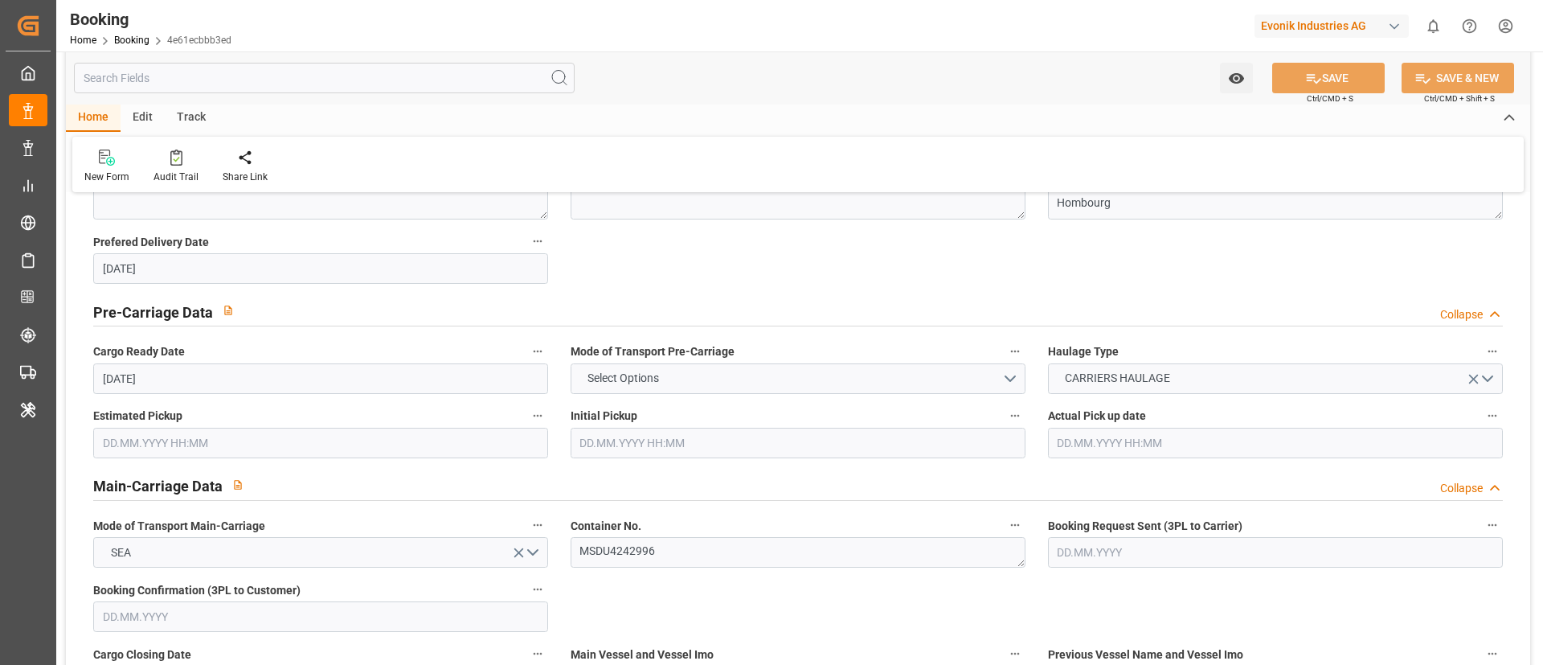
scroll to position [965, 0]
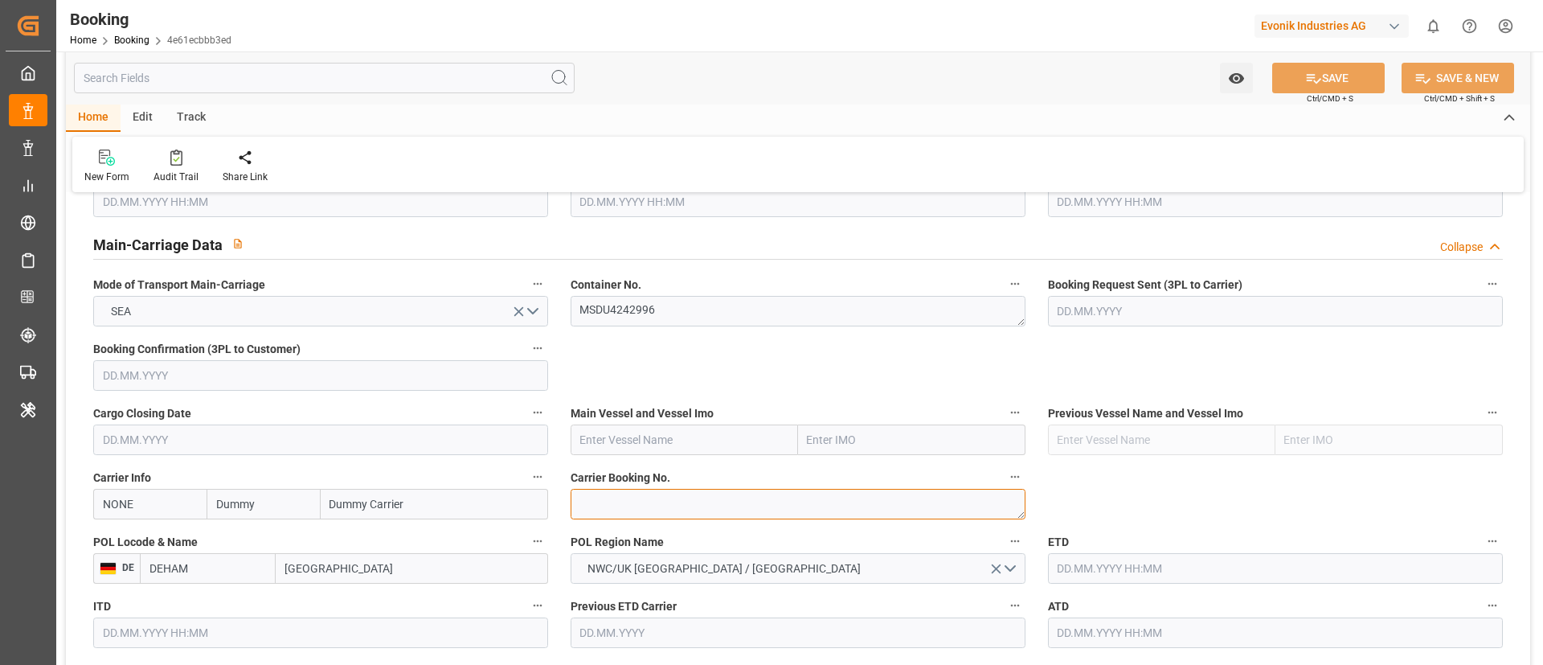
click at [618, 504] on textarea at bounding box center [798, 504] width 455 height 31
paste textarea "459IHA1399594"
type textarea "459IHA1399594"
click at [182, 509] on input "NONE" at bounding box center [149, 504] width 113 height 31
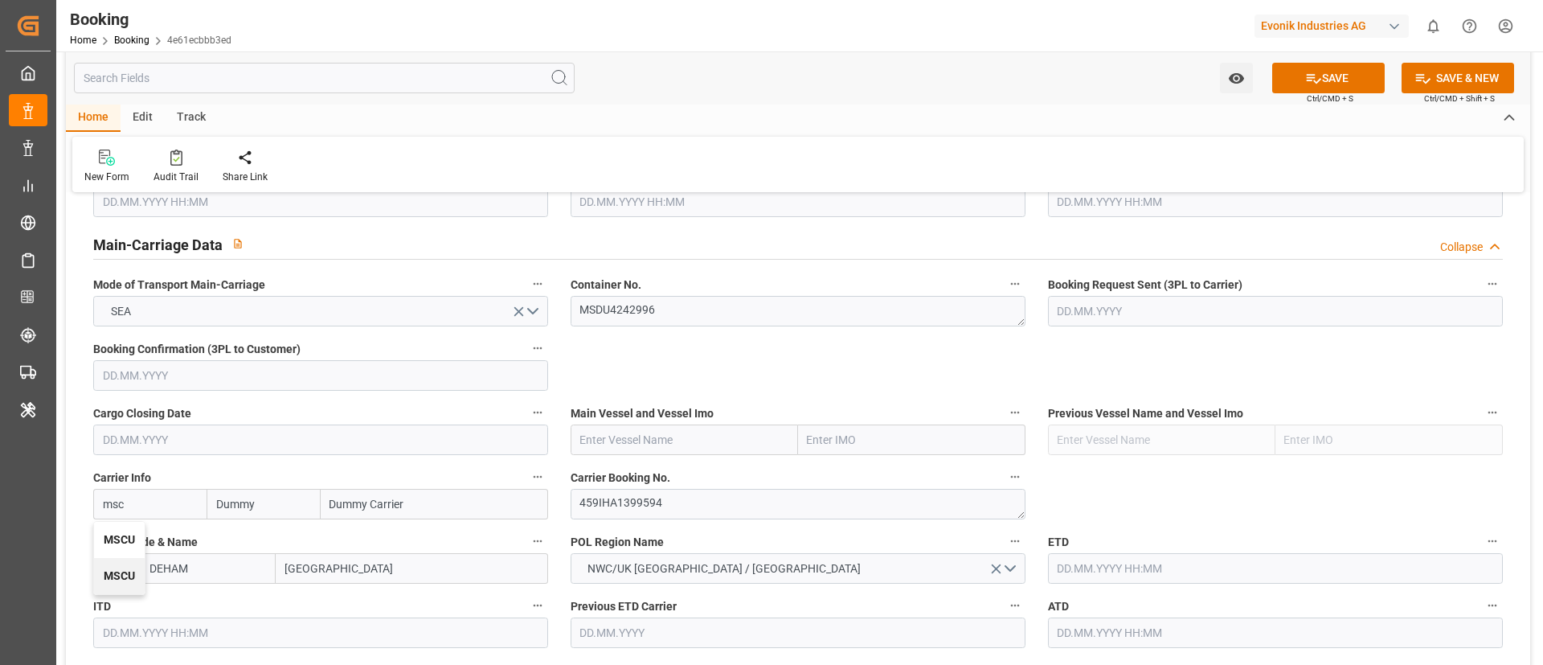
click at [122, 536] on b "MSCU" at bounding box center [119, 539] width 31 height 13
type input "MSCU"
type input "MSC"
type input "Mediterranean Shipping Company"
type input "MSCU"
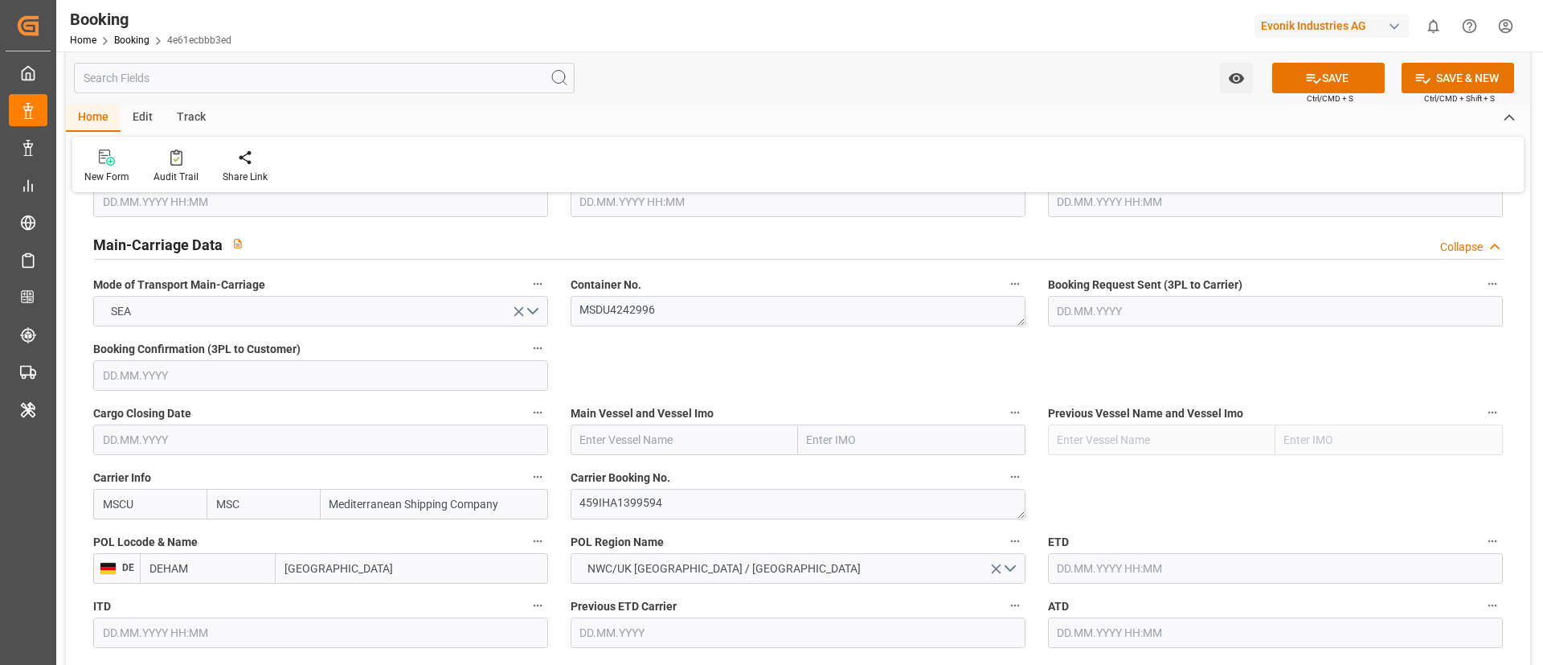
click at [677, 443] on input "text" at bounding box center [684, 439] width 227 height 31
paste input "MSC SHANGHAI V"
type input "MSC SHANGHAI V"
click at [660, 477] on b "MSC SHANGHAI V" at bounding box center [627, 475] width 93 height 13
type input "9231822"
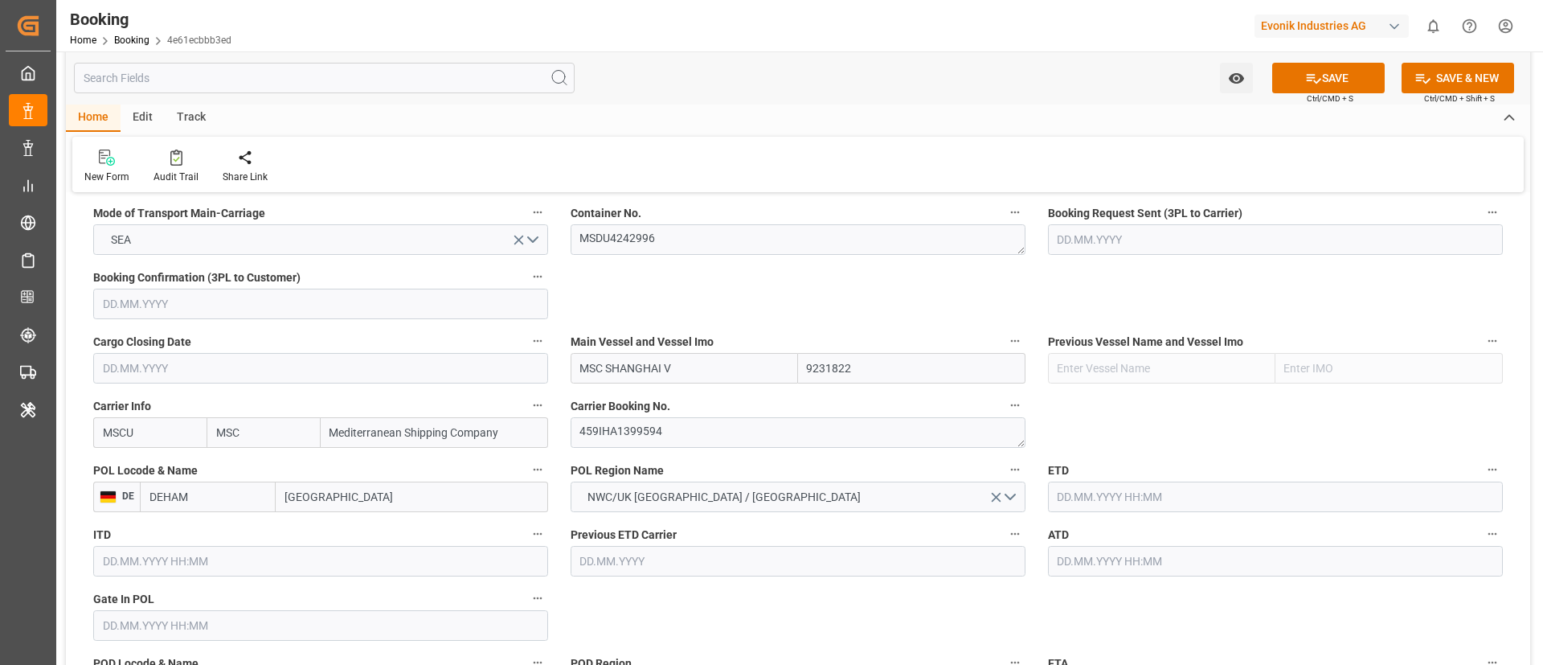
scroll to position [1085, 0]
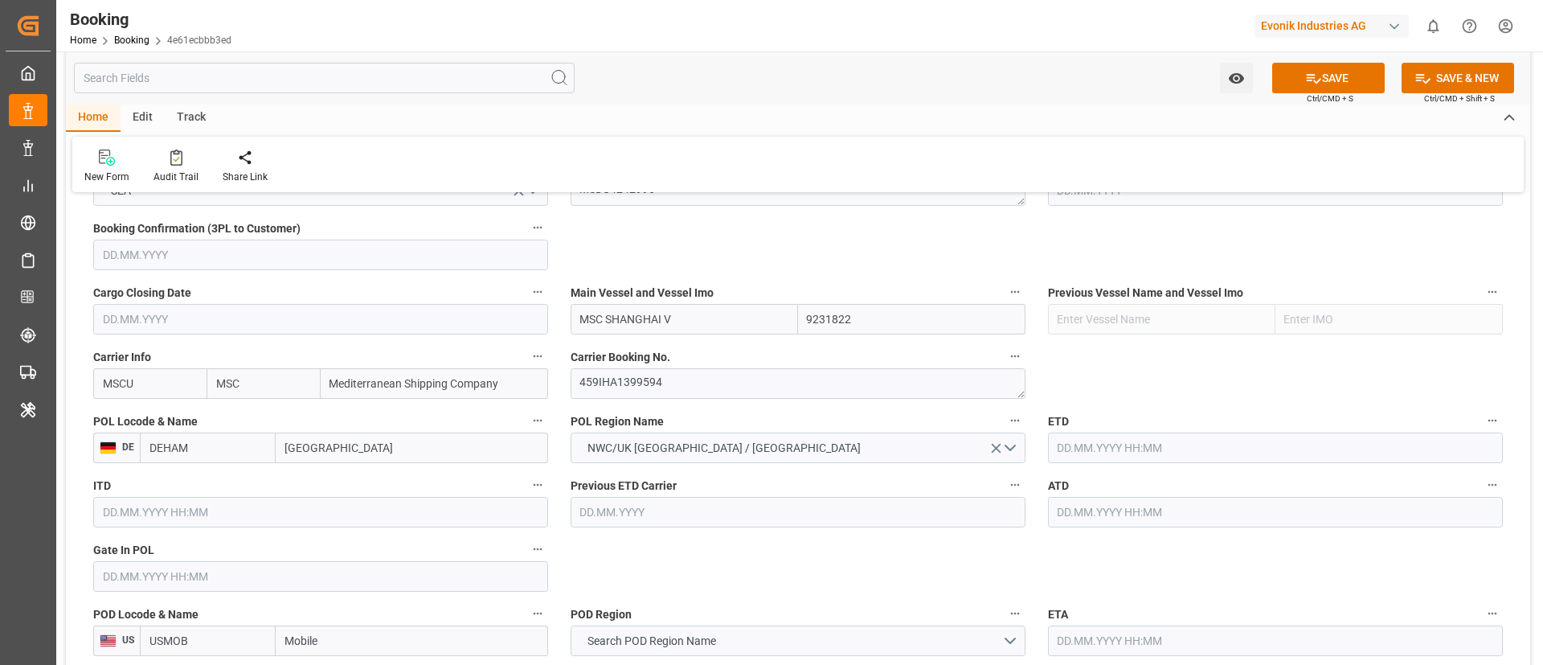
type input "MSC SHANGHAI V"
click at [373, 450] on input "Hamburg" at bounding box center [412, 447] width 273 height 31
paste input "Bremerhaven"
type input "Bremerhaven"
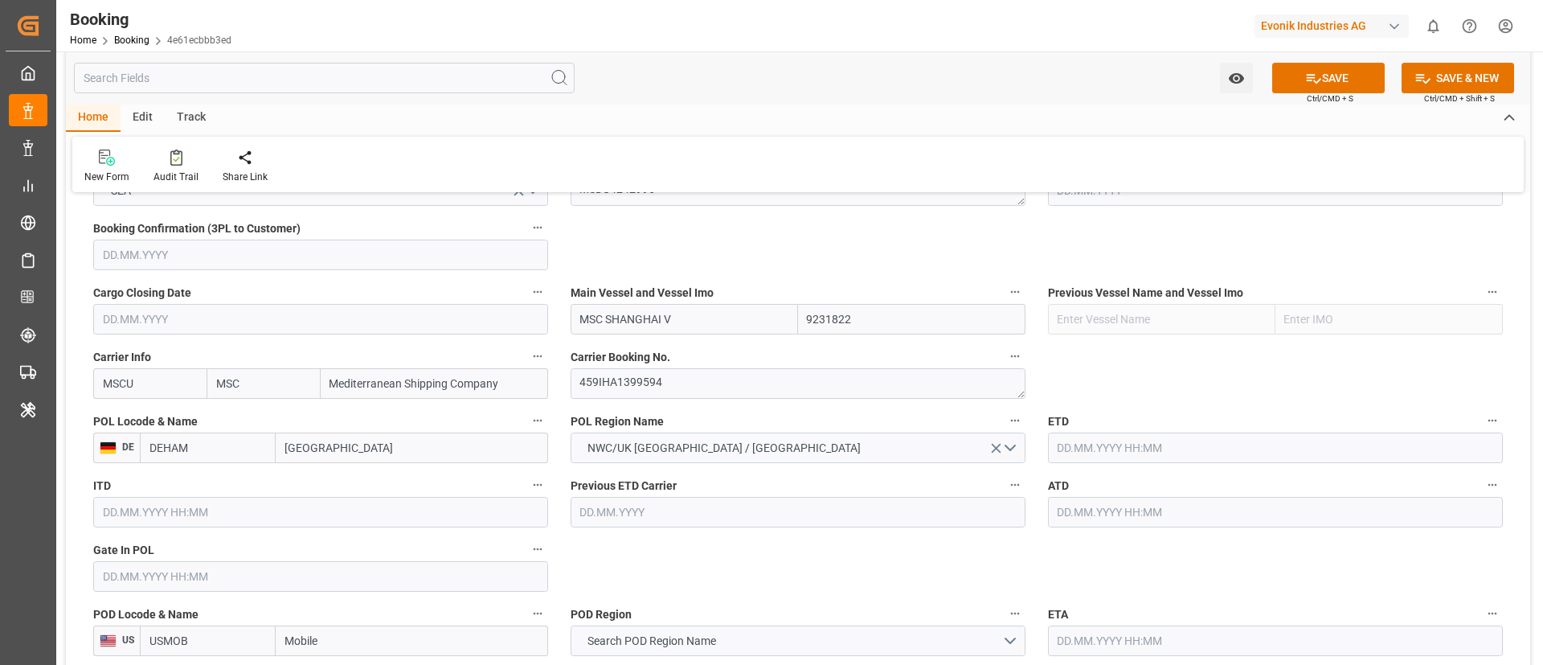
type input "DEBRV"
click at [169, 566] on input "text" at bounding box center [320, 576] width 455 height 31
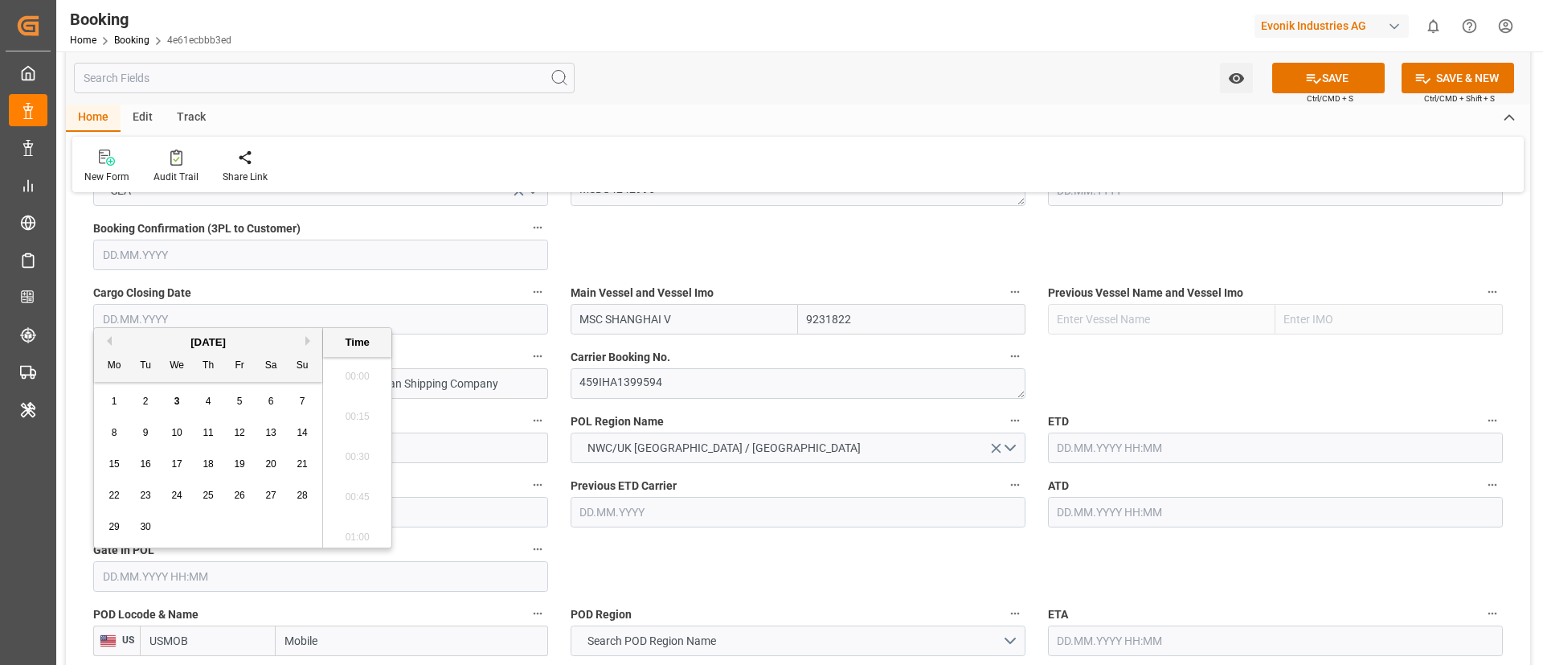
scroll to position [2618, 0]
click at [108, 339] on button "Previous Month" at bounding box center [107, 341] width 10 height 10
click at [121, 492] on div "18" at bounding box center [115, 495] width 20 height 19
type input "18.08.2025 00:00"
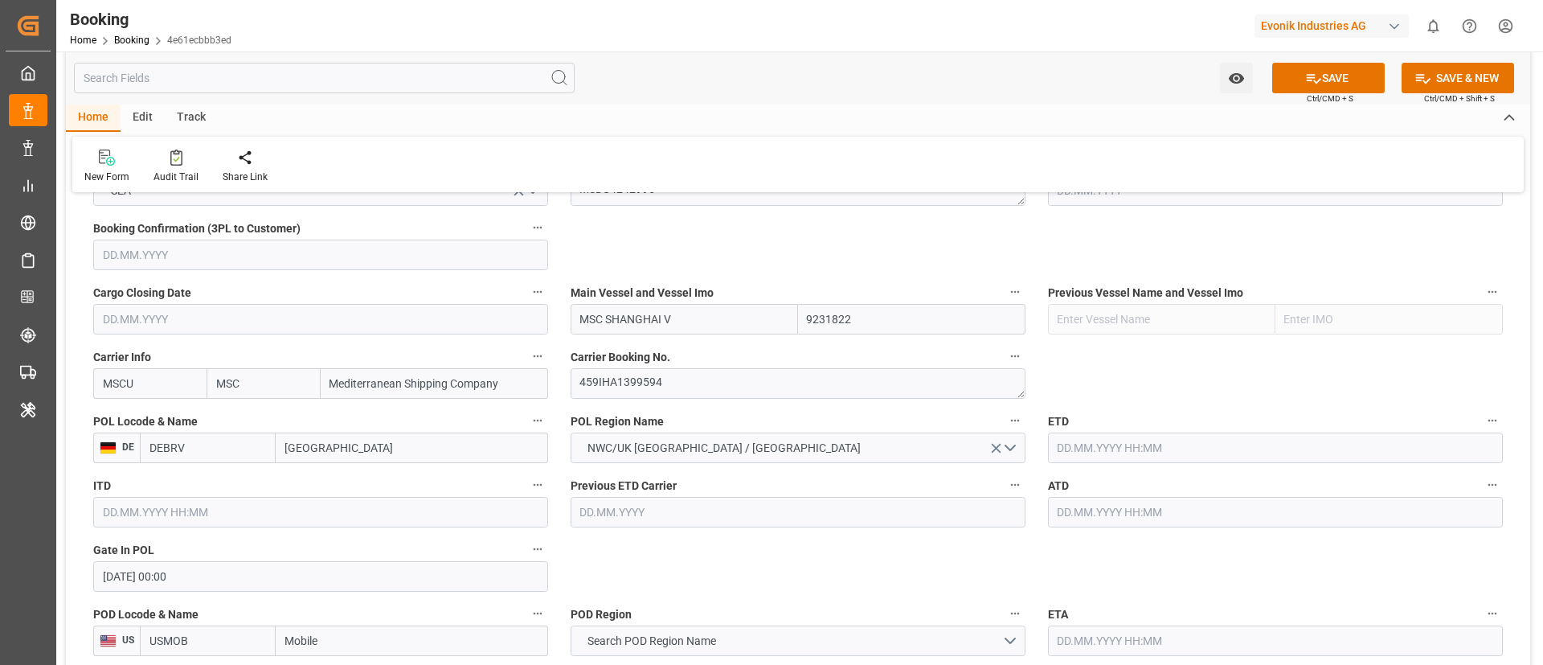
click at [1100, 513] on input "text" at bounding box center [1275, 512] width 455 height 31
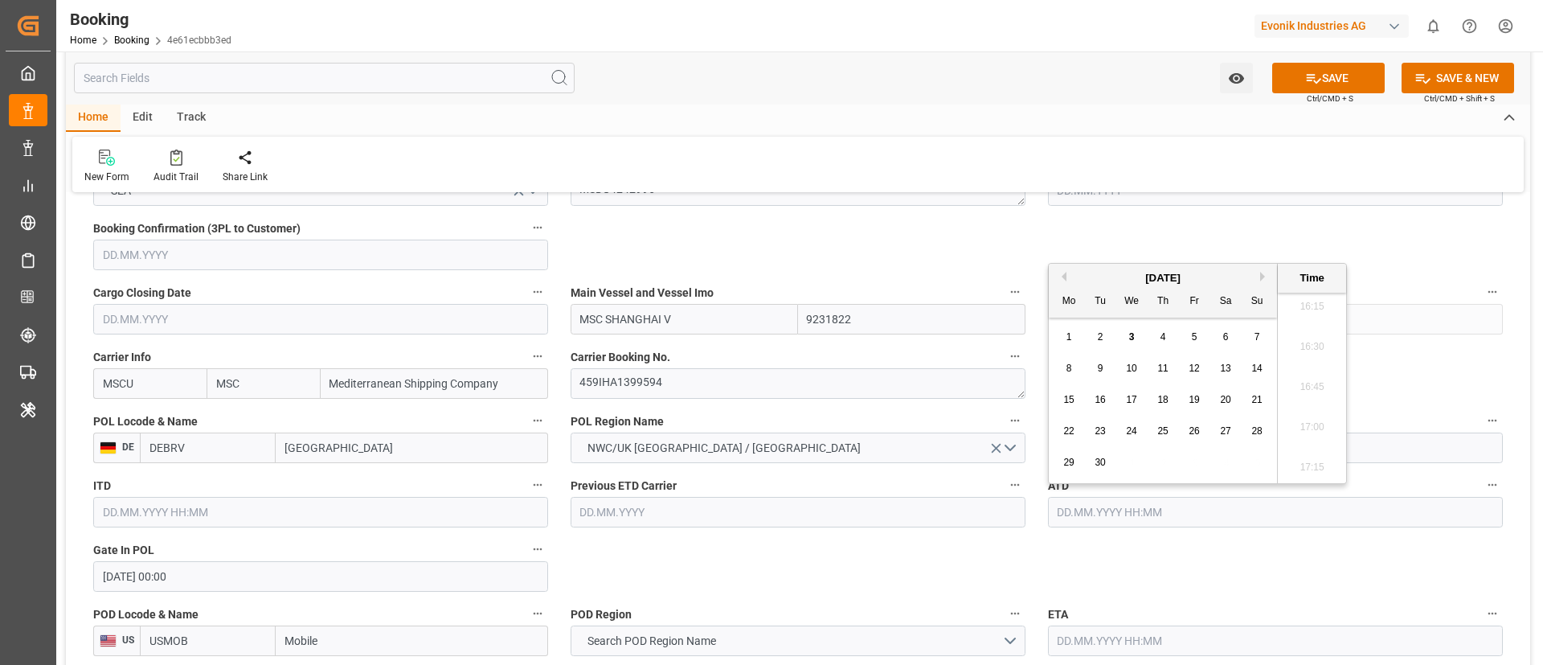
click at [1065, 277] on button "Previous Month" at bounding box center [1062, 277] width 10 height 10
click at [1074, 432] on span "18" at bounding box center [1069, 430] width 10 height 11
click at [1100, 434] on span "19" at bounding box center [1100, 430] width 10 height 11
type input "19.08.2025 00:00"
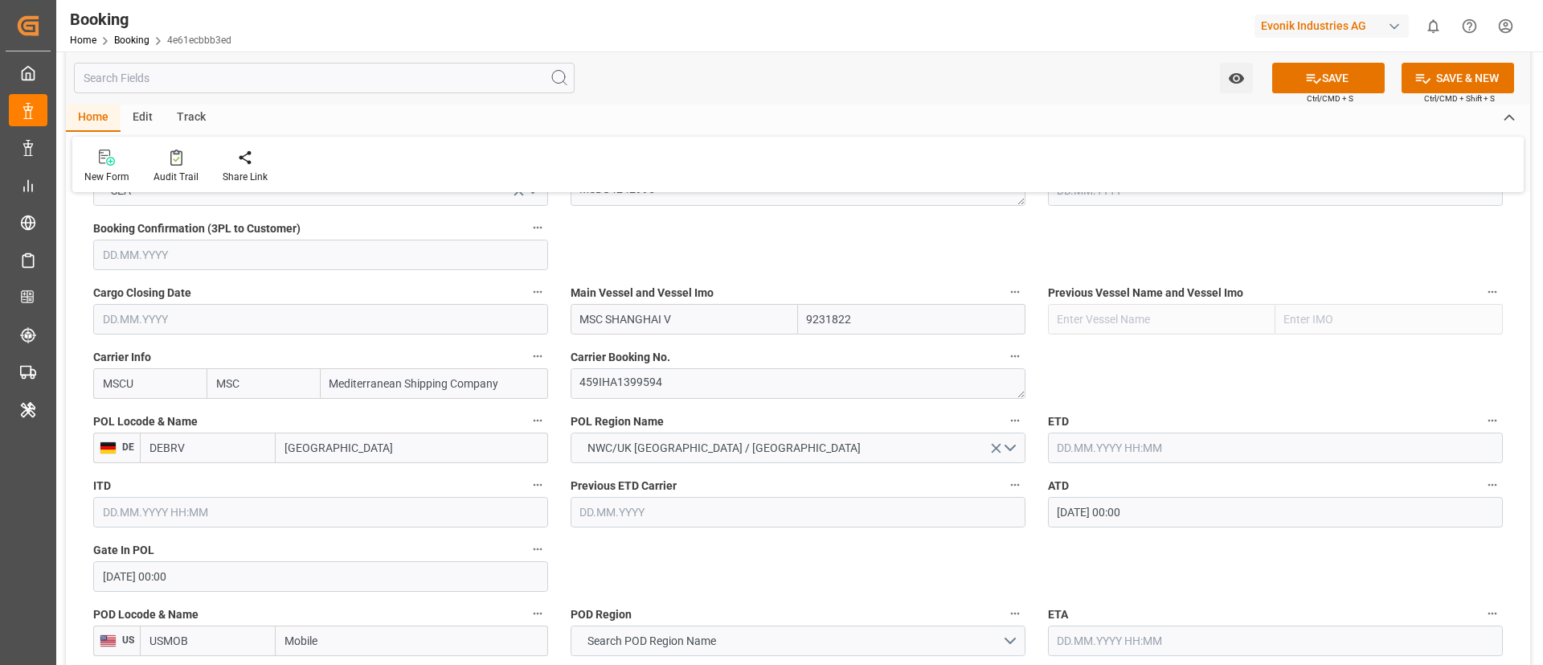
click at [1149, 521] on input "19.08.2025 00:00" at bounding box center [1275, 512] width 455 height 31
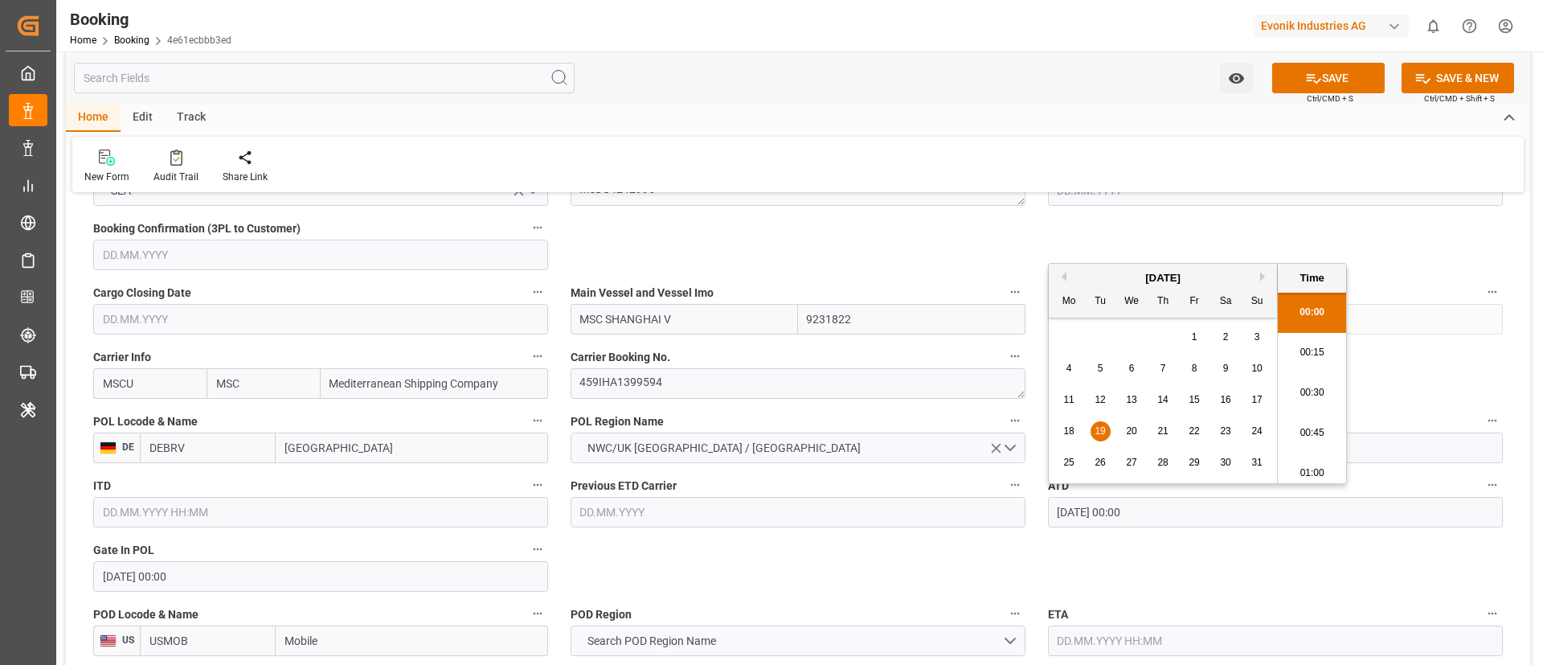
click at [1149, 521] on input "19.08.2025 00:00" at bounding box center [1275, 512] width 455 height 31
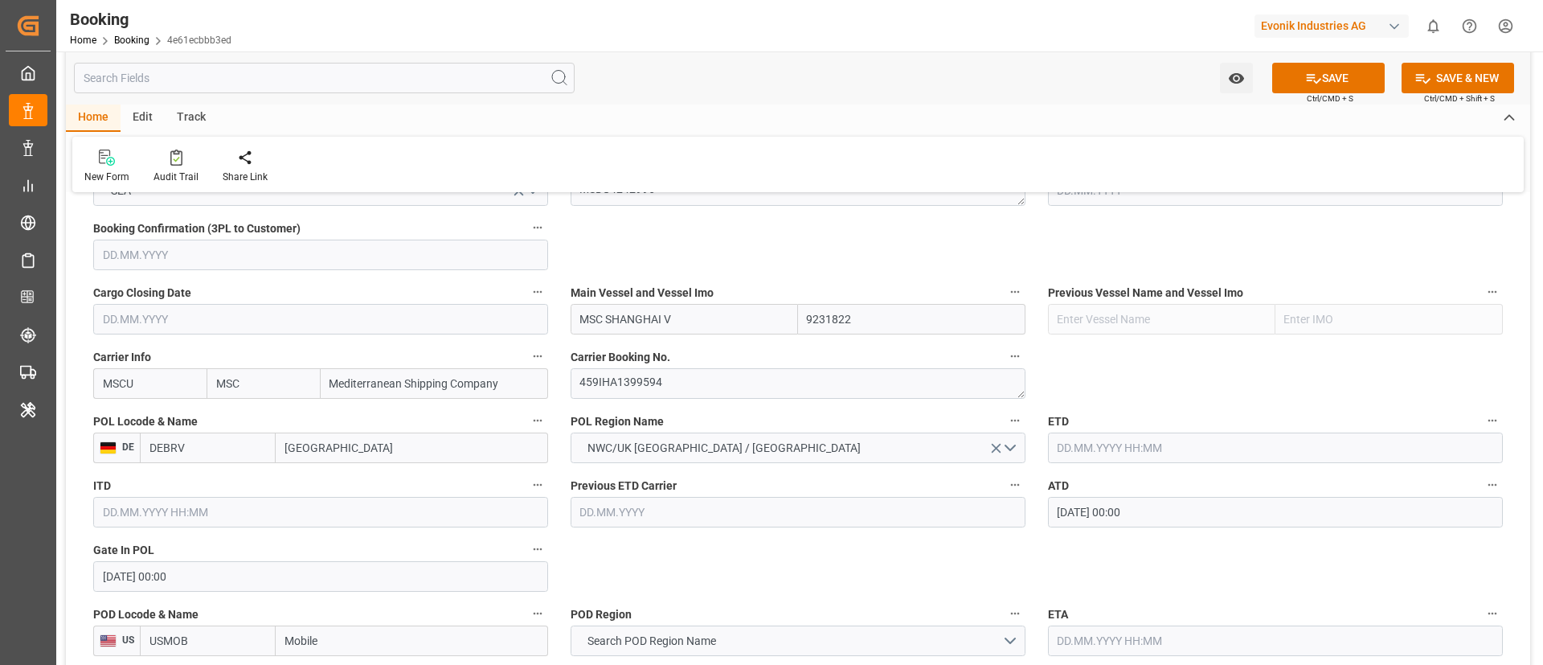
click at [1118, 441] on input "text" at bounding box center [1275, 447] width 455 height 31
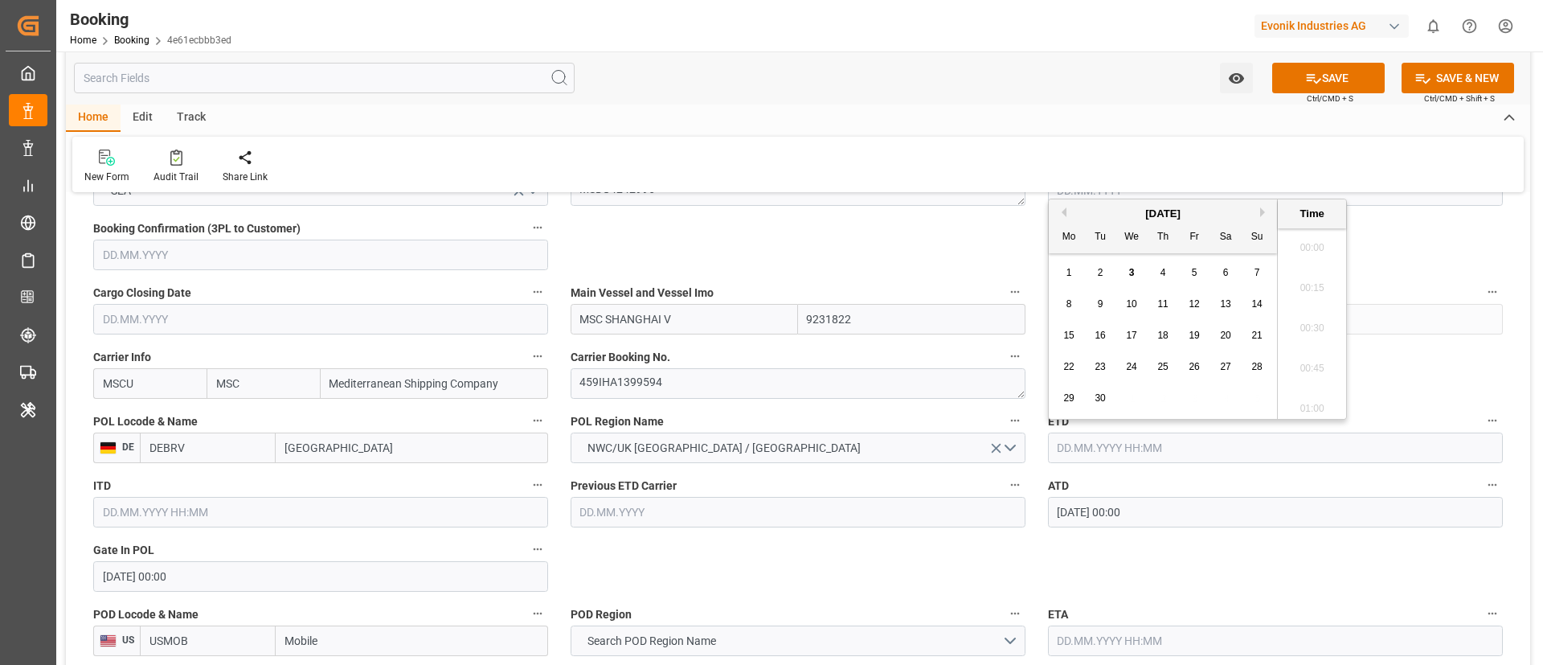
paste input "19.08.2025 00:00"
type input "19.08.2025 00:00"
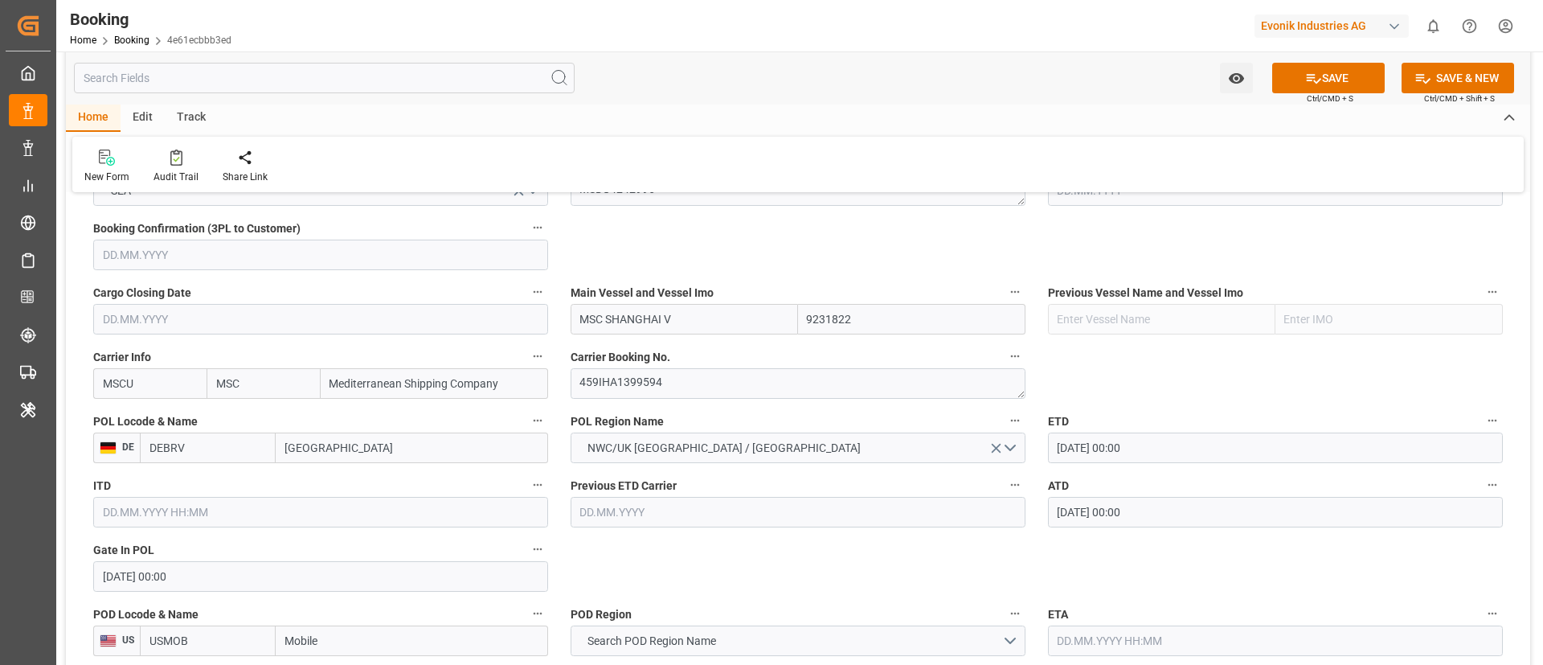
scroll to position [1206, 0]
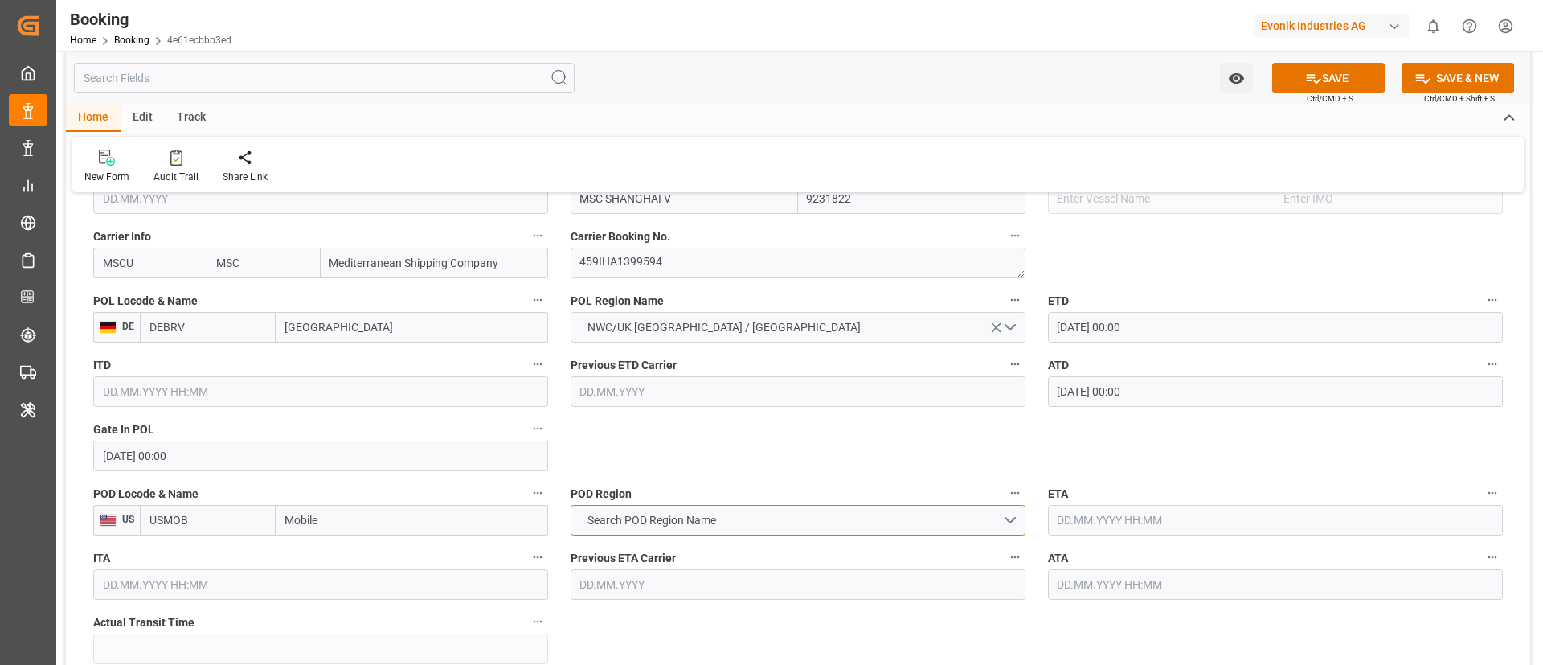
click at [755, 519] on button "Search POD Region Name" at bounding box center [798, 520] width 455 height 31
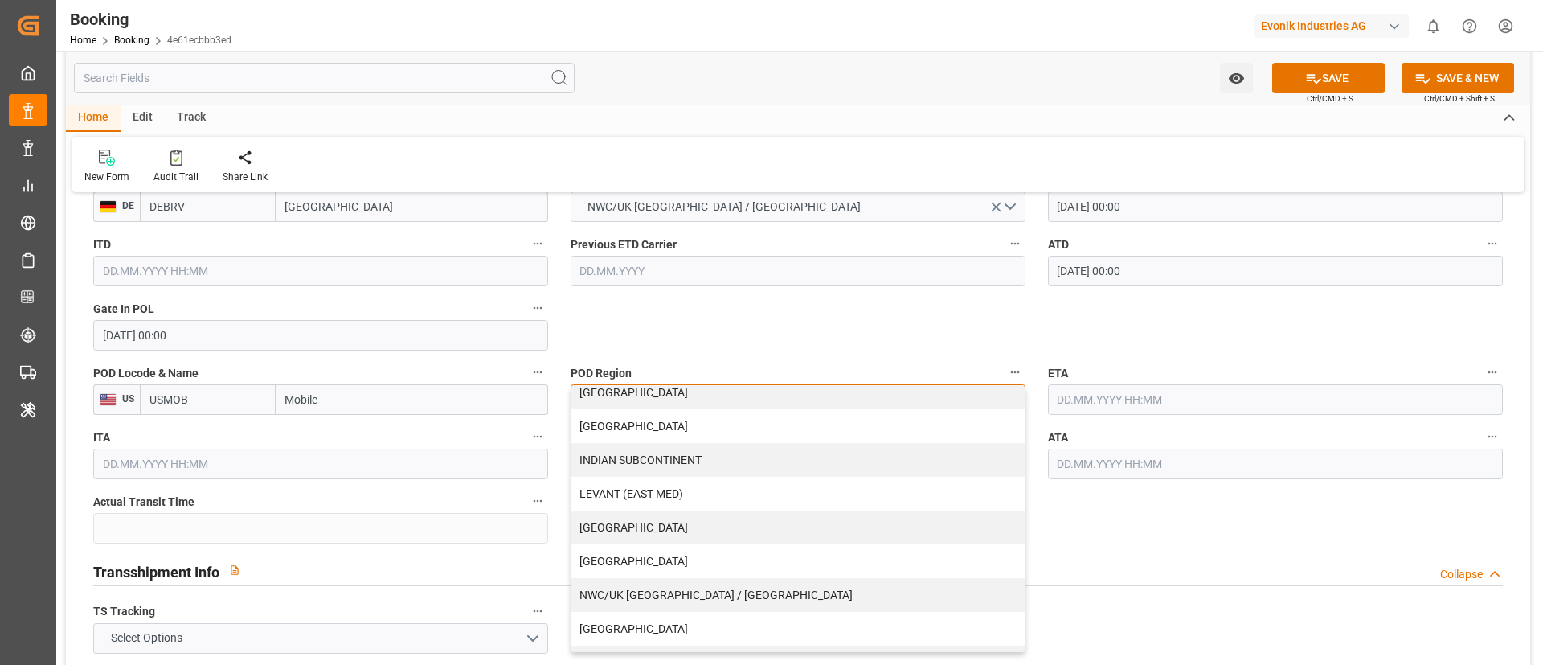
scroll to position [343, 0]
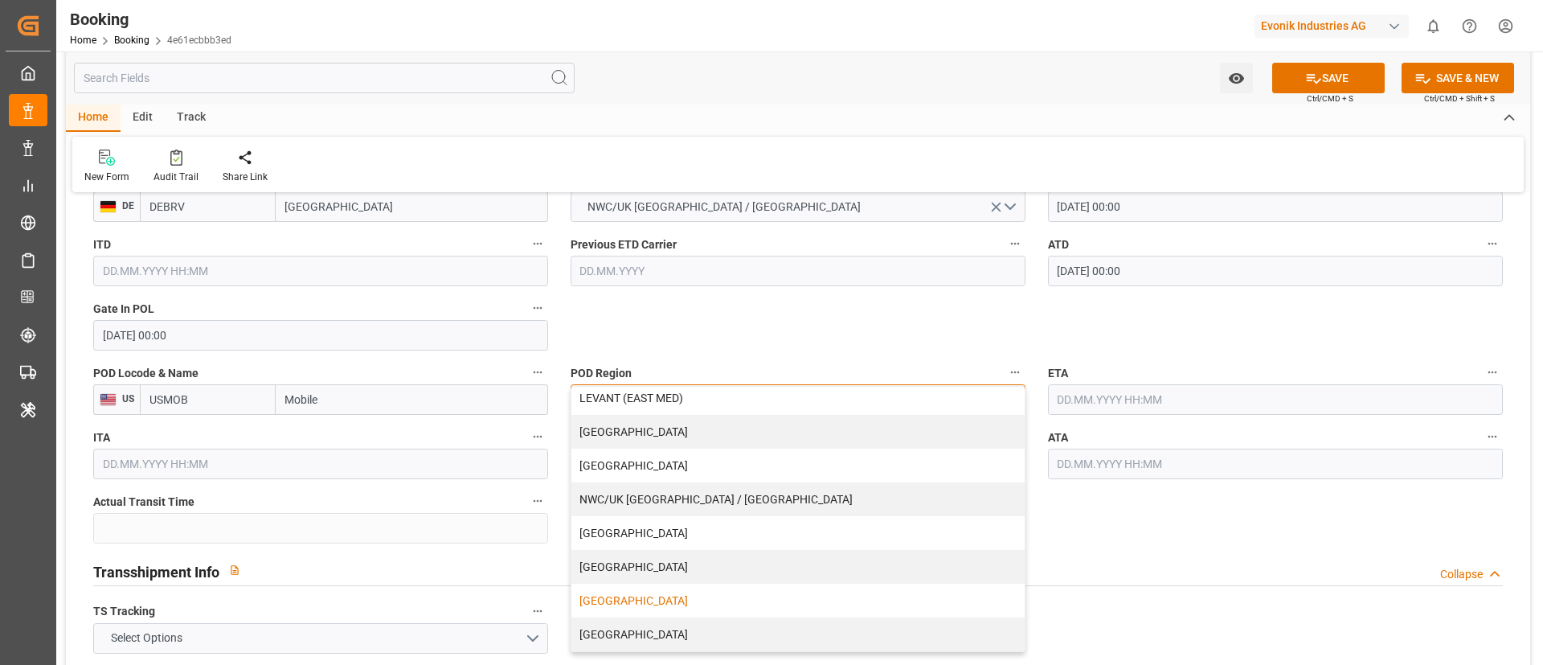
click at [637, 597] on div "[GEOGRAPHIC_DATA]" at bounding box center [798, 601] width 453 height 34
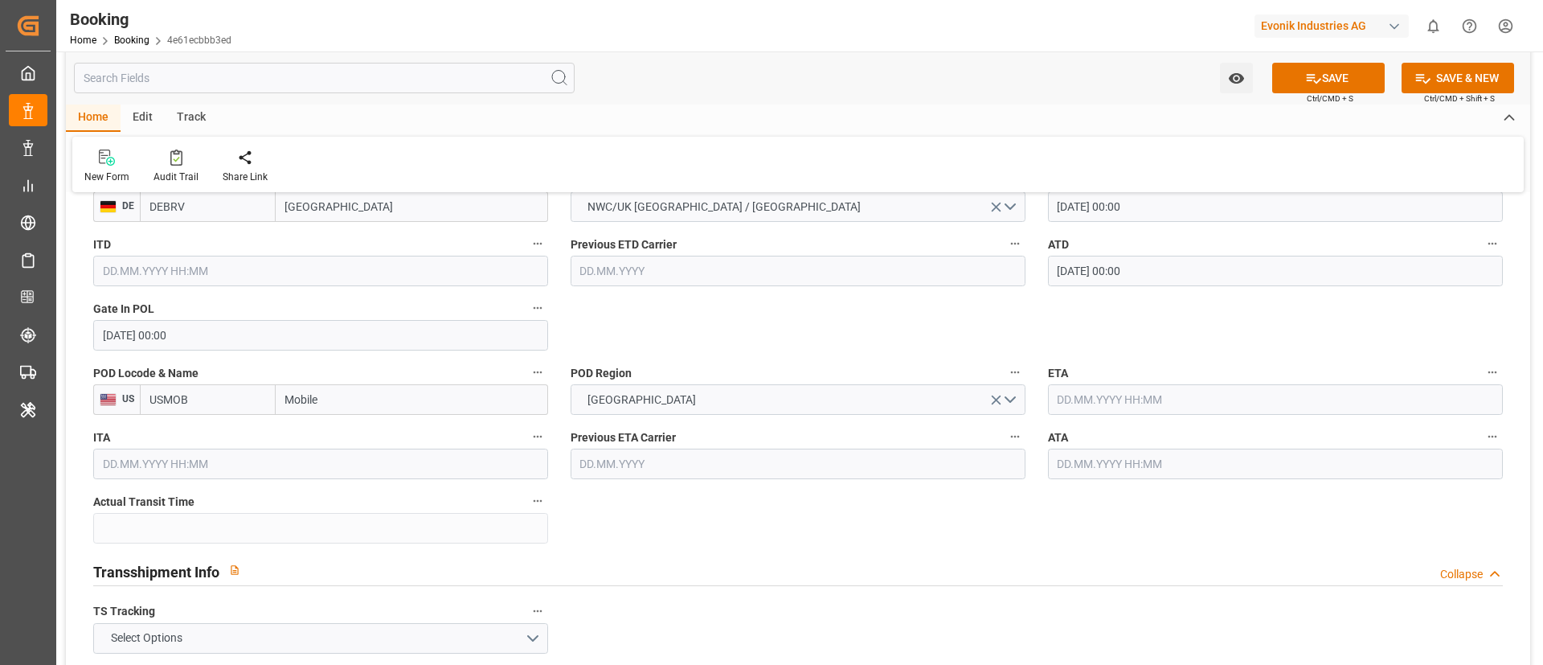
click at [1114, 395] on input "text" at bounding box center [1275, 399] width 455 height 31
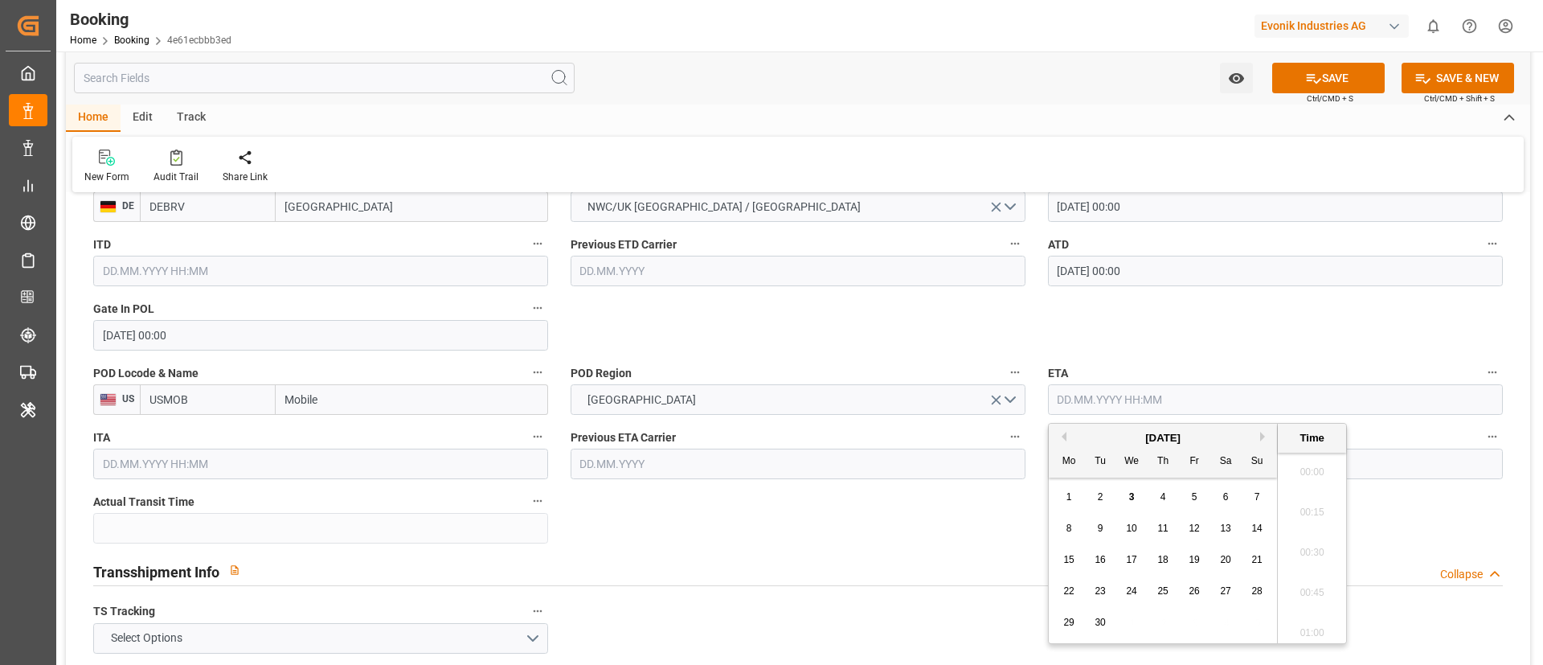
scroll to position [2618, 0]
click at [1166, 527] on span "11" at bounding box center [1163, 528] width 10 height 11
type input "11.09.2025 00:00"
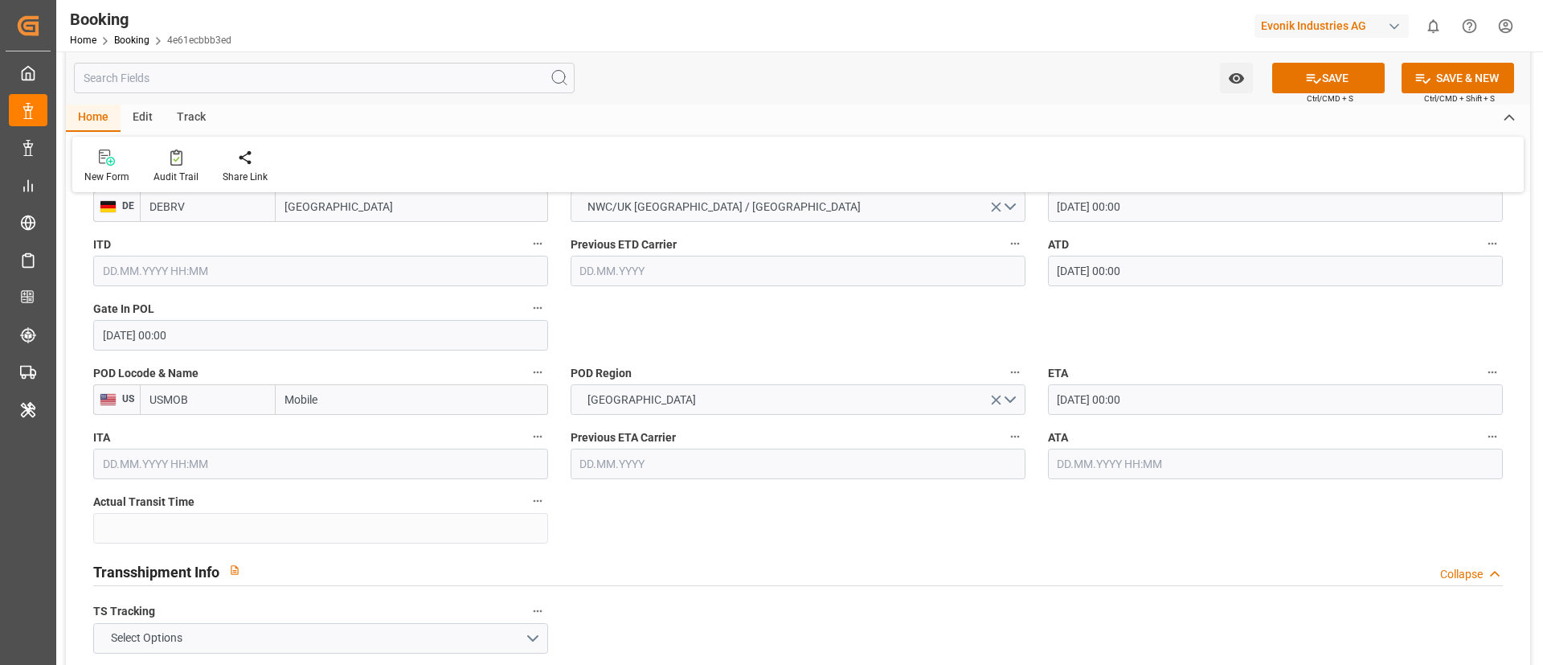
scroll to position [1568, 0]
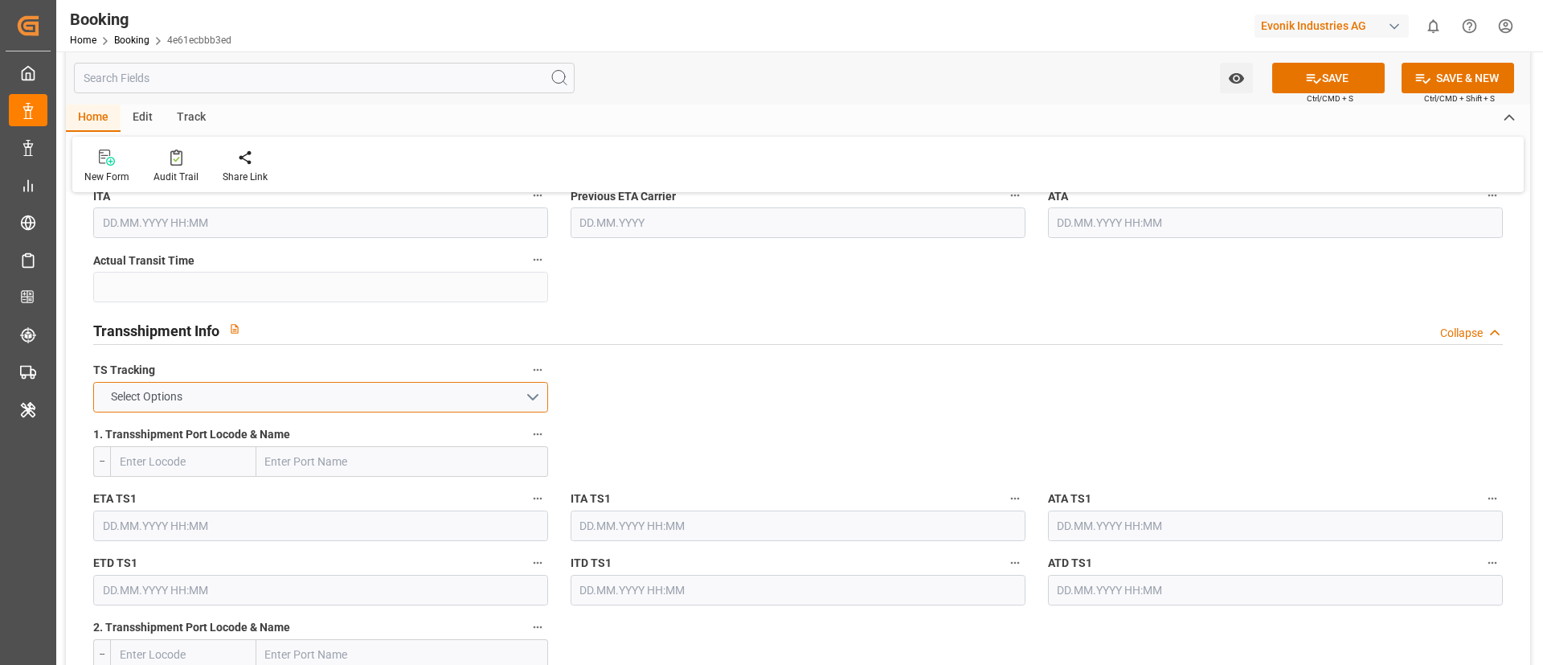
click at [407, 397] on button "Select Options" at bounding box center [320, 397] width 455 height 31
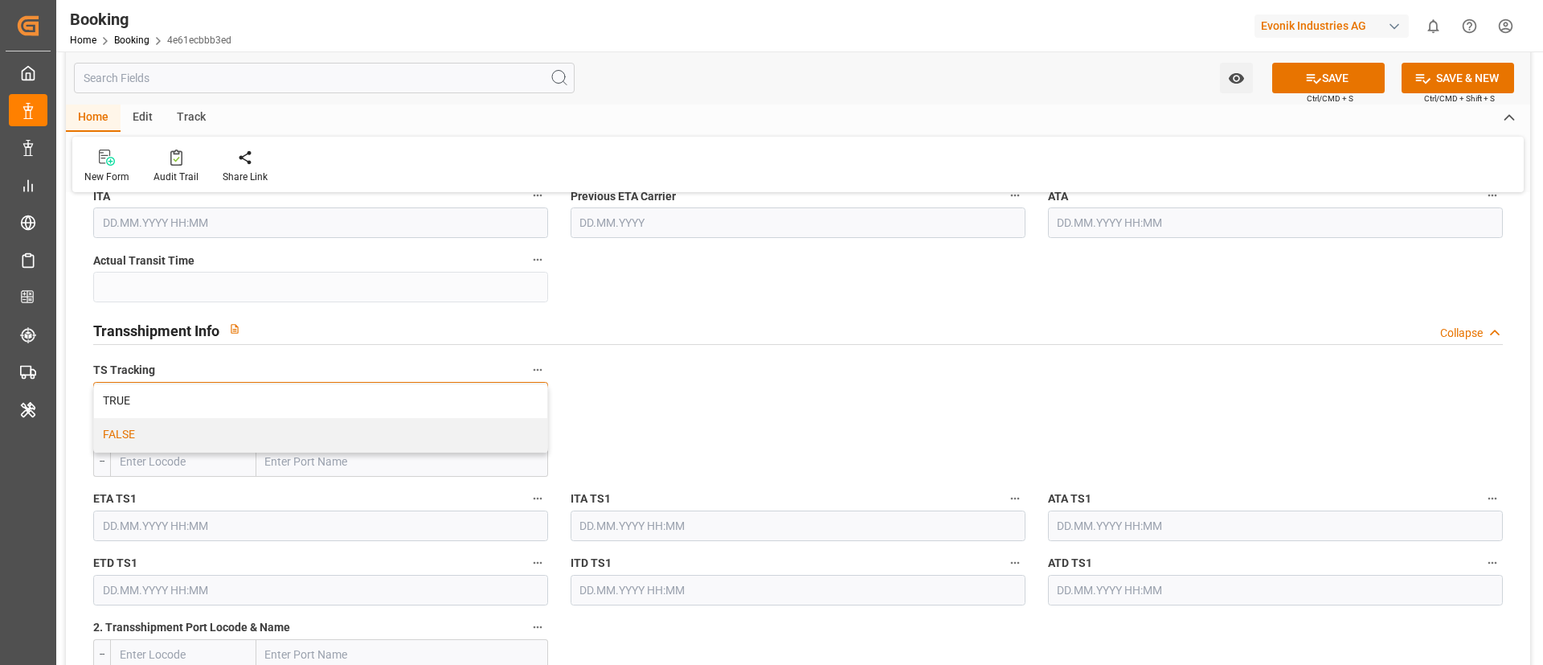
click at [387, 427] on div "FALSE" at bounding box center [320, 435] width 453 height 34
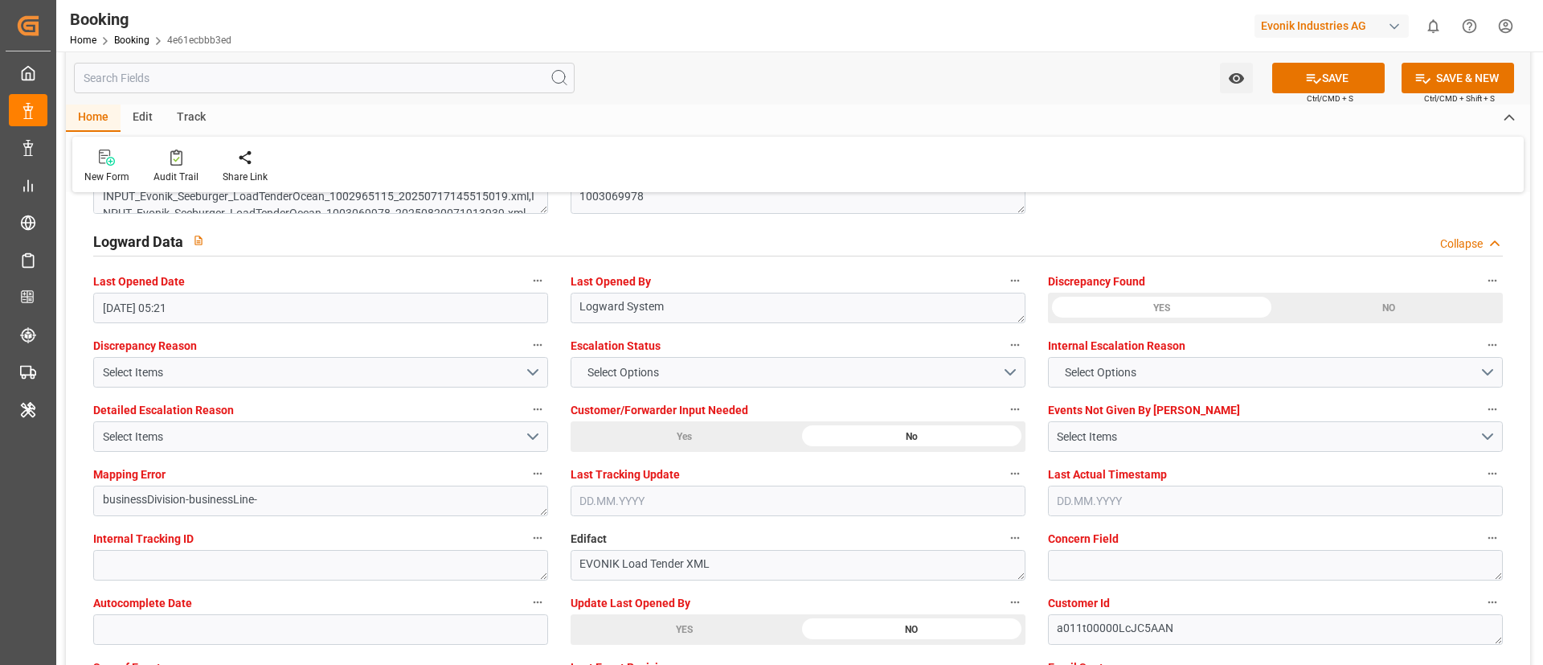
scroll to position [3014, 0]
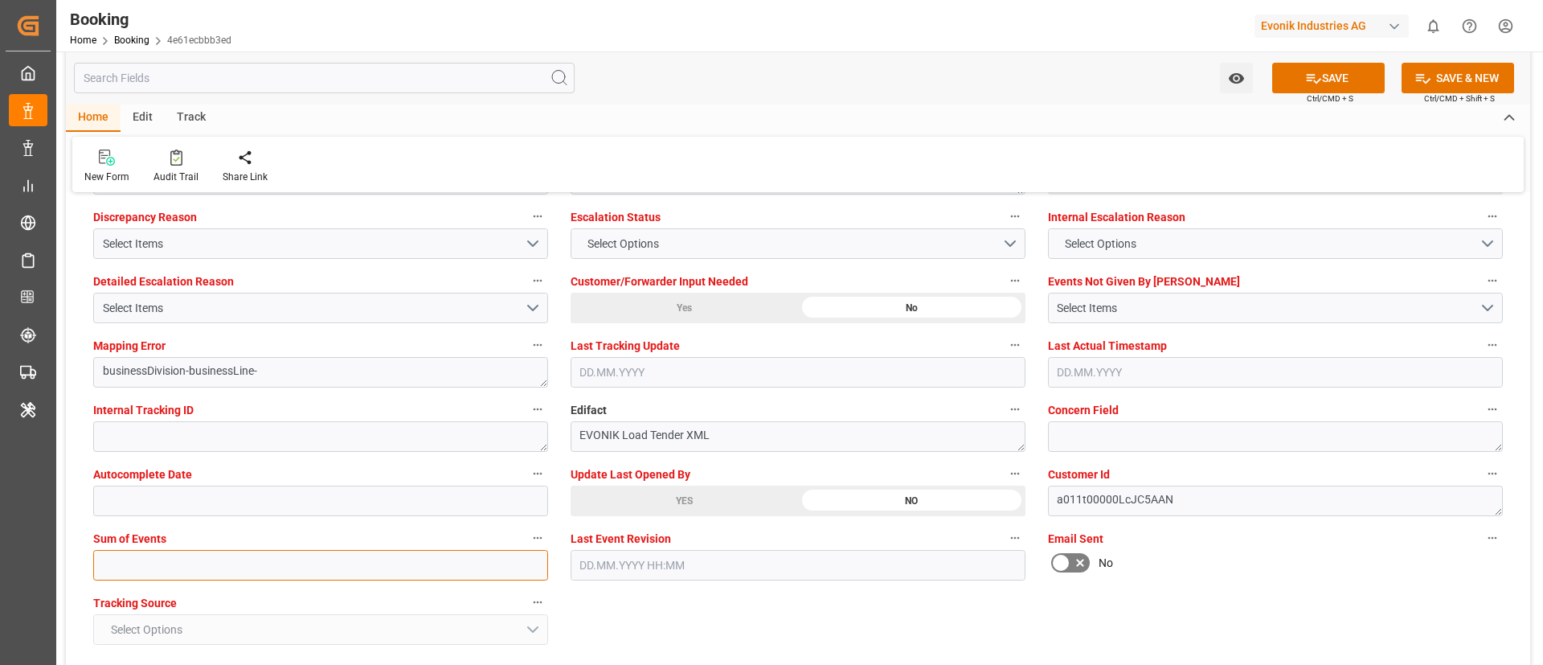
click at [296, 574] on input "text" at bounding box center [320, 565] width 455 height 31
type input "0"
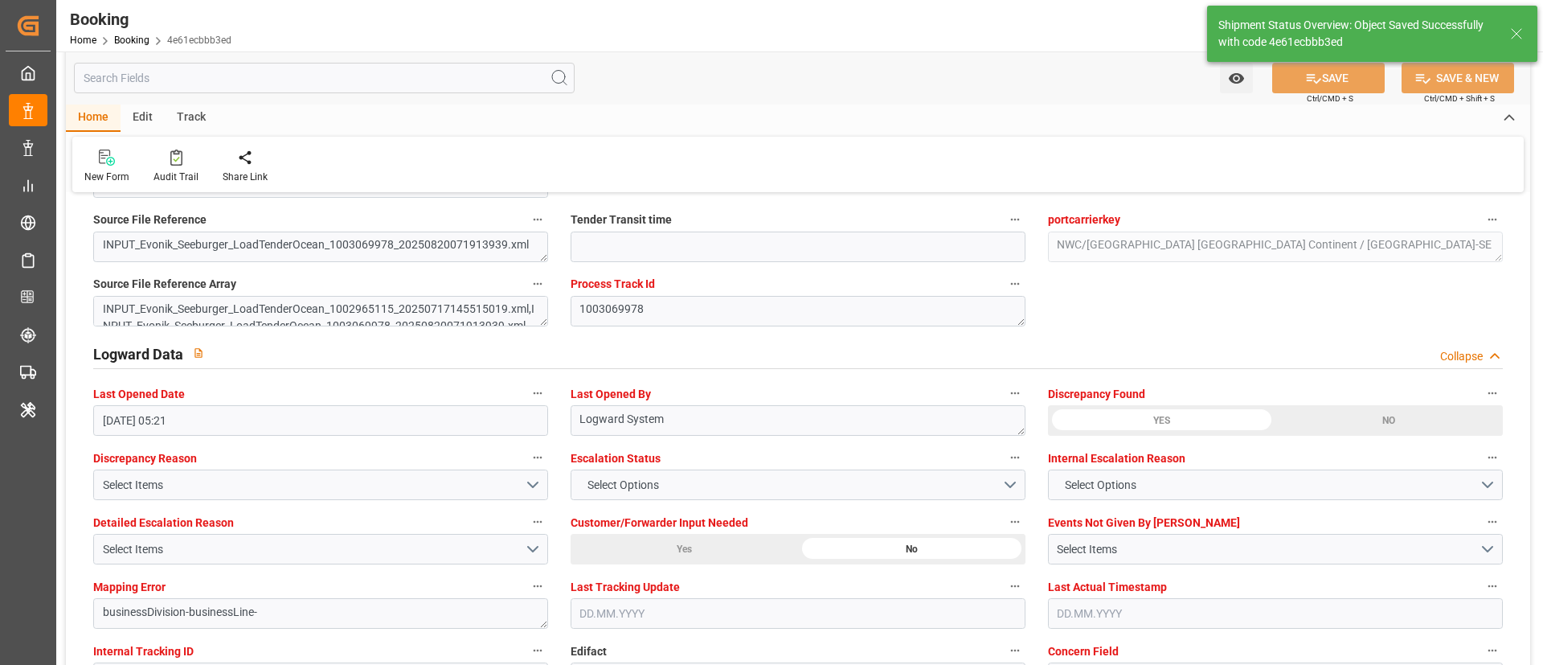
type textarea "NWC/UK North West Continent / UK_USMOB_MSCU_AT-SE"
type textarea "Vismitha Mahadev"
type input "19.08.2025 00:00"
type input "11.09.2025 00:00"
type input "03.09.2025 11:17"
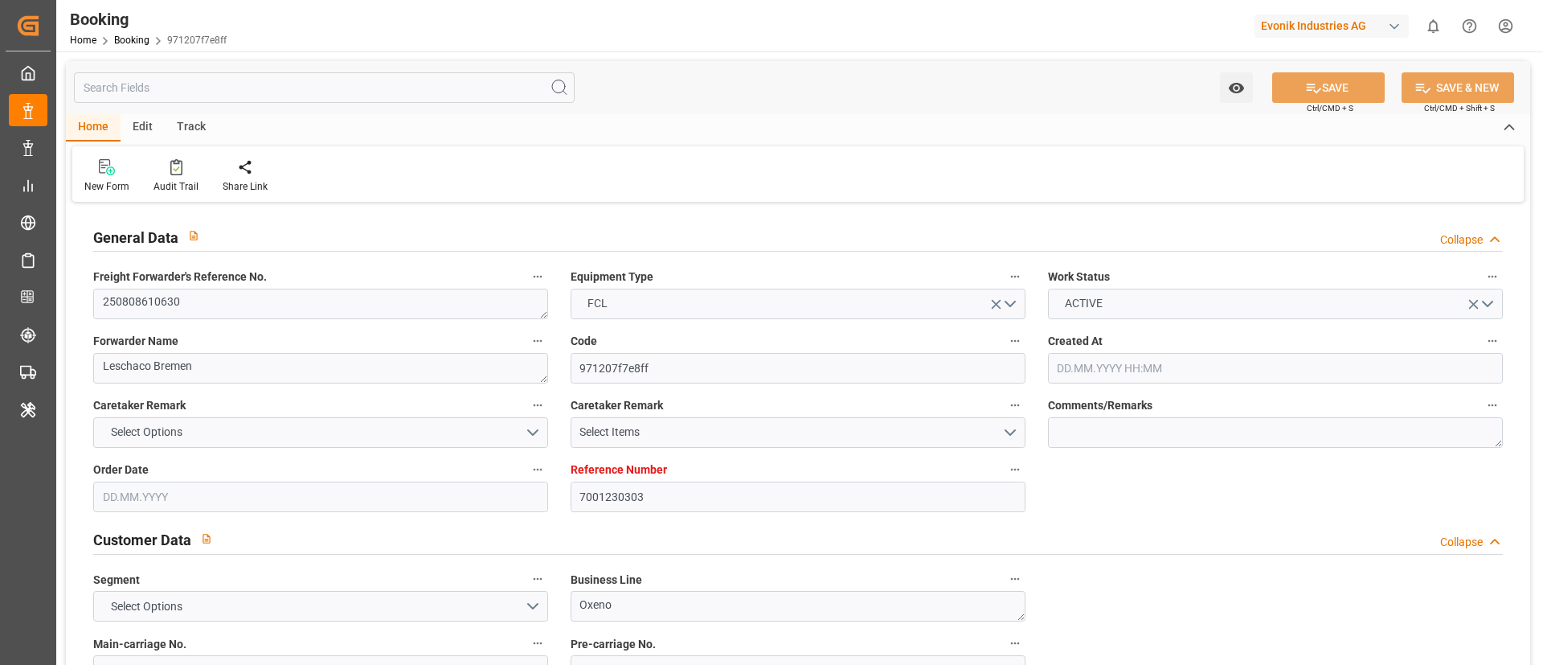
type input "7001230303"
type input "EUNWC"
type input "USSAV"
type input "[DATE] 10:40"
type input "[DATE]"
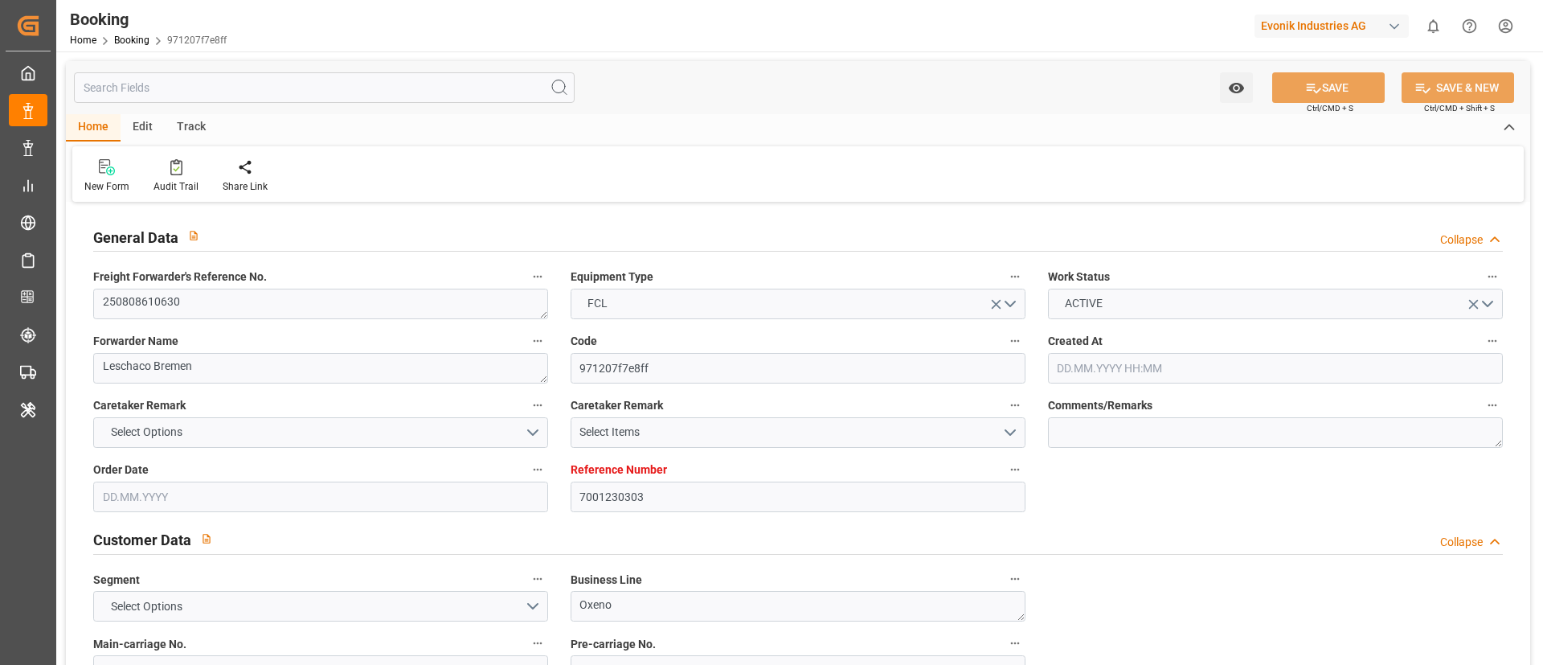
type input "[DATE]"
type input "[DATE] 11:25"
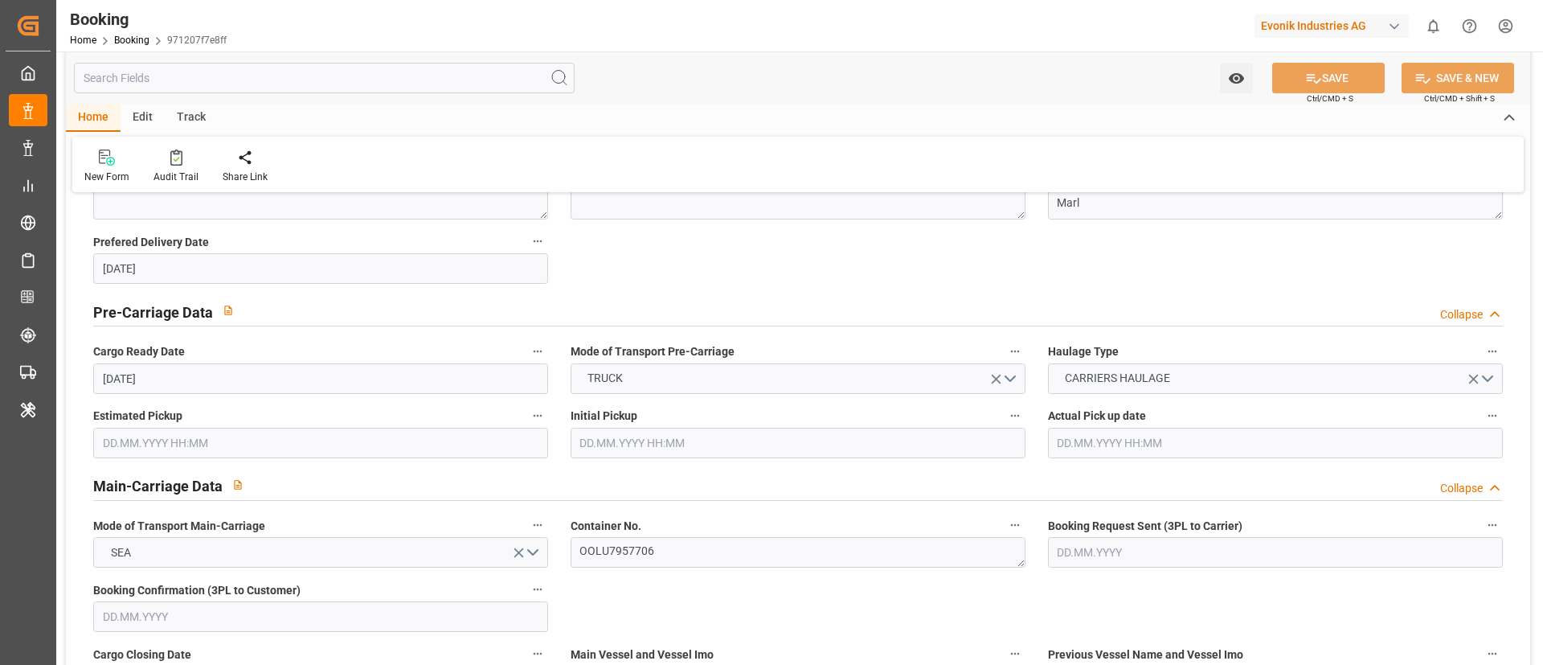
scroll to position [965, 0]
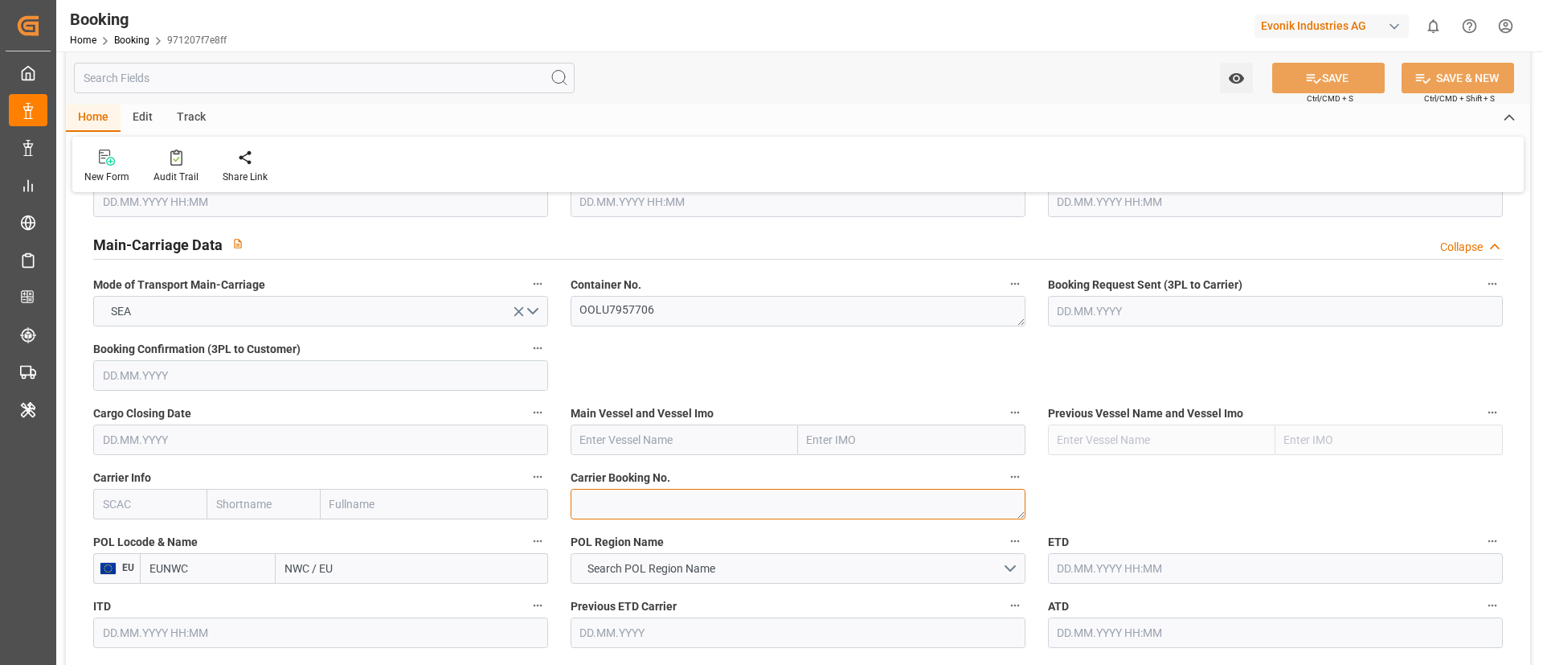
click at [642, 506] on textarea at bounding box center [798, 504] width 455 height 31
paste textarea "2161353680"
type textarea "2161353680"
click at [157, 506] on input "text" at bounding box center [149, 504] width 113 height 31
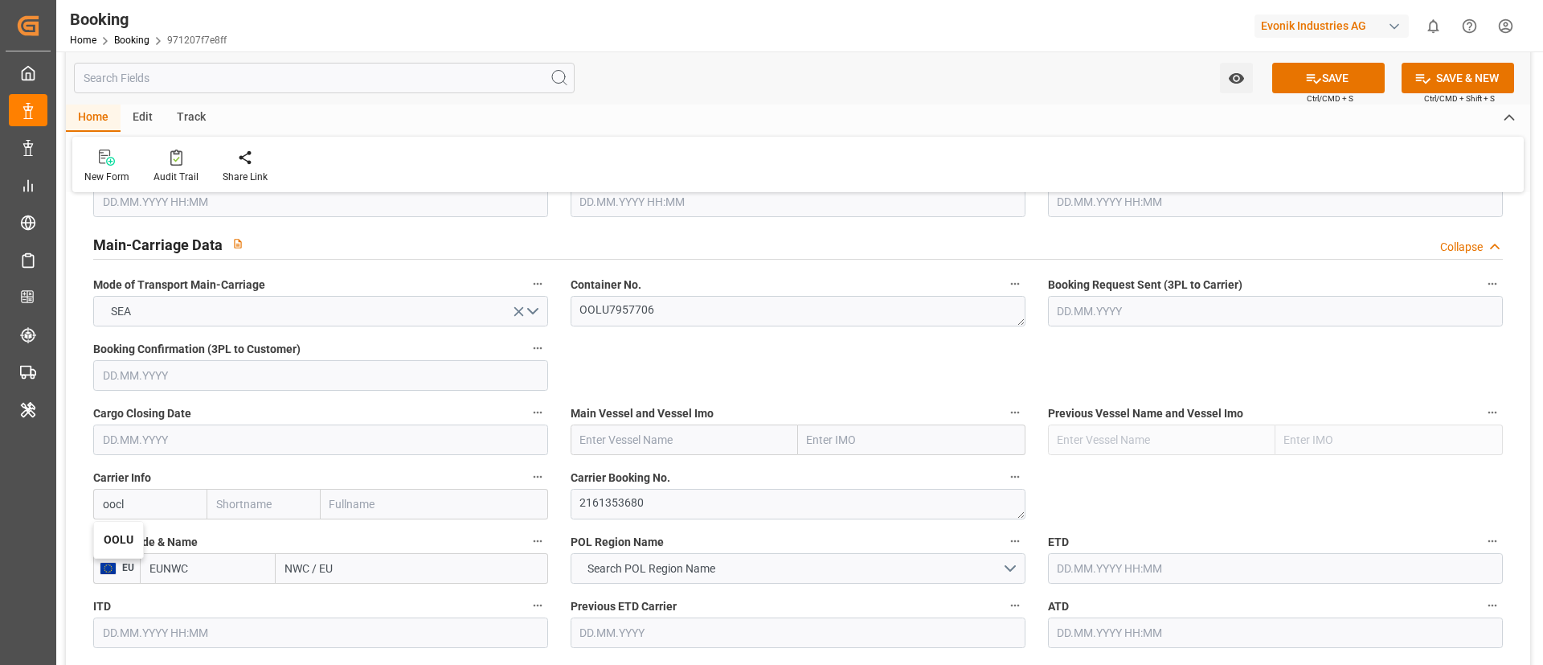
click at [127, 534] on b "OOLU" at bounding box center [119, 539] width 30 height 13
type input "OOLU"
type input "OOCL"
type input "Orient Overseas Container Line Ltd"
type input "OOLU"
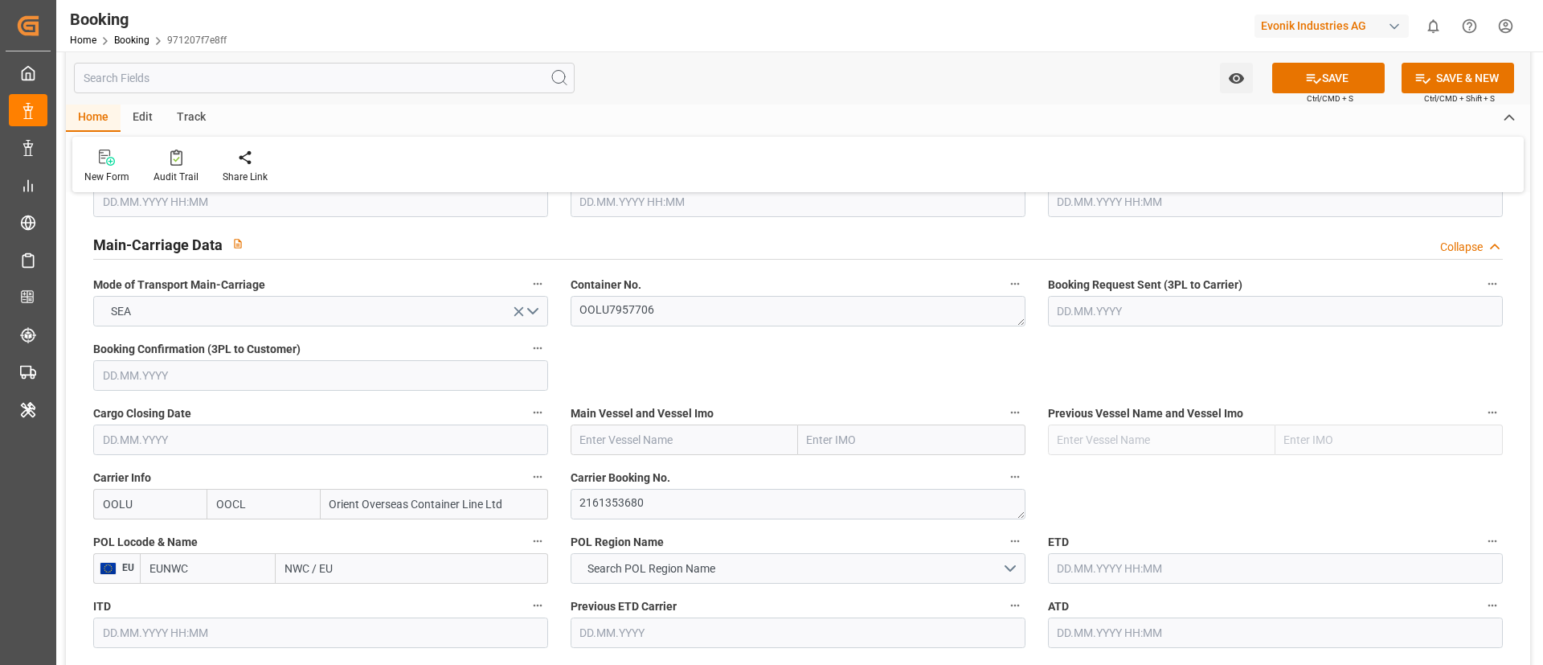
click at [688, 440] on input "text" at bounding box center [684, 439] width 227 height 31
paste input "MOL PROFICIENCY"
click at [638, 473] on b "MOL PROFICIENCY" at bounding box center [630, 475] width 98 height 13
type input "MOL PROFICIENCY"
type input "9403619"
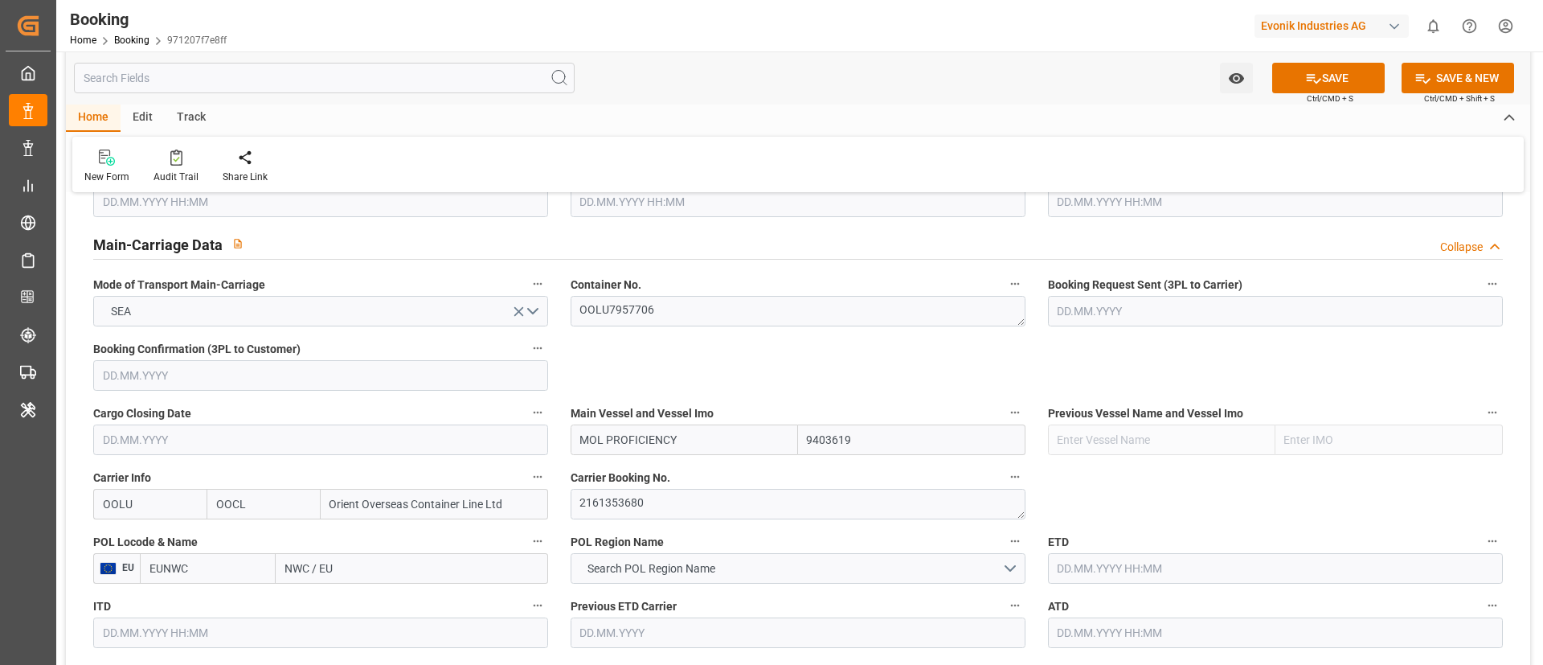
click at [396, 575] on input "NWC / EU" at bounding box center [412, 568] width 273 height 31
paste input "[GEOGRAPHIC_DATA]"
type input "Antwerp"
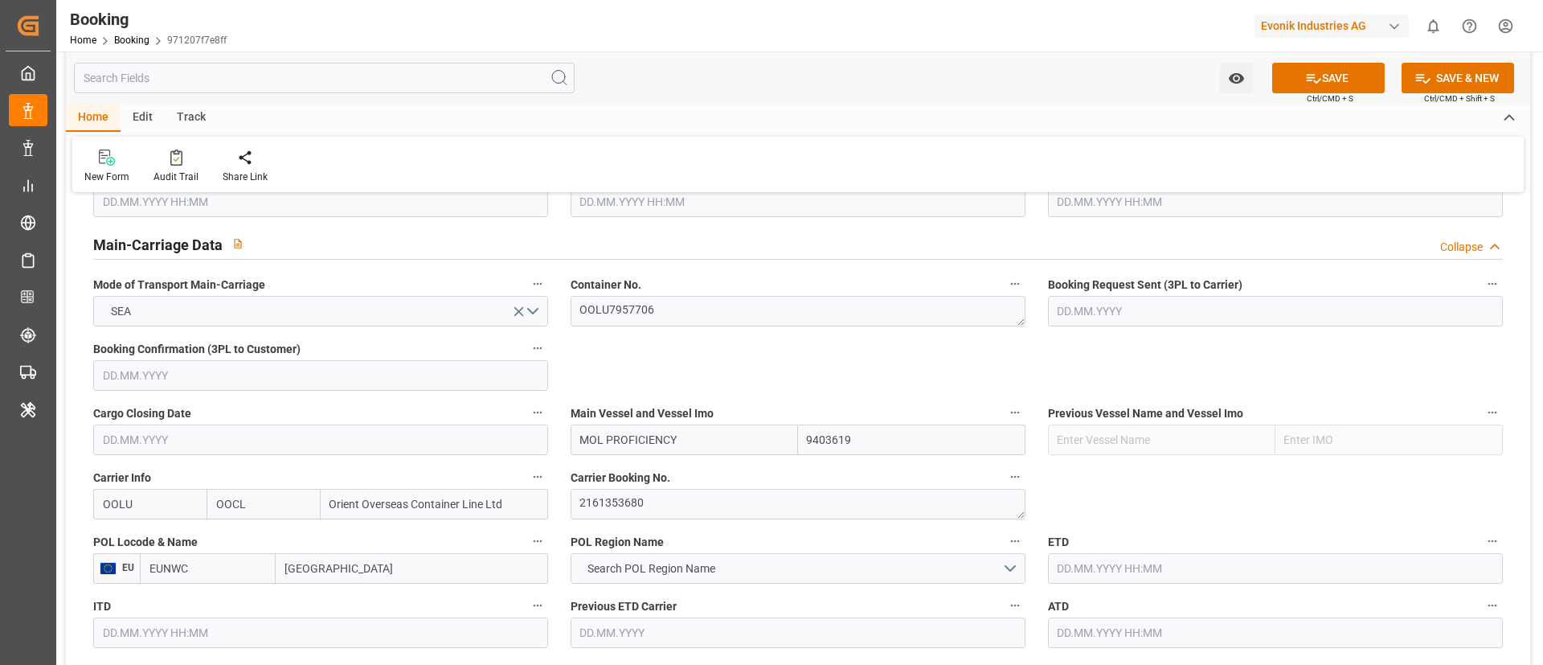
scroll to position [1085, 0]
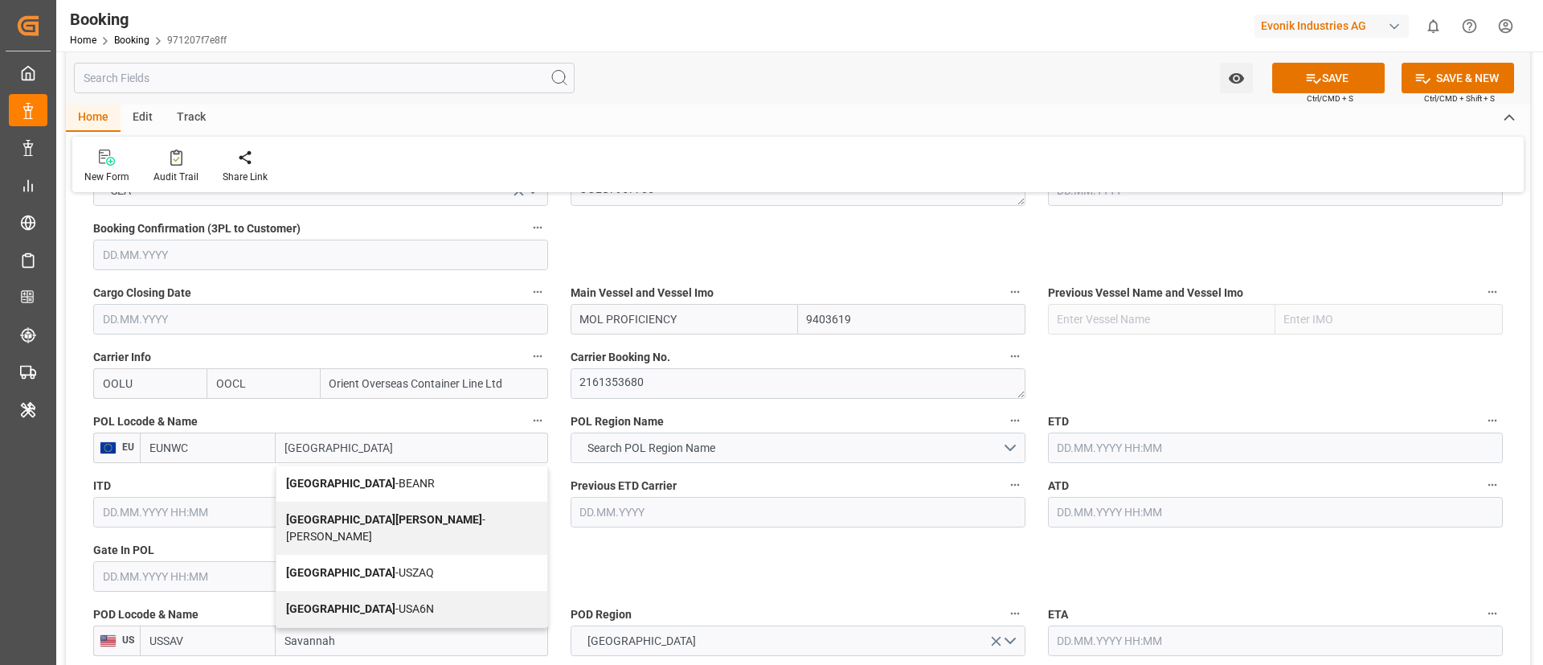
click at [373, 480] on div "Antwerp - BEANR" at bounding box center [412, 483] width 271 height 36
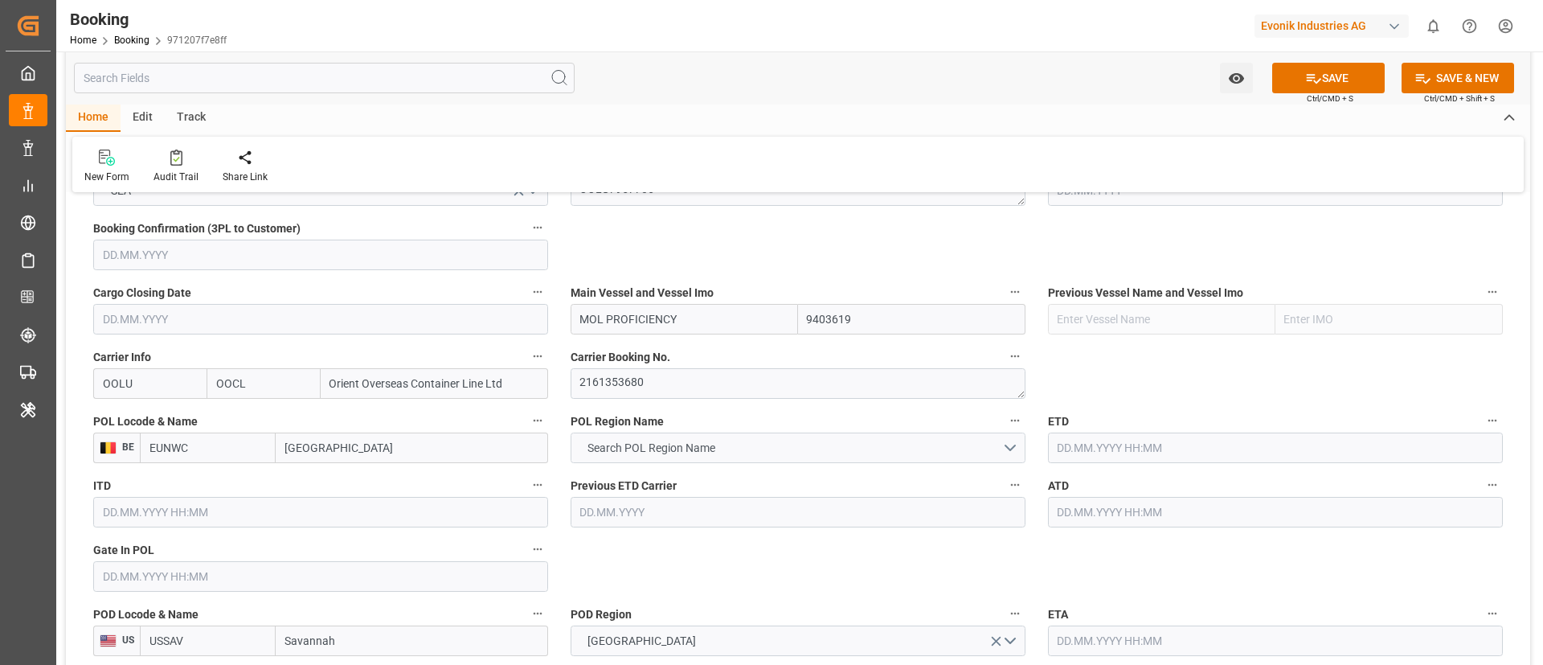
type input "BEANR"
type input "[GEOGRAPHIC_DATA]"
click at [714, 448] on span "Search POL Region Name" at bounding box center [652, 448] width 144 height 17
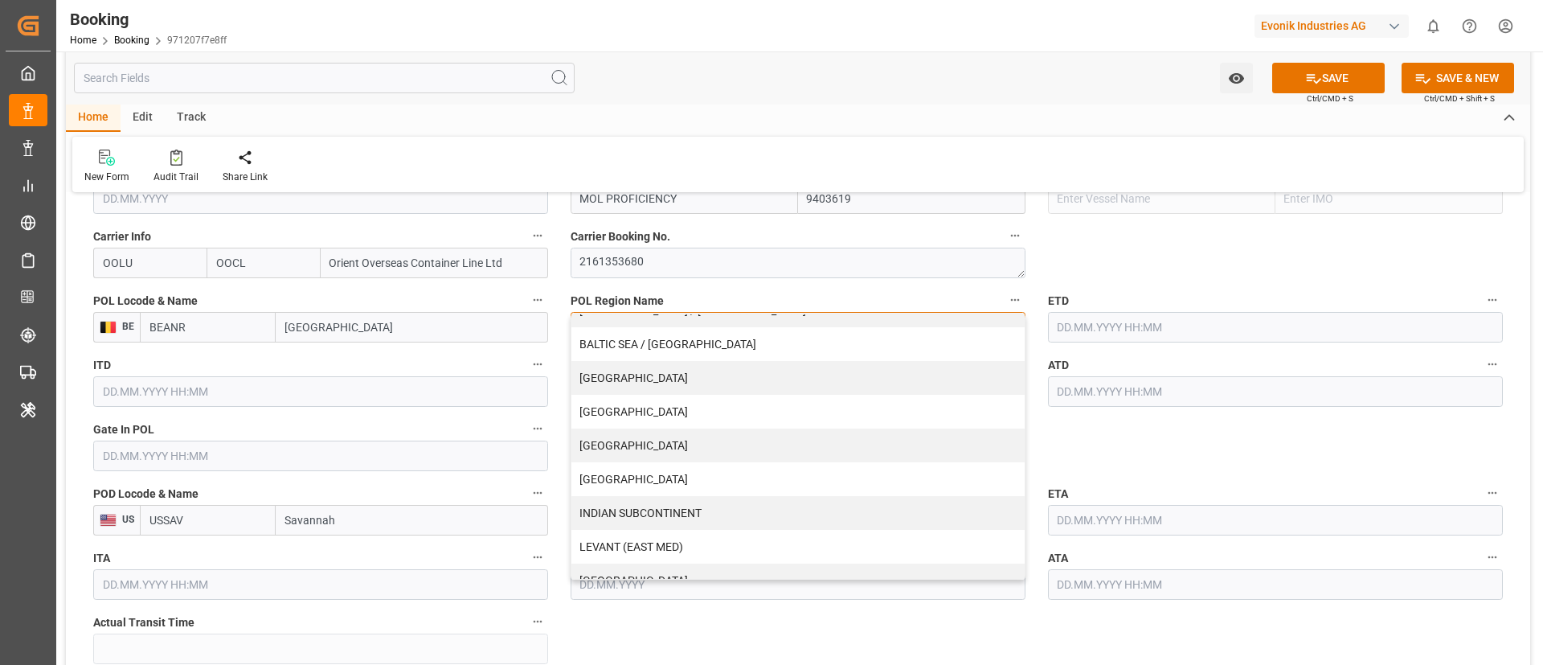
scroll to position [241, 0]
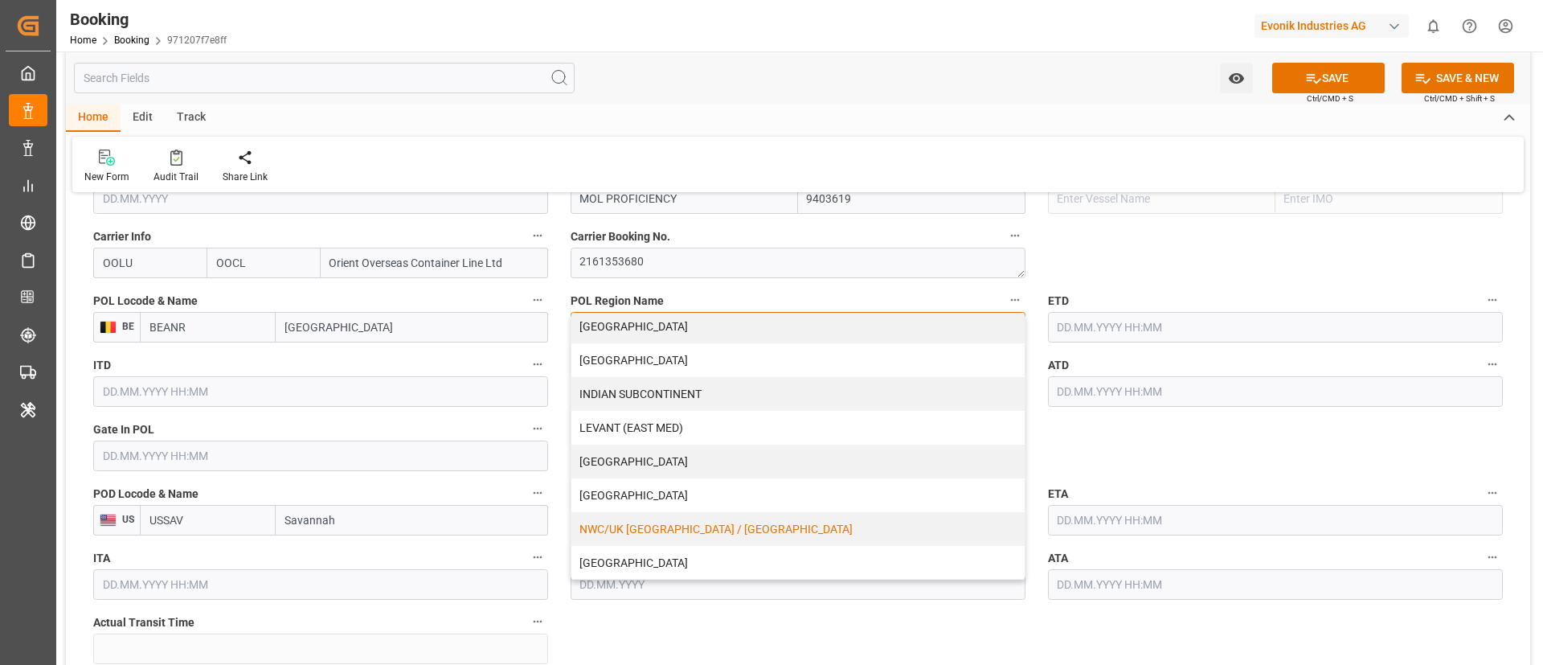
click at [664, 529] on div "NWC/UK [GEOGRAPHIC_DATA] / [GEOGRAPHIC_DATA]" at bounding box center [798, 529] width 453 height 34
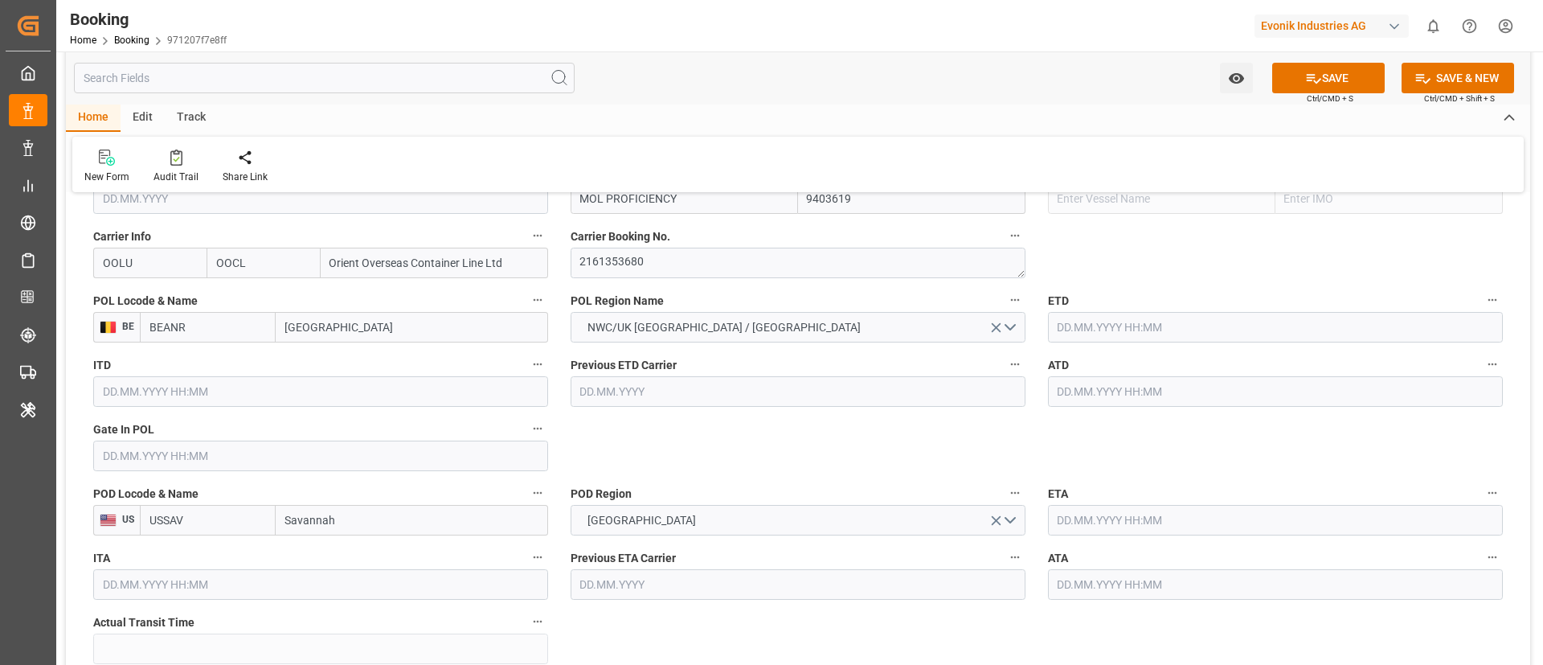
click at [1105, 325] on input "text" at bounding box center [1275, 327] width 455 height 31
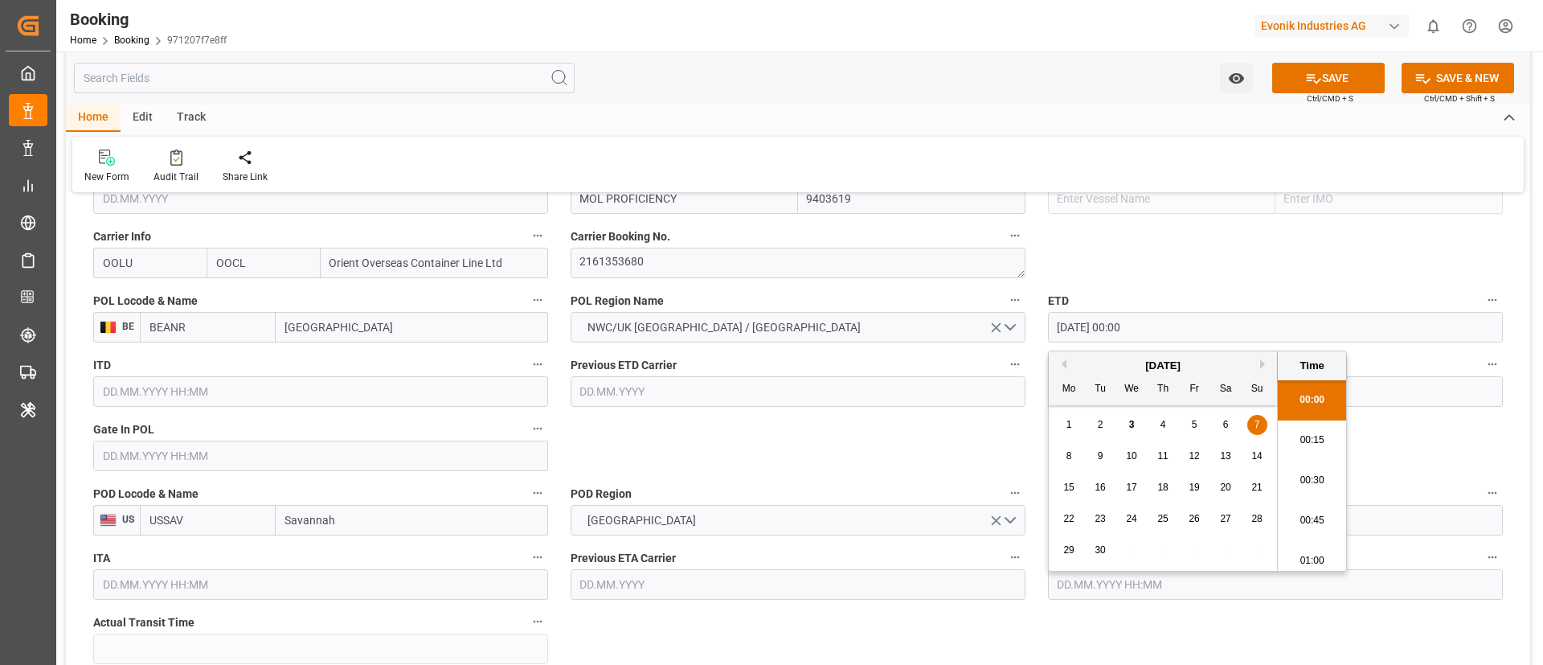
type input "07.09.2025 00:00"
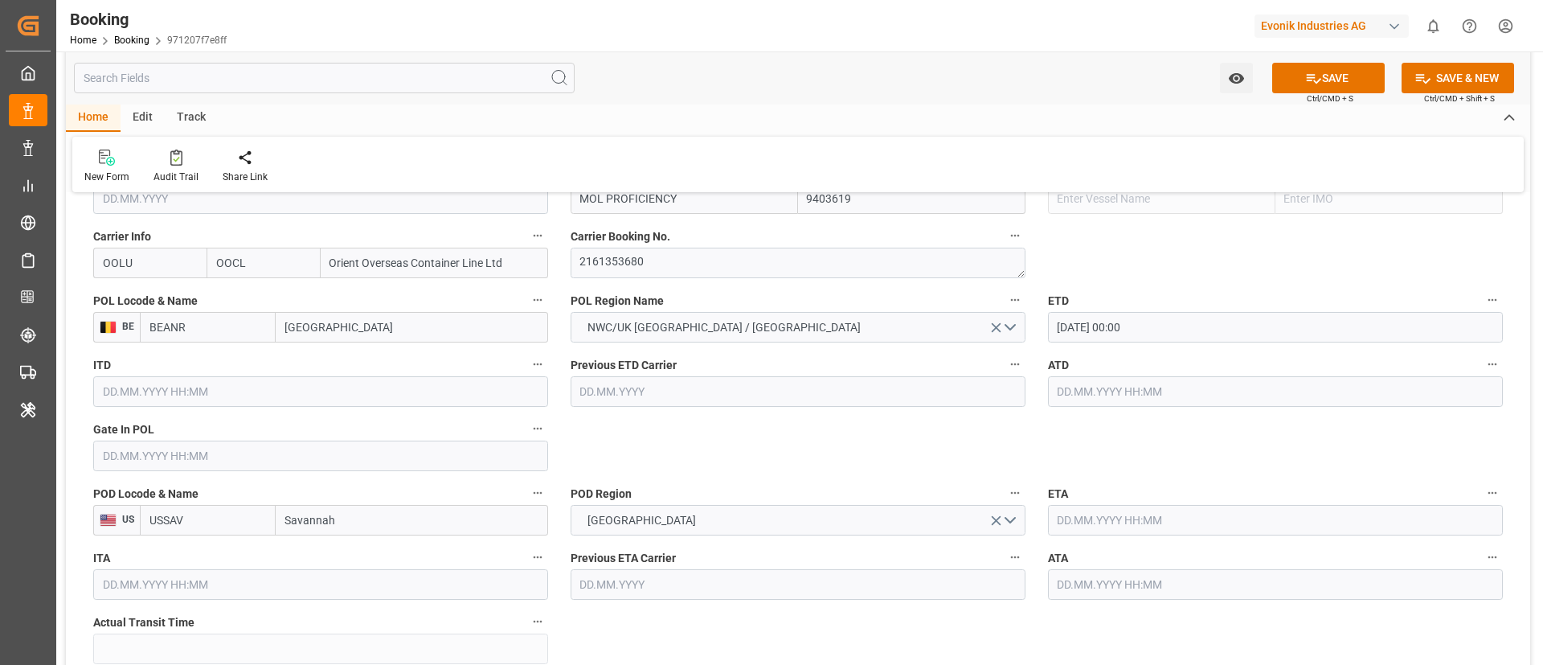
click at [1096, 523] on input "text" at bounding box center [1275, 520] width 455 height 31
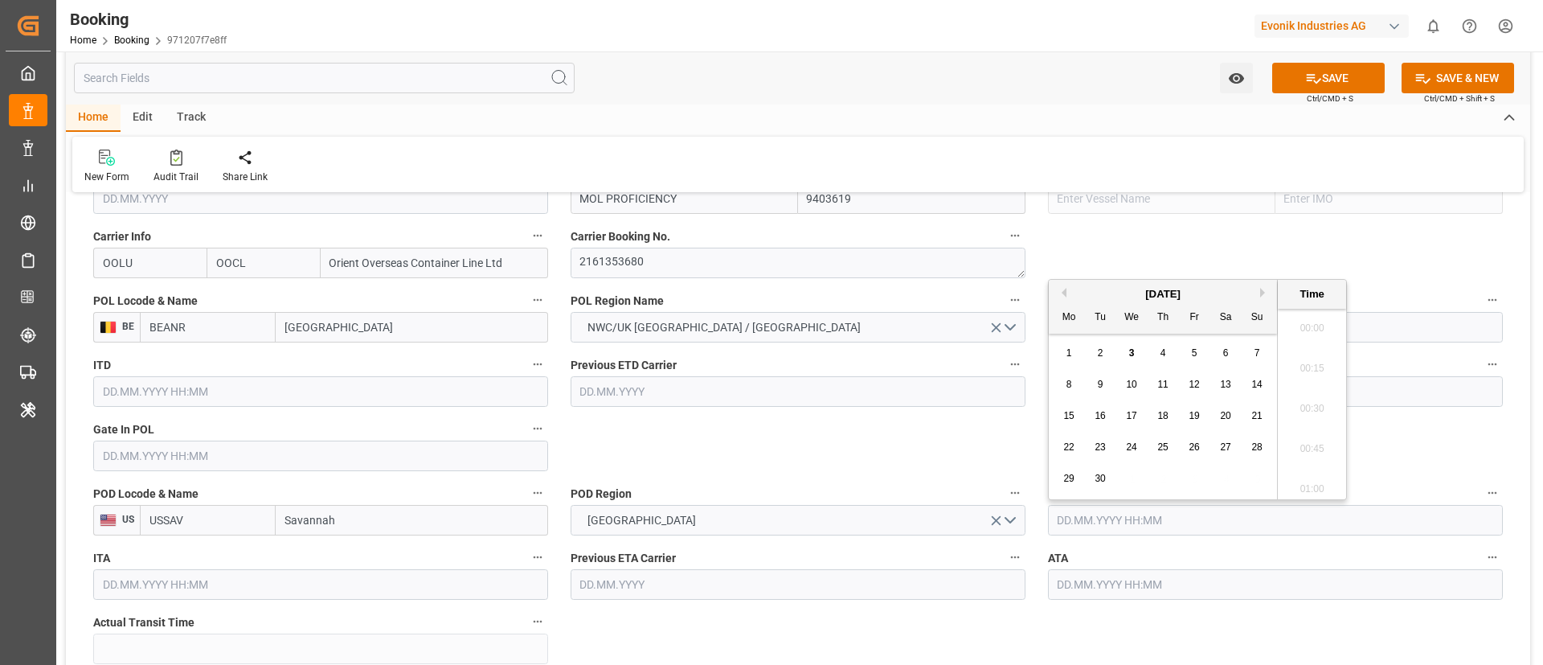
click at [1130, 441] on span "24" at bounding box center [1131, 446] width 10 height 11
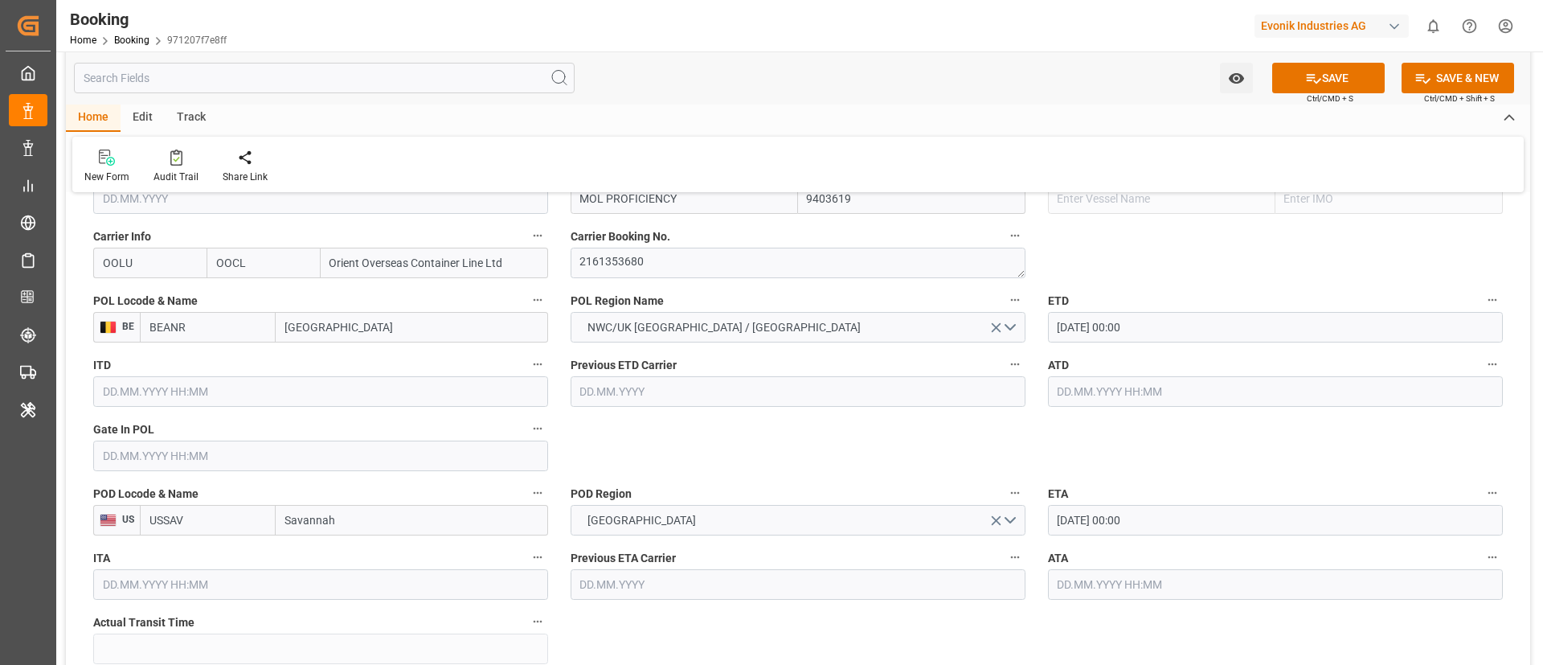
type input "24.09.2025 00:00"
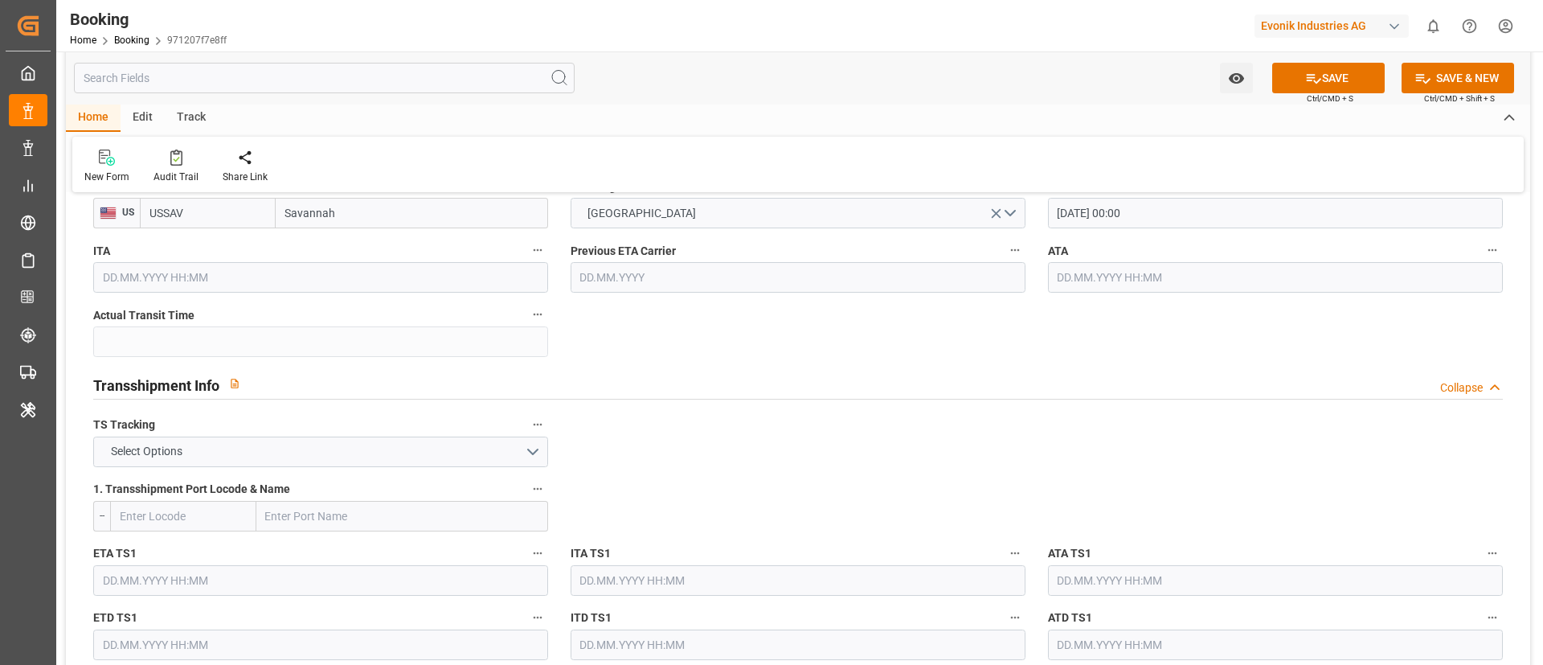
scroll to position [1568, 0]
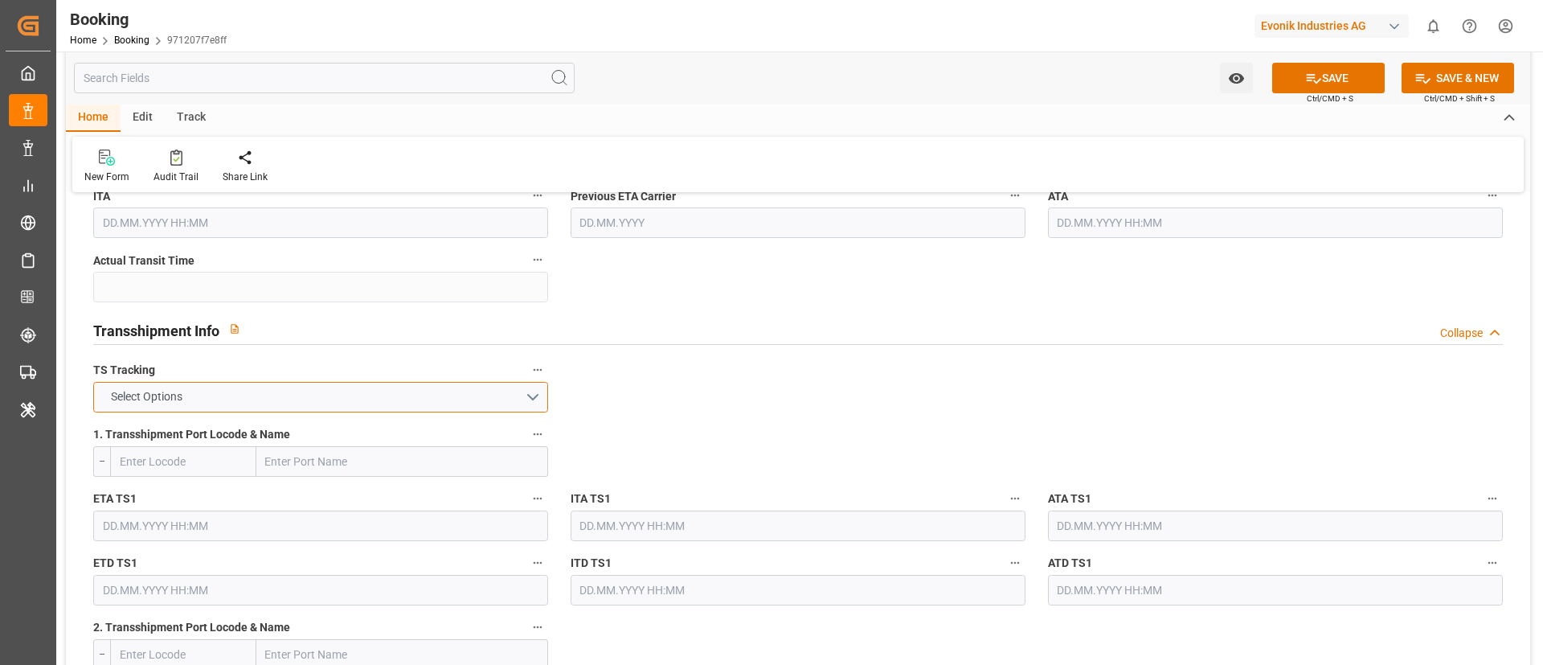
click at [398, 396] on button "Select Options" at bounding box center [320, 397] width 455 height 31
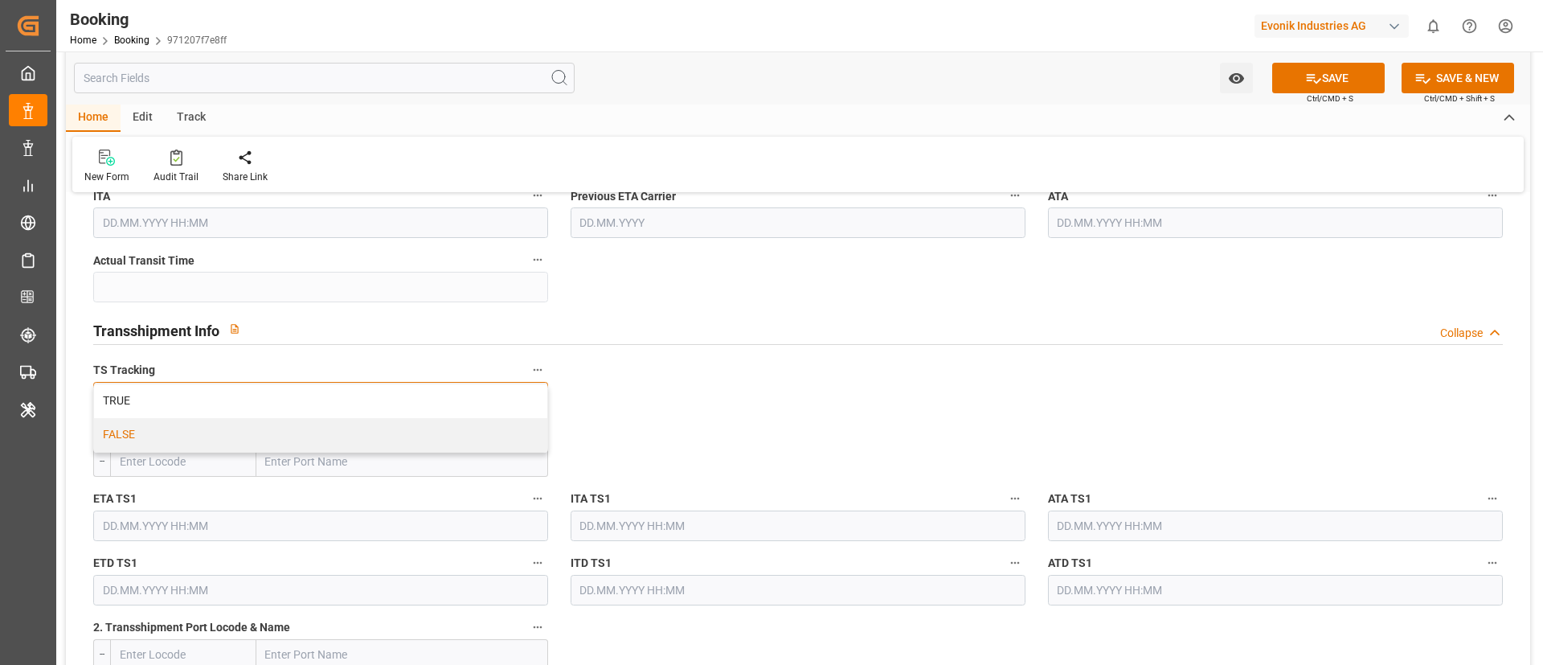
click at [367, 428] on div "FALSE" at bounding box center [320, 435] width 453 height 34
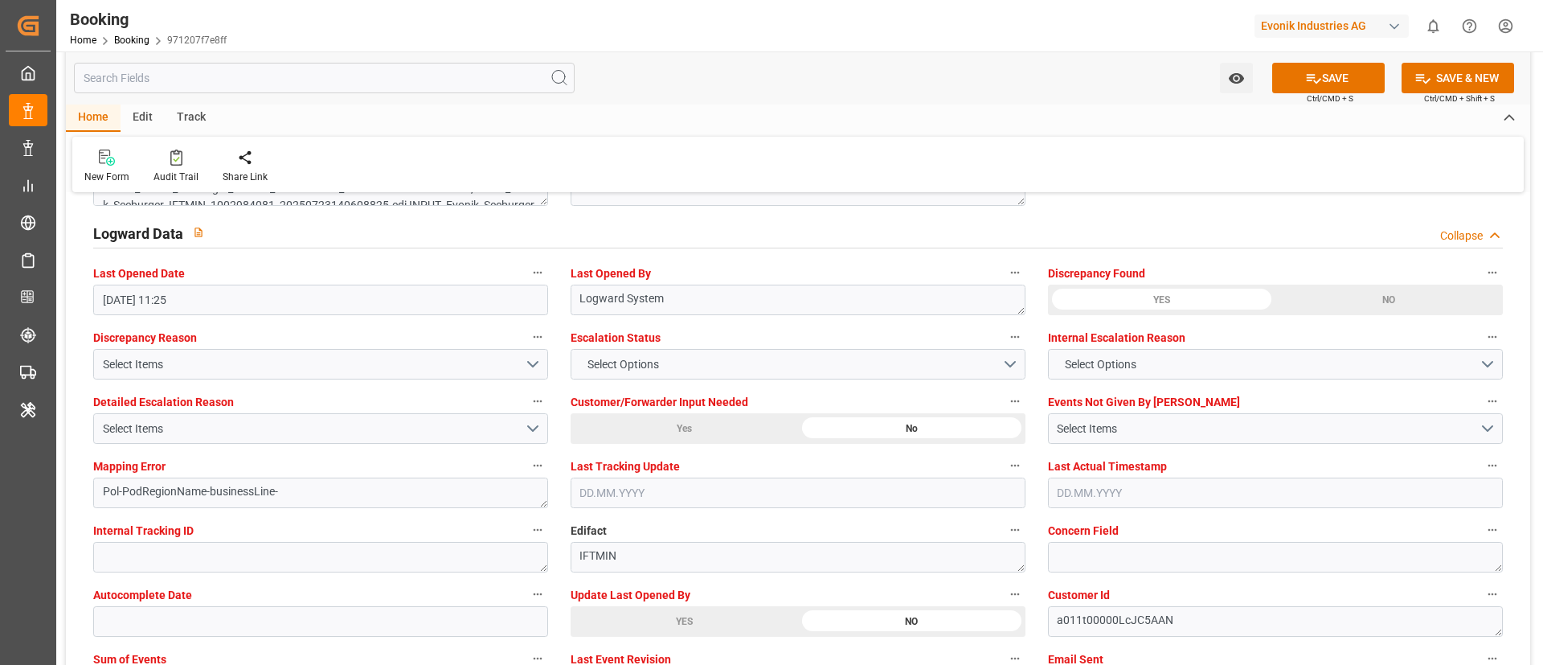
scroll to position [3135, 0]
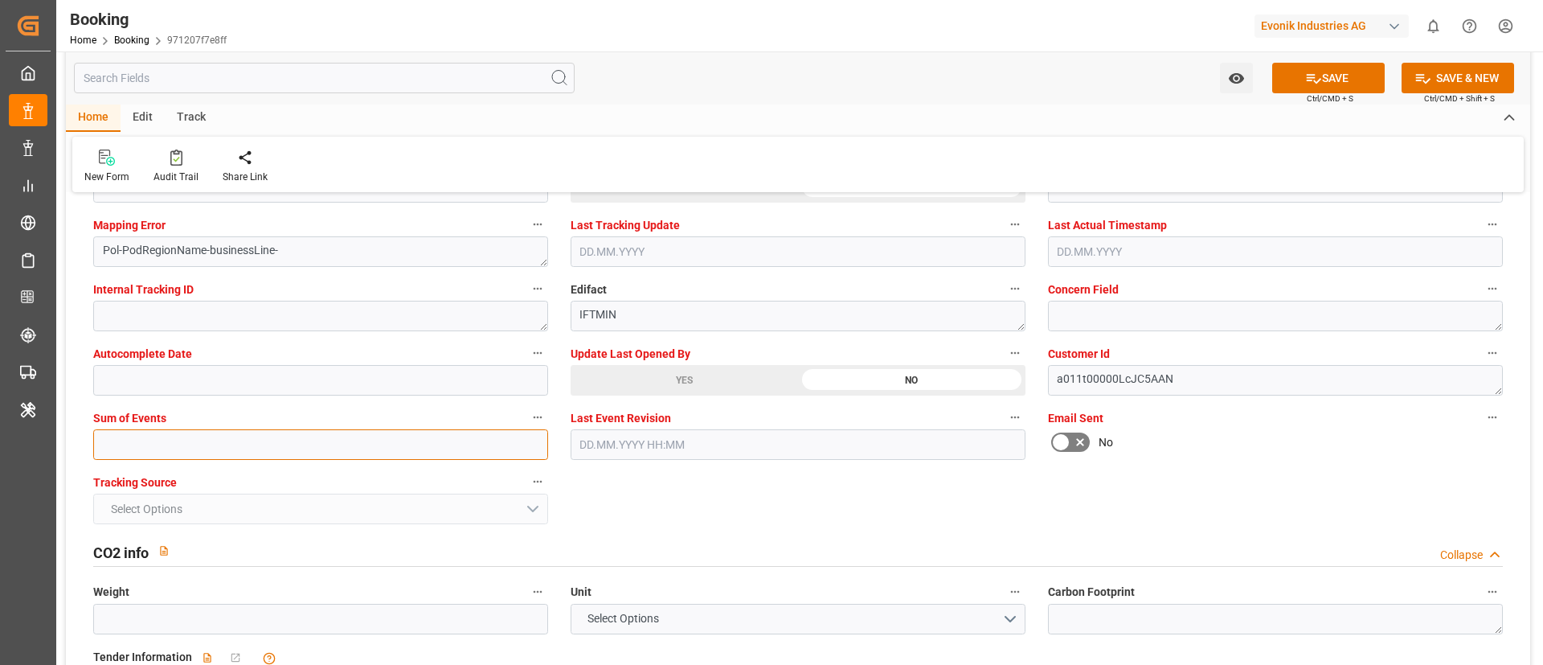
click at [458, 442] on input "text" at bounding box center [320, 444] width 455 height 31
type input "0"
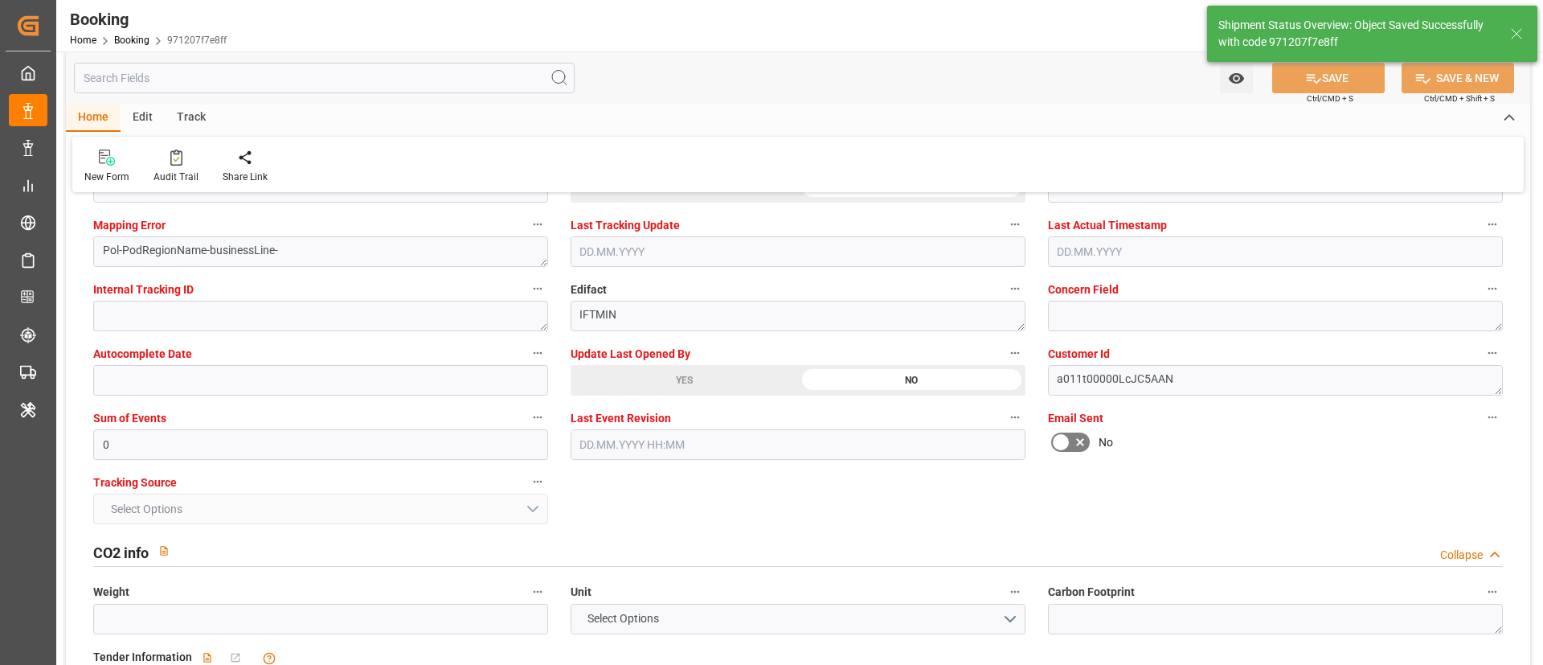
type textarea "NWC/UK North West Continent / UK_USSAV_OOLU_Oxeno"
type textarea "Vismitha Mahadev"
type textarea "businessLine-"
type input "07.09.2025 00:00"
type input "24.09.2025 00:00"
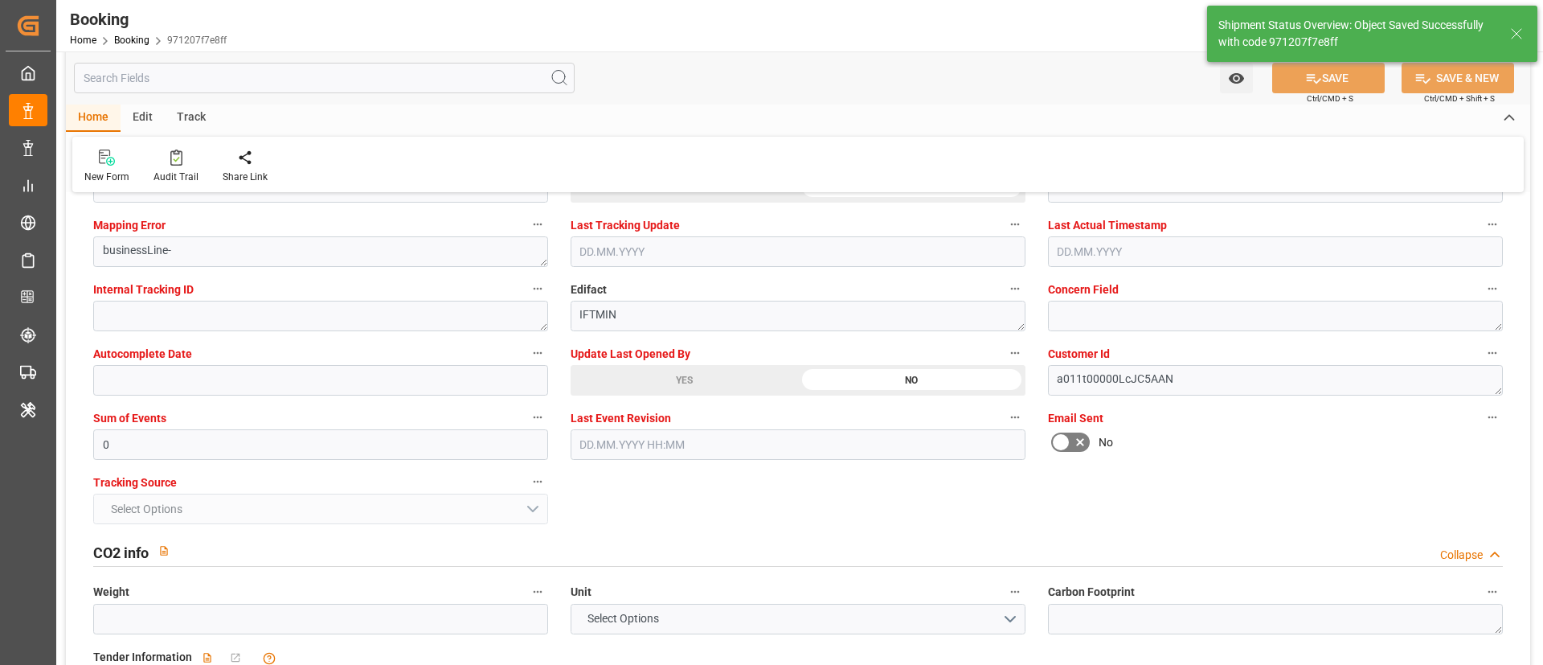
type input "03.09.2025 11:19"
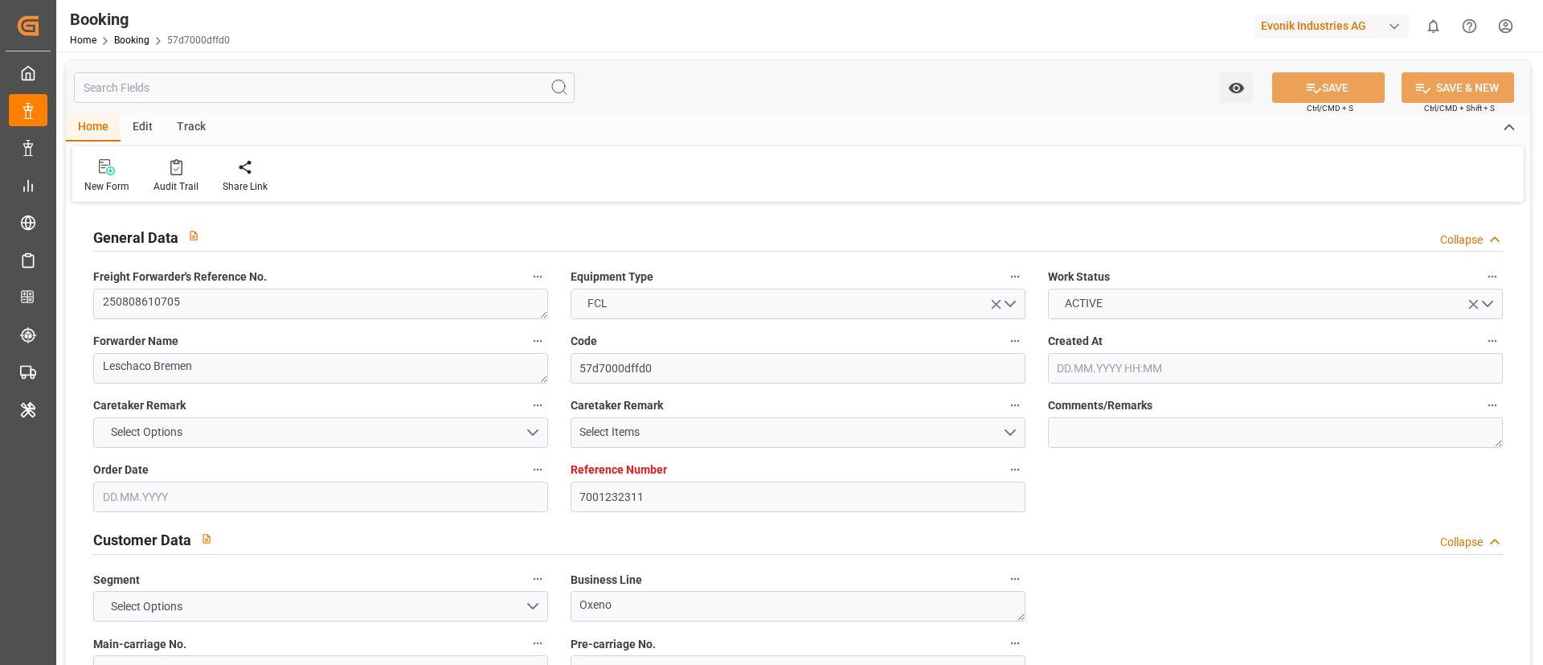
type input "7001232311"
type input "EUNWC"
type input "CNSHA"
type input "[DATE] 08:45"
type input "[DATE]"
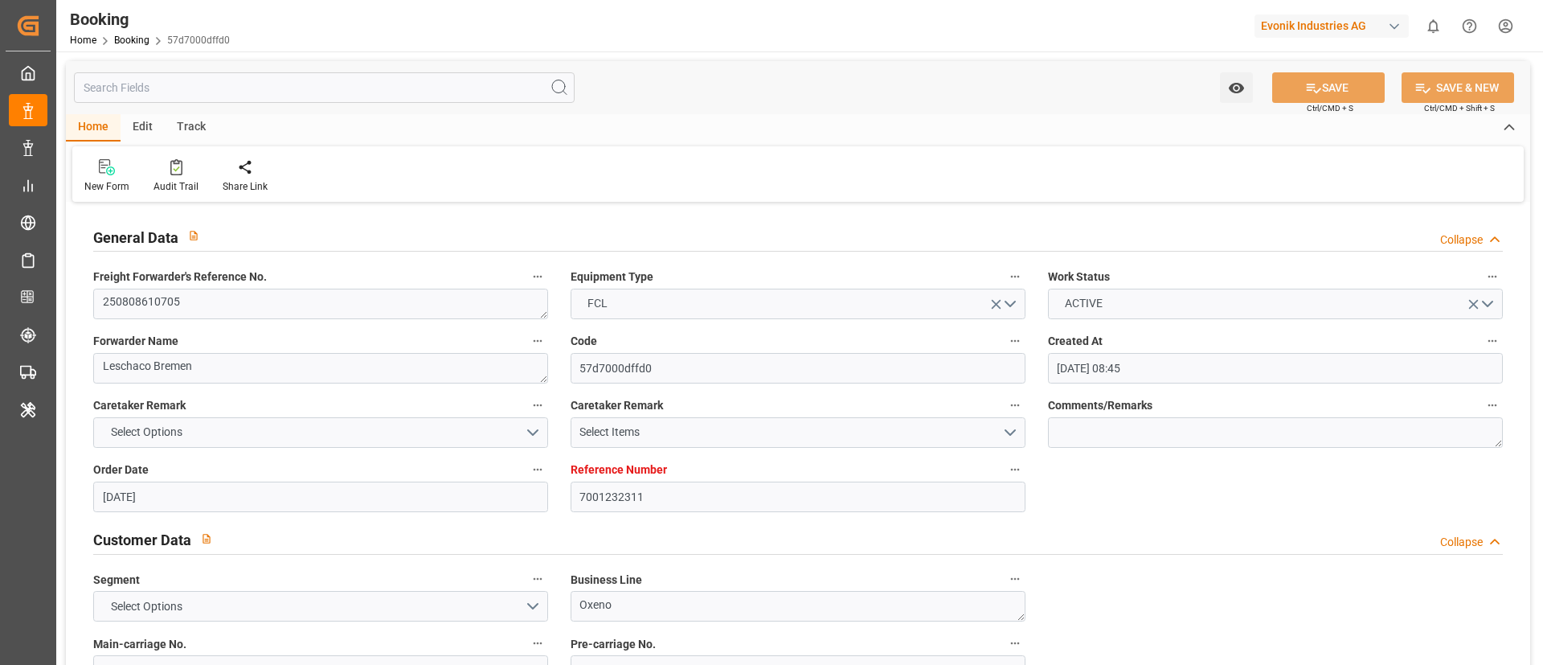
type input "[DATE]"
type input "[DATE] 07:58"
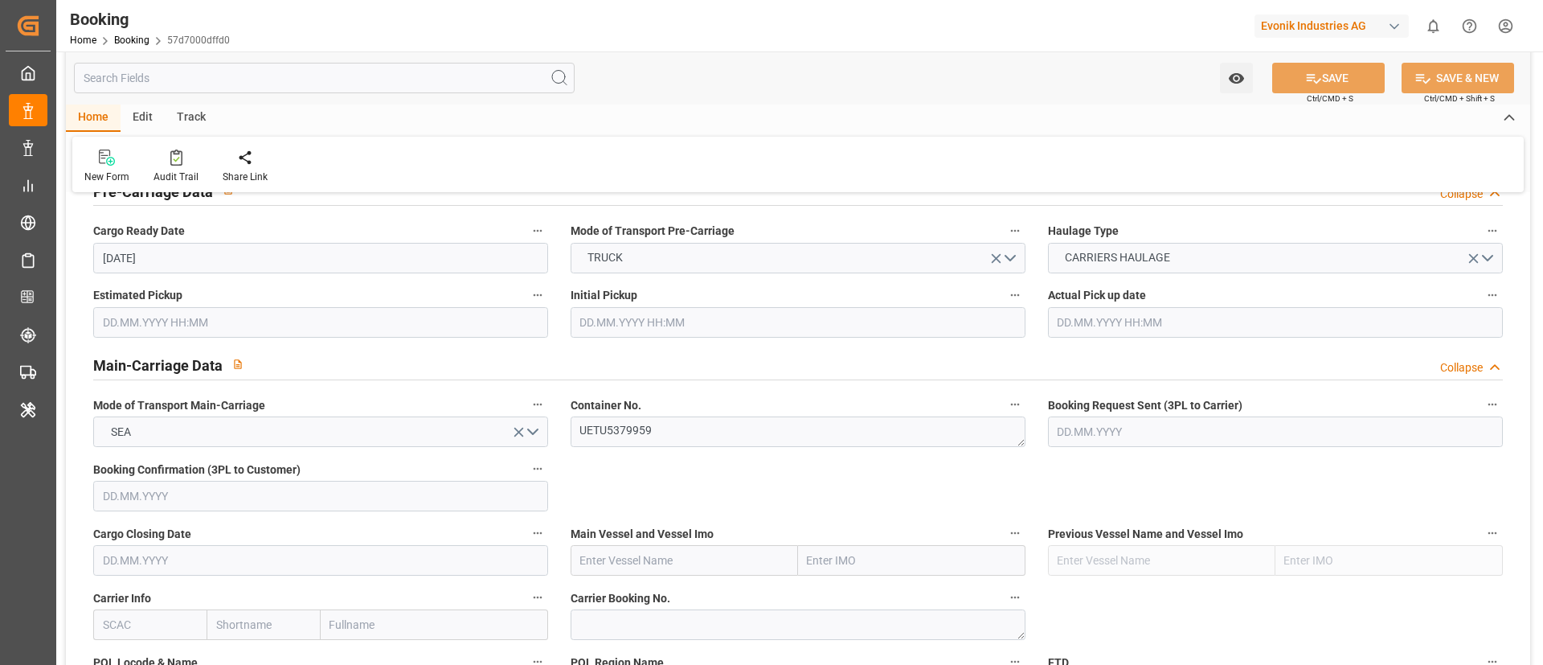
scroll to position [965, 0]
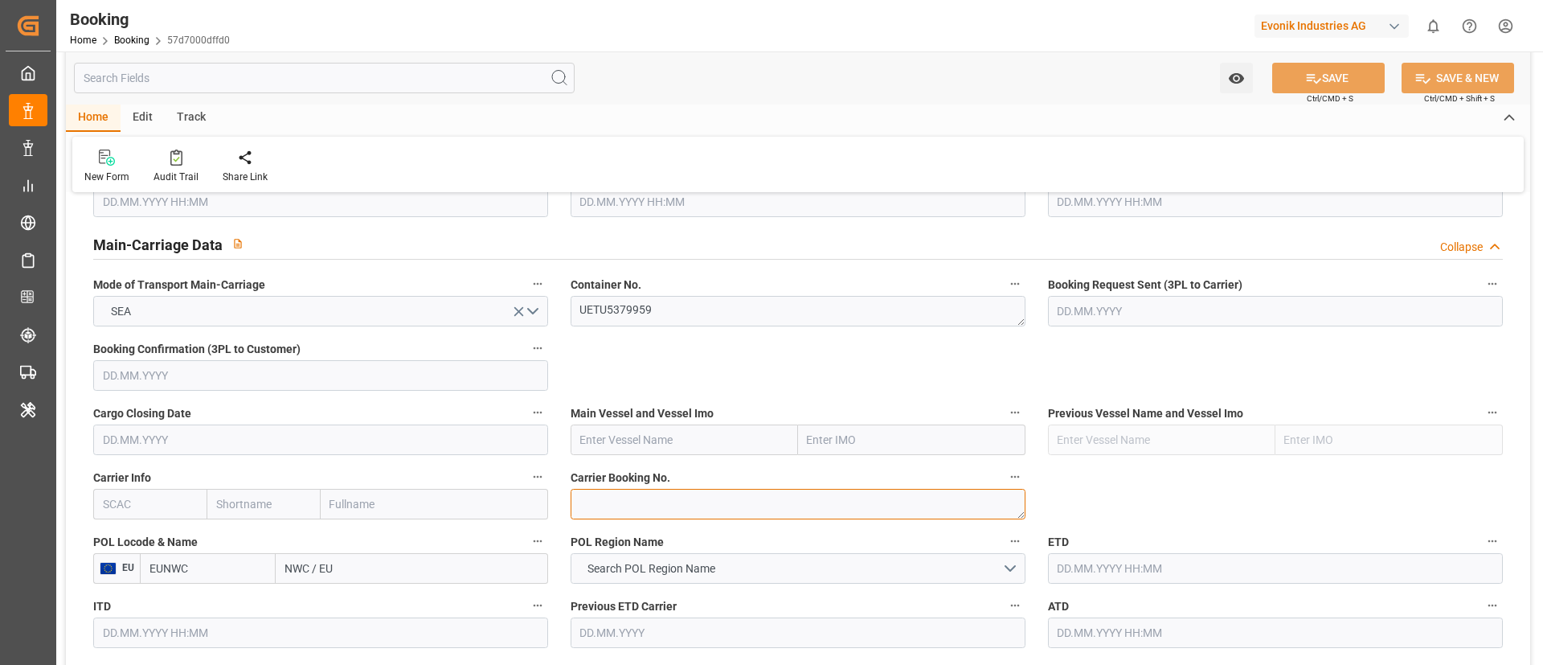
click at [649, 506] on textarea at bounding box center [798, 504] width 455 height 31
paste textarea "6425895520"
type textarea "6425895520"
click at [157, 503] on input "text" at bounding box center [149, 504] width 113 height 31
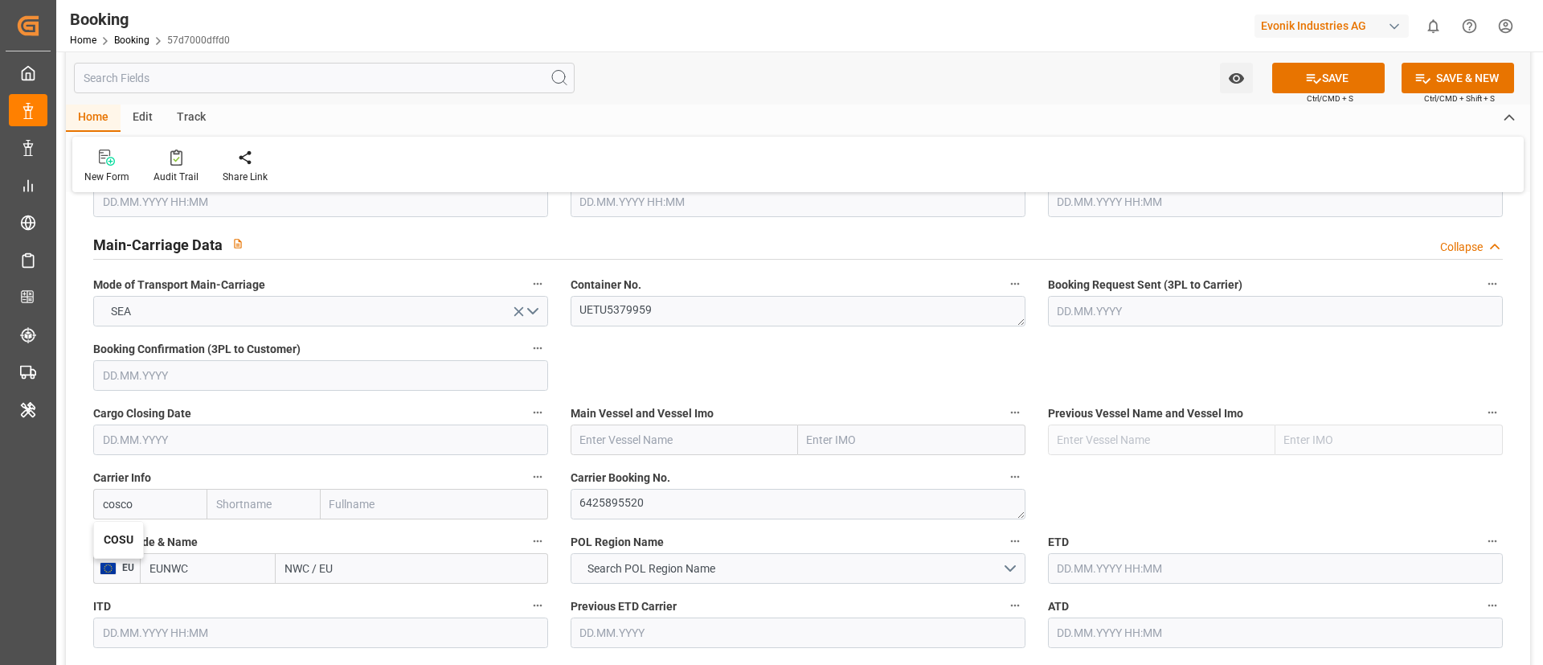
click at [125, 539] on b "COSU" at bounding box center [119, 539] width 30 height 13
type input "COSU"
type input "Cosco"
type input "COSCO Shipping Co. Ltd."
type input "COSU"
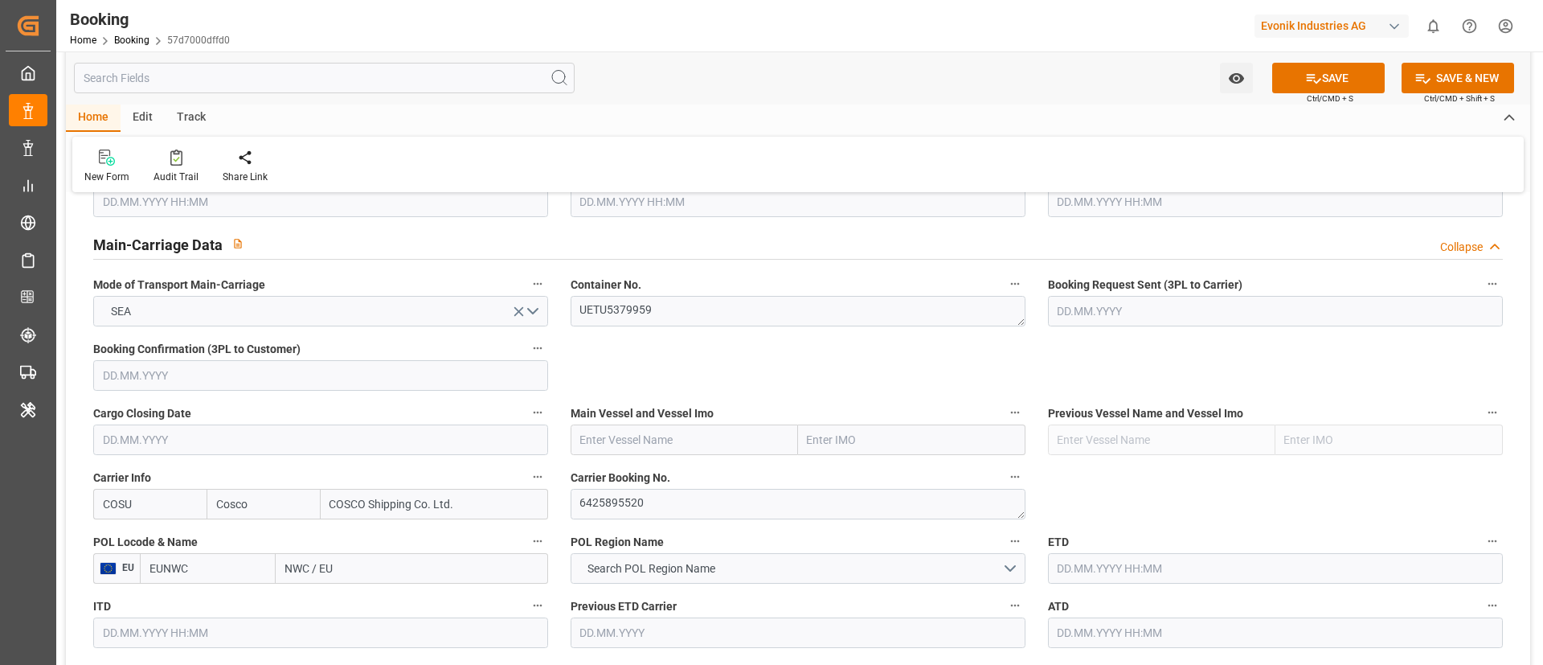
click at [655, 436] on input "text" at bounding box center [684, 439] width 227 height 31
paste input "OOCL [GEOGRAPHIC_DATA]"
click at [630, 477] on b "OOCL [GEOGRAPHIC_DATA]" at bounding box center [651, 475] width 141 height 13
type input "OOCL [GEOGRAPHIC_DATA]"
type input "9922598"
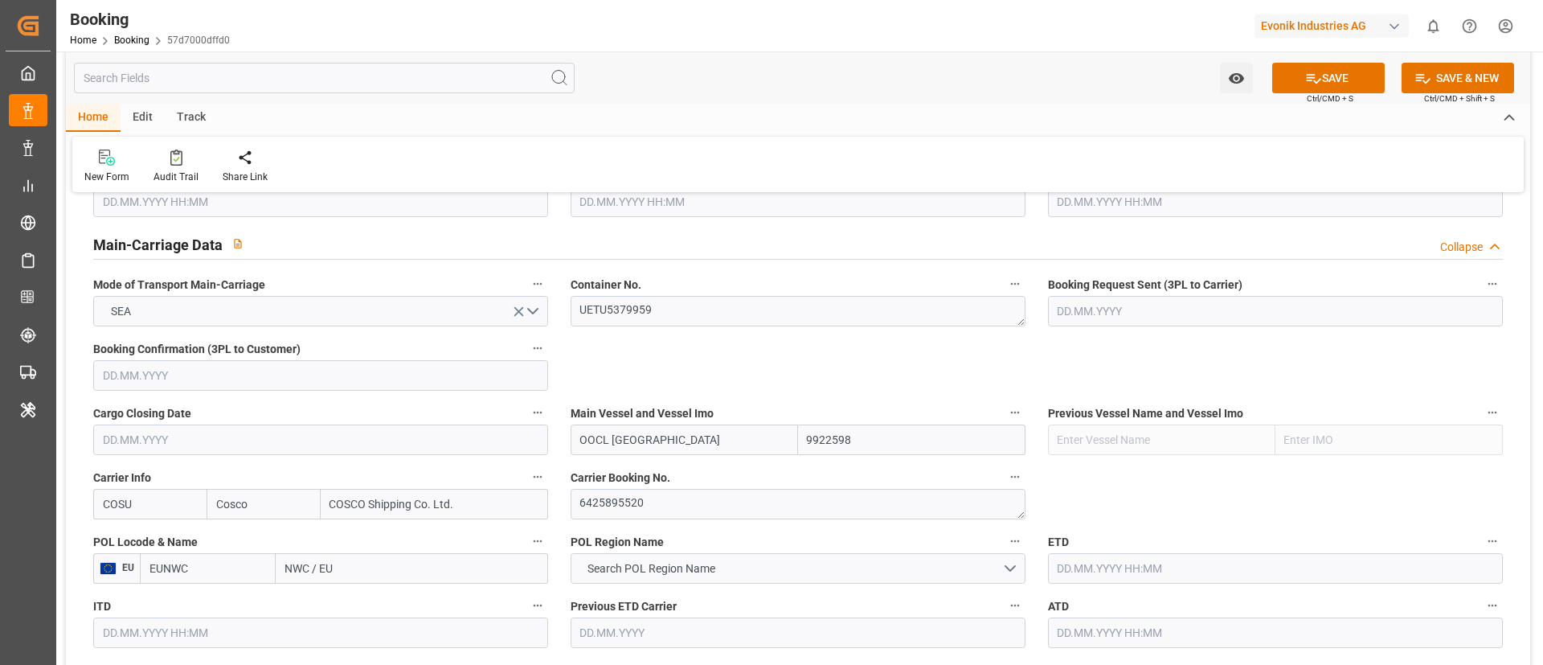
type input "OOCL [GEOGRAPHIC_DATA]"
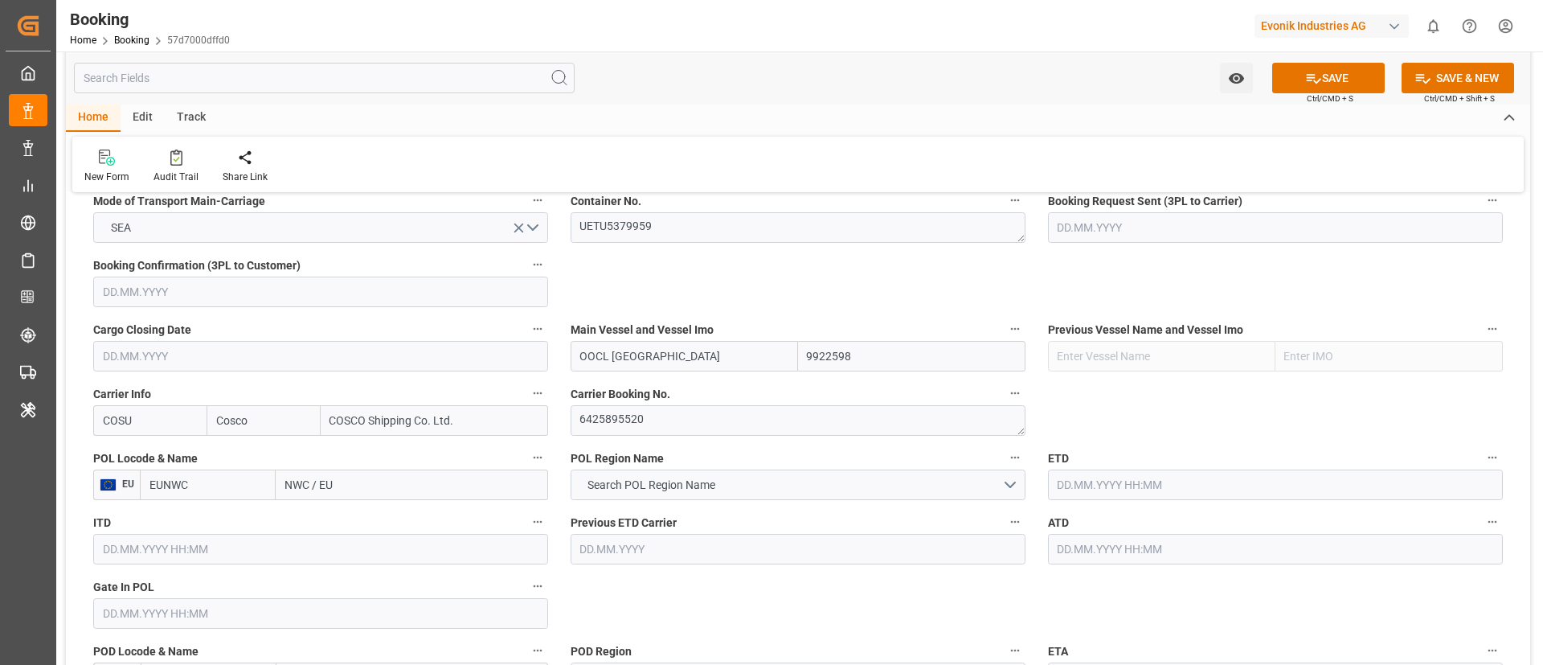
scroll to position [1085, 0]
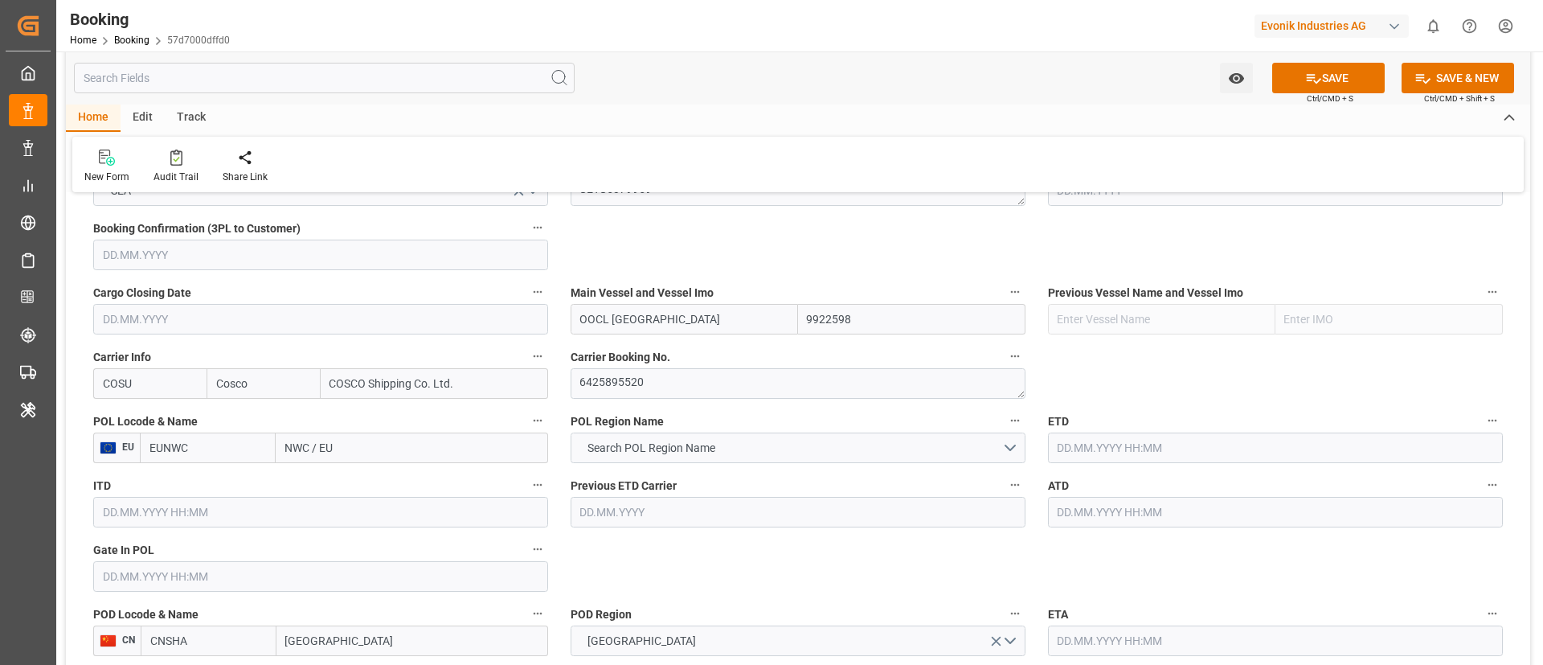
click at [361, 449] on input "NWC / EU" at bounding box center [412, 447] width 273 height 31
paste input "[GEOGRAPHIC_DATA]"
type input "[GEOGRAPHIC_DATA]"
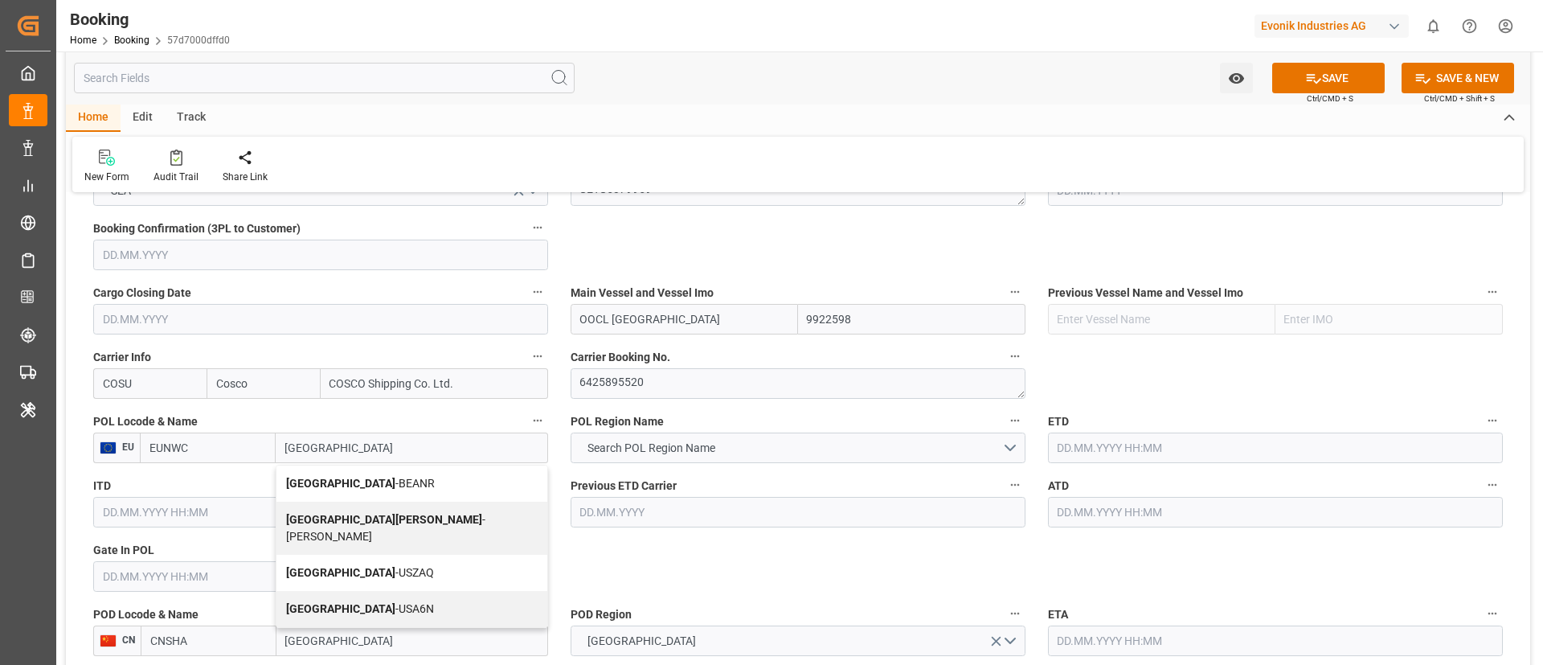
click at [350, 480] on span "Antwerp - BEANR" at bounding box center [360, 483] width 149 height 13
type input "BEANR"
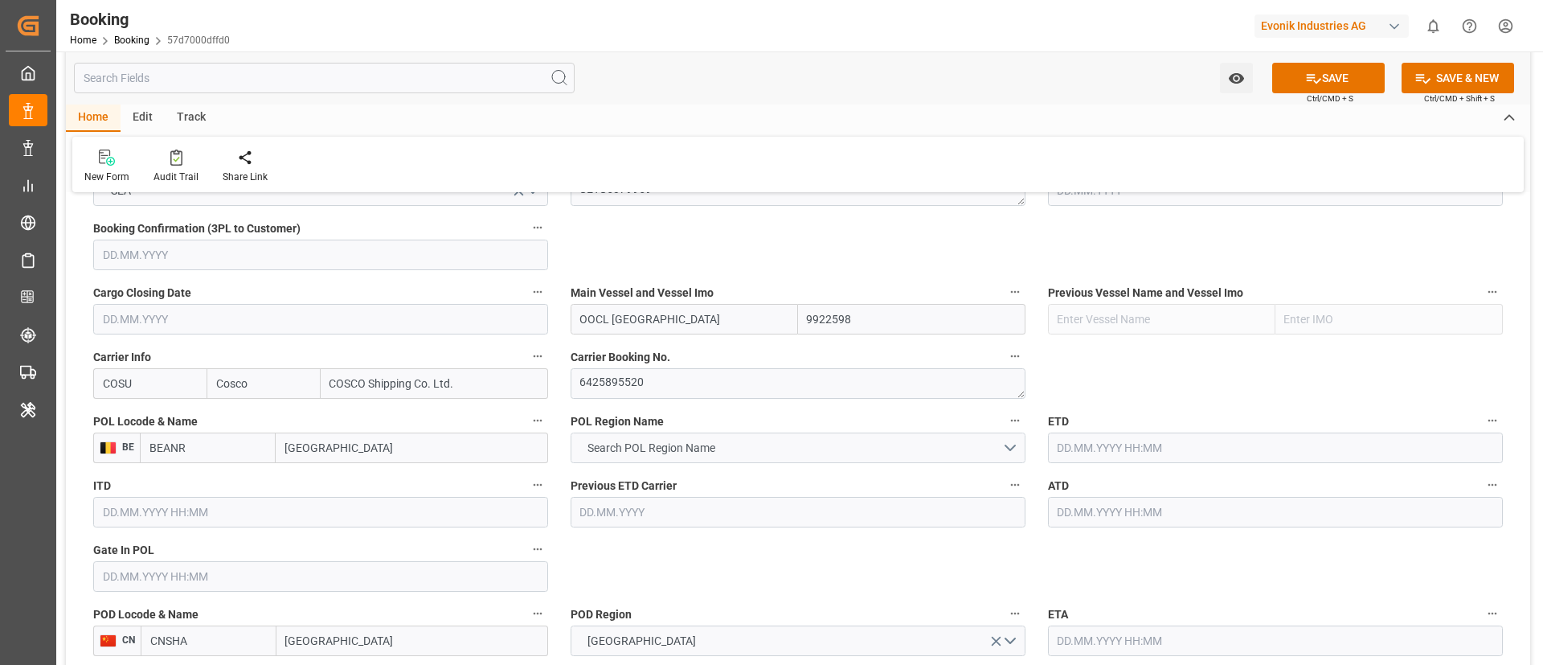
type input "Antwerp"
click at [647, 449] on span "Search POL Region Name" at bounding box center [652, 448] width 144 height 17
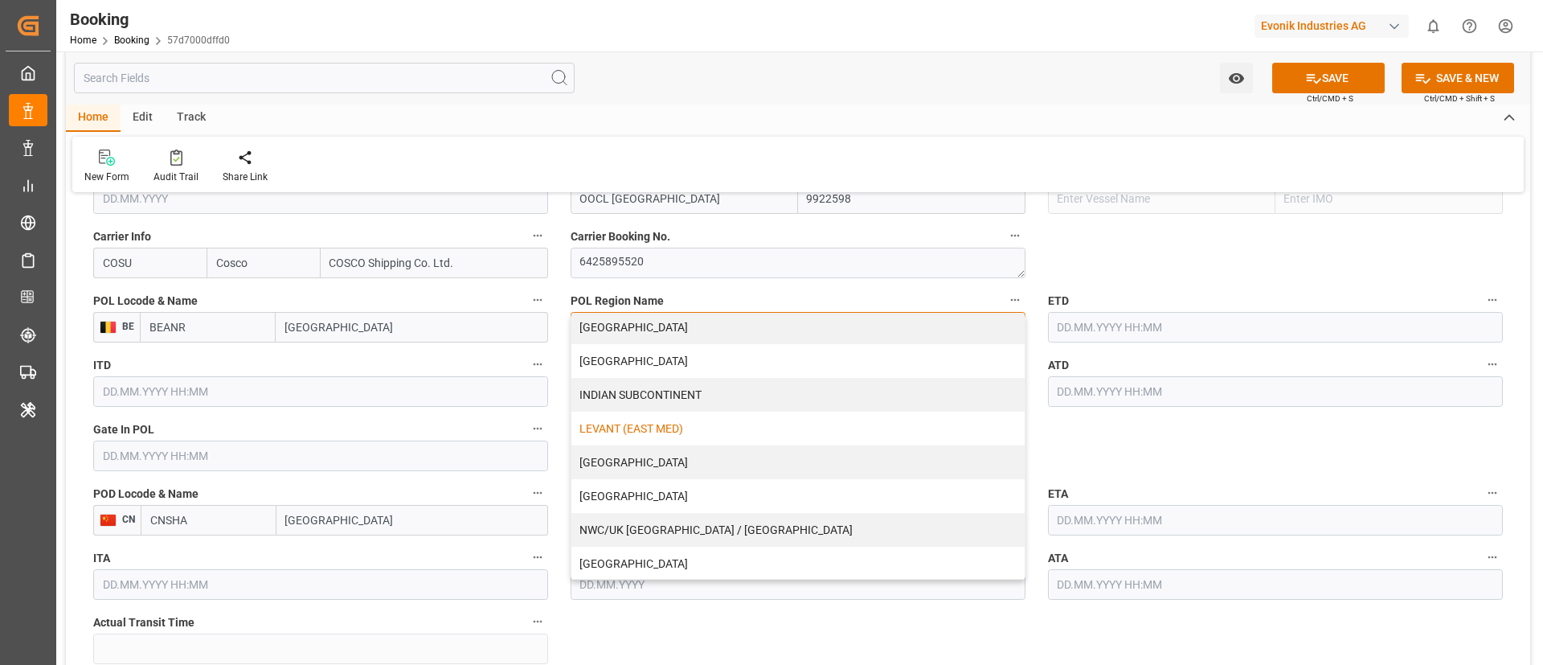
scroll to position [241, 0]
click at [633, 527] on div "NWC/UK [GEOGRAPHIC_DATA] / [GEOGRAPHIC_DATA]" at bounding box center [798, 529] width 453 height 34
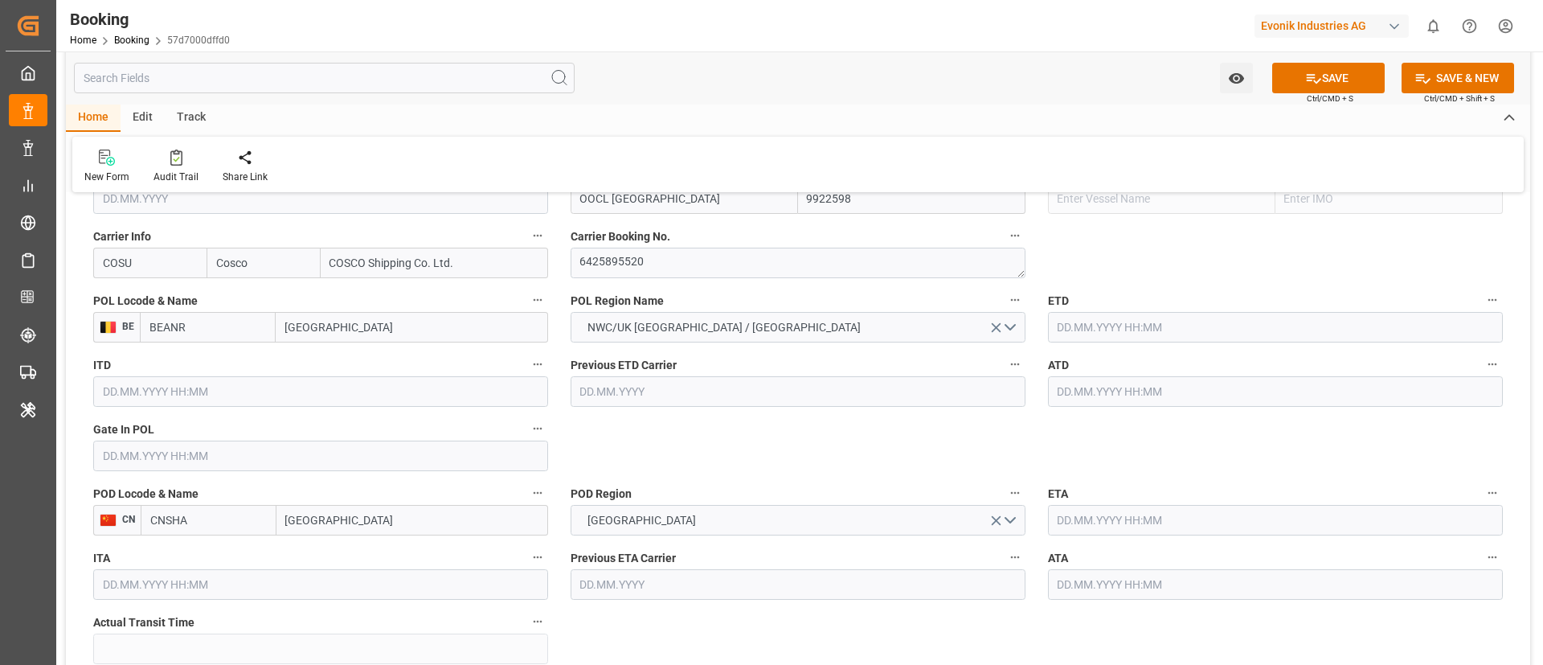
click at [165, 452] on input "text" at bounding box center [320, 456] width 455 height 31
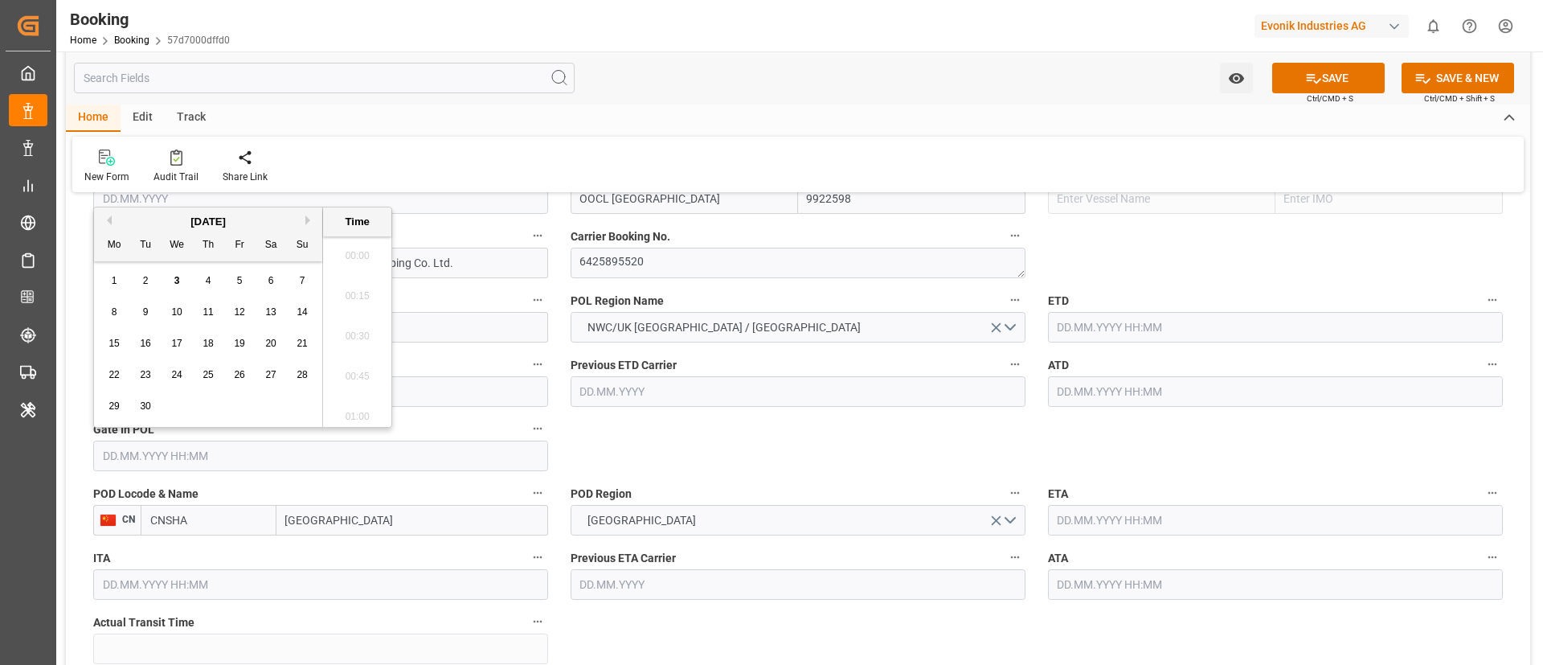
scroll to position [2618, 0]
click at [109, 217] on button "Previous Month" at bounding box center [107, 220] width 10 height 10
click at [301, 371] on span "24" at bounding box center [302, 374] width 10 height 11
type input "24.08.2025 00:00"
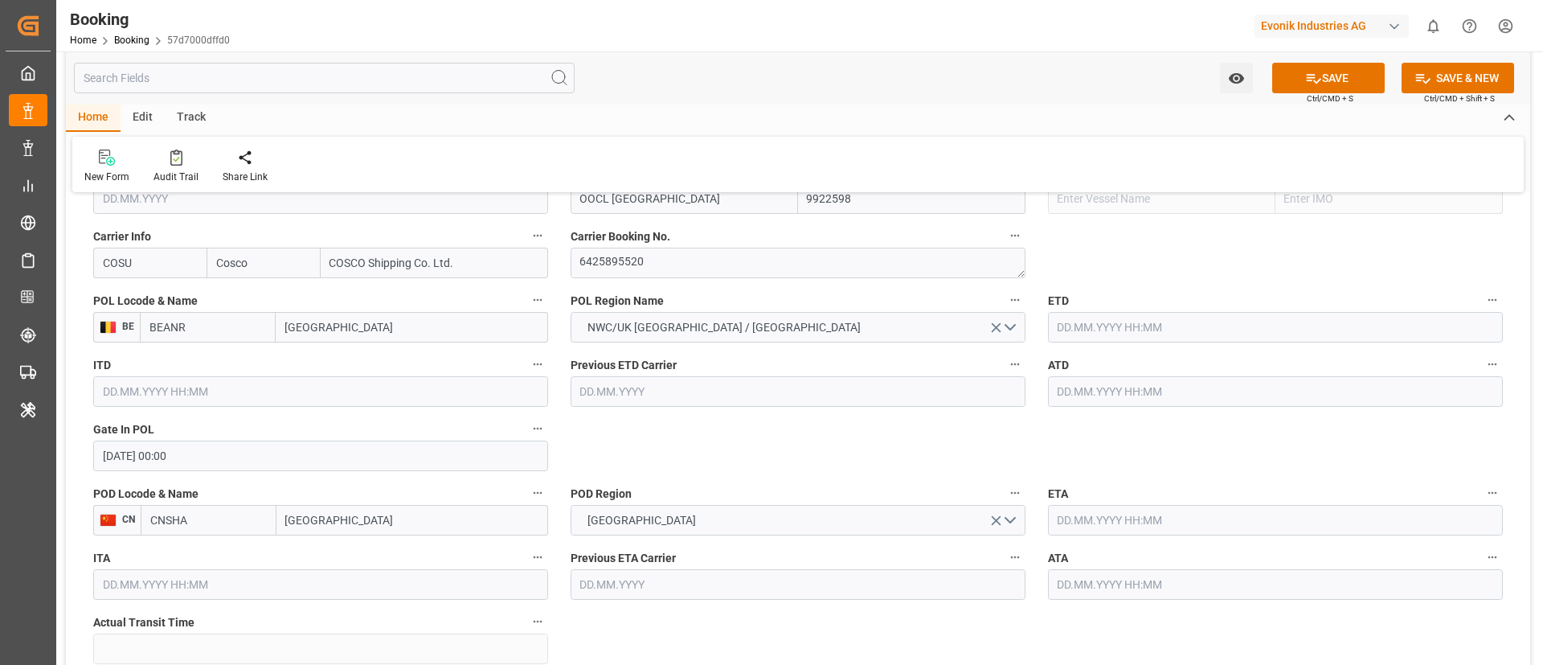
click at [1113, 325] on input "text" at bounding box center [1275, 327] width 455 height 31
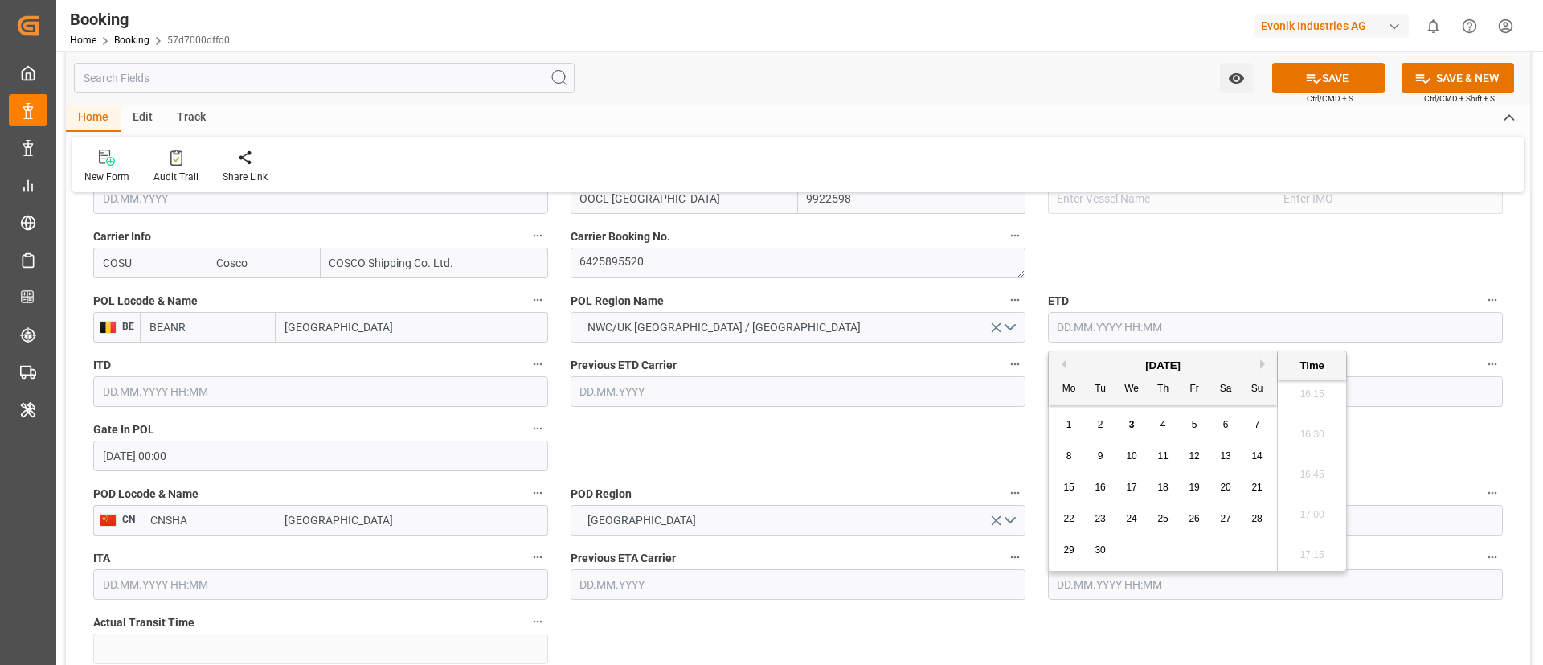
click at [1159, 424] on div "4" at bounding box center [1164, 425] width 20 height 19
type input "04.09.2025 00:00"
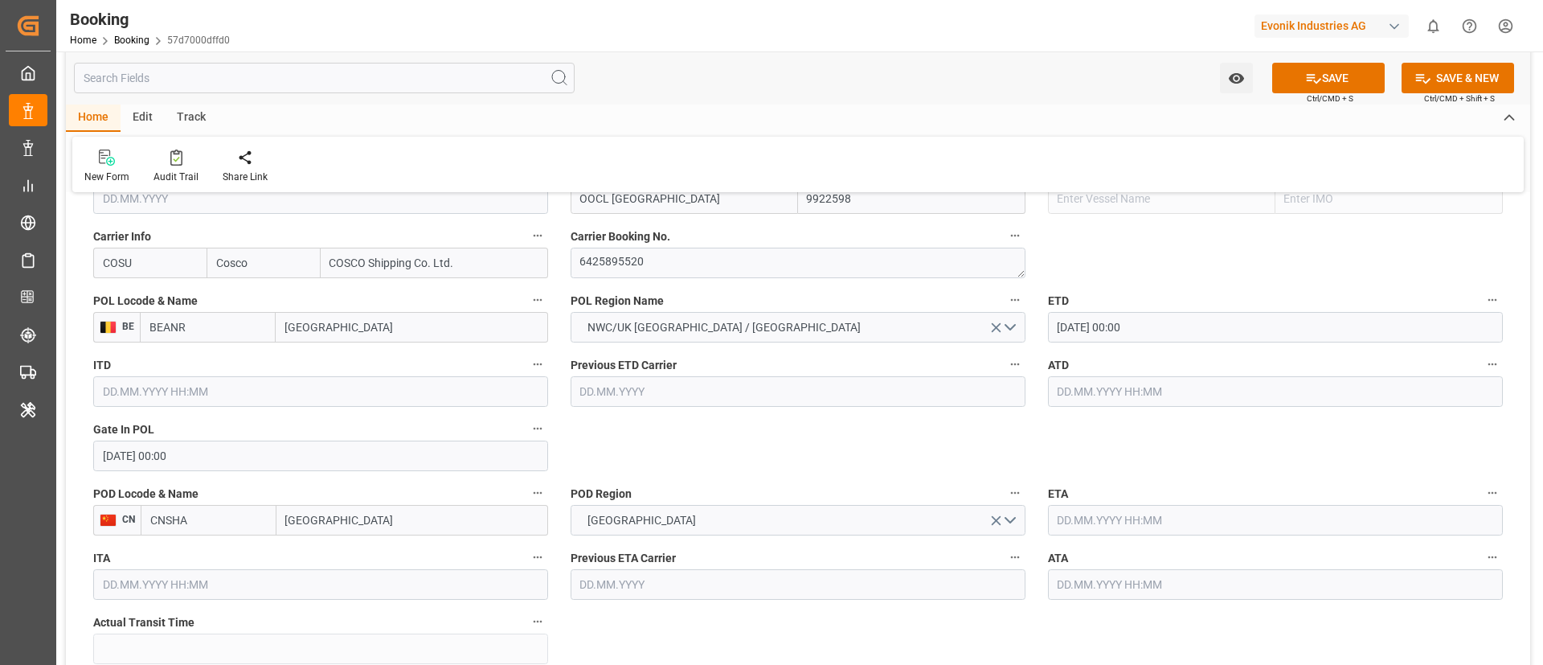
click at [1105, 513] on input "text" at bounding box center [1275, 520] width 455 height 31
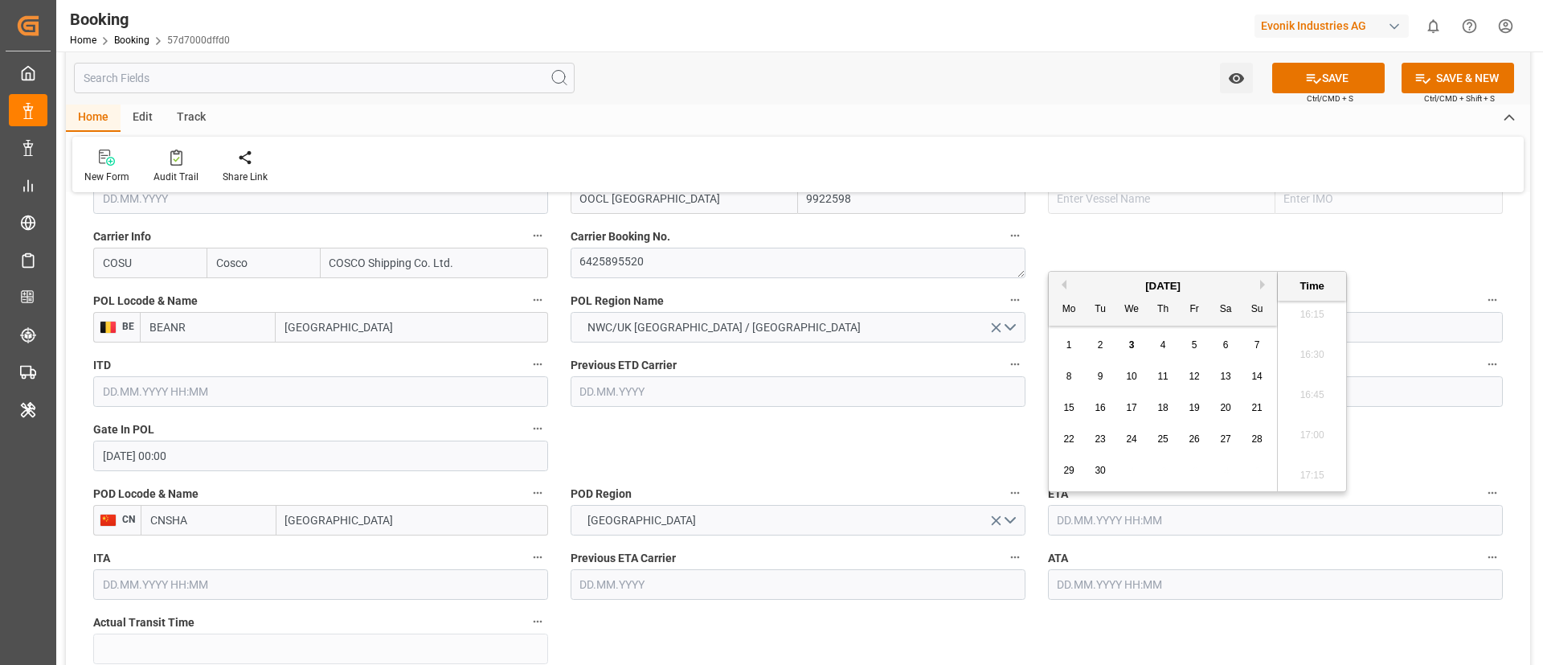
click at [1264, 285] on button "Next Month" at bounding box center [1265, 285] width 10 height 10
click at [1107, 374] on div "7" at bounding box center [1101, 376] width 20 height 19
type input "07.10.2025 00:00"
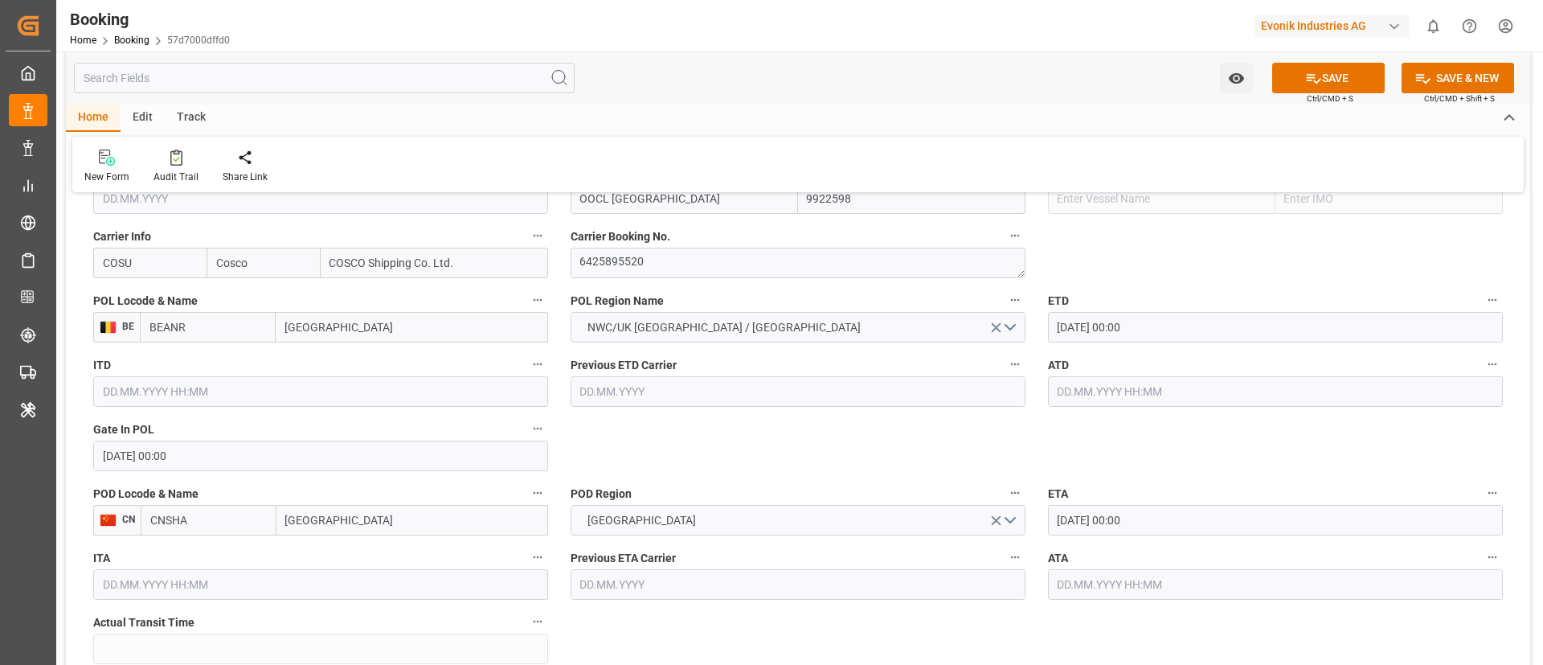
click at [333, 515] on input "Shanghai" at bounding box center [413, 520] width 272 height 31
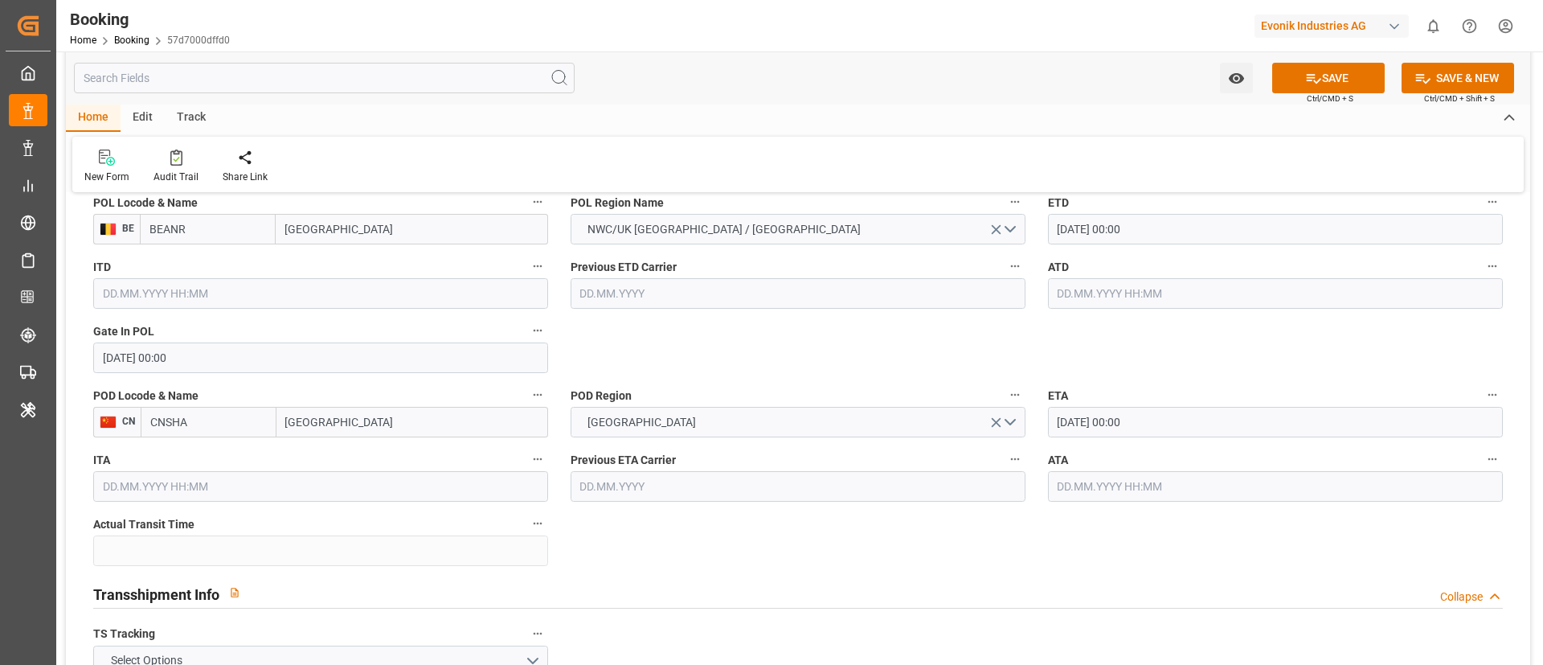
scroll to position [1326, 0]
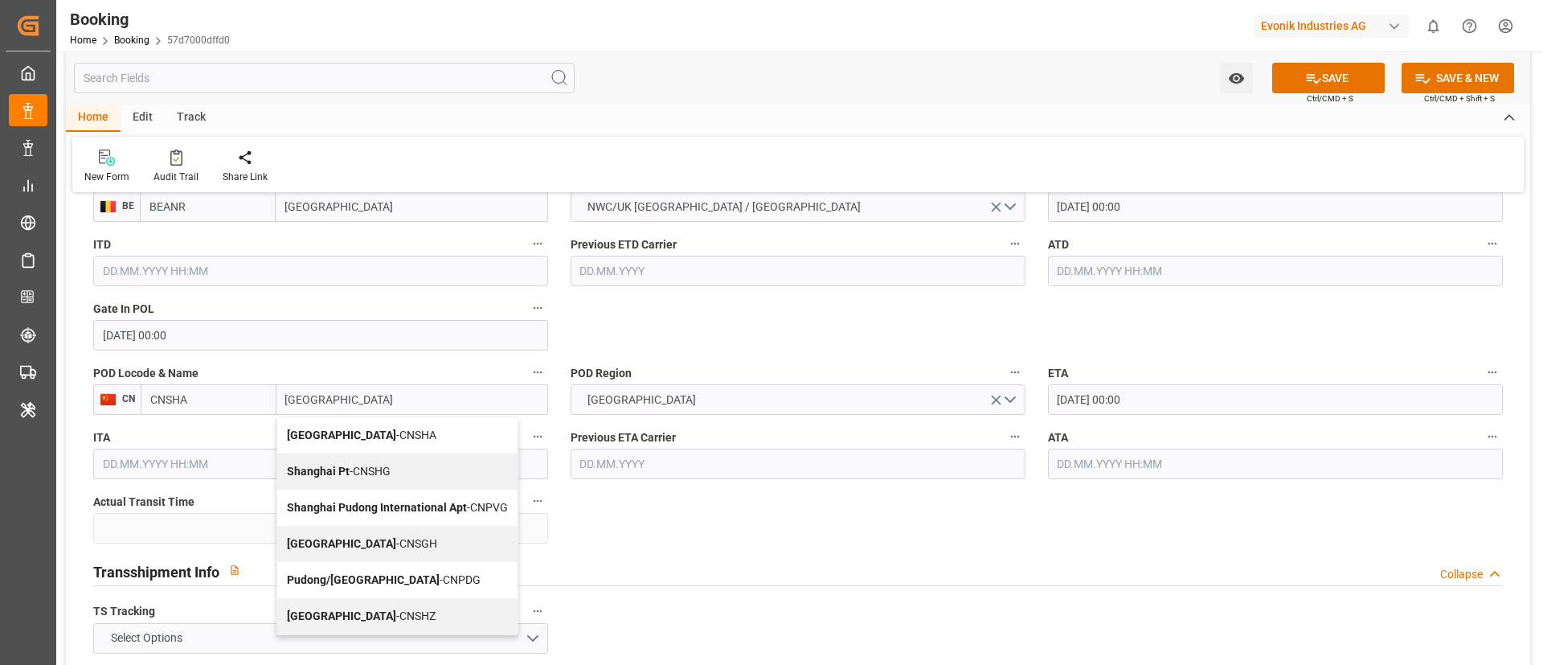
click at [325, 551] on div "Shanghai - CNSGH" at bounding box center [397, 544] width 240 height 36
type input "Shanghai"
type input "CNSGH"
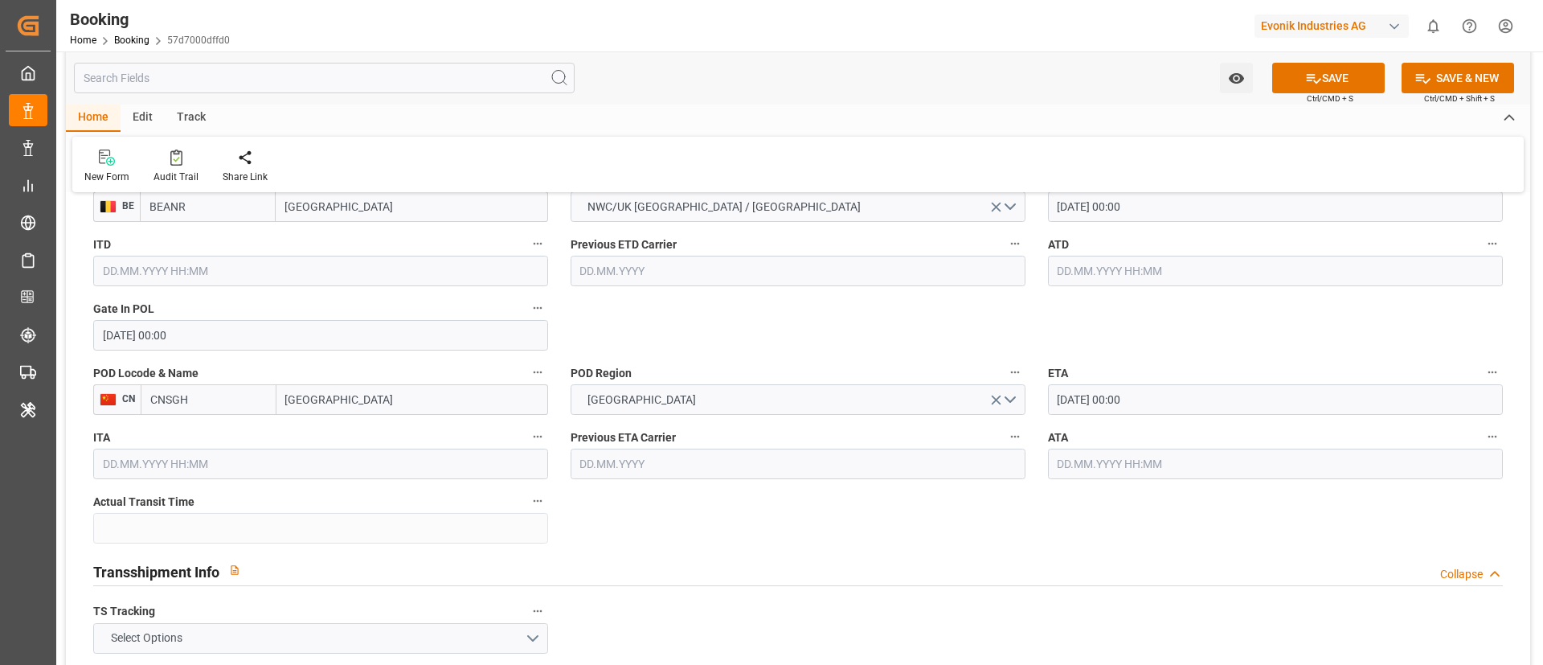
scroll to position [1568, 0]
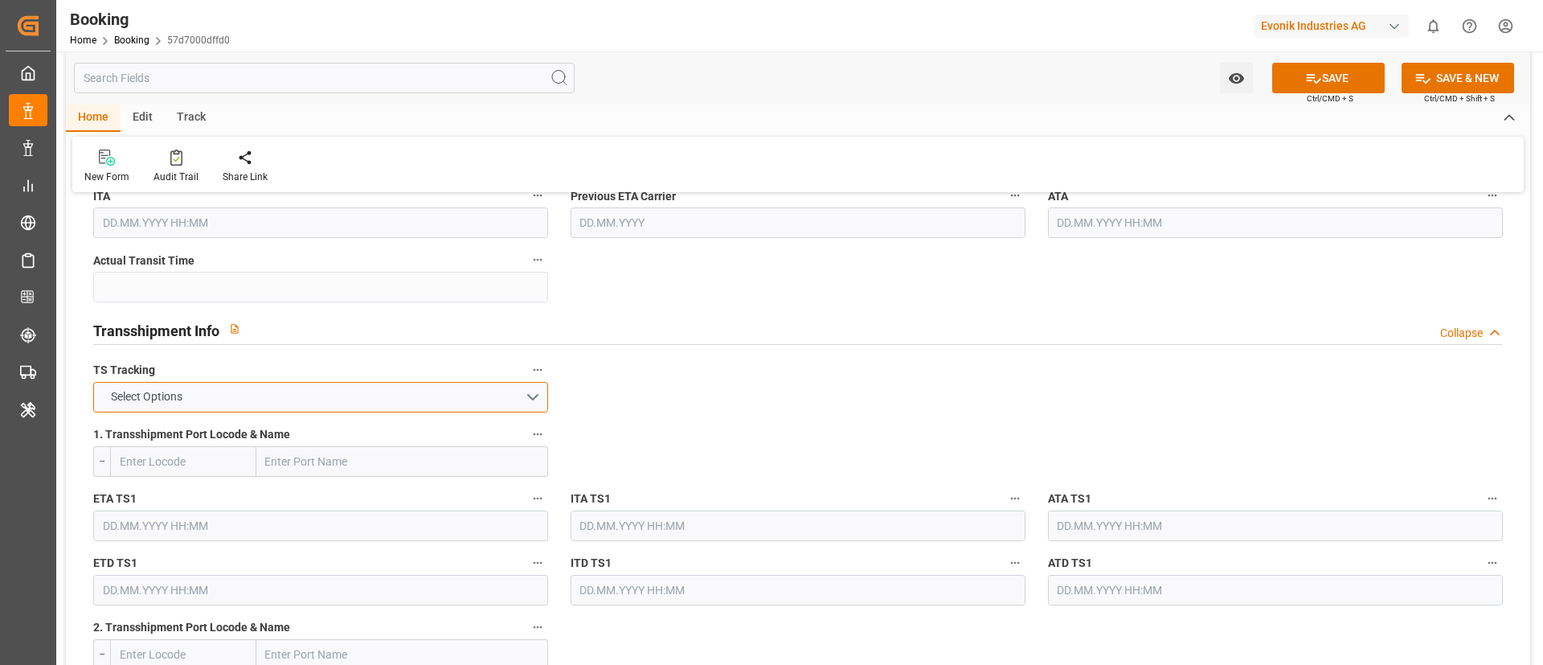
click at [370, 400] on button "Select Options" at bounding box center [320, 397] width 455 height 31
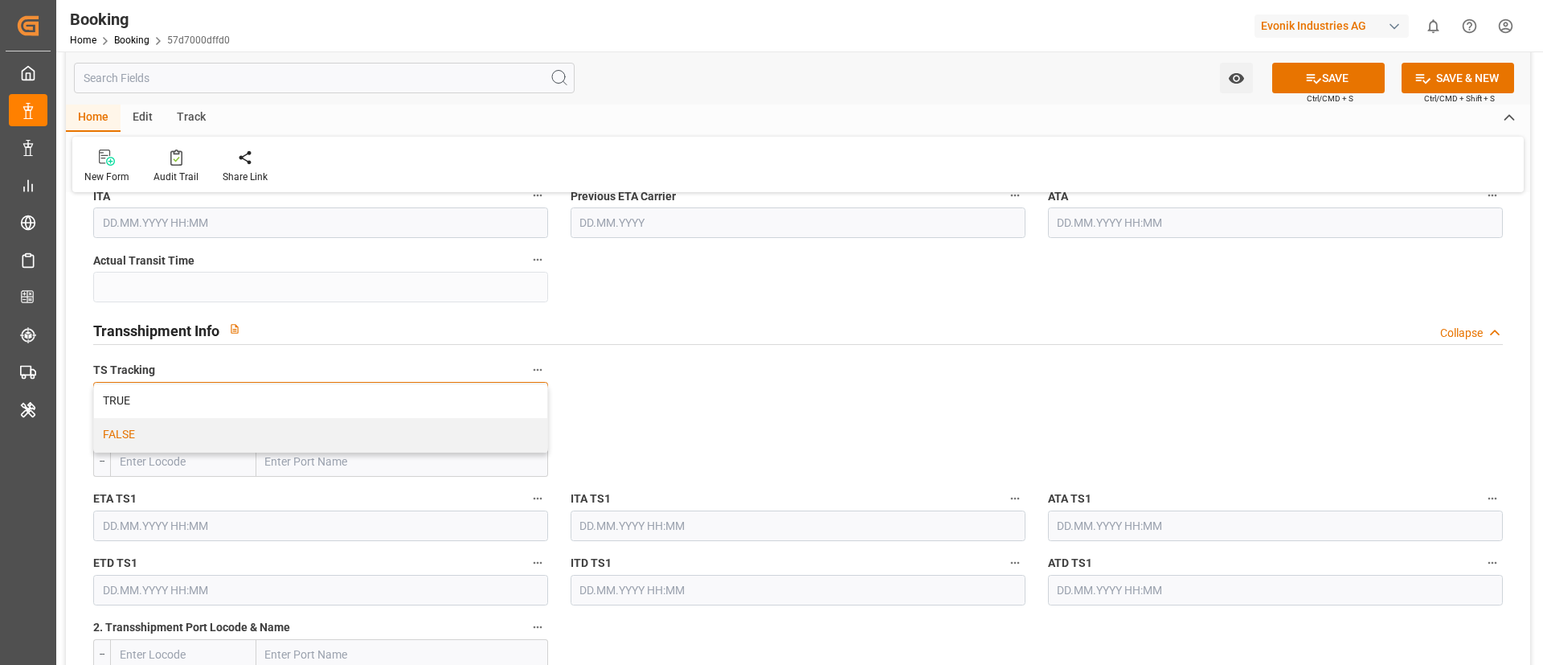
click at [350, 432] on div "FALSE" at bounding box center [320, 435] width 453 height 34
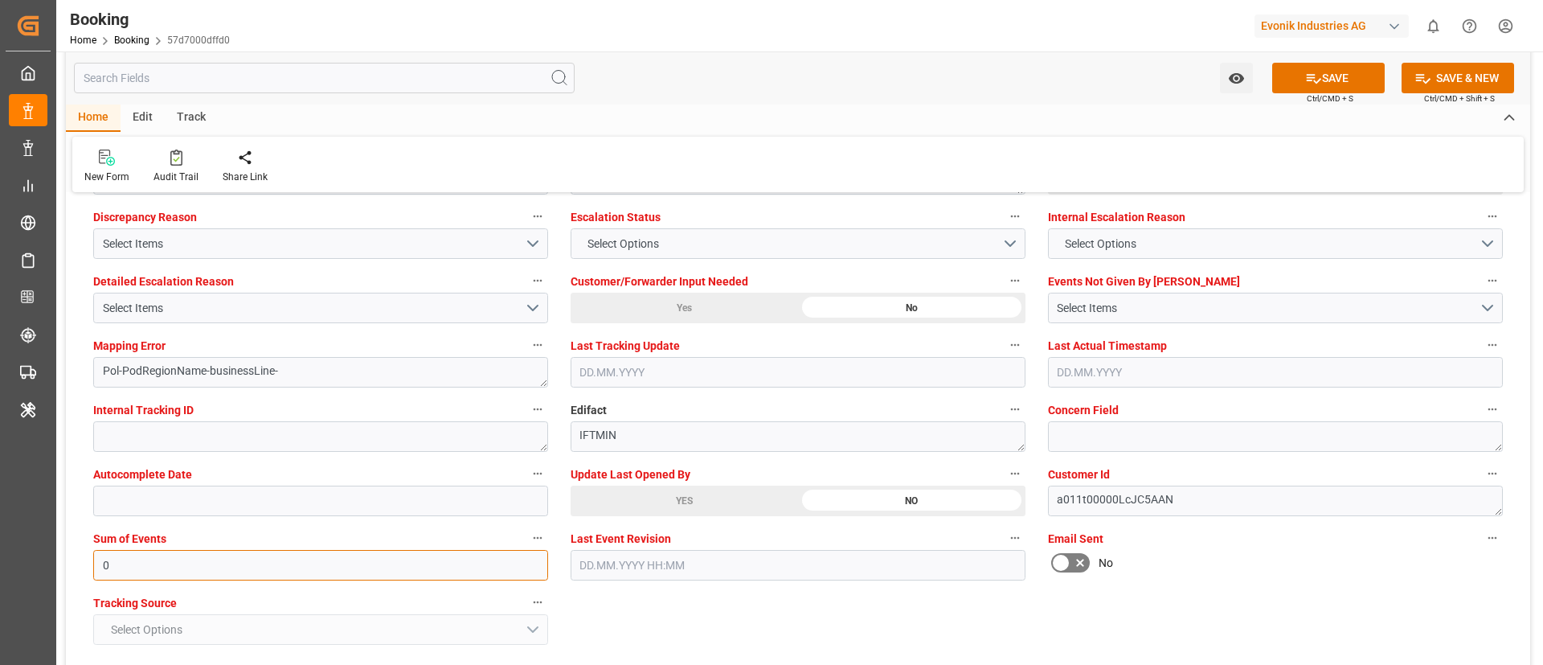
type input "0"
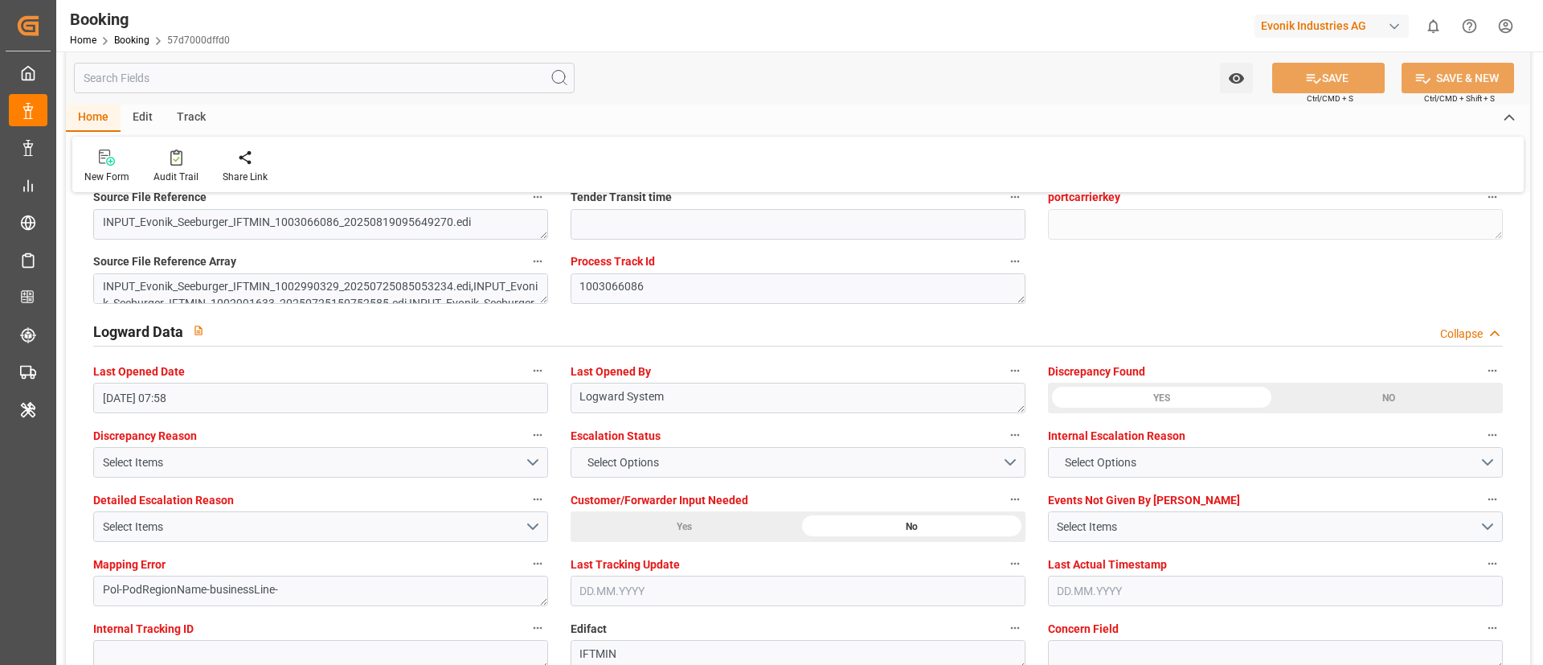
scroll to position [2773, 0]
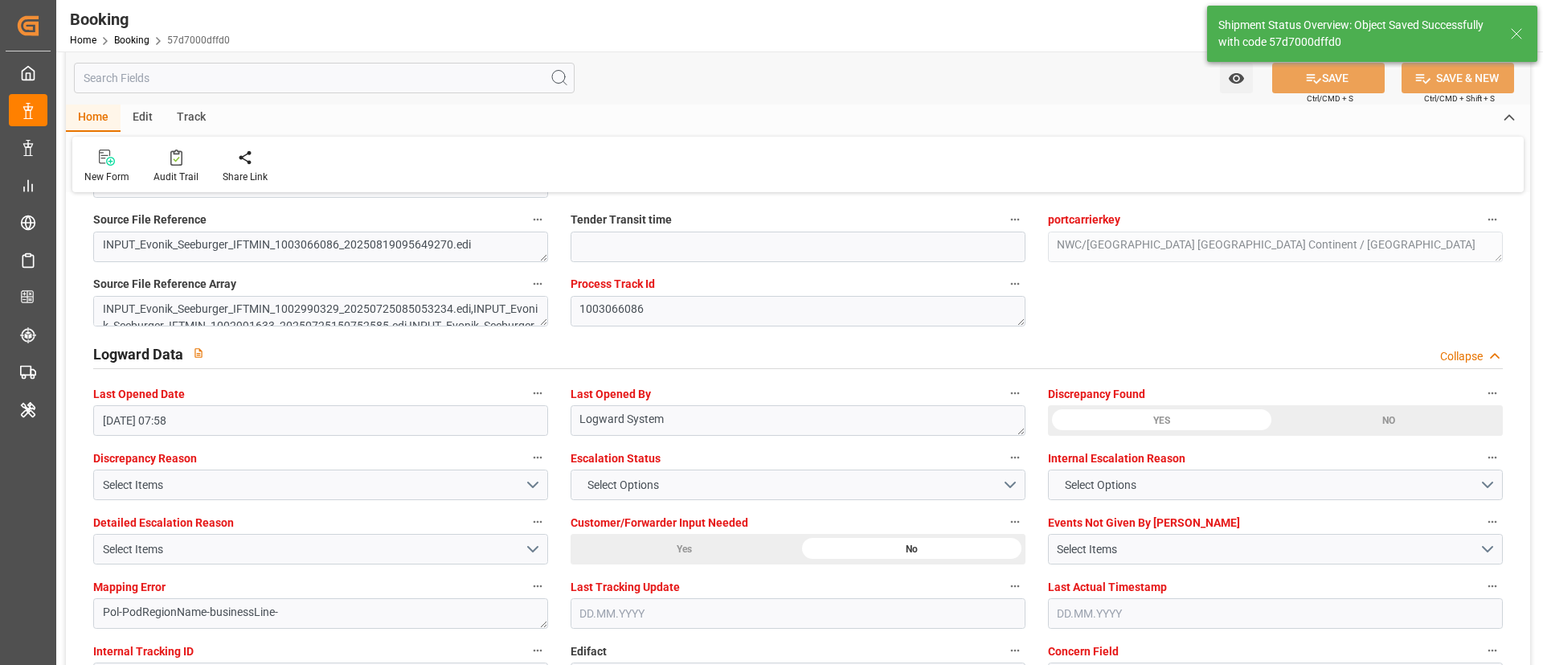
type textarea "NWC/UK North West Continent / UK_CNSGH_COSU_Oxeno"
type textarea "Vismitha Mahadev"
type textarea "Pod-PodRegionName-businessLine-"
type input "04.09.2025 00:00"
type input "07.10.2025 00:00"
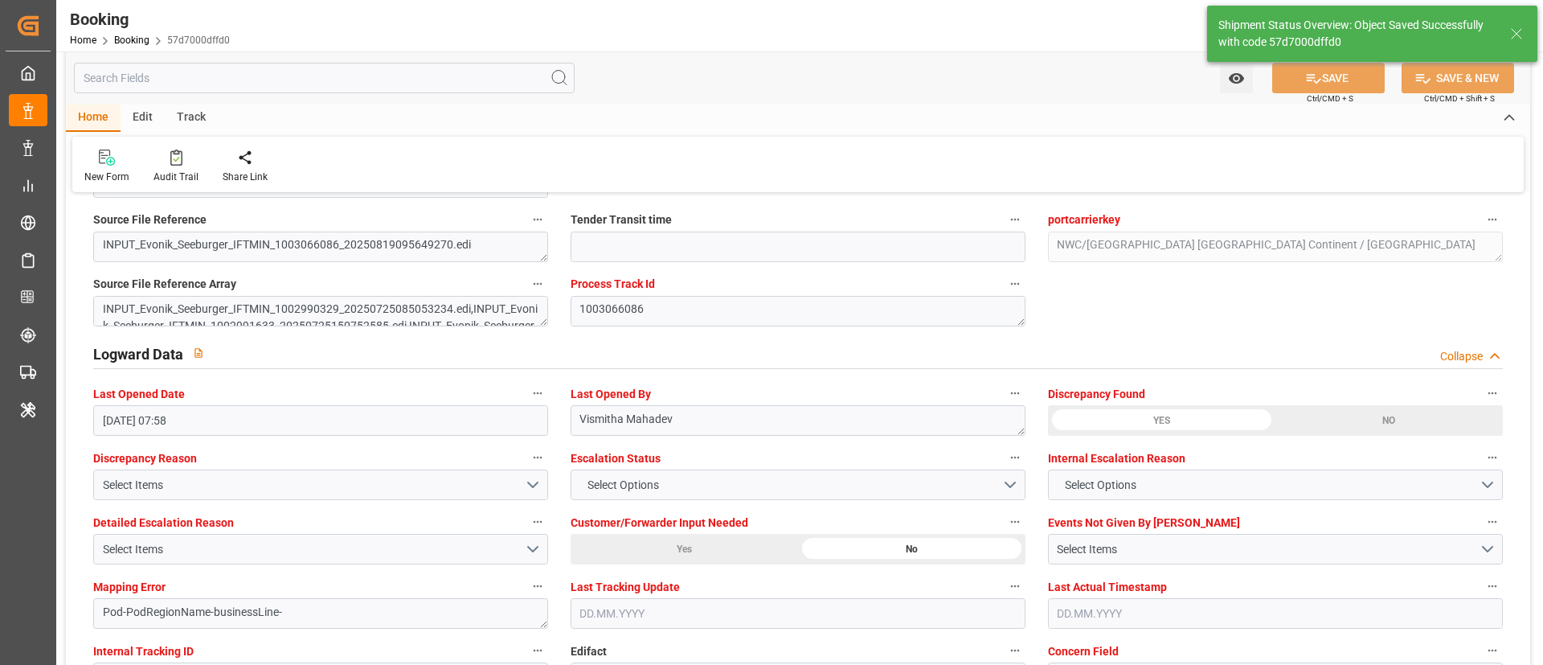
type input "03.09.2025 11:22"
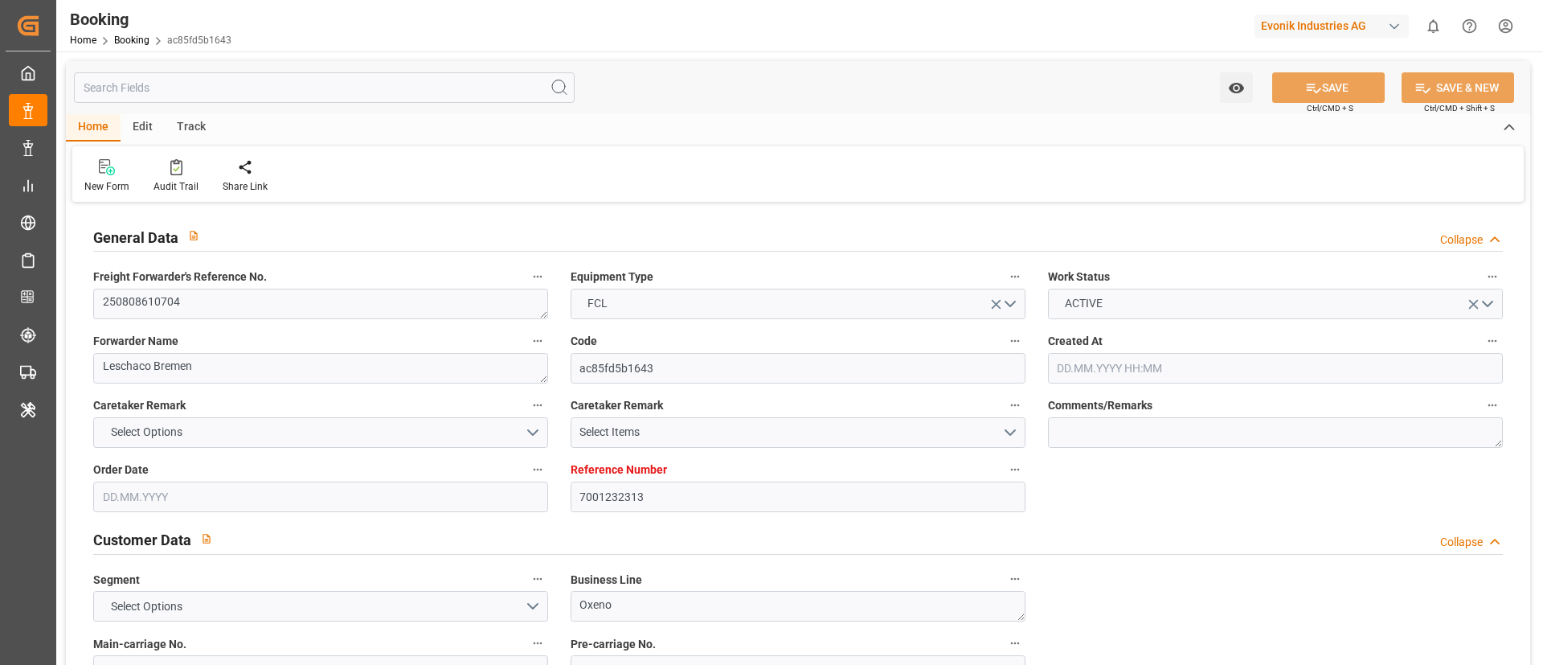
type input "7001232313"
type input "EUNWC"
type input "CNSHA"
type input "[DATE] 09:02"
type input "[DATE]"
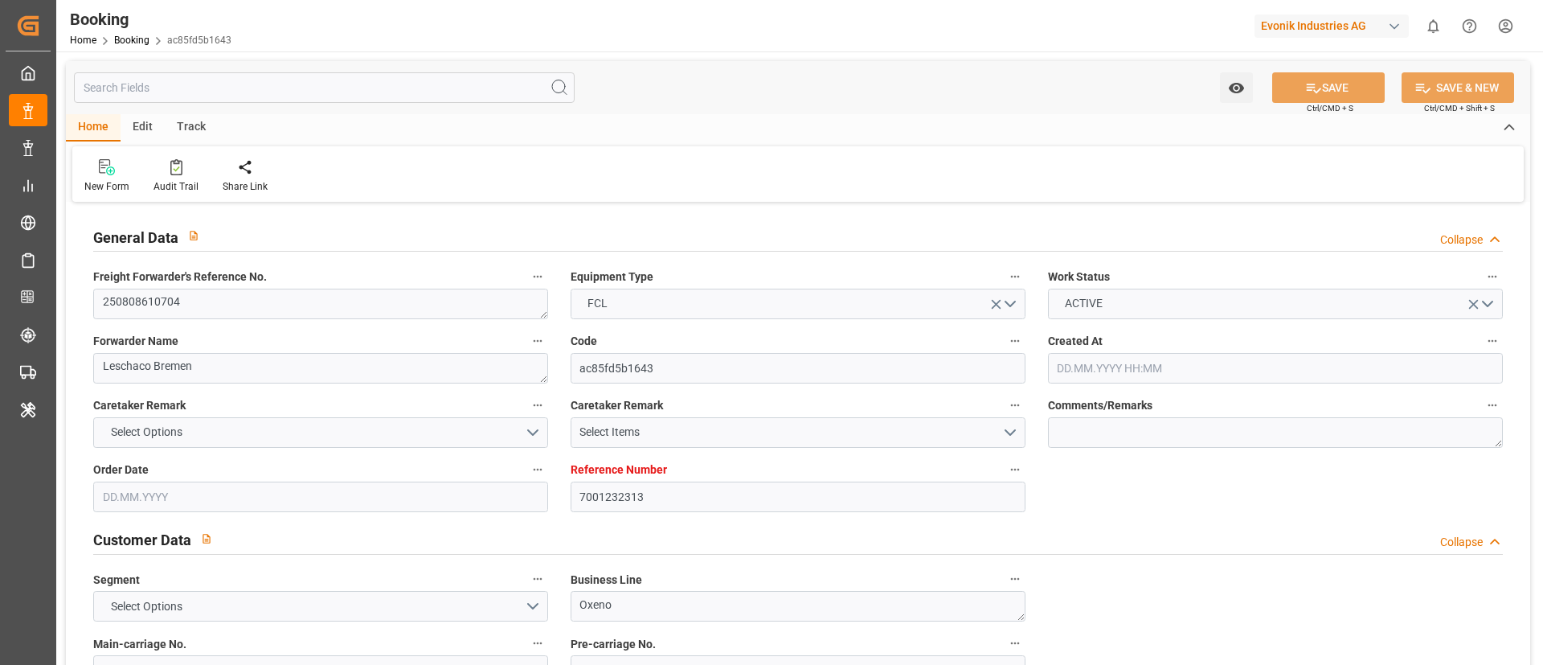
type input "[DATE]"
type input "13.08.2025"
type input "19.08.2025"
type input "19.08.2025 07:45"
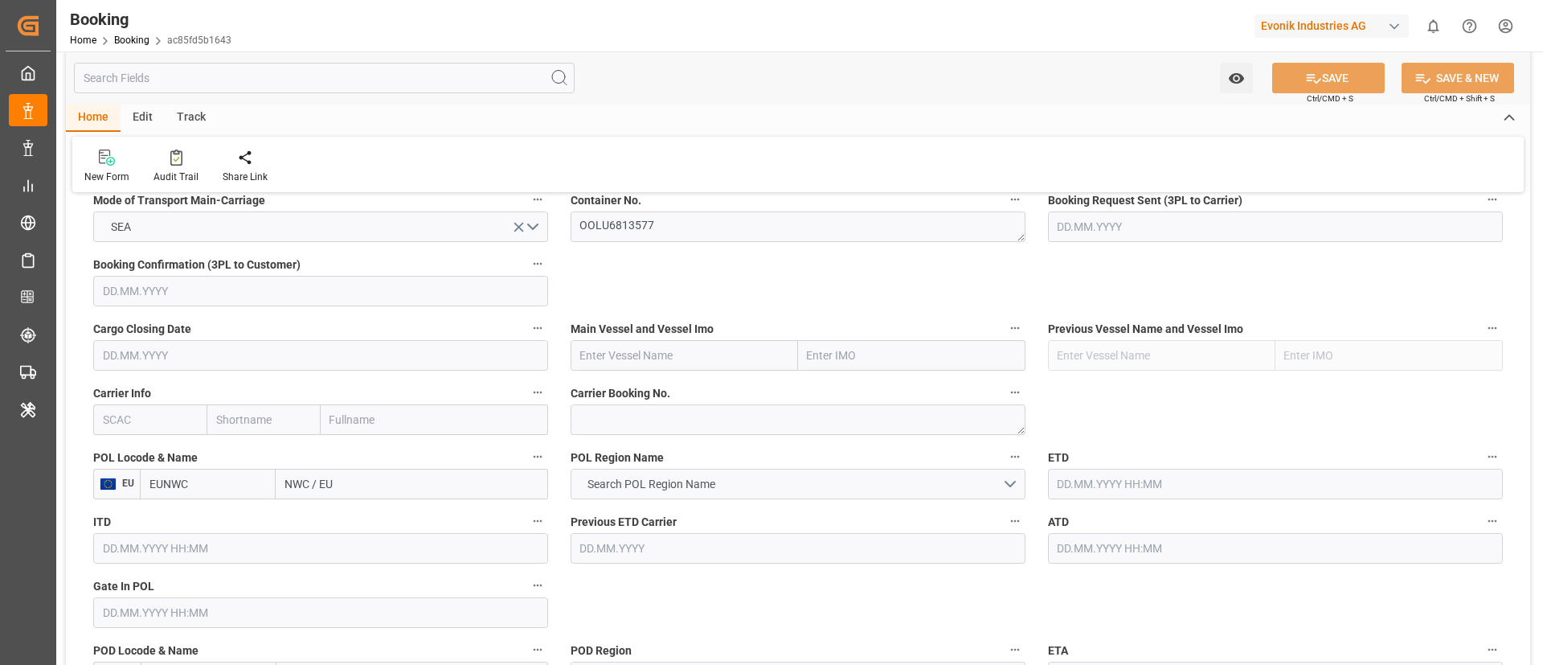
scroll to position [1085, 0]
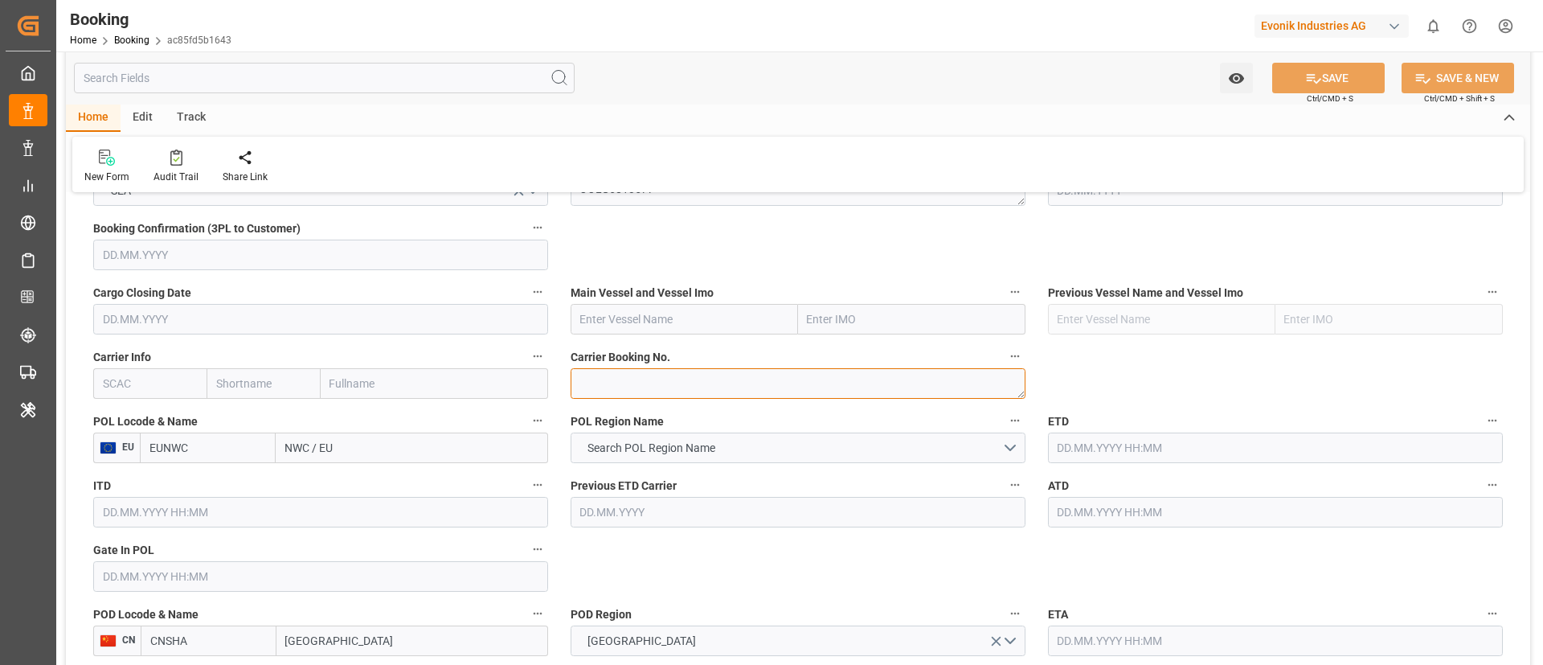
click at [653, 376] on textarea at bounding box center [798, 383] width 455 height 31
paste textarea "6425914420"
type textarea "6425914420"
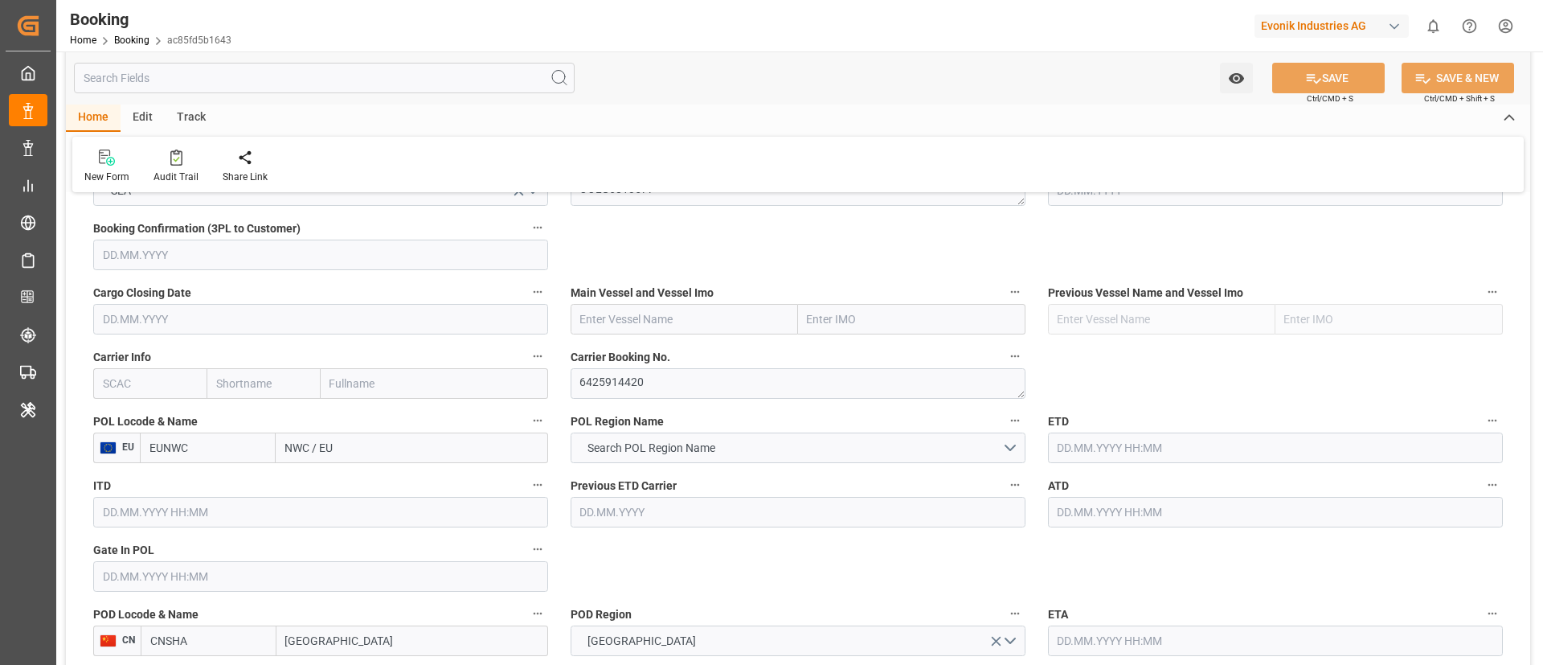
click at [158, 387] on input "text" at bounding box center [149, 383] width 113 height 31
click at [122, 382] on input "cocso" at bounding box center [149, 383] width 113 height 31
click at [121, 413] on b "COSU" at bounding box center [119, 418] width 30 height 13
type input "COSU"
type input "Cosco"
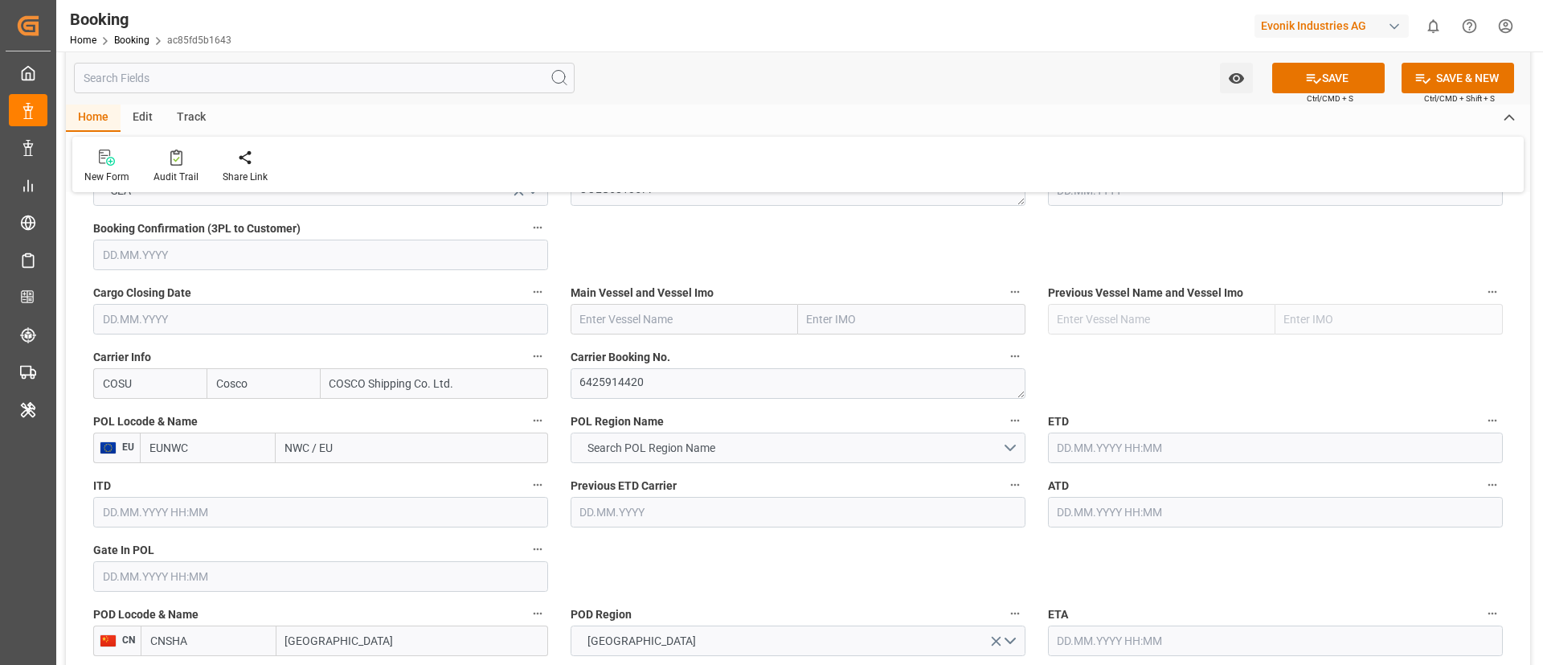
type input "COSCO Shipping Co. Ltd."
click at [674, 321] on input "text" at bounding box center [684, 319] width 227 height 31
paste input "OOCL VALENCIA"
click at [637, 354] on b "OOCL VALENCIA" at bounding box center [651, 354] width 141 height 13
type input "OOCL VALENCIA"
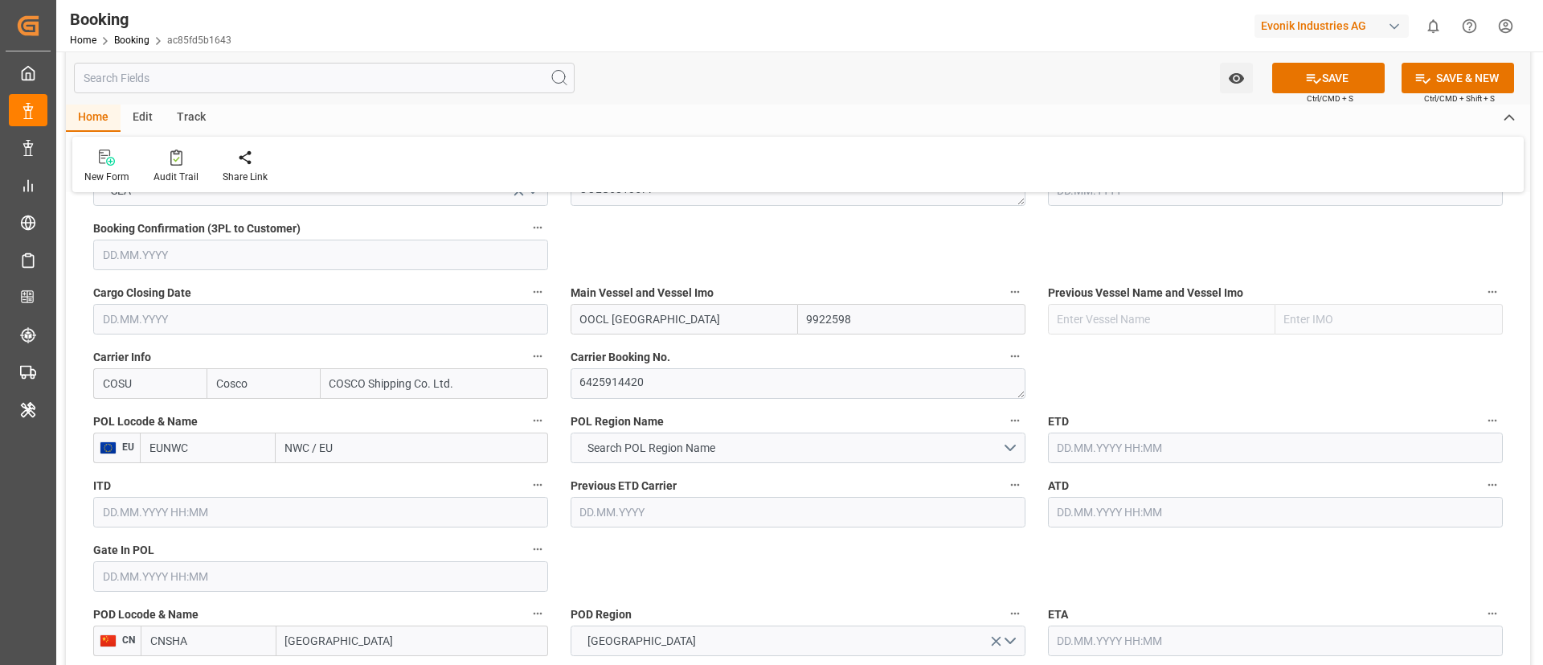
type input "9922598"
click at [367, 448] on input "NWC / EU" at bounding box center [412, 447] width 273 height 31
paste input "Antwerp"
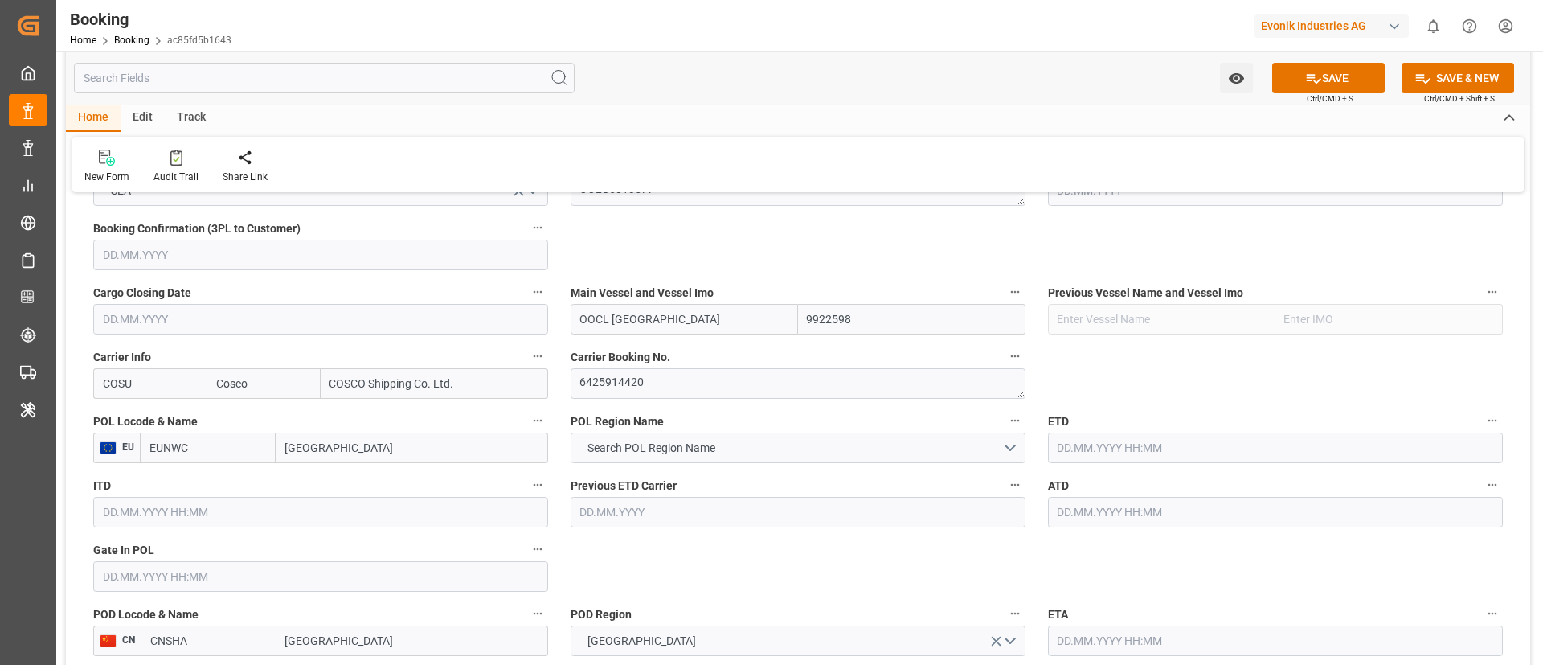
type input "Antwerp"
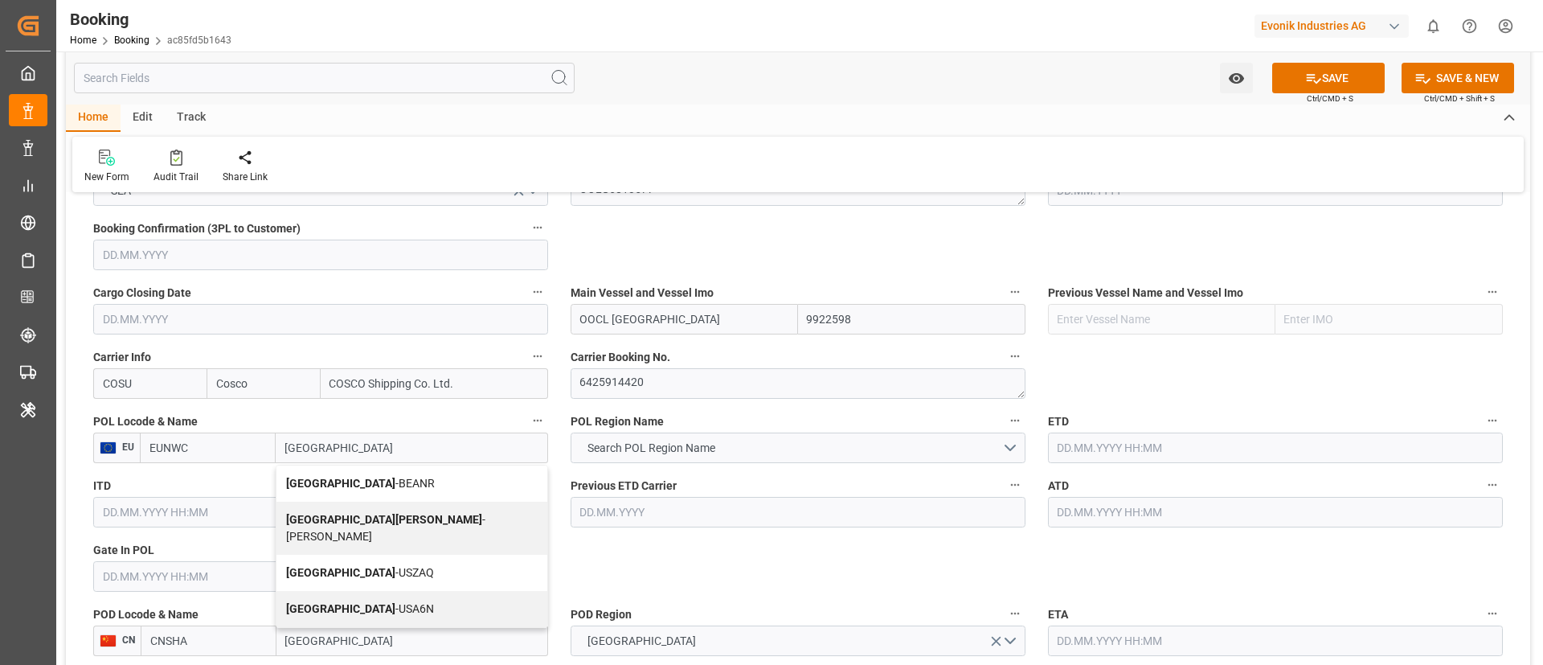
click at [343, 477] on span "Antwerp - BEANR" at bounding box center [360, 483] width 149 height 13
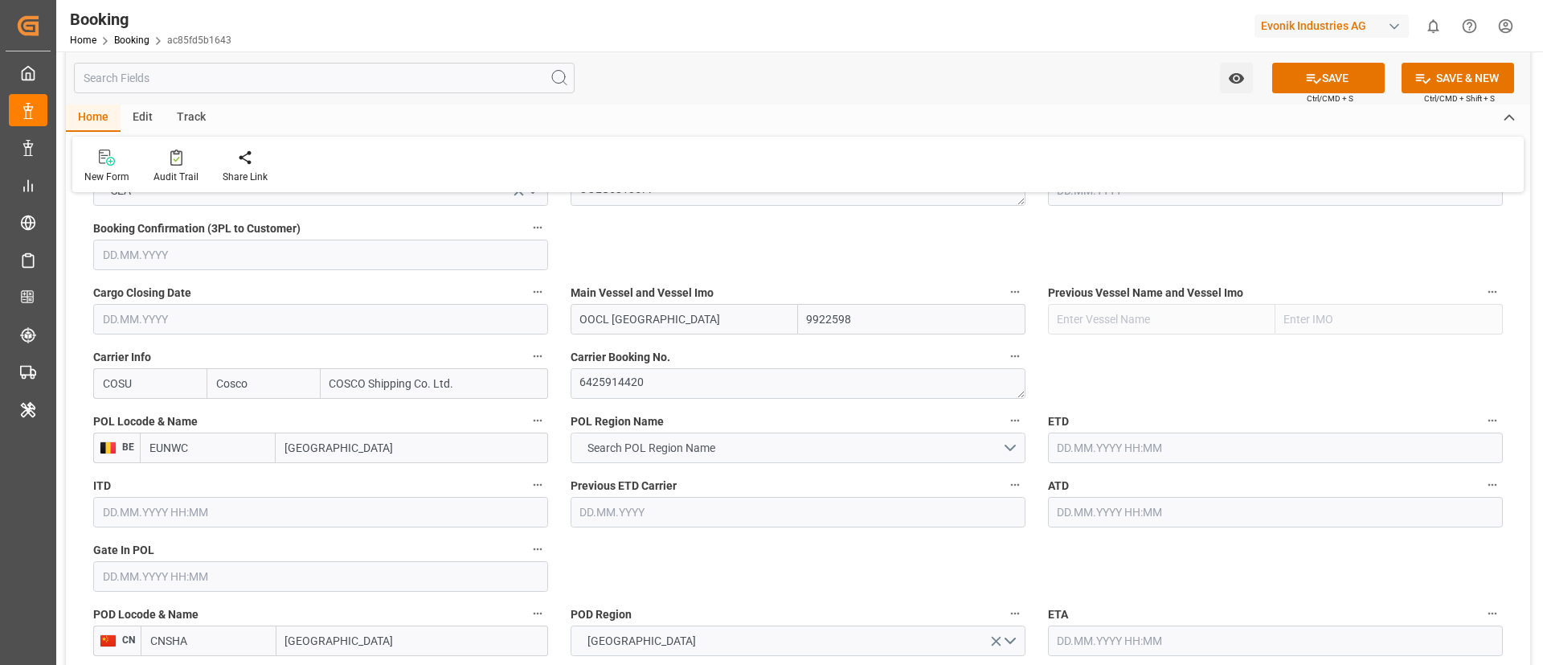
type input "BEANR"
type input "Antwerp"
click at [711, 453] on span "Search POL Region Name" at bounding box center [652, 448] width 144 height 17
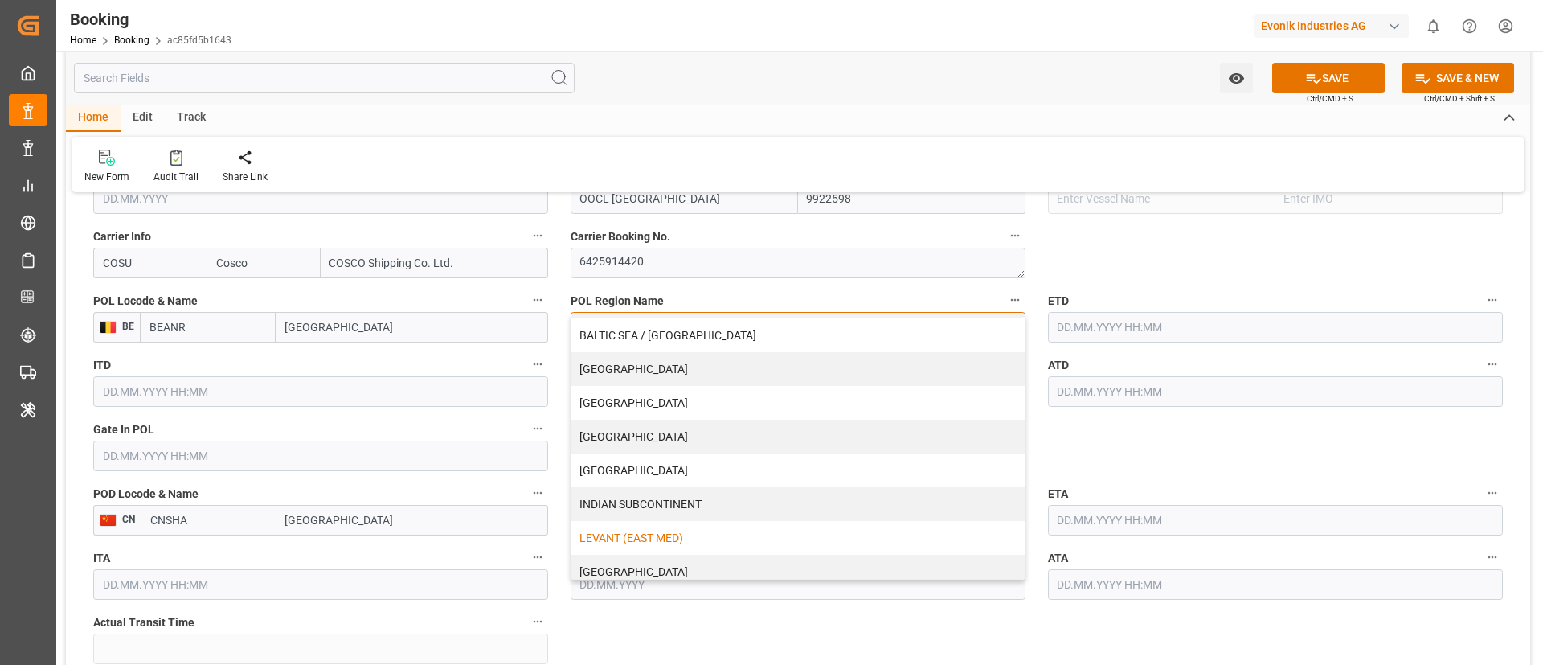
scroll to position [241, 0]
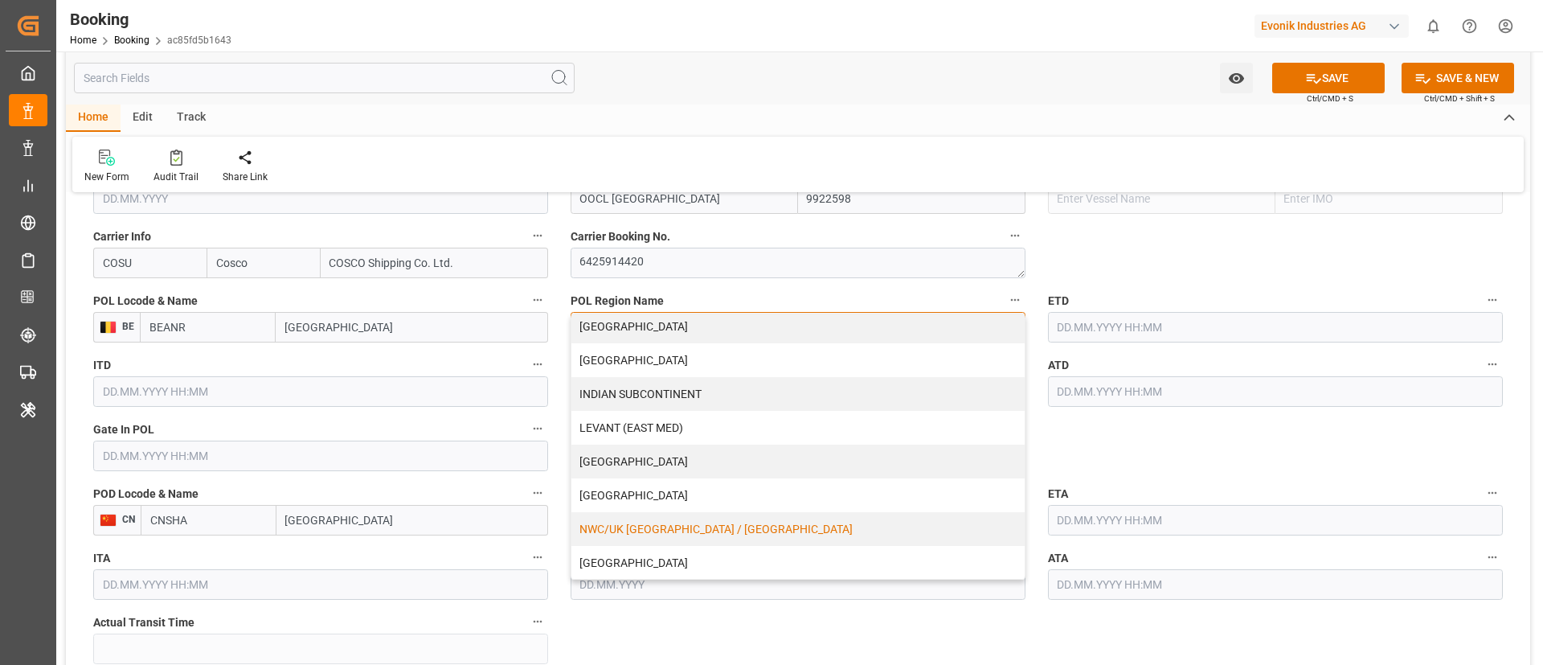
click at [662, 531] on div "NWC/UK [GEOGRAPHIC_DATA] / [GEOGRAPHIC_DATA]" at bounding box center [798, 529] width 453 height 34
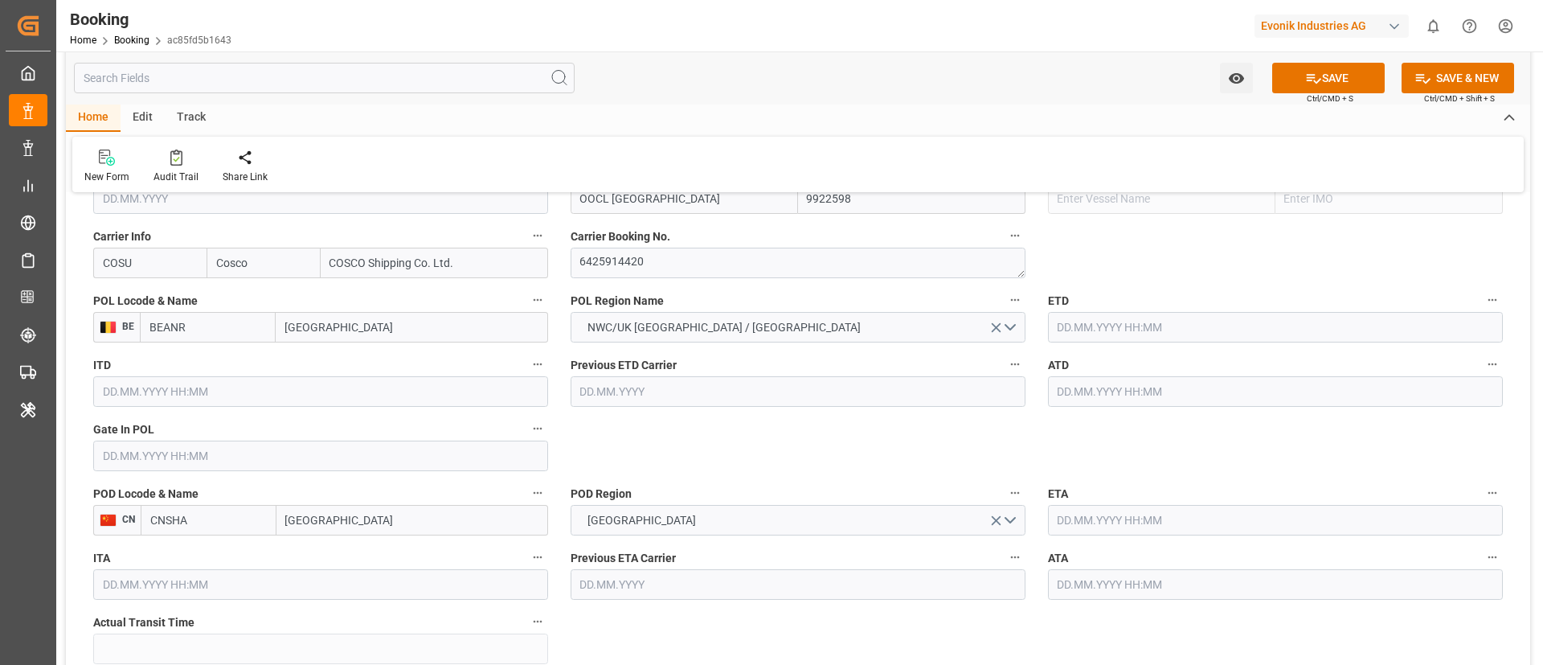
click at [199, 458] on input "text" at bounding box center [320, 456] width 455 height 31
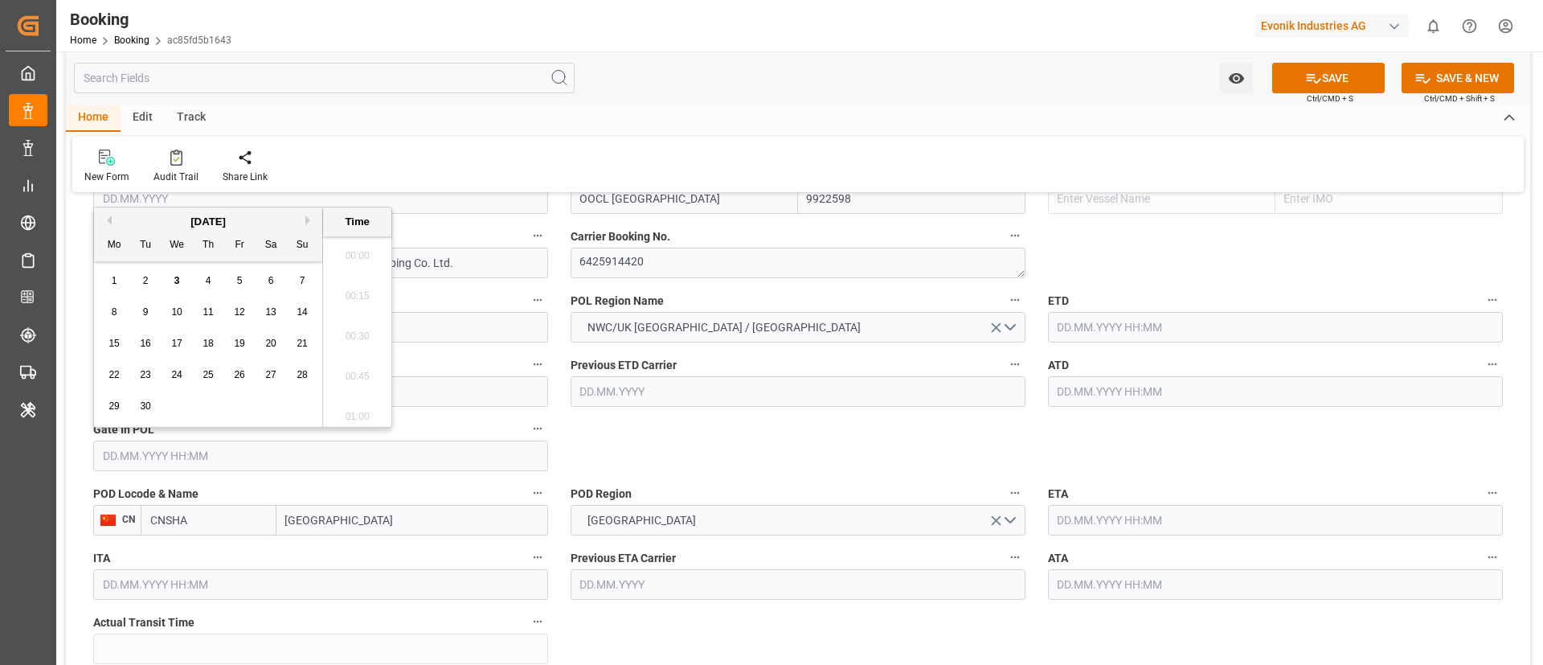
scroll to position [2618, 0]
click at [109, 219] on button "Previous Month" at bounding box center [107, 220] width 10 height 10
click at [298, 379] on span "24" at bounding box center [302, 374] width 10 height 11
type input "24.08.2025 00:00"
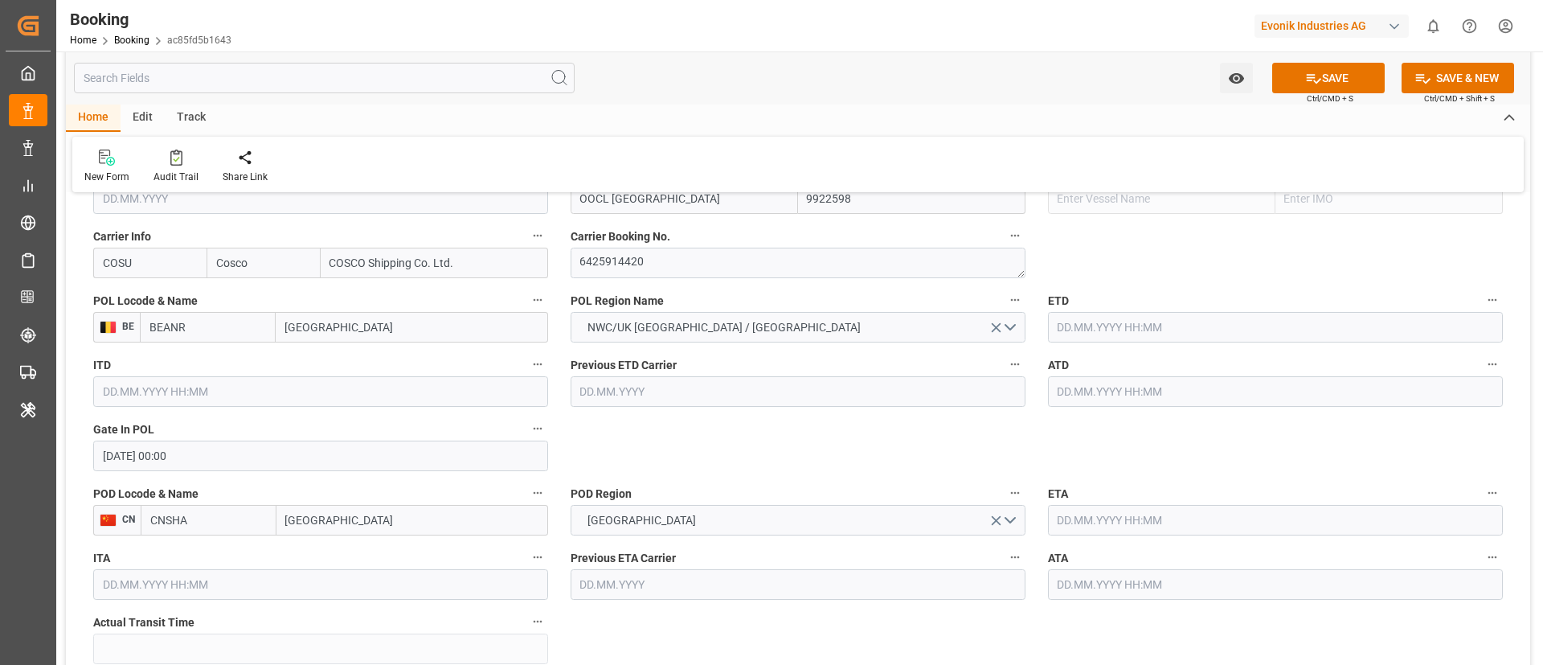
click at [1107, 330] on input "text" at bounding box center [1275, 327] width 455 height 31
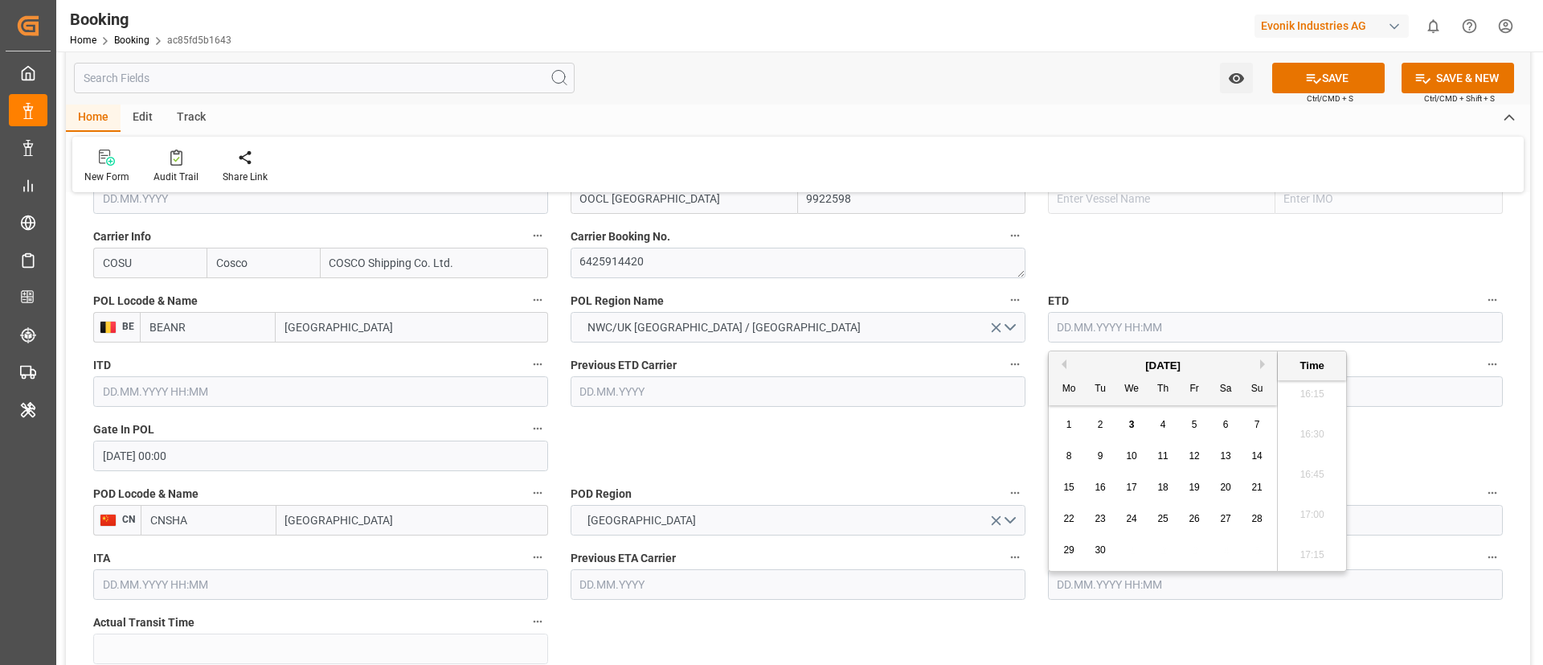
click at [1163, 421] on span "4" at bounding box center [1164, 424] width 6 height 11
type input "04.09.2025 00:00"
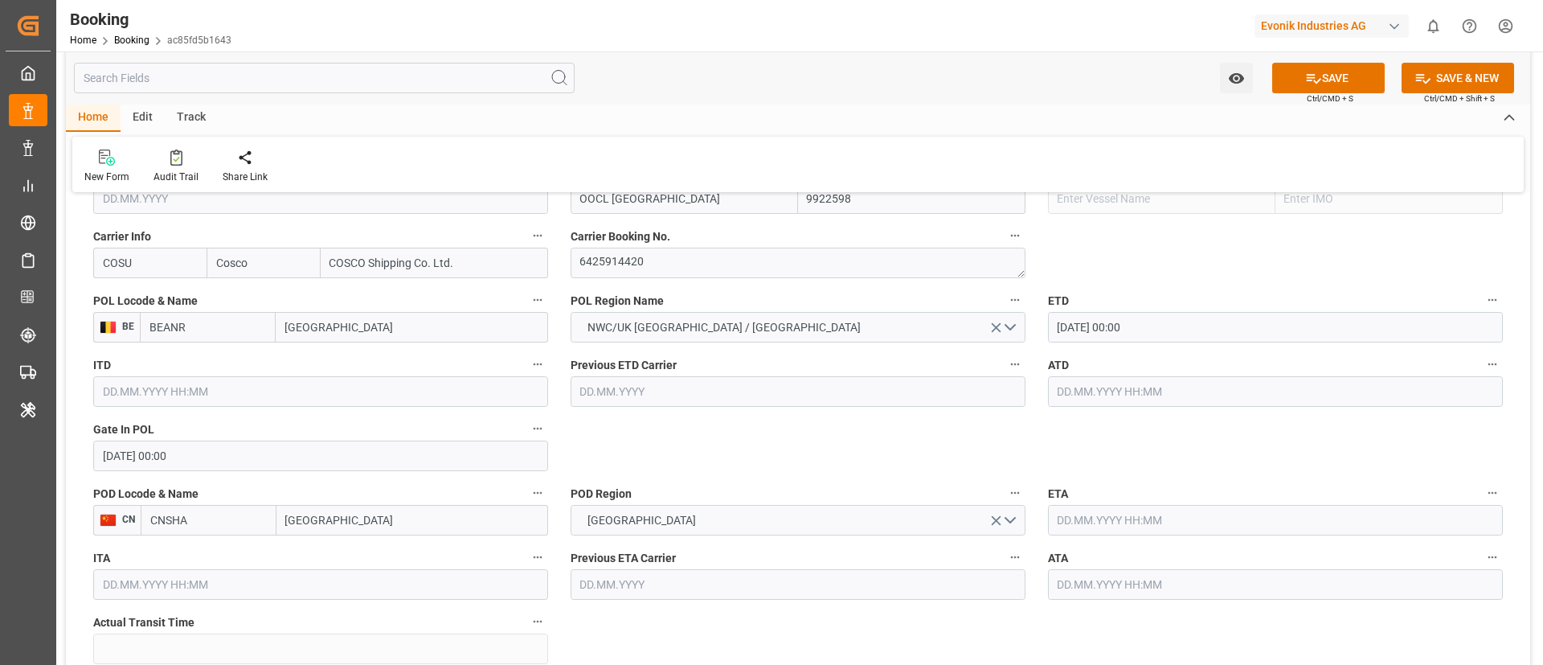
click at [1103, 523] on input "text" at bounding box center [1275, 520] width 455 height 31
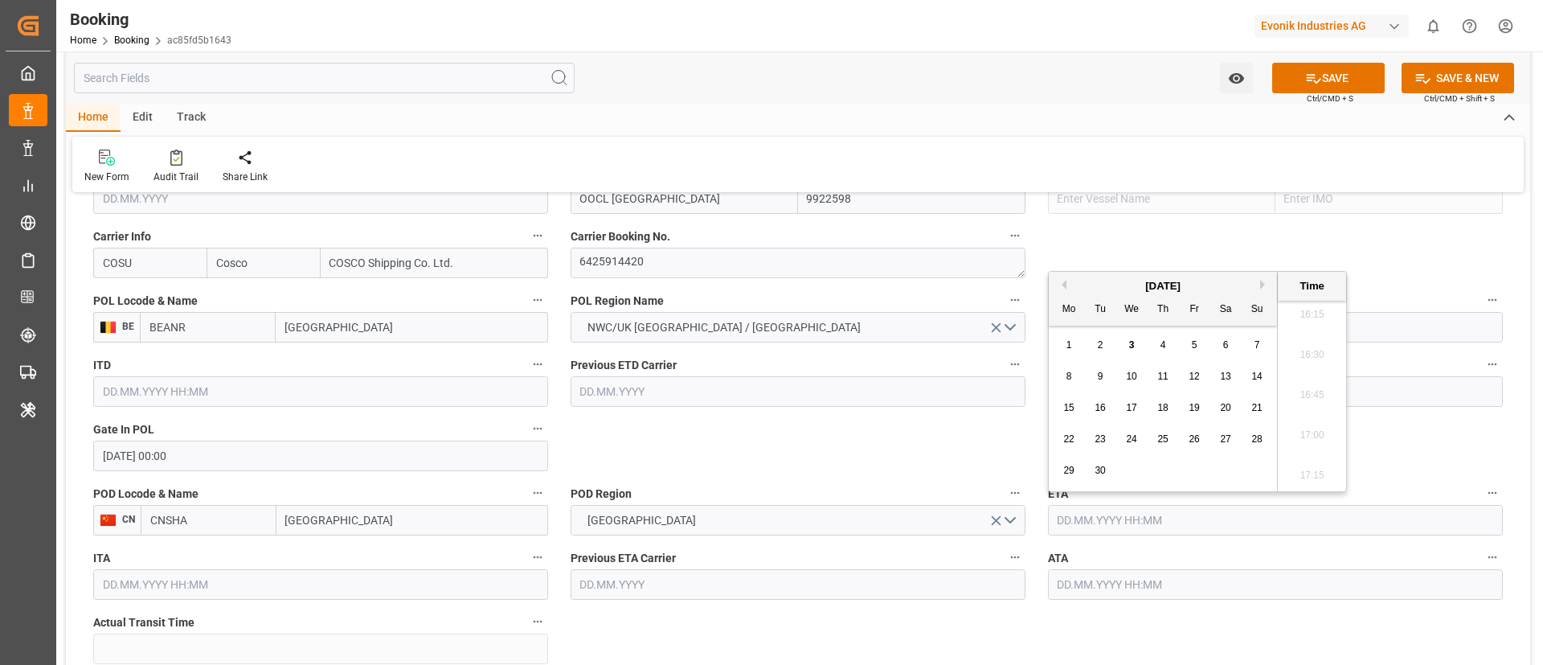
click at [1263, 284] on button "Next Month" at bounding box center [1265, 285] width 10 height 10
click at [1096, 381] on div "7" at bounding box center [1101, 376] width 20 height 19
type input "07.10.2025 00:00"
click at [355, 524] on input "Shanghai" at bounding box center [413, 520] width 272 height 31
type input "Shanghai"
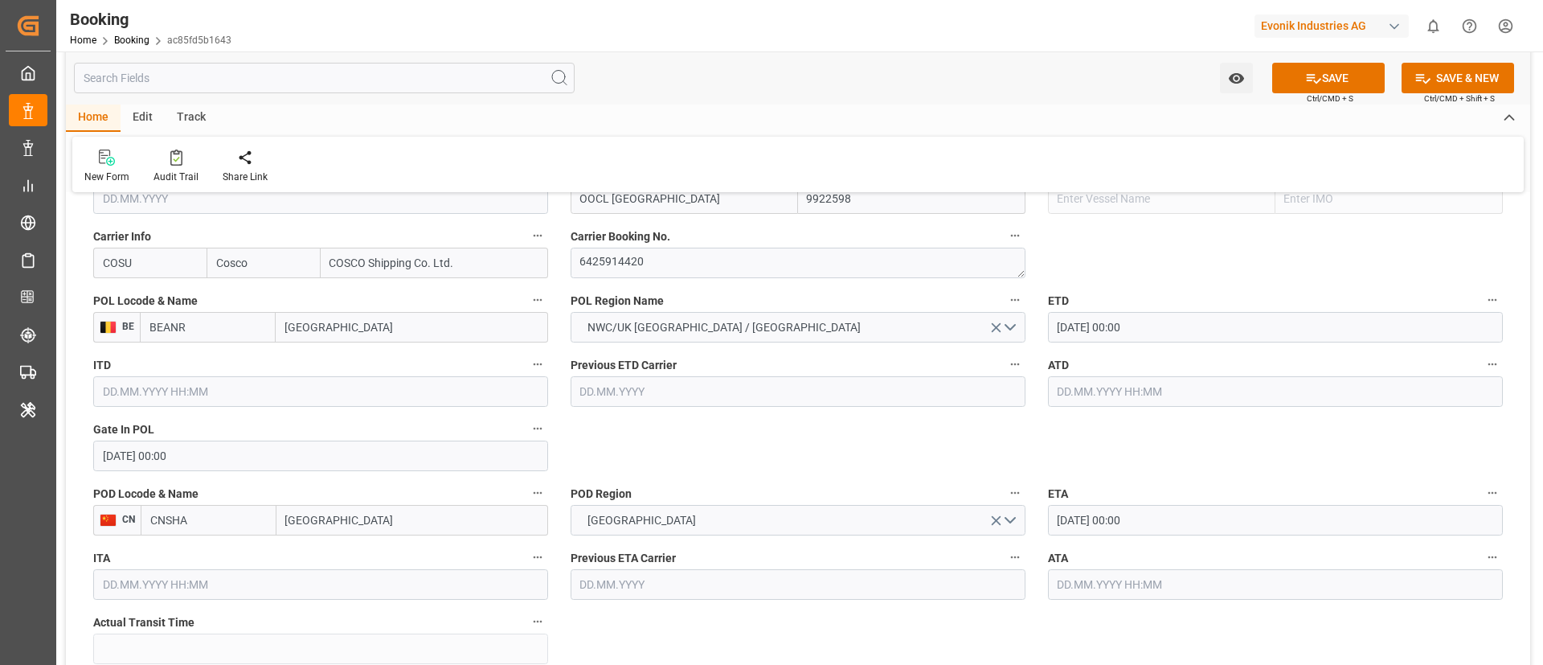
scroll to position [1326, 0]
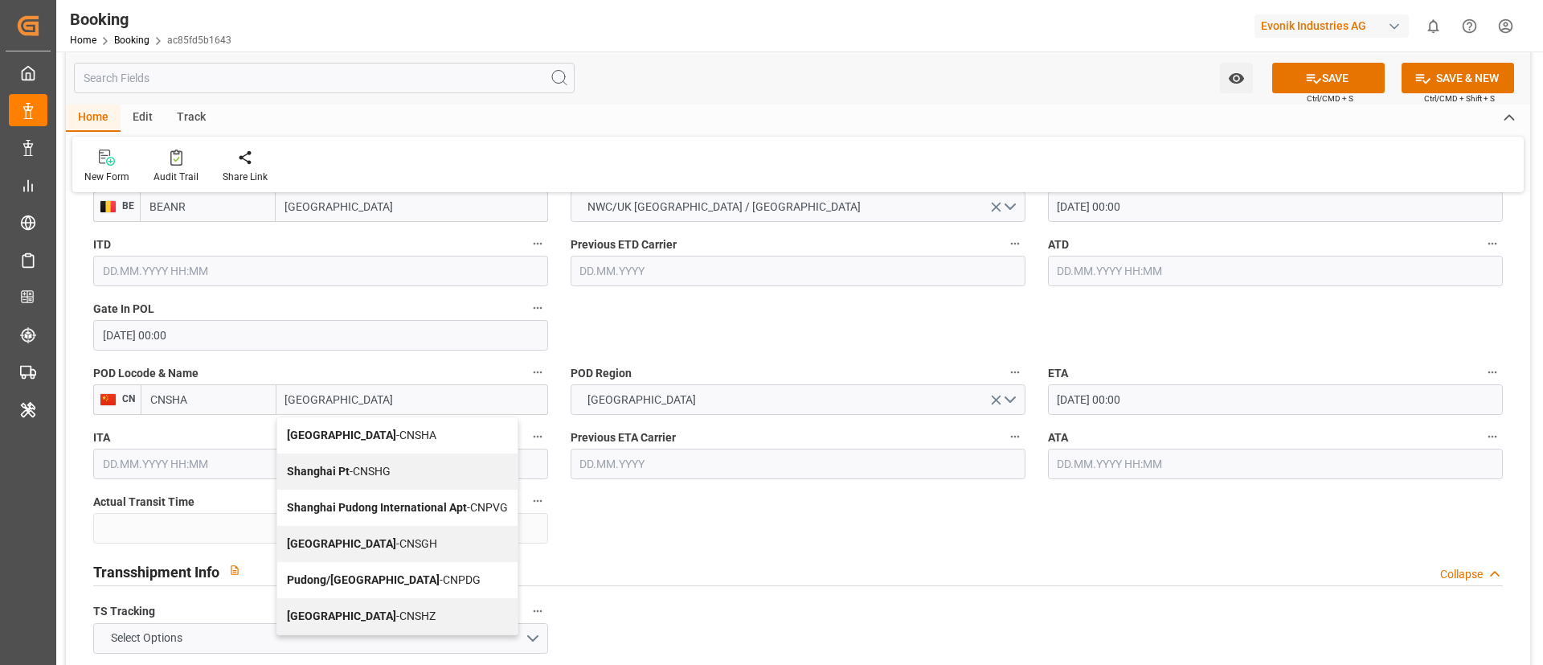
click at [350, 538] on span "Shanghai - CNSGH" at bounding box center [362, 543] width 150 height 13
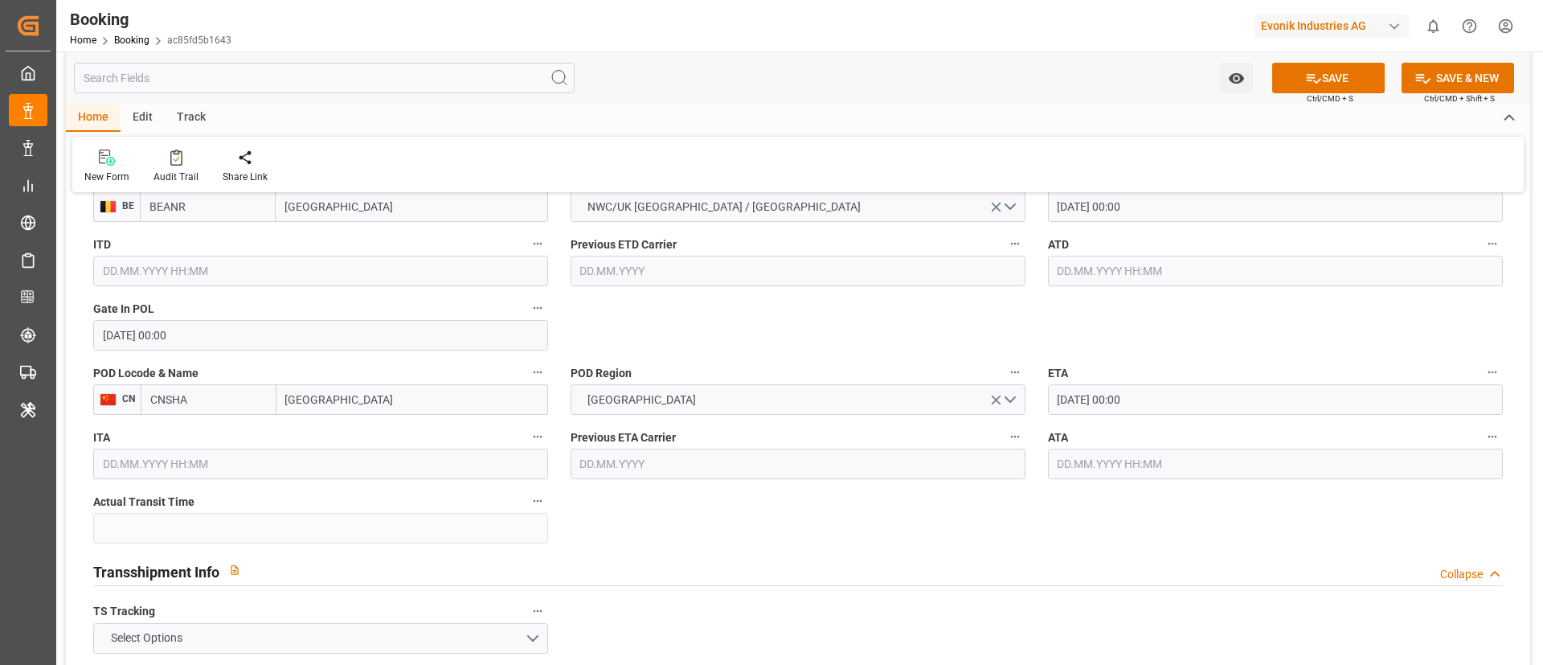
type input "CNSGH"
type input "Shanghai"
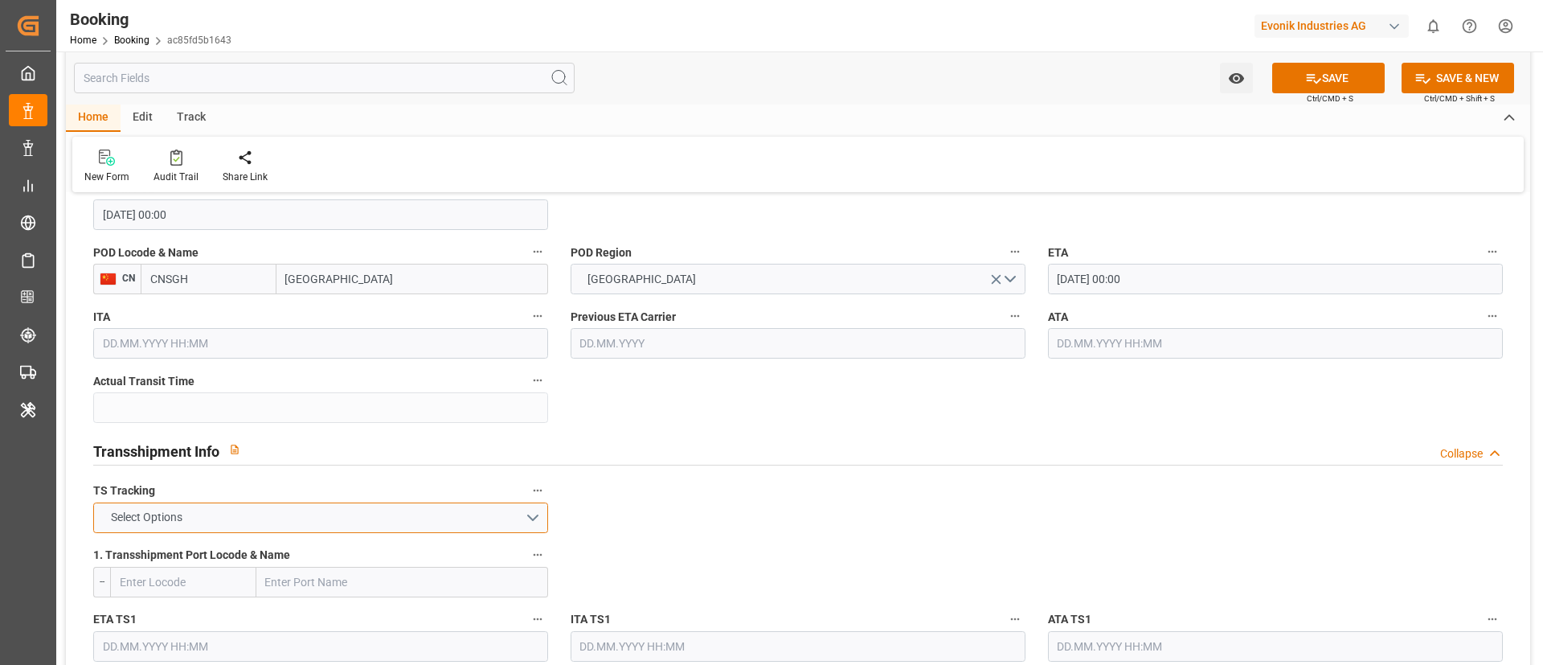
click at [324, 514] on button "Select Options" at bounding box center [320, 517] width 455 height 31
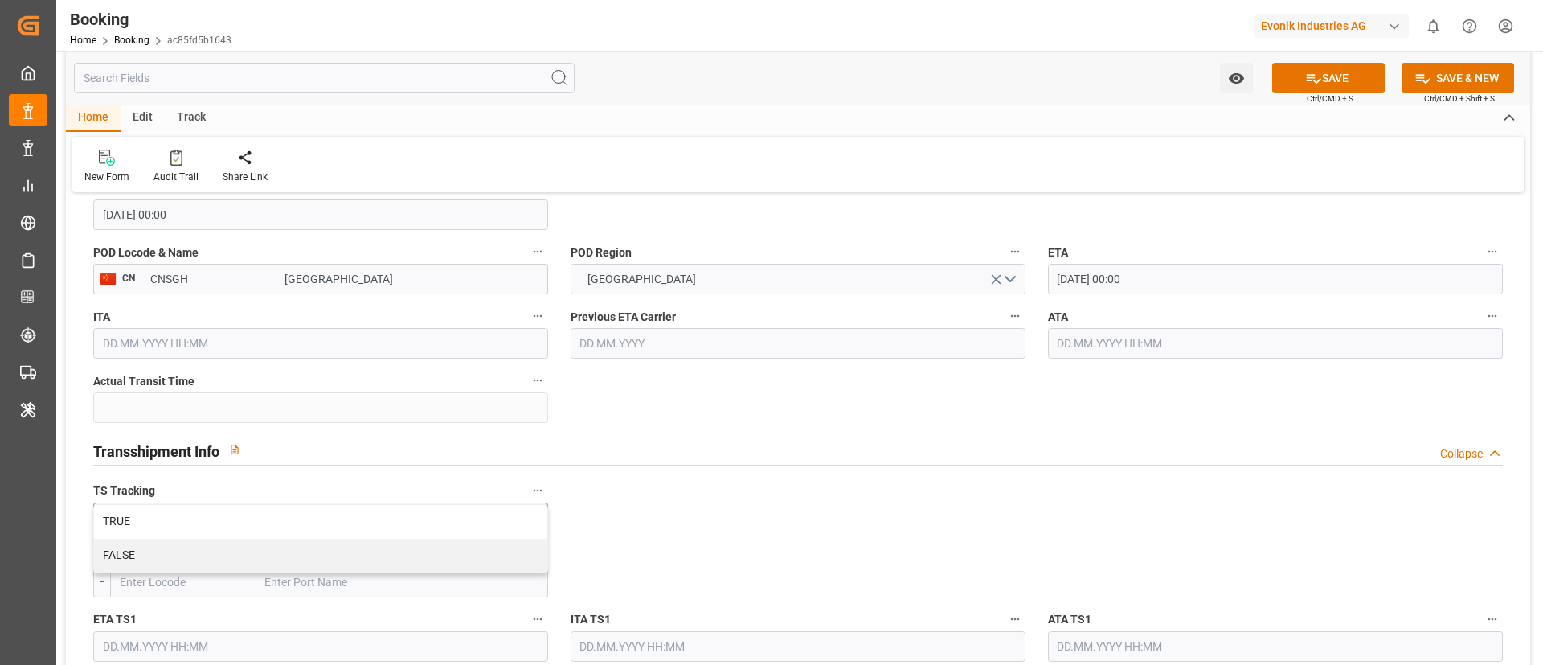
click at [308, 565] on div "FALSE" at bounding box center [320, 556] width 453 height 34
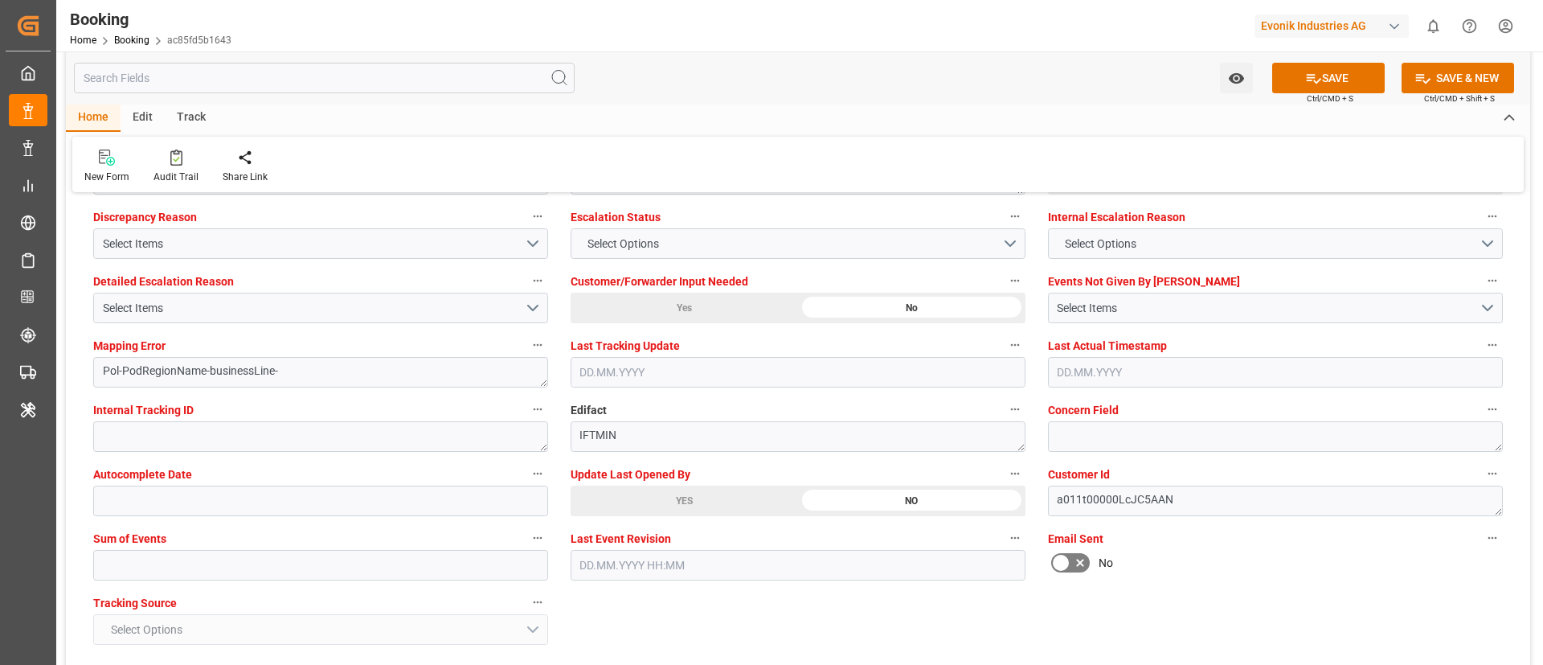
scroll to position [3135, 0]
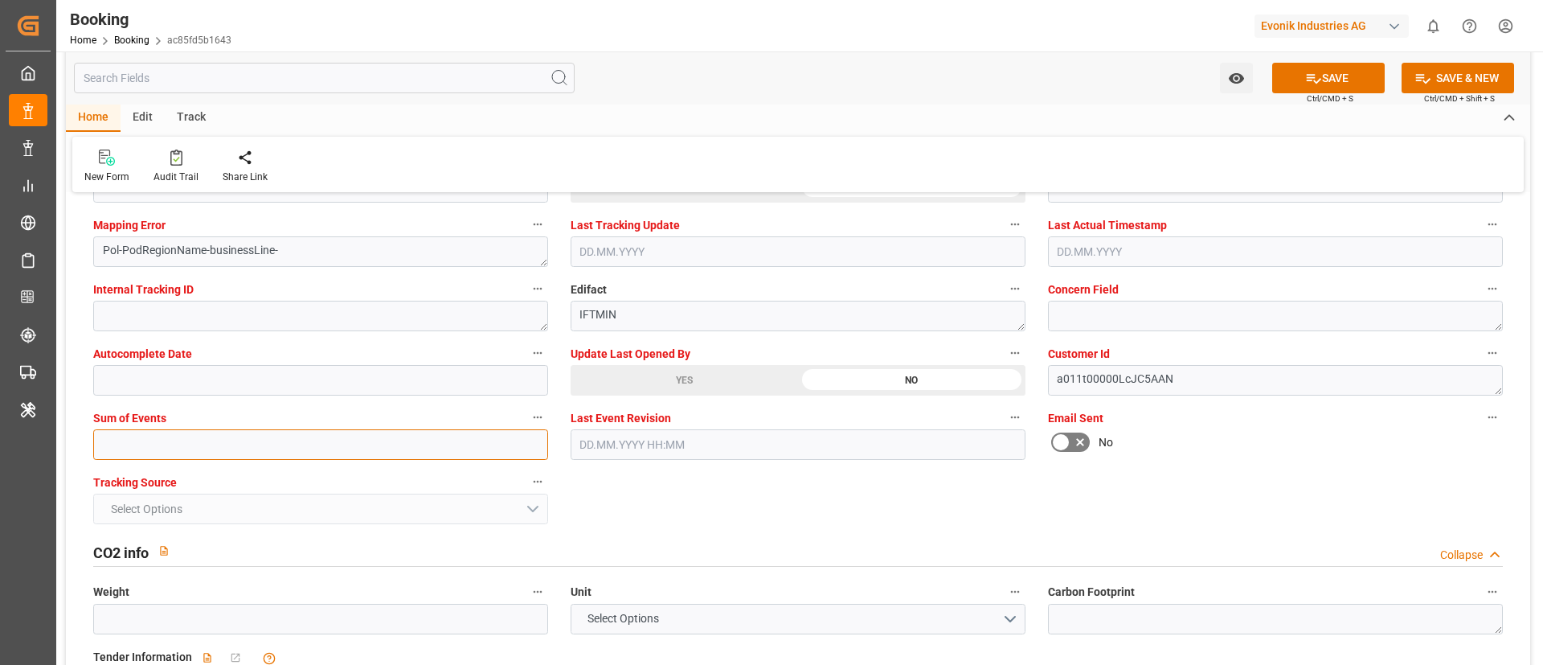
click at [367, 441] on input "text" at bounding box center [320, 444] width 455 height 31
type input "0"
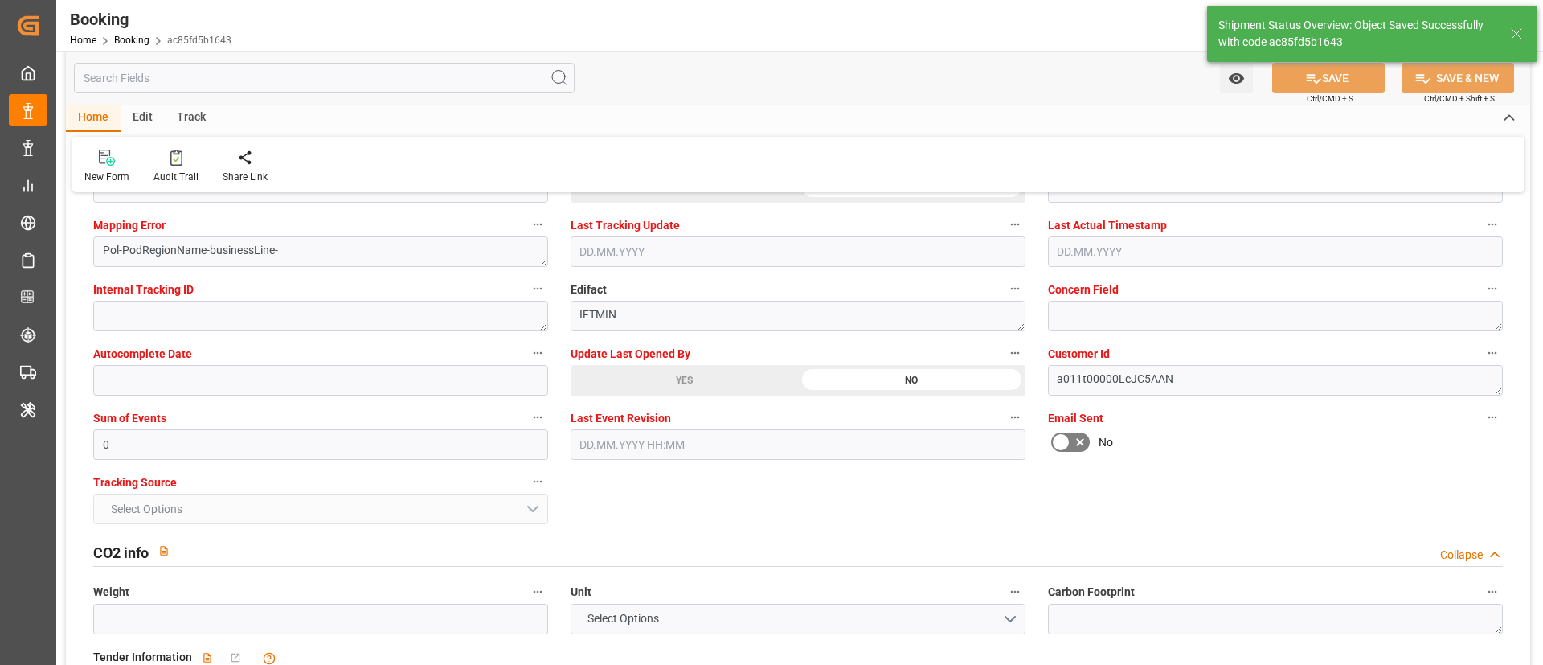
type textarea "NWC/UK North West Continent / UK_CNSGH_COSU_Oxeno"
type textarea "Vismitha Mahadev"
type textarea "Pod-PodRegionName-businessLine-"
type input "04.09.2025 00:00"
type input "07.10.2025 00:00"
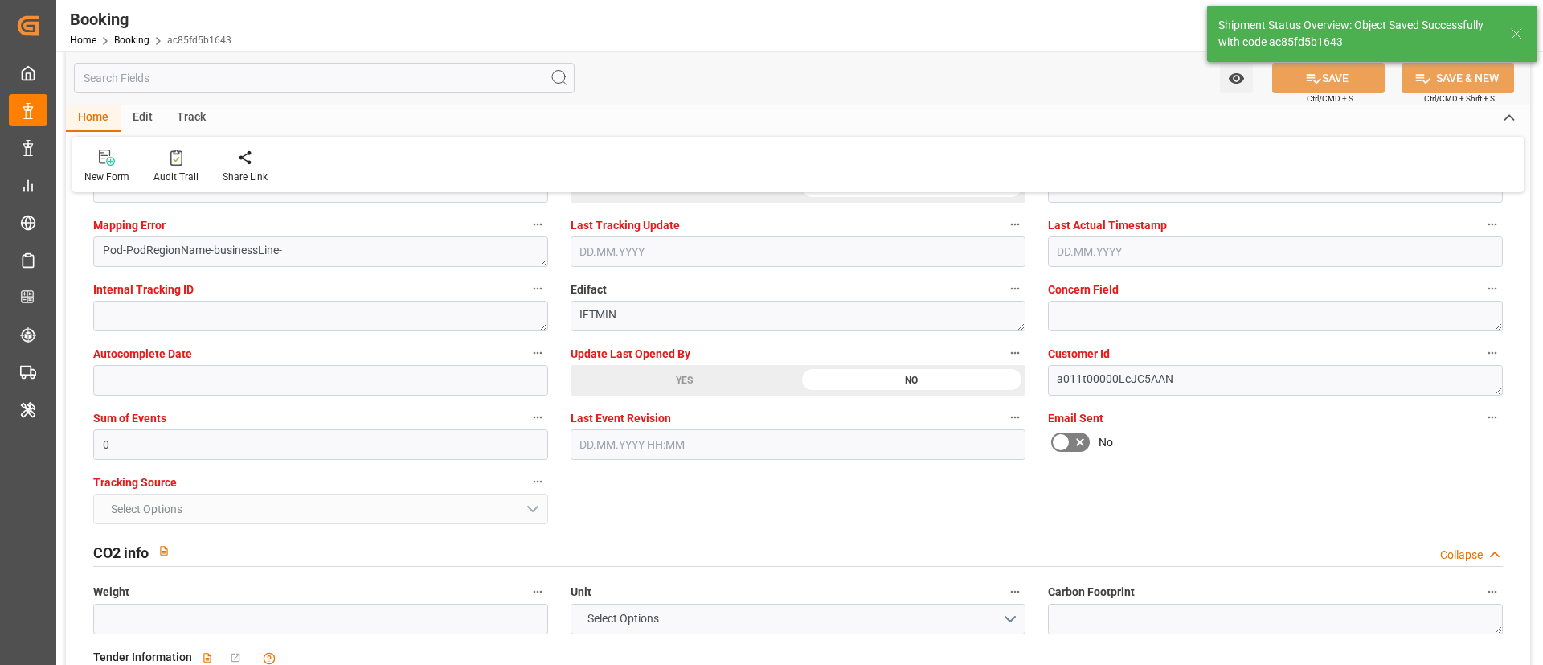
type input "03.09.2025 11:25"
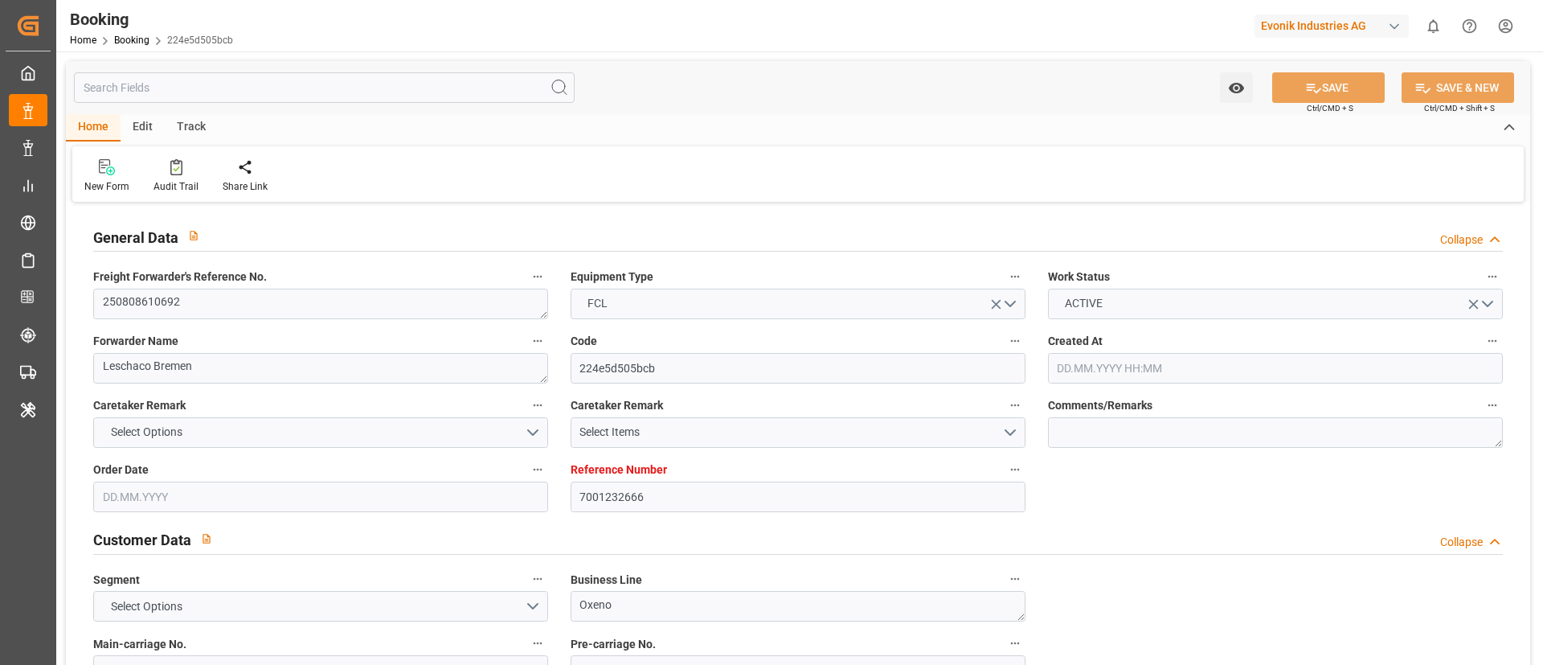
type input "7001232666"
type input "EUNWC"
type input "CNSHA"
type input "25.07.2025 10:26"
type input "25.07.2025"
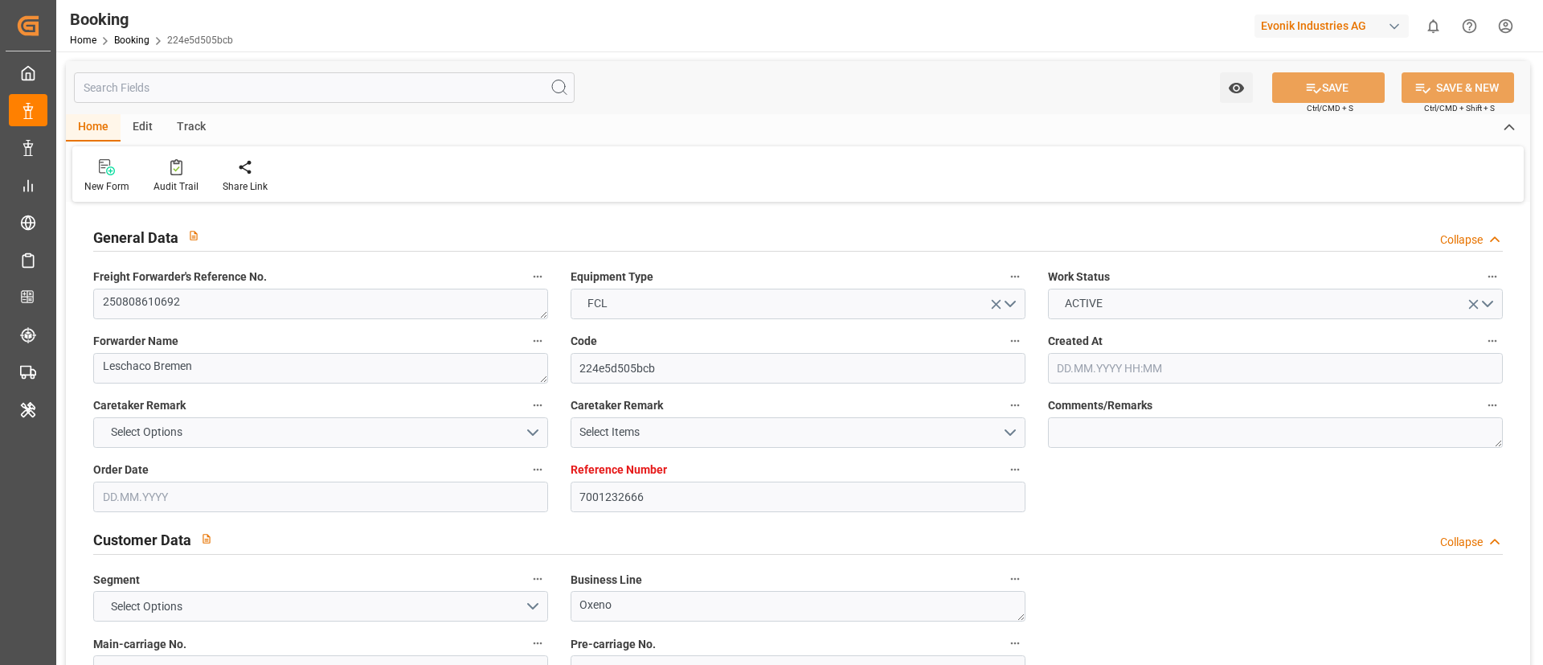
type input "17.10.2025"
type input "21.08.2025"
type input "19.08.2025"
type input "19.08.2025 06:46"
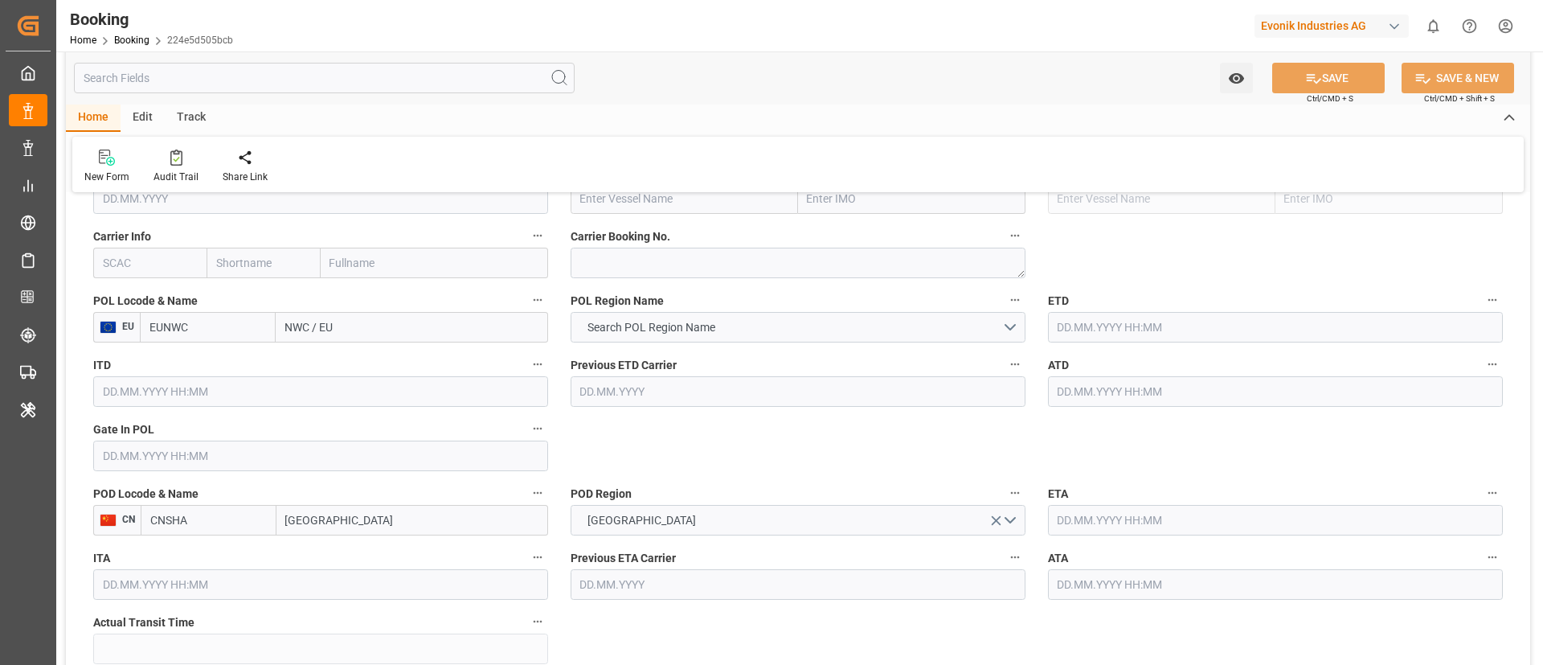
scroll to position [965, 0]
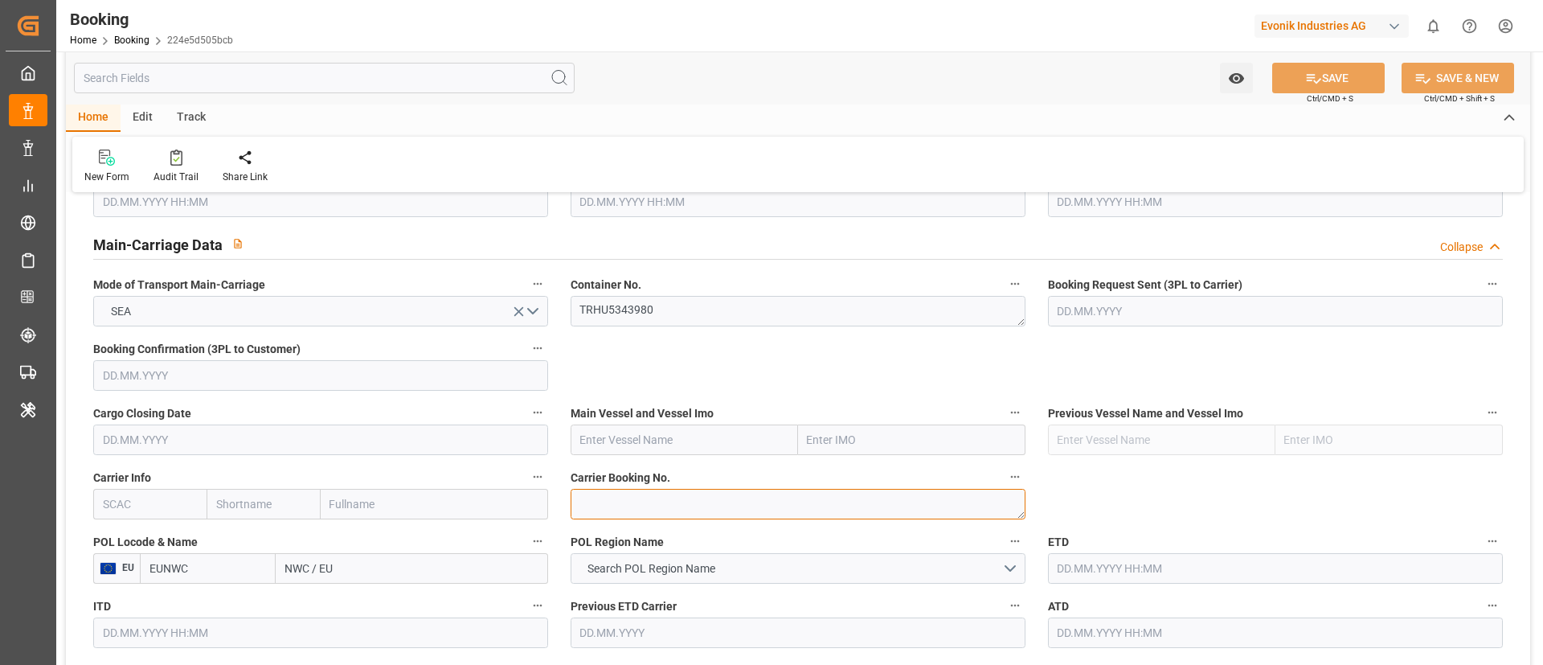
click at [621, 499] on textarea at bounding box center [798, 504] width 455 height 31
paste textarea "6425916790"
type textarea "6425916790"
click at [168, 505] on input "text" at bounding box center [149, 504] width 113 height 31
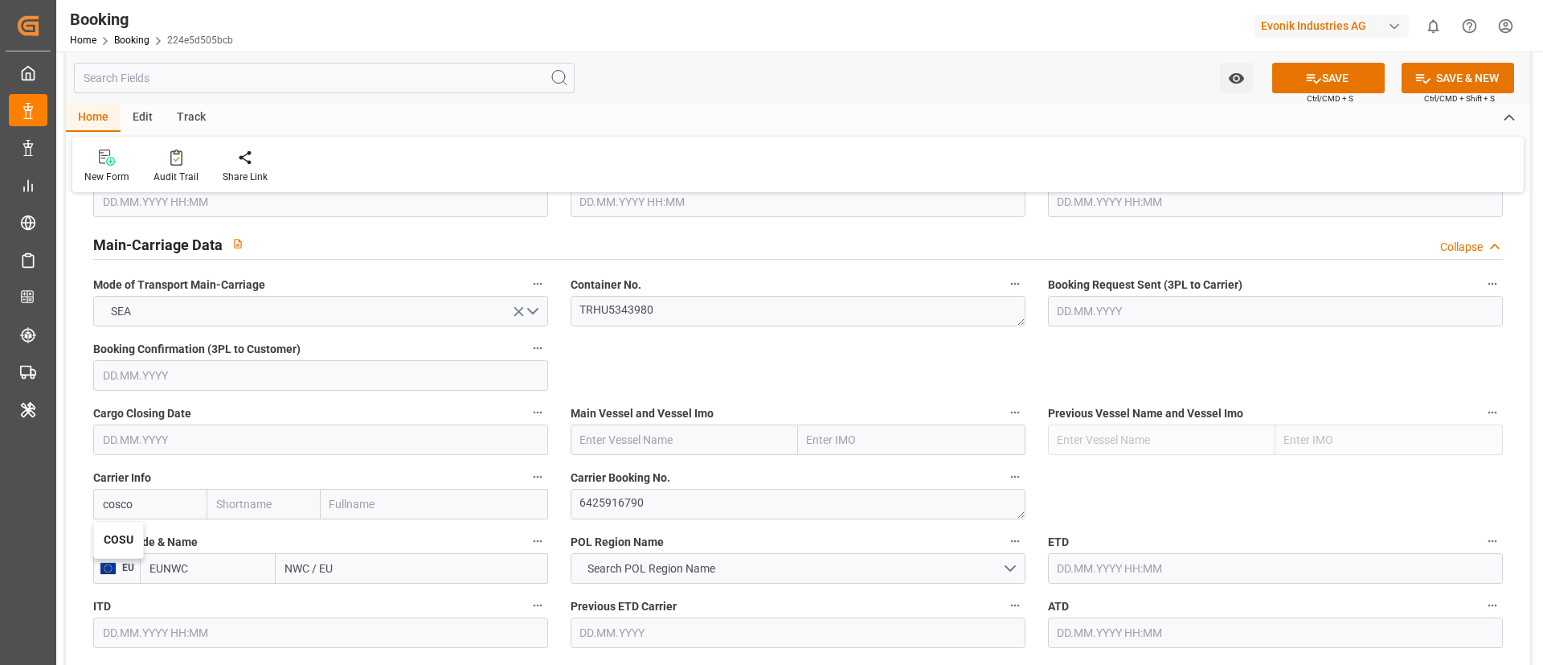
click at [133, 538] on b "COSU" at bounding box center [119, 539] width 30 height 13
type input "COSU"
type input "Cosco"
type input "COSCO Shipping Co. Ltd."
type input "COSU"
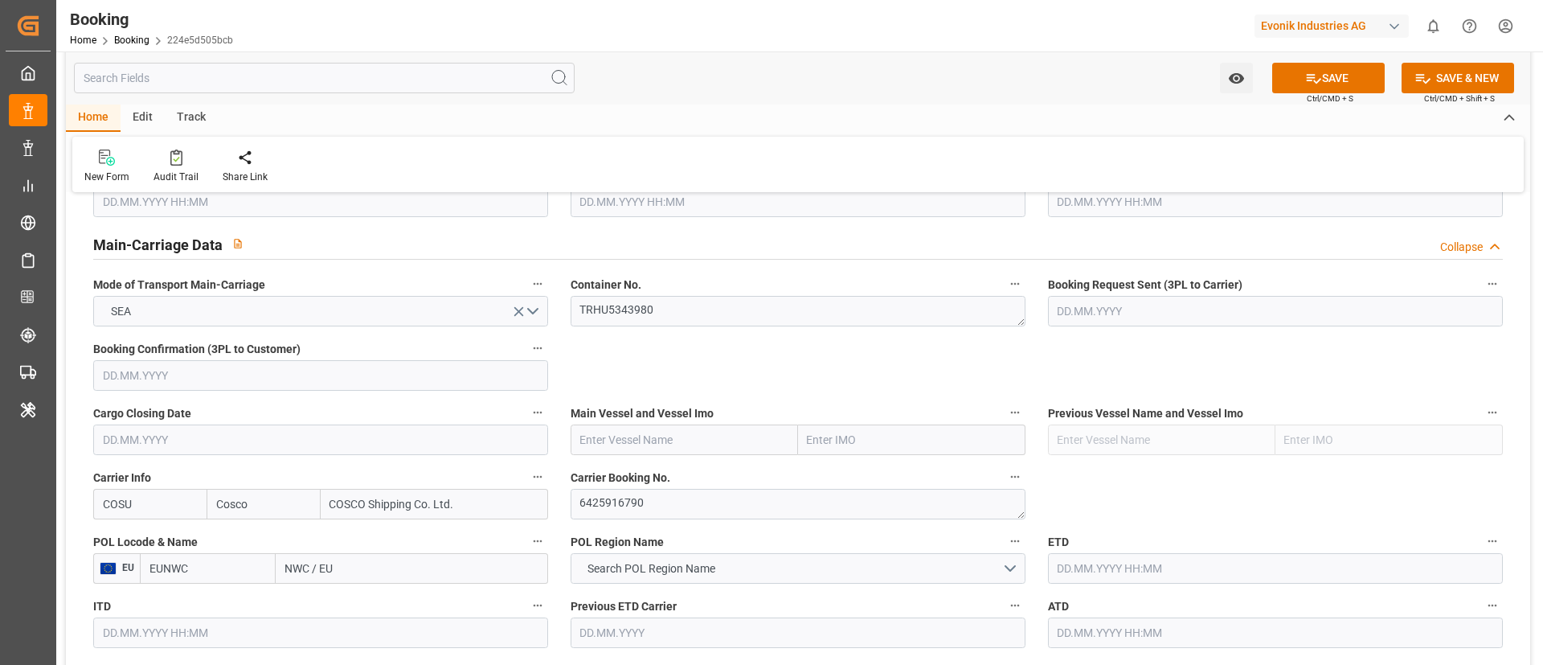
click at [655, 453] on input "text" at bounding box center [684, 439] width 227 height 31
paste input "COSCO SHIPPING ARIES"
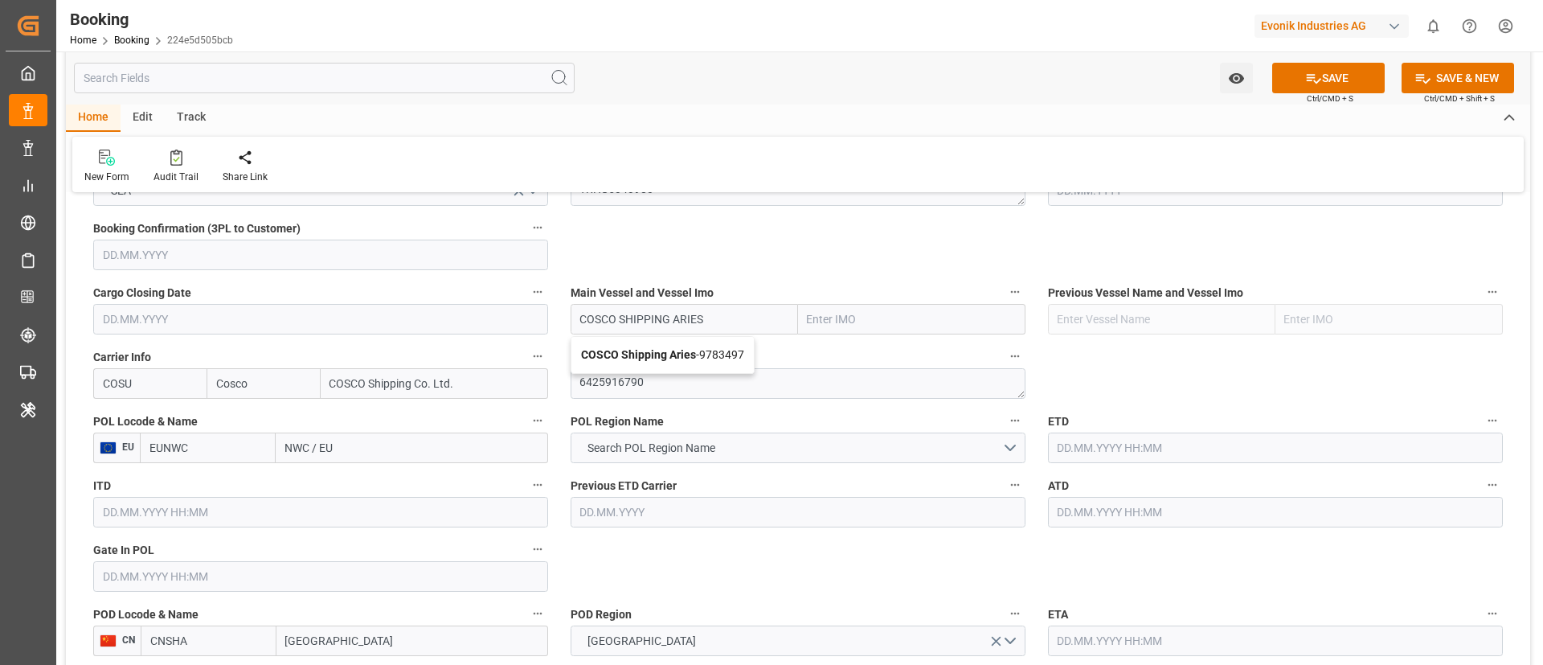
click at [654, 359] on b "COSCO Shipping Aries" at bounding box center [638, 354] width 115 height 13
type input "COSCO Shipping Aries"
type input "9783497"
click at [355, 447] on input "NWC / EU" at bounding box center [412, 447] width 273 height 31
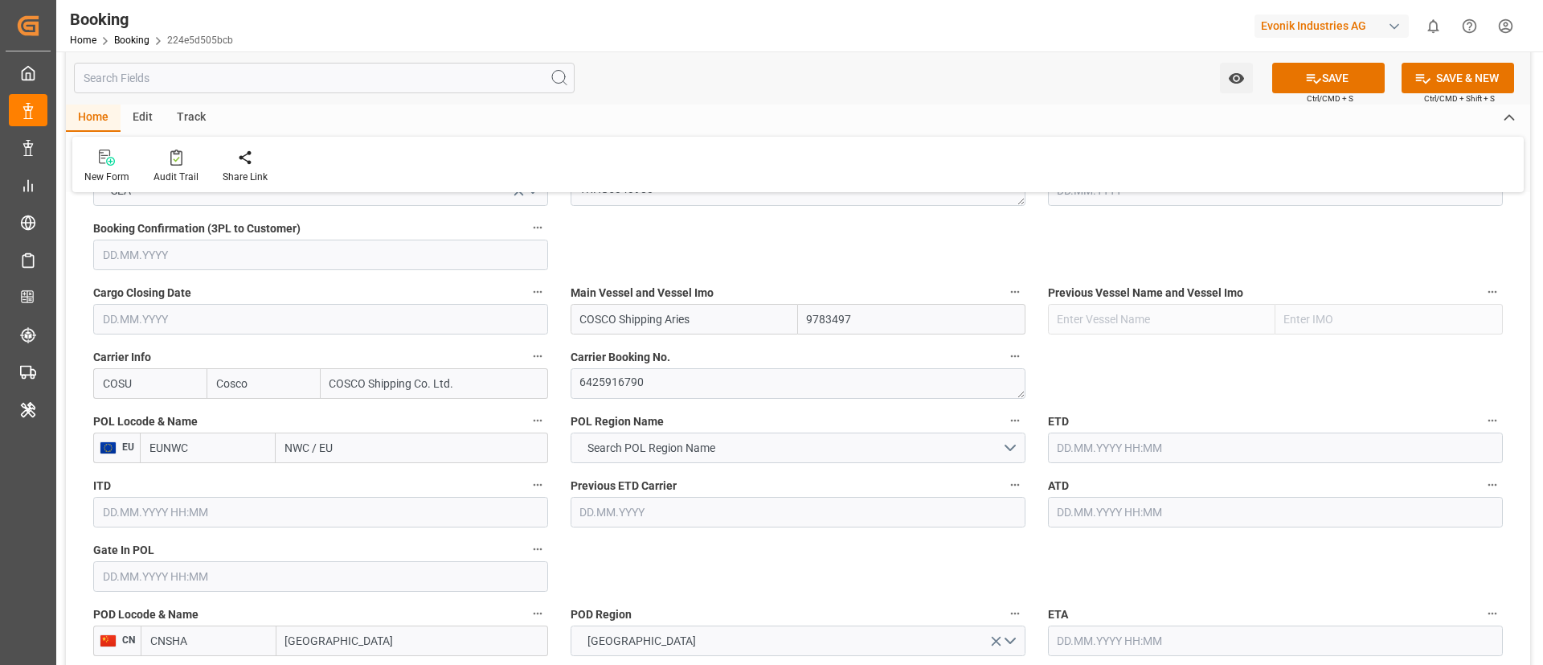
click at [355, 447] on input "NWC / EU" at bounding box center [412, 447] width 273 height 31
paste input "[GEOGRAPHIC_DATA]"
type input "[GEOGRAPHIC_DATA]"
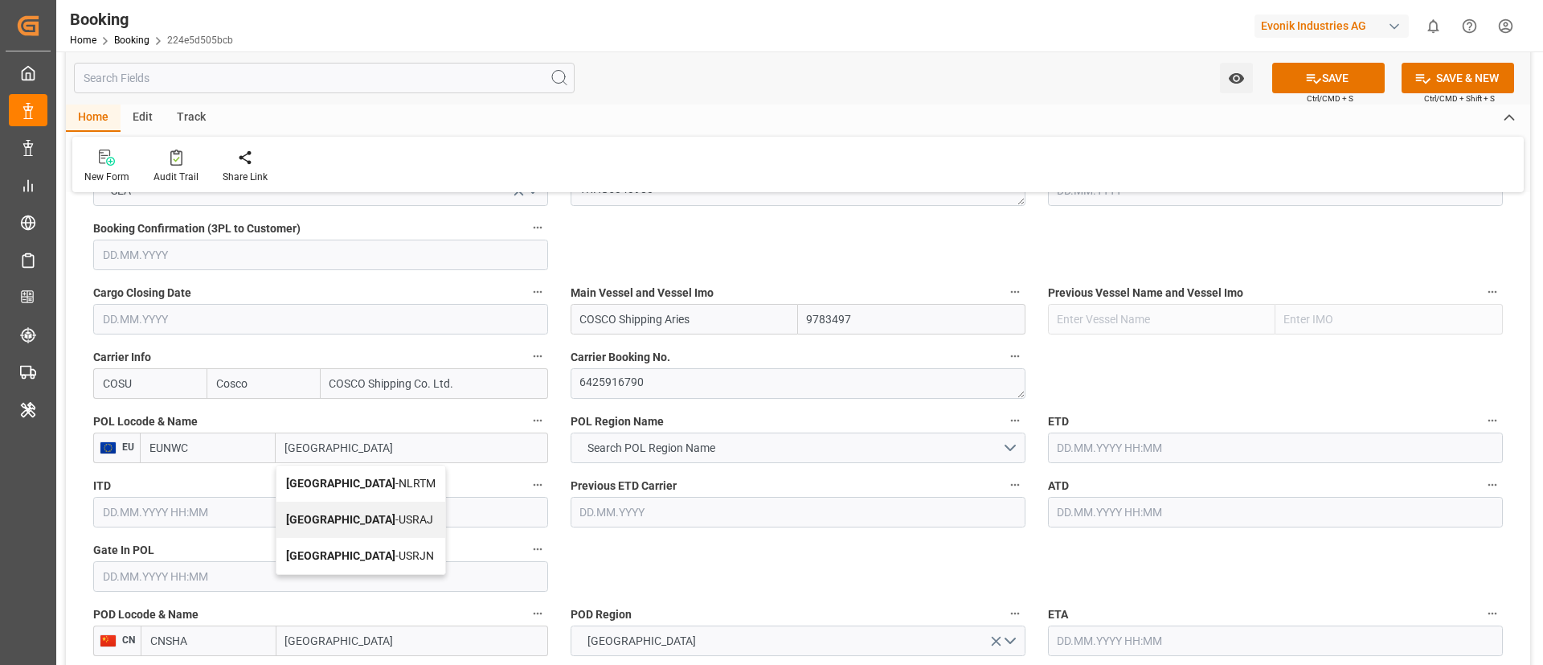
click at [334, 480] on b "[GEOGRAPHIC_DATA]" at bounding box center [340, 483] width 109 height 13
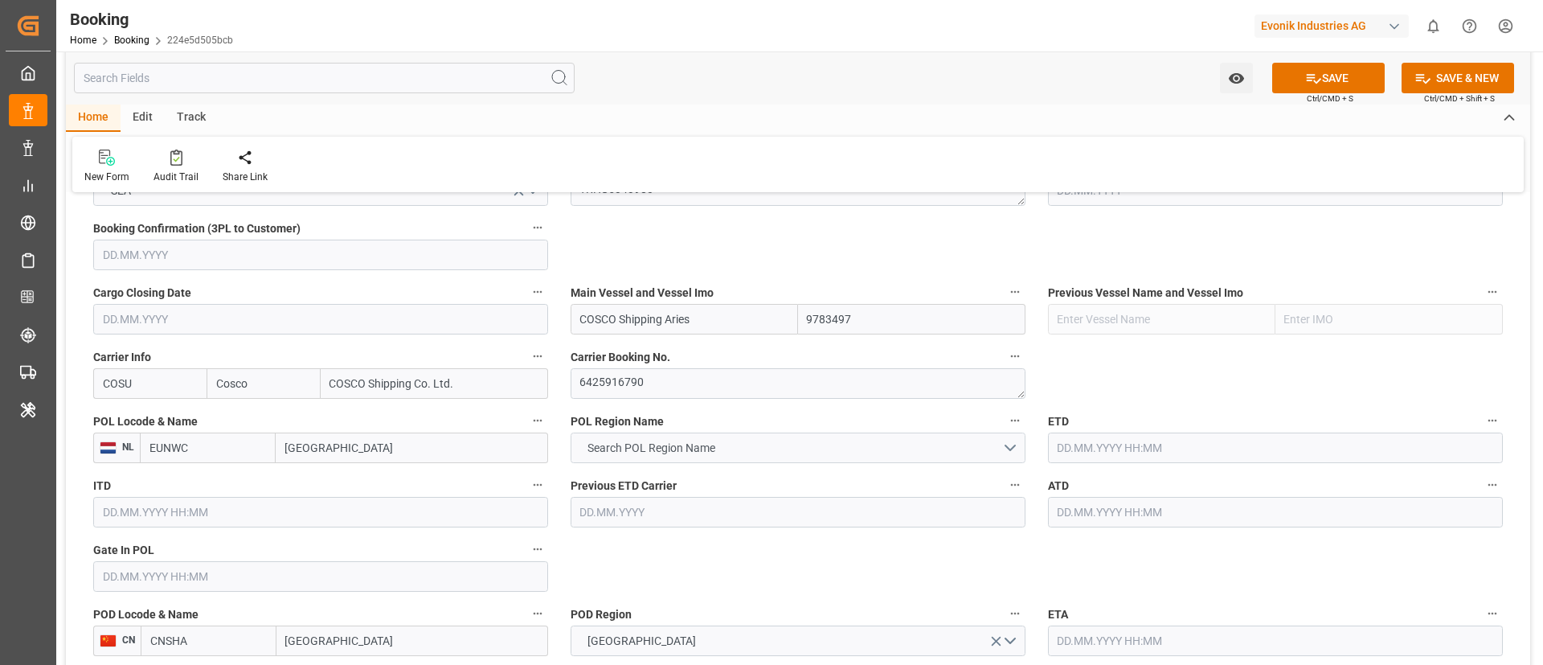
type input "NLRTM"
type input "[GEOGRAPHIC_DATA]"
click at [676, 448] on span "Search POL Region Name" at bounding box center [652, 448] width 144 height 17
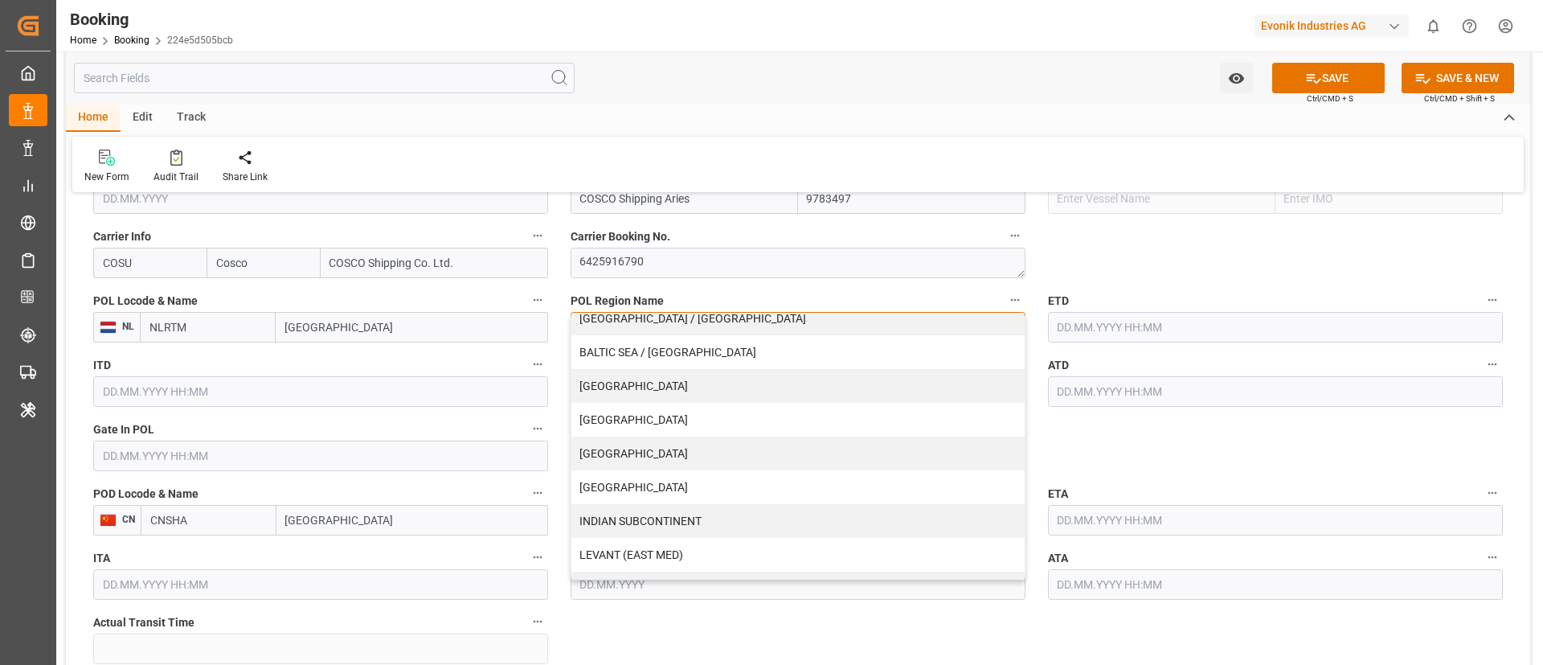
scroll to position [343, 0]
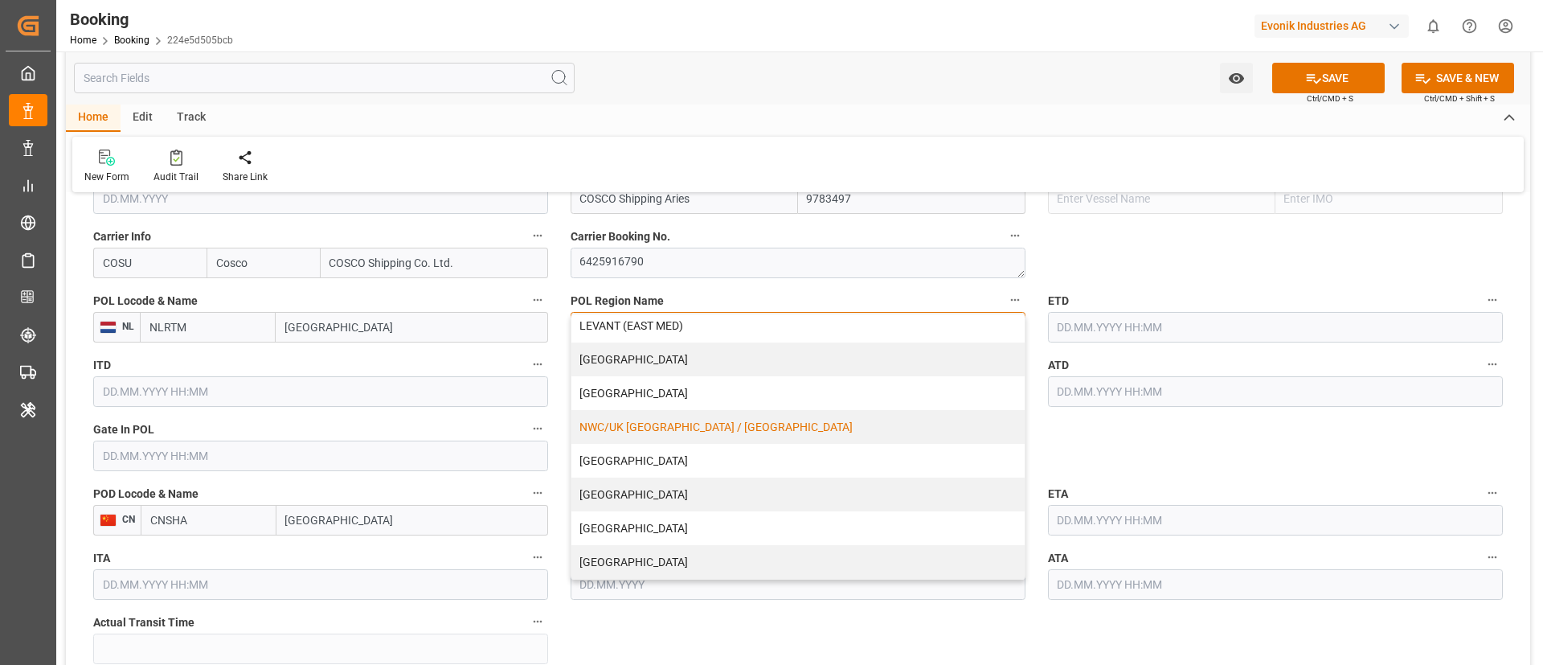
click at [682, 433] on div "NWC/UK [GEOGRAPHIC_DATA] / [GEOGRAPHIC_DATA]" at bounding box center [798, 427] width 453 height 34
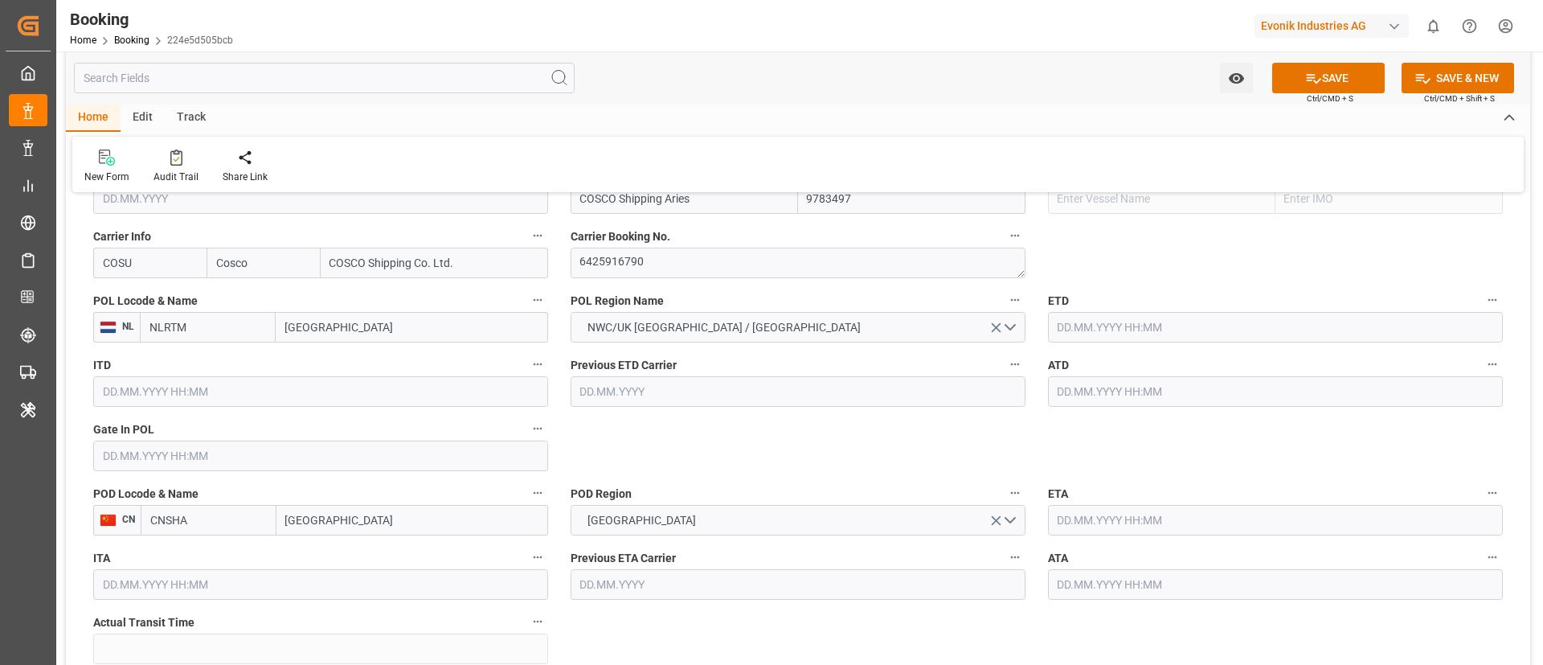
click at [228, 454] on input "text" at bounding box center [320, 456] width 455 height 31
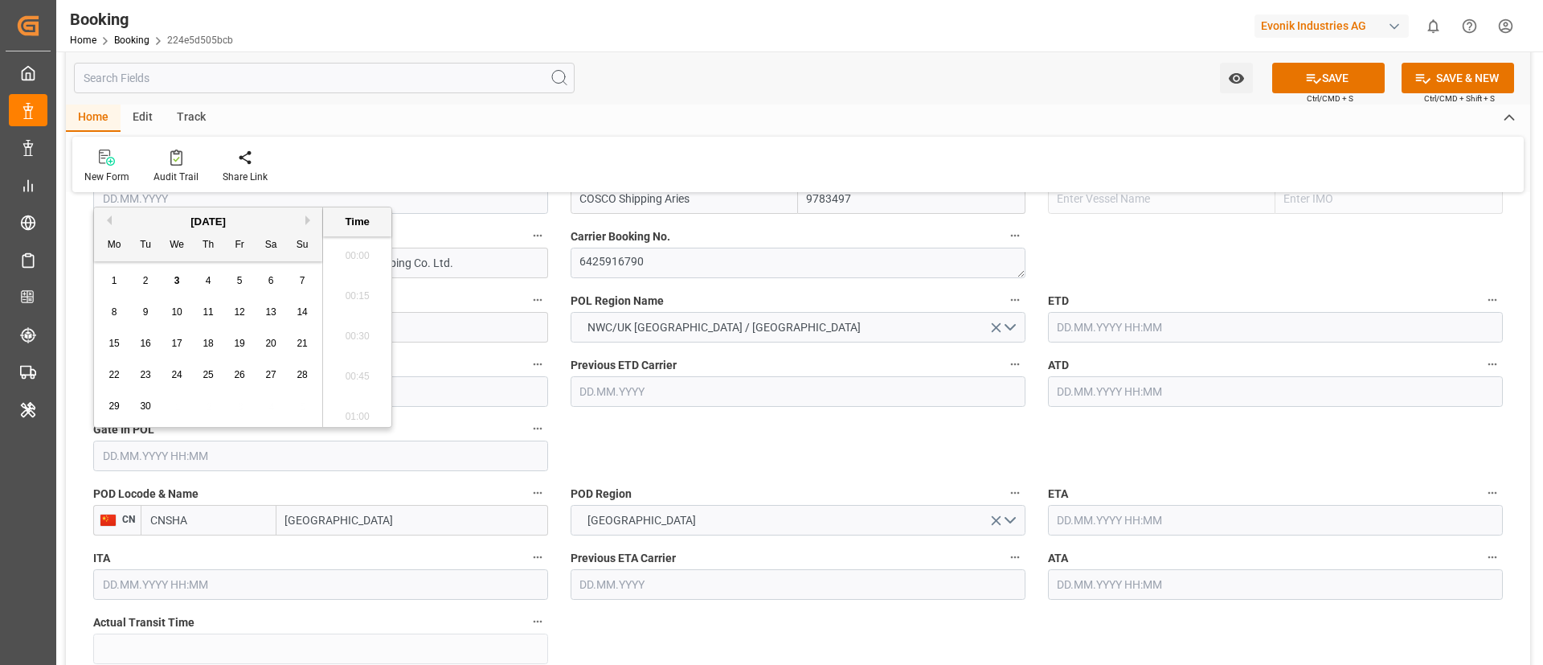
scroll to position [2618, 0]
click at [108, 219] on button "Previous Month" at bounding box center [107, 220] width 10 height 10
click at [176, 407] on span "27" at bounding box center [176, 405] width 10 height 11
type input "[DATE] 00:00"
click at [1178, 389] on input "text" at bounding box center [1275, 391] width 455 height 31
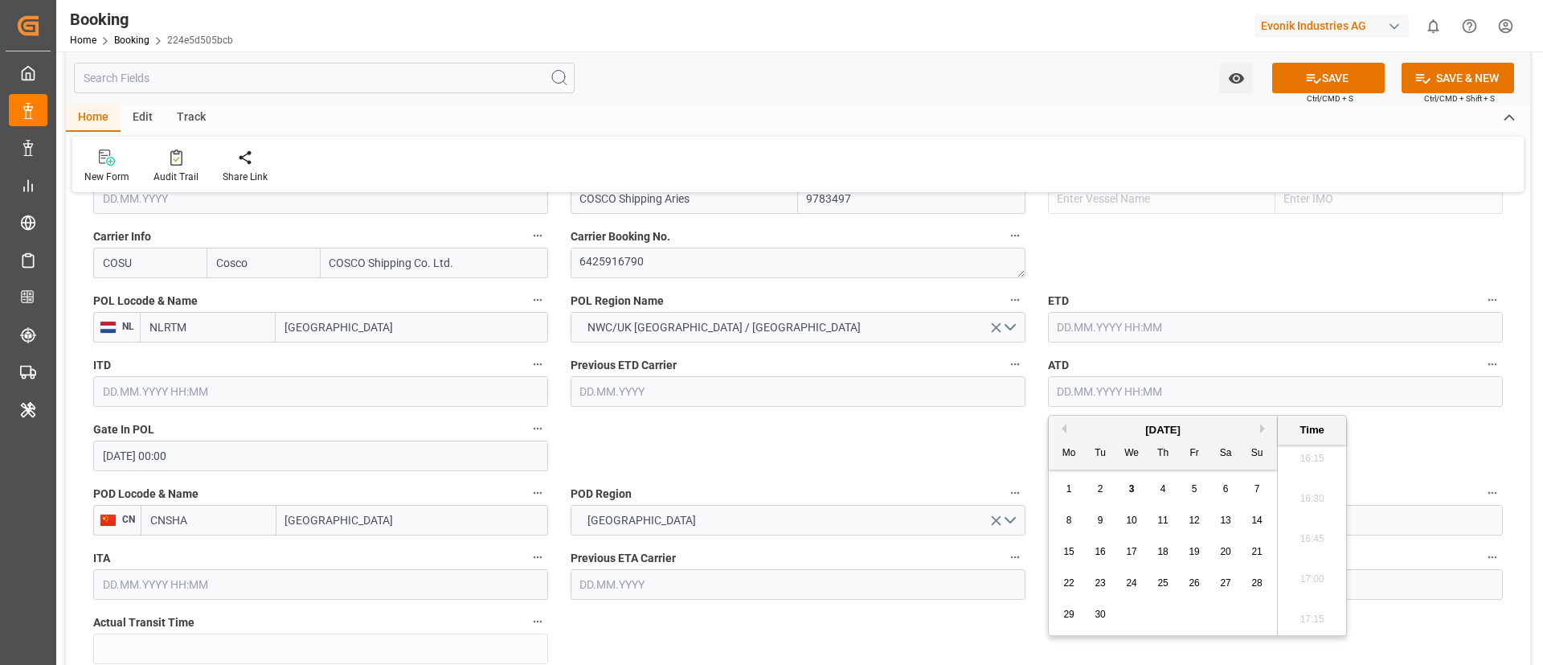
click at [1064, 429] on button "Previous Month" at bounding box center [1062, 429] width 10 height 10
click at [1230, 617] on span "30" at bounding box center [1225, 614] width 10 height 11
type input "30.08.2025 00:00"
click at [1144, 324] on input "text" at bounding box center [1275, 327] width 455 height 31
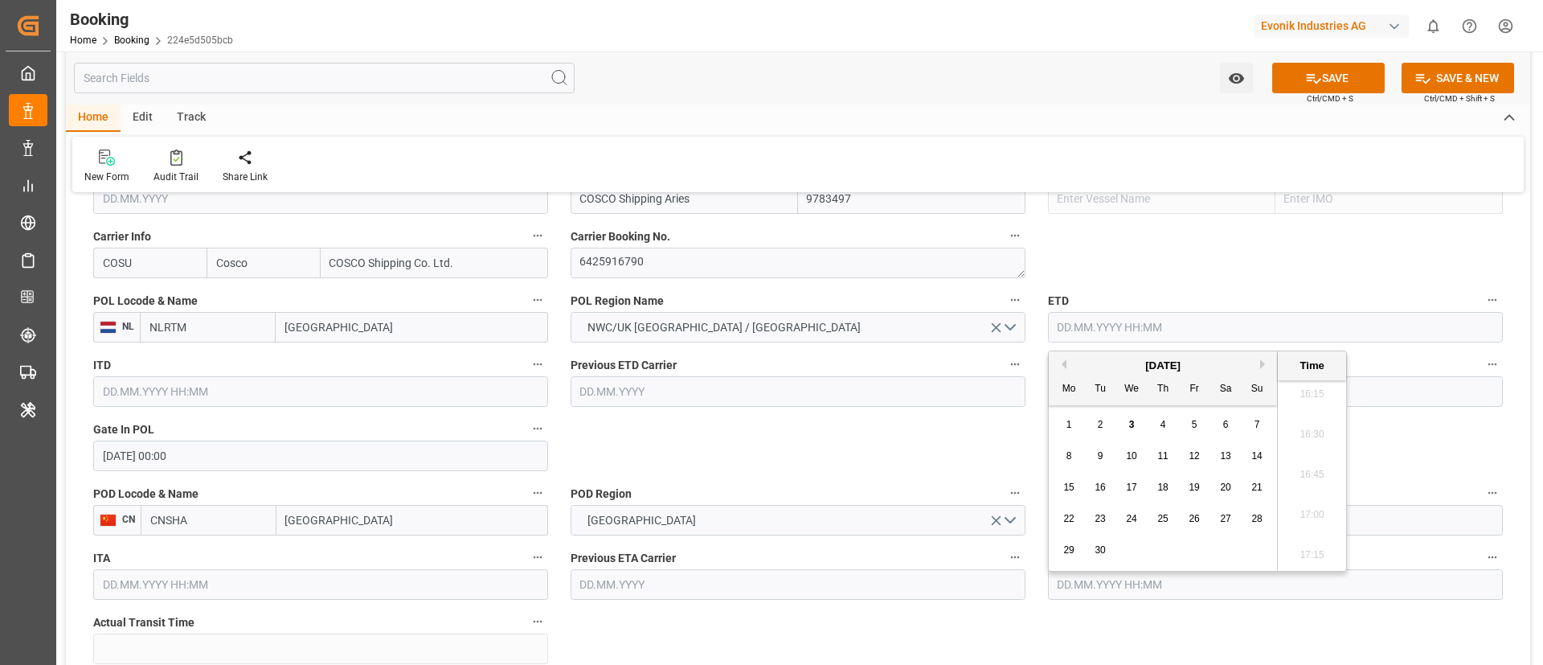
click at [1067, 363] on div "[DATE]" at bounding box center [1163, 366] width 228 height 16
click at [1063, 362] on button "Previous Month" at bounding box center [1062, 364] width 10 height 10
click at [1223, 549] on span "30" at bounding box center [1225, 549] width 10 height 11
type input "30.08.2025 00:00"
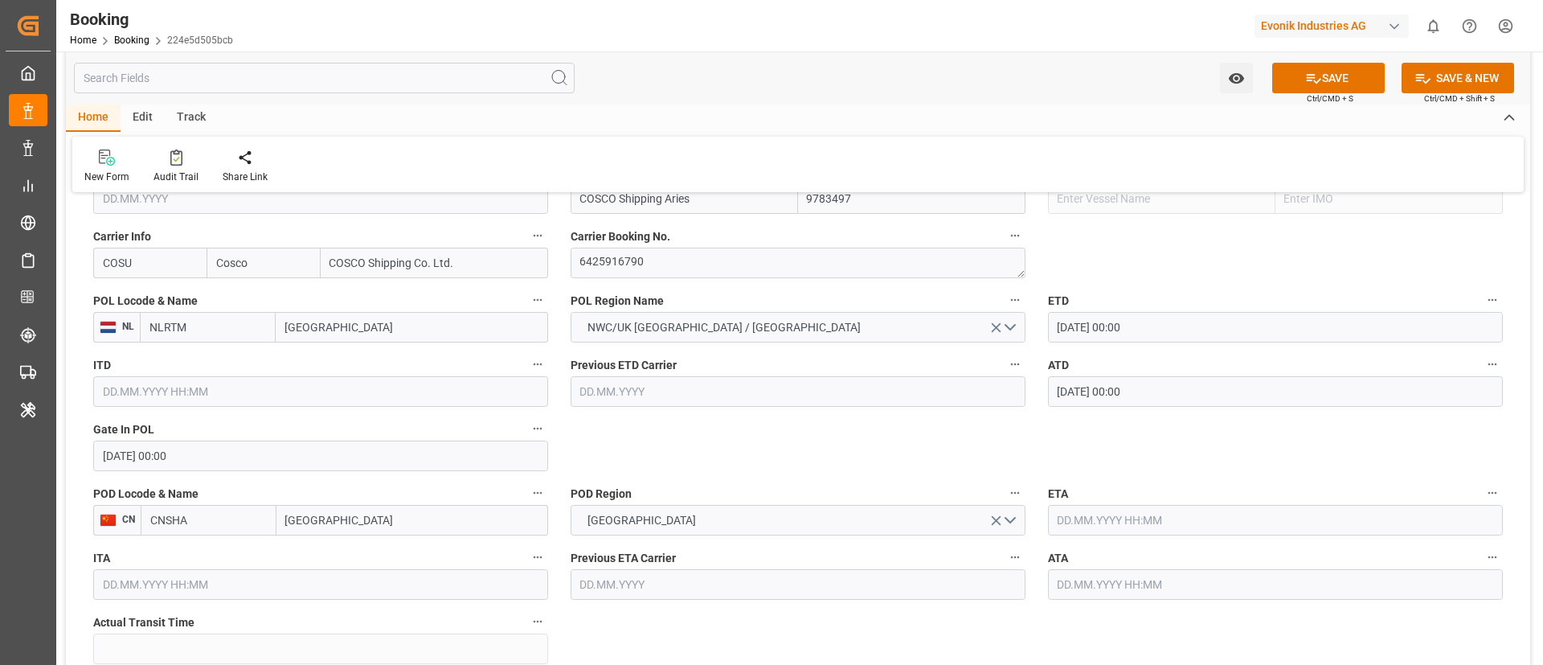
click at [1116, 509] on input "text" at bounding box center [1275, 520] width 455 height 31
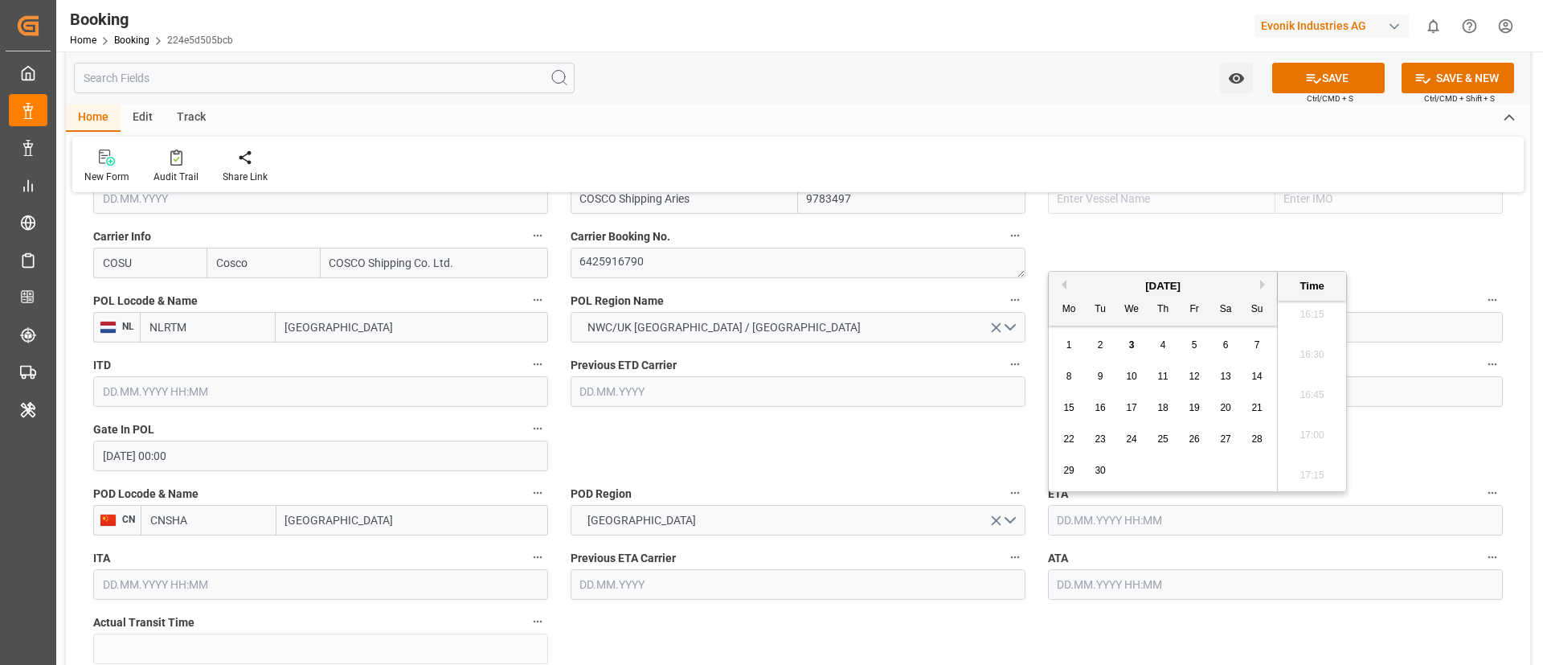
click at [1266, 288] on button "Next Month" at bounding box center [1265, 285] width 10 height 10
click at [1107, 414] on div "14" at bounding box center [1101, 408] width 20 height 19
type input "14.10.2025 00:00"
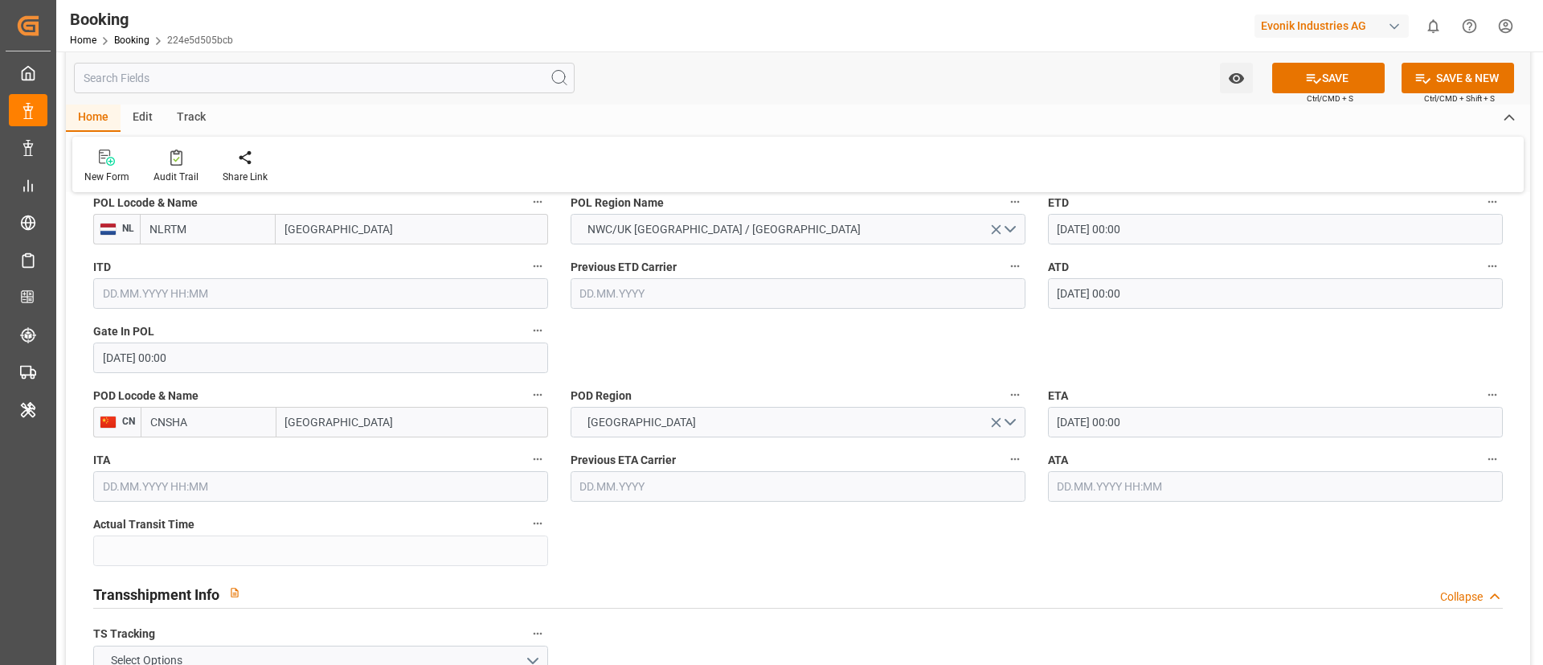
scroll to position [1326, 0]
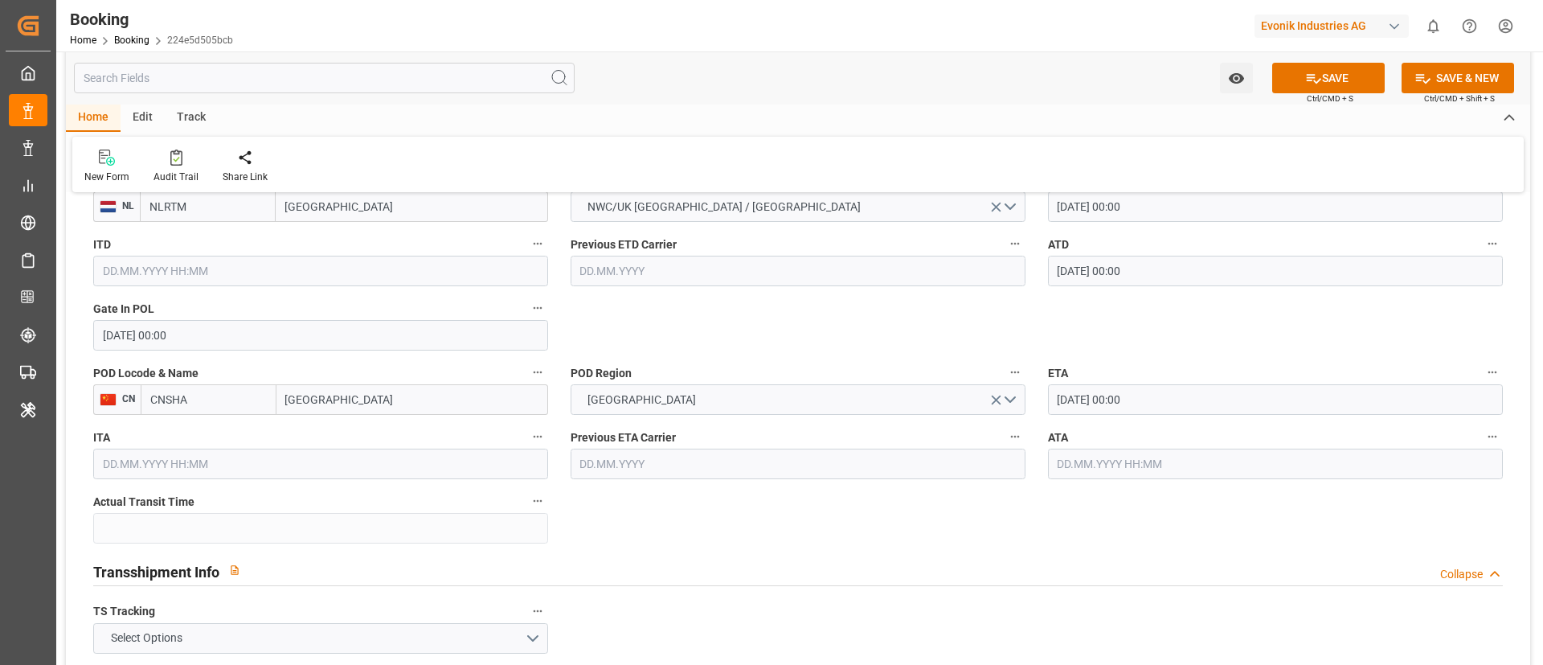
click at [368, 395] on input "Shanghai" at bounding box center [413, 399] width 272 height 31
type input "Shanghai"
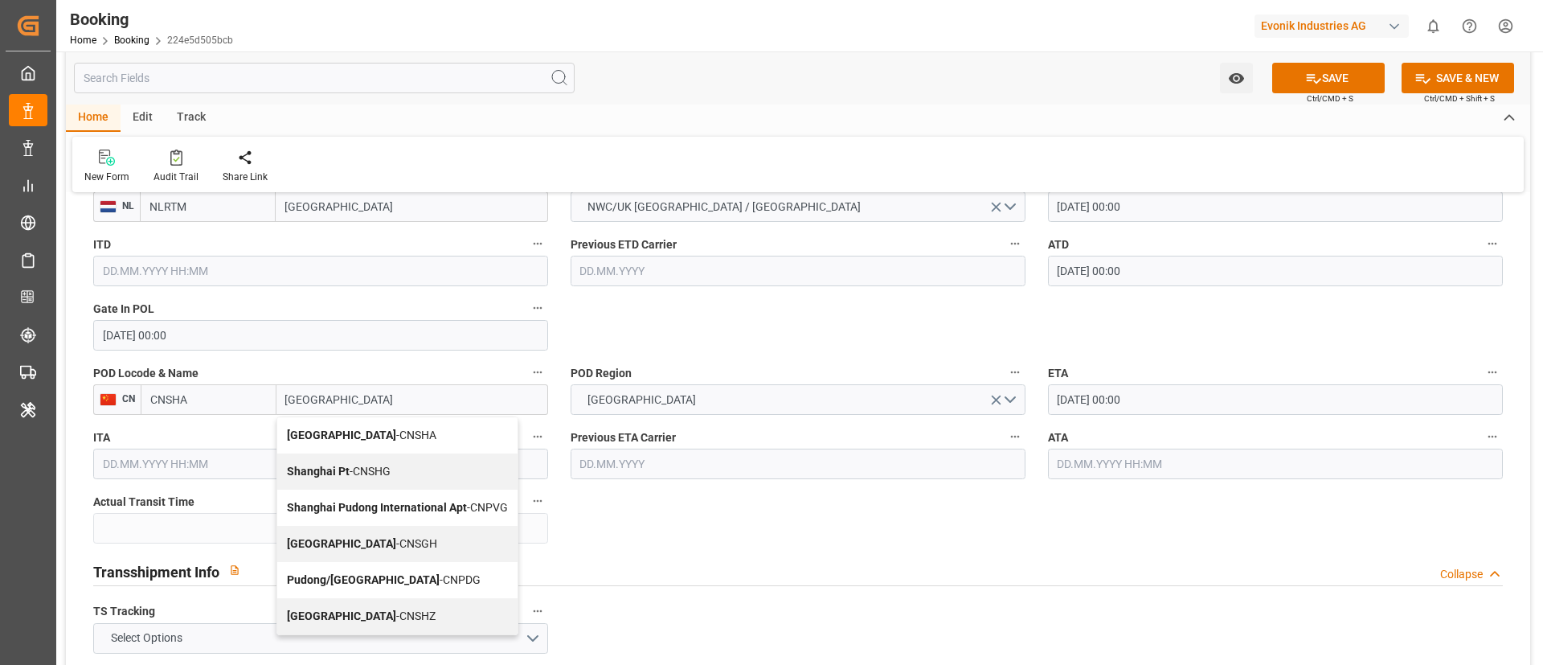
click at [372, 535] on div "Shanghai - CNSGH" at bounding box center [397, 544] width 240 height 36
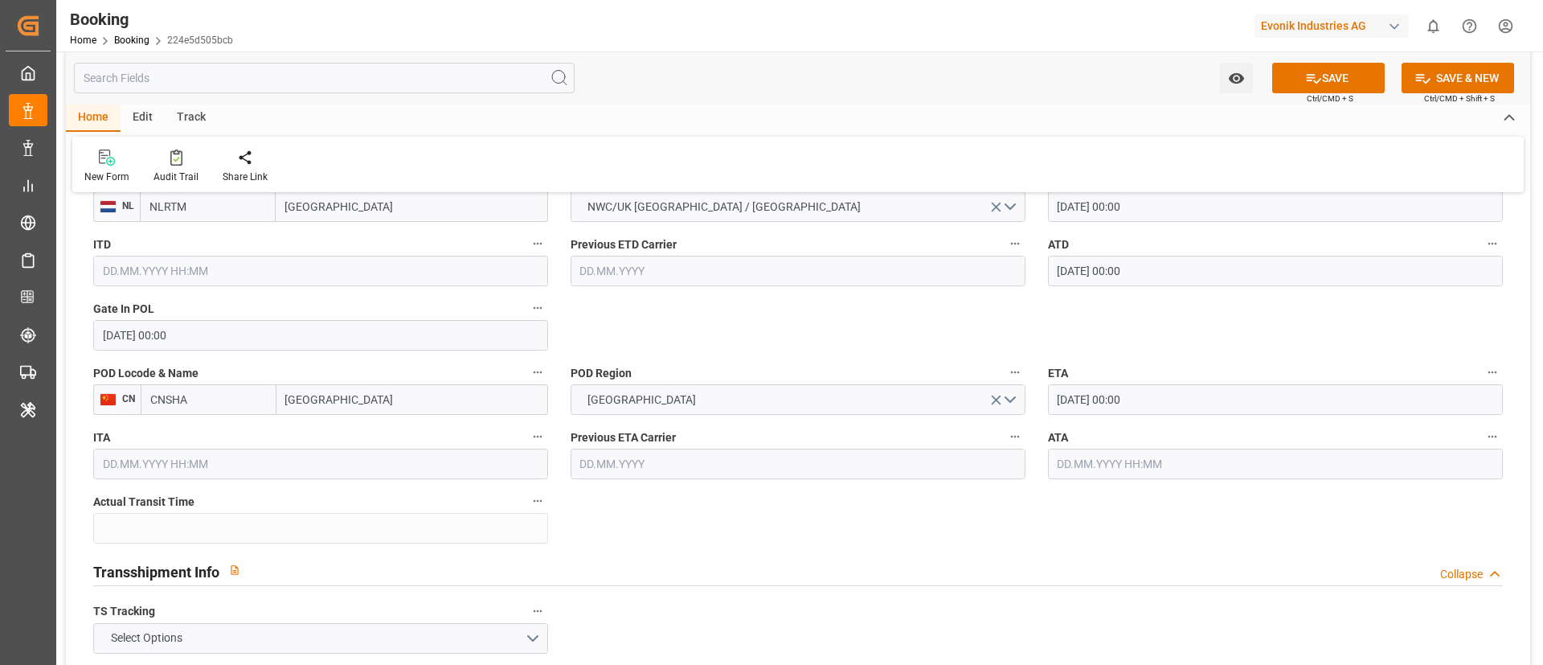
type input "CNSGH"
type input "Shanghai"
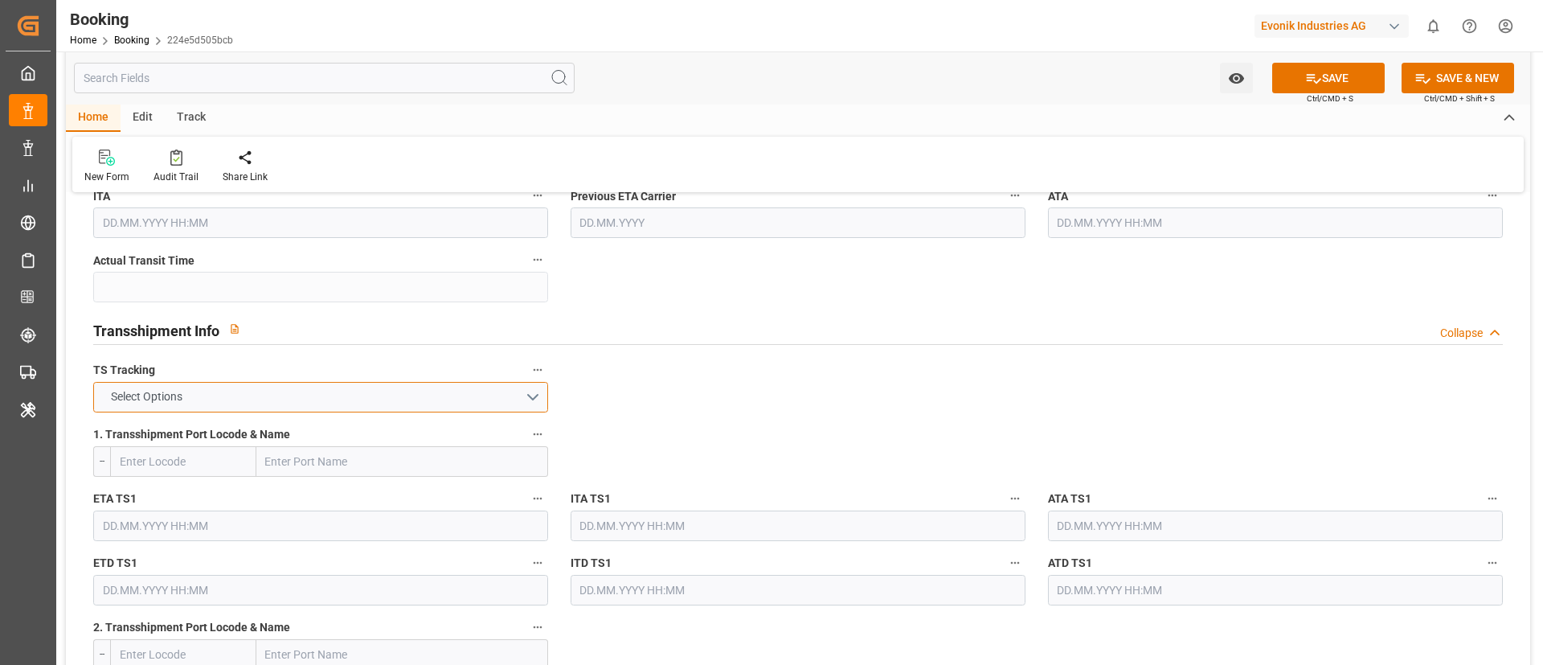
click at [383, 394] on button "Select Options" at bounding box center [320, 397] width 455 height 31
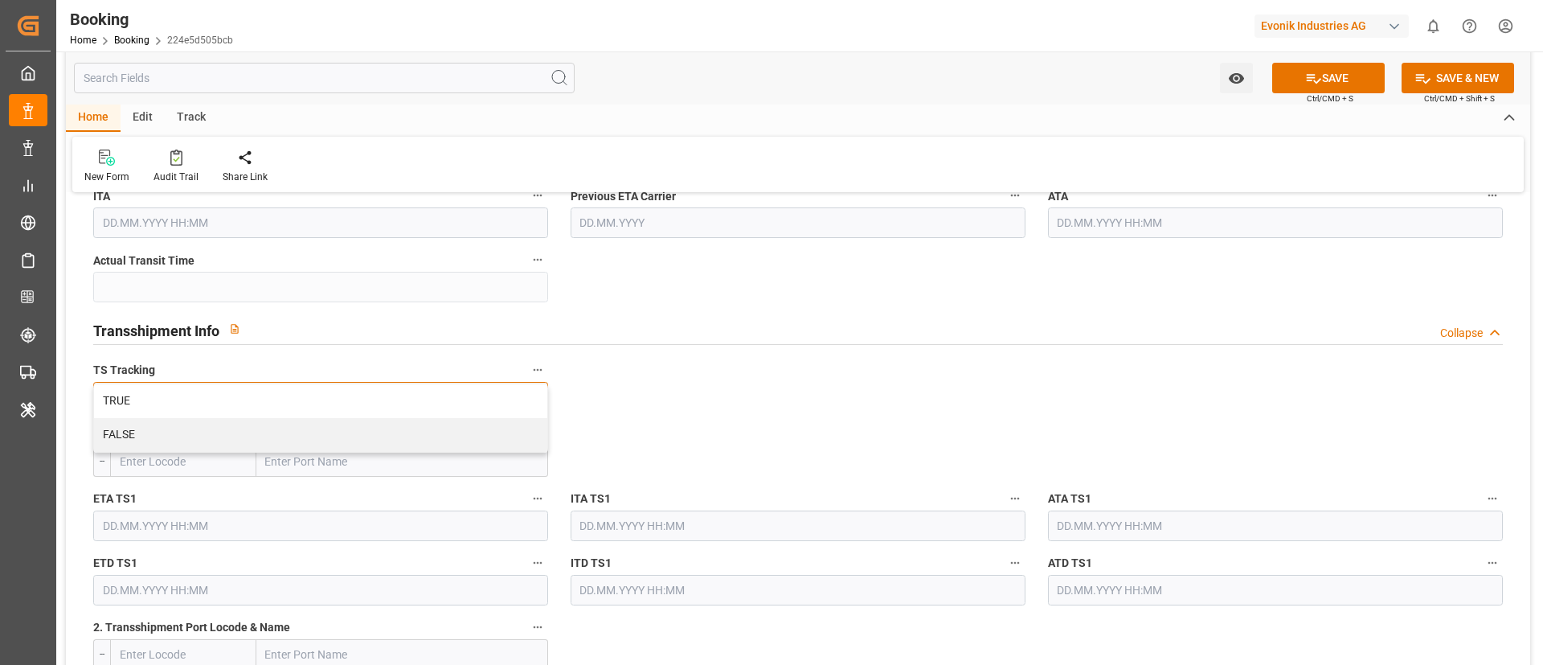
click at [356, 431] on div "FALSE" at bounding box center [320, 435] width 453 height 34
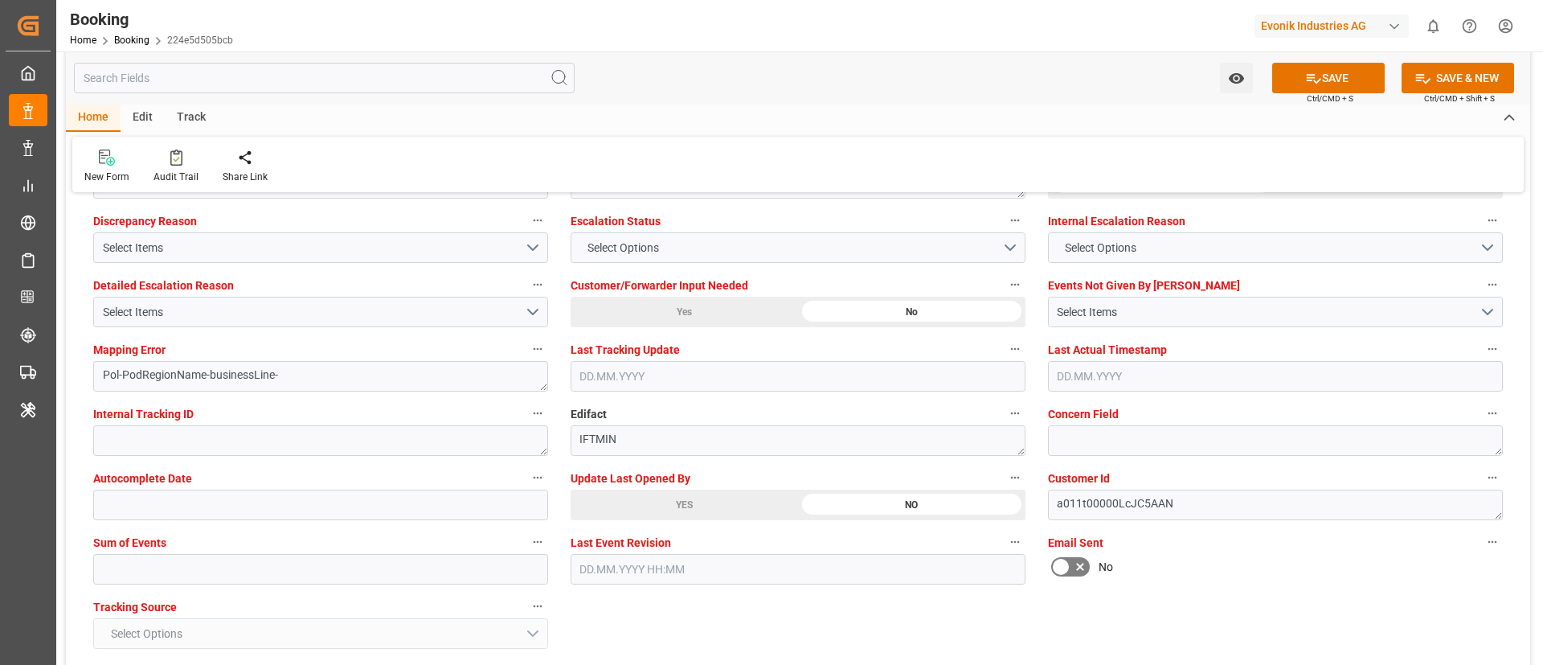
scroll to position [3014, 0]
click at [335, 569] on input "text" at bounding box center [320, 565] width 455 height 31
type input "0"
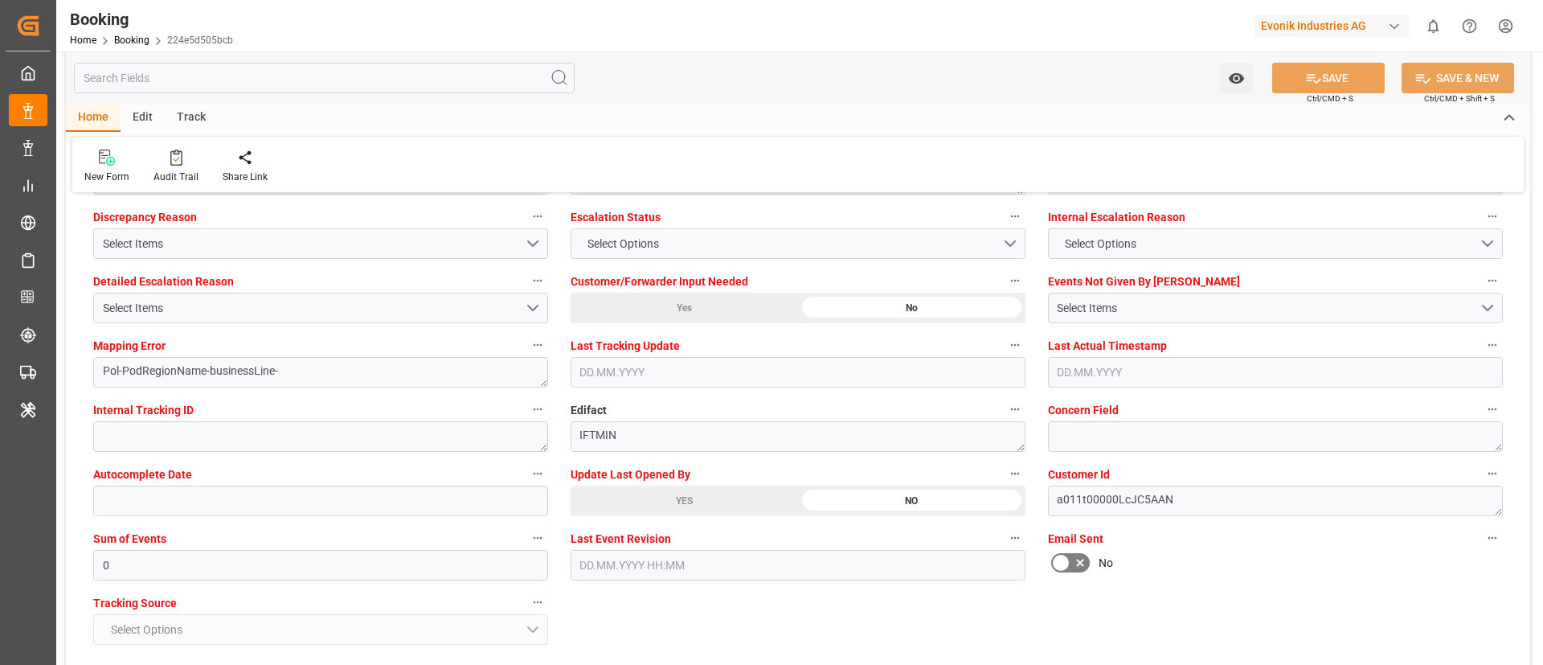
scroll to position [2894, 0]
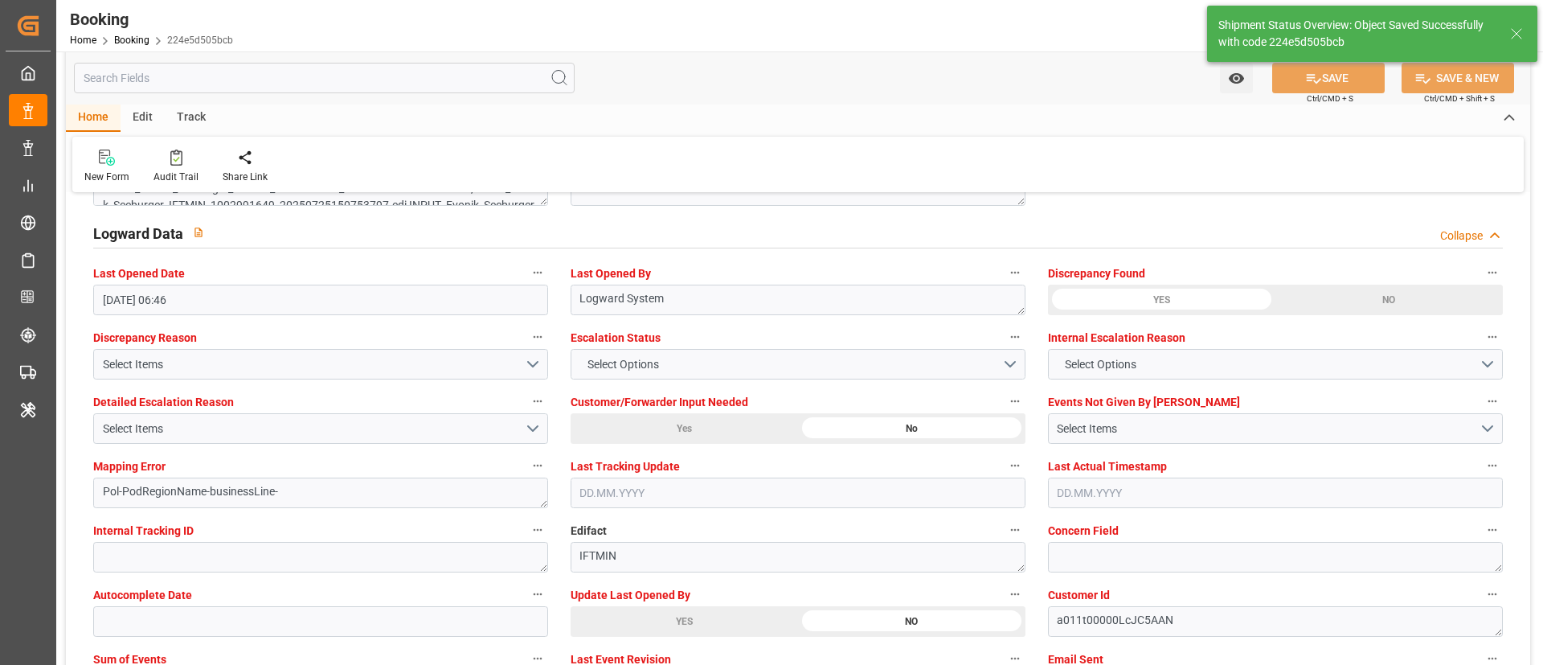
type textarea "NWC/UK North West Continent / UK_CNSGH_COSU_Oxeno"
type textarea "Vismitha Mahadev"
type textarea "Pod-PodRegionName-businessLine-"
type input "30.08.2025 00:00"
type input "14.10.2025 00:00"
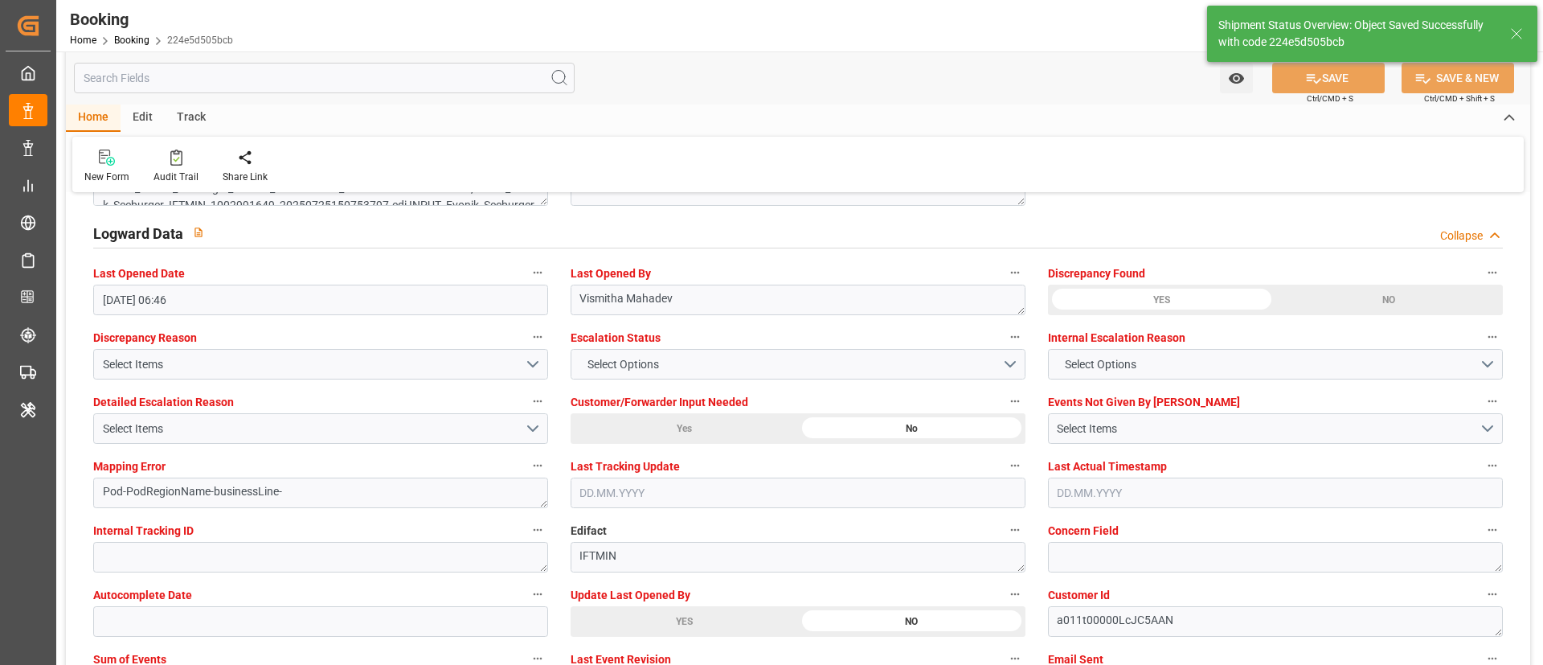
type input "03.09.2025 11:27"
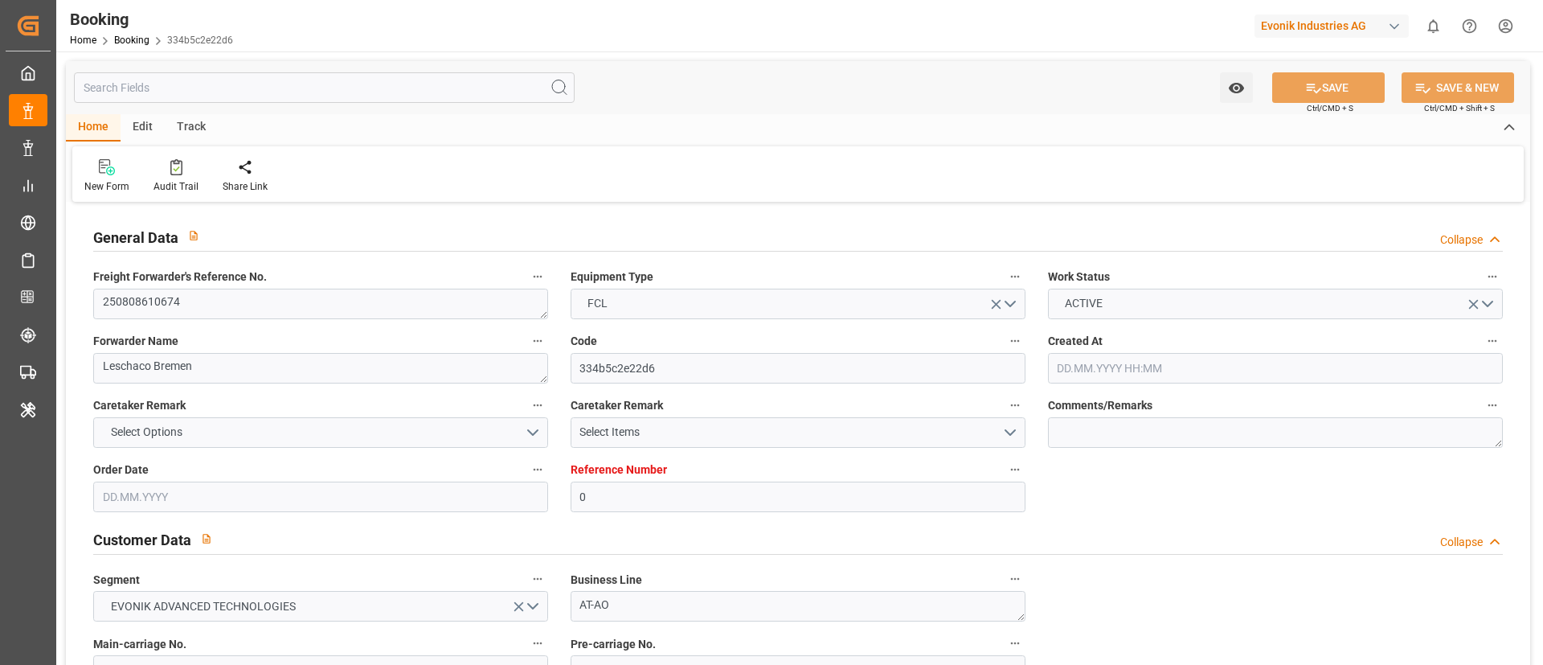
type input "0"
type input "Dummy"
type input "Dummy Carrier"
type input "NLRTM"
type input "ILASH"
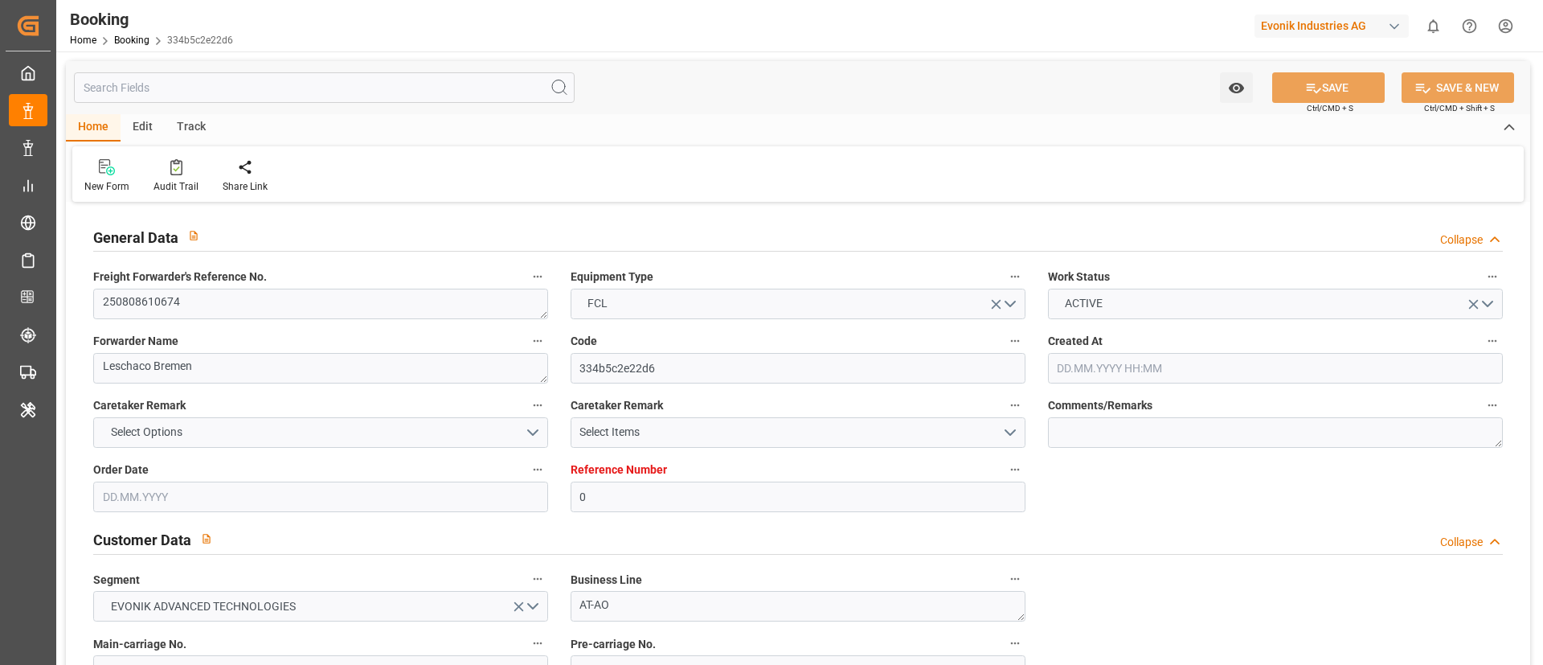
type input "[DATE] 12:27"
type input "[DATE]"
type input "[DATE] 05:26"
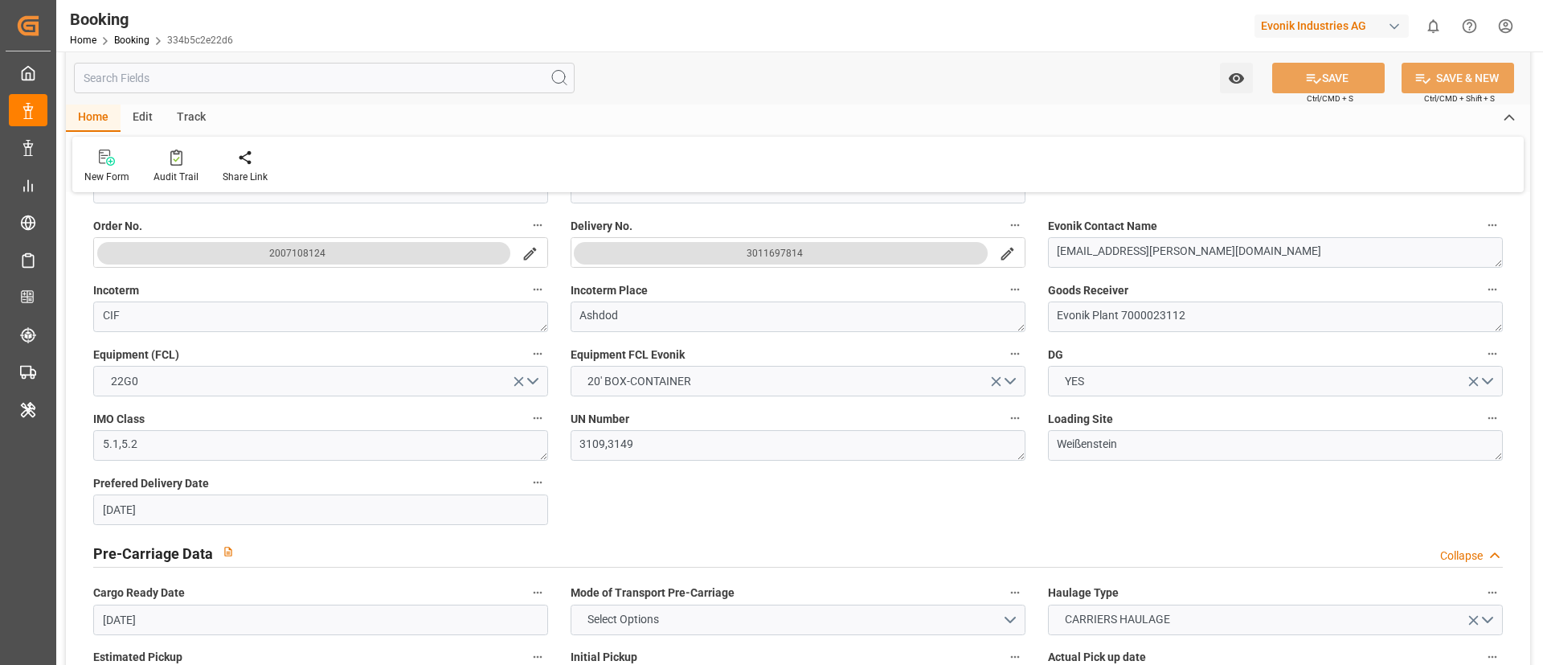
scroll to position [965, 0]
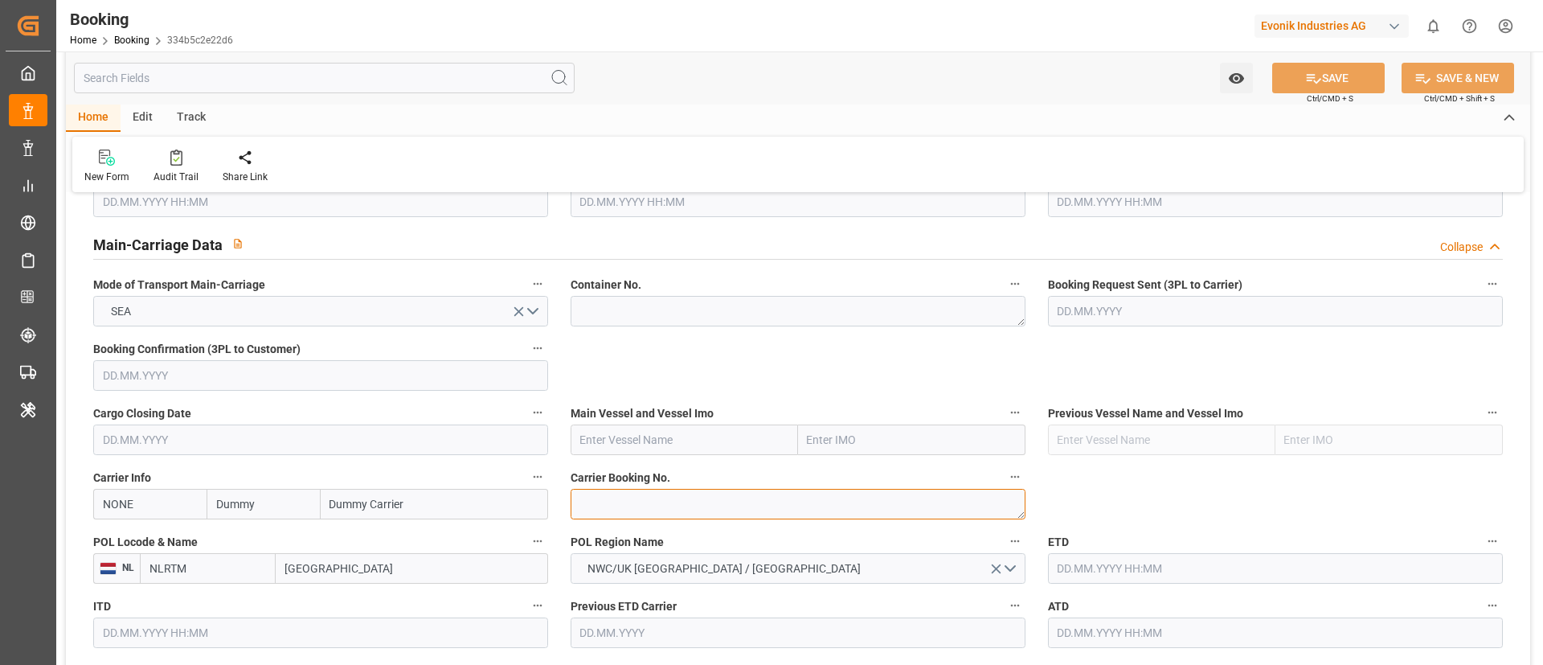
click at [633, 513] on textarea at bounding box center [798, 504] width 455 height 31
paste textarea "459IHA1412138"
type textarea "459IHA1412138"
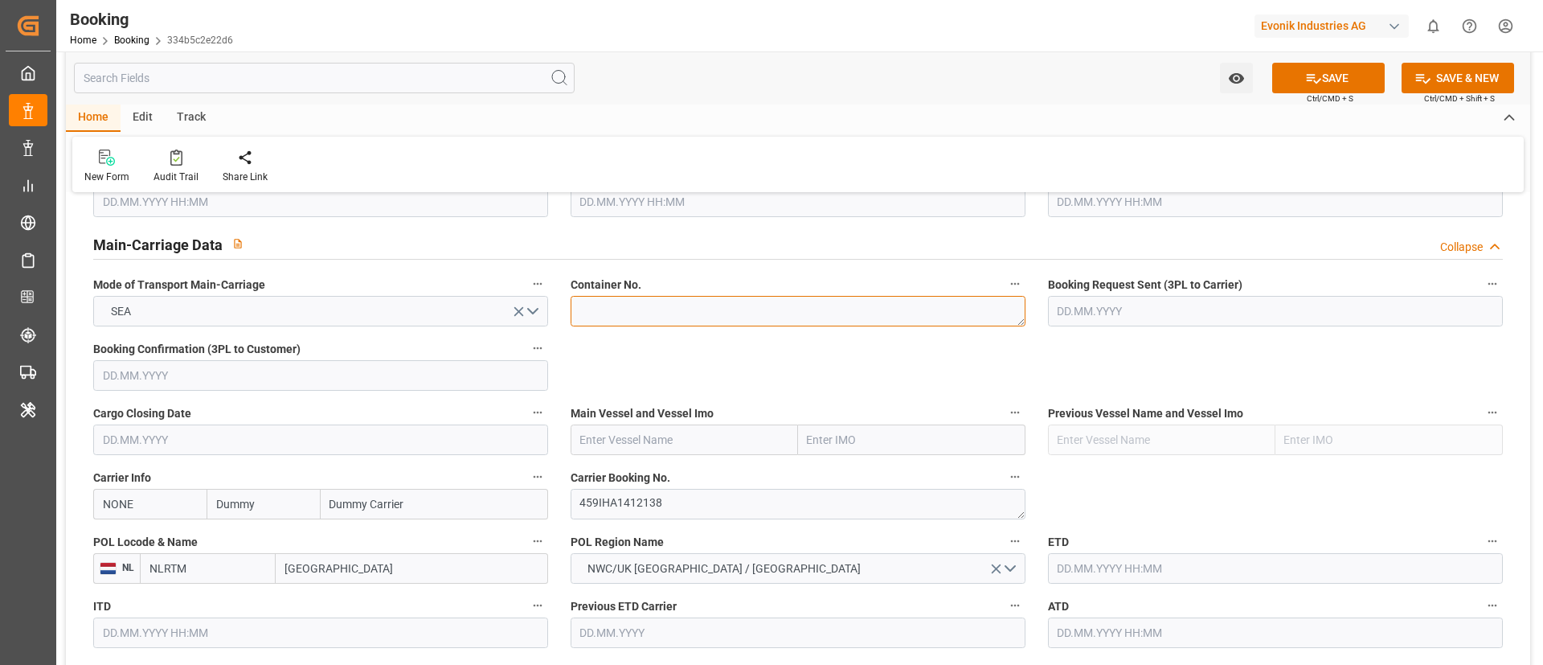
click at [654, 311] on textarea at bounding box center [798, 311] width 455 height 31
paste textarea "TRHU2185129"
type textarea "TRHU2185129"
click at [162, 498] on input "NONE" at bounding box center [149, 504] width 113 height 31
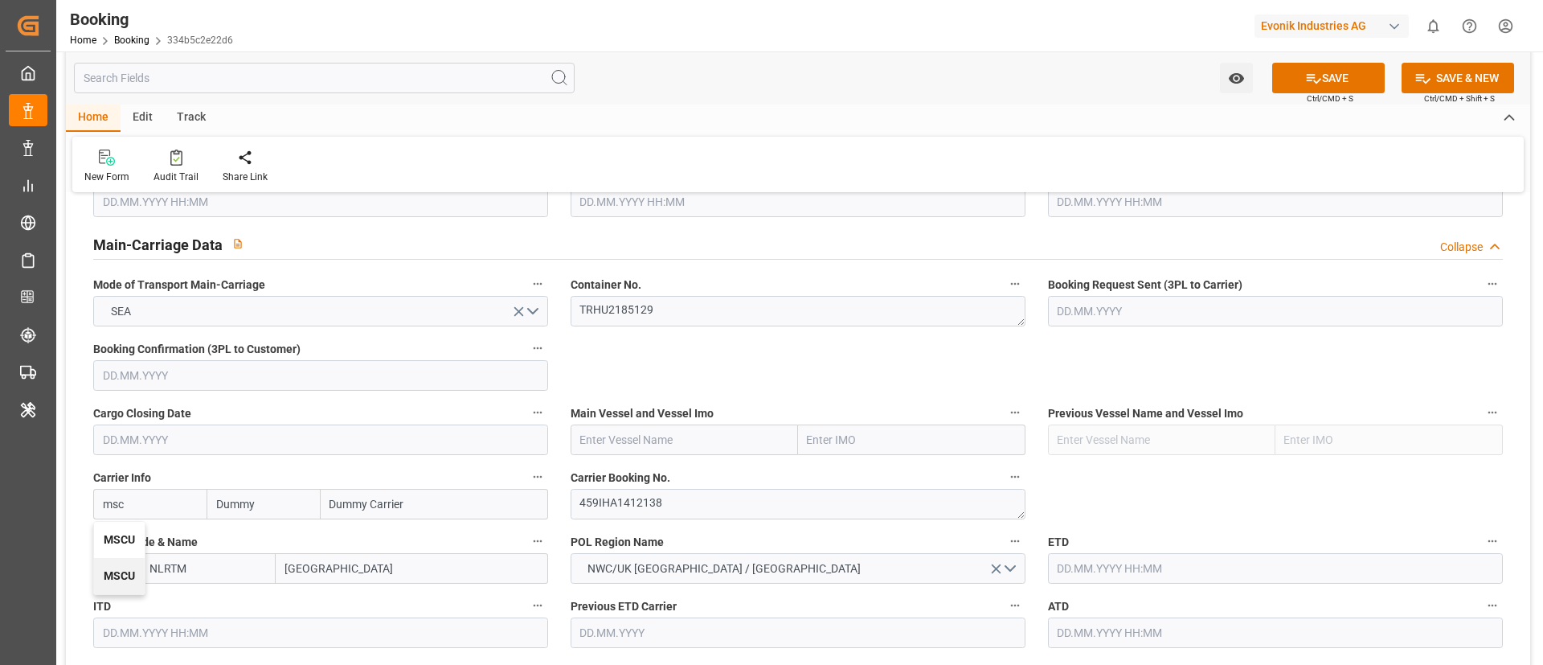
click at [118, 539] on b "MSCU" at bounding box center [119, 539] width 31 height 13
type input "MSCU"
type input "MSC"
type input "Mediterranean Shipping Company"
type input "MSCU"
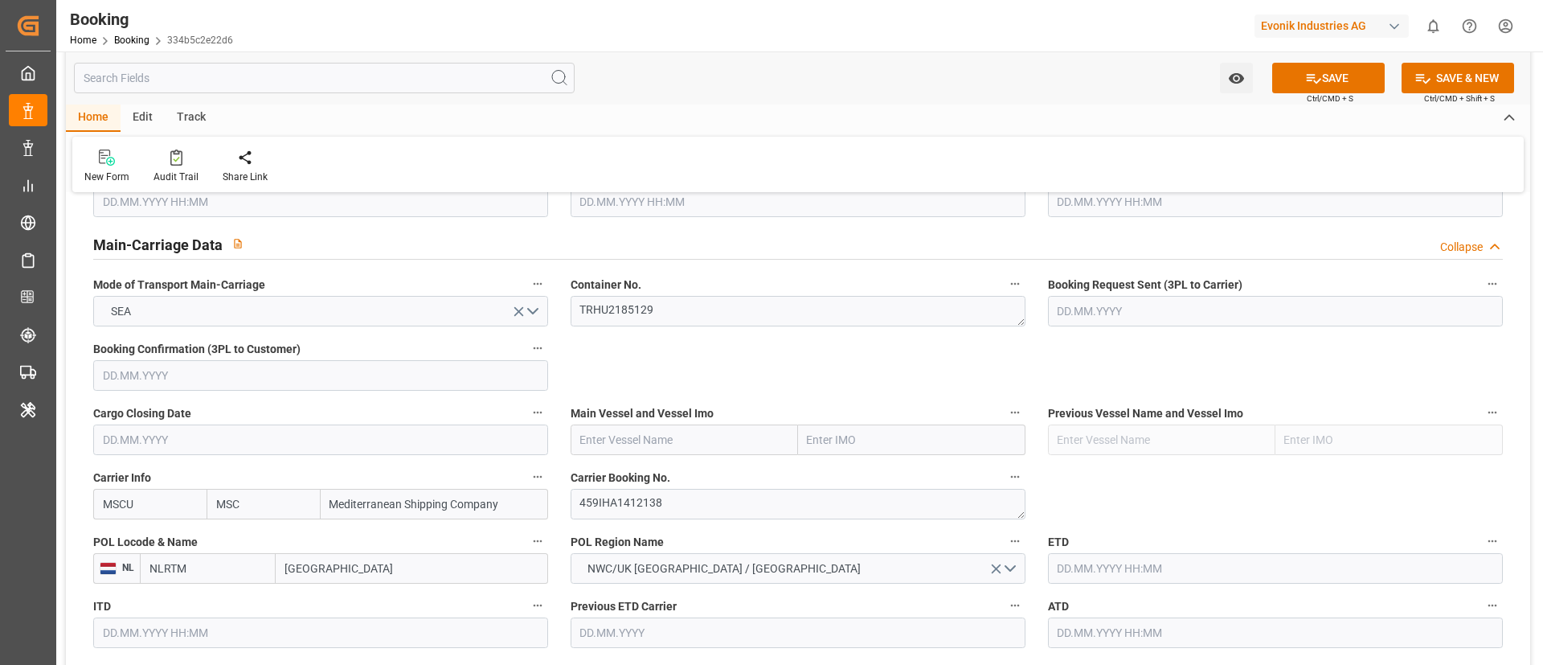
click at [629, 442] on input "text" at bounding box center [684, 439] width 227 height 31
paste input "MSC [PERSON_NAME]"
type input "MSC [PERSON_NAME]"
click at [654, 476] on span "MSC [PERSON_NAME] - 9376141" at bounding box center [662, 475] width 162 height 13
type input "9376141"
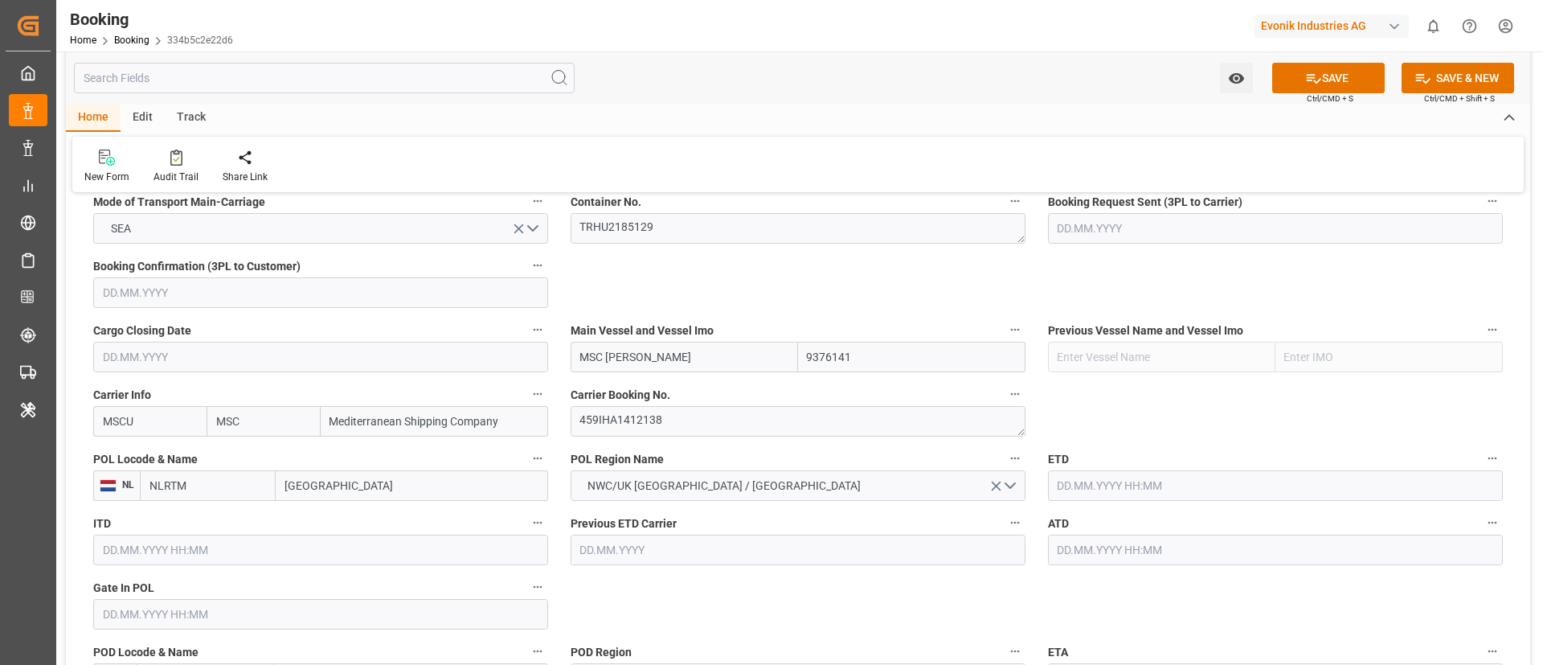
type input "MSC [PERSON_NAME]"
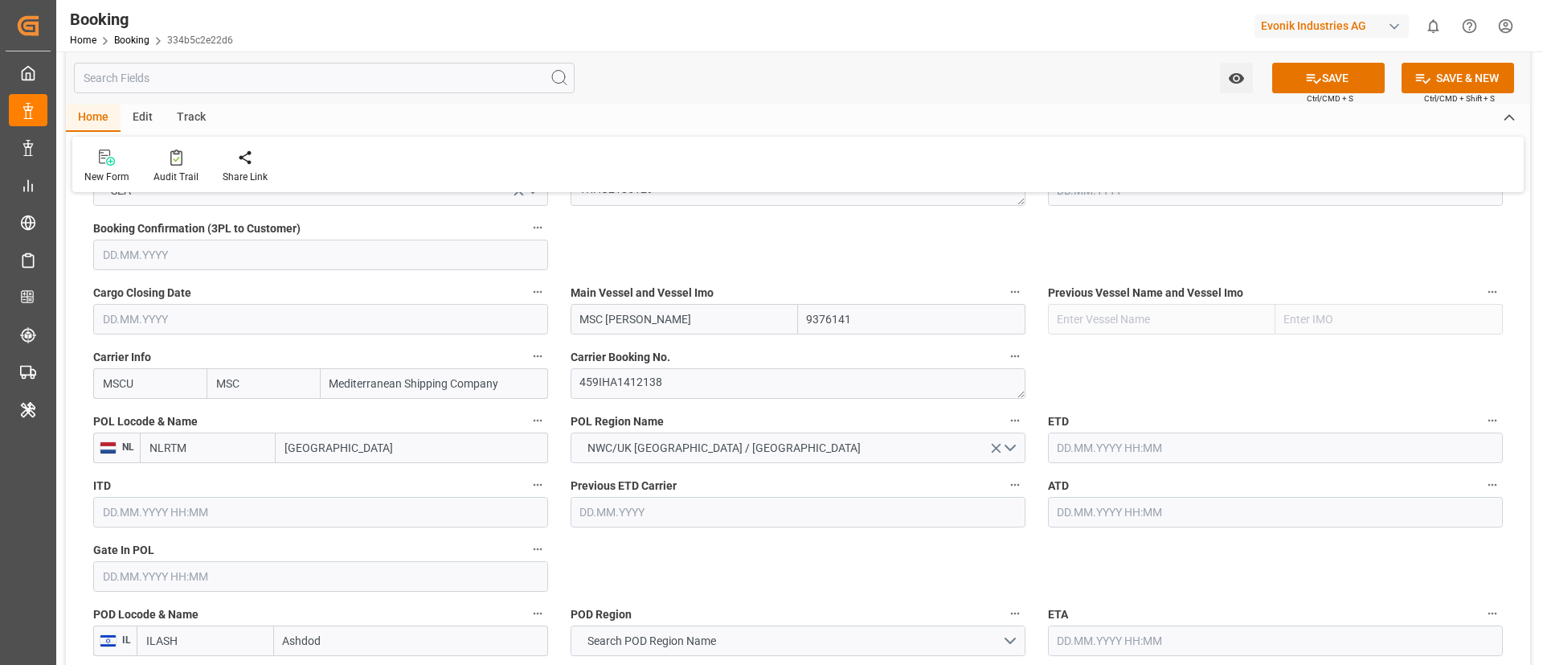
scroll to position [1206, 0]
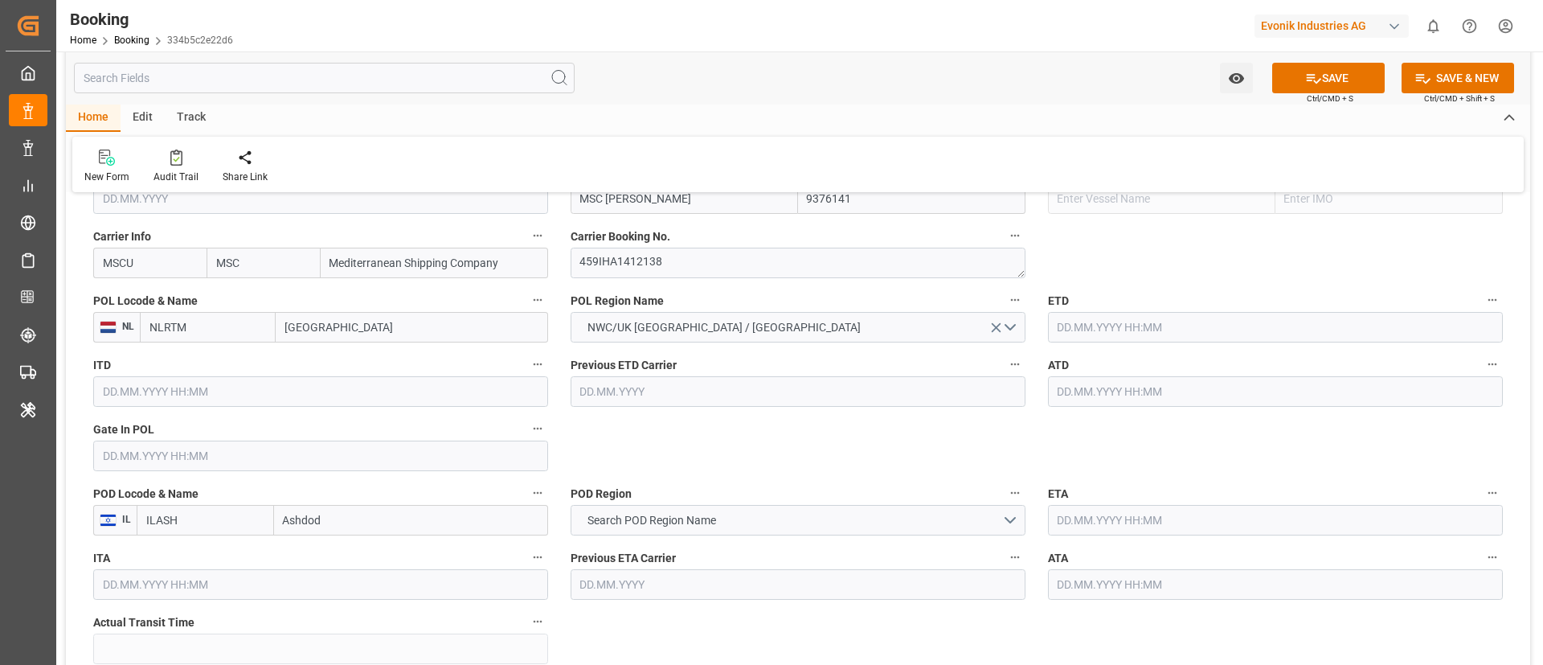
click at [370, 328] on input "[GEOGRAPHIC_DATA]" at bounding box center [412, 327] width 273 height 31
paste input "Koper"
type input "Koper"
click at [346, 367] on span "[PERSON_NAME]" at bounding box center [319, 362] width 66 height 13
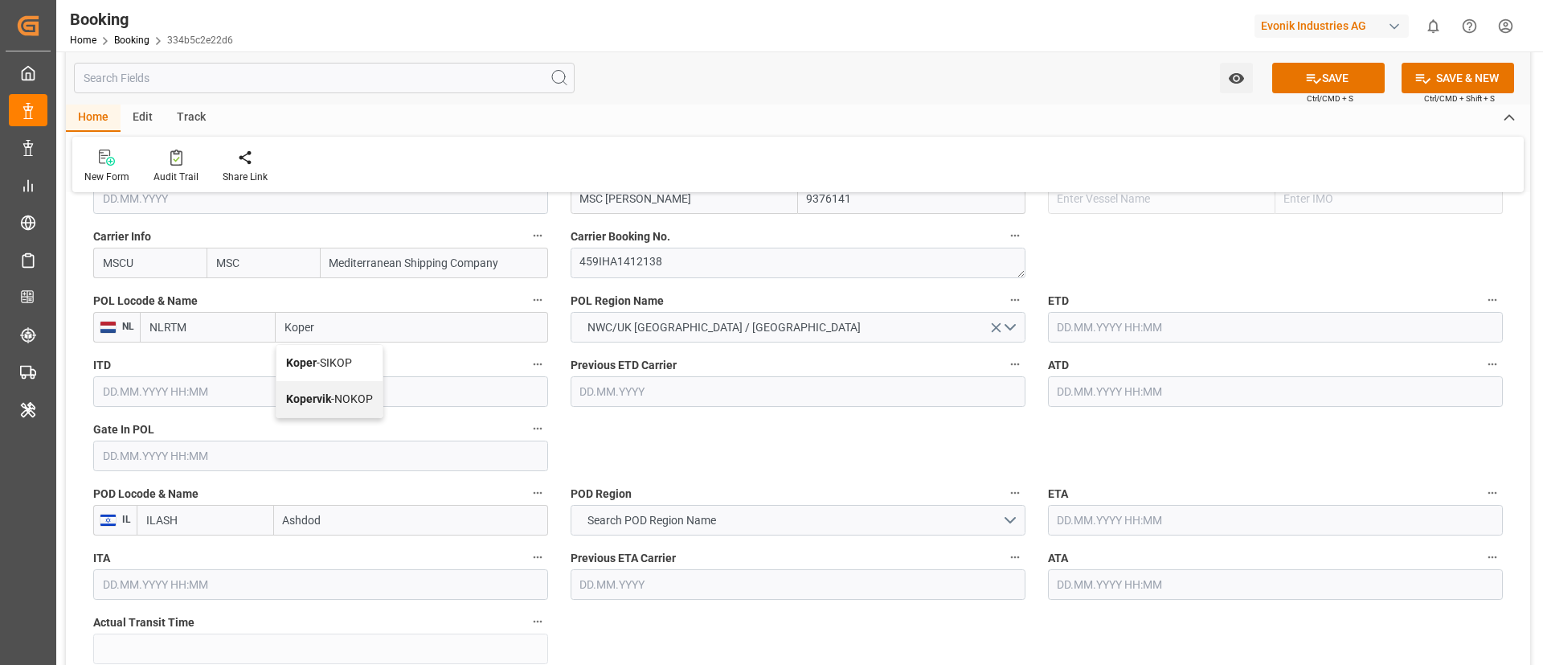
type input "SIKOP"
type input "Koper"
click at [700, 323] on span "NWC/UK [GEOGRAPHIC_DATA] / [GEOGRAPHIC_DATA]" at bounding box center [724, 327] width 289 height 17
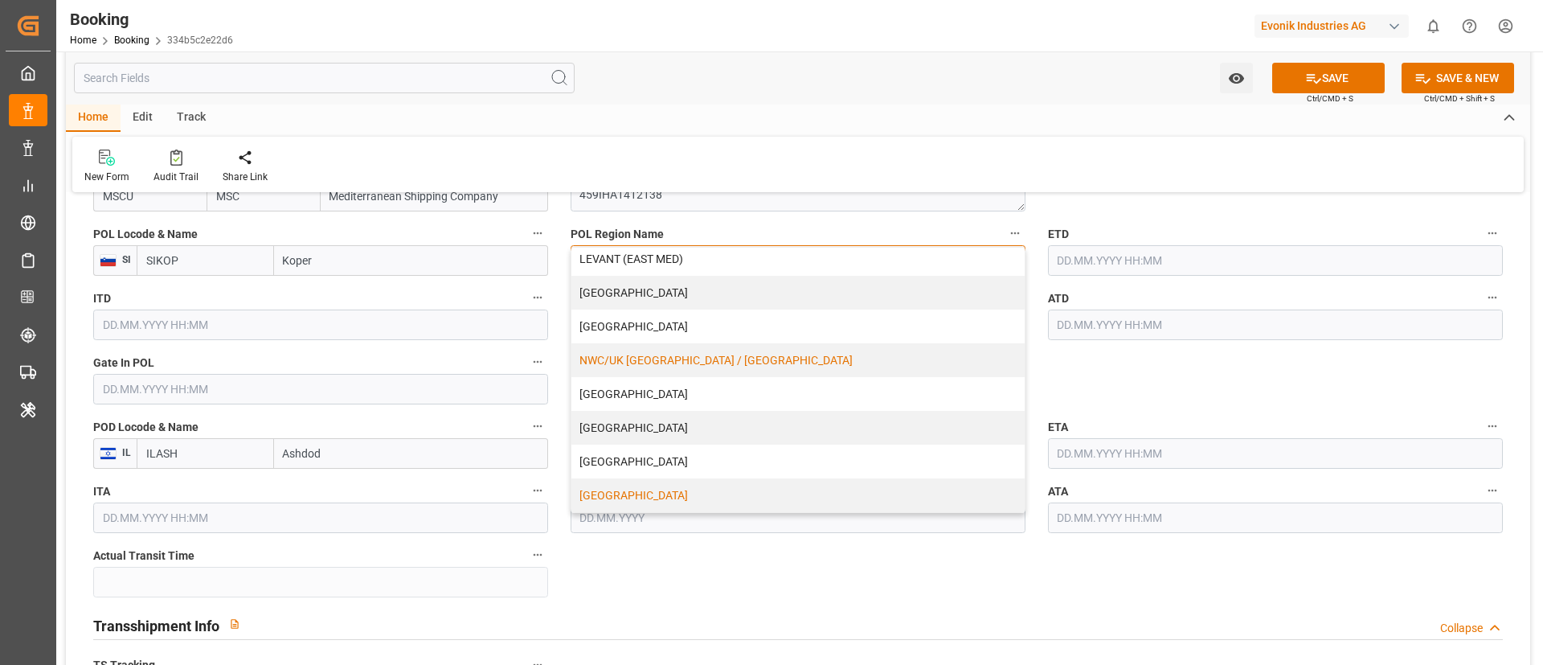
scroll to position [1326, 0]
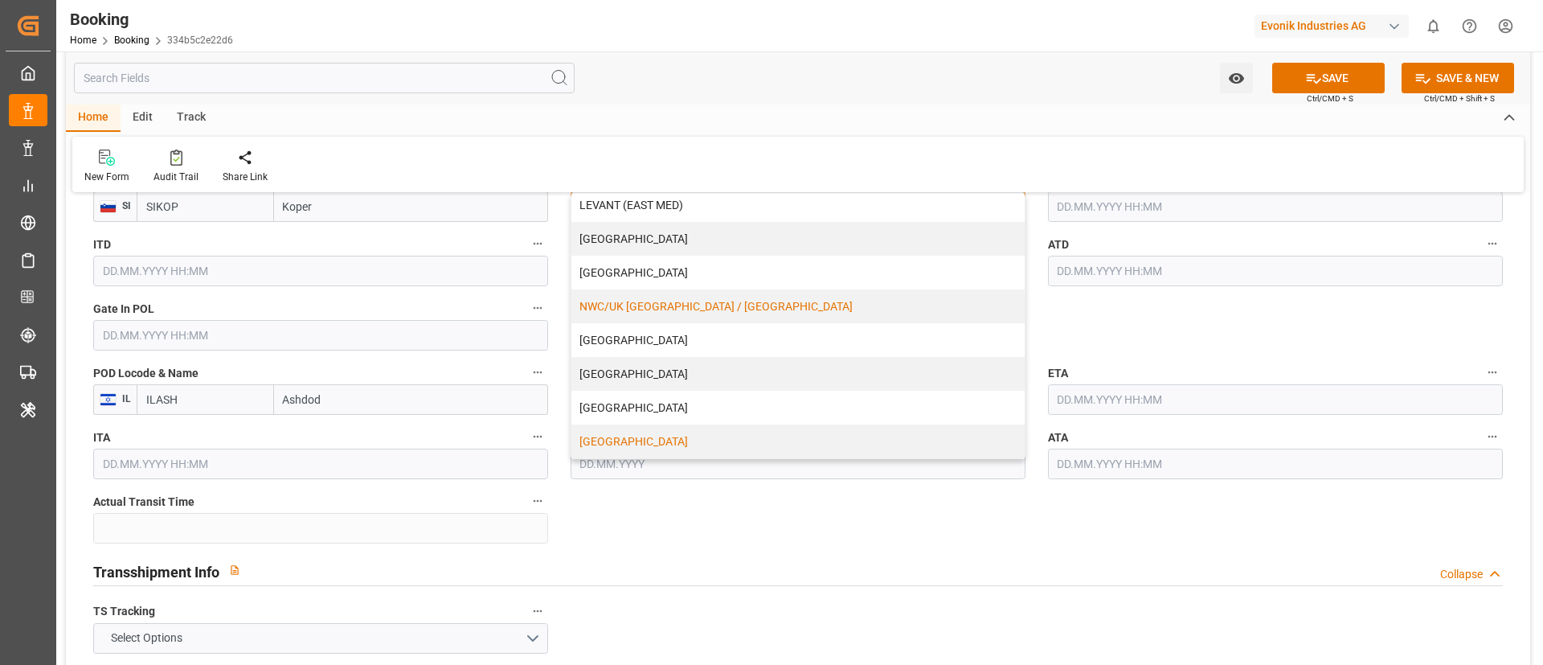
click at [677, 436] on div "[GEOGRAPHIC_DATA]" at bounding box center [798, 441] width 453 height 34
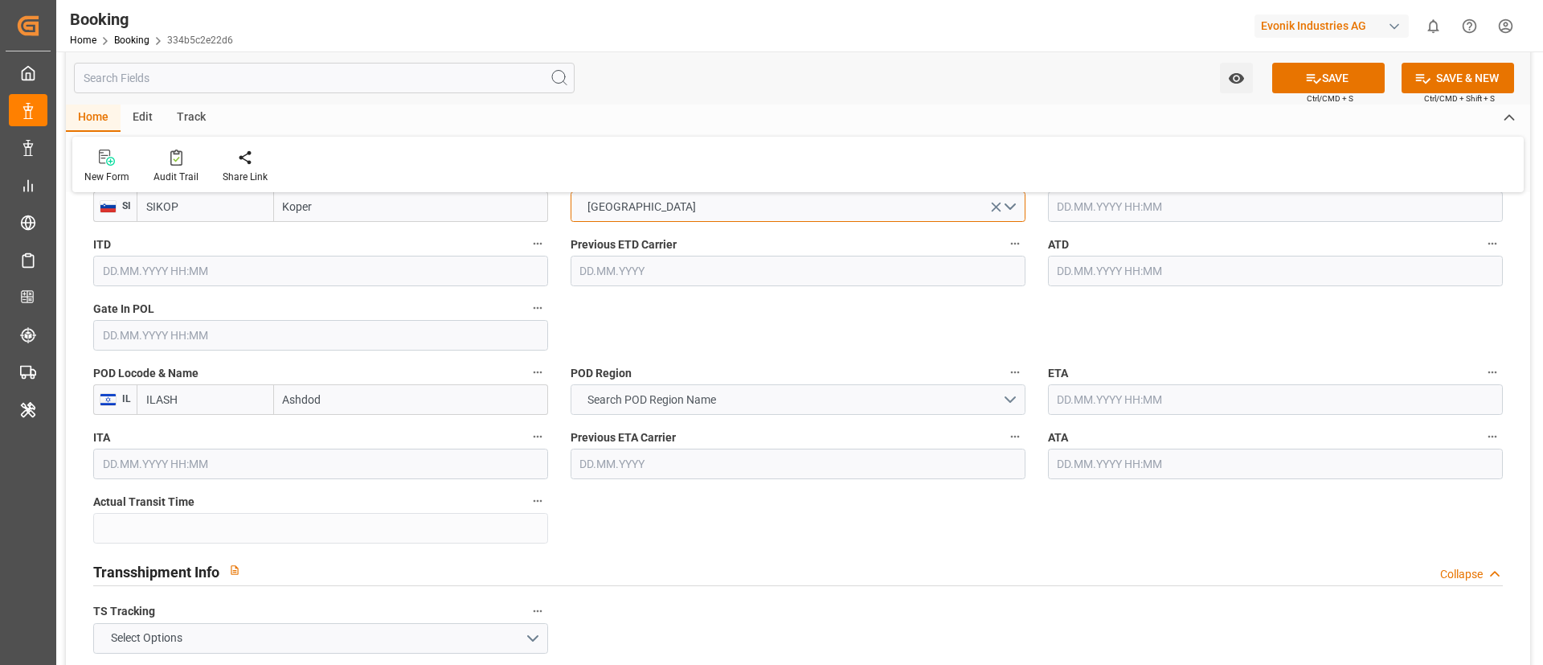
scroll to position [1206, 0]
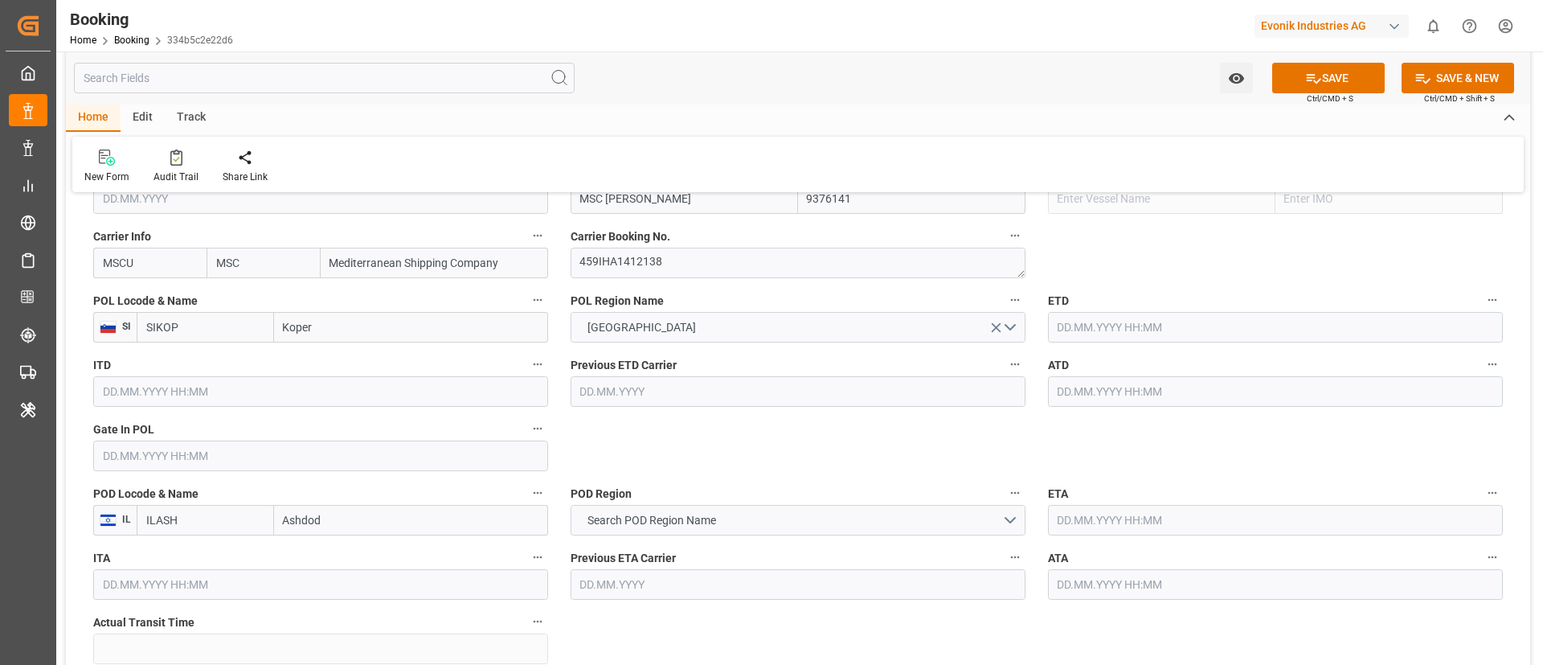
click at [218, 460] on input "text" at bounding box center [320, 456] width 455 height 31
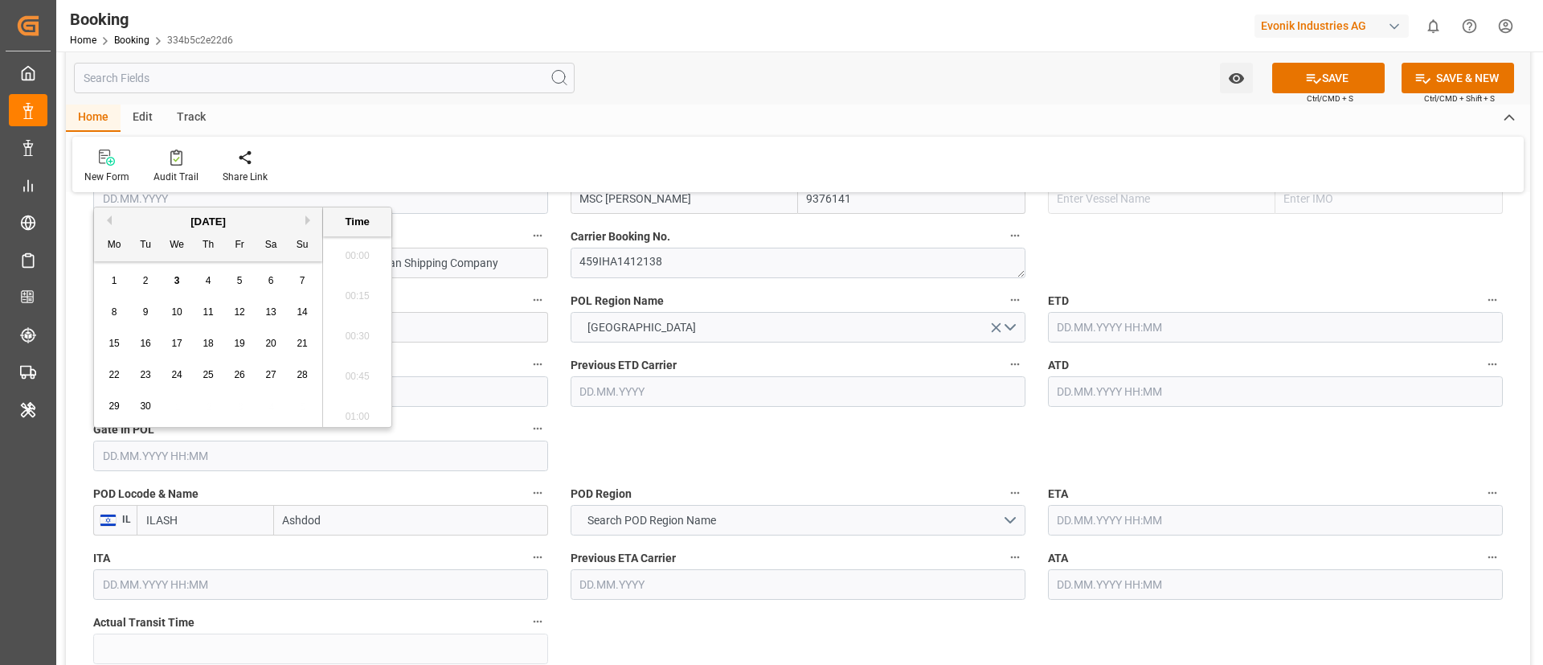
scroll to position [2658, 0]
click at [108, 217] on button "Previous Month" at bounding box center [107, 220] width 10 height 10
click at [118, 341] on span "11" at bounding box center [114, 343] width 10 height 11
type input "11.08.2025 00:00"
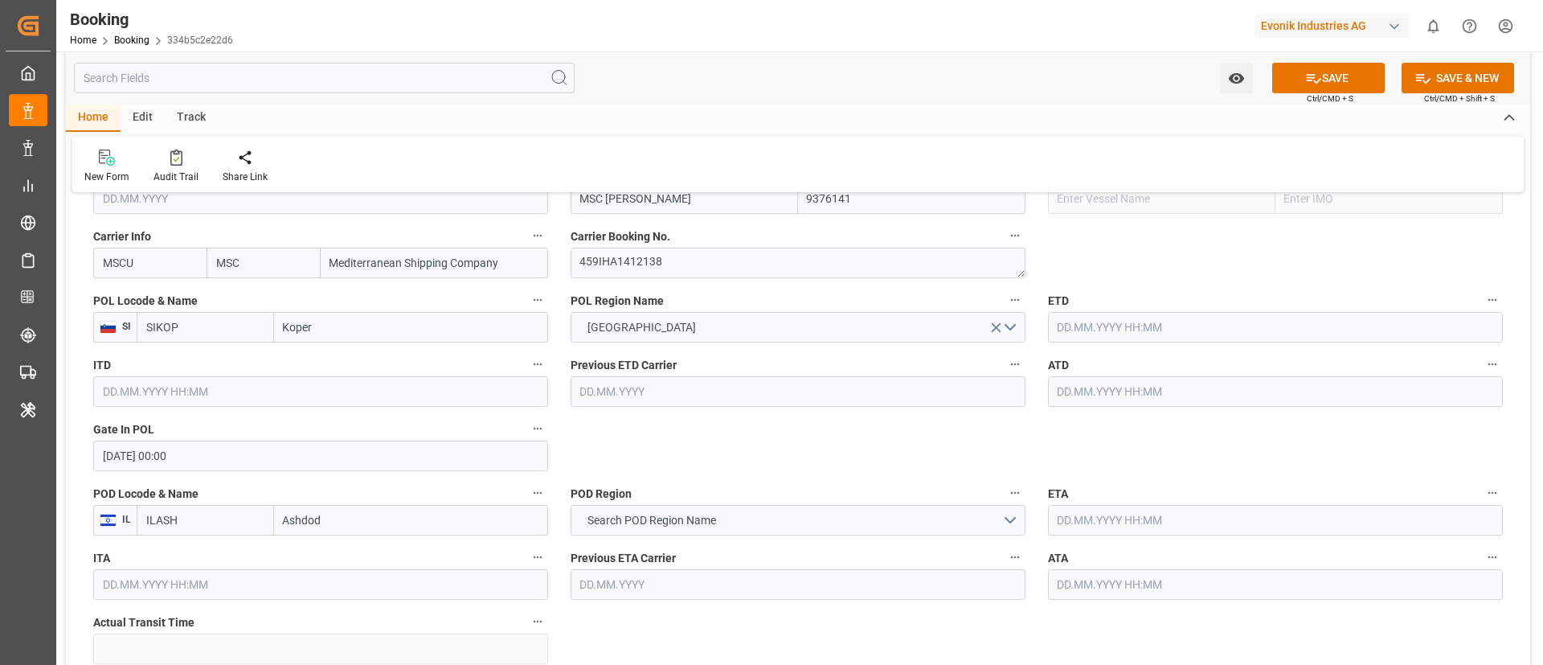
click at [1104, 393] on input "text" at bounding box center [1275, 391] width 455 height 31
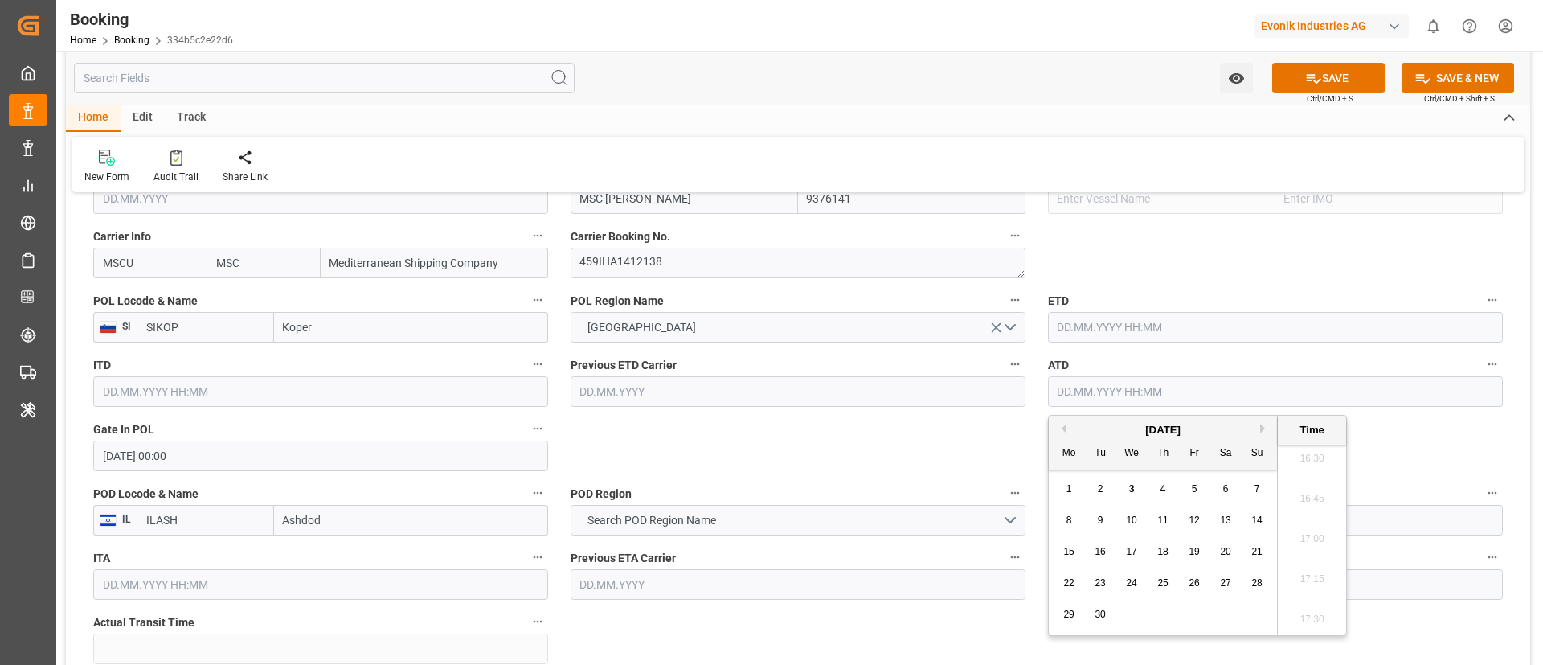
click at [1062, 428] on button "Previous Month" at bounding box center [1062, 429] width 10 height 10
click at [1105, 576] on div "19" at bounding box center [1101, 583] width 20 height 19
type input "19.08.2025 00:00"
click at [1155, 396] on input "19.08.2025 00:00" at bounding box center [1275, 391] width 455 height 31
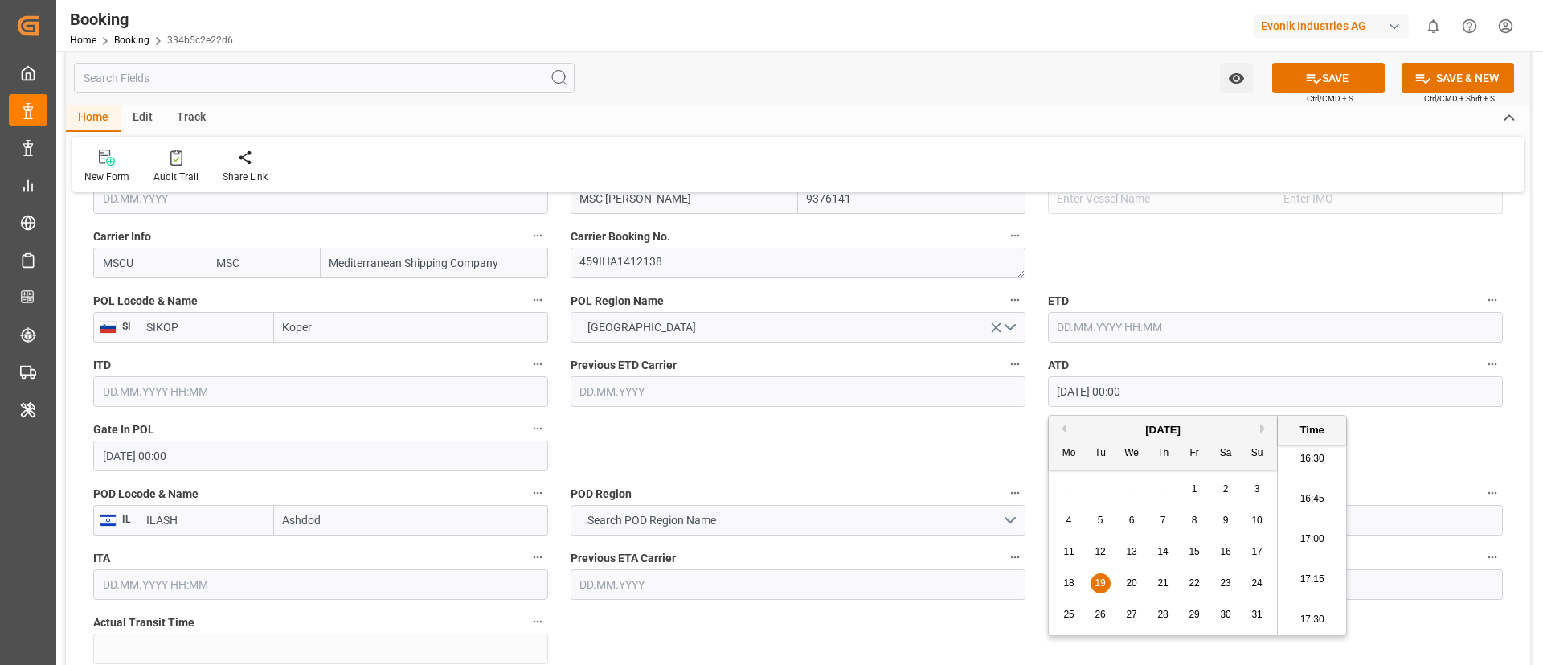
click at [1155, 396] on input "19.08.2025 00:00" at bounding box center [1275, 391] width 455 height 31
click at [1137, 326] on input "text" at bounding box center [1275, 327] width 455 height 31
paste input "19.08.2025 00:00"
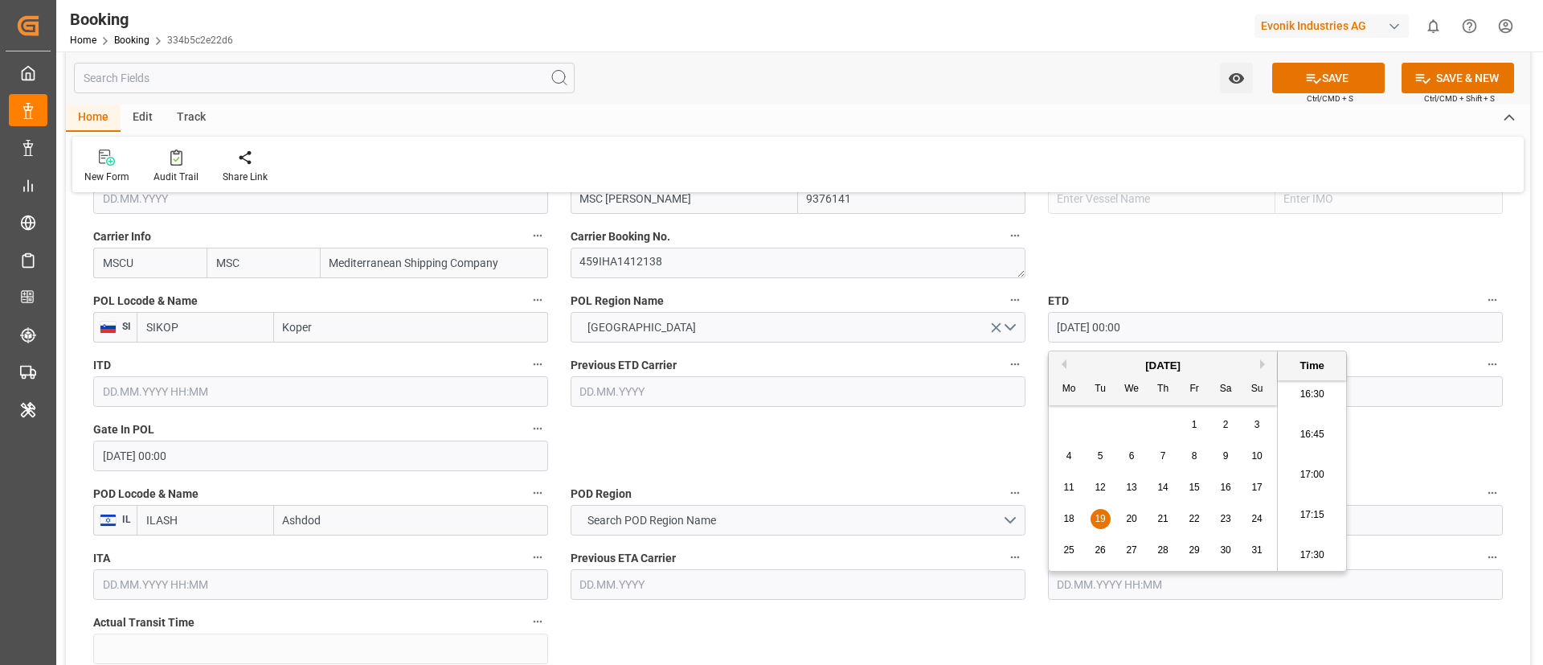
type input "19.08.2025 00:00"
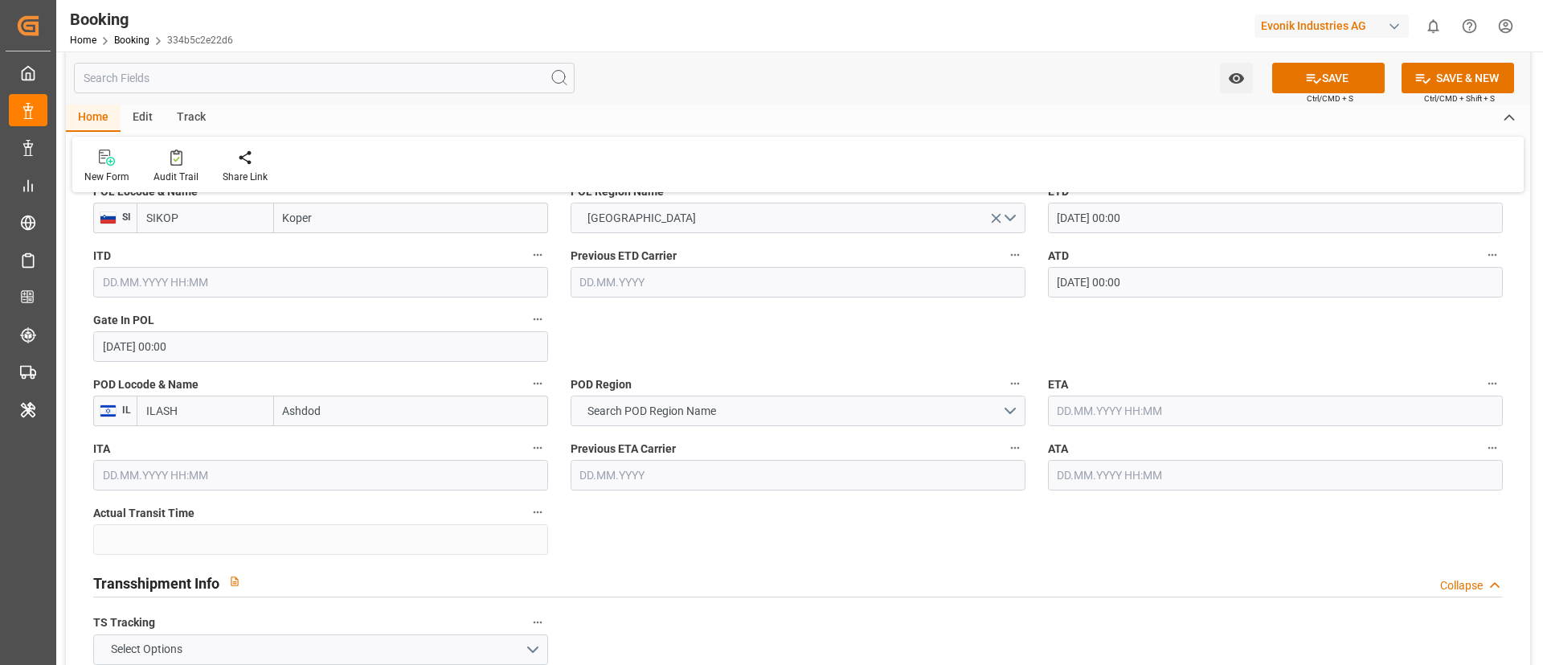
scroll to position [1326, 0]
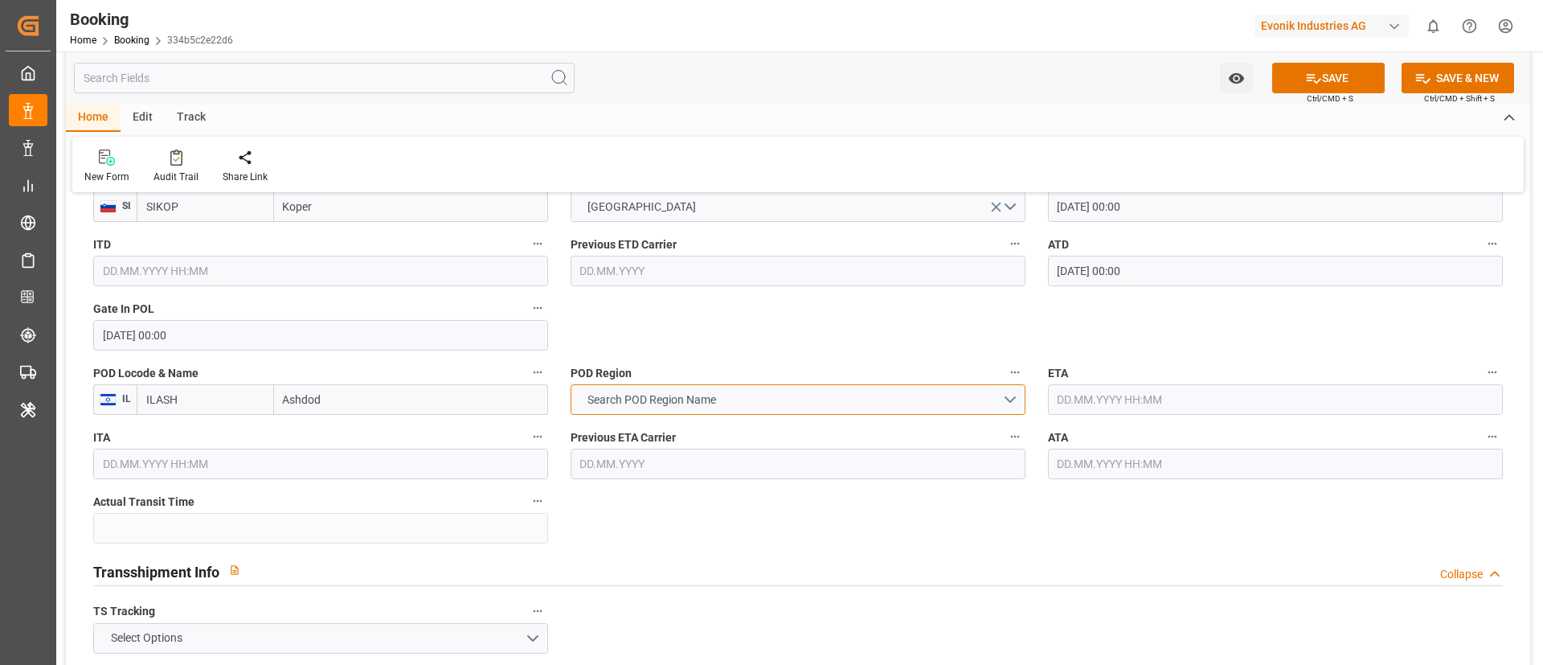
click at [806, 404] on button "Search POD Region Name" at bounding box center [798, 399] width 455 height 31
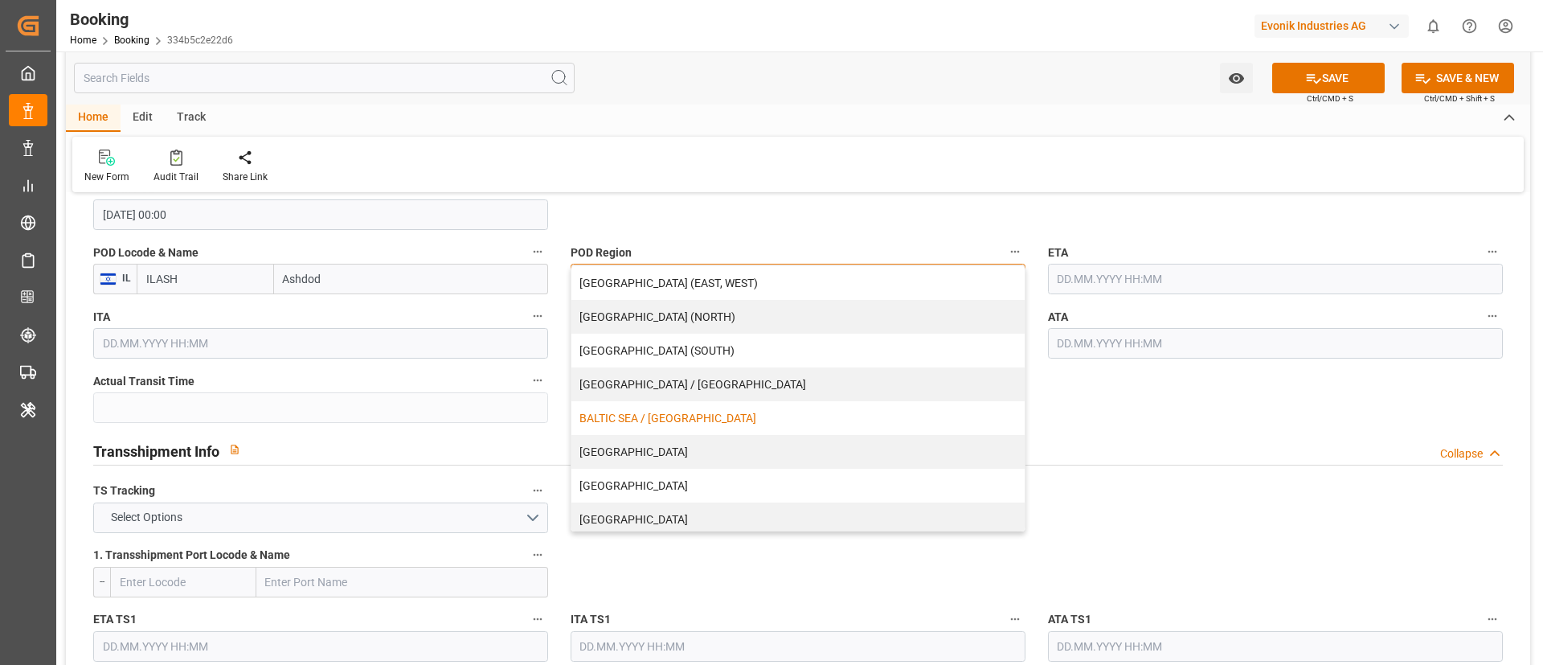
scroll to position [121, 0]
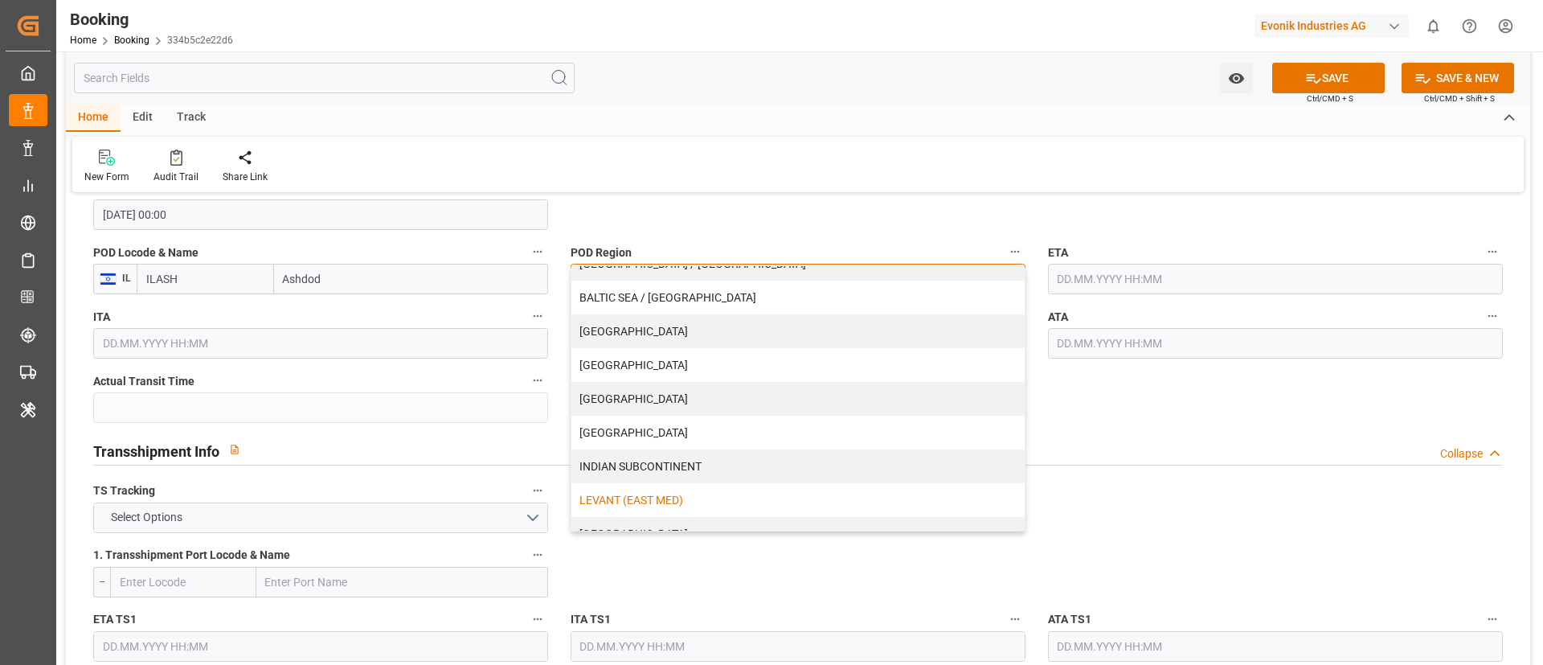
click at [682, 494] on div "LEVANT (EAST MED)" at bounding box center [798, 500] width 453 height 34
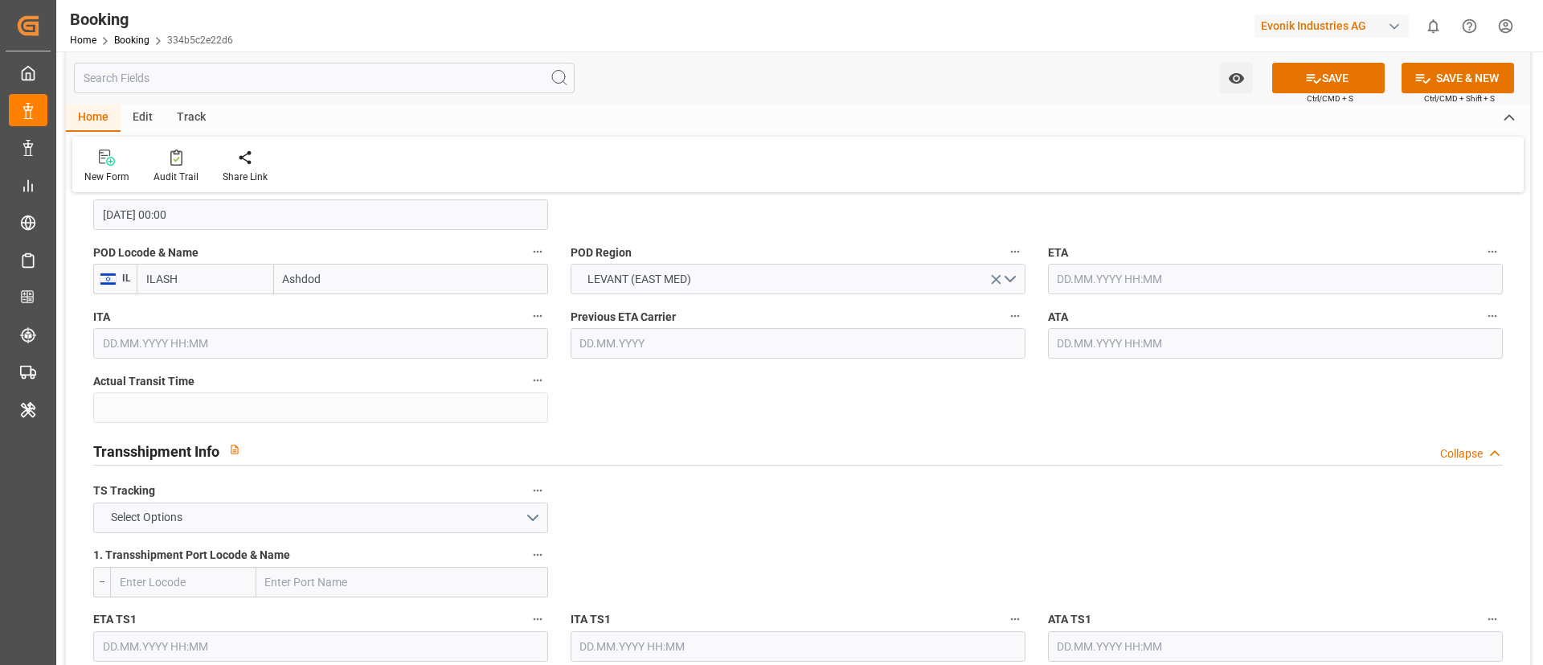
click at [1092, 271] on input "text" at bounding box center [1275, 279] width 455 height 31
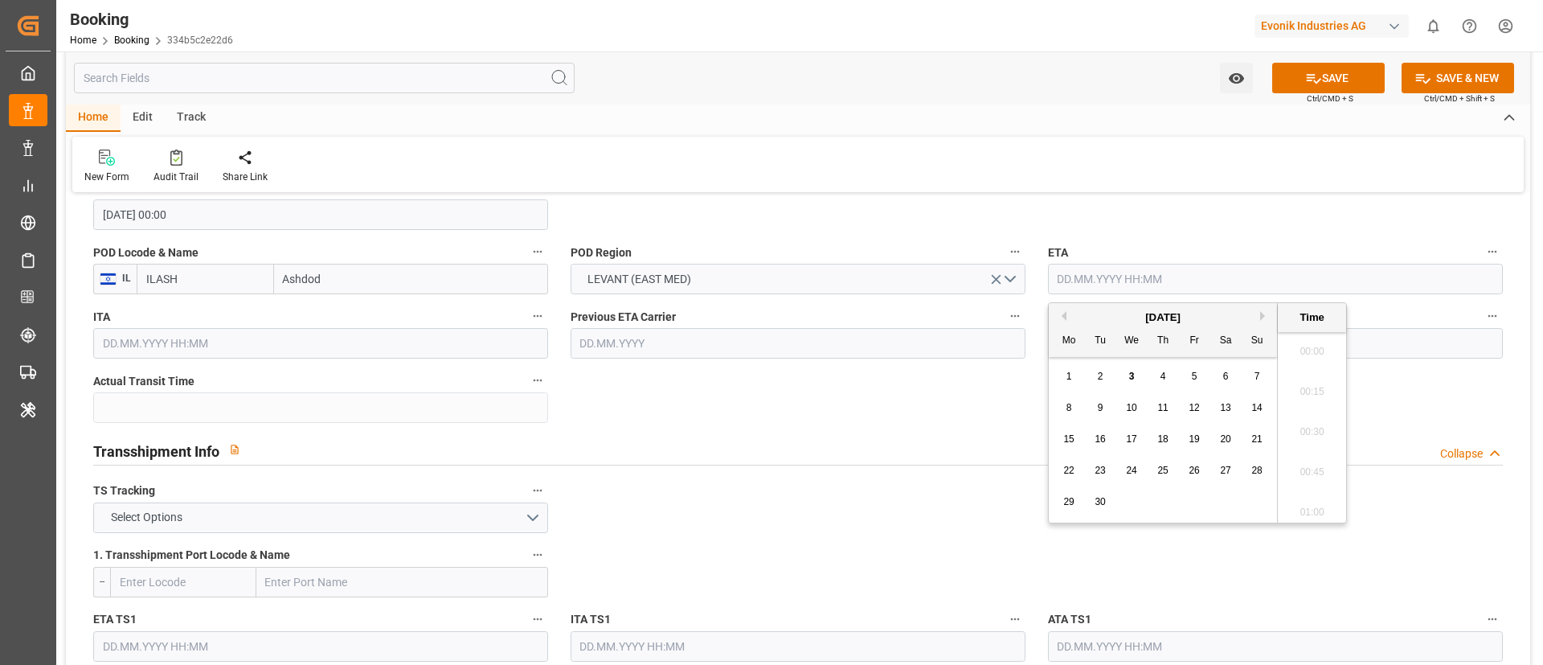
click at [1064, 316] on button "Previous Month" at bounding box center [1062, 316] width 10 height 10
click at [1100, 494] on div "26" at bounding box center [1101, 502] width 20 height 19
type input "26.08.2025 00:00"
click at [1182, 274] on input "26.08.2025 00:00" at bounding box center [1275, 279] width 455 height 31
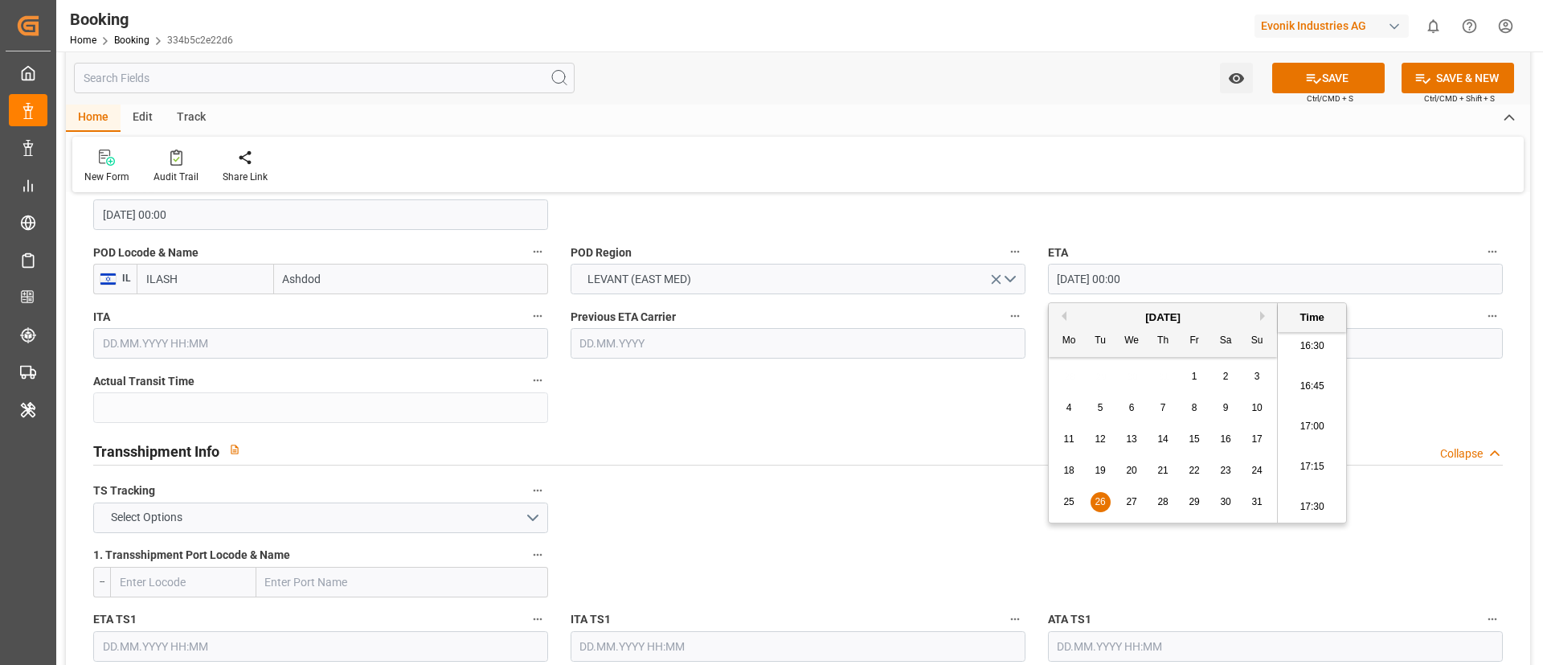
click at [1182, 274] on input "26.08.2025 00:00" at bounding box center [1275, 279] width 455 height 31
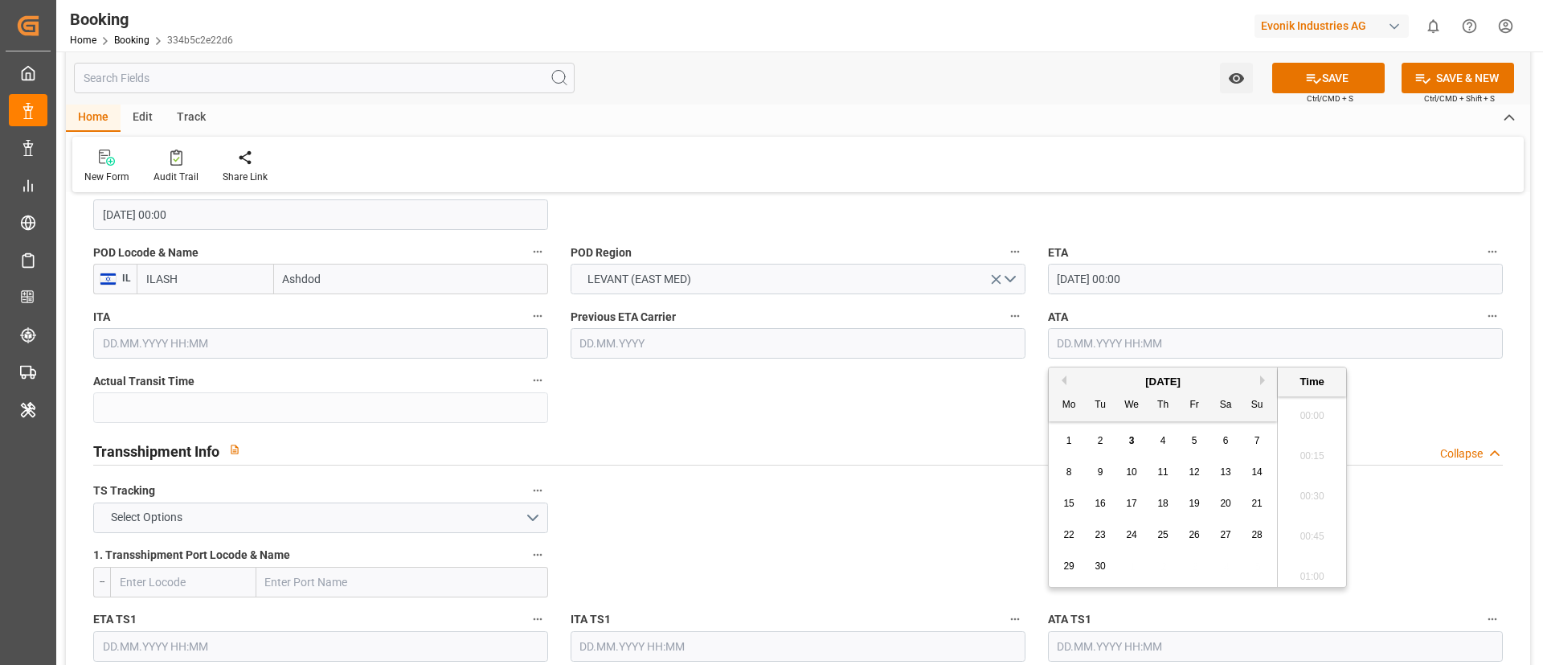
click at [1110, 342] on input "text" at bounding box center [1275, 343] width 455 height 31
paste input "26.08.2025 00:00"
type input "26.08.2025 00:00"
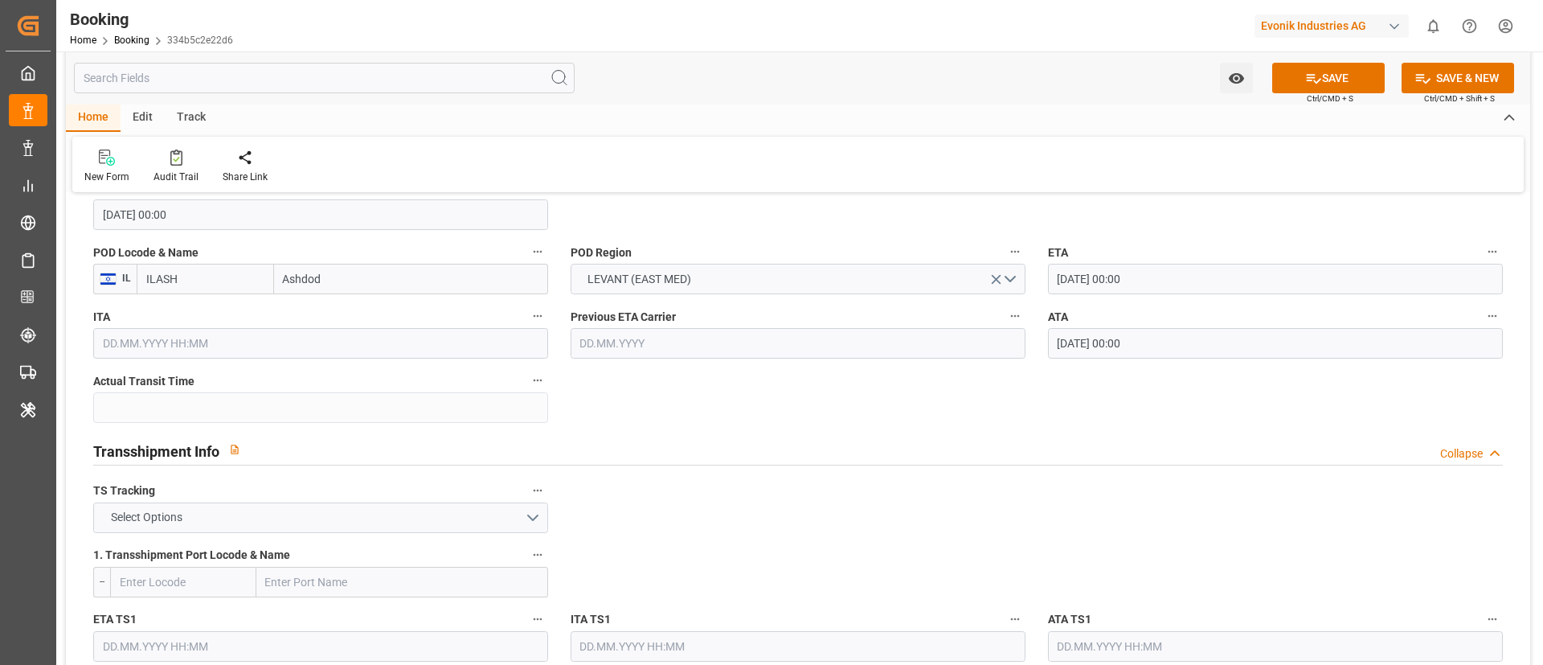
scroll to position [1568, 0]
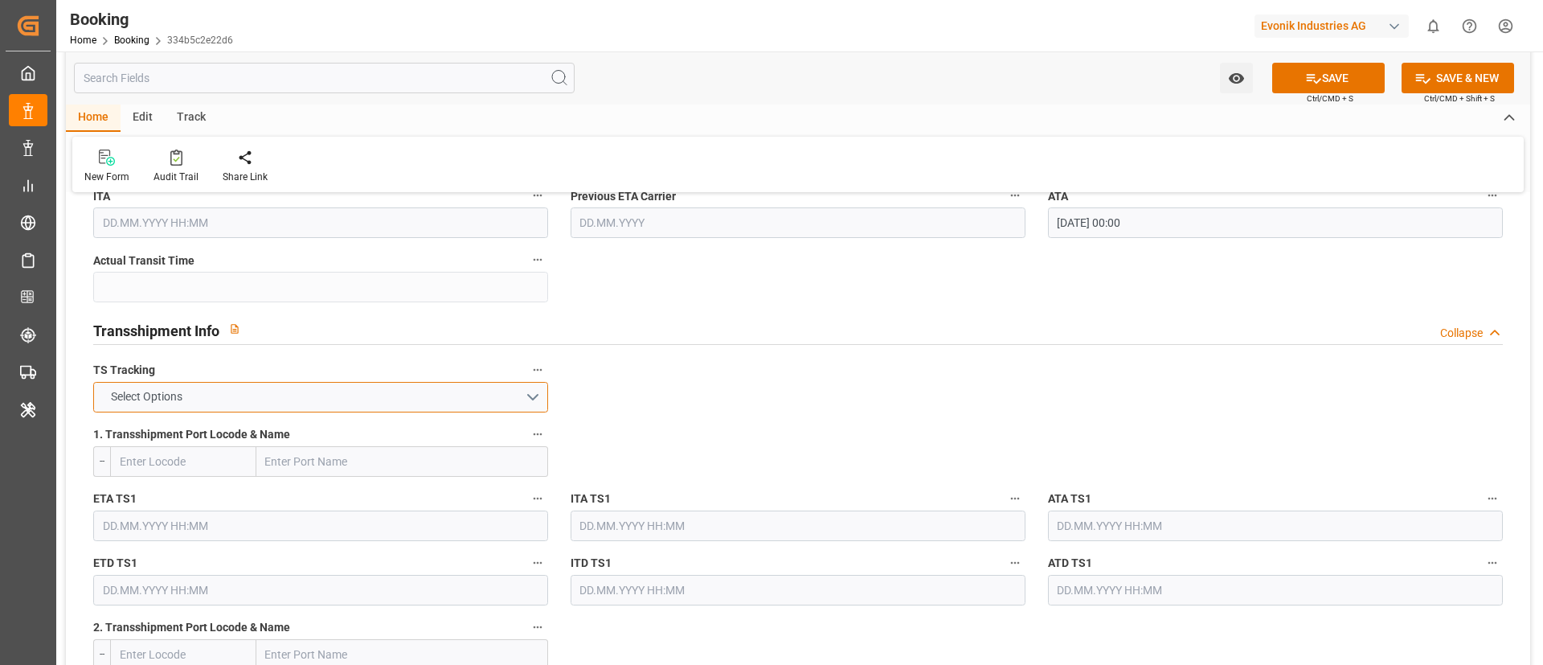
click at [480, 392] on button "Select Options" at bounding box center [320, 397] width 455 height 31
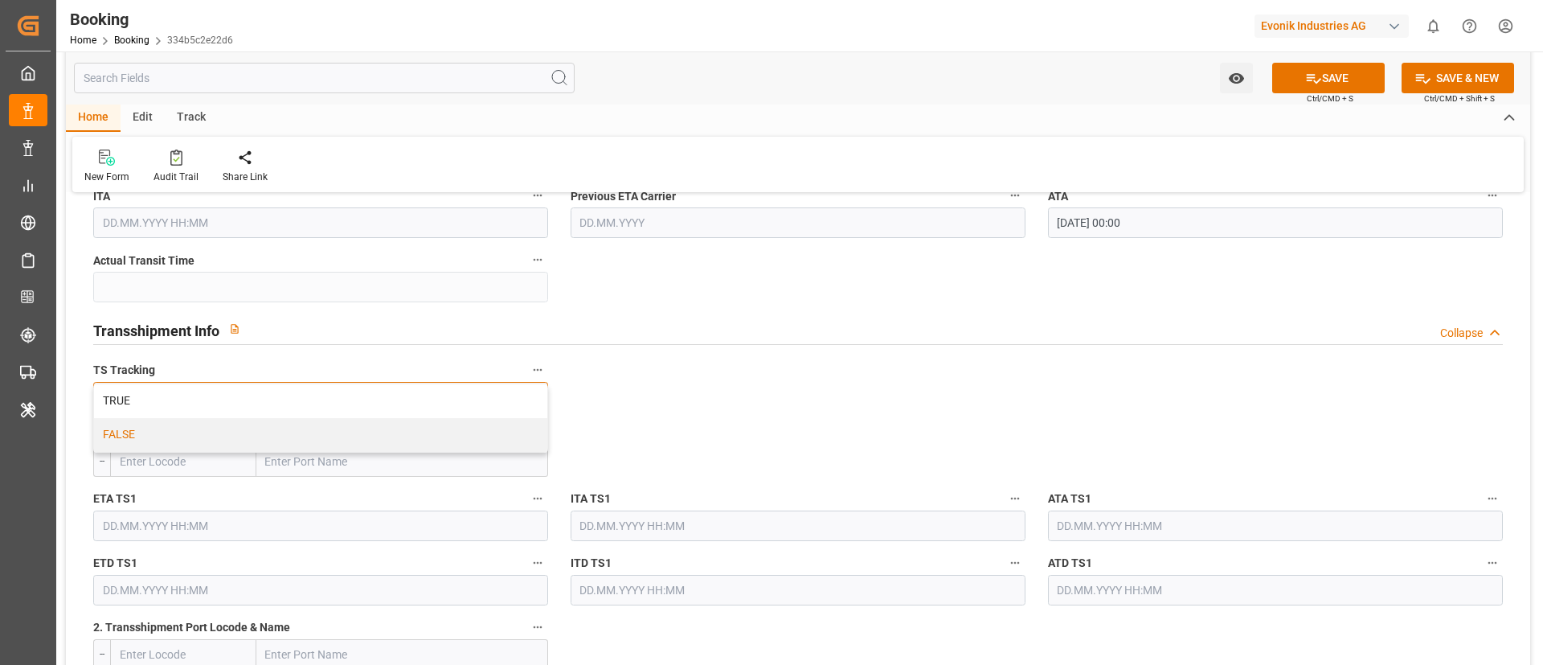
click at [434, 430] on div "FALSE" at bounding box center [320, 435] width 453 height 34
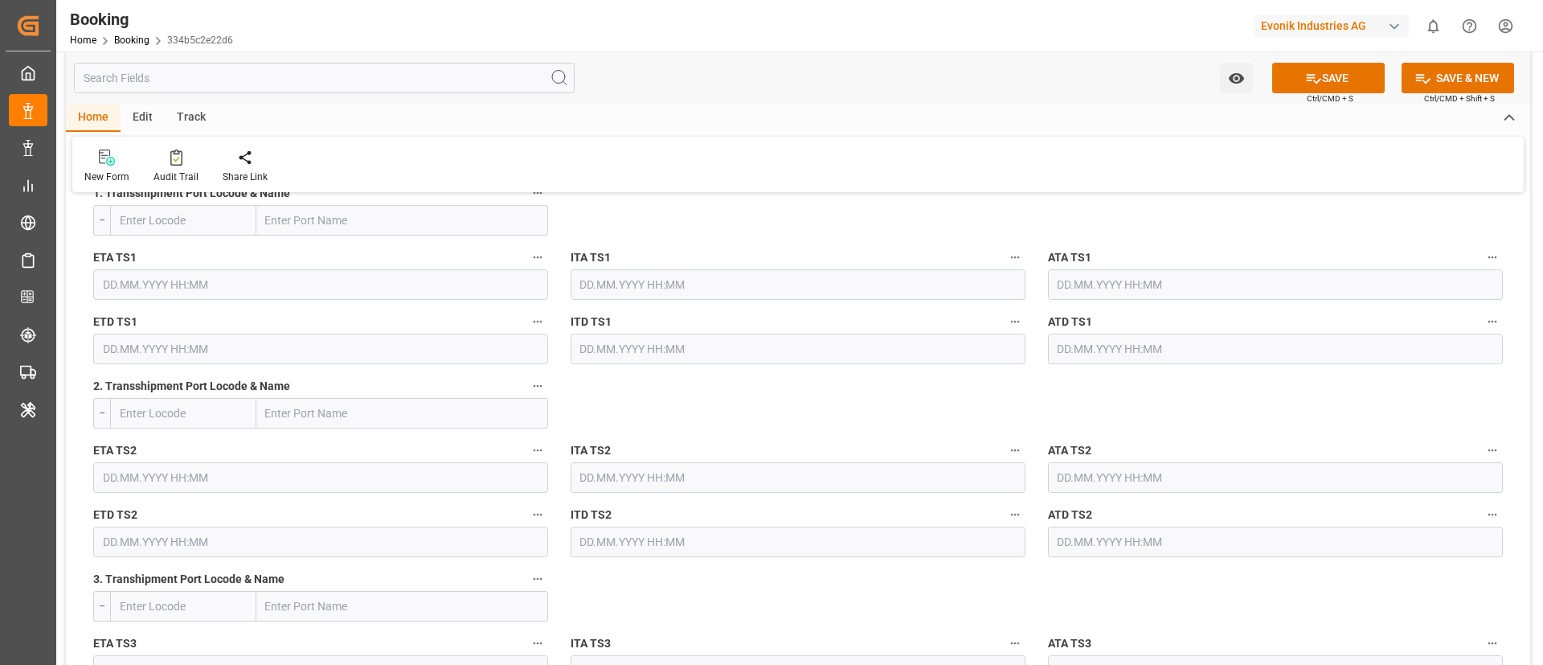
scroll to position [2170, 0]
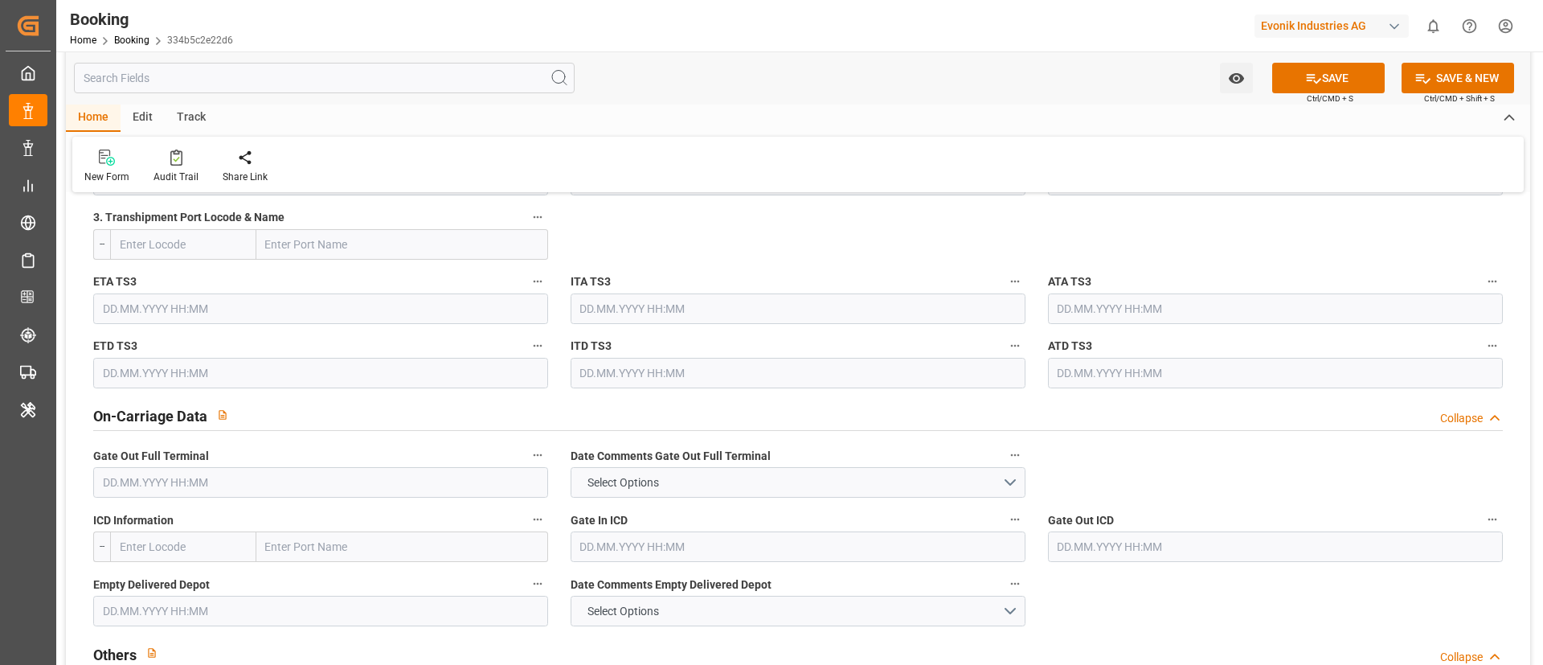
click at [247, 477] on input "text" at bounding box center [320, 482] width 455 height 31
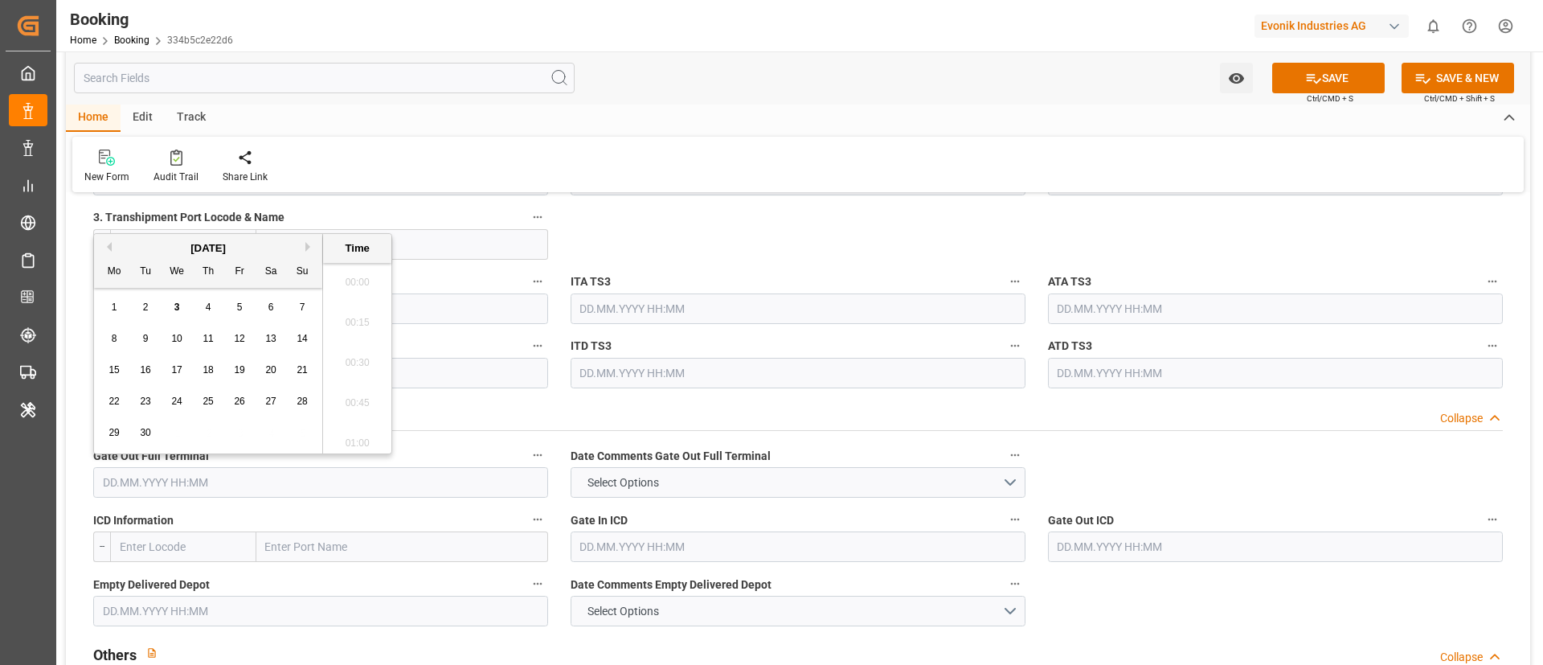
scroll to position [2658, 0]
click at [109, 246] on button "Previous Month" at bounding box center [107, 247] width 10 height 10
click at [158, 432] on div "25 26 27 28 29 30 31" at bounding box center [208, 432] width 219 height 31
click at [153, 431] on div "26" at bounding box center [146, 433] width 20 height 19
type input "26.08.2025 00:00"
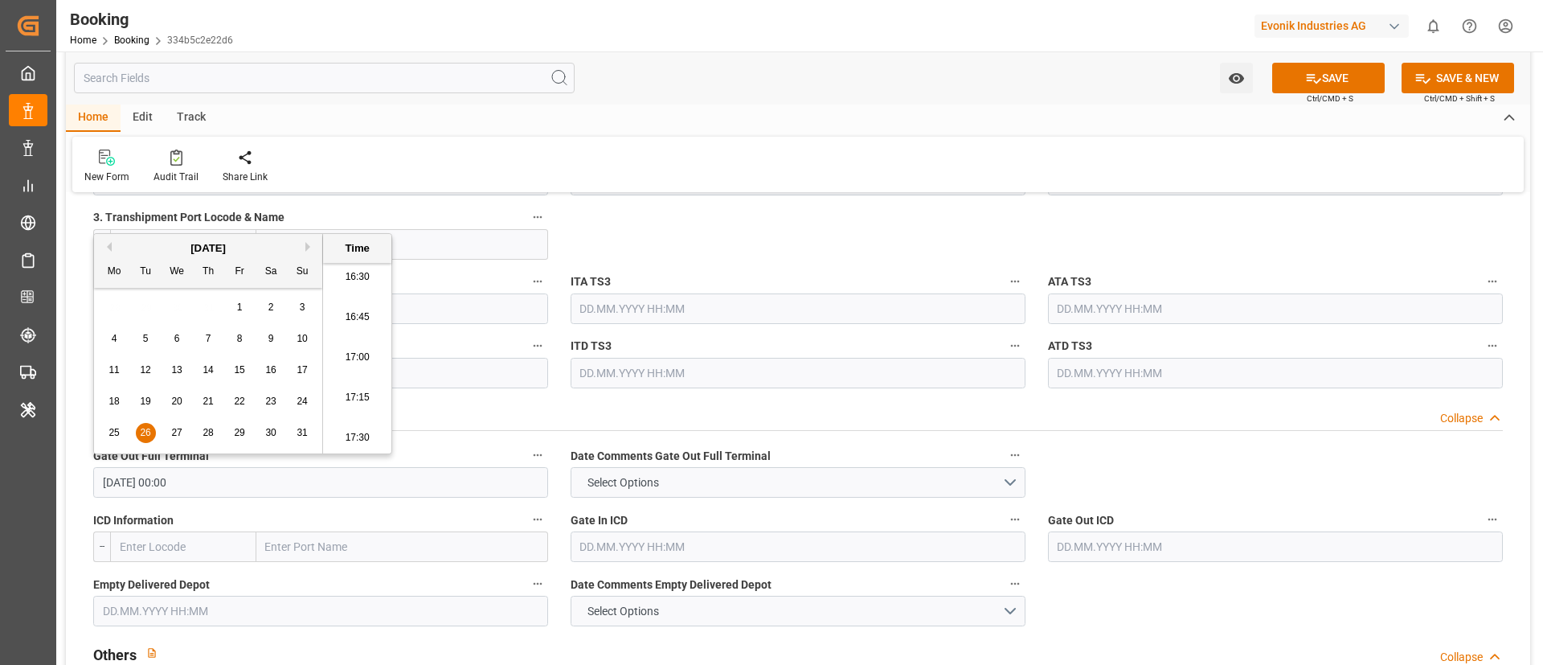
click at [195, 615] on input "text" at bounding box center [320, 611] width 455 height 31
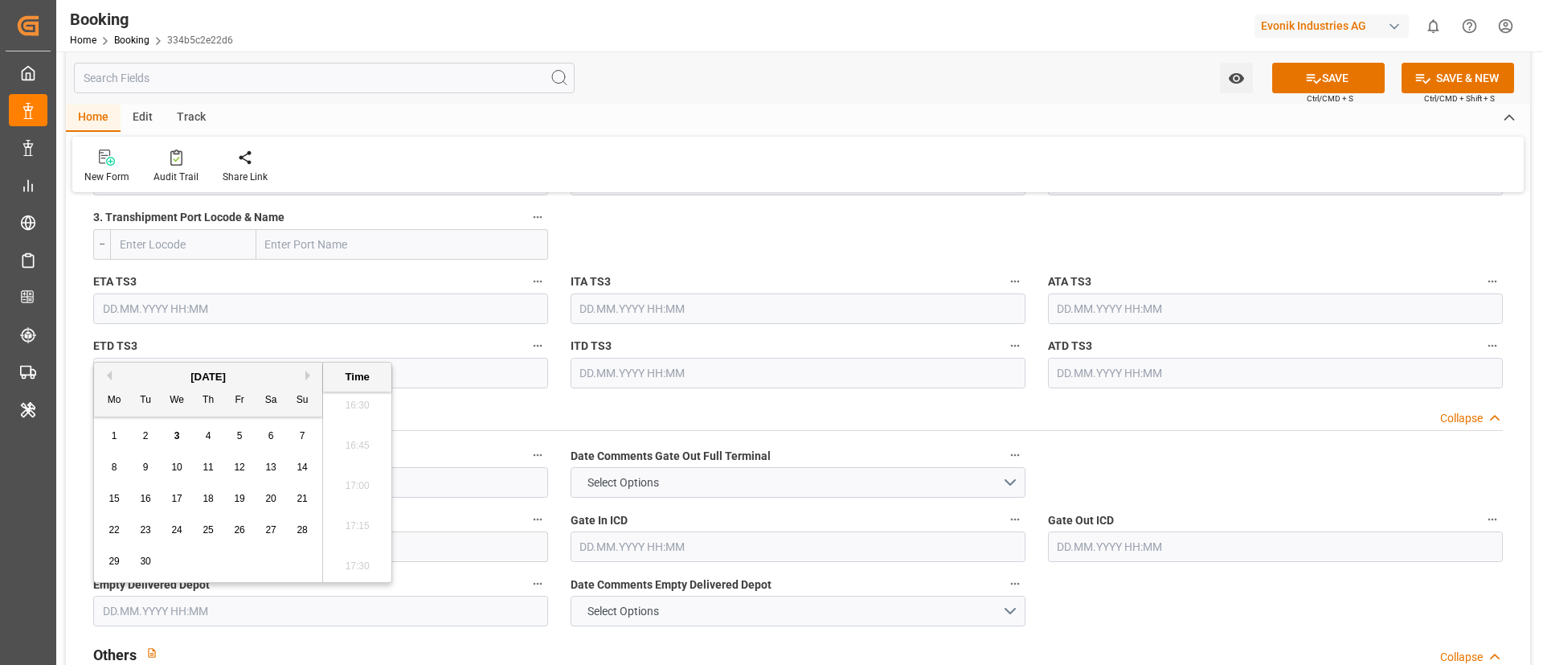
click at [109, 372] on button "Previous Month" at bounding box center [107, 376] width 10 height 10
click at [182, 568] on div "27" at bounding box center [177, 561] width 20 height 19
type input "27.08.2025 00:00"
click at [695, 154] on div "New Form Audit Trail Share Link" at bounding box center [798, 164] width 1452 height 55
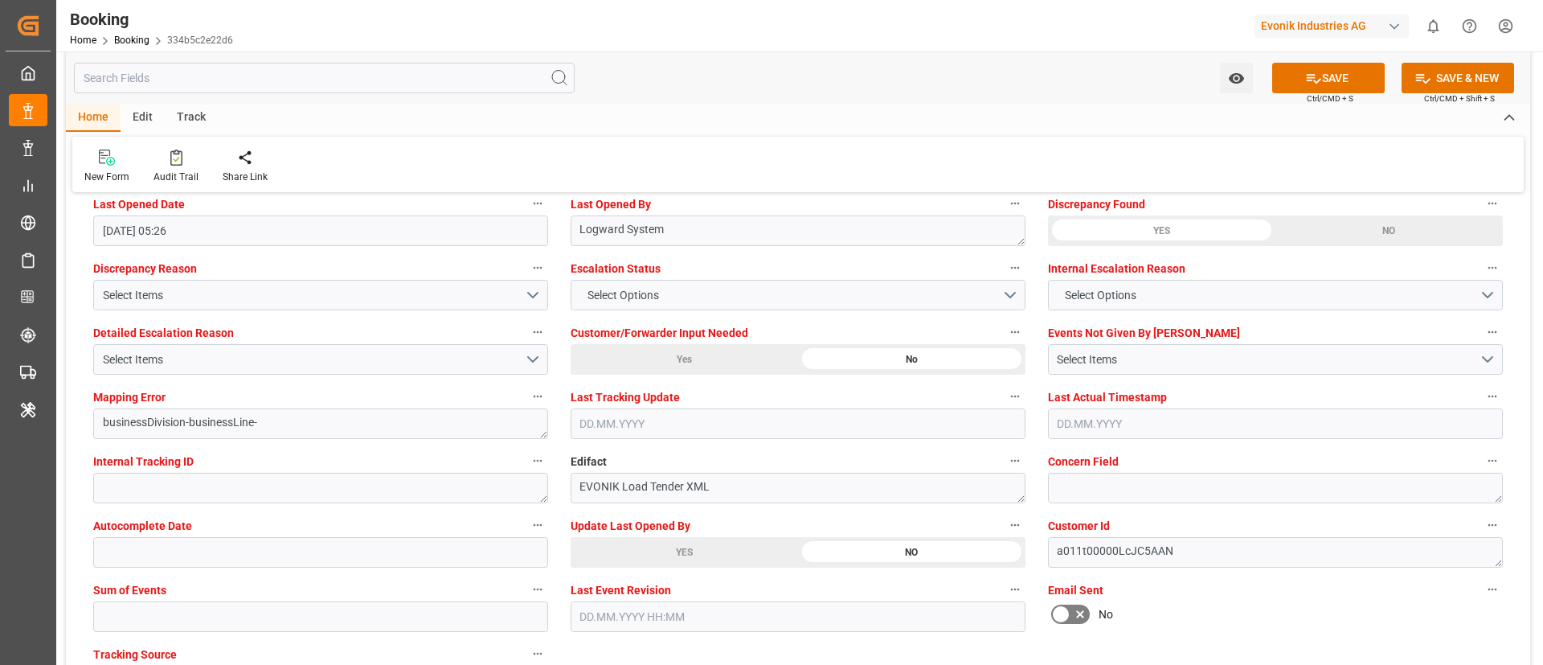
scroll to position [3014, 0]
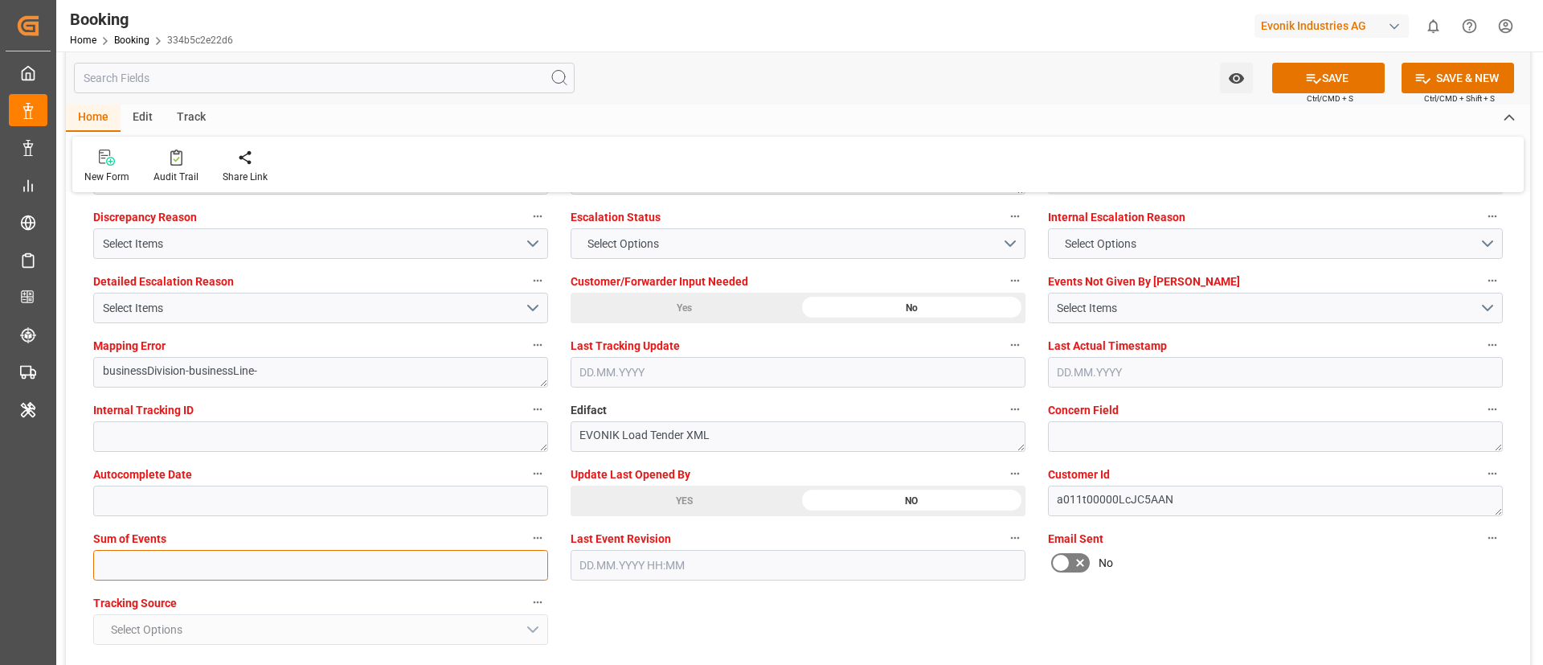
click at [311, 570] on input "text" at bounding box center [320, 565] width 455 height 31
type input "0"
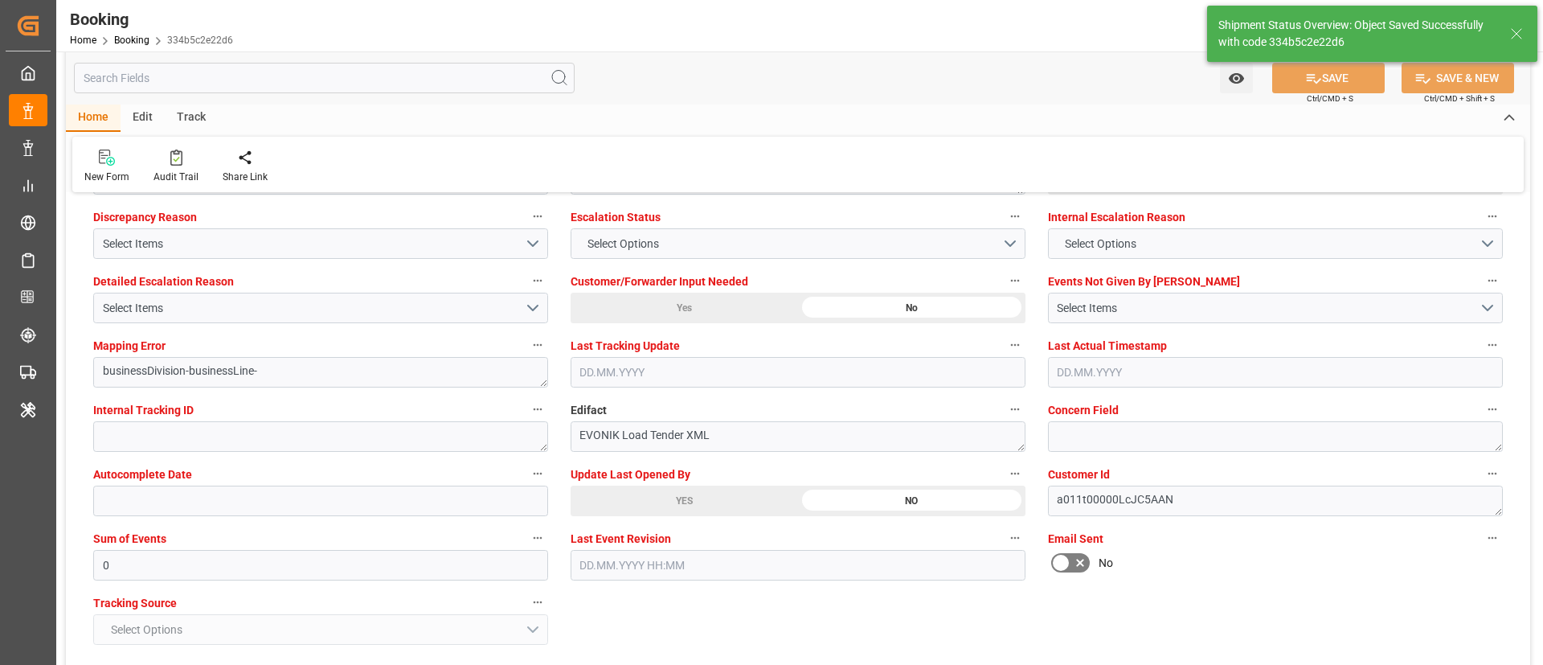
type textarea "West Mediterranean_ILASH_MSCU_AT-AO"
type textarea "Vismitha Mahadev"
type input "7"
type input "19.08.2025 00:00"
type input "26.08.2025 00:00"
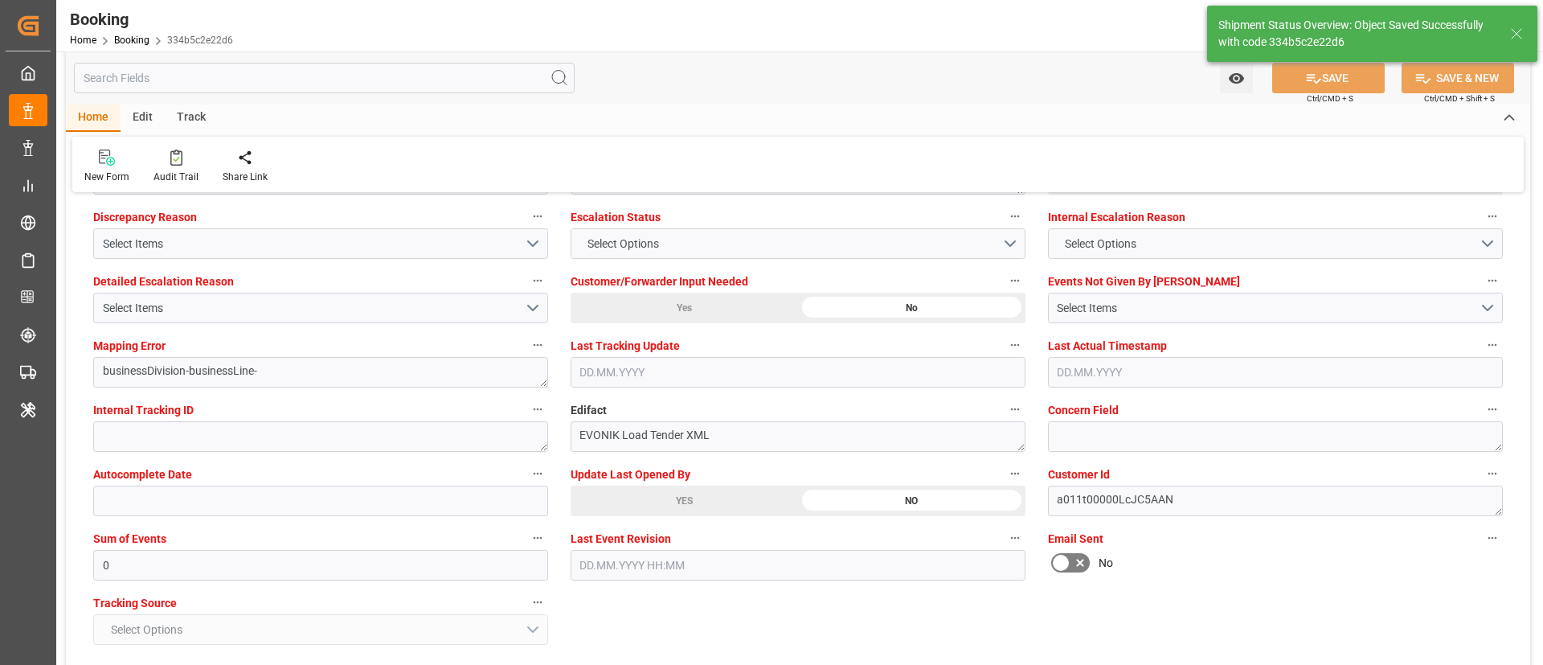
type input "03.09.2025 11:33"
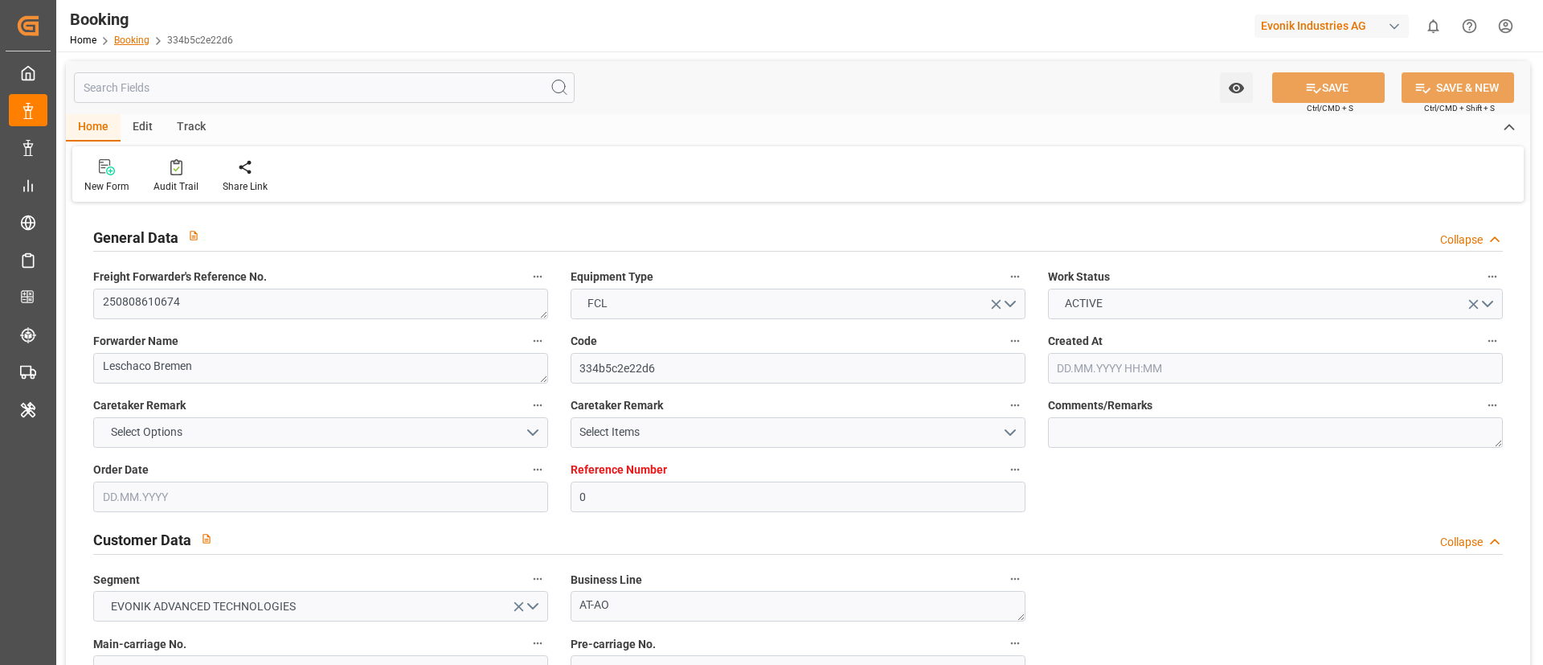
click at [133, 41] on link "Booking" at bounding box center [131, 40] width 35 height 11
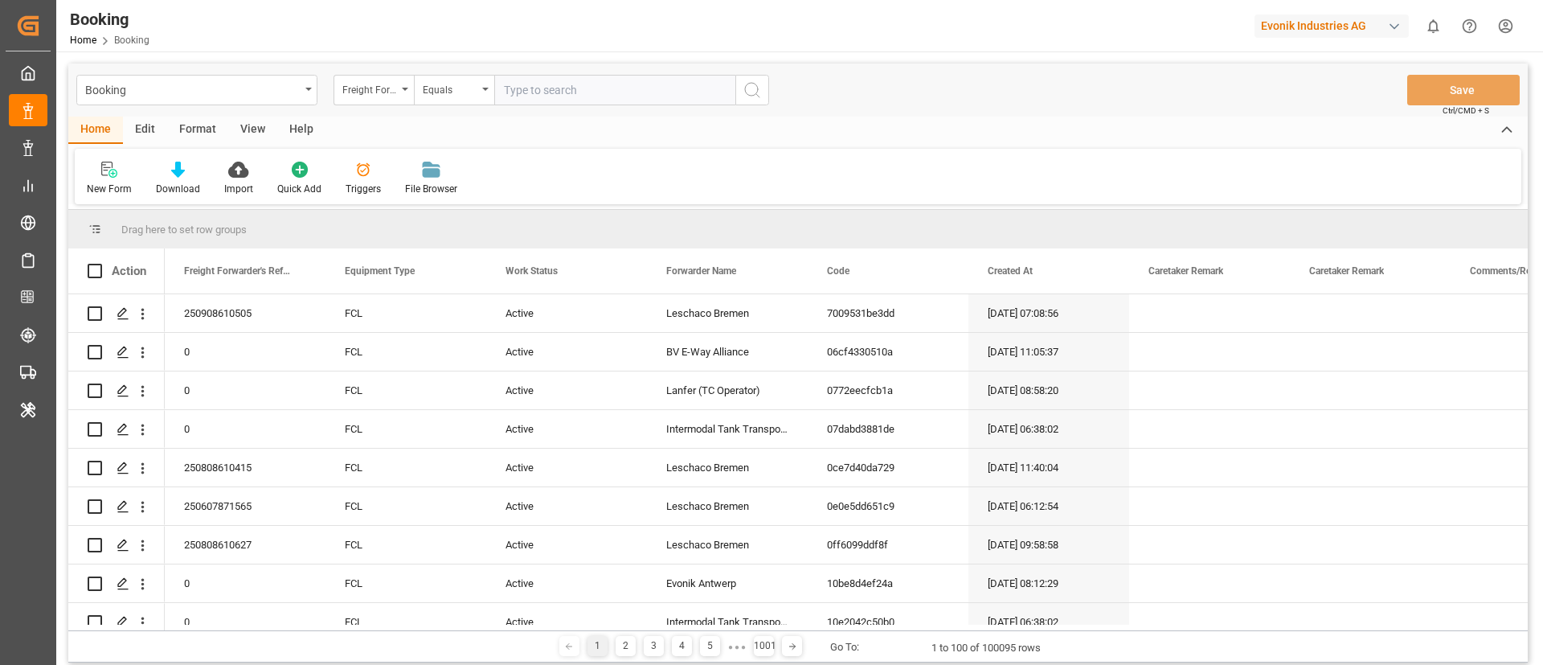
click at [239, 128] on div "View" at bounding box center [252, 130] width 49 height 27
click at [384, 88] on div "Freight Forwarder's Reference No." at bounding box center [369, 88] width 55 height 18
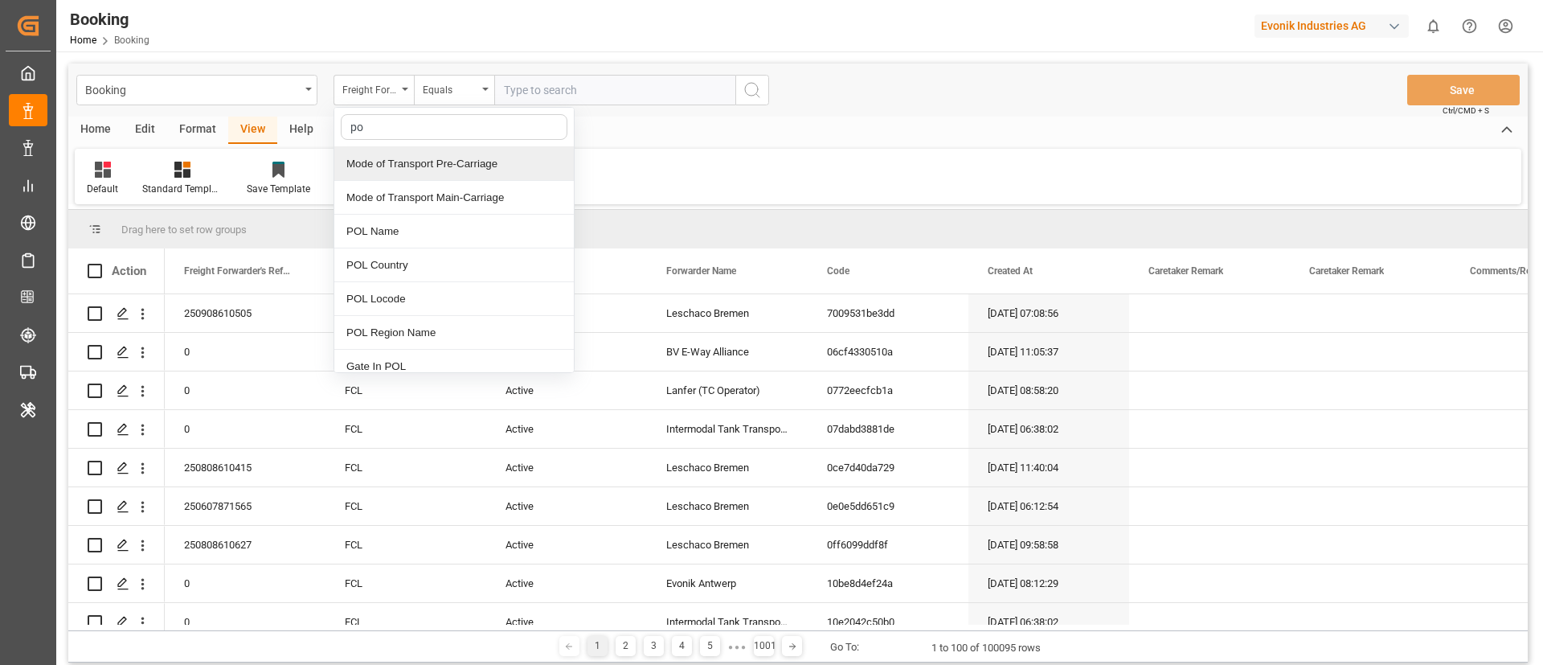
type input "pol"
click at [414, 164] on div "POL Name" at bounding box center [454, 164] width 240 height 34
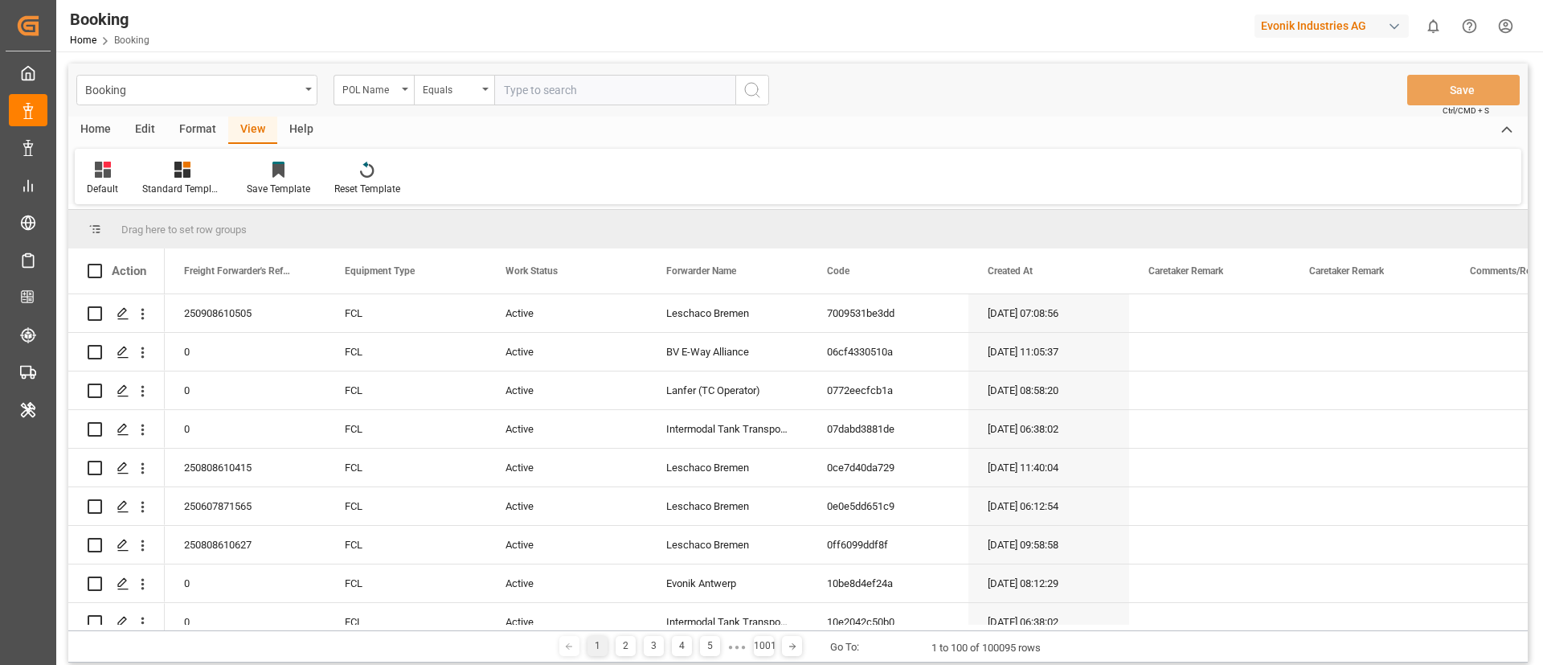
click at [591, 97] on input "text" at bounding box center [614, 90] width 241 height 31
paste input "Koper"
type input "Koper"
click at [755, 91] on icon "search button" at bounding box center [752, 89] width 19 height 19
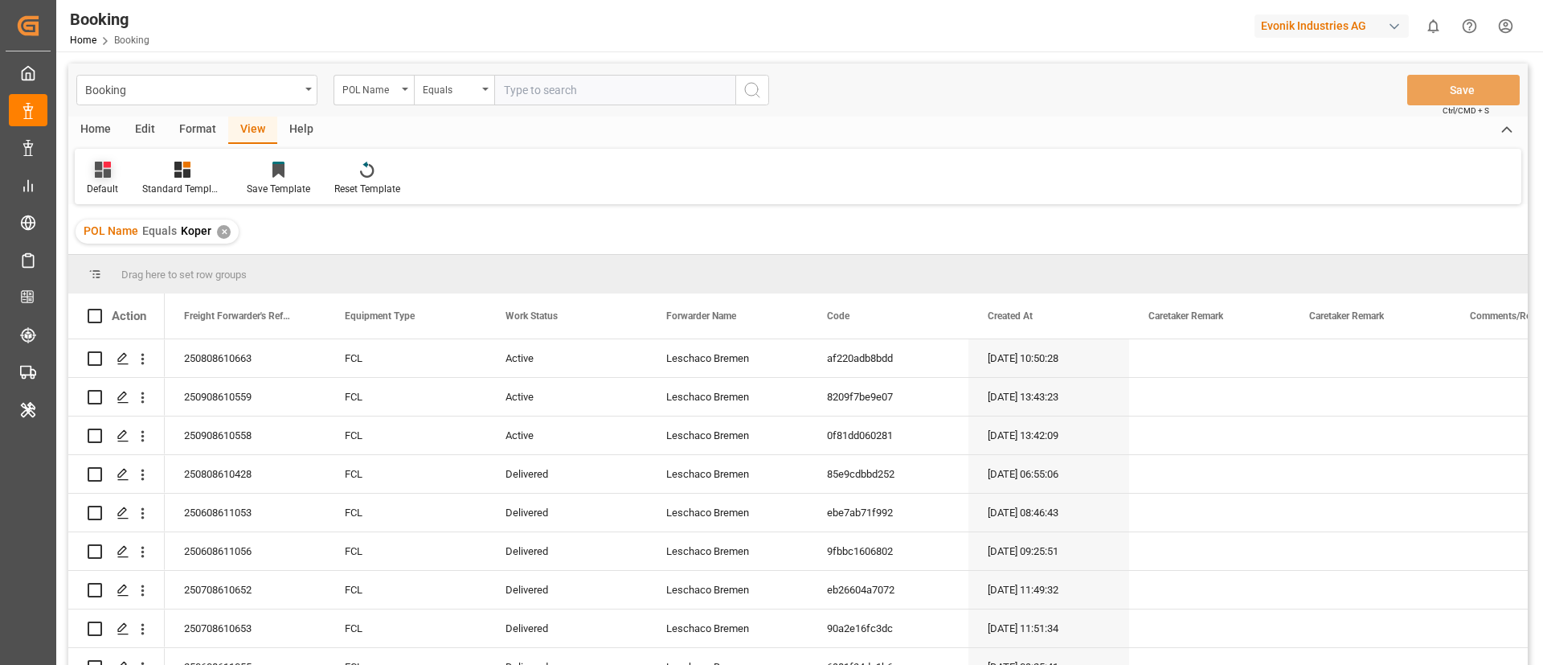
click at [102, 170] on icon at bounding box center [103, 170] width 16 height 16
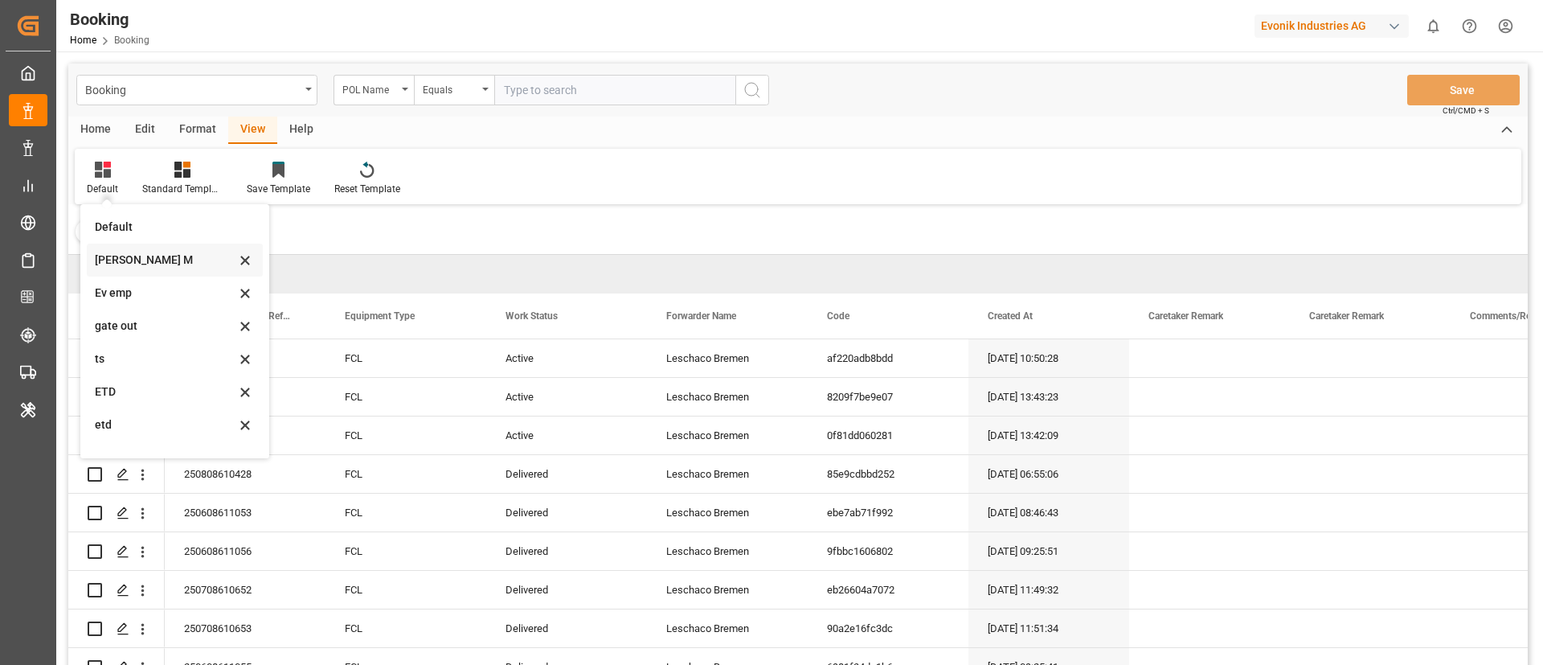
click at [146, 269] on div "[PERSON_NAME] M" at bounding box center [175, 260] width 176 height 33
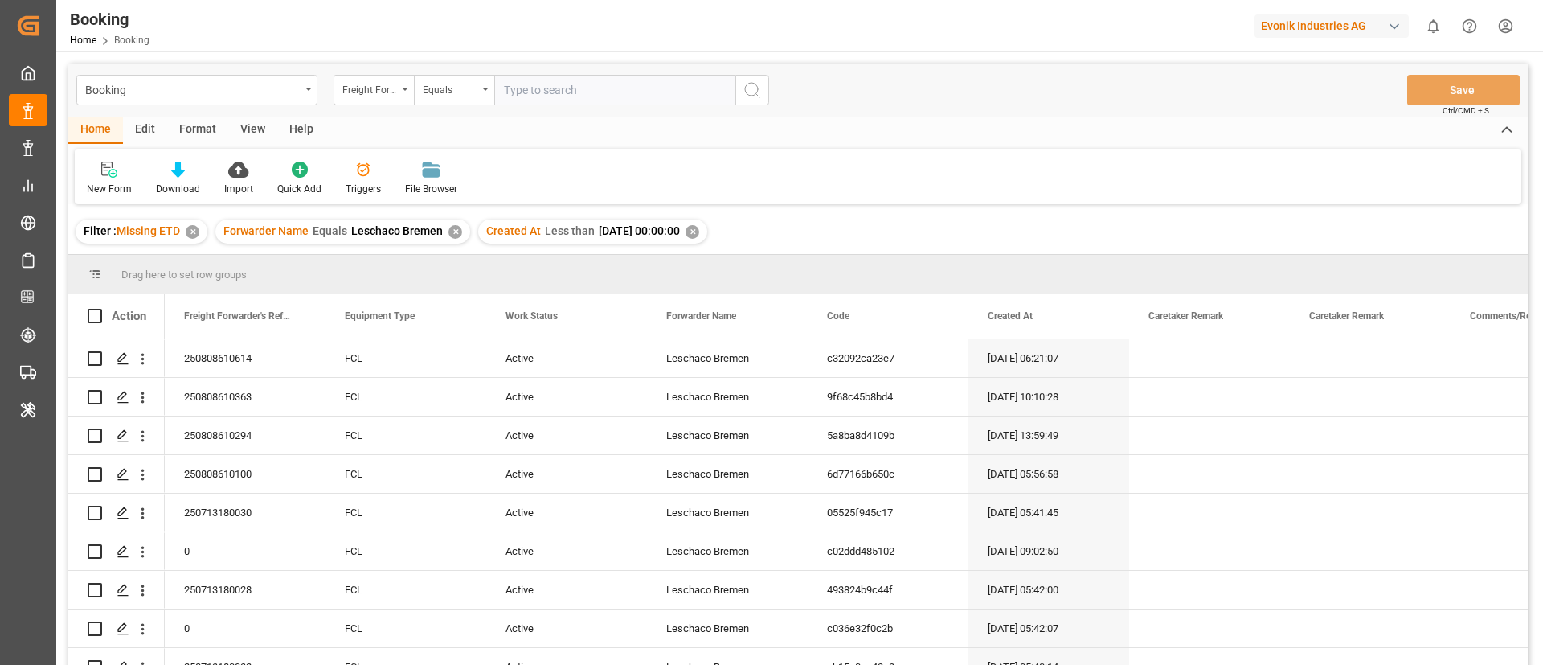
click at [255, 117] on div "View" at bounding box center [252, 130] width 49 height 27
click at [98, 182] on div "Default" at bounding box center [102, 189] width 31 height 14
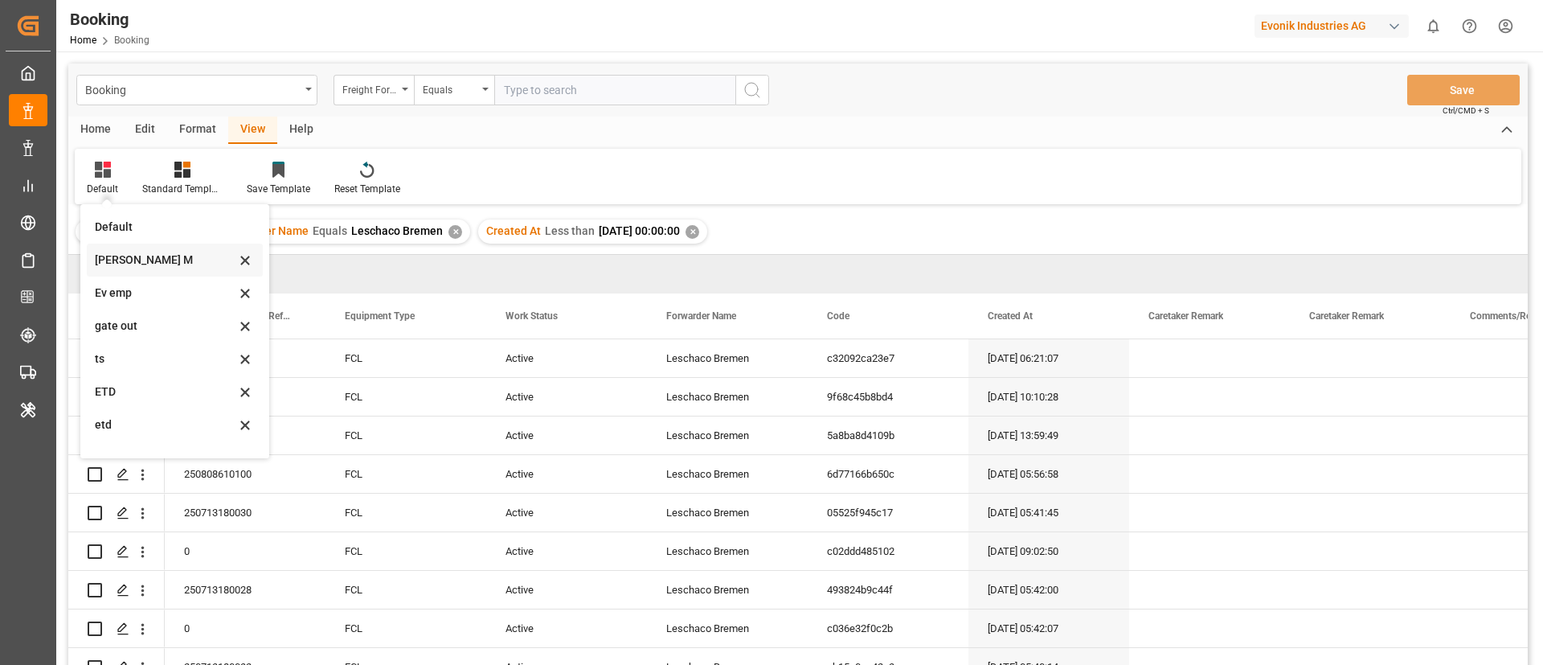
click at [145, 252] on div "[PERSON_NAME] M" at bounding box center [165, 260] width 141 height 17
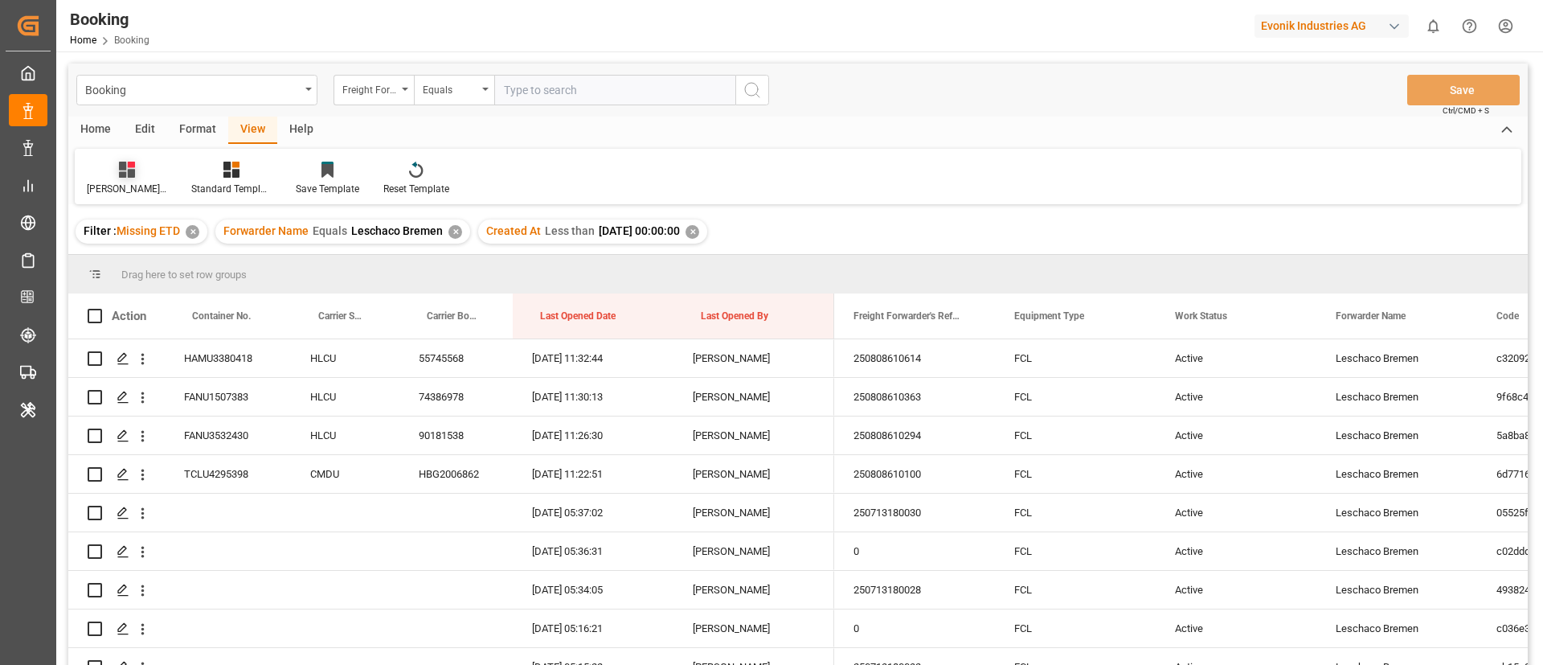
click at [119, 174] on icon at bounding box center [127, 170] width 16 height 16
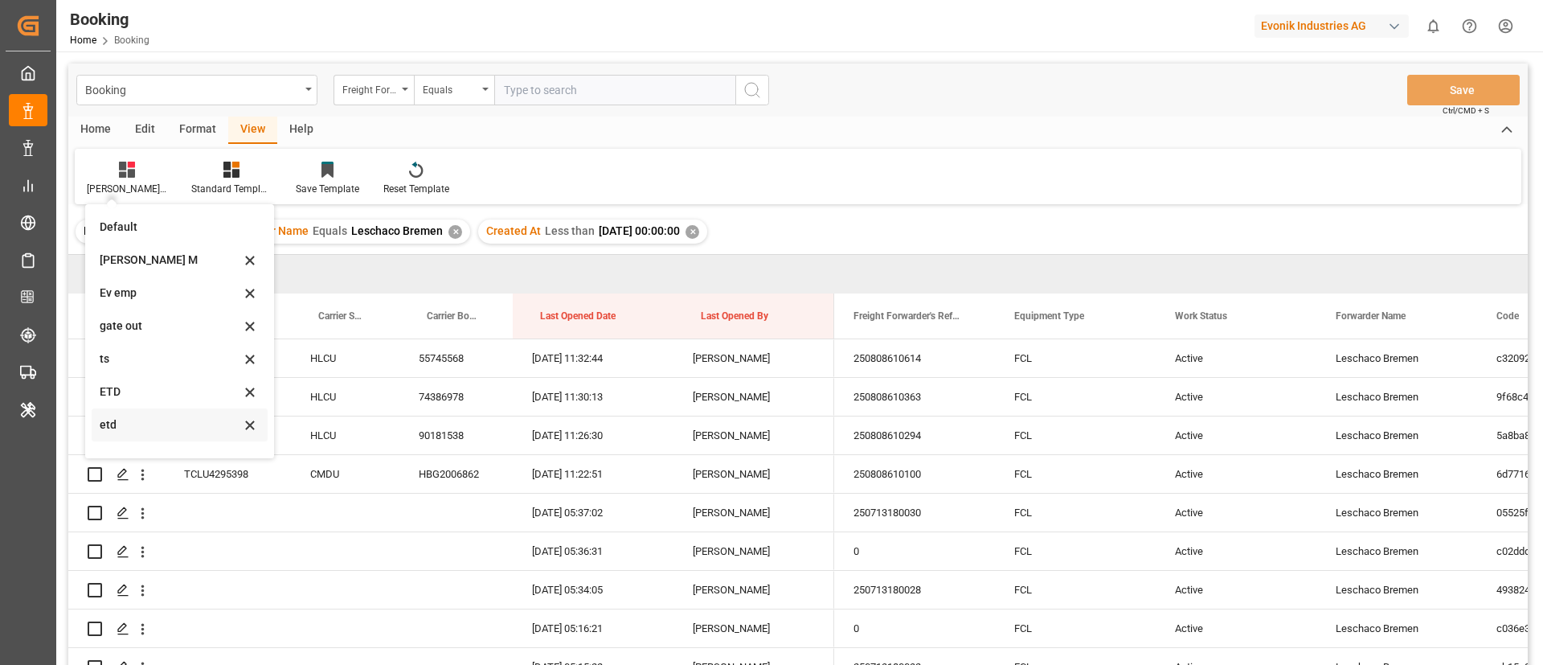
click at [162, 424] on div "etd" at bounding box center [170, 424] width 141 height 17
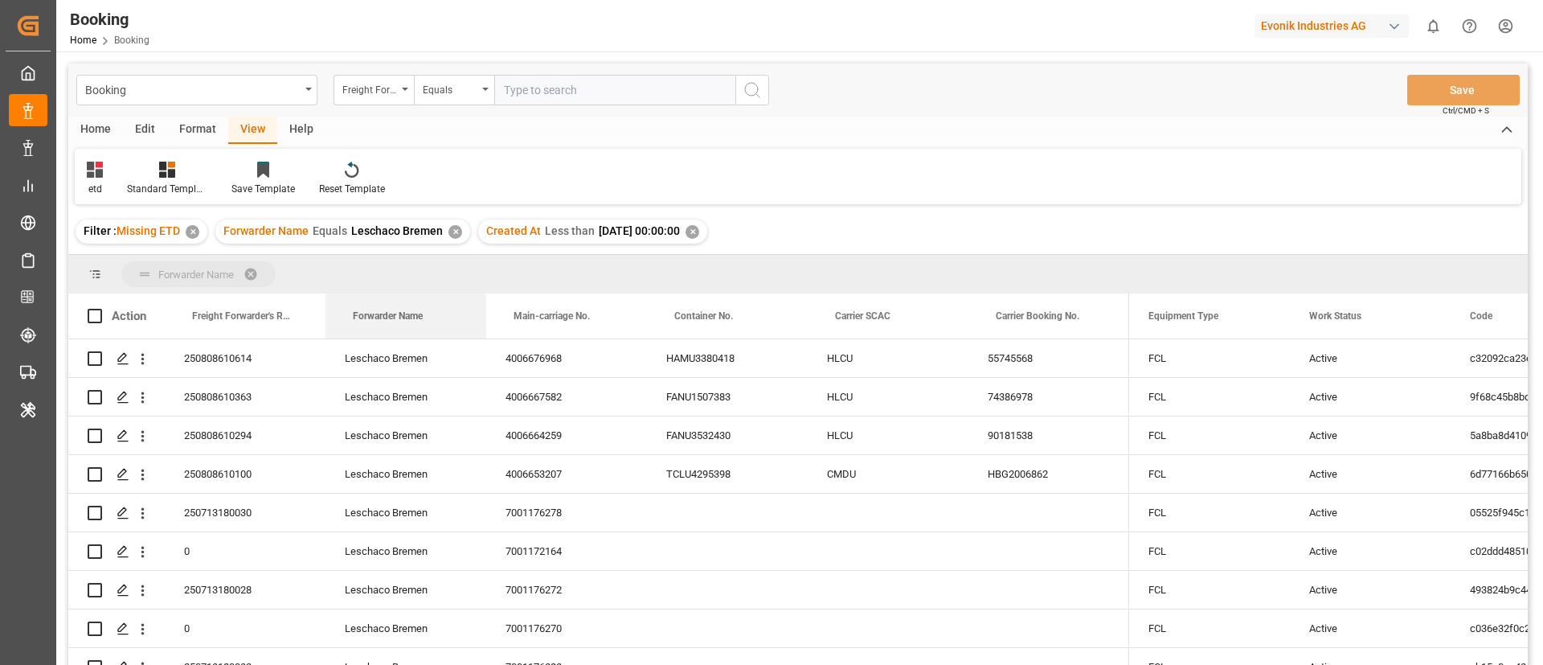
drag, startPoint x: 394, startPoint y: 313, endPoint x: 395, endPoint y: 272, distance: 41.0
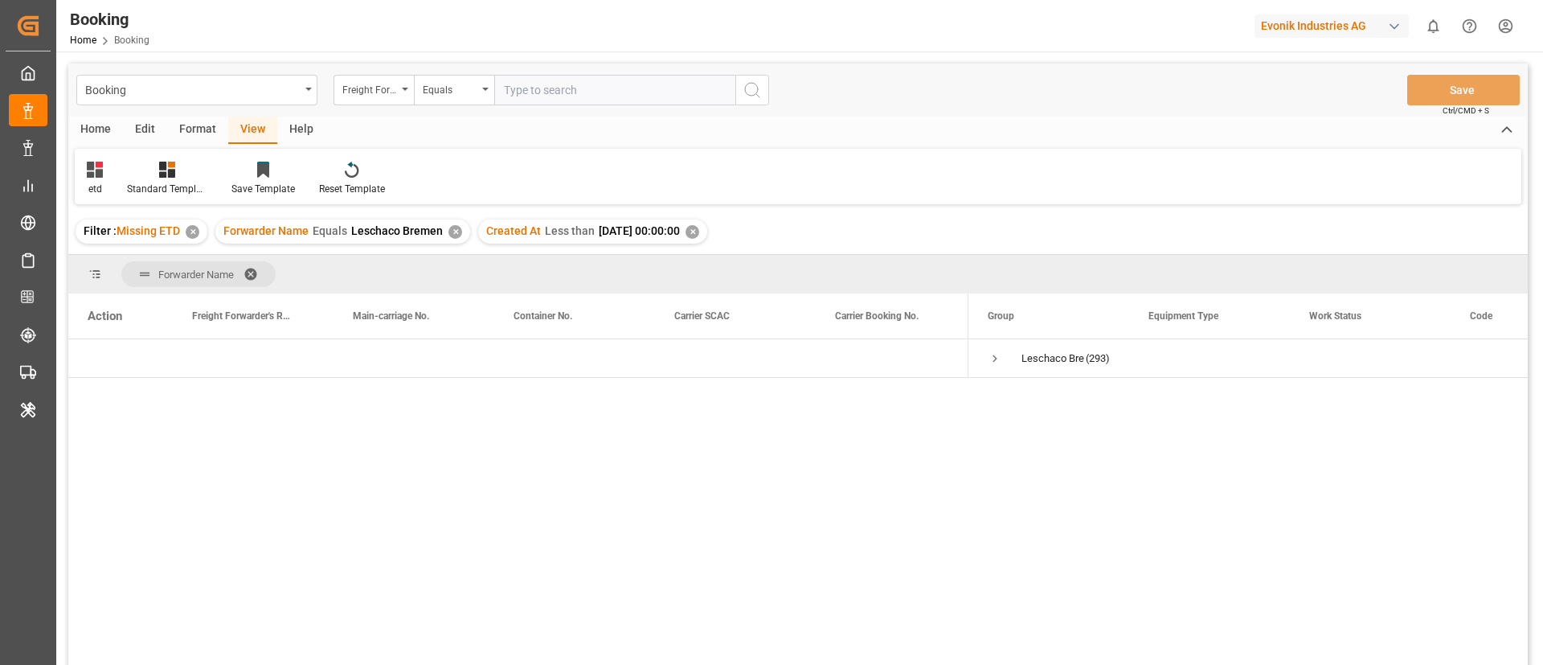
click at [208, 135] on div "Format" at bounding box center [197, 130] width 61 height 27
click at [112, 177] on icon at bounding box center [110, 170] width 14 height 16
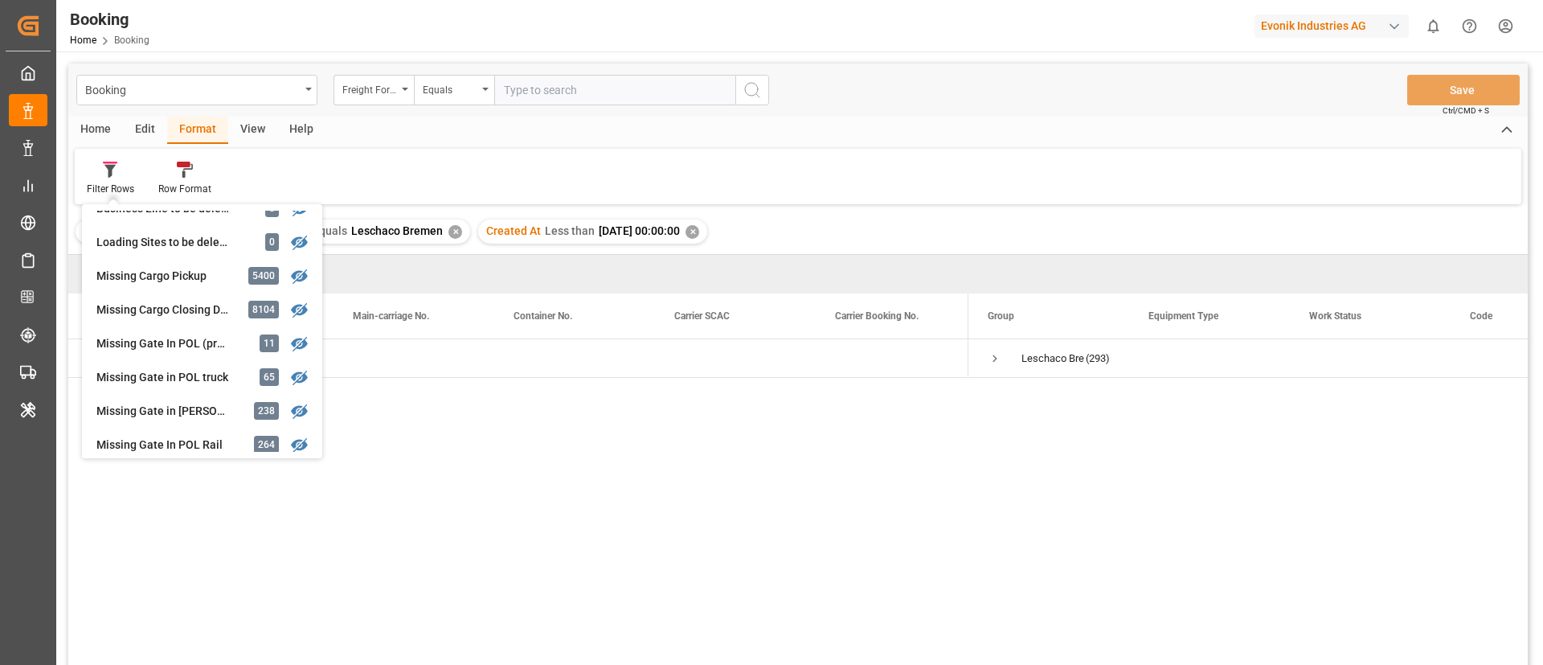
scroll to position [241, 0]
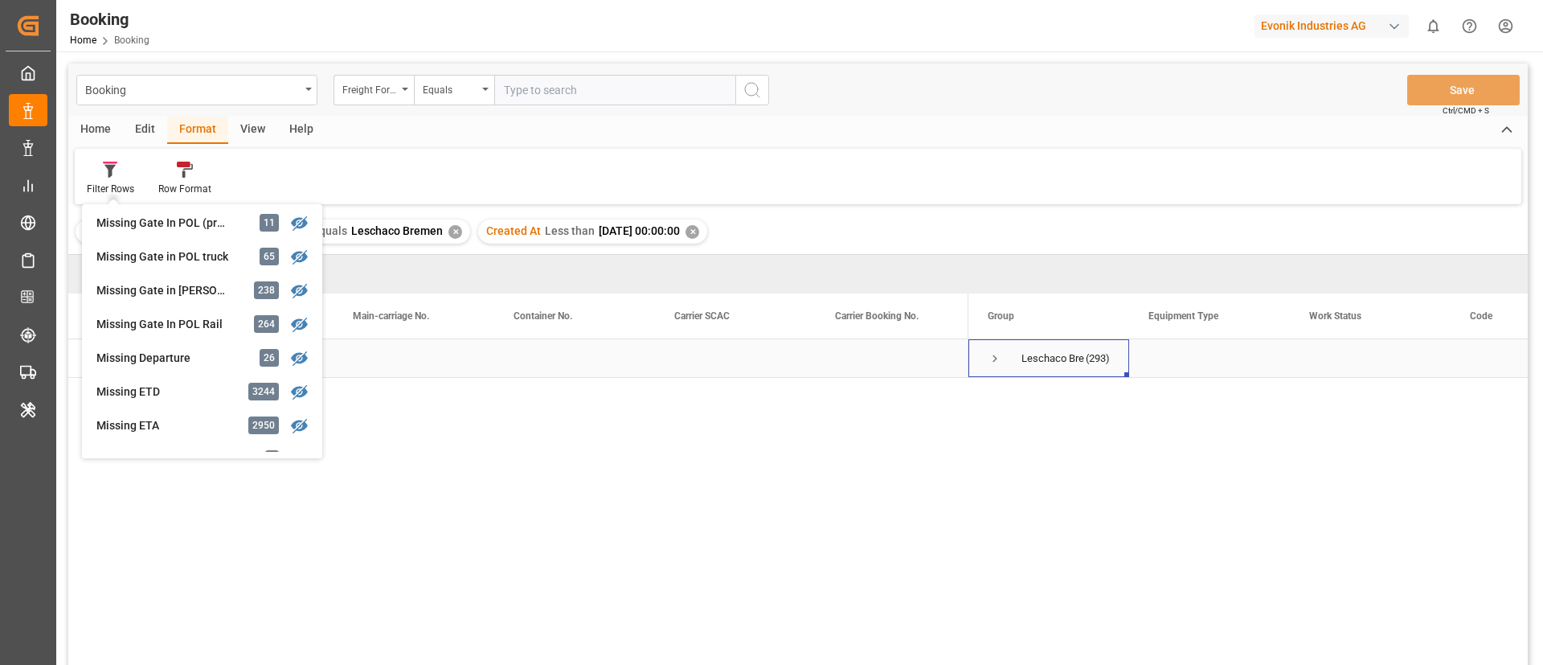
click at [992, 357] on span "Press SPACE to select this row." at bounding box center [995, 358] width 14 height 14
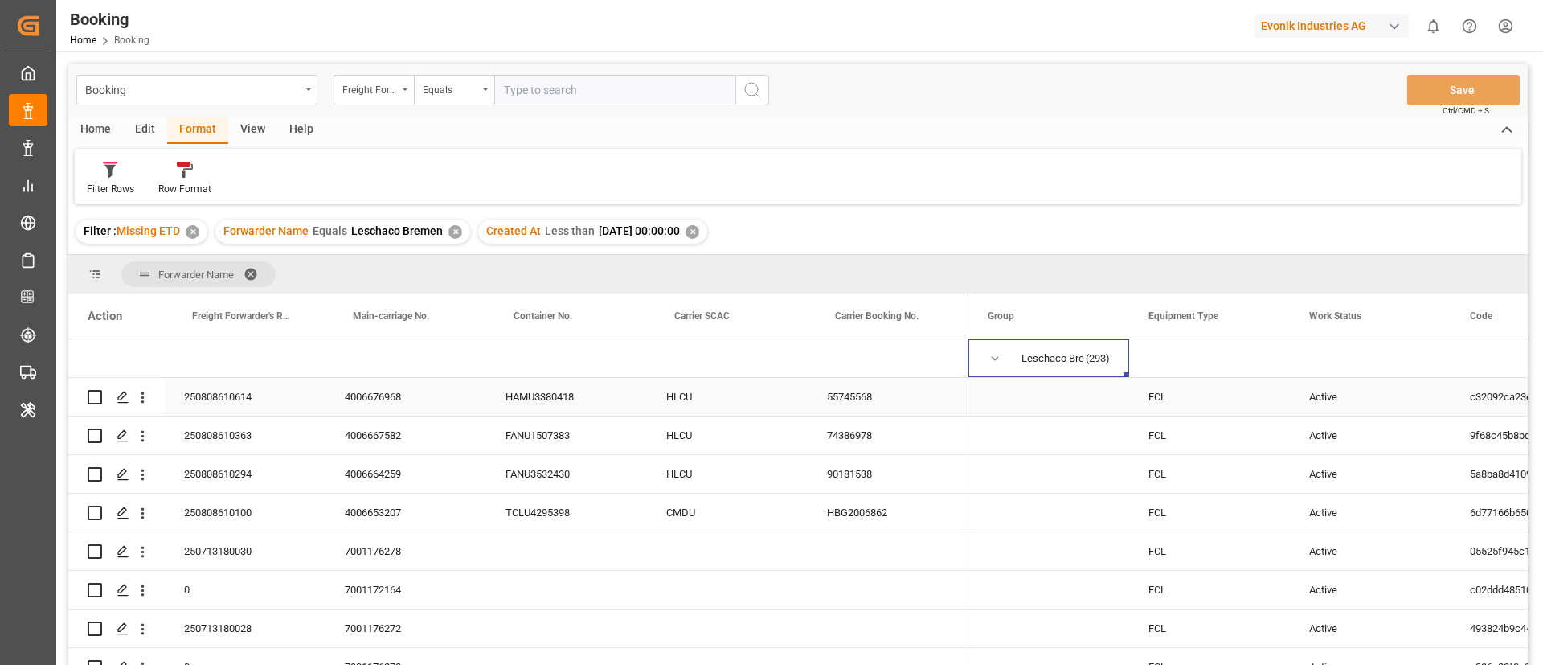
click at [234, 397] on div "250808610614" at bounding box center [245, 397] width 161 height 38
click at [389, 406] on div "4006676968" at bounding box center [406, 397] width 161 height 38
click at [358, 405] on div "4006676968" at bounding box center [406, 397] width 161 height 38
click at [143, 397] on icon "open menu" at bounding box center [142, 397] width 3 height 11
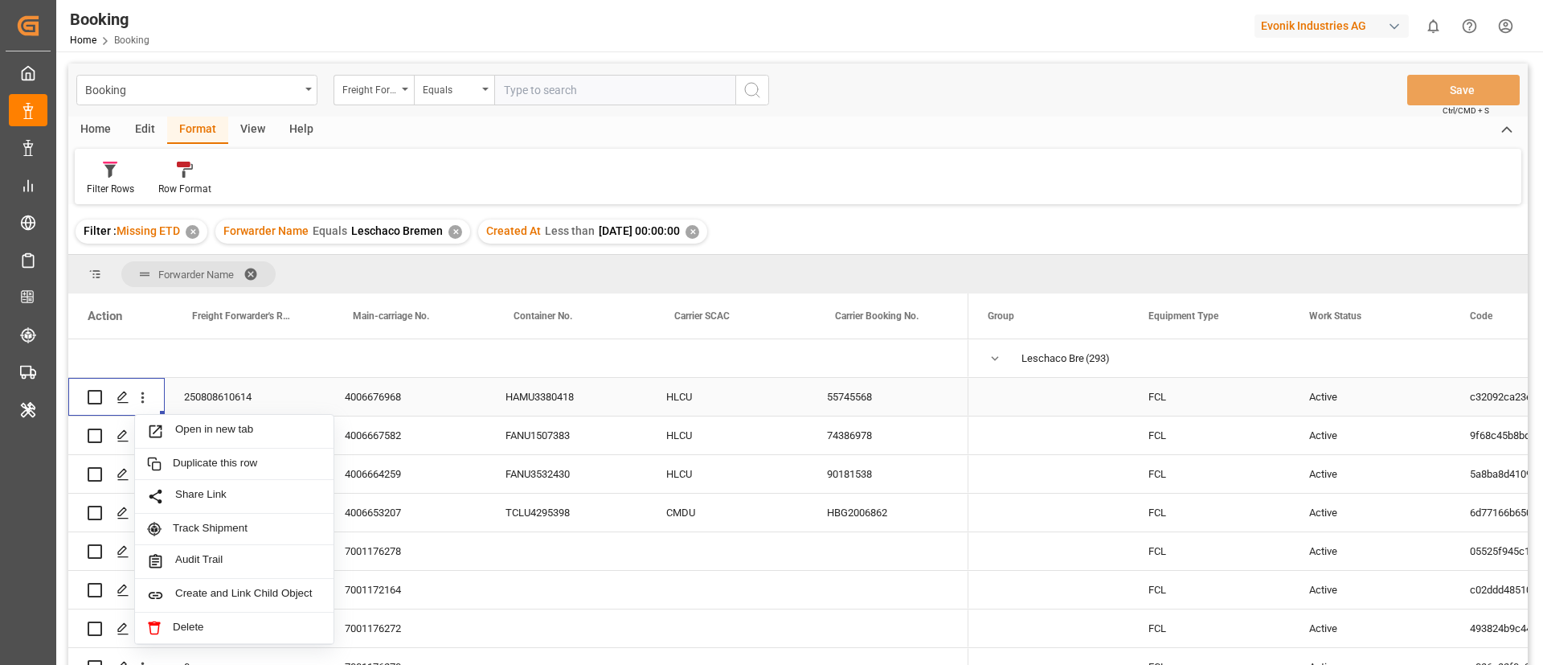
click at [202, 427] on span "Open in new tab" at bounding box center [248, 431] width 146 height 17
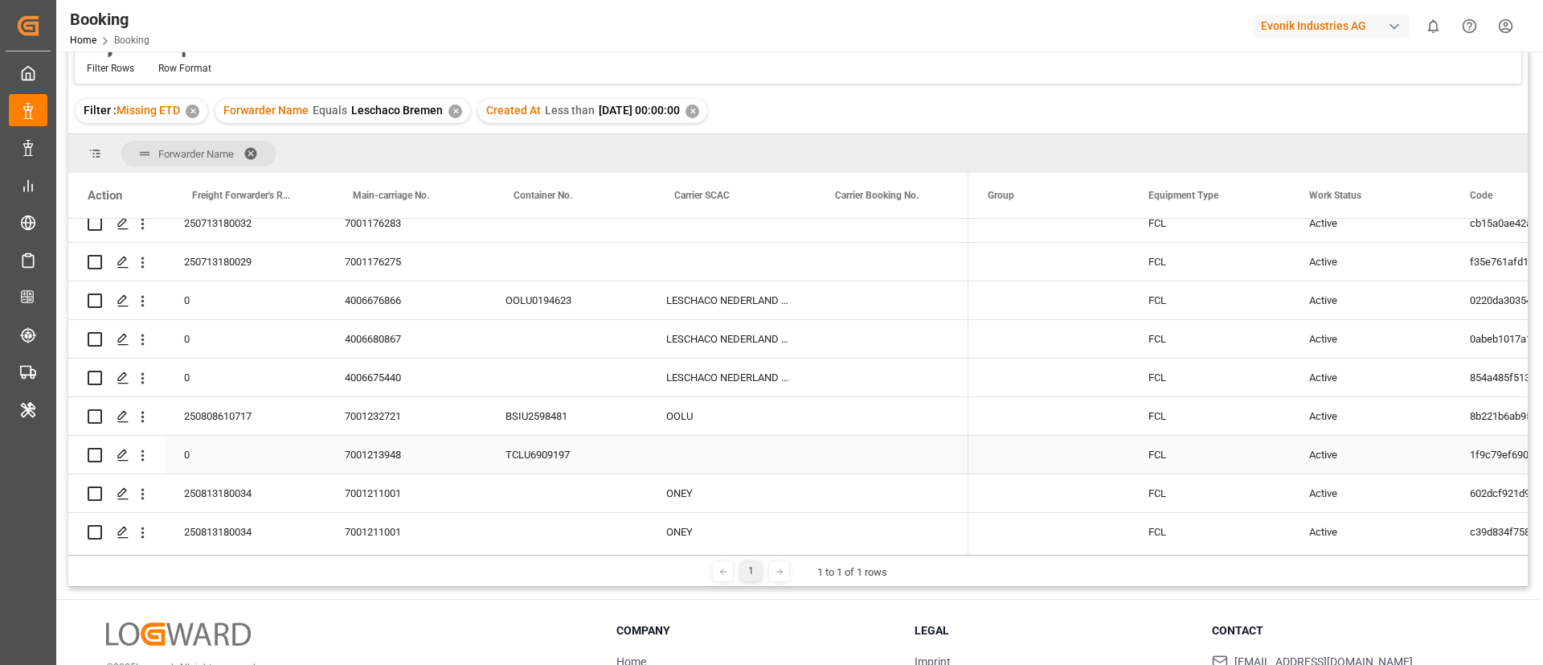
scroll to position [482, 0]
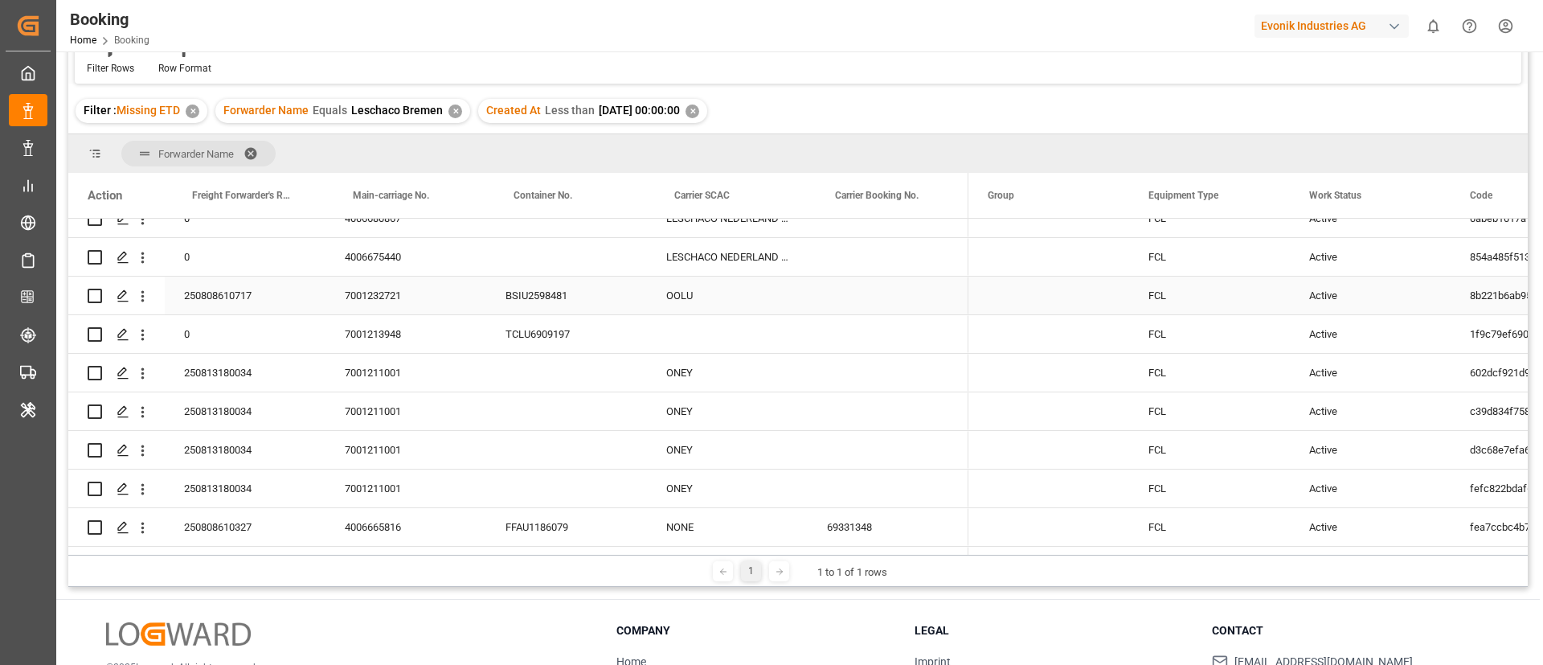
click at [230, 300] on div "250808610717" at bounding box center [245, 296] width 161 height 38
click at [402, 306] on div "7001232721" at bounding box center [406, 296] width 161 height 38
click at [145, 303] on icon "open menu" at bounding box center [142, 296] width 17 height 17
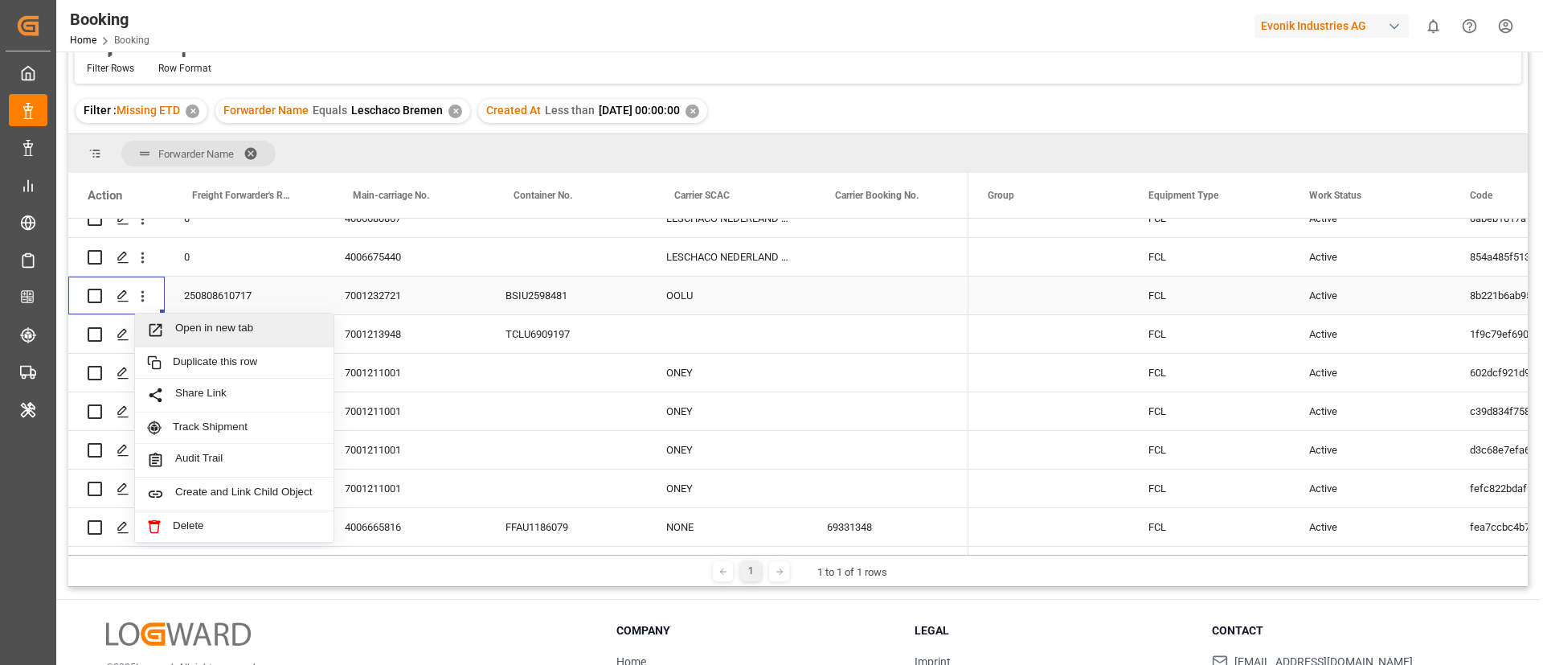
click at [186, 328] on span "Open in new tab" at bounding box center [248, 330] width 146 height 17
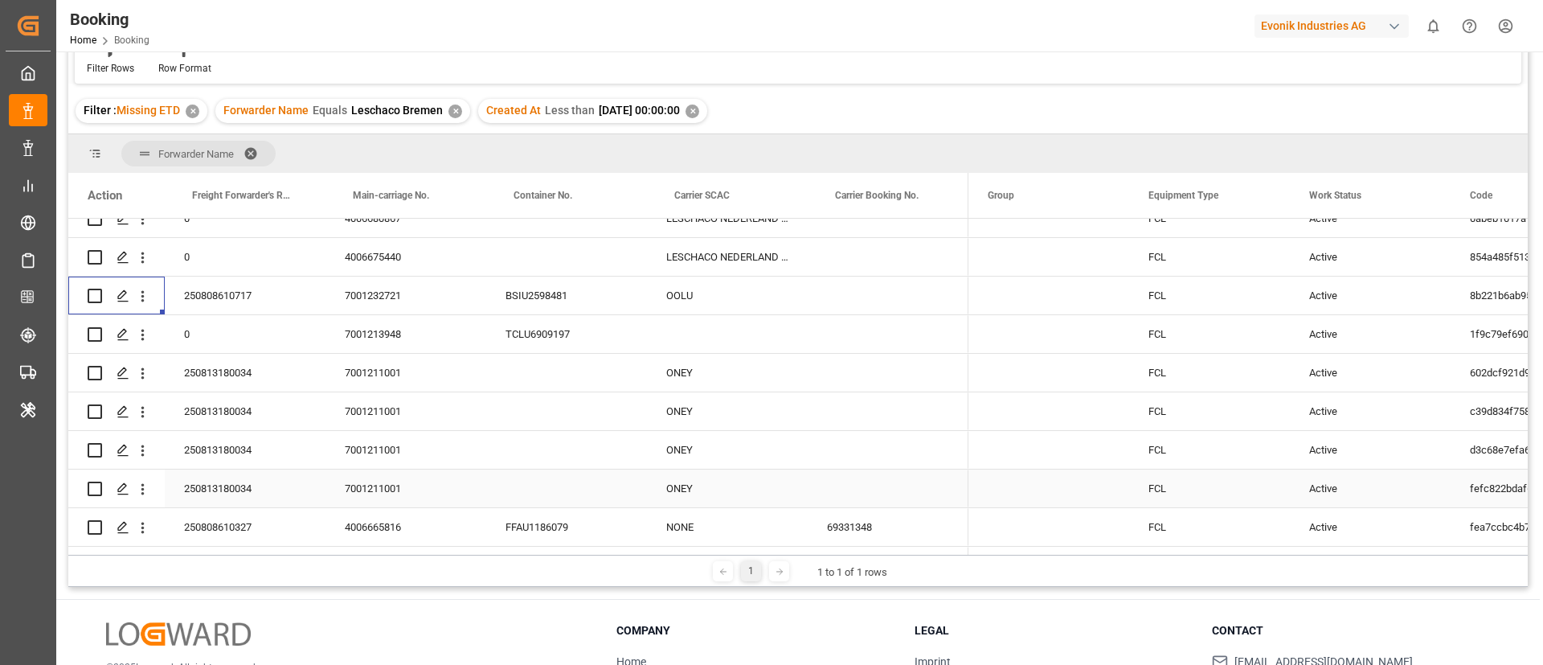
scroll to position [603, 0]
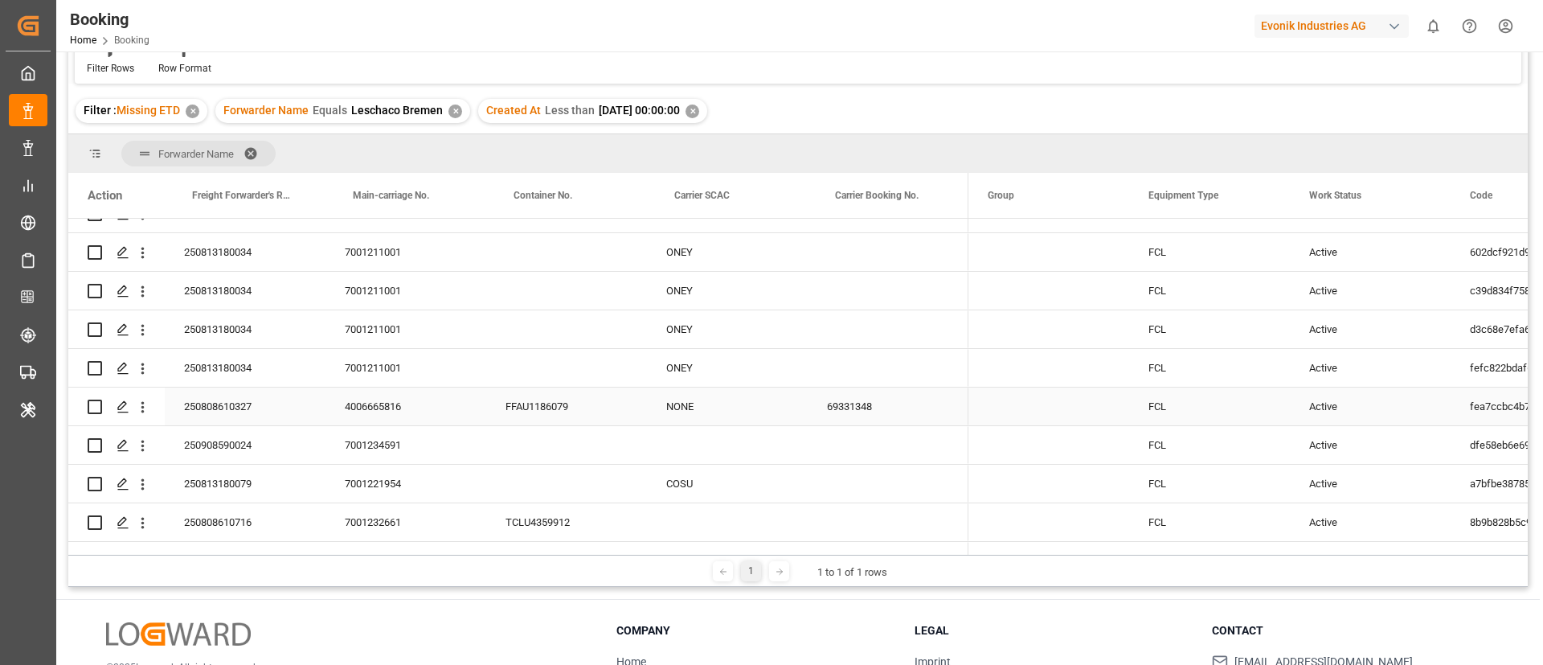
click at [233, 399] on div "250808610327" at bounding box center [245, 406] width 161 height 38
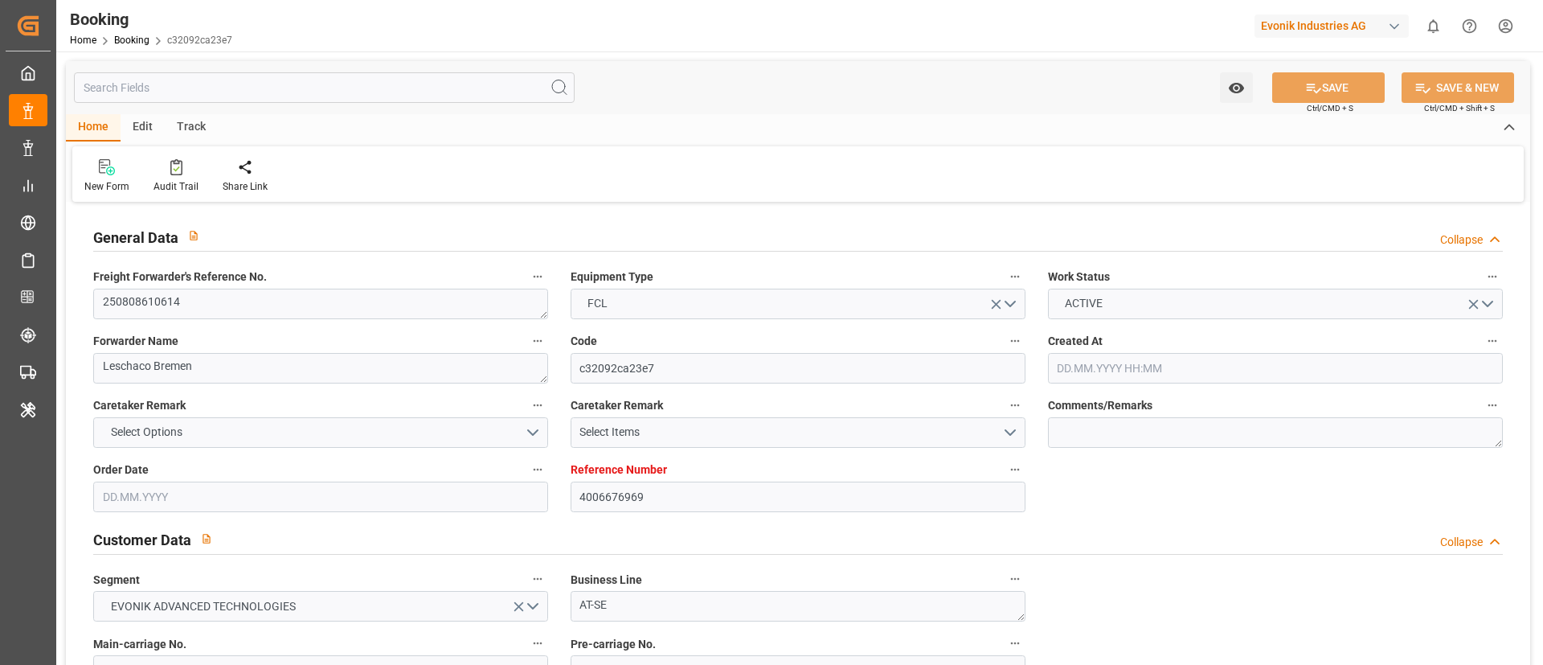
type input "4006676969"
type input "9950131"
type input "Hapag Lloyd"
type input "Hapag Lloyd Aktiengesellschaft"
type input "DEHAM"
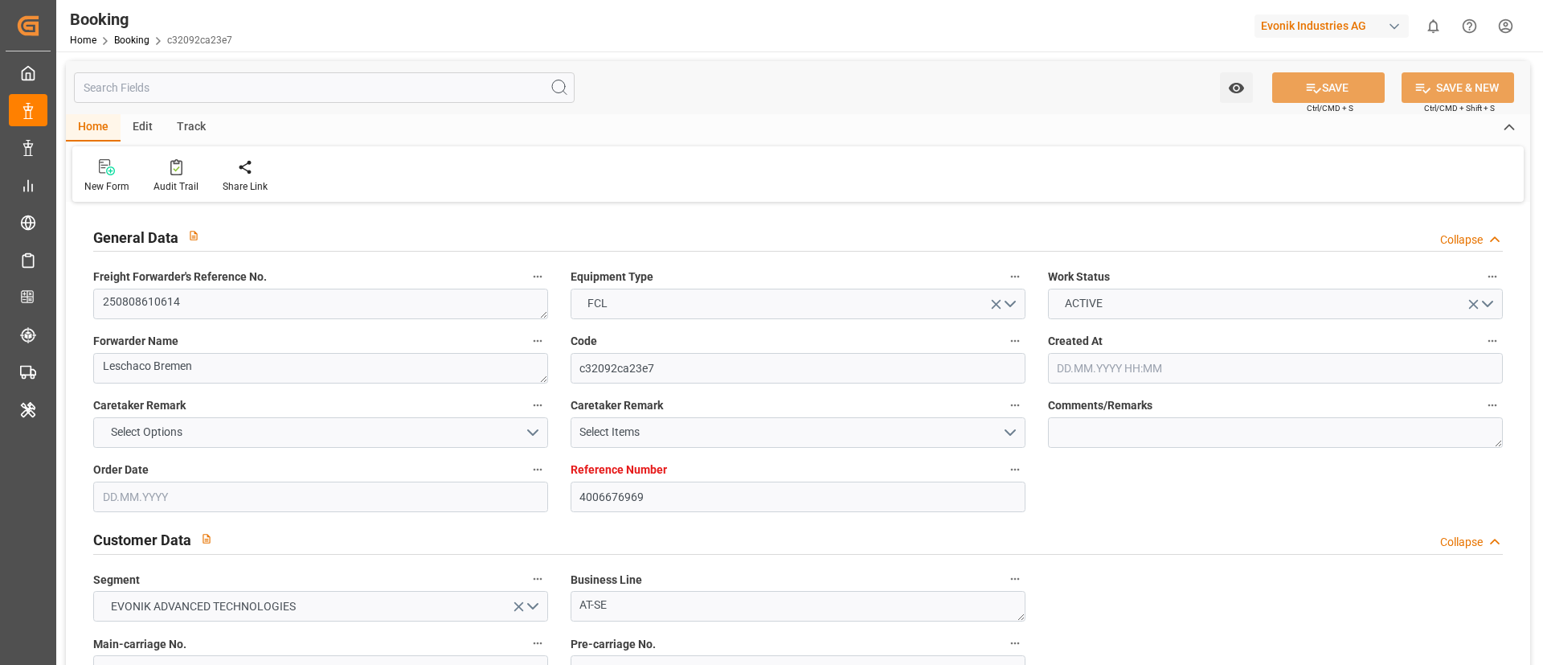
type input "USNCD"
type input "0"
type input "24.07.2025 06:21"
type input "24.07.2025"
type input "01.09.2025"
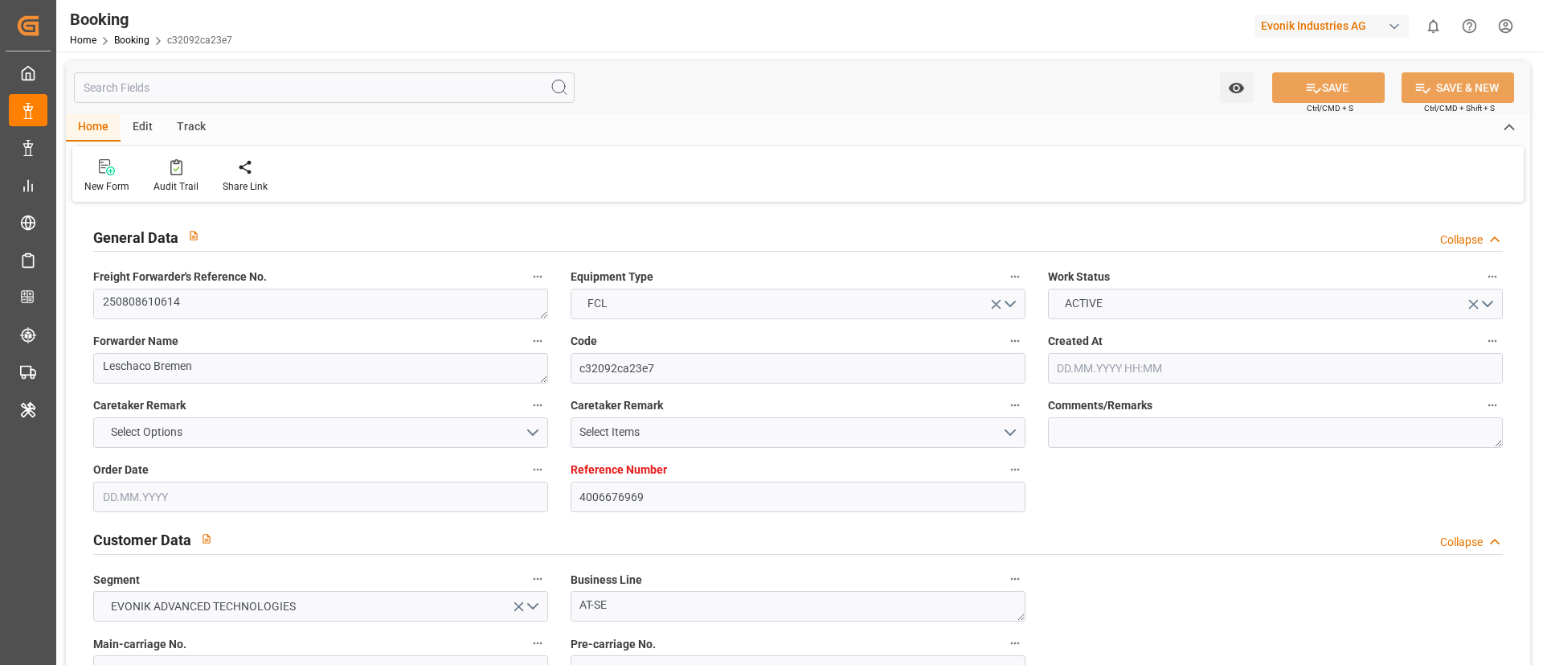
type input "06.08.2025"
type input "17.08.2025 00:00"
type input "15.08.2025 00:00"
type input "09.10.2025 00:00"
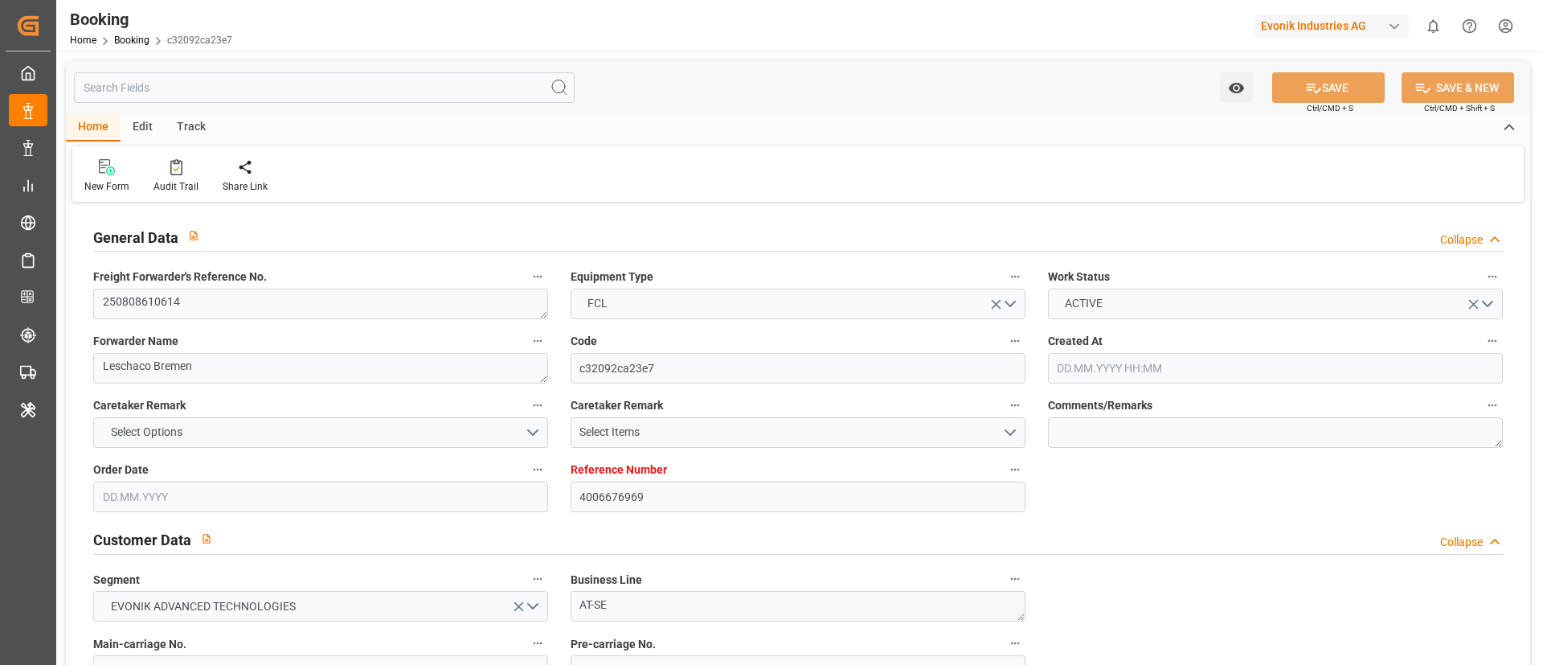
type input "12.08.2025"
type input "03.09.2025 11:32"
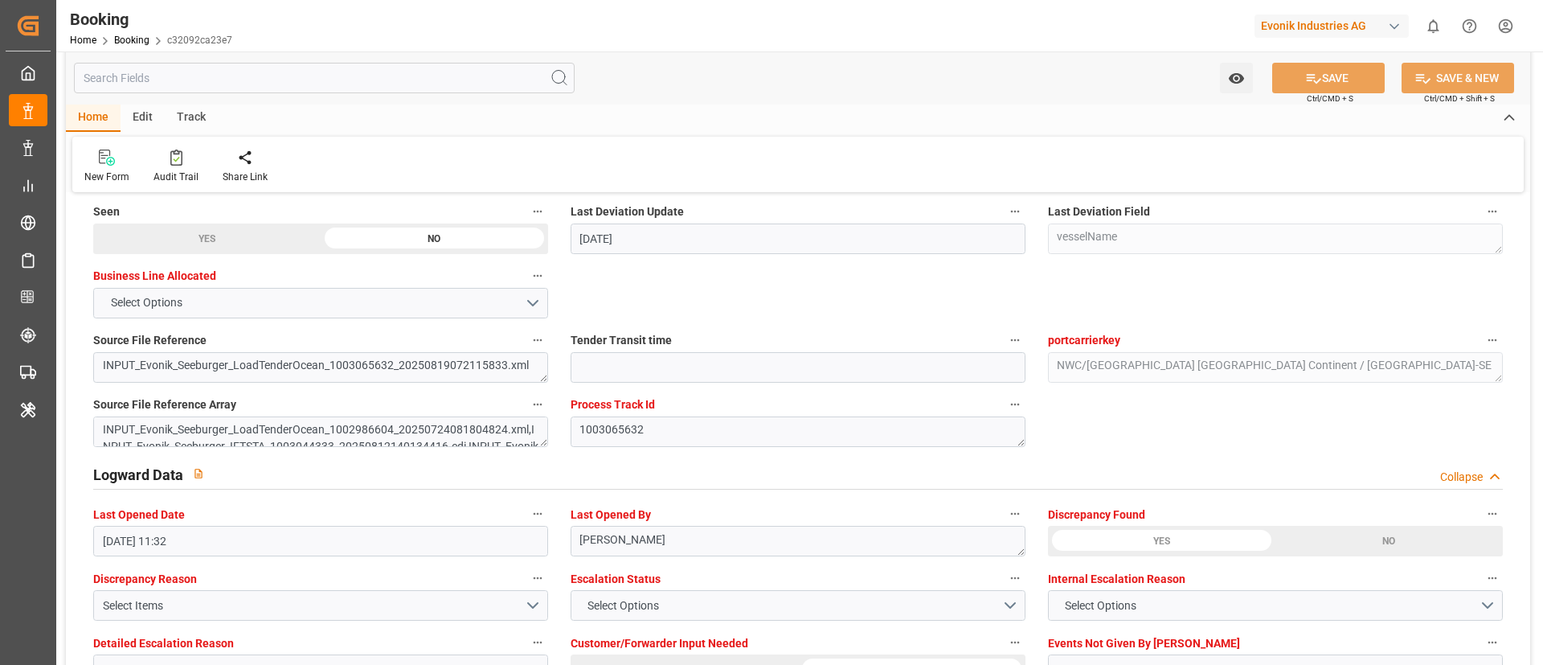
scroll to position [2773, 0]
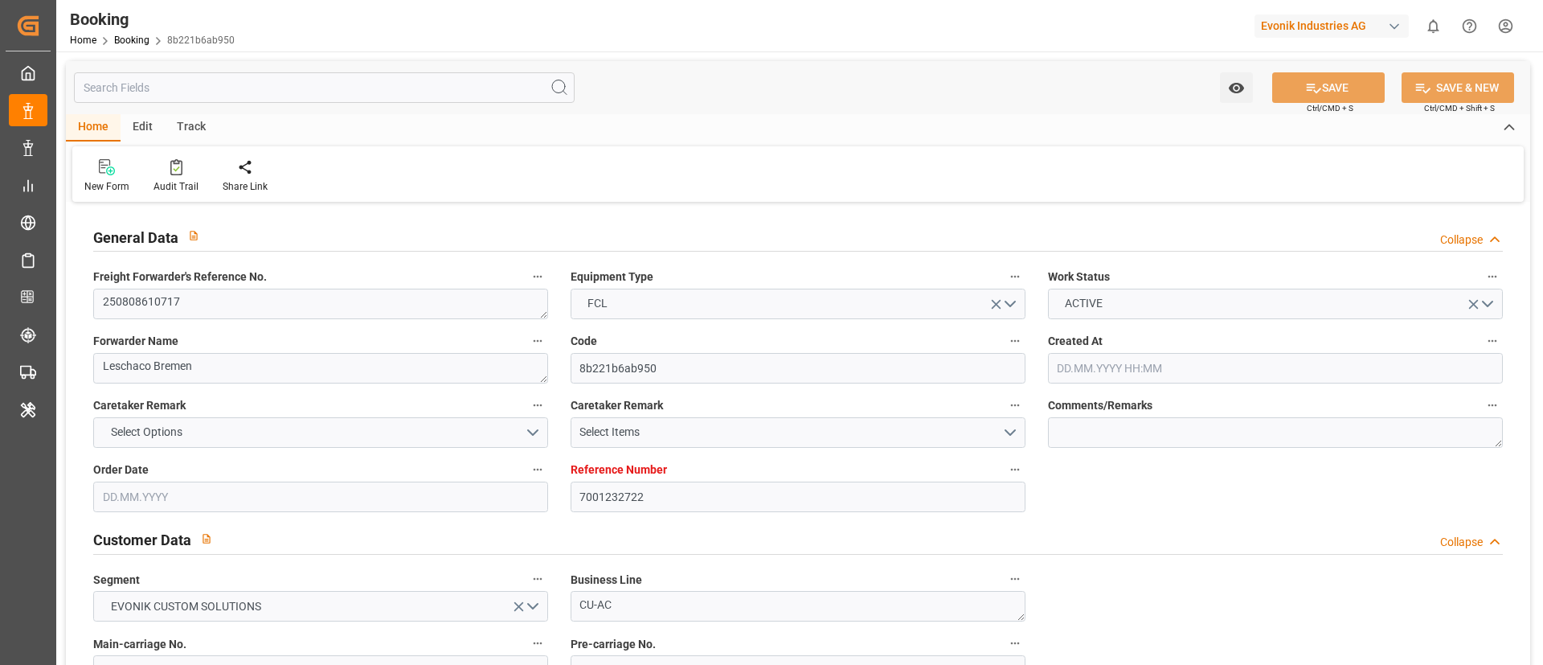
type input "7001232722"
type input "OOCL"
type input "Orient Overseas Container Line Ltd"
type input "EUNWC"
type input "USNYC"
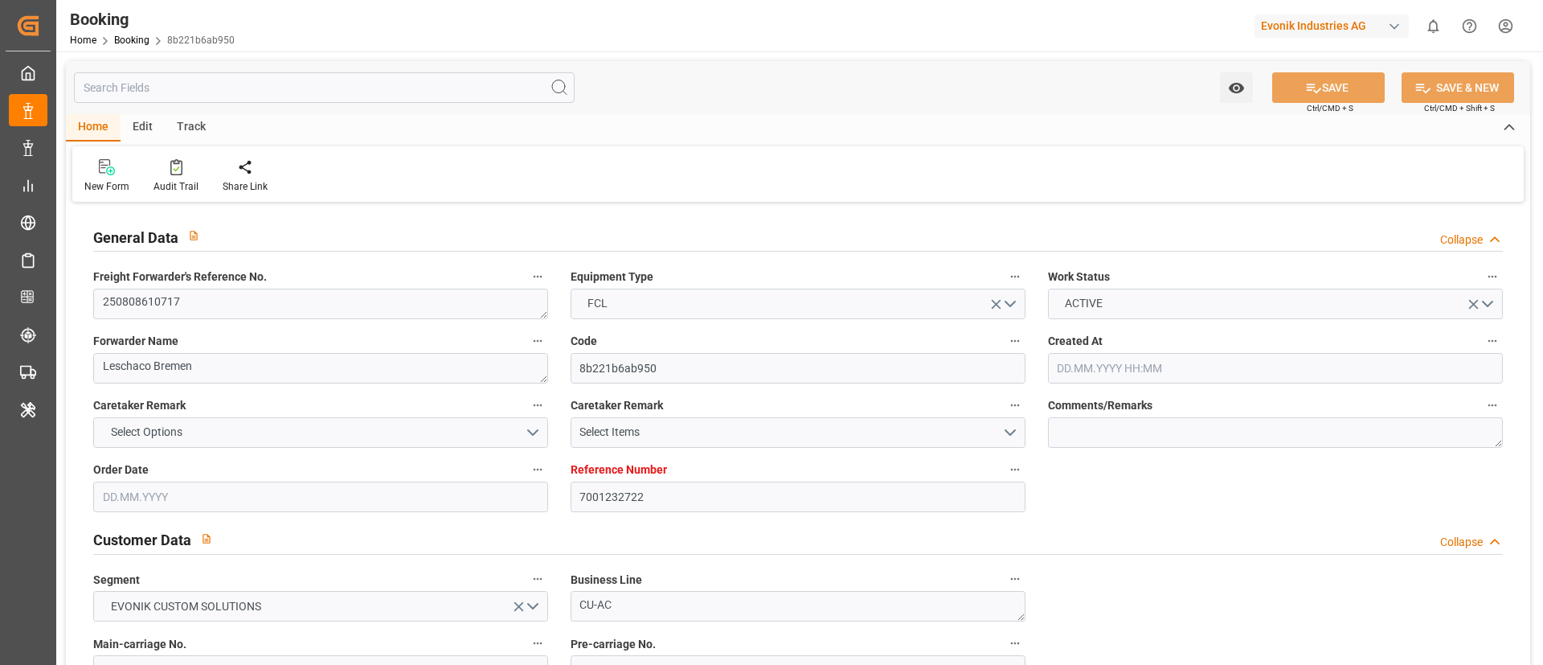
type input "[DATE] 12:15"
type input "[DATE]"
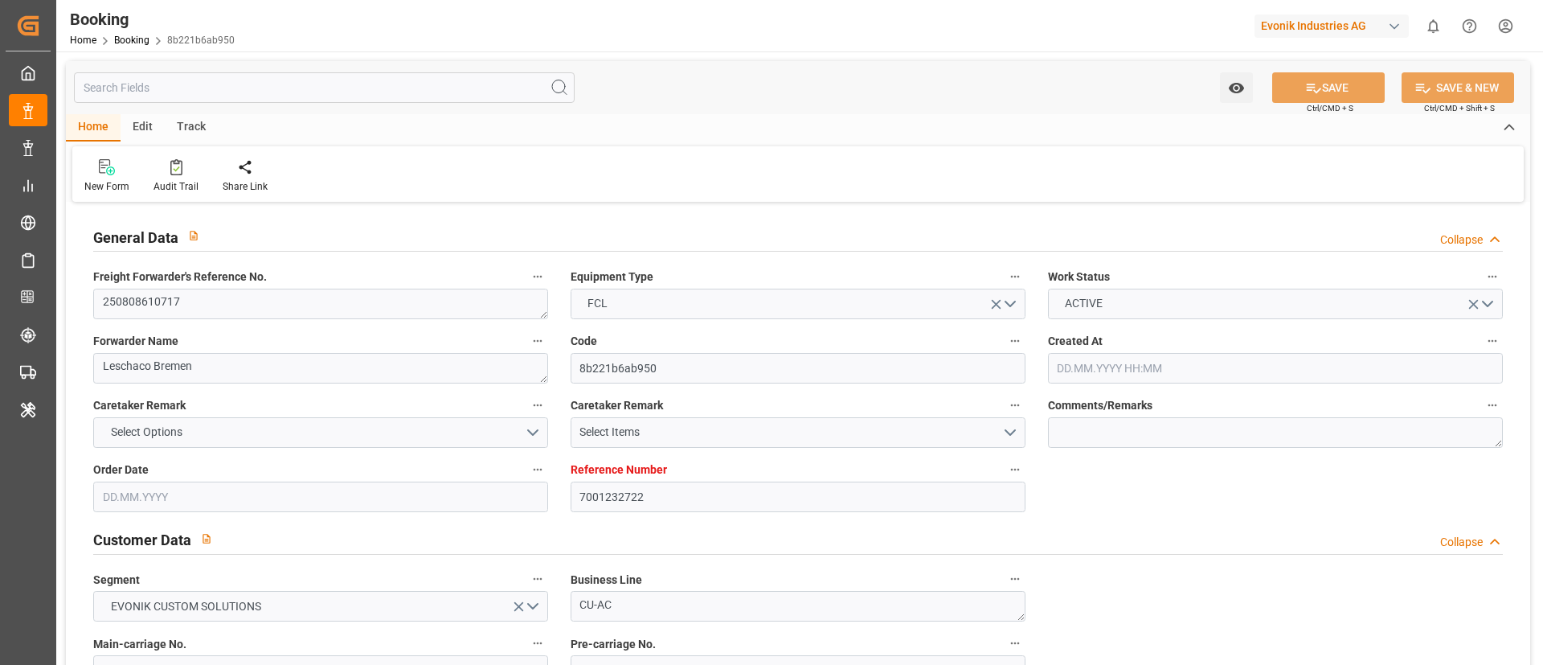
type input "[DATE]"
type input "[DATE] 13:05"
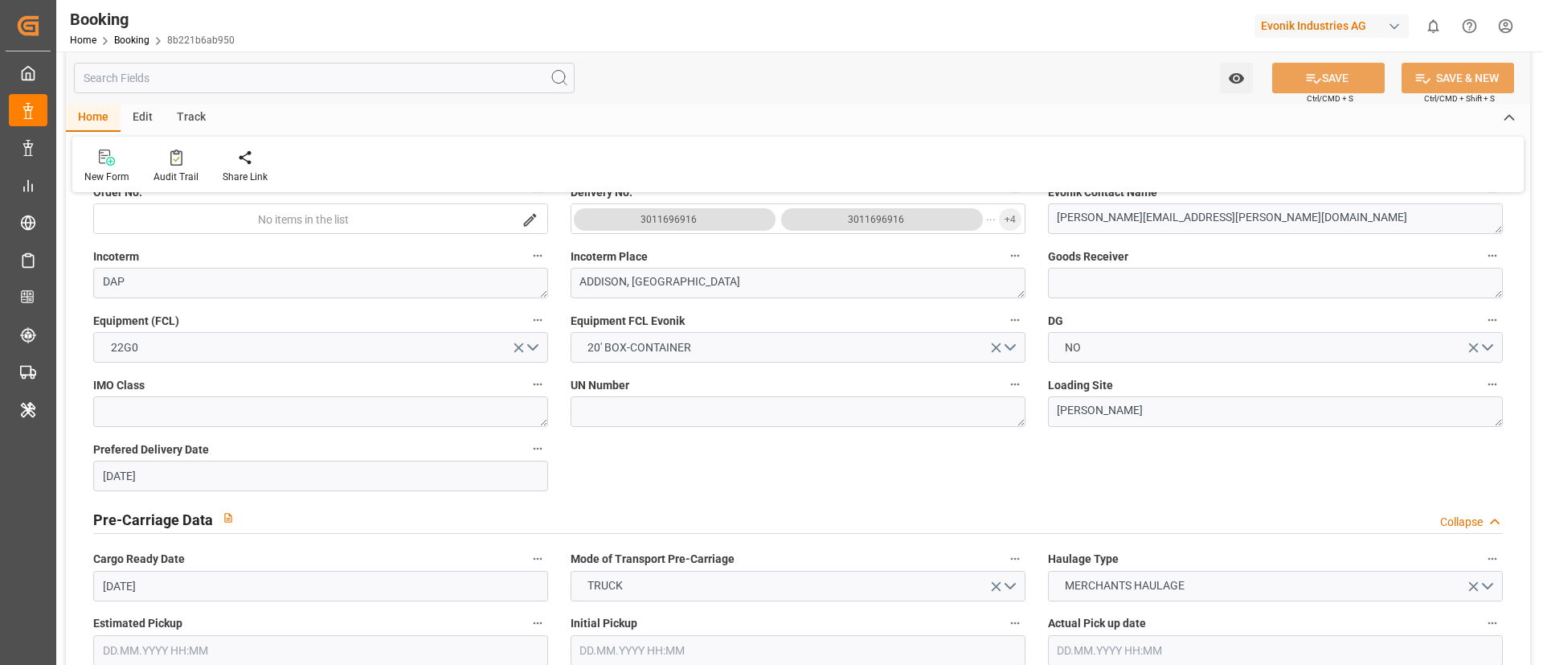
scroll to position [482, 0]
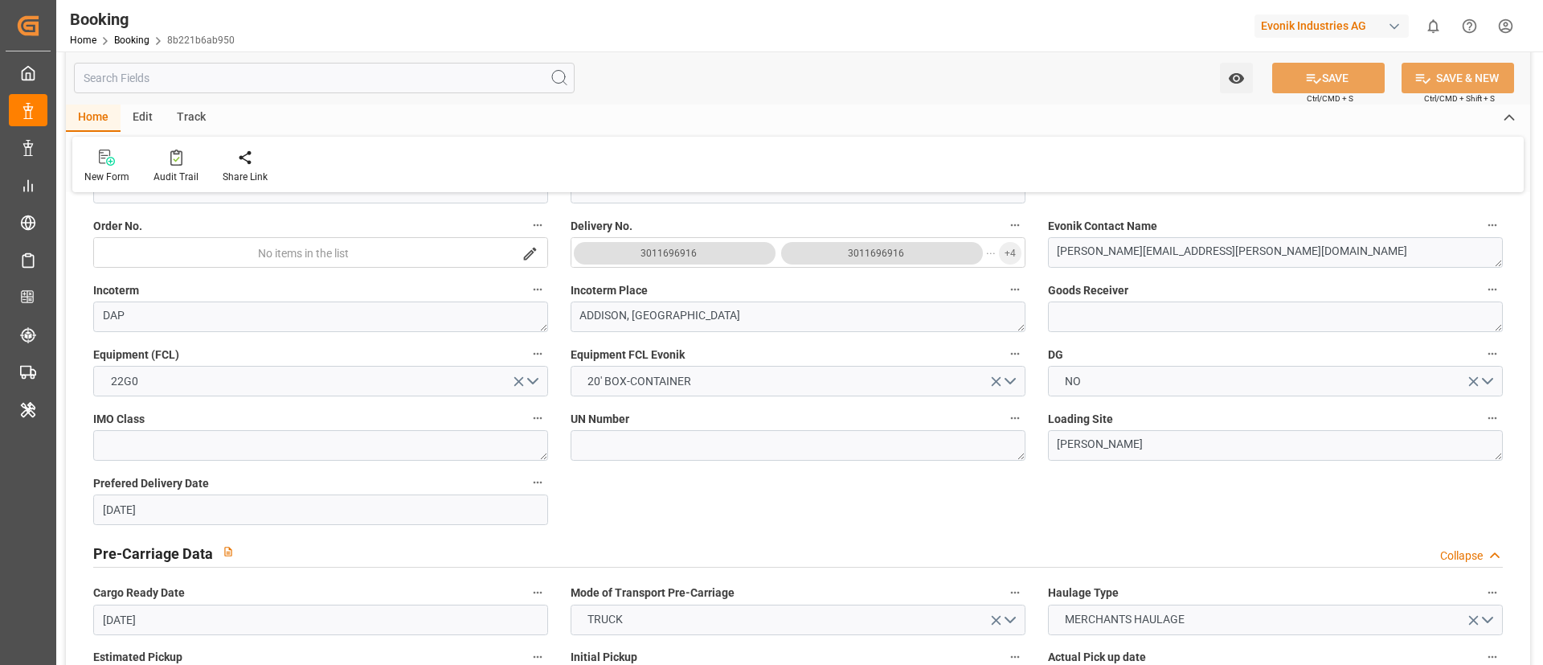
click at [889, 92] on div "Watch Option SAVE Ctrl/CMD + S SAVE & NEW Ctrl/CMD + Shift + S" at bounding box center [798, 77] width 1465 height 53
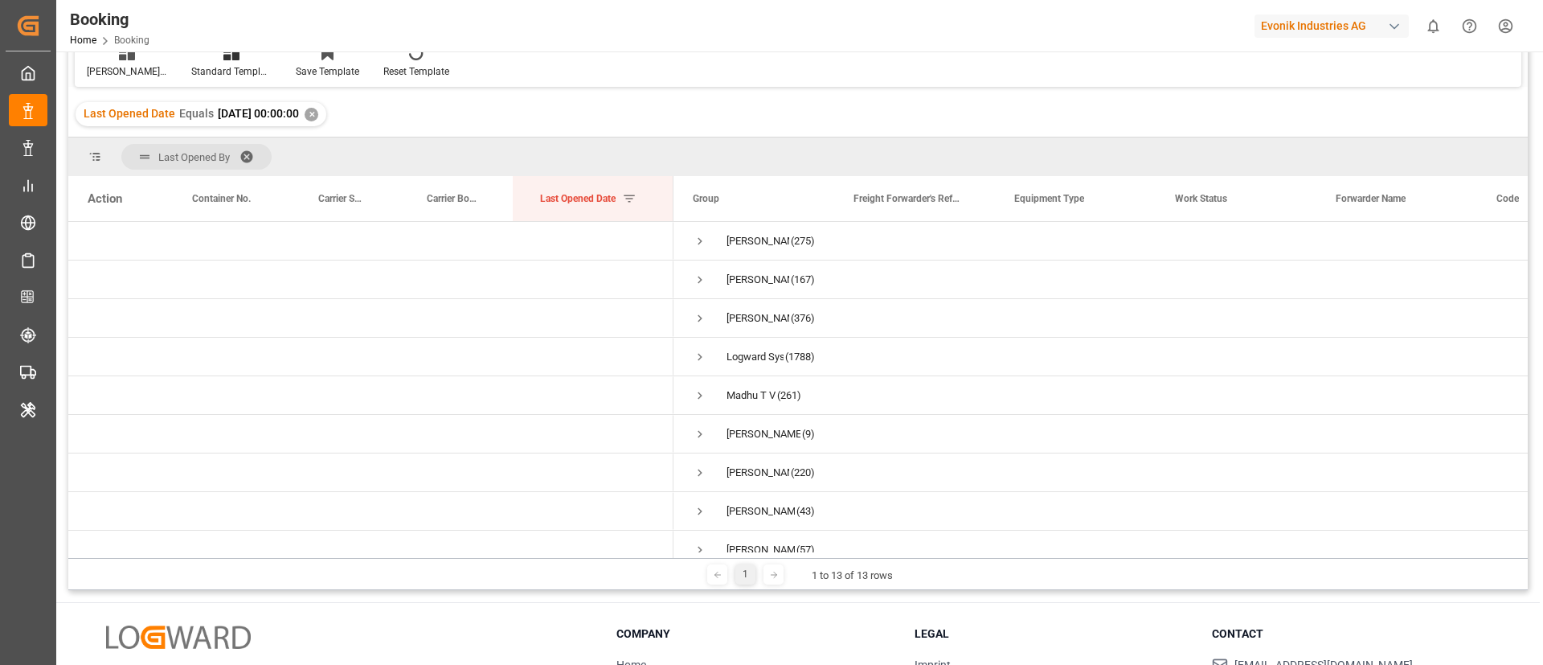
scroll to position [177, 0]
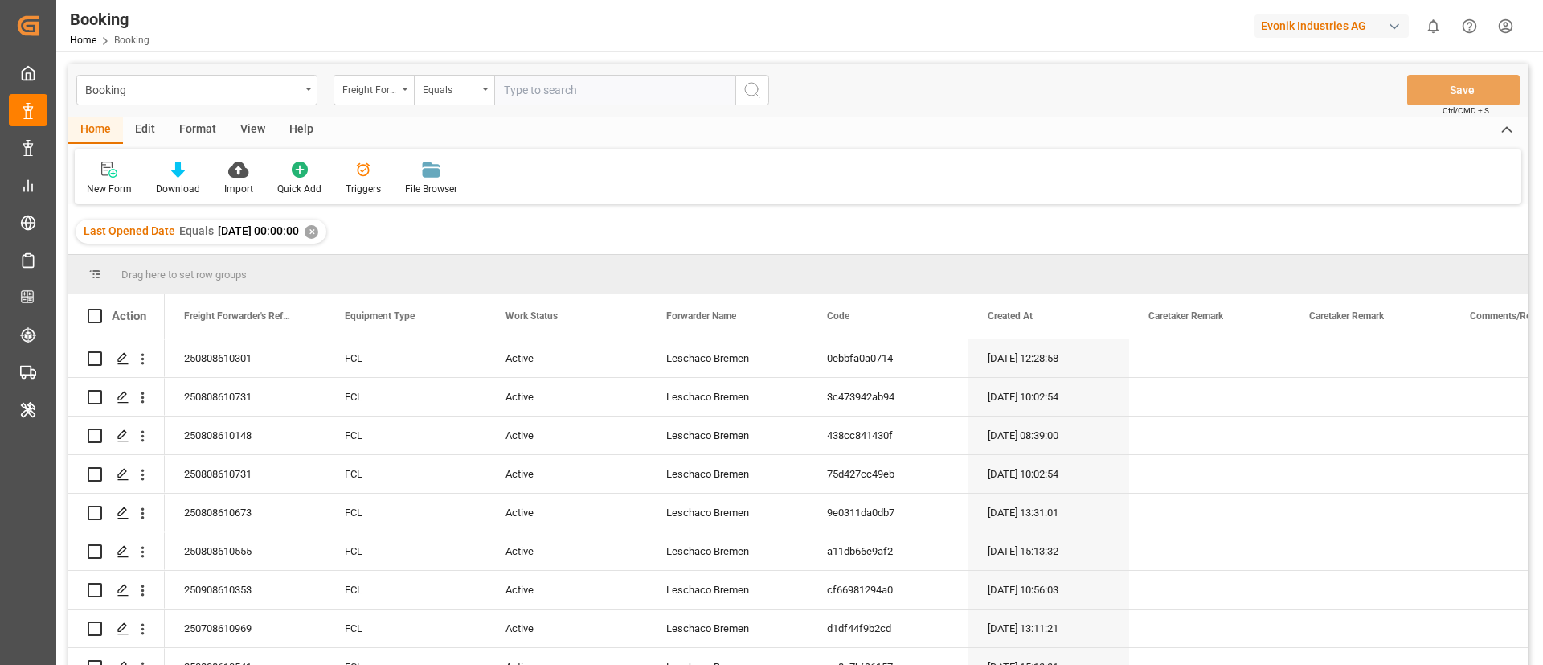
click at [257, 139] on div "View" at bounding box center [252, 130] width 49 height 27
click at [110, 166] on icon at bounding box center [106, 165] width 7 height 6
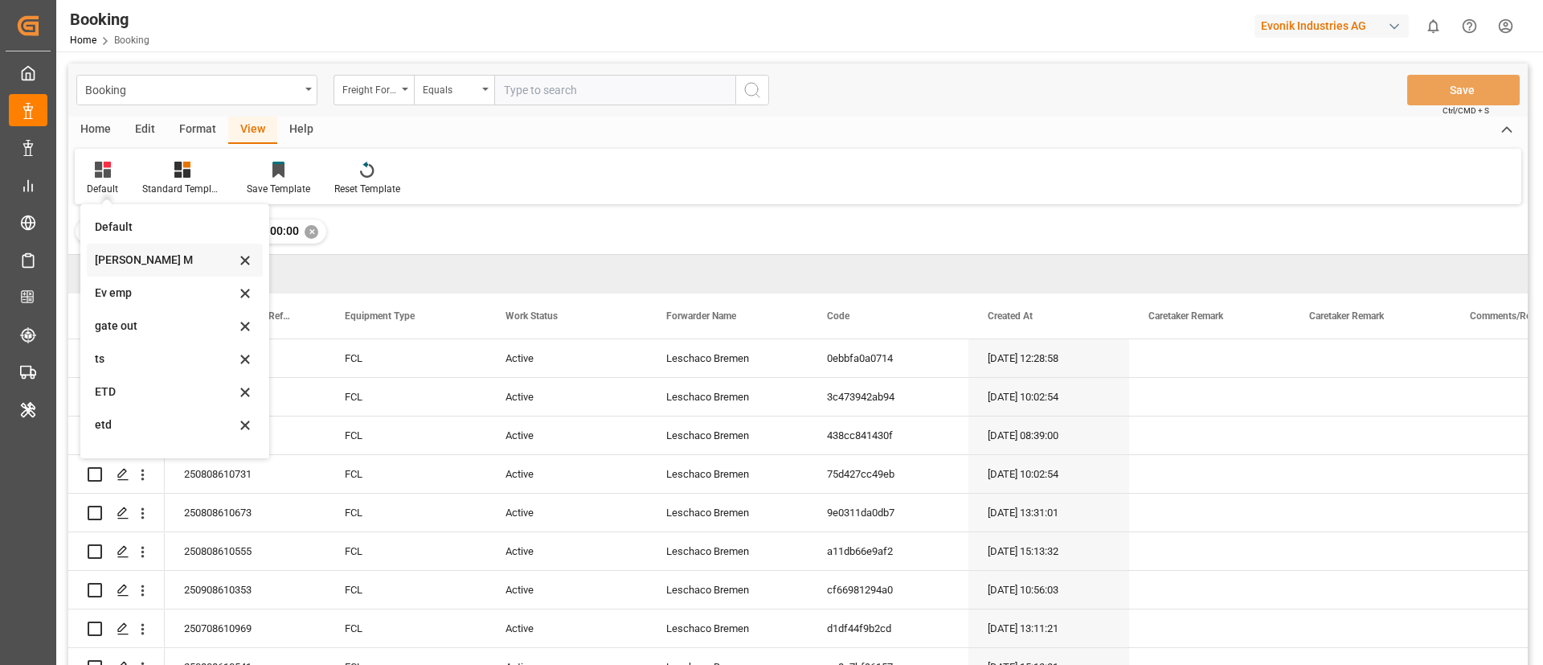
click at [147, 262] on div "Vishmita M" at bounding box center [165, 260] width 141 height 17
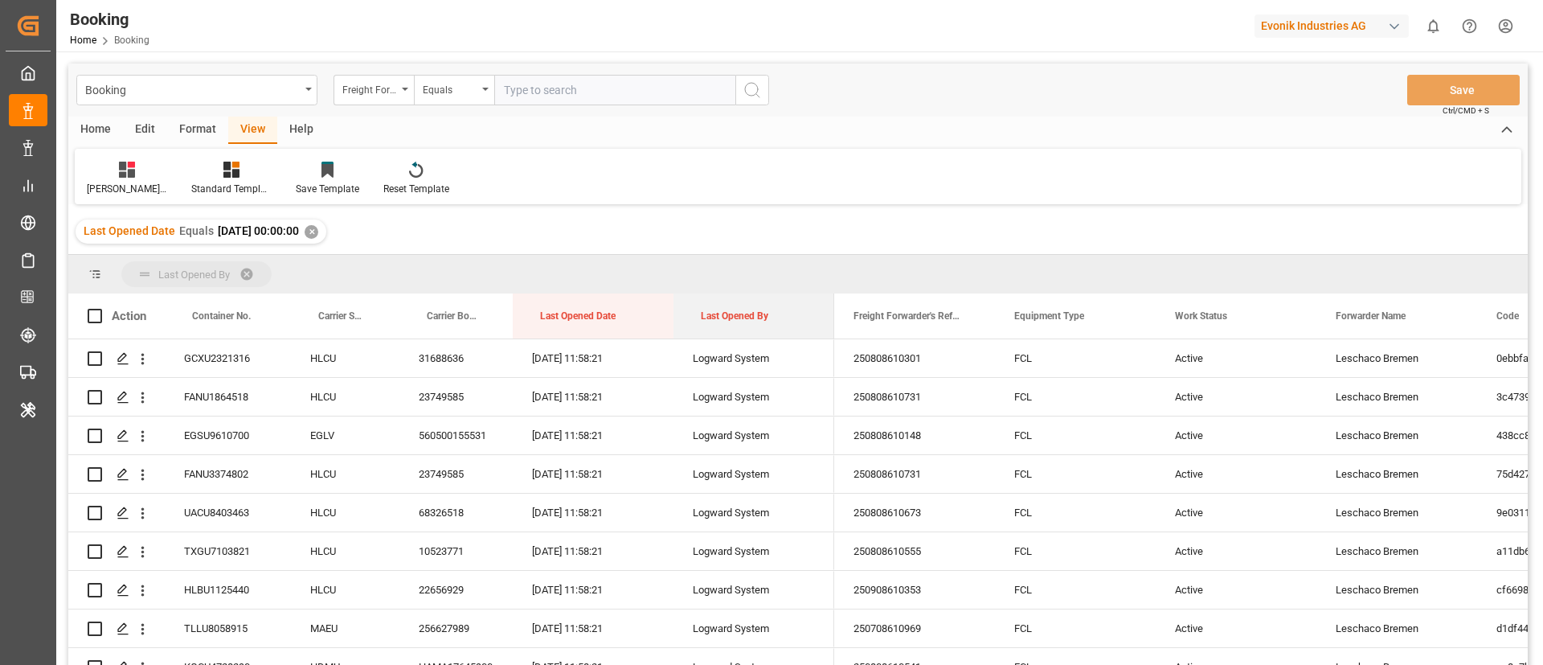
drag, startPoint x: 707, startPoint y: 318, endPoint x: 707, endPoint y: 271, distance: 47.4
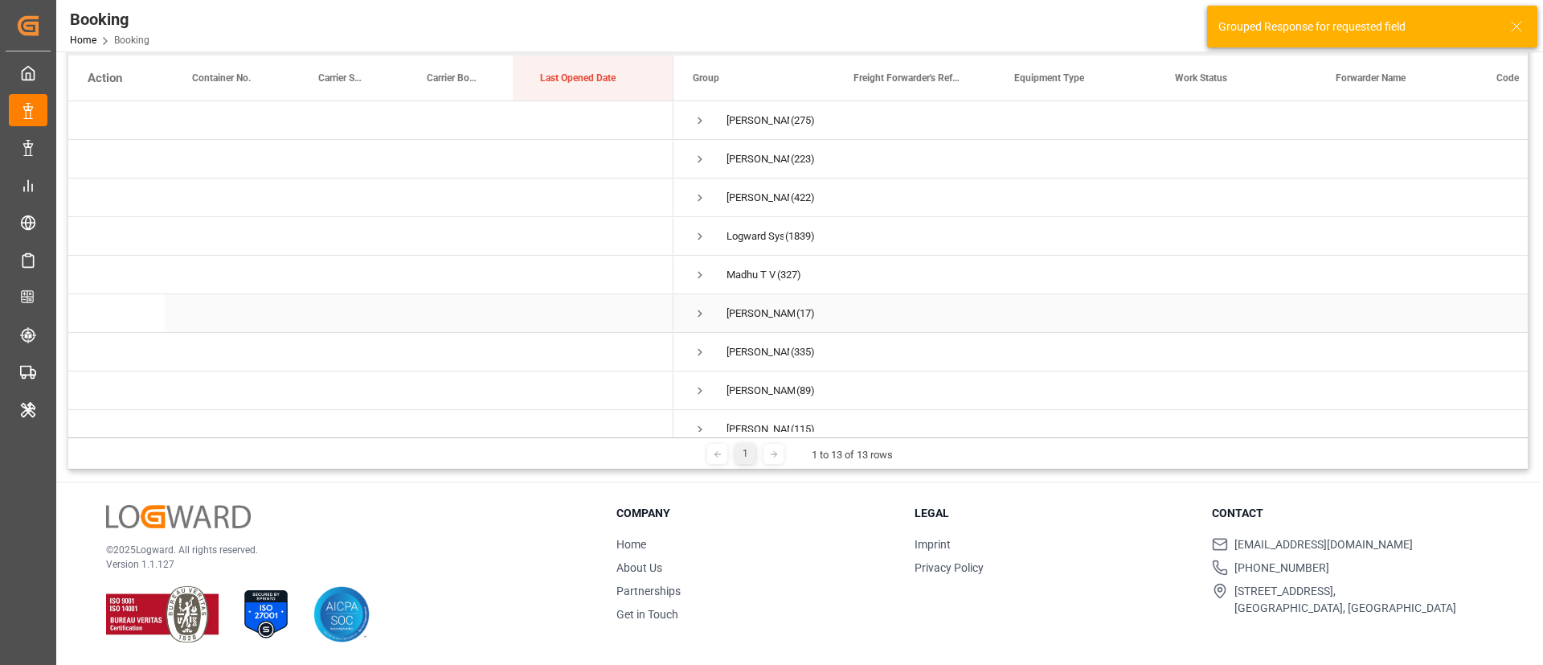
scroll to position [177, 0]
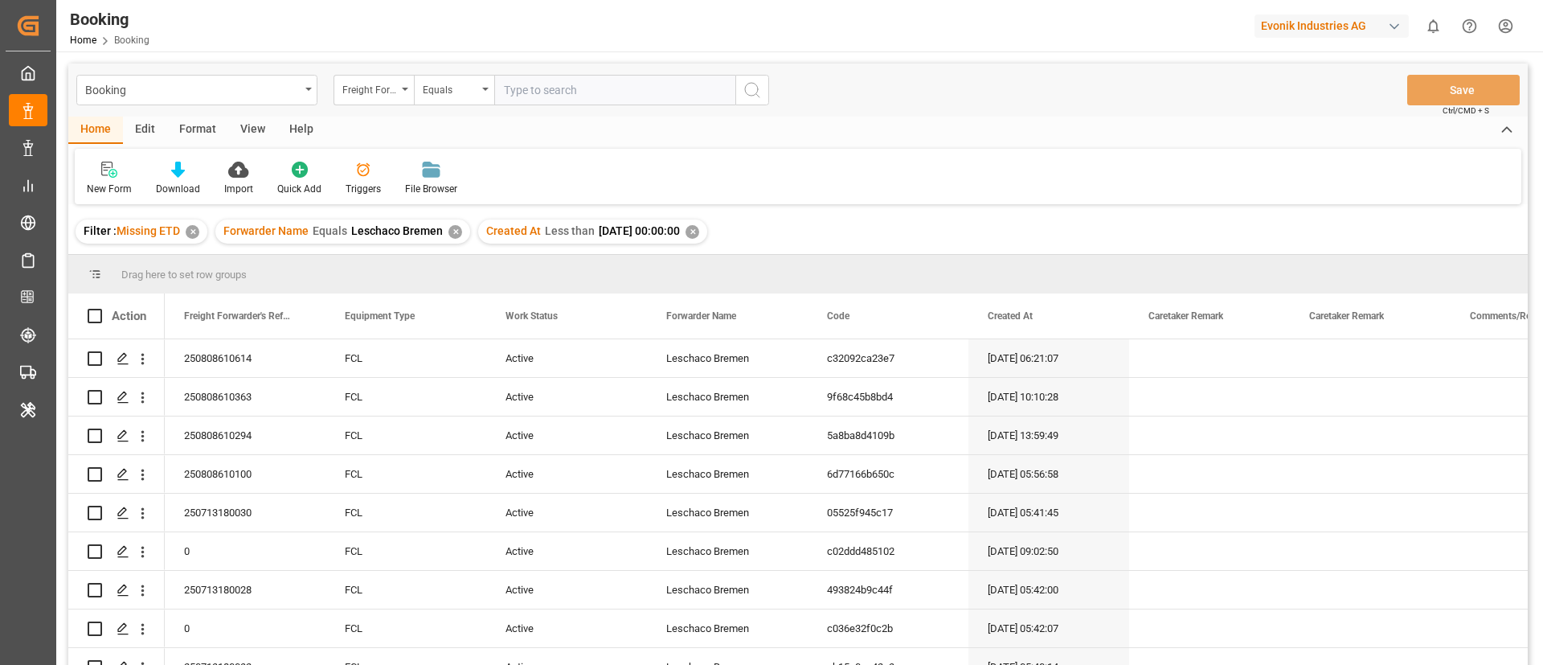
click at [187, 137] on div "Format" at bounding box center [197, 130] width 61 height 27
click at [116, 172] on icon at bounding box center [110, 170] width 14 height 16
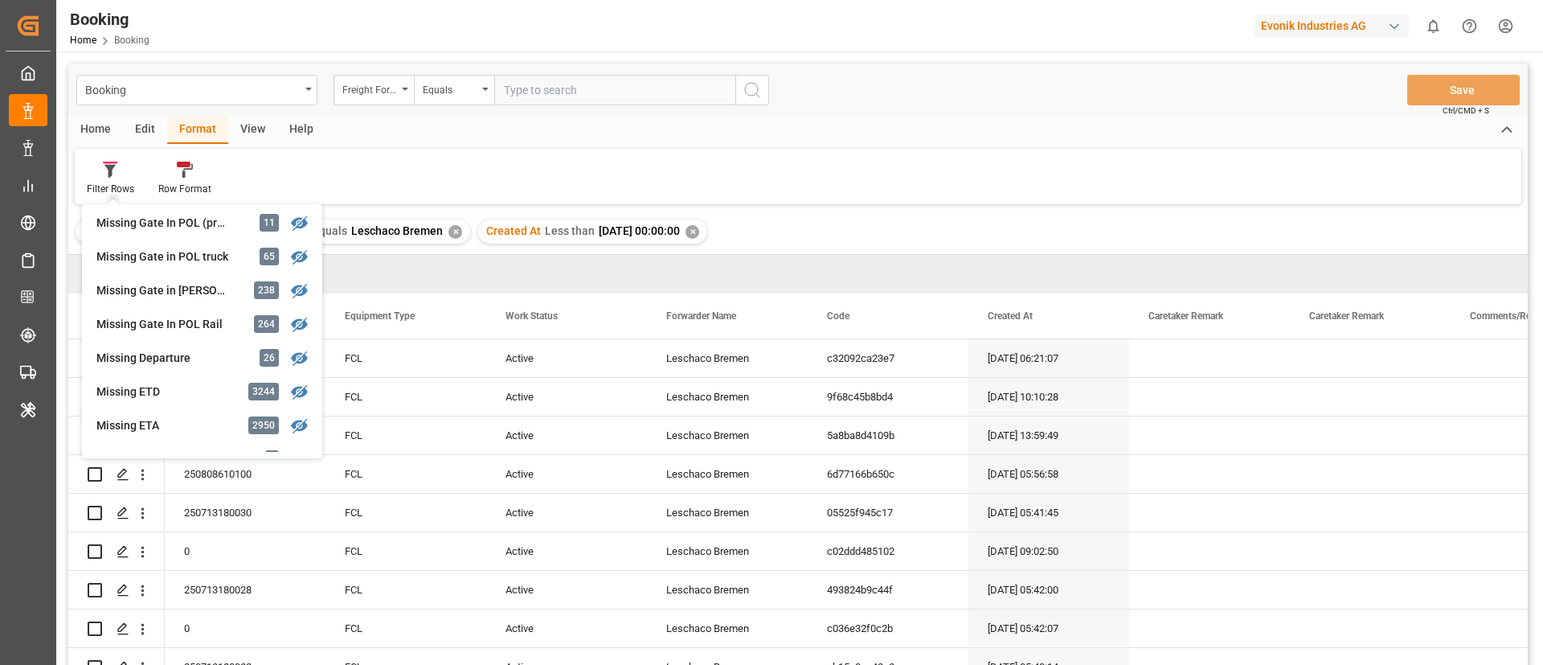
scroll to position [362, 0]
